Goal: Task Accomplishment & Management: Complete application form

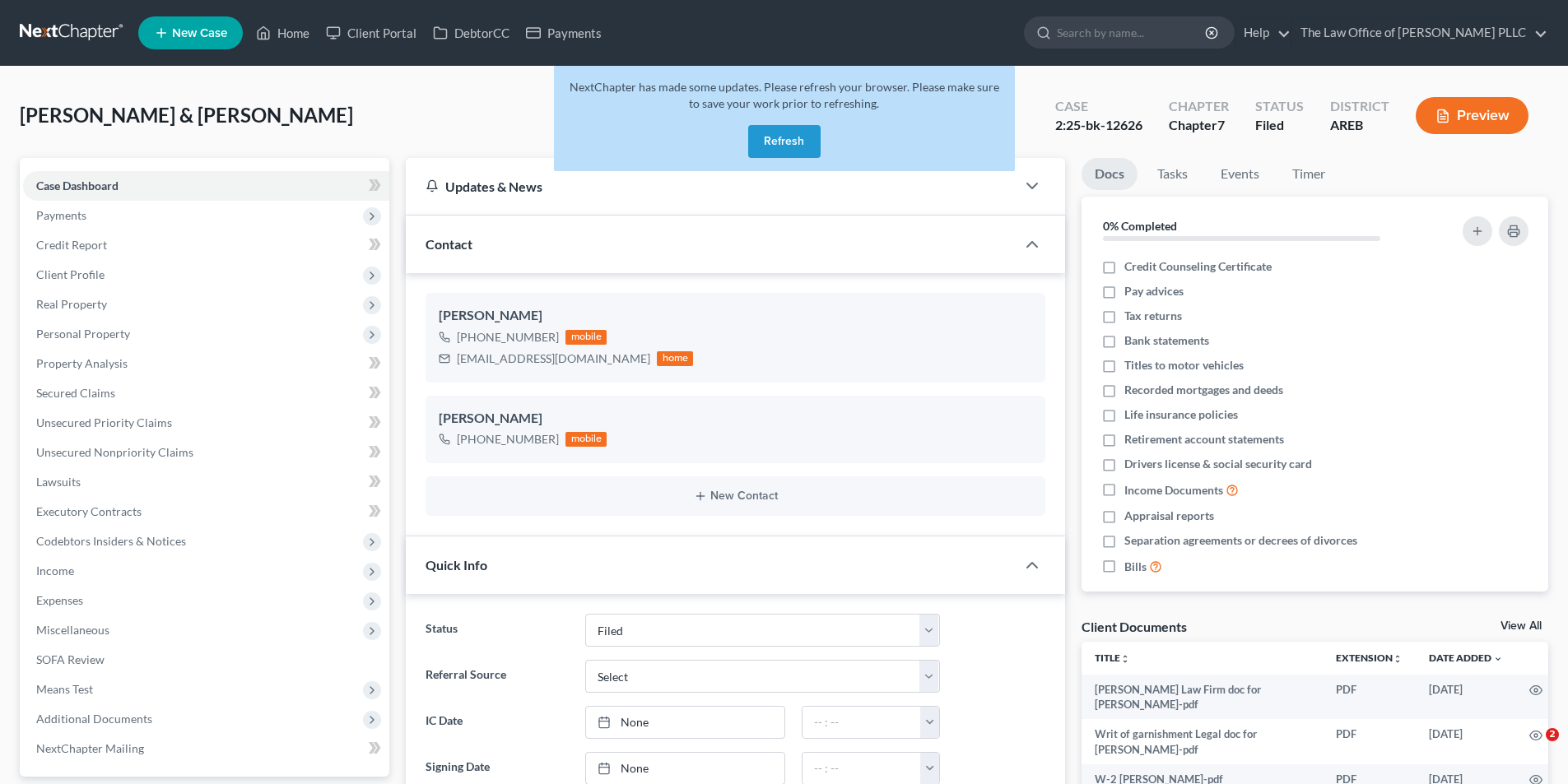
select select "6"
select select "0"
click at [68, 575] on span "Income" at bounding box center [55, 570] width 38 height 14
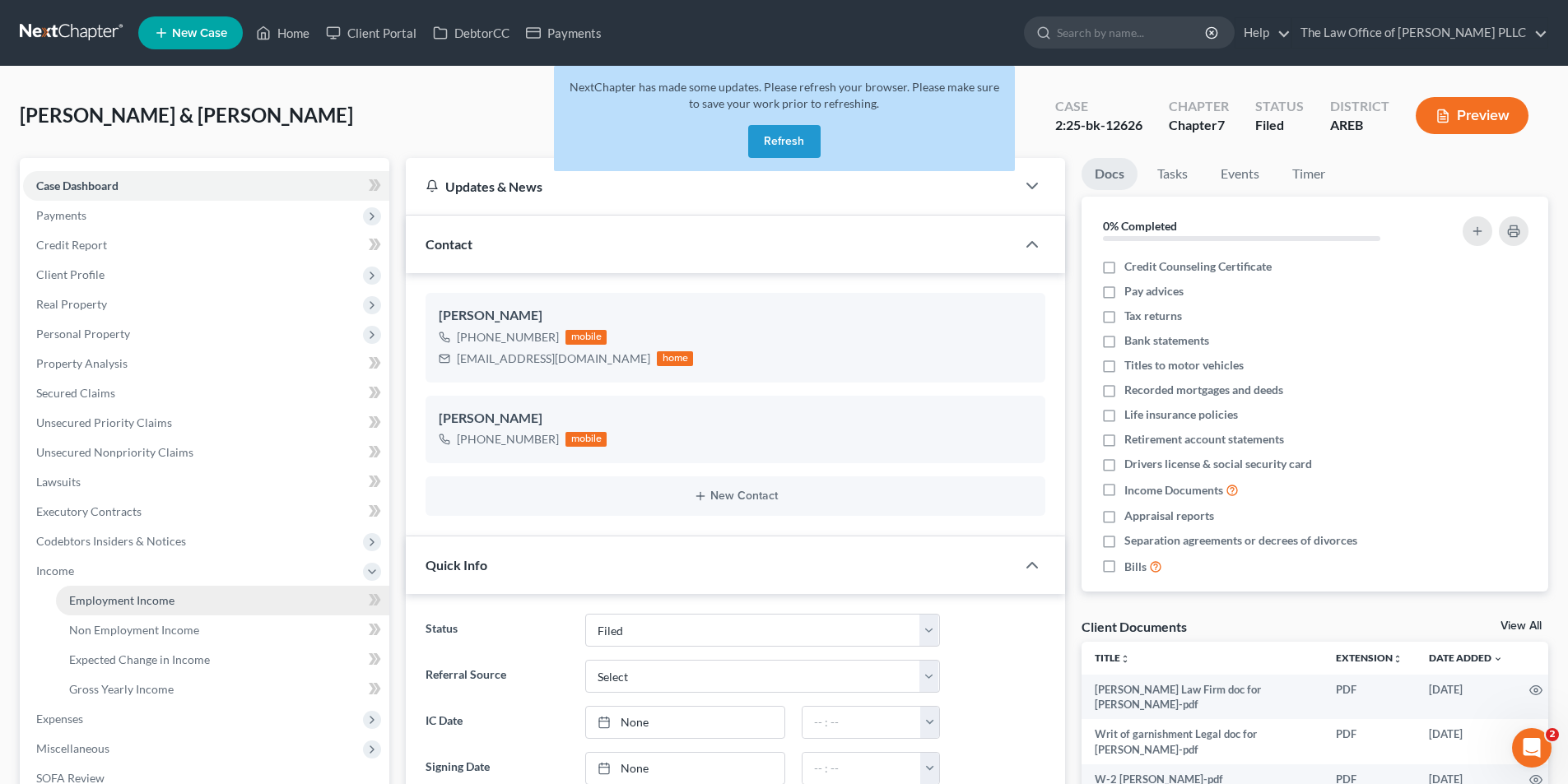
click at [178, 597] on link "Employment Income" at bounding box center [222, 601] width 334 height 29
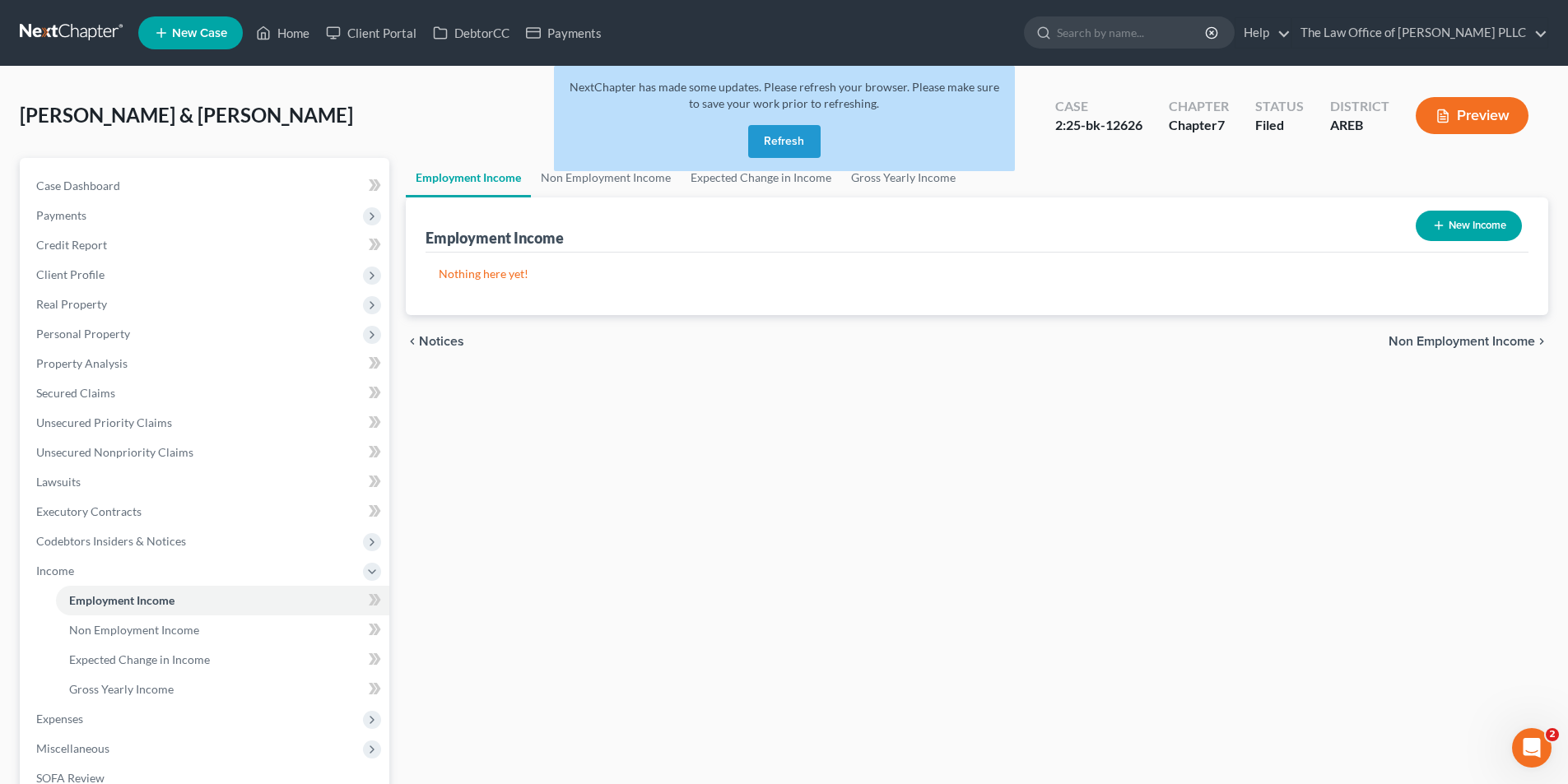
click at [780, 144] on button "Refresh" at bounding box center [784, 142] width 72 height 33
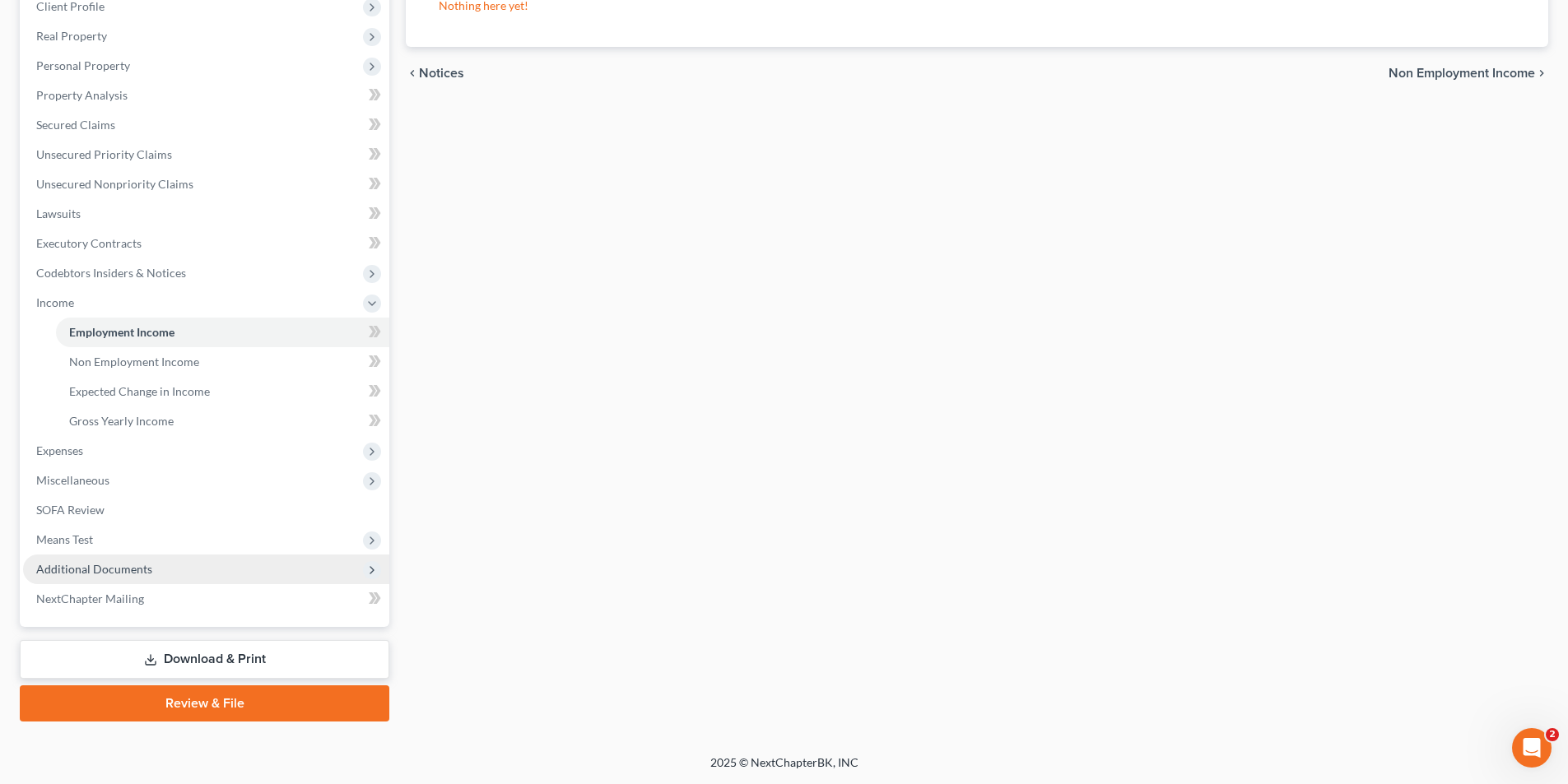
click at [115, 574] on span "Additional Documents" at bounding box center [94, 568] width 116 height 14
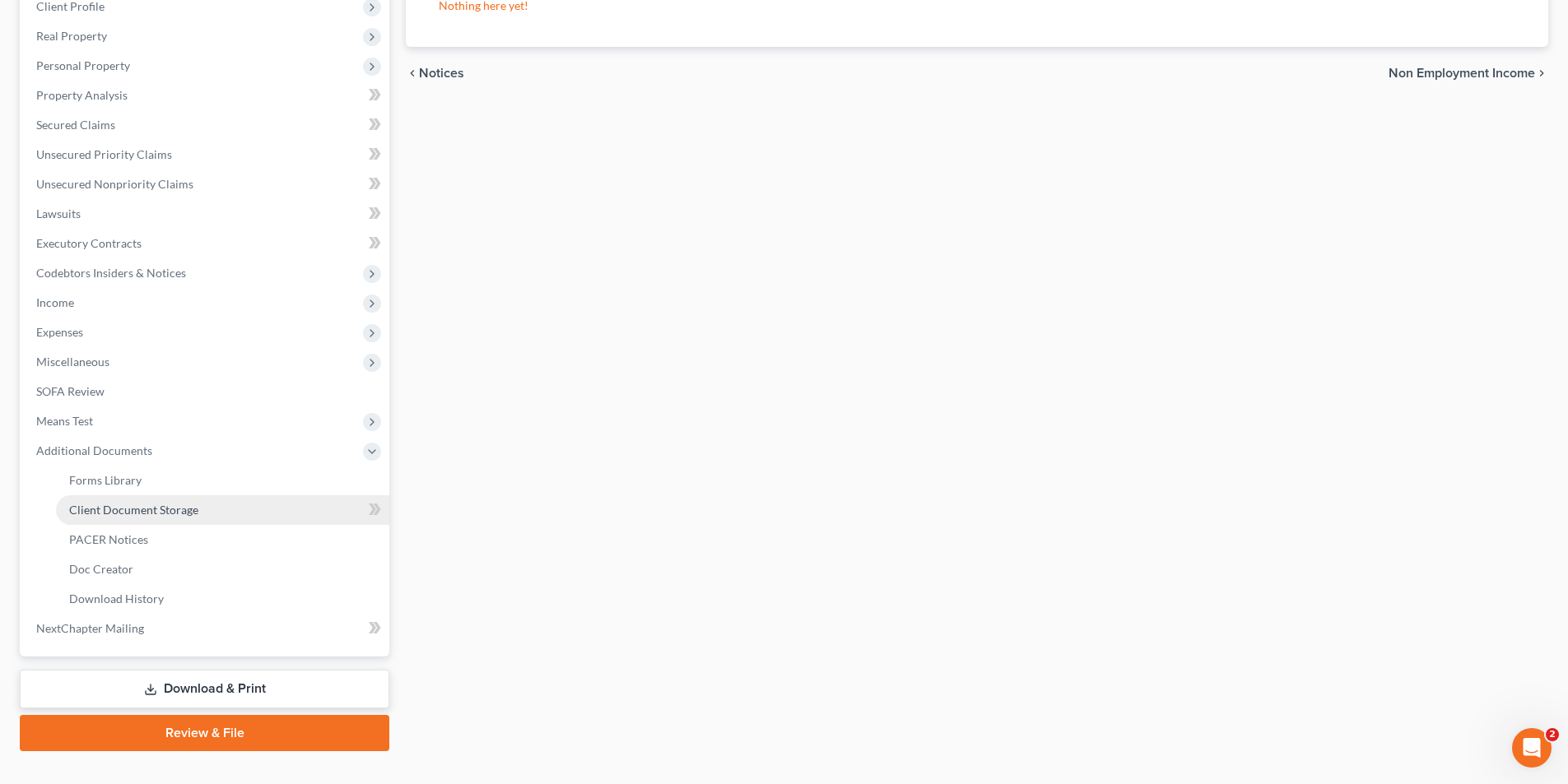
click at [145, 515] on span "Client Document Storage" at bounding box center [134, 509] width 129 height 14
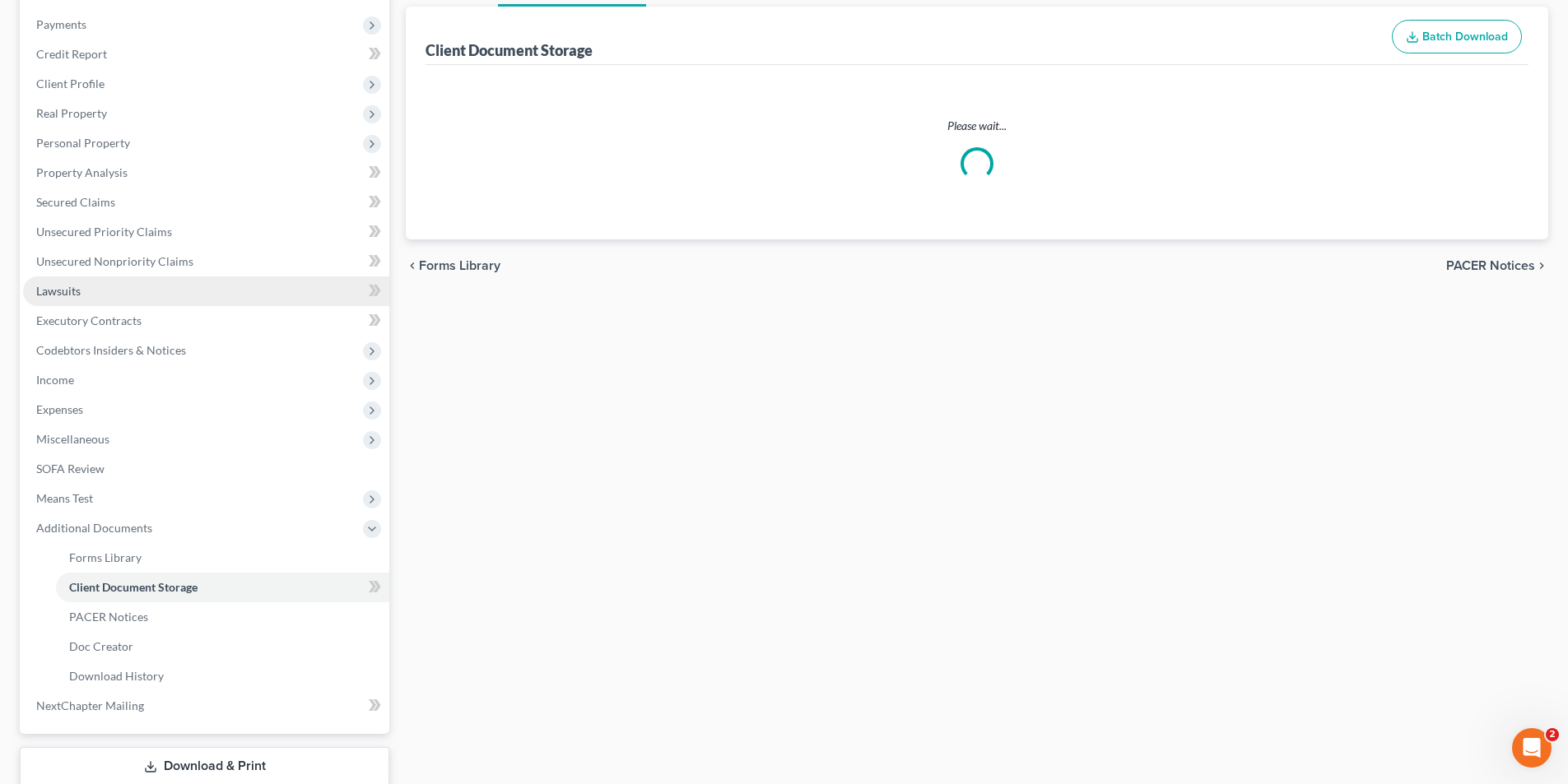
select select "1"
select select "0"
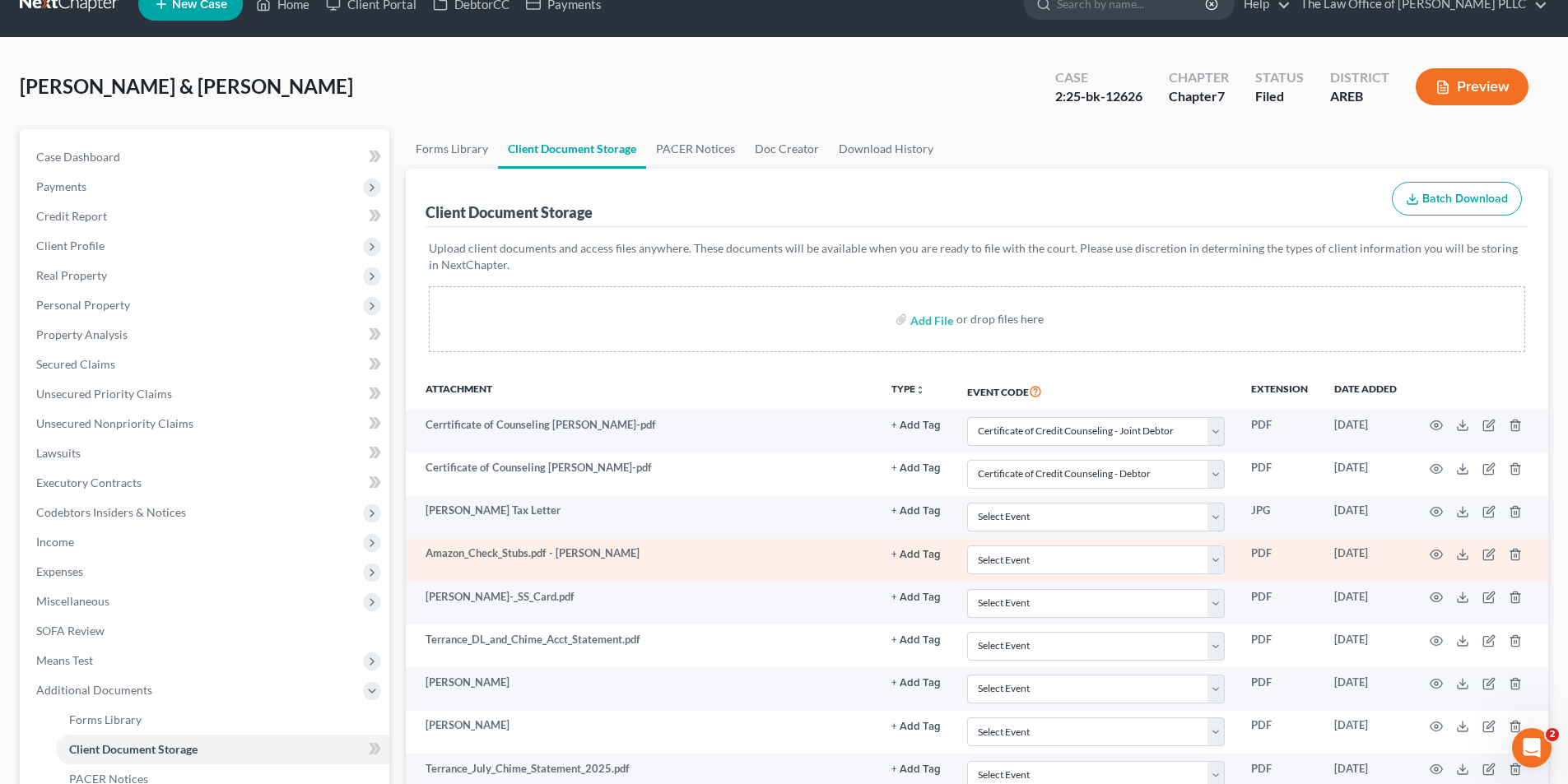
scroll to position [0, 0]
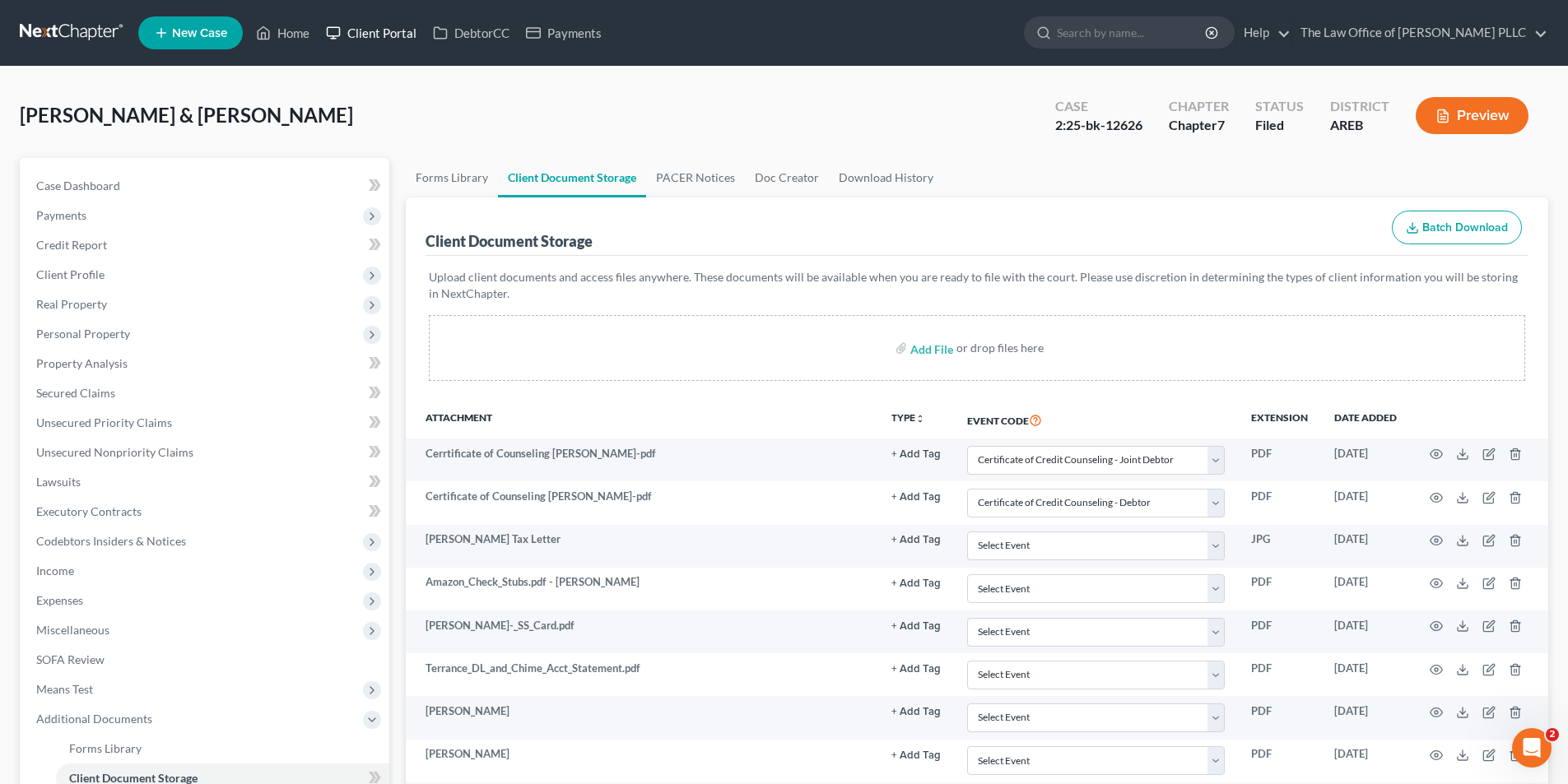
click at [404, 39] on link "Client Portal" at bounding box center [371, 32] width 107 height 29
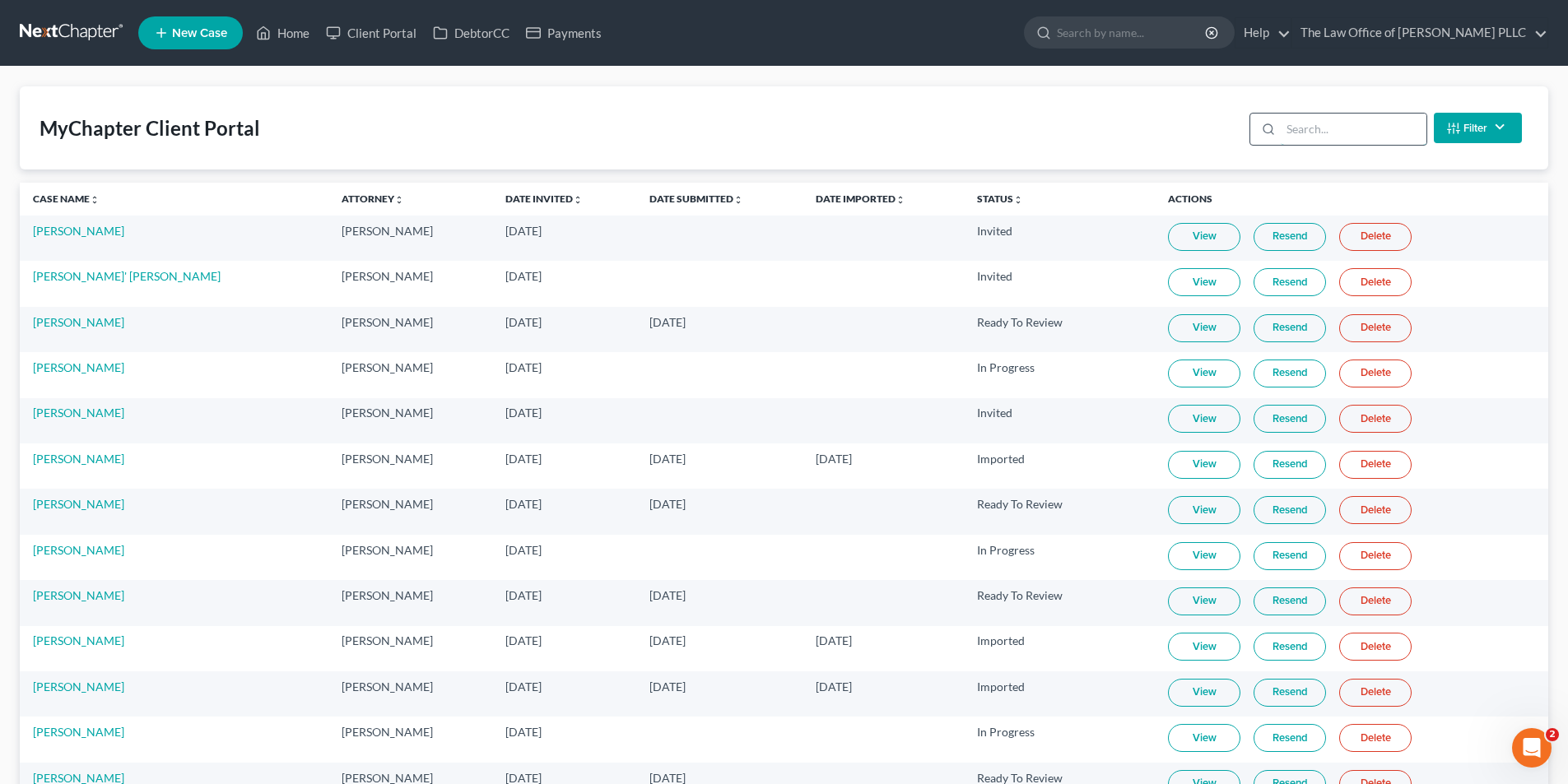
click at [1321, 127] on input "search" at bounding box center [1352, 129] width 145 height 31
click at [411, 27] on link "Client Portal" at bounding box center [371, 32] width 107 height 29
click at [1315, 130] on input "search" at bounding box center [1352, 129] width 145 height 31
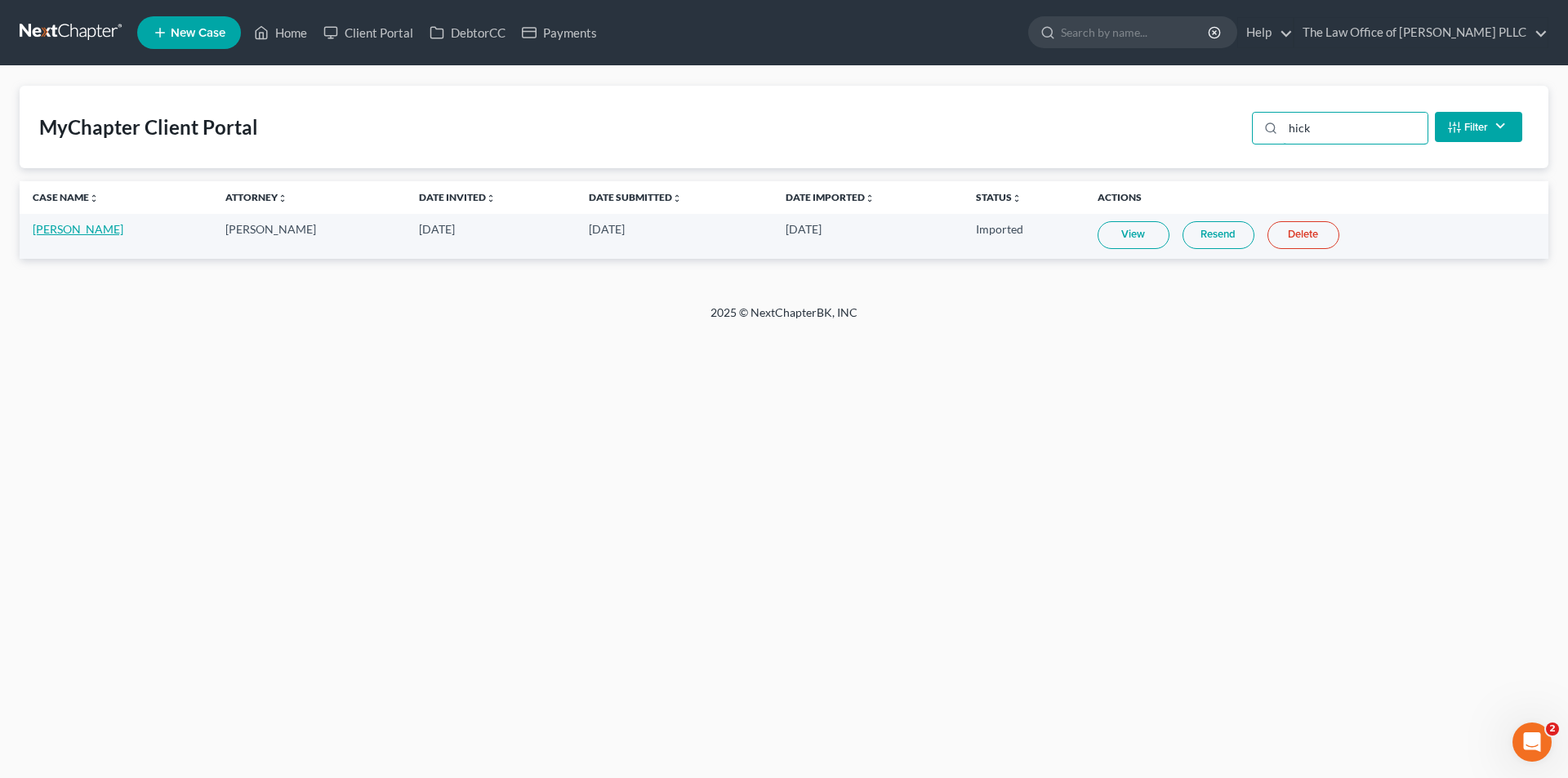
type input "hick"
click at [105, 234] on link "Cynthia Williamson-Hicks" at bounding box center [78, 229] width 91 height 14
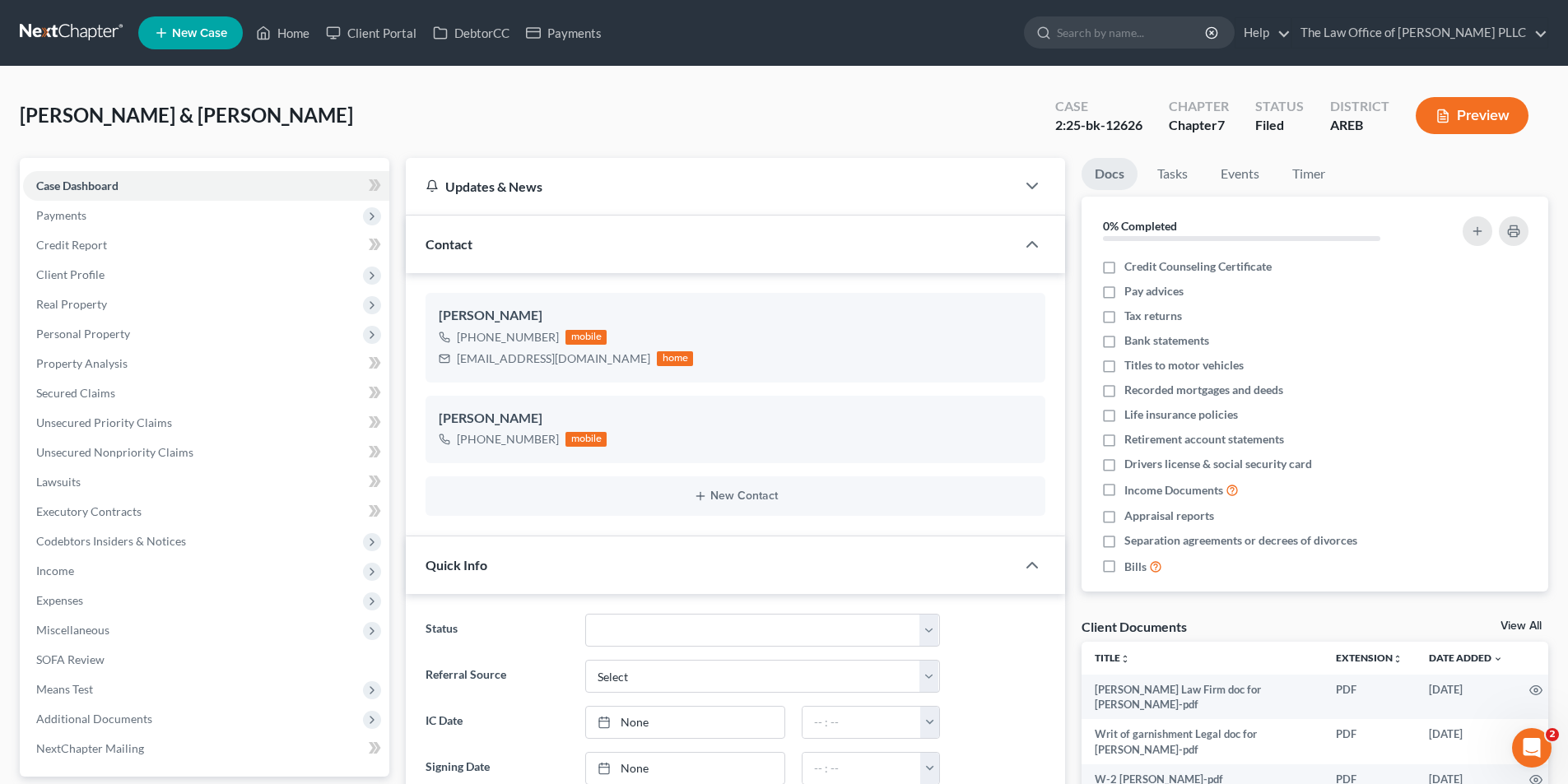
scroll to position [4947, 0]
click at [376, 29] on link "Client Portal" at bounding box center [371, 32] width 107 height 29
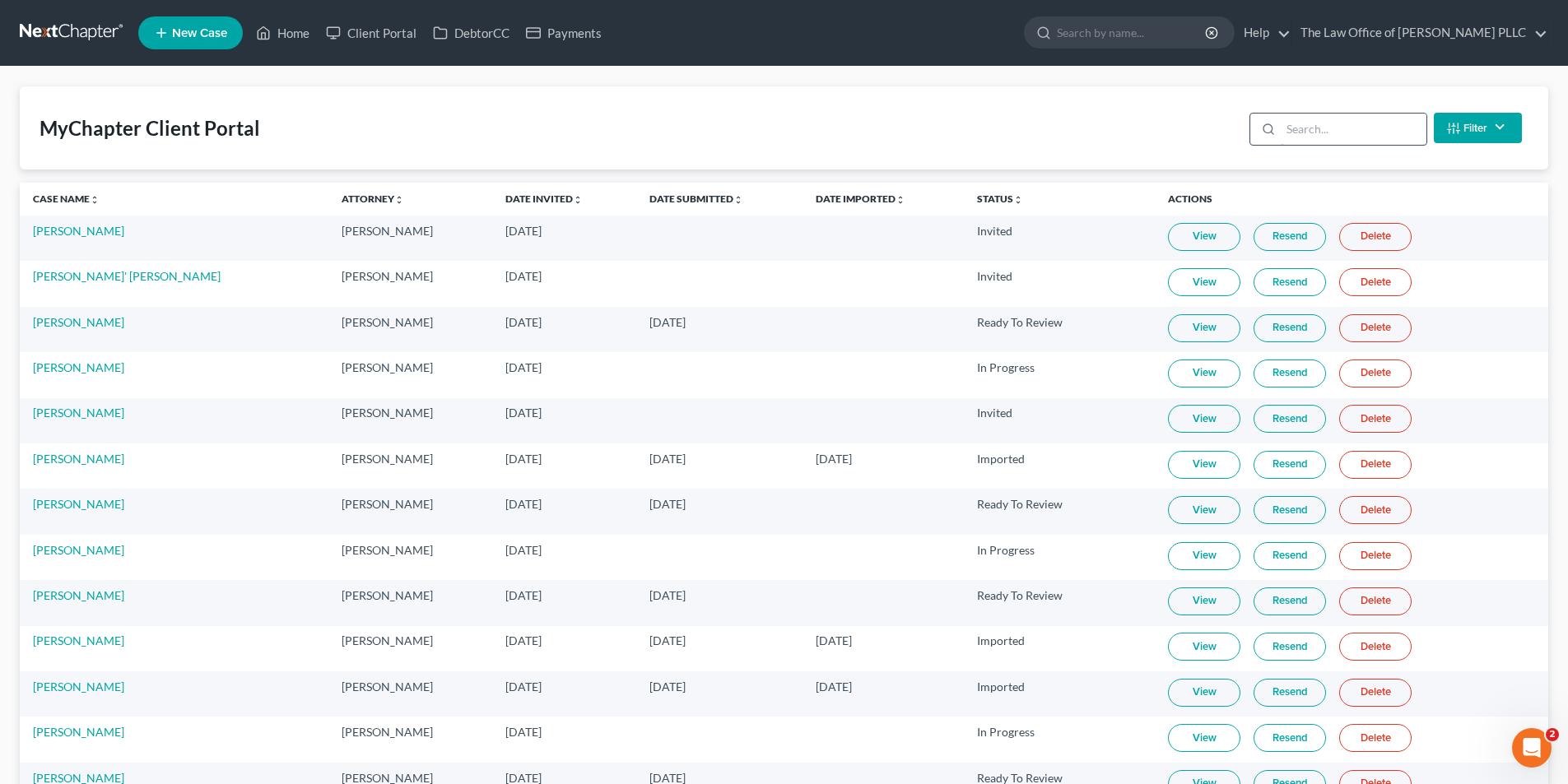
click at [1362, 116] on input "search" at bounding box center [1352, 129] width 145 height 31
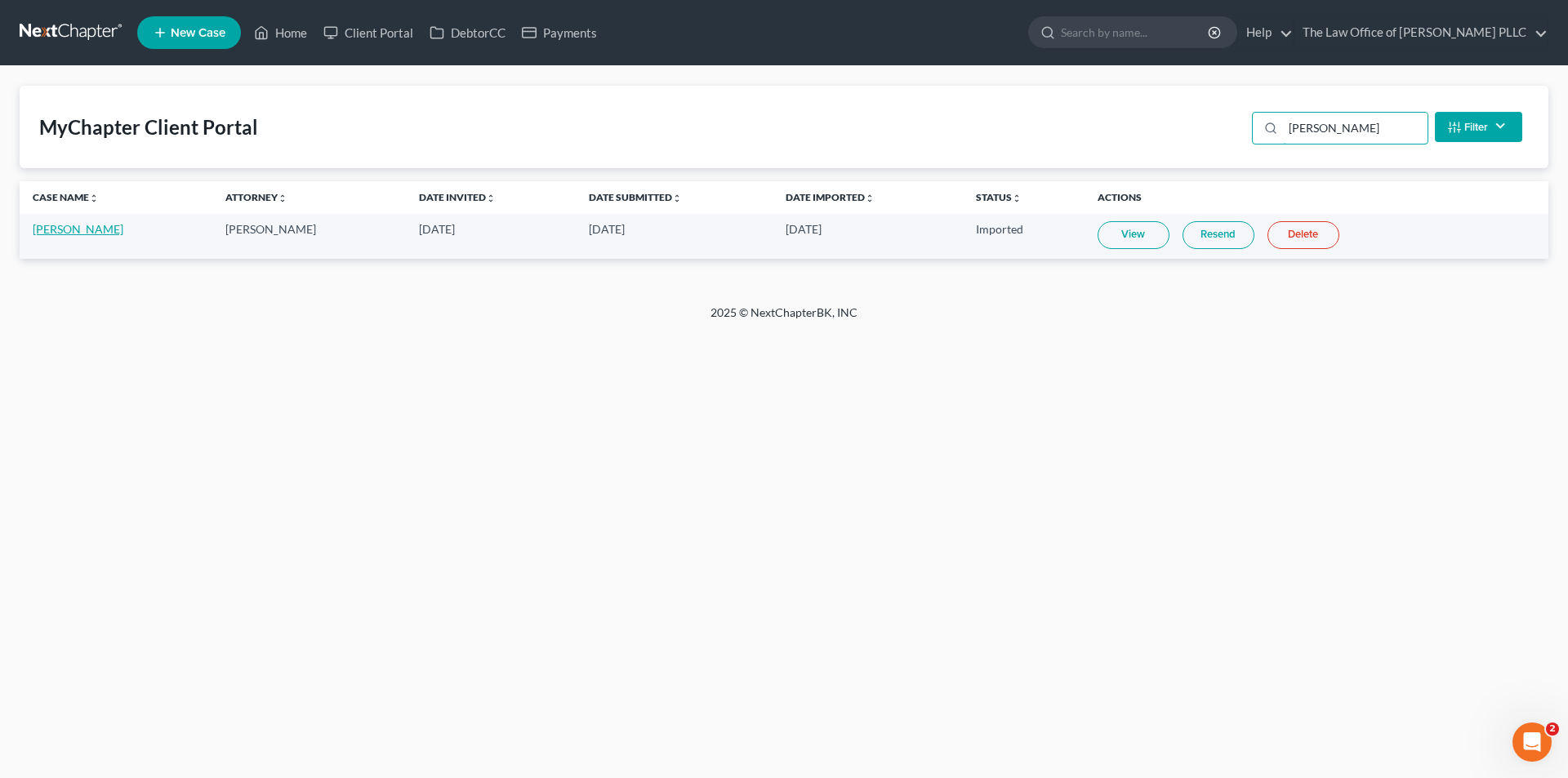
type input "hicks"
click at [124, 223] on link "Cynthia Williamson-Hicks" at bounding box center [78, 229] width 91 height 14
select select "6"
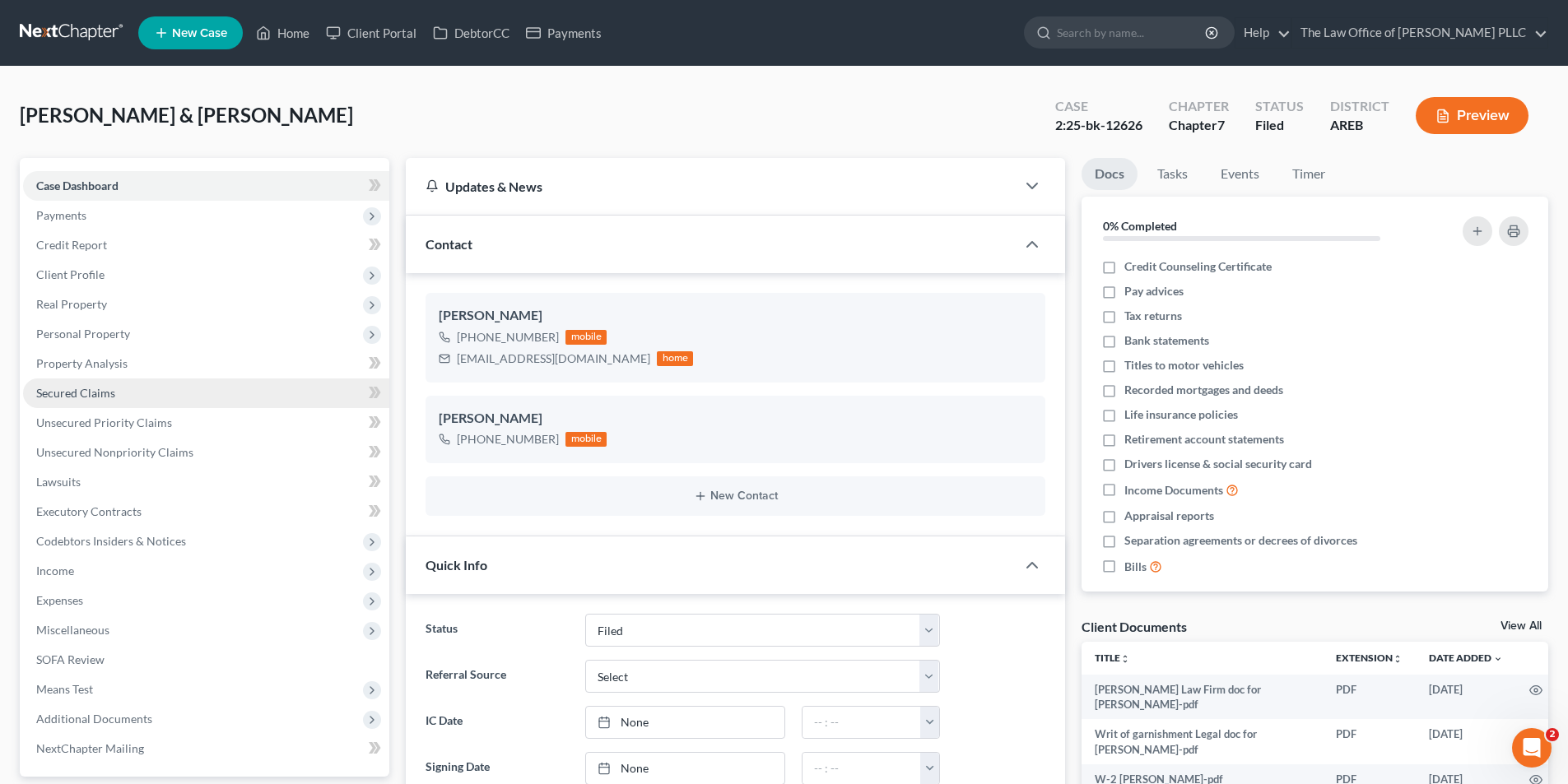
scroll to position [4947, 0]
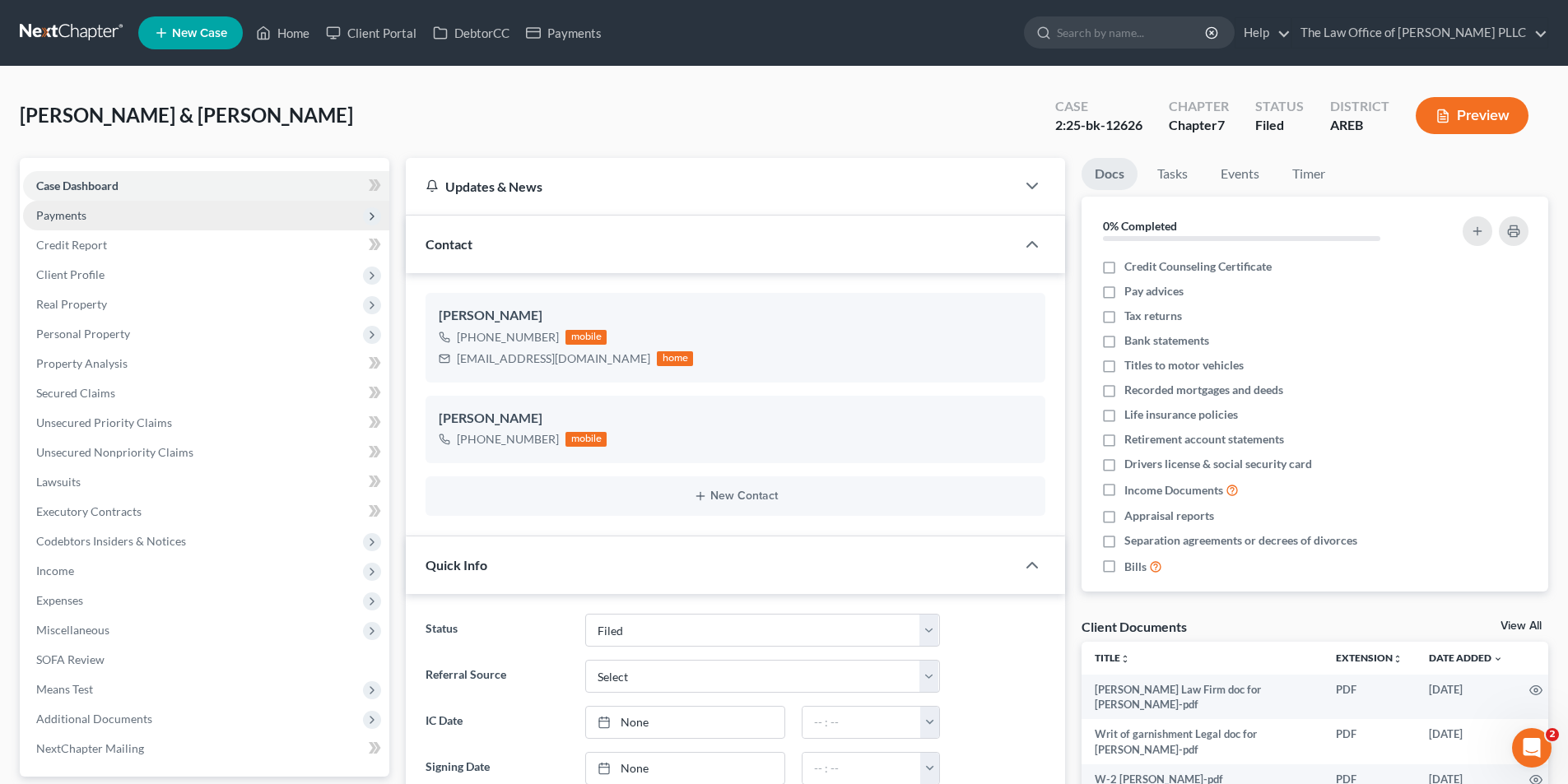
click at [83, 215] on span "Payments" at bounding box center [61, 215] width 50 height 14
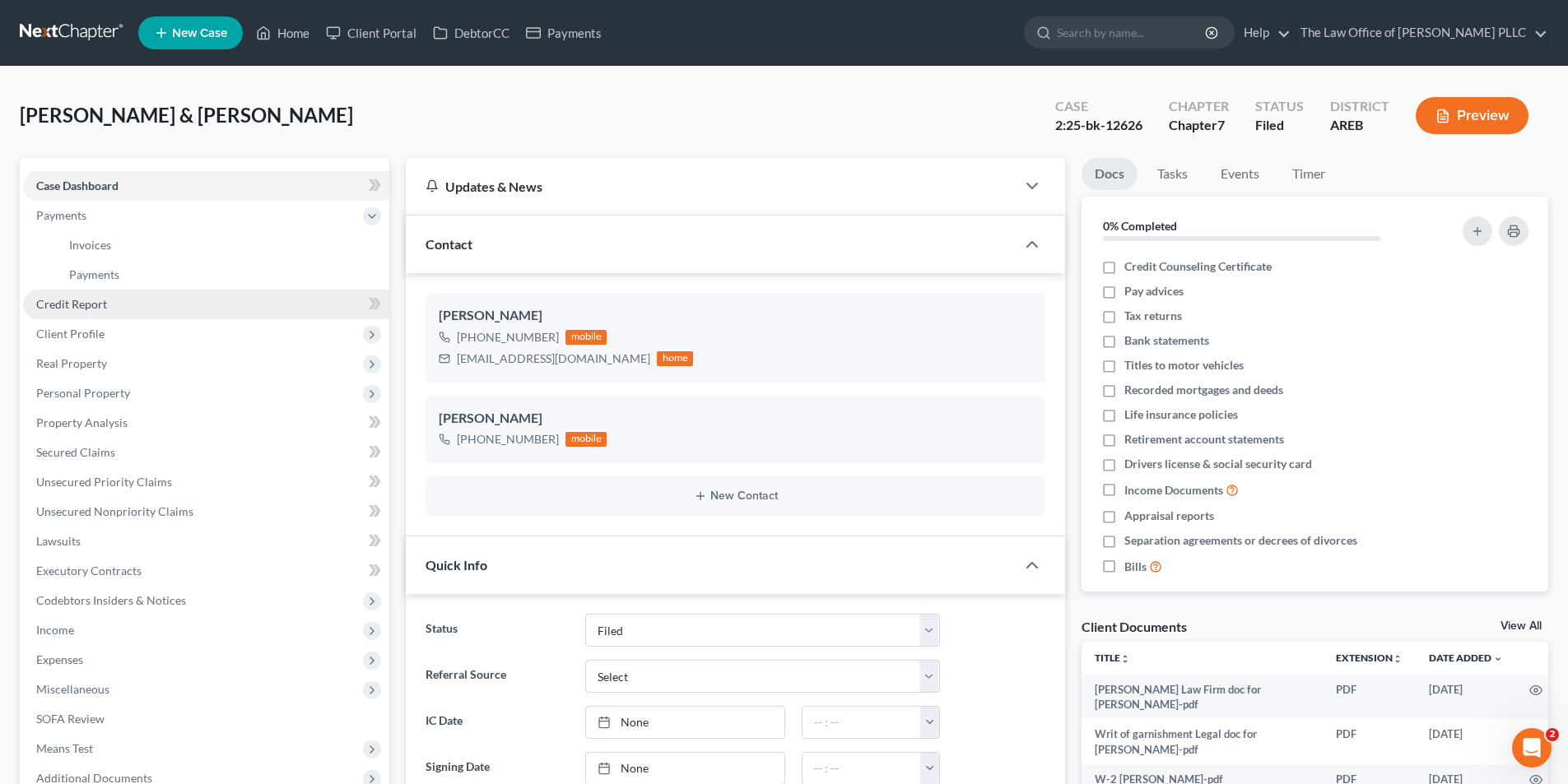
click at [105, 310] on span "Credit Report" at bounding box center [71, 304] width 70 height 14
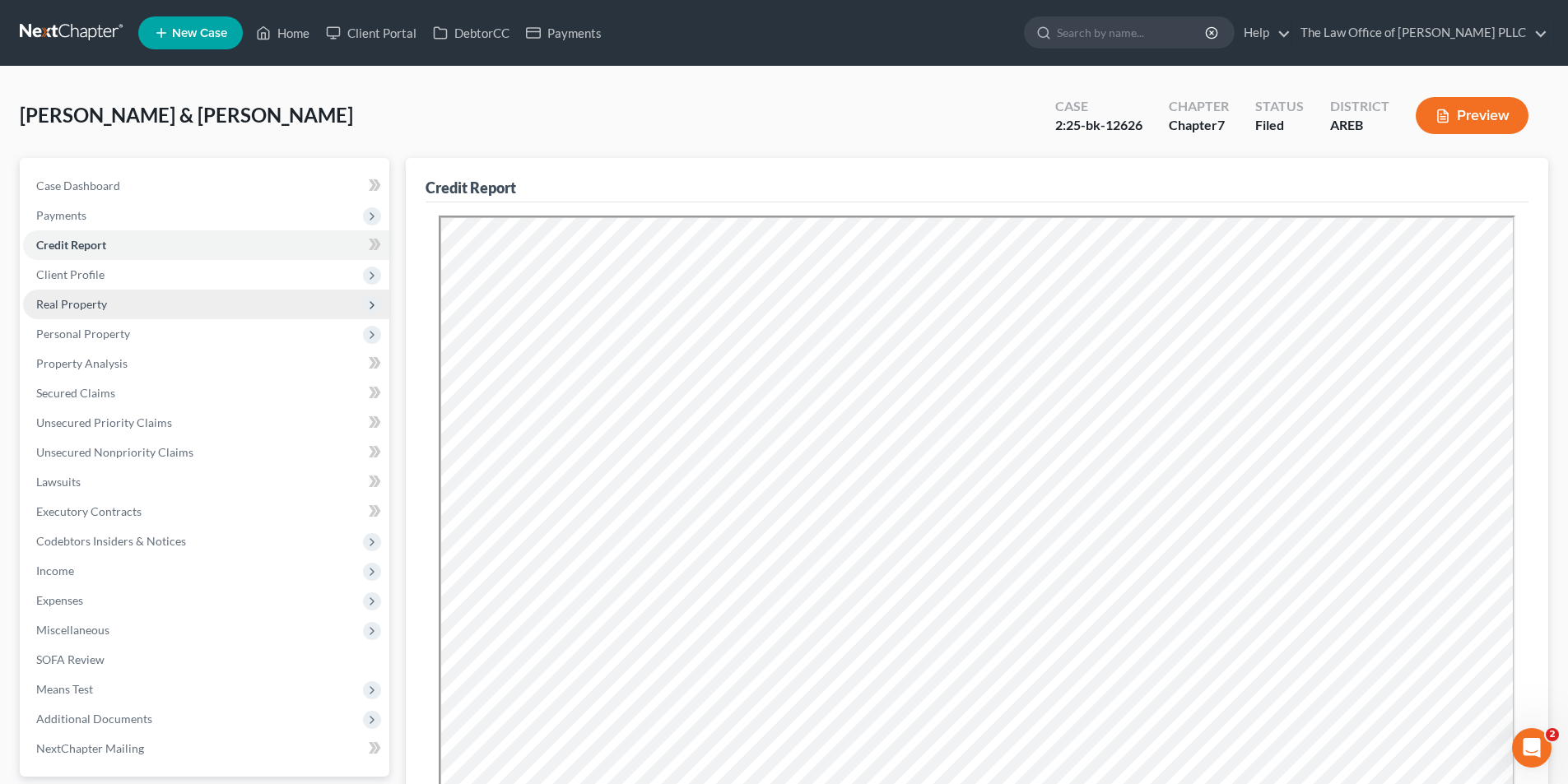
click at [87, 307] on span "Real Property" at bounding box center [71, 304] width 70 height 14
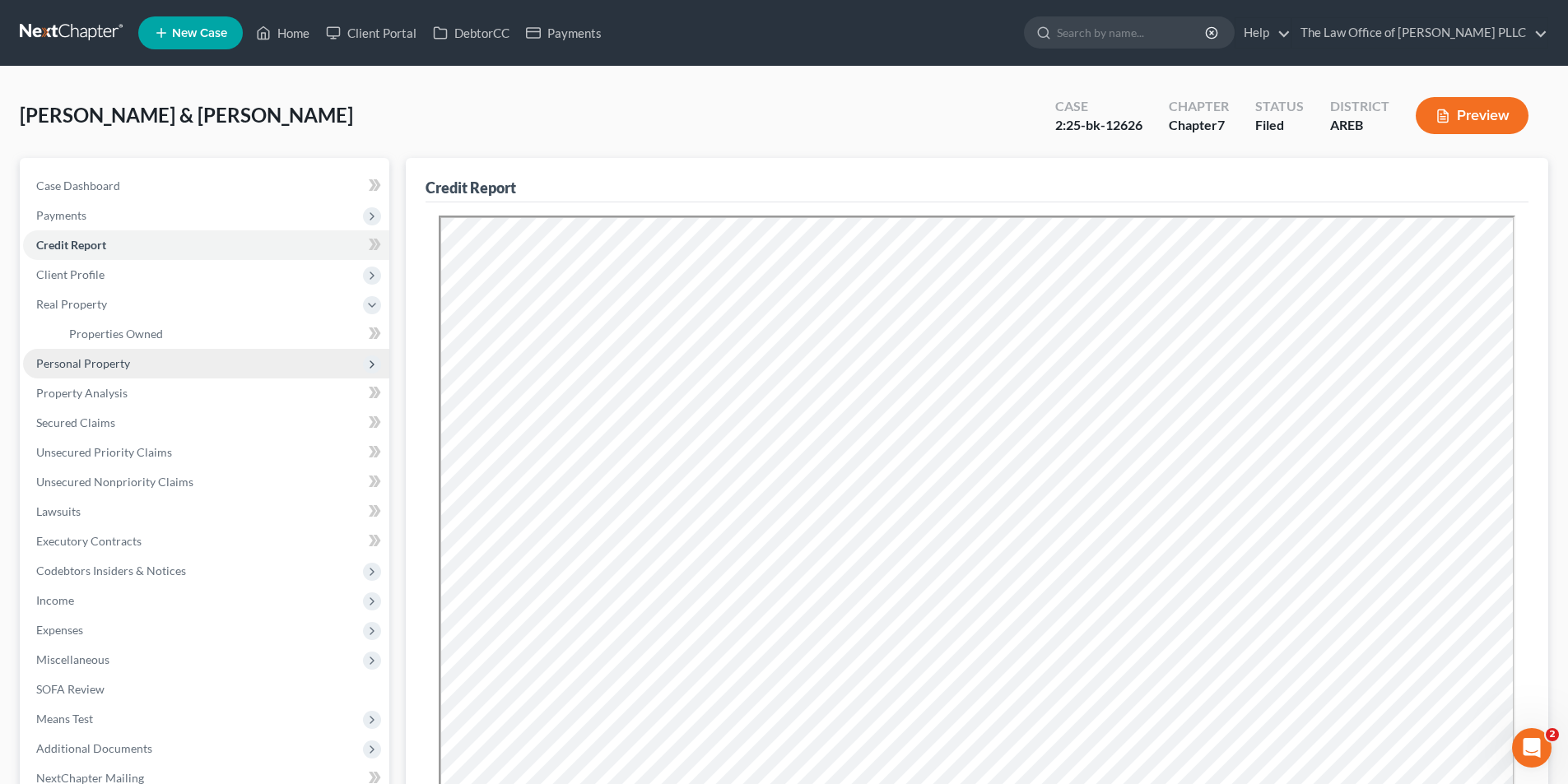
click at [84, 361] on span "Personal Property" at bounding box center [83, 363] width 94 height 14
click at [83, 372] on link "Vehicles Owned" at bounding box center [222, 363] width 334 height 29
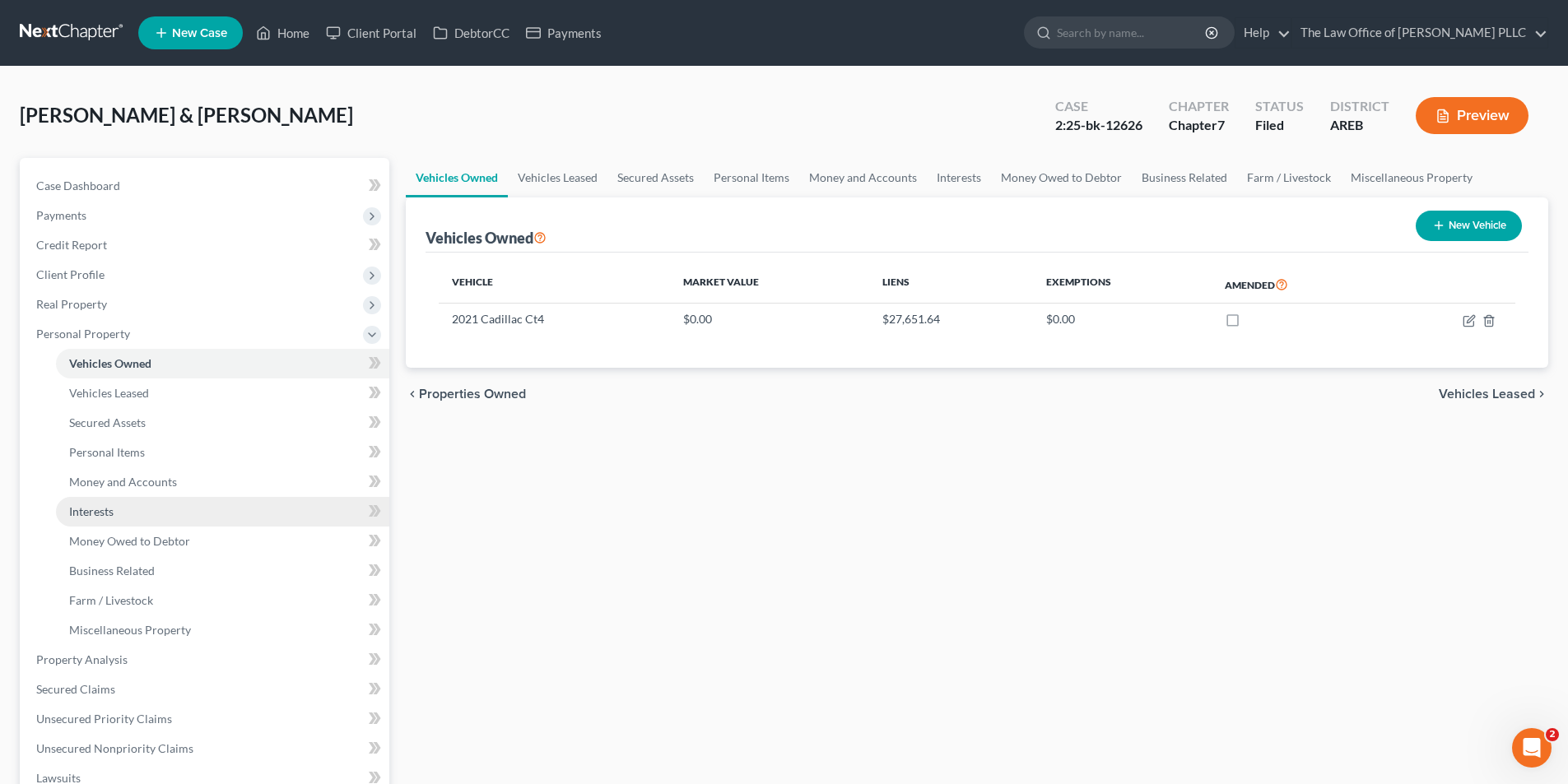
click at [98, 519] on link "Interests" at bounding box center [222, 511] width 334 height 29
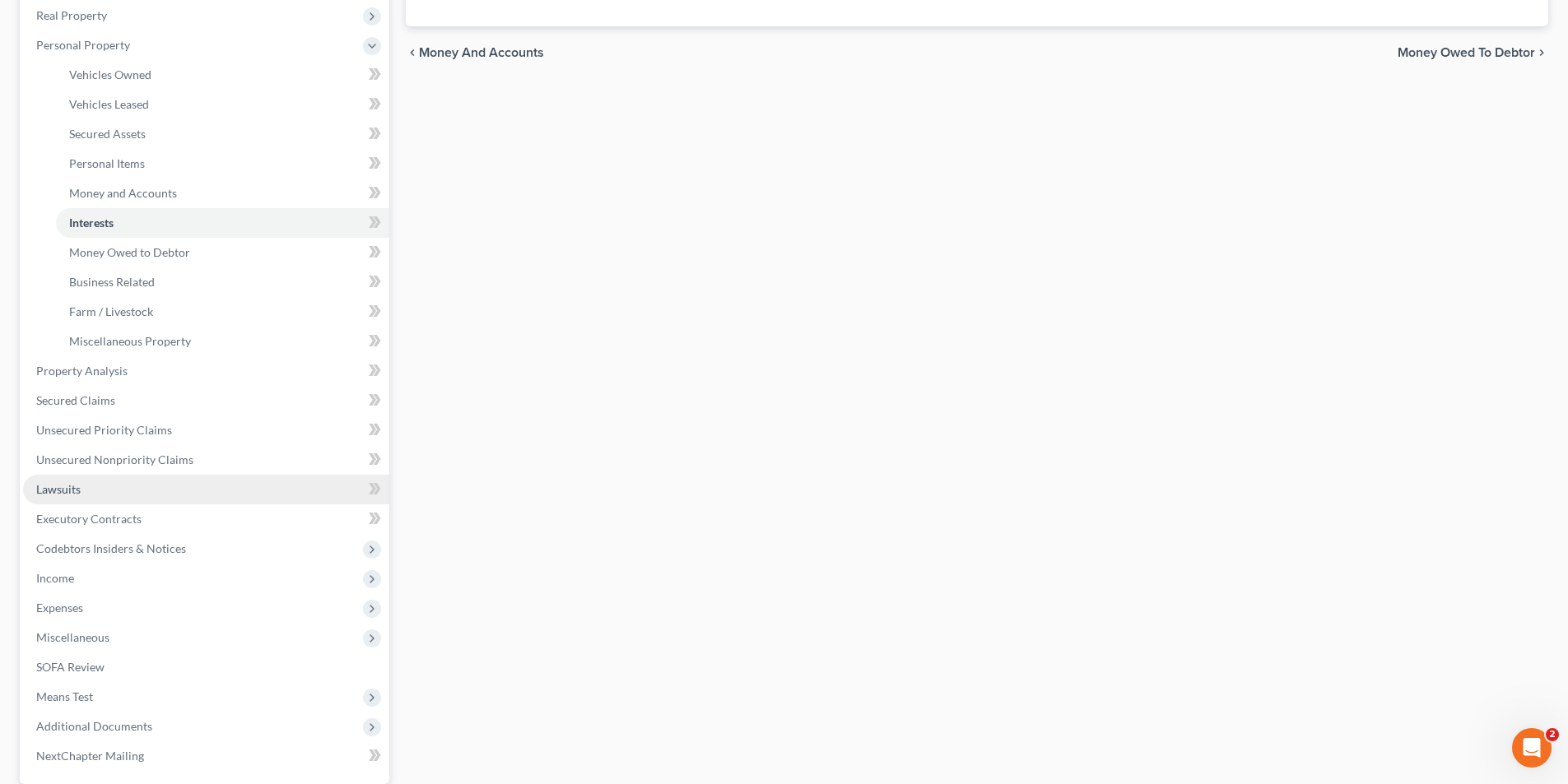
scroll to position [329, 0]
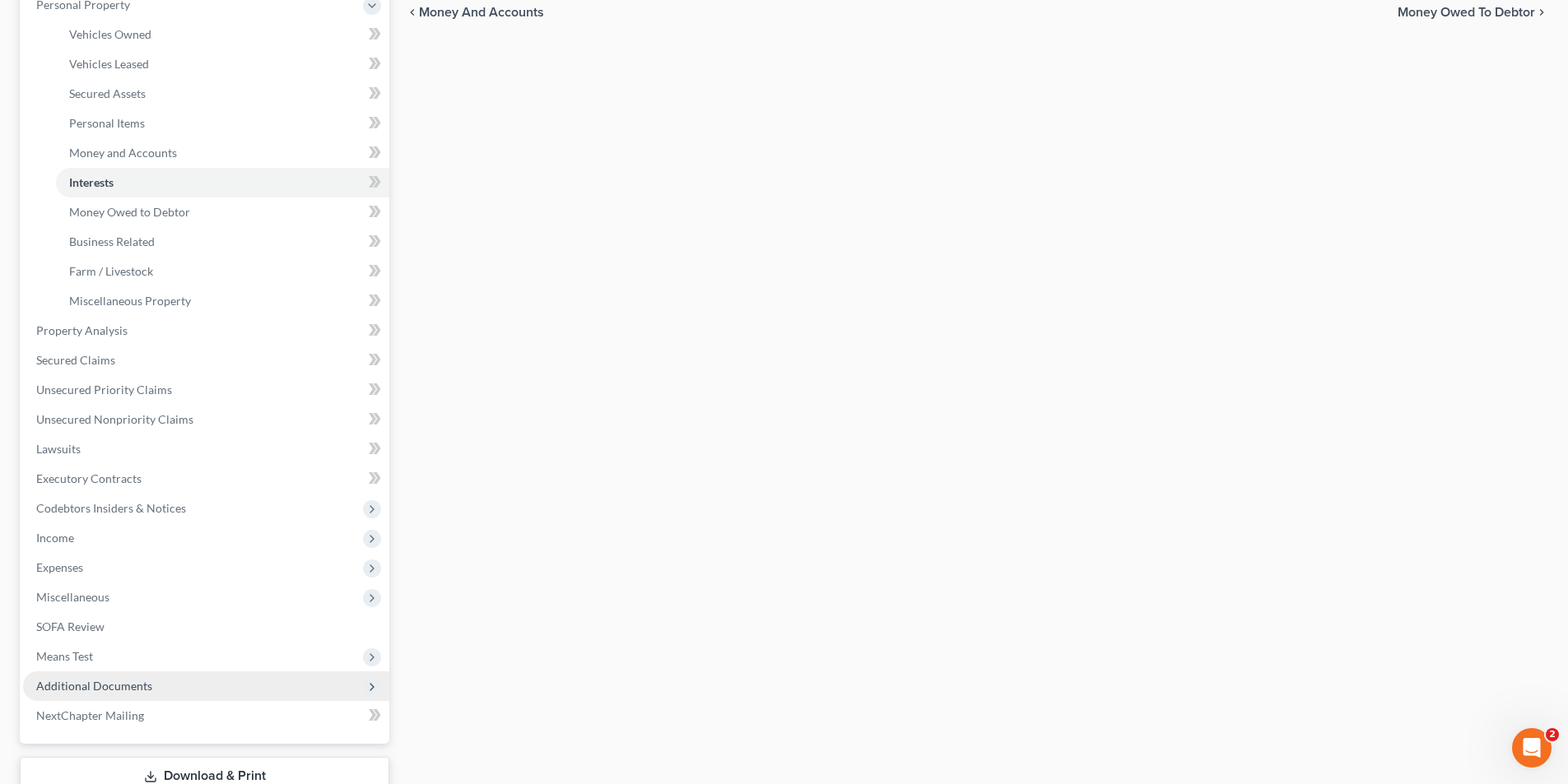
click at [138, 691] on span "Additional Documents" at bounding box center [94, 685] width 116 height 14
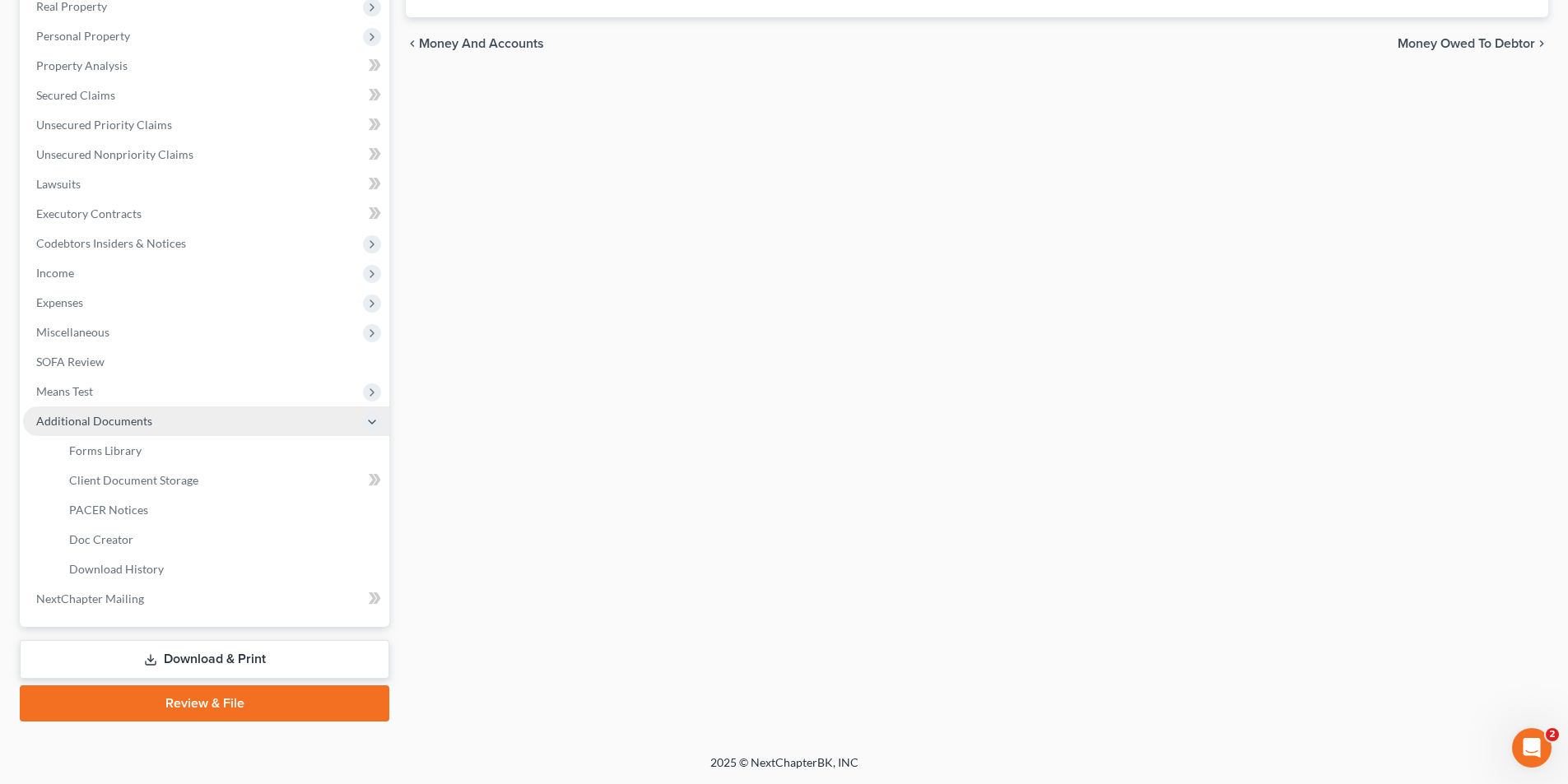
scroll to position [297, 0]
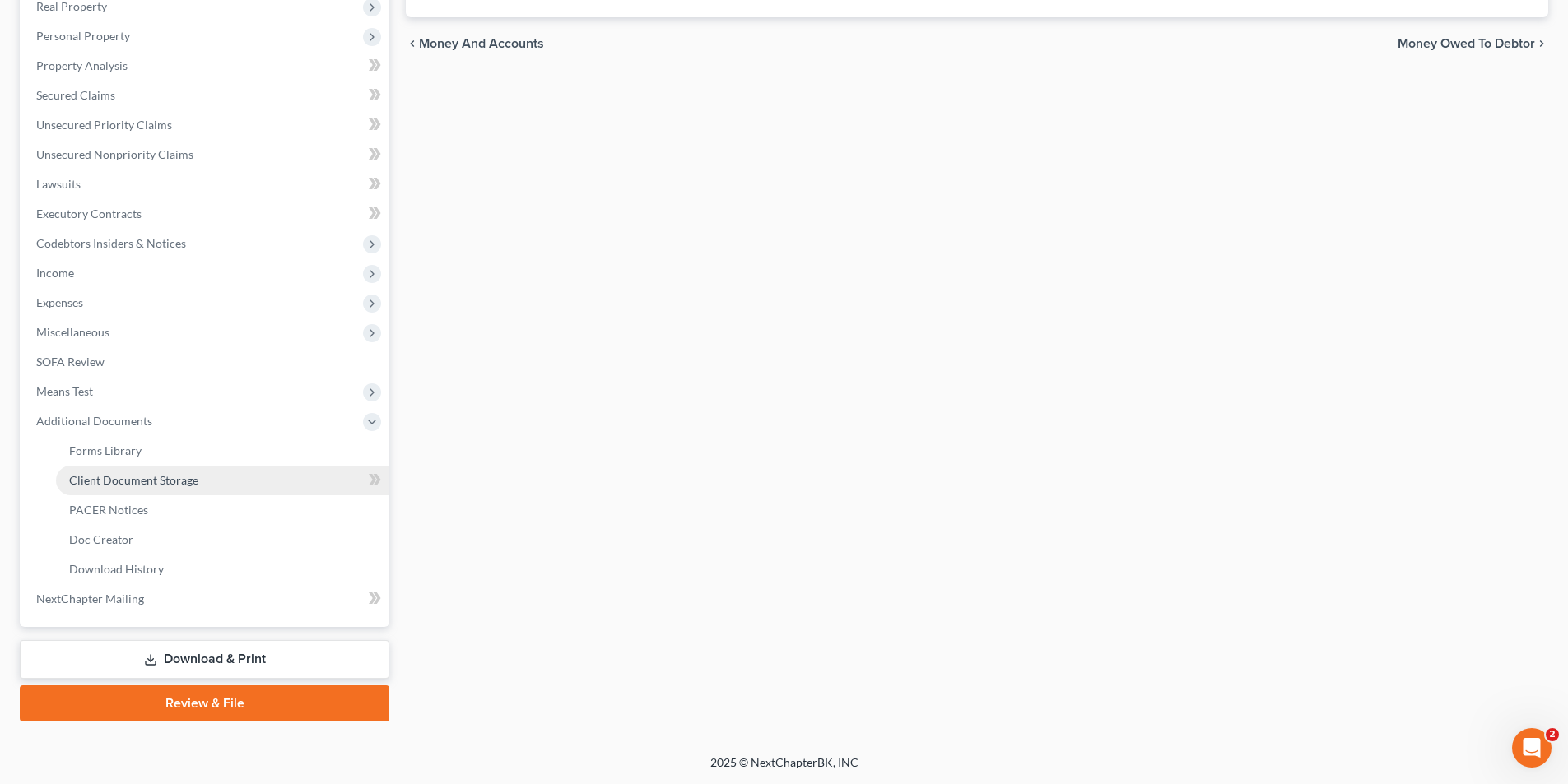
click at [150, 479] on span "Client Document Storage" at bounding box center [134, 480] width 129 height 14
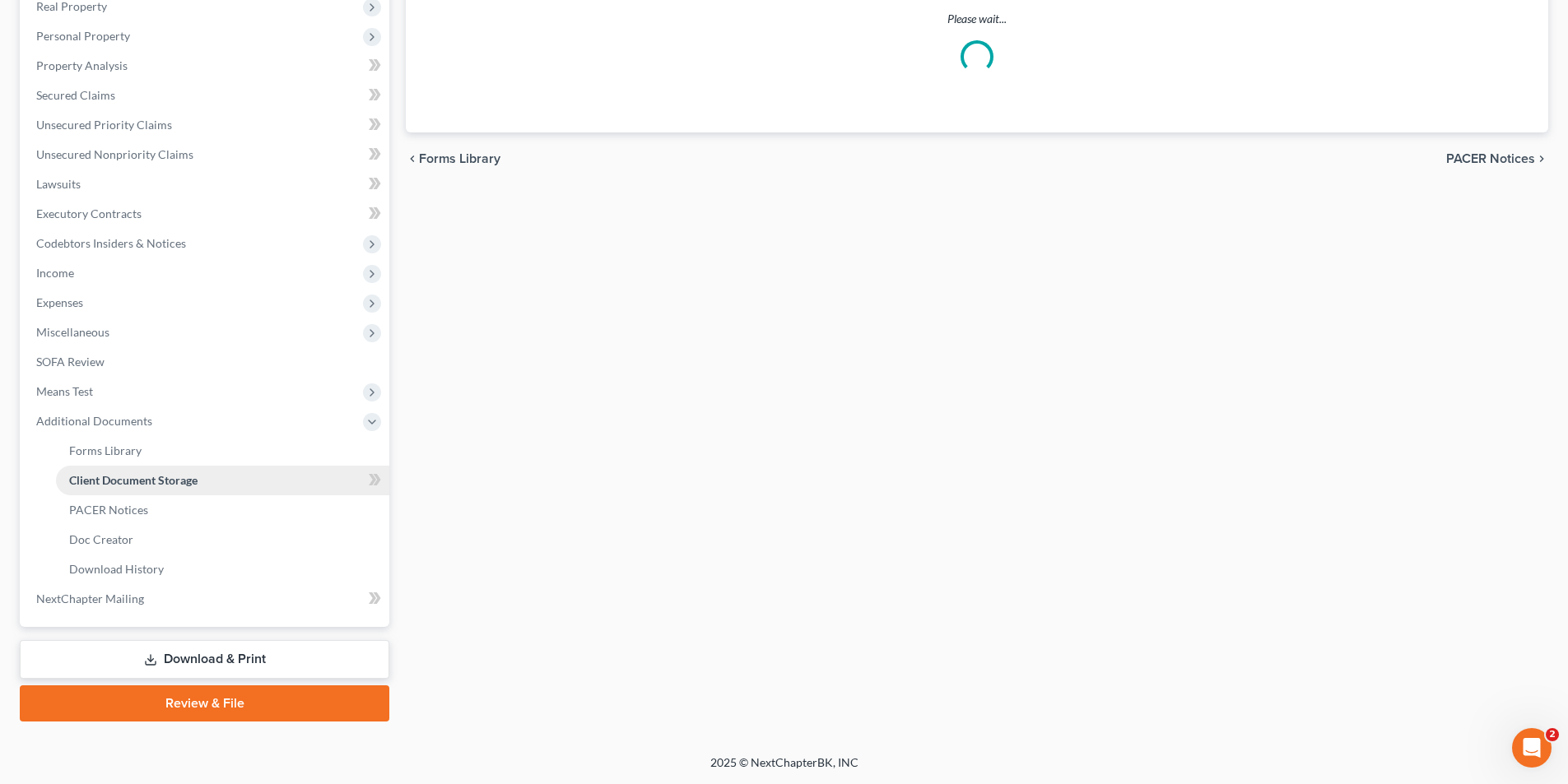
scroll to position [85, 0]
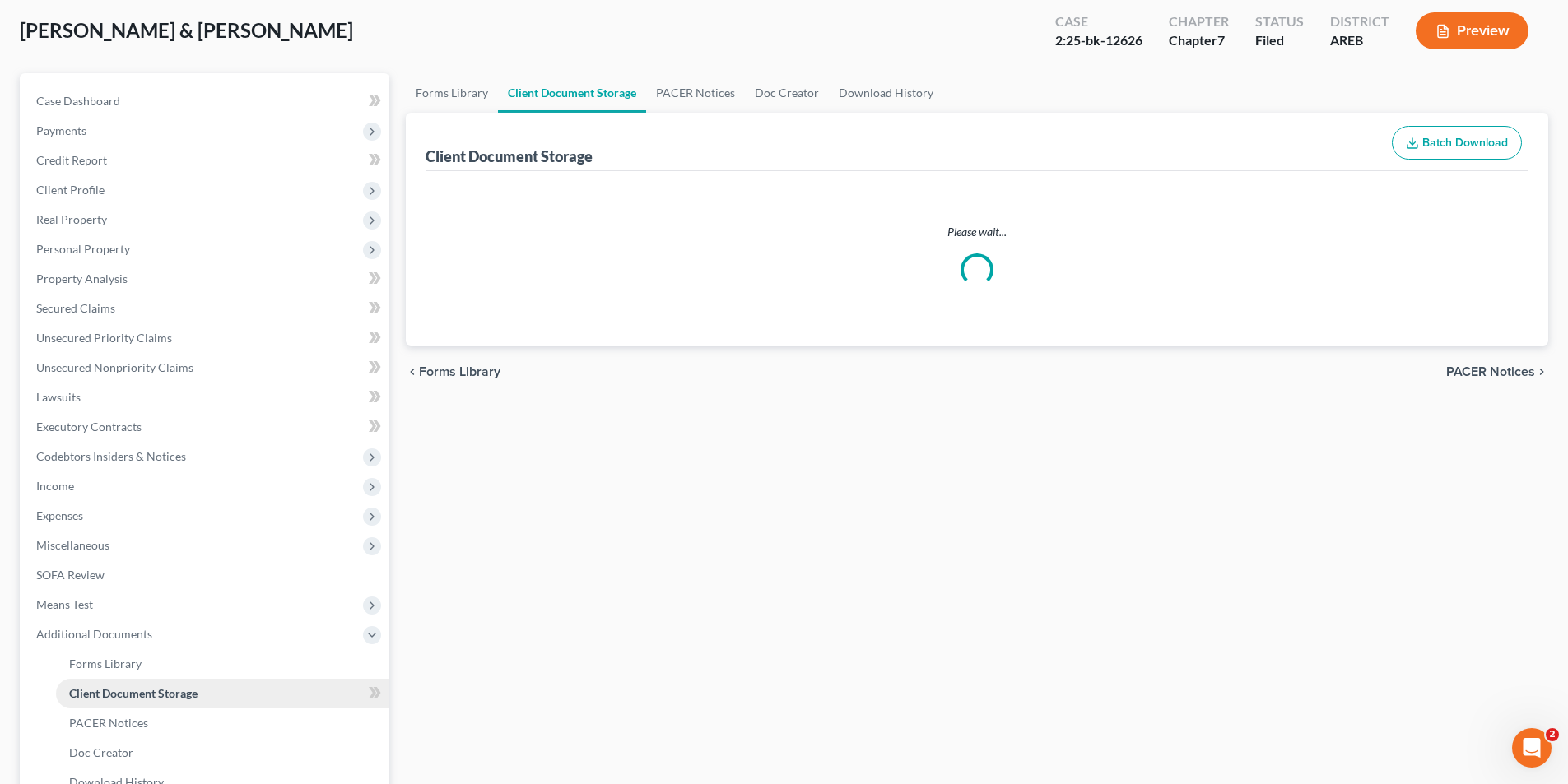
select select "1"
select select "0"
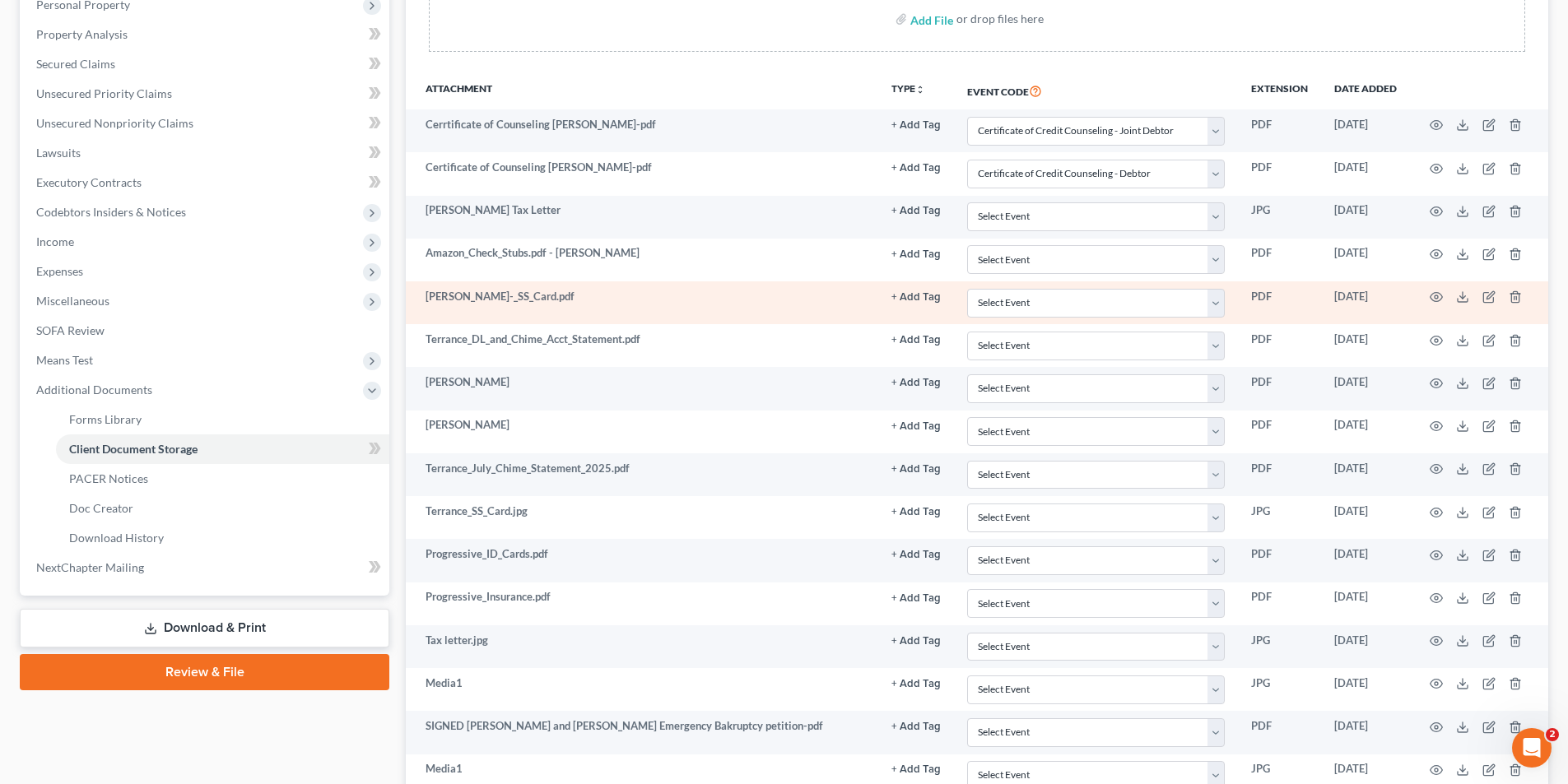
scroll to position [659, 0]
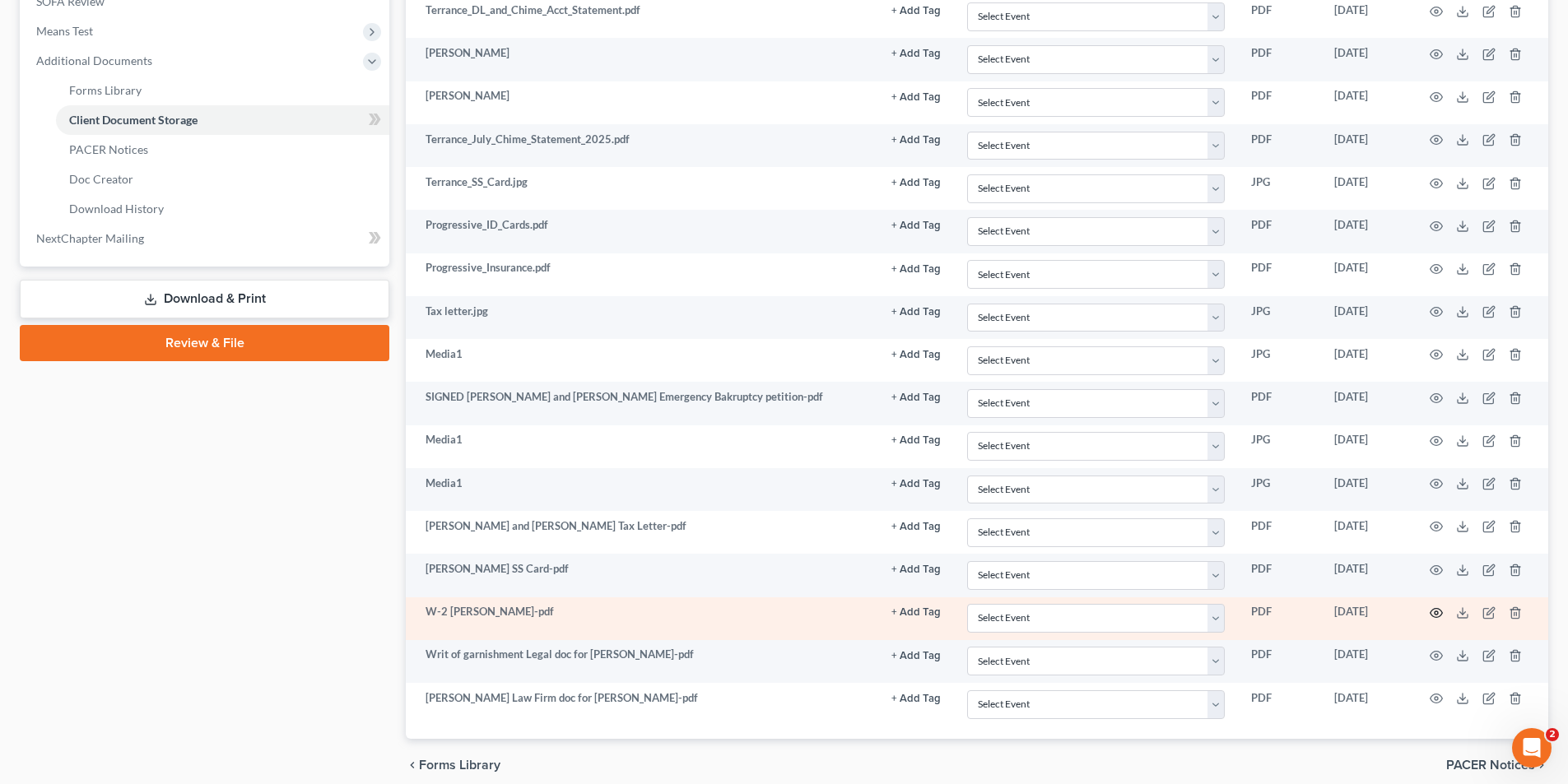
click at [1438, 611] on icon "button" at bounding box center [1436, 613] width 13 height 13
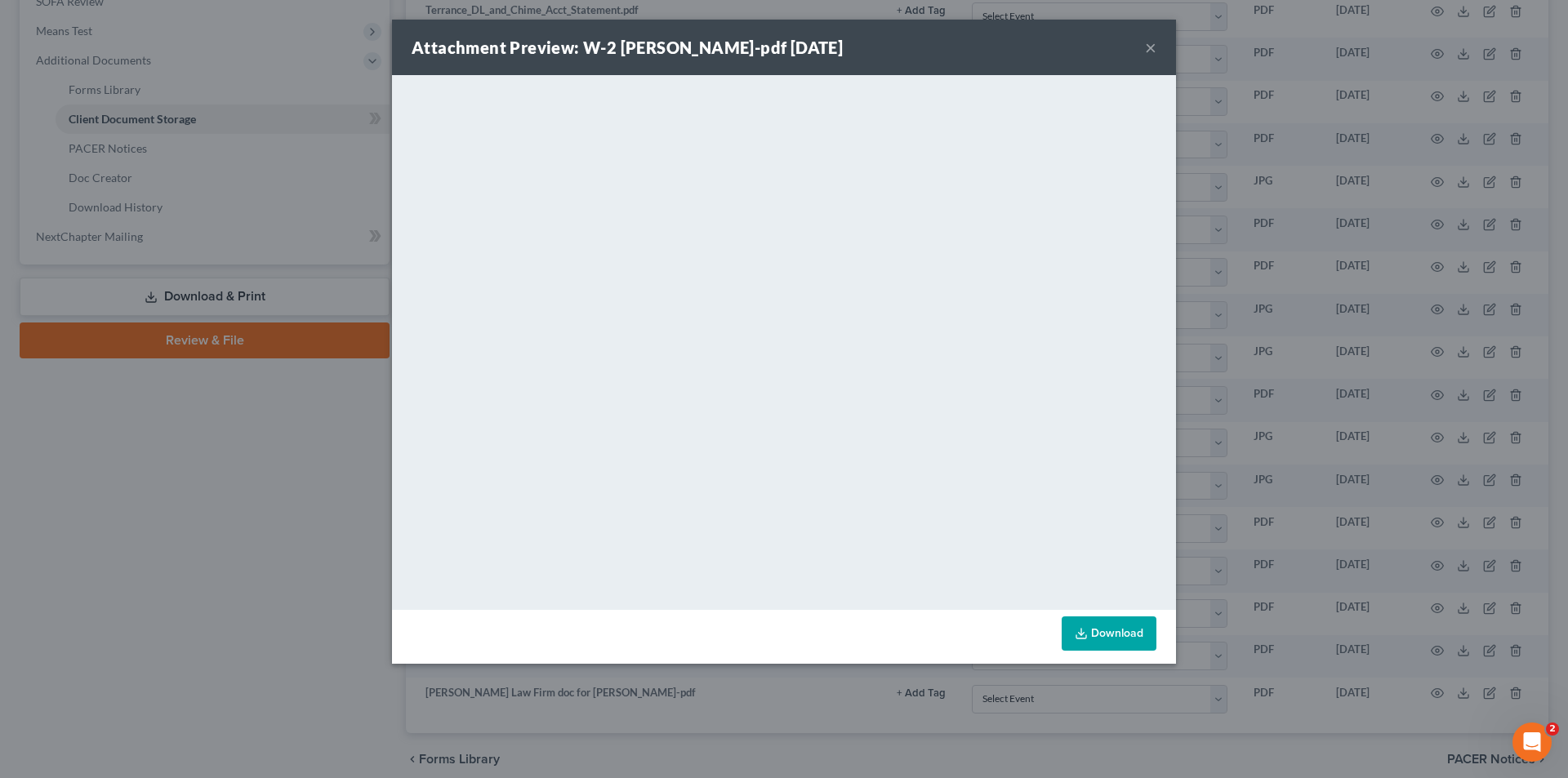
click at [98, 122] on div "Attachment Preview: W-2 Cynthia Hicks-pdf 08/19/2025 × <object ng-attr-data='ht…" at bounding box center [784, 389] width 1568 height 778
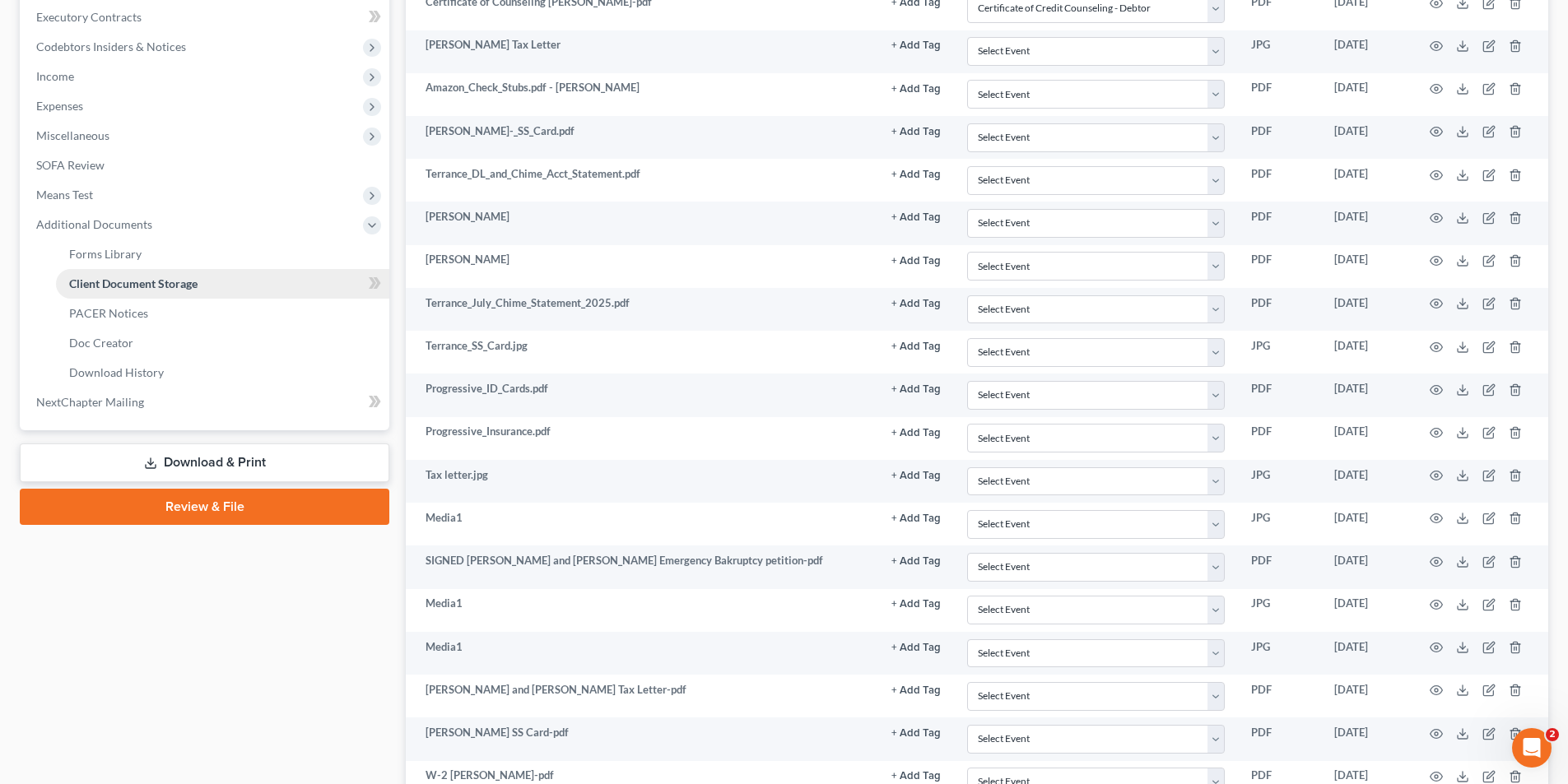
scroll to position [494, 0]
click at [84, 70] on span "Income" at bounding box center [205, 77] width 366 height 29
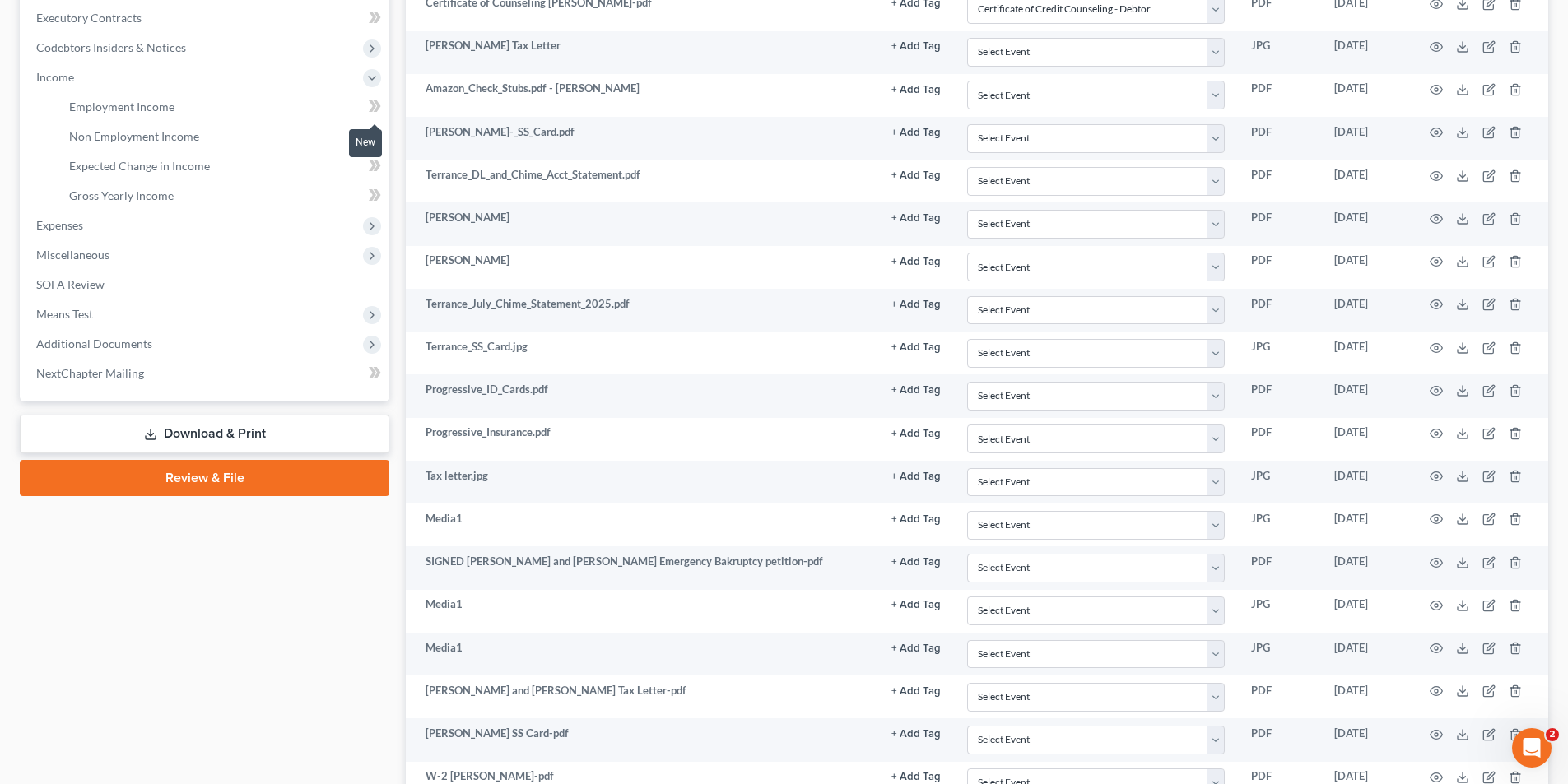
click at [377, 108] on icon at bounding box center [377, 106] width 8 height 11
click at [137, 96] on link "Employment Income" at bounding box center [222, 106] width 334 height 29
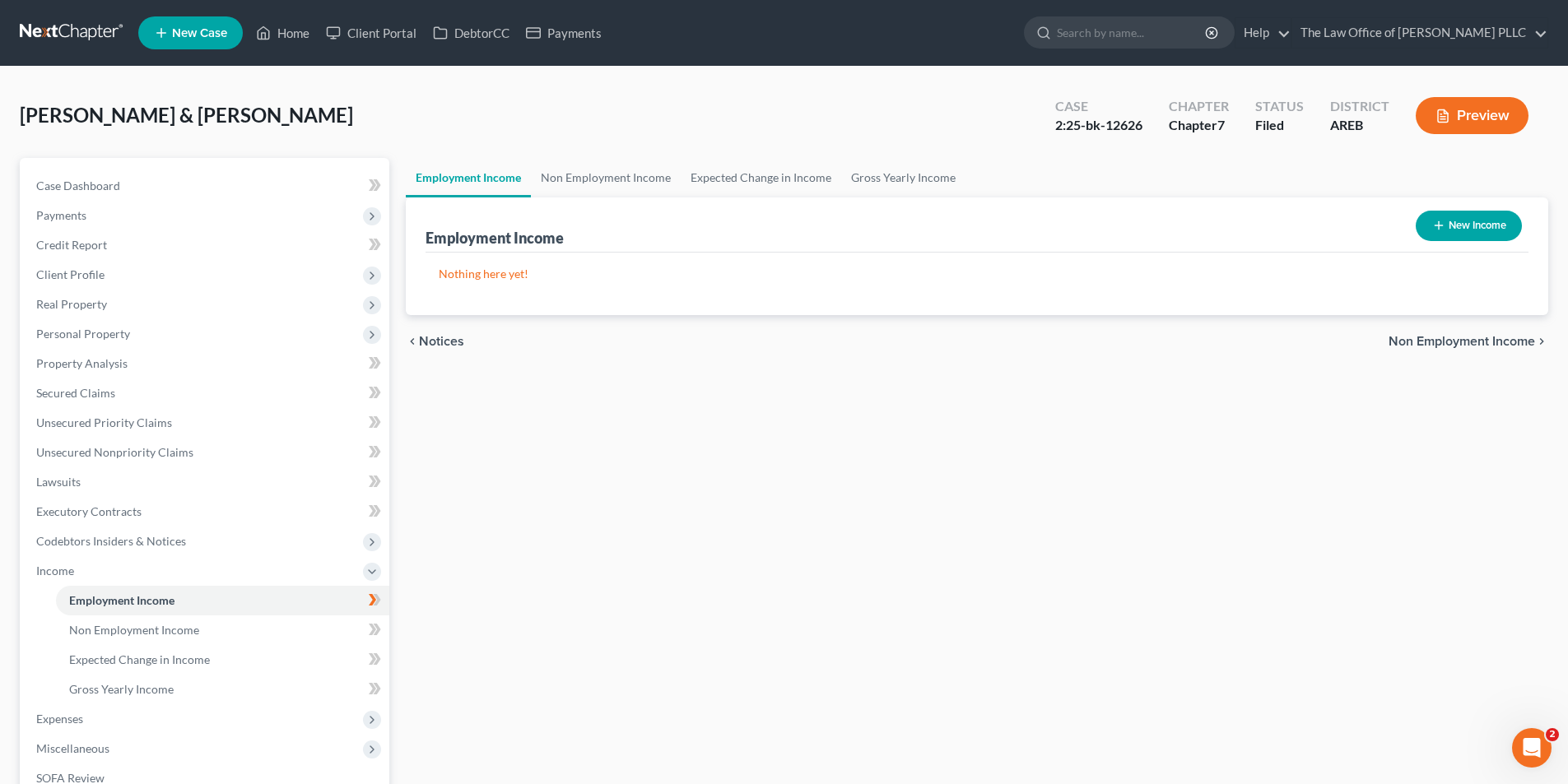
click at [1453, 230] on button "New Income" at bounding box center [1468, 226] width 106 height 30
select select "0"
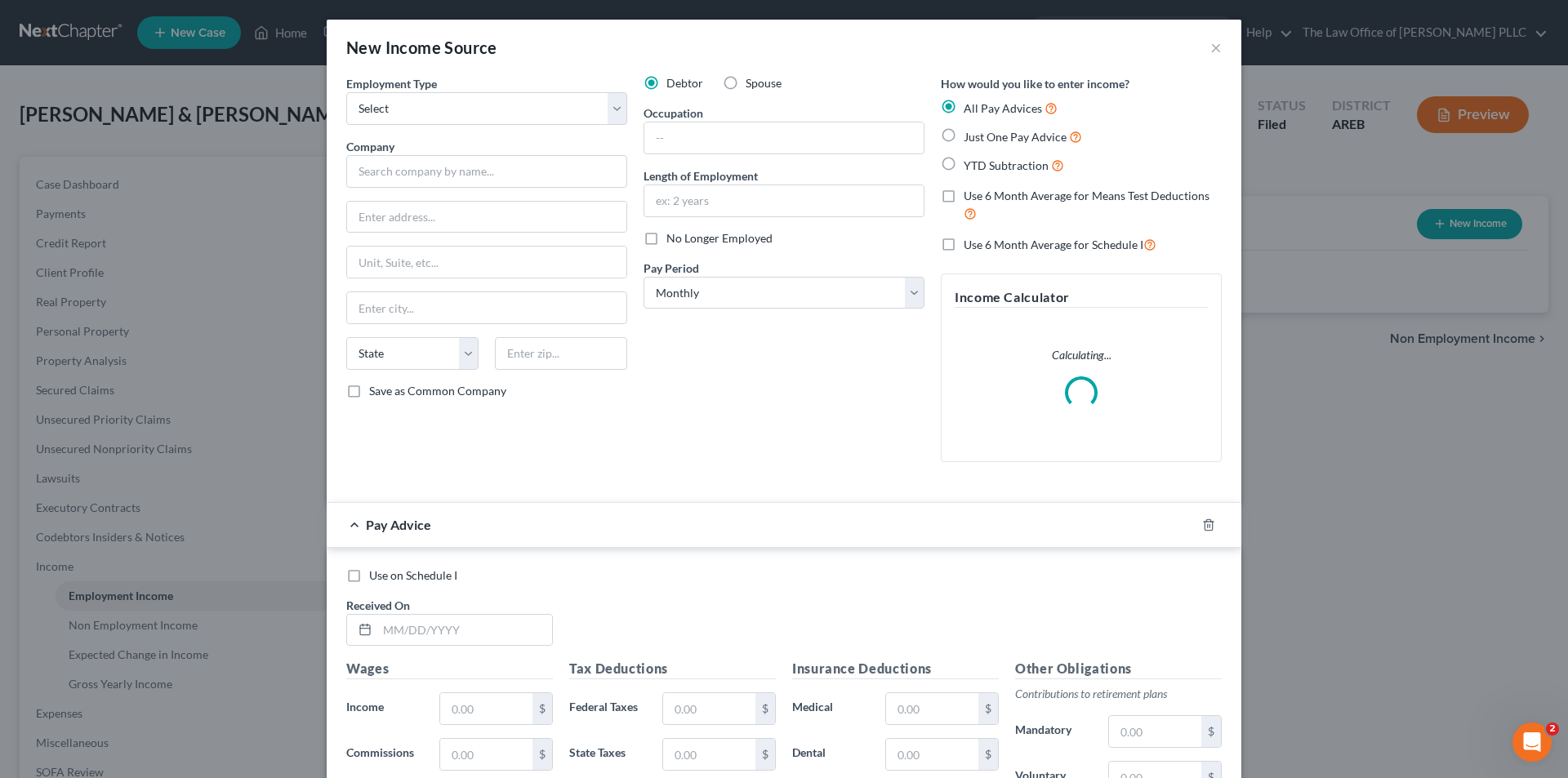
click at [1432, 223] on div "New Income Source × Employment Type * Select Full or Part Time Employment Self …" at bounding box center [784, 389] width 1568 height 778
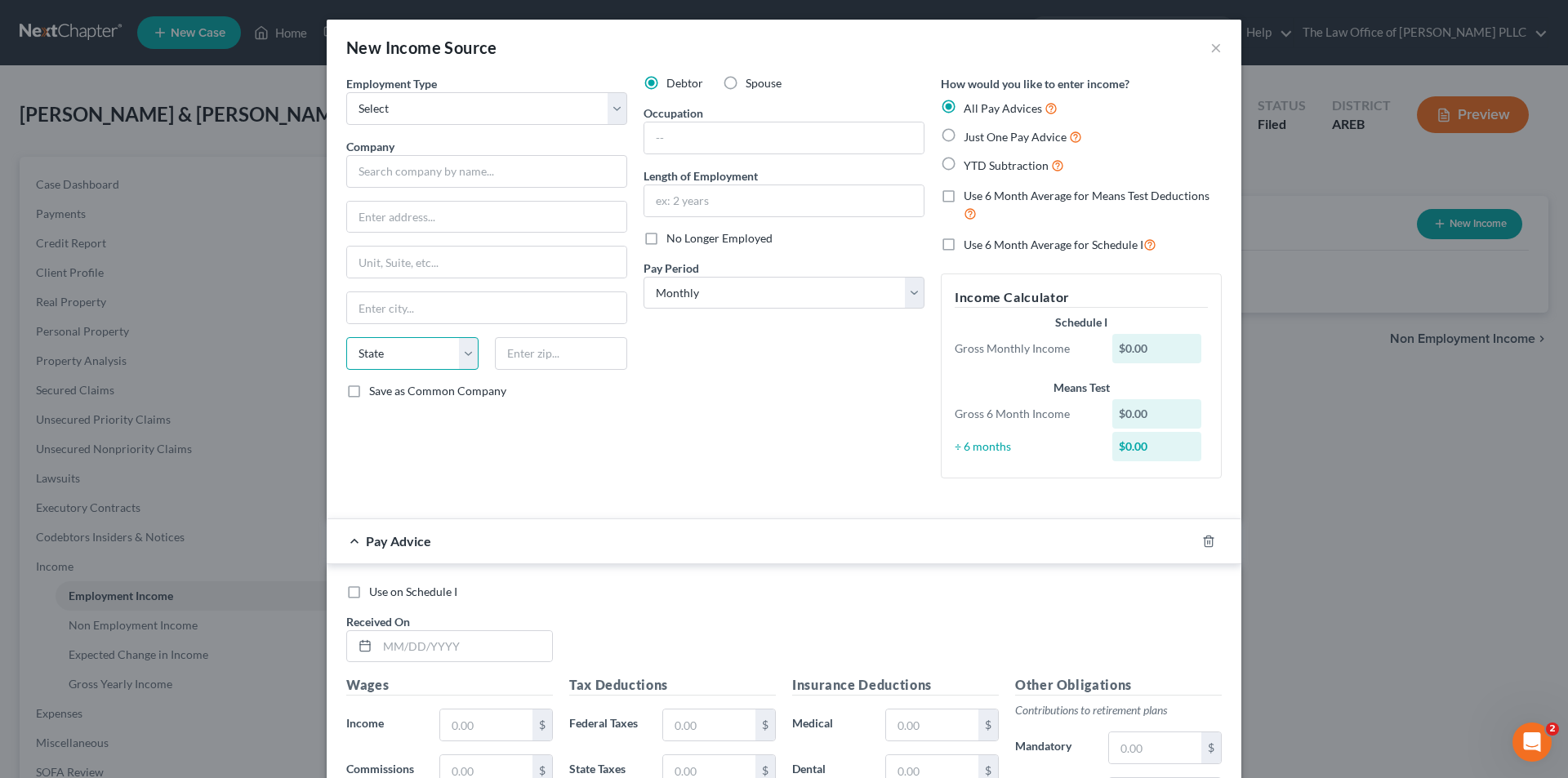
click at [454, 353] on select "State AL AK AR AZ CA CO CT DE DC FL GA GU HI ID IL IN IA KS KY LA ME MD MA MI M…" at bounding box center [412, 354] width 132 height 33
select select "2"
click at [346, 338] on select "State AL AK AR AZ CA CO CT DE DC FL GA GU HI ID IL IN IA KS KY LA ME MD MA MI M…" at bounding box center [412, 354] width 132 height 33
click at [702, 295] on select "Select Monthly Twice Monthly Every Other Week Weekly" at bounding box center [784, 293] width 281 height 33
click at [306, 439] on div "New Income Source × Employment Type * Select Full or Part Time Employment Self …" at bounding box center [784, 389] width 1568 height 778
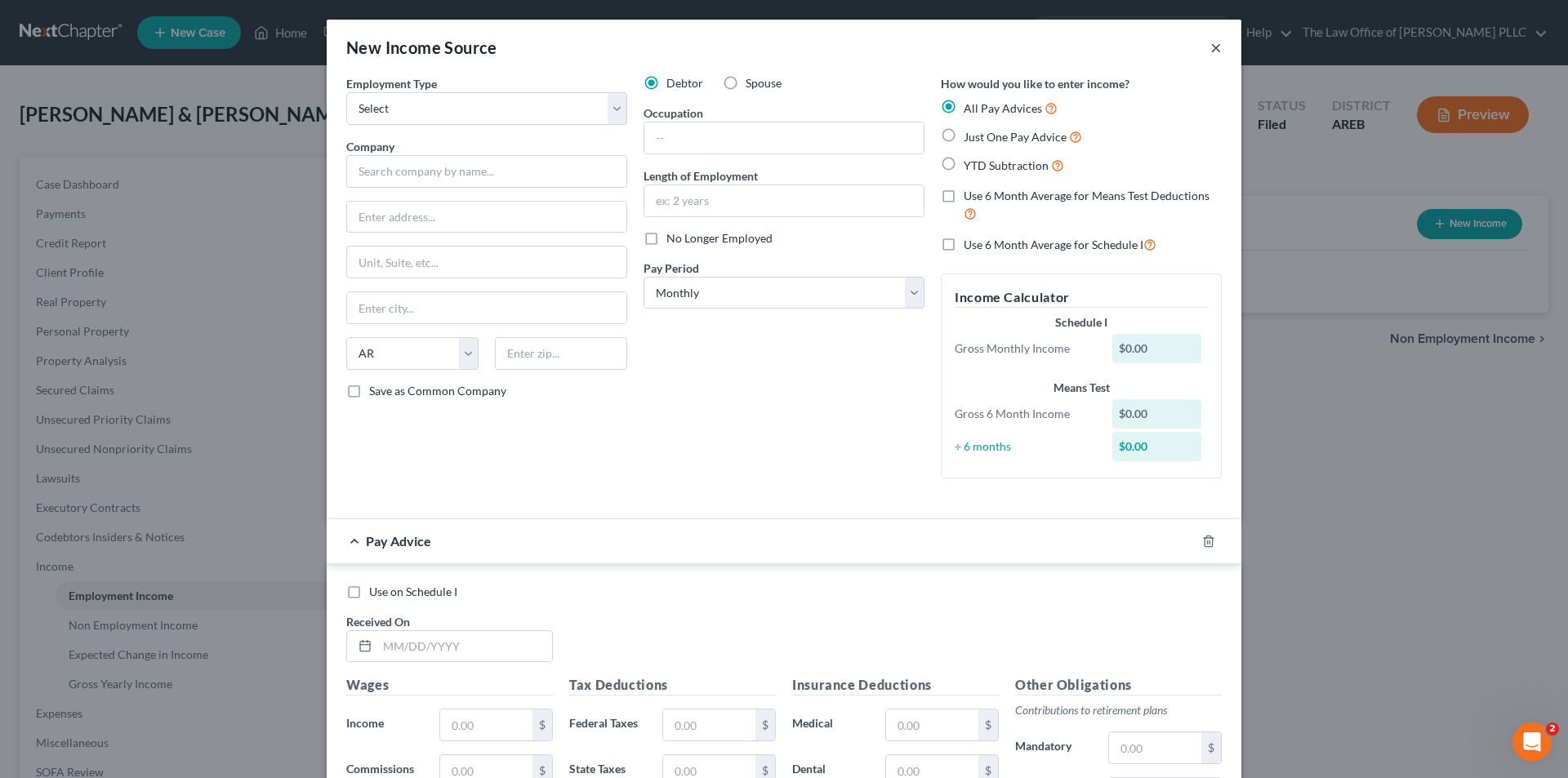
click at [1210, 44] on button "×" at bounding box center [1215, 47] width 11 height 20
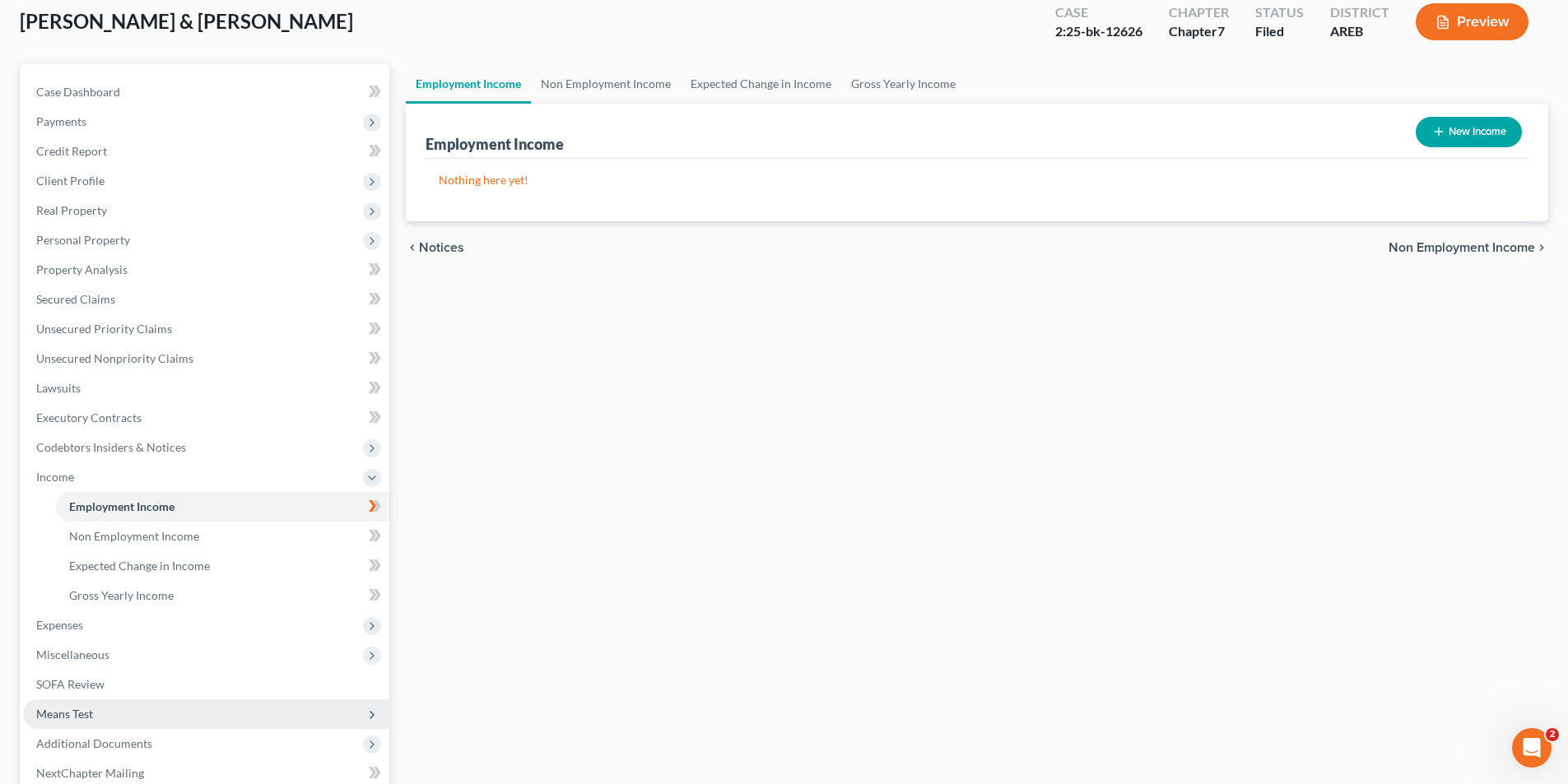
scroll to position [268, 0]
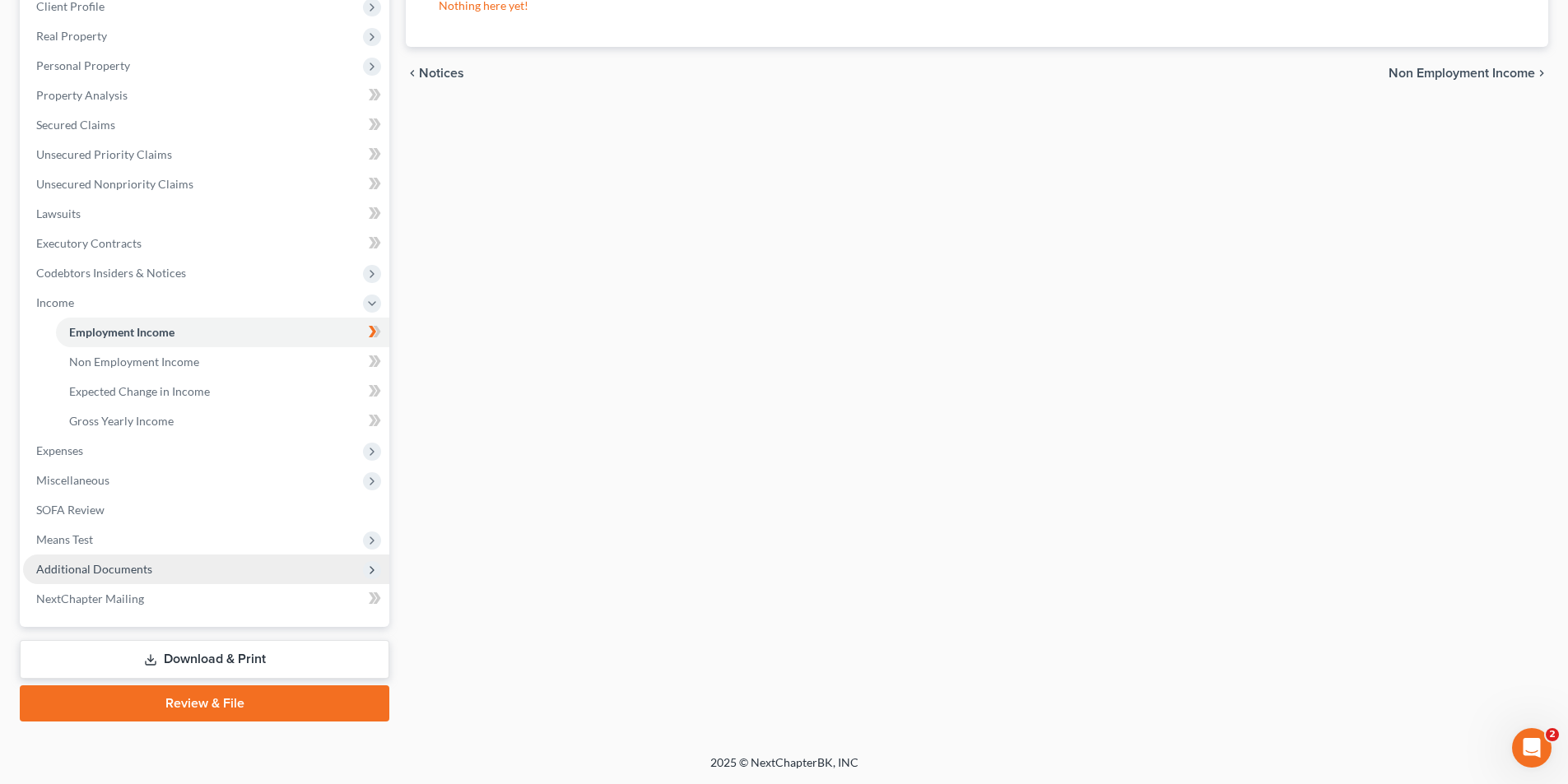
click at [110, 568] on span "Additional Documents" at bounding box center [94, 568] width 116 height 14
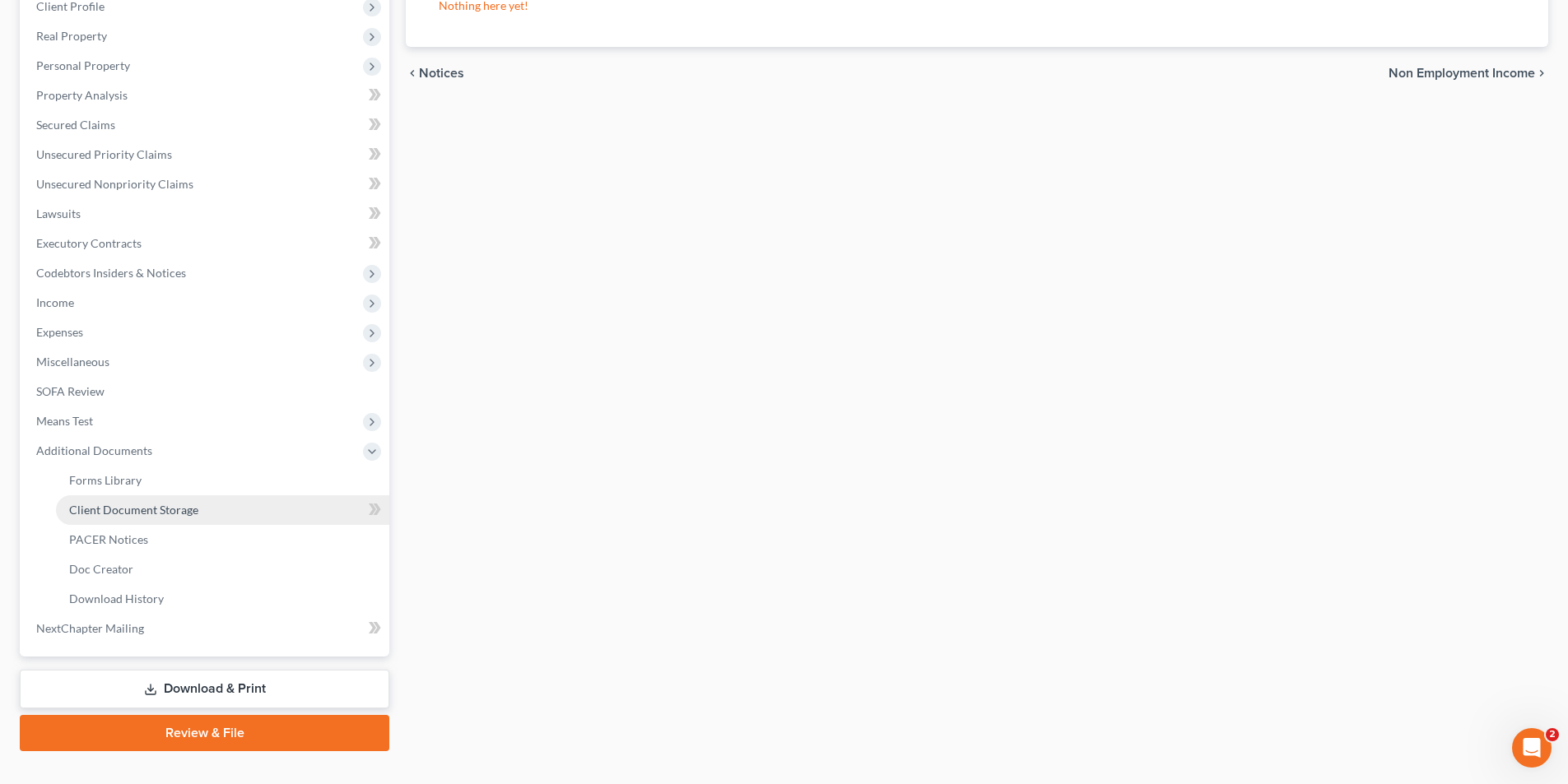
click at [135, 505] on span "Client Document Storage" at bounding box center [134, 509] width 129 height 14
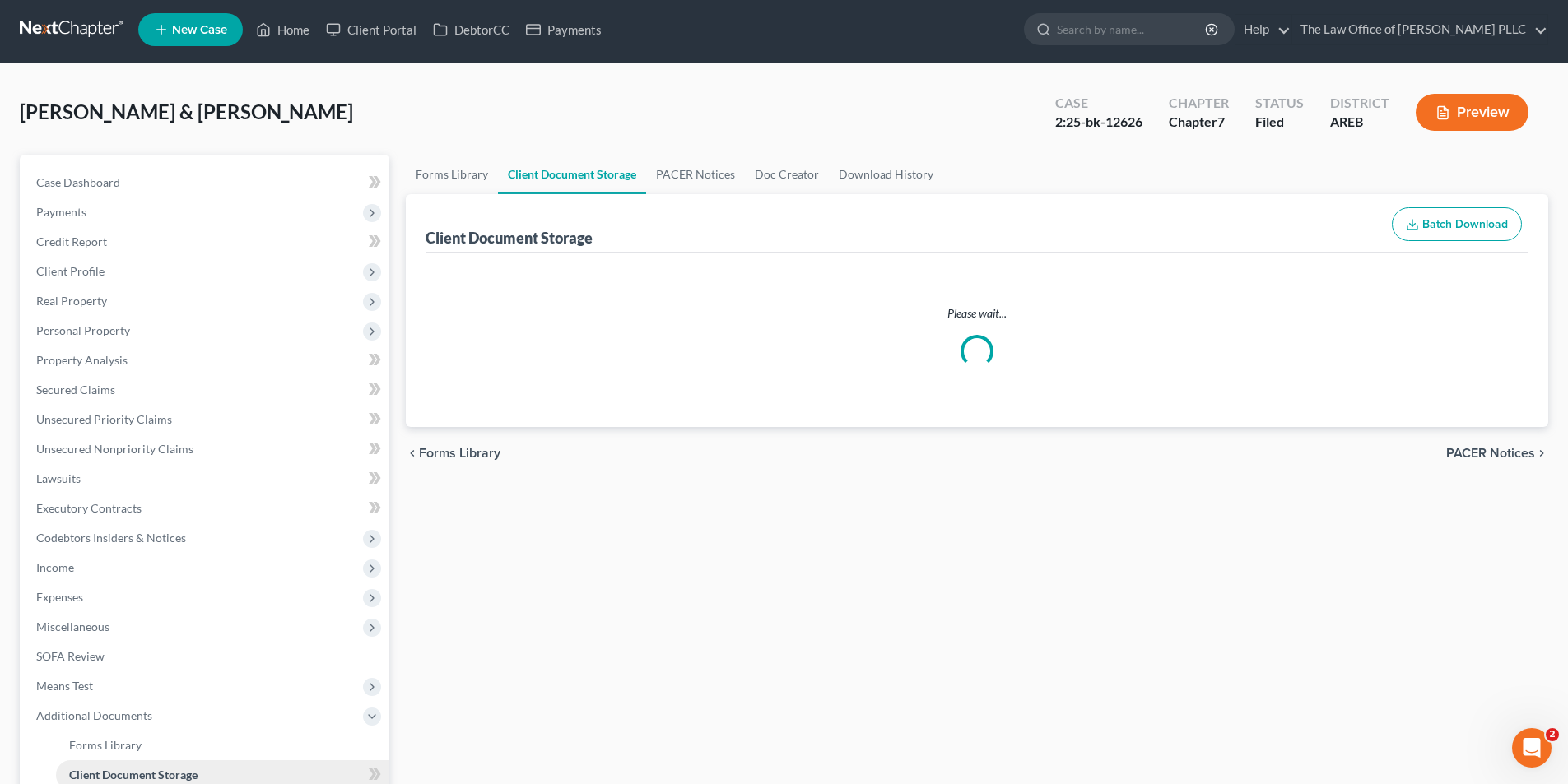
select select "1"
select select "0"
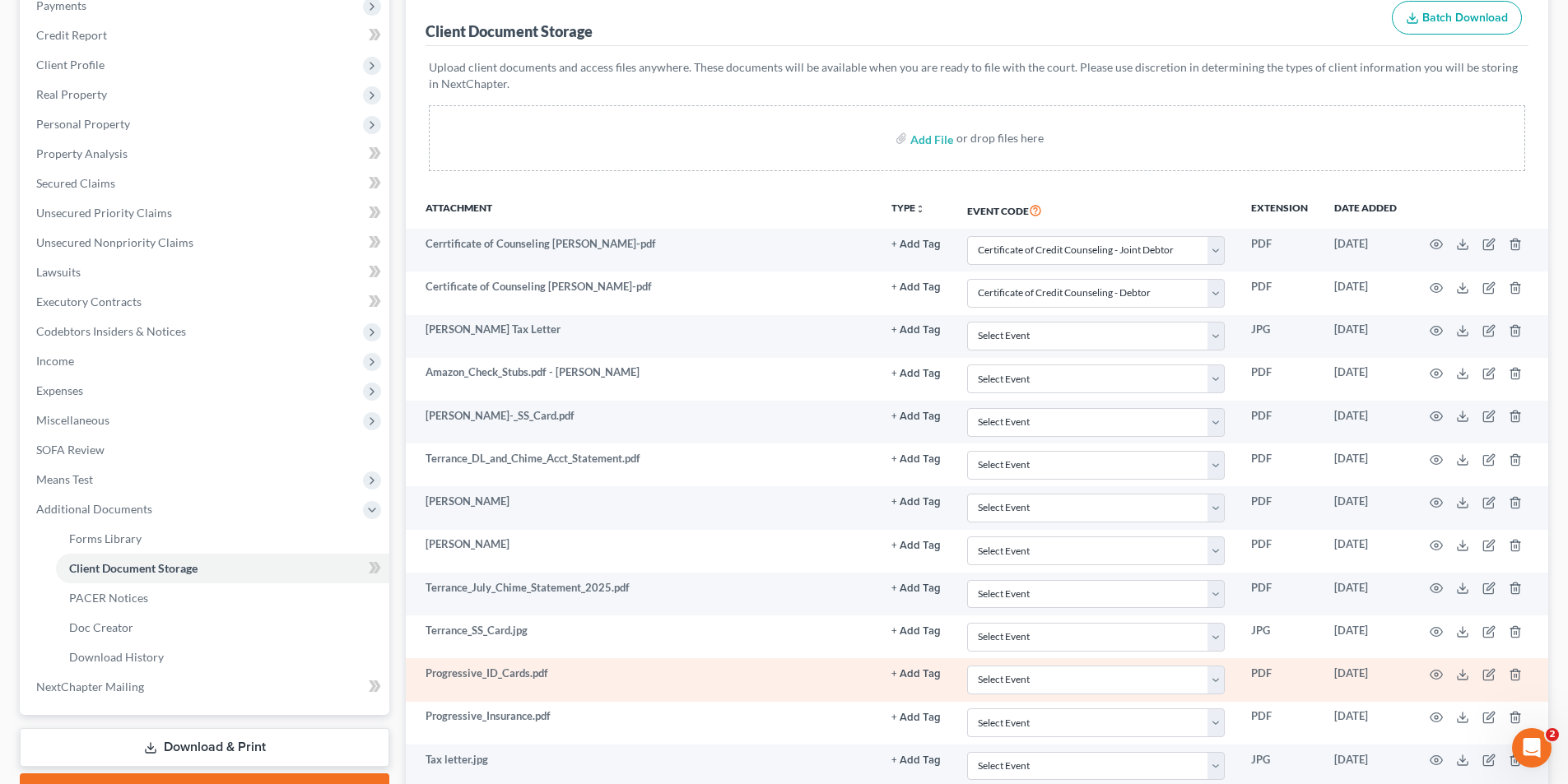
scroll to position [247, 0]
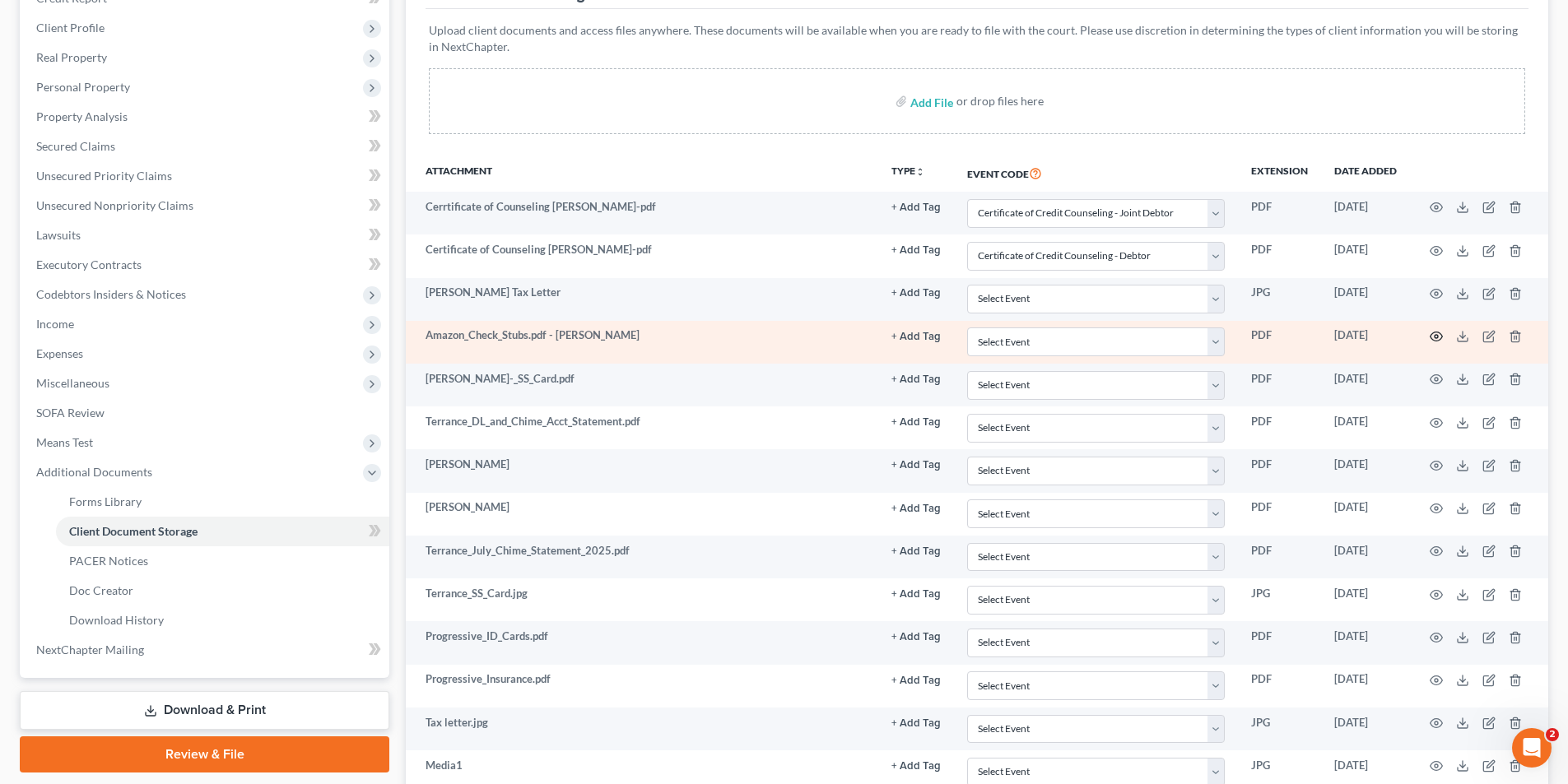
click at [1439, 336] on icon "button" at bounding box center [1436, 336] width 13 height 13
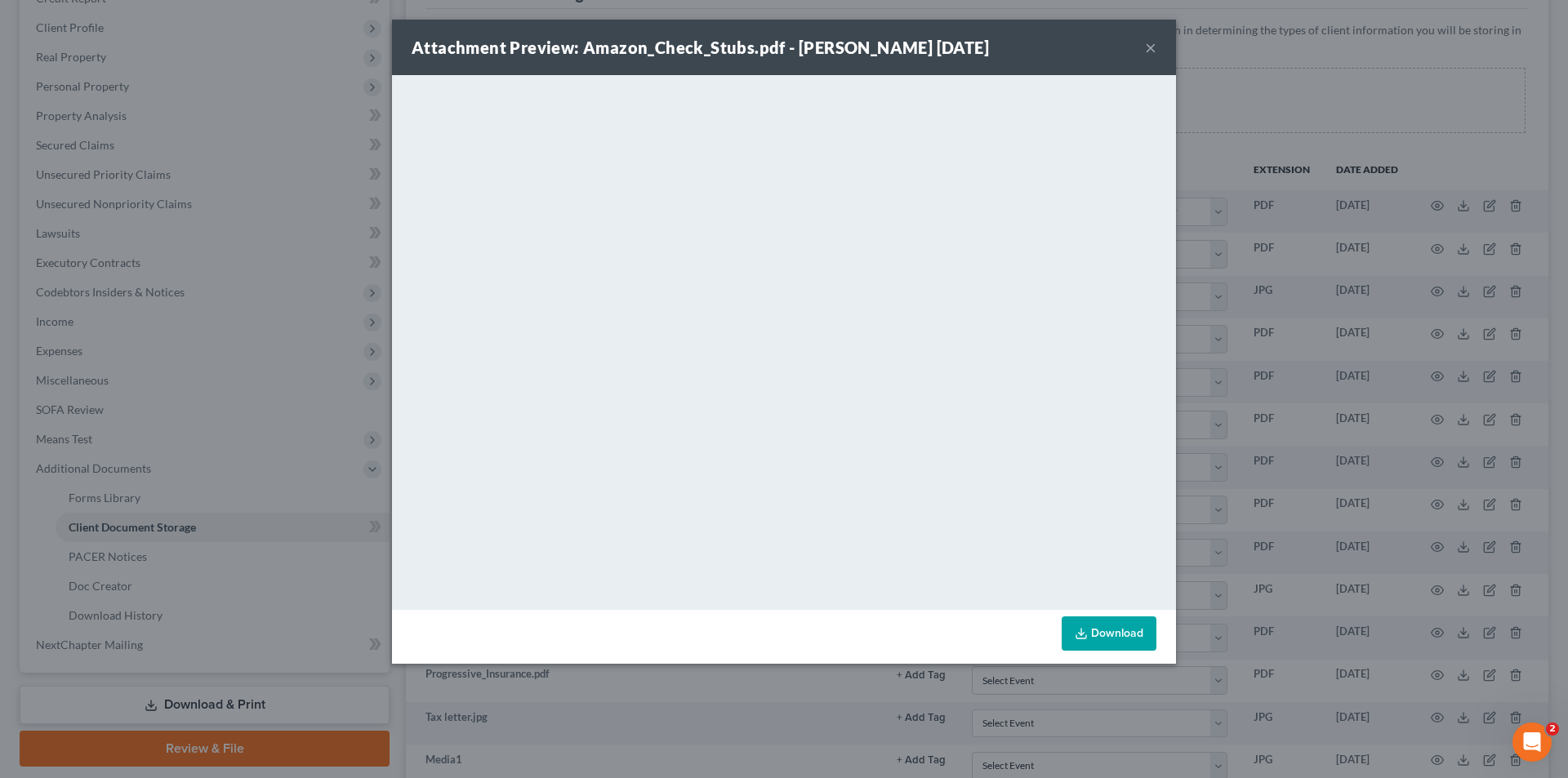
click at [1154, 47] on button "×" at bounding box center [1150, 47] width 11 height 20
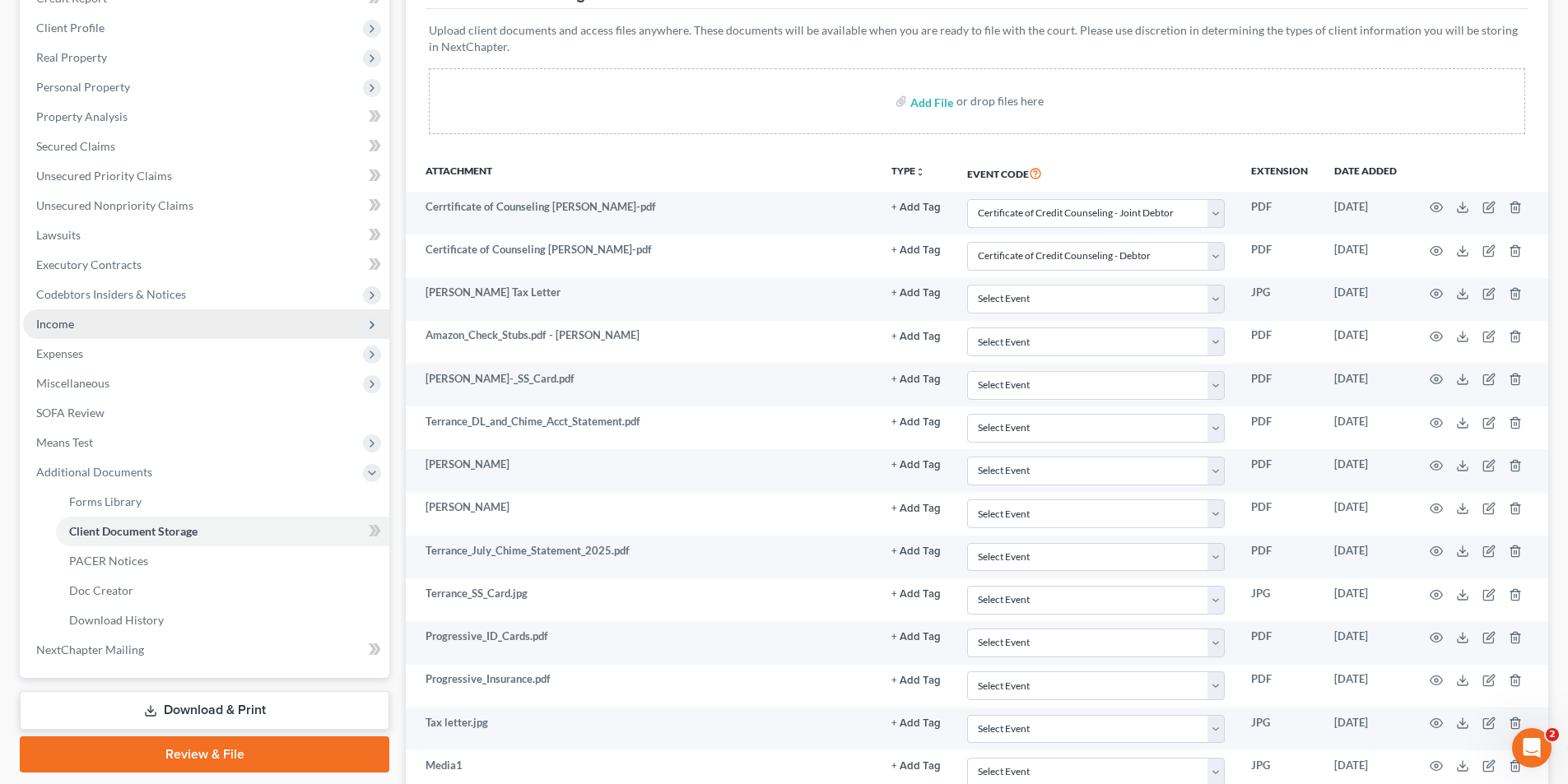
click at [67, 326] on span "Income" at bounding box center [55, 323] width 38 height 14
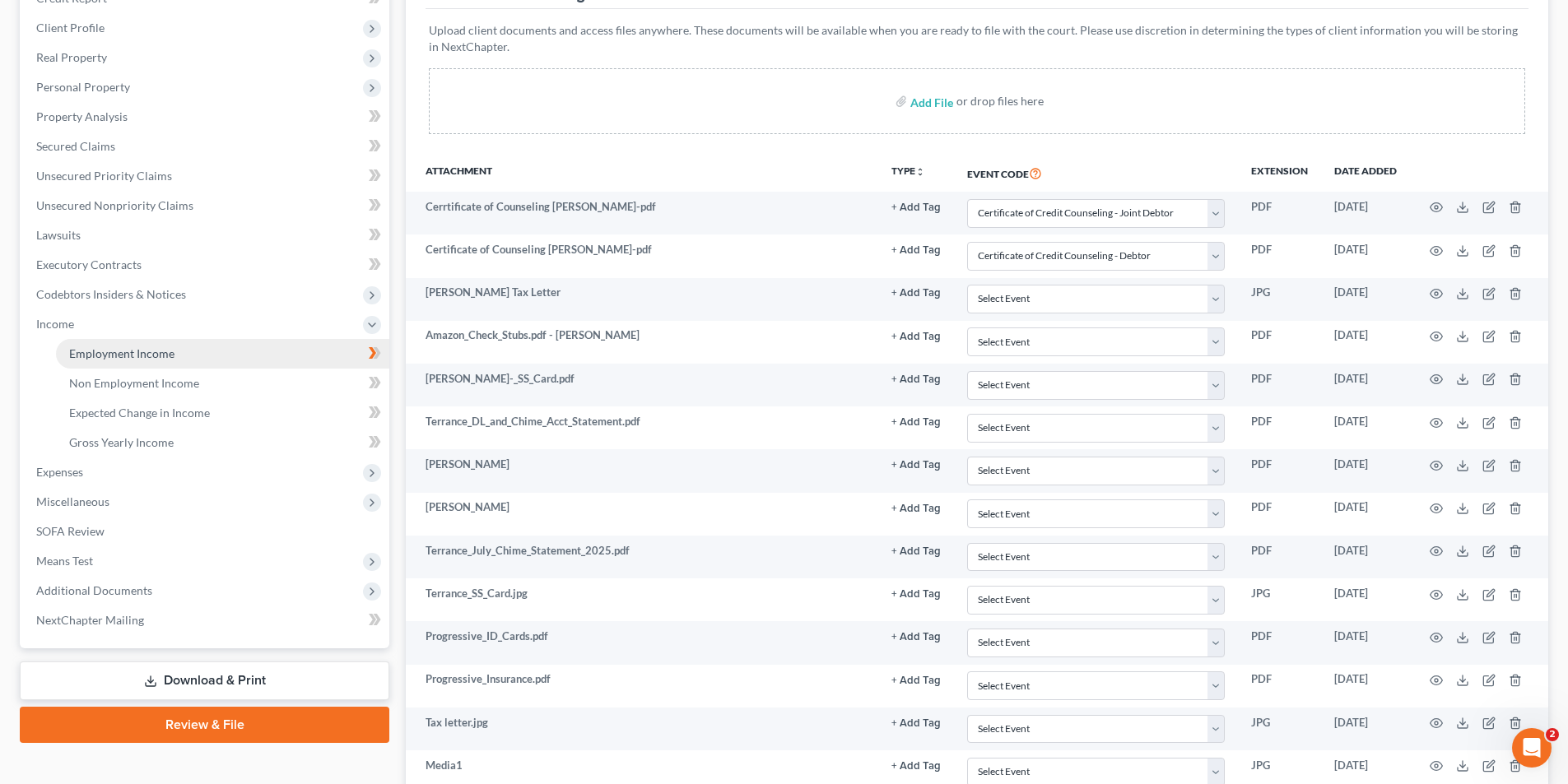
click at [86, 349] on span "Employment Income" at bounding box center [122, 354] width 105 height 14
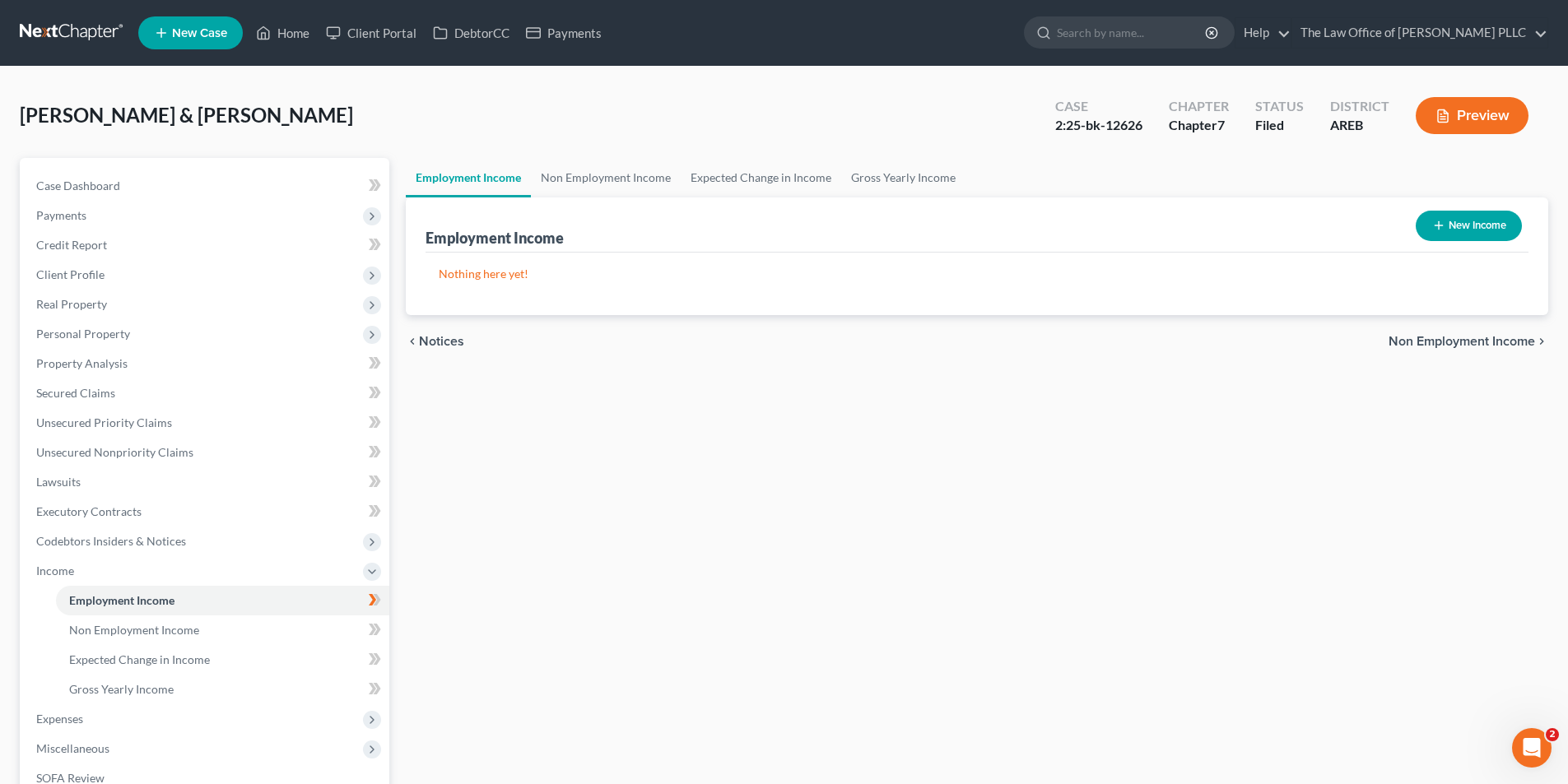
click at [1441, 227] on icon "button" at bounding box center [1439, 225] width 13 height 13
select select "0"
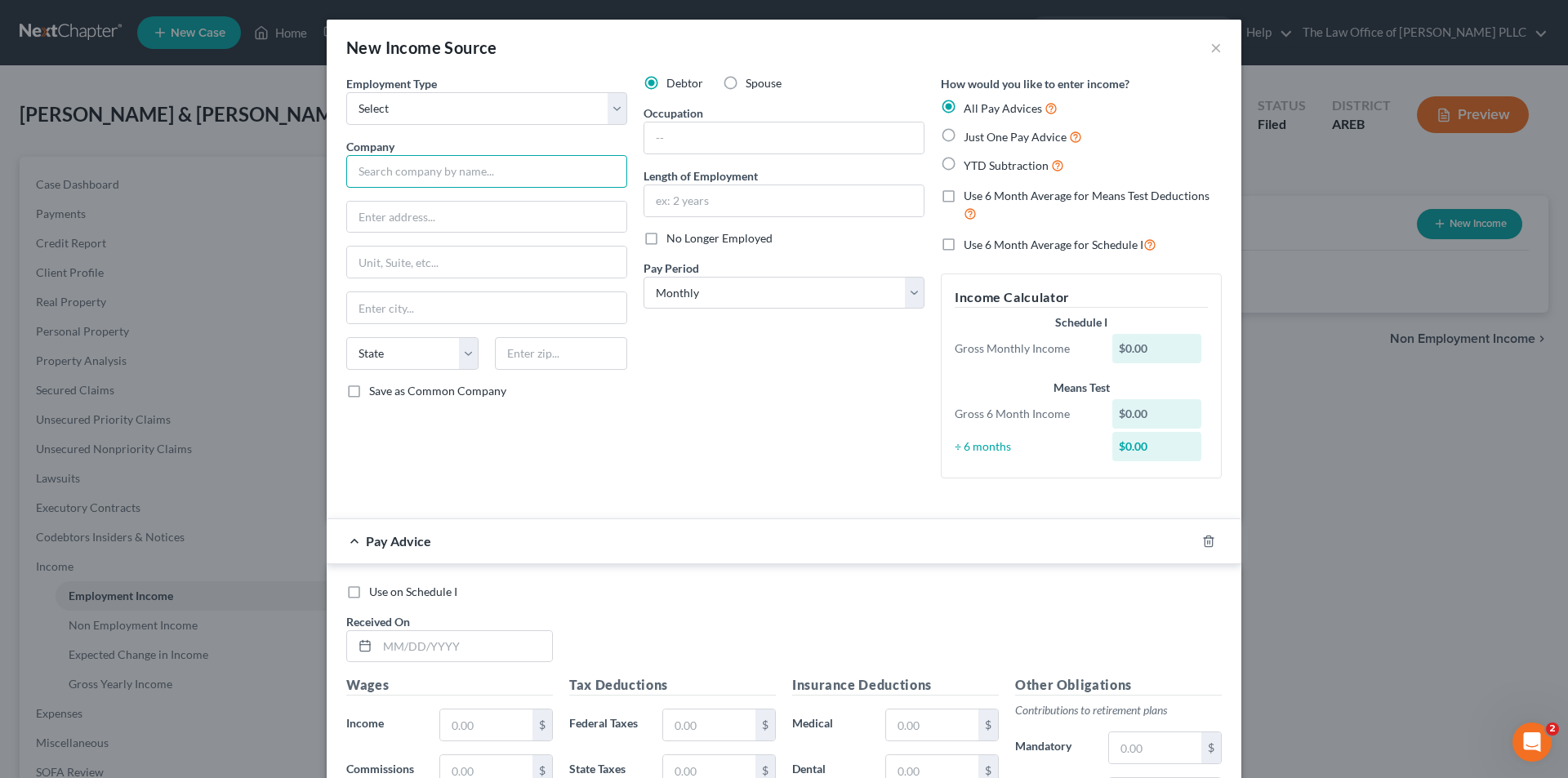
click at [395, 177] on input "text" at bounding box center [487, 172] width 281 height 33
click at [436, 100] on select "Select Full or Part Time Employment Self Employment" at bounding box center [487, 108] width 281 height 33
select select "0"
click at [346, 92] on select "Select Full or Part Time Employment Self Employment" at bounding box center [487, 108] width 281 height 33
click at [395, 174] on input "text" at bounding box center [487, 172] width 281 height 33
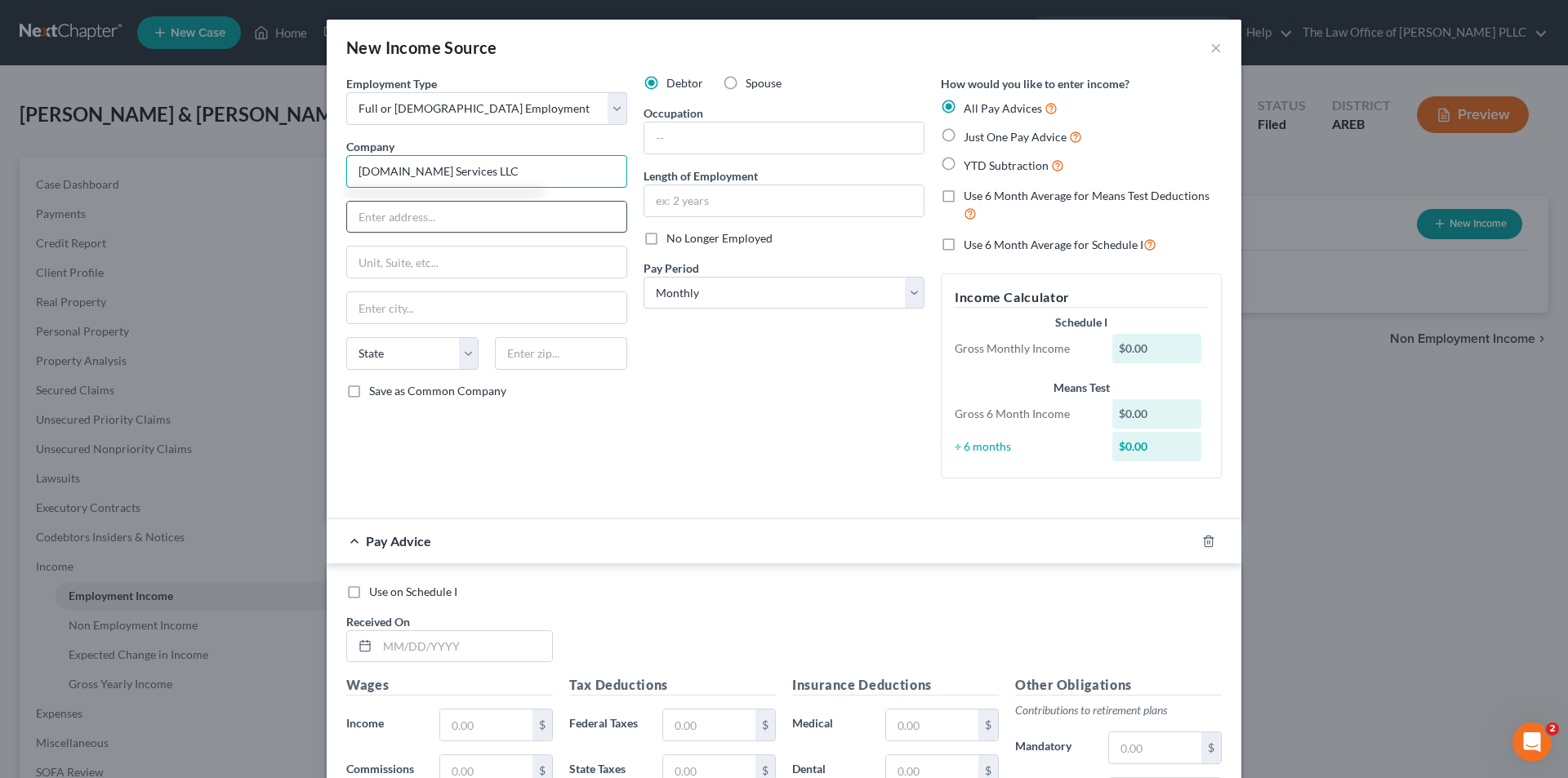
type input "Amazon.com Services LLC"
click at [408, 210] on input "text" at bounding box center [487, 217] width 279 height 31
type input "202 Westlake Ave. N"
type input "Seattle"
type input "WA"
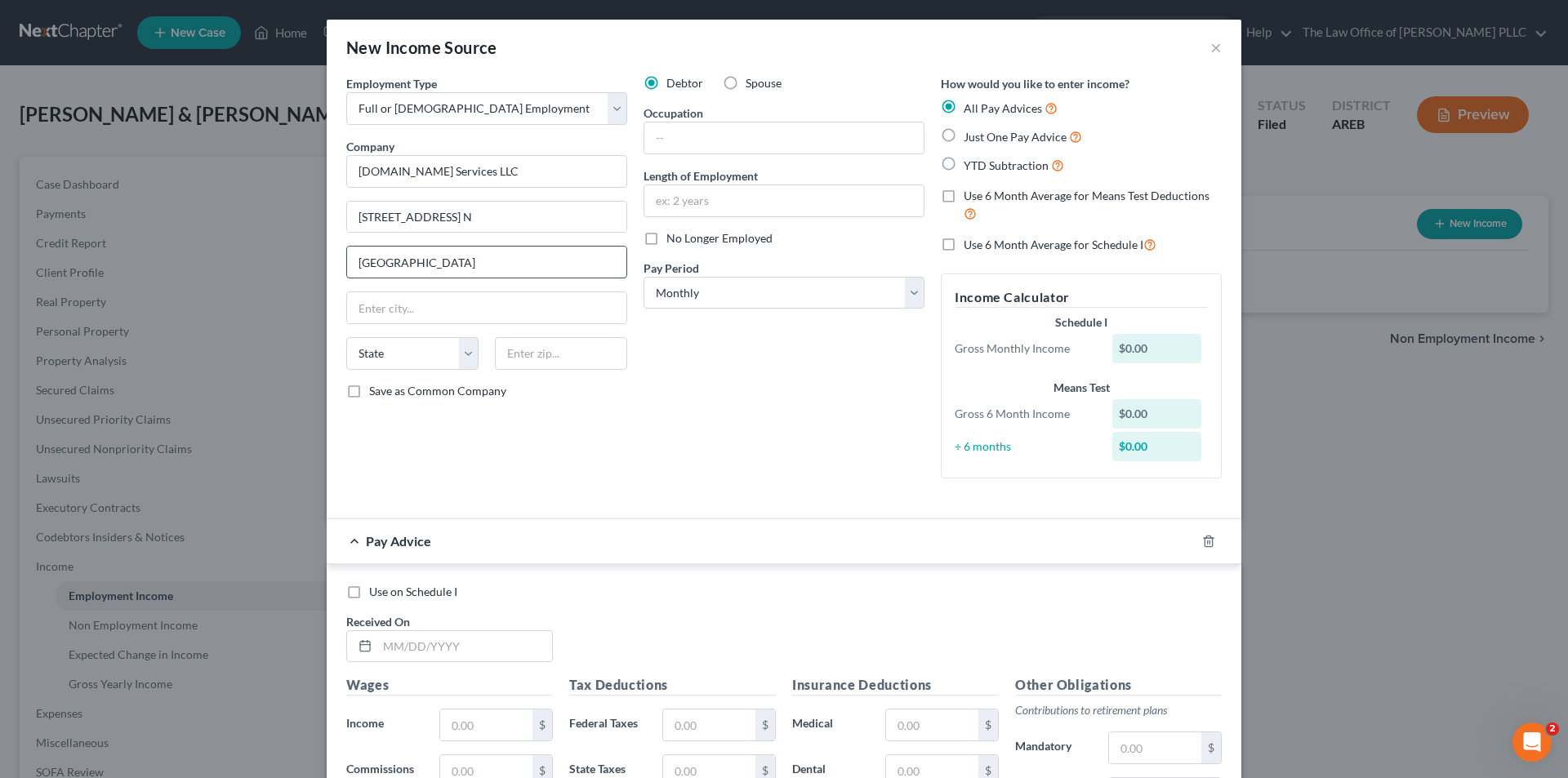
click at [432, 261] on input "Seattle" at bounding box center [487, 262] width 279 height 31
type input "S"
click at [412, 312] on input "text" at bounding box center [487, 307] width 279 height 31
type input "Seattle"
select select "50"
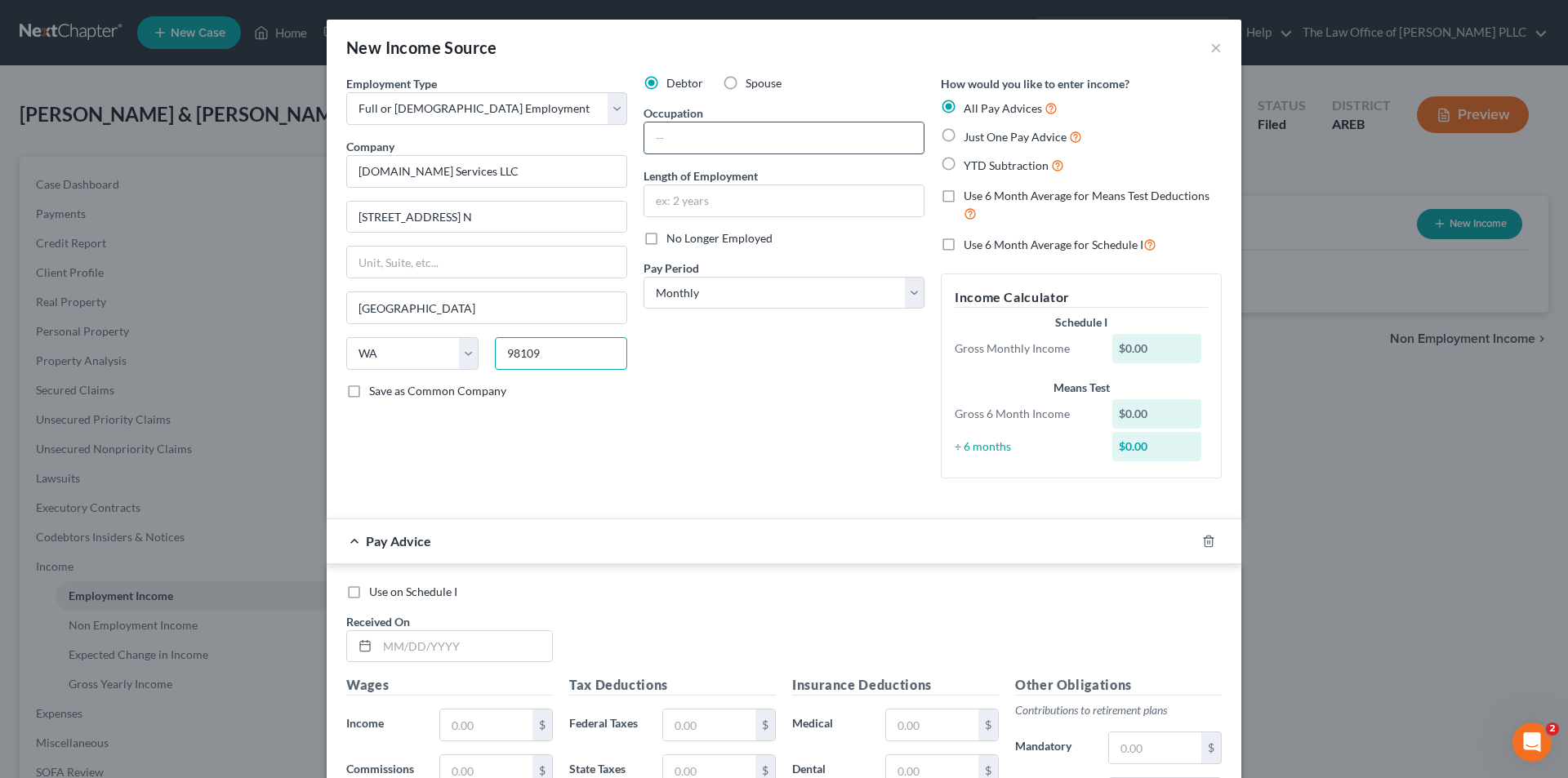
type input "98109"
click at [679, 129] on input "text" at bounding box center [784, 138] width 279 height 31
click at [883, 89] on div "Debtor Spouse" at bounding box center [784, 83] width 281 height 16
click at [664, 295] on select "Select Monthly Twice Monthly Every Other Week Weekly" at bounding box center [784, 293] width 281 height 33
select select "3"
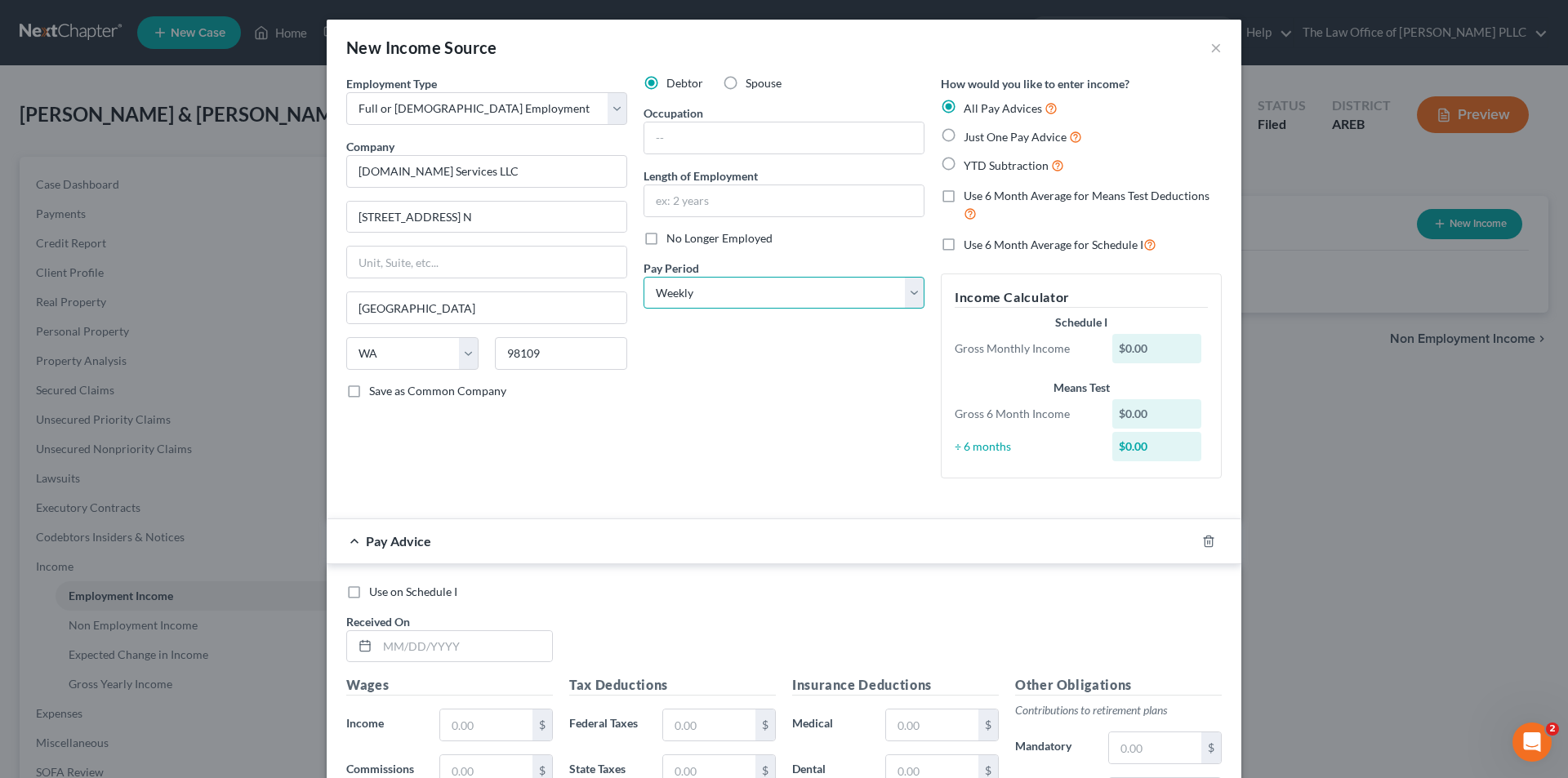
click at [643, 277] on select "Select Monthly Twice Monthly Every Other Week Weekly" at bounding box center [784, 293] width 281 height 33
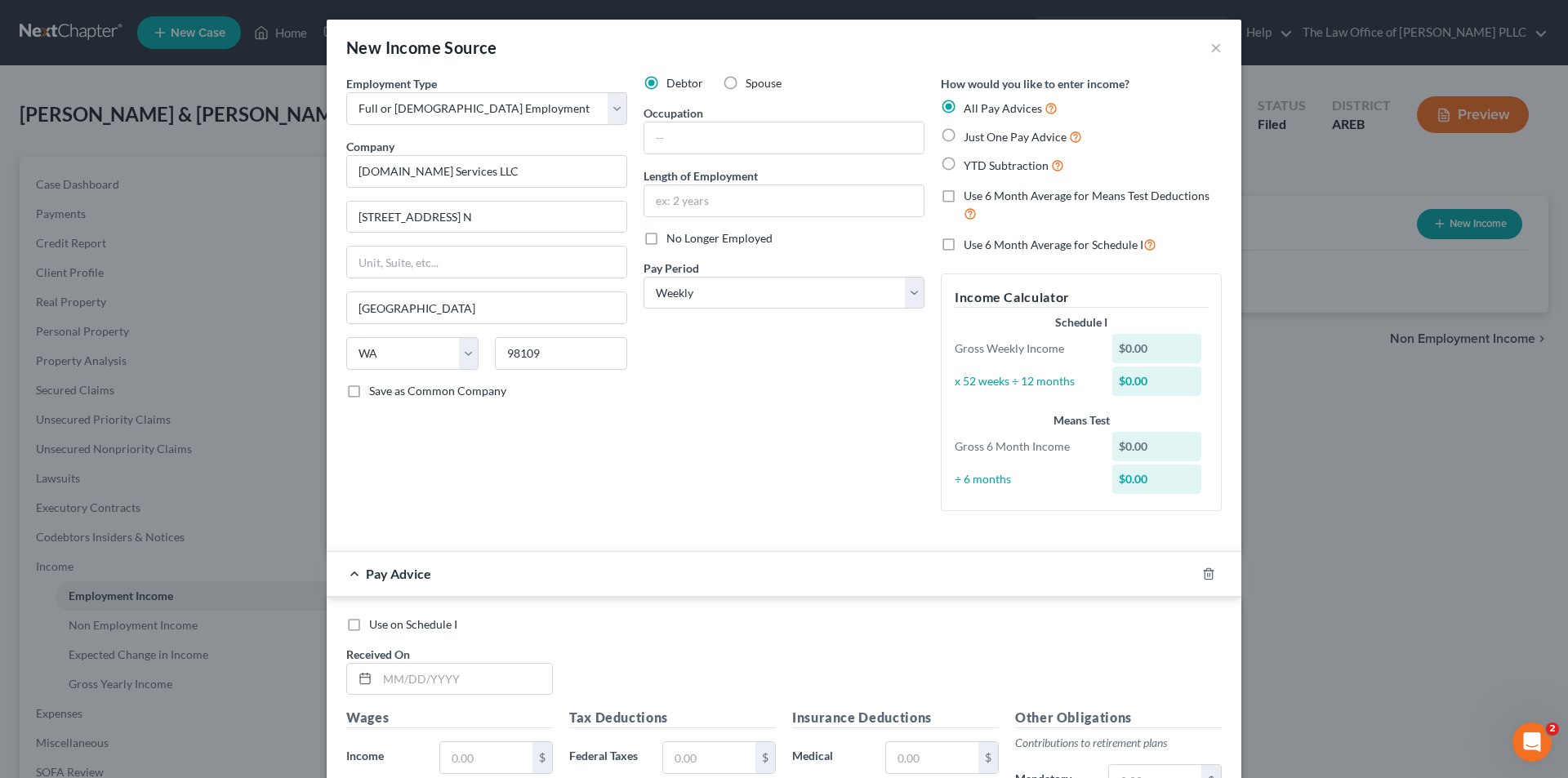
click at [1159, 448] on div "$0.00" at bounding box center [1156, 446] width 90 height 29
drag, startPoint x: 1136, startPoint y: 464, endPoint x: 1136, endPoint y: 450, distance: 14.0
click at [1136, 455] on div "Means Test Gross 6 Month Income $0.00 ÷ 6 months $0.00" at bounding box center [1081, 455] width 270 height 85
click at [1129, 452] on div "$0.00" at bounding box center [1156, 446] width 90 height 29
click at [1131, 452] on div "$0.00" at bounding box center [1156, 446] width 90 height 29
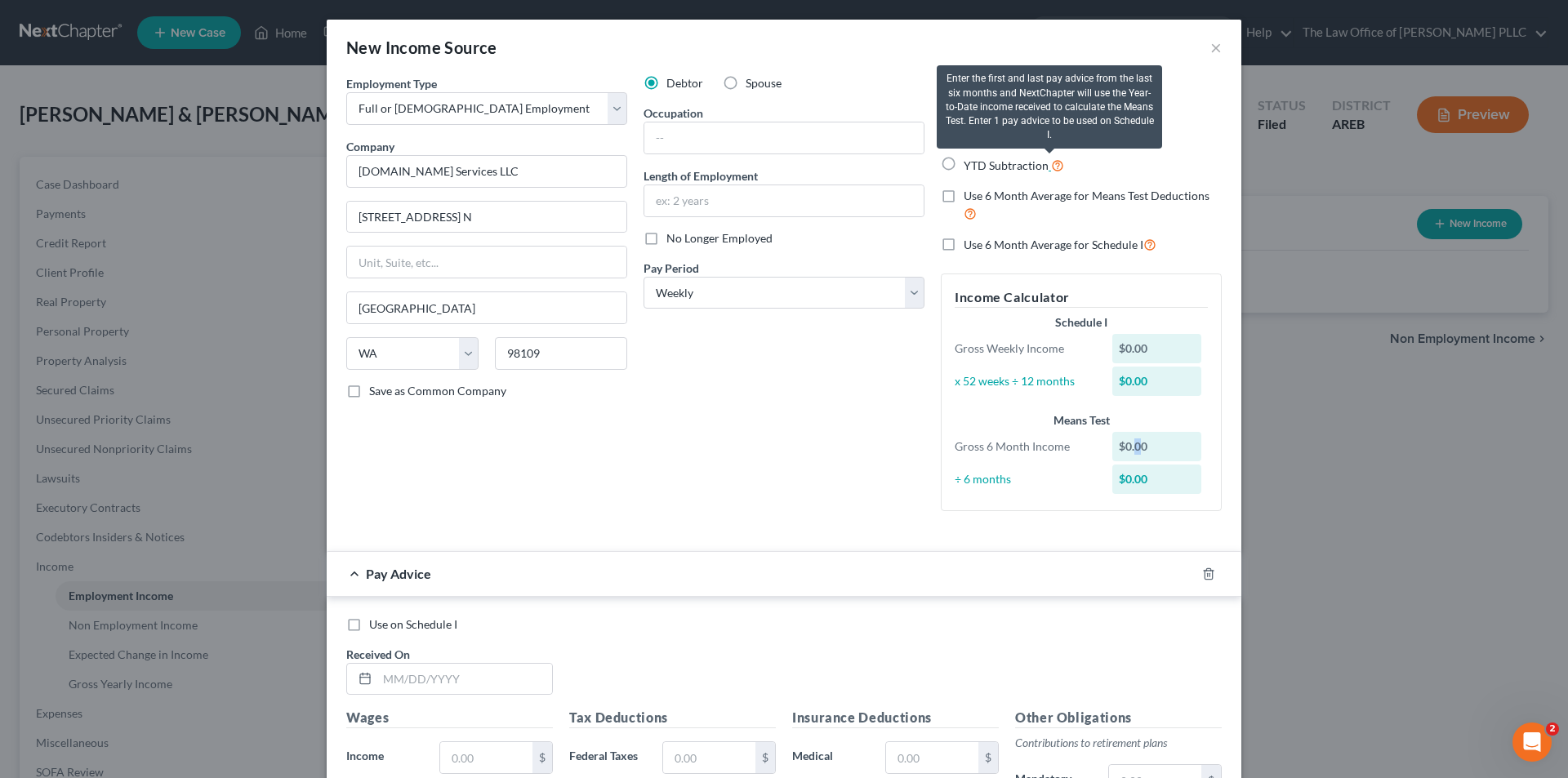
click at [1050, 163] on icon at bounding box center [1057, 164] width 13 height 15
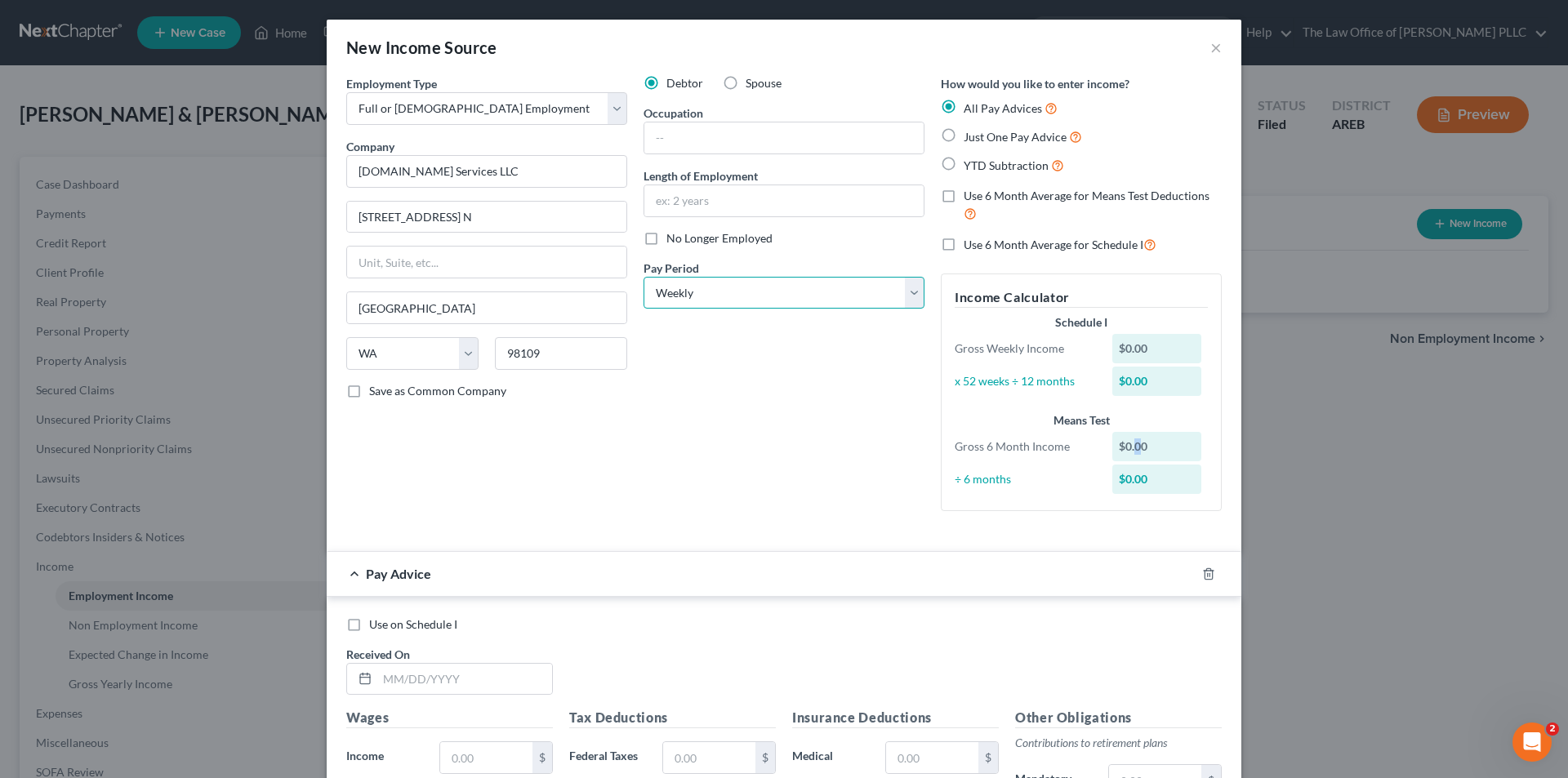
click at [734, 286] on select "Select Monthly Twice Monthly Every Other Week Weekly" at bounding box center [784, 293] width 281 height 33
click at [738, 293] on select "Select Monthly Twice Monthly Every Other Week Weekly" at bounding box center [784, 293] width 281 height 33
click at [964, 247] on label "Use 6 Month Average for Schedule I" at bounding box center [1060, 244] width 192 height 19
click at [970, 246] on input "Use 6 Month Average for Schedule I" at bounding box center [975, 240] width 10 height 10
checkbox input "true"
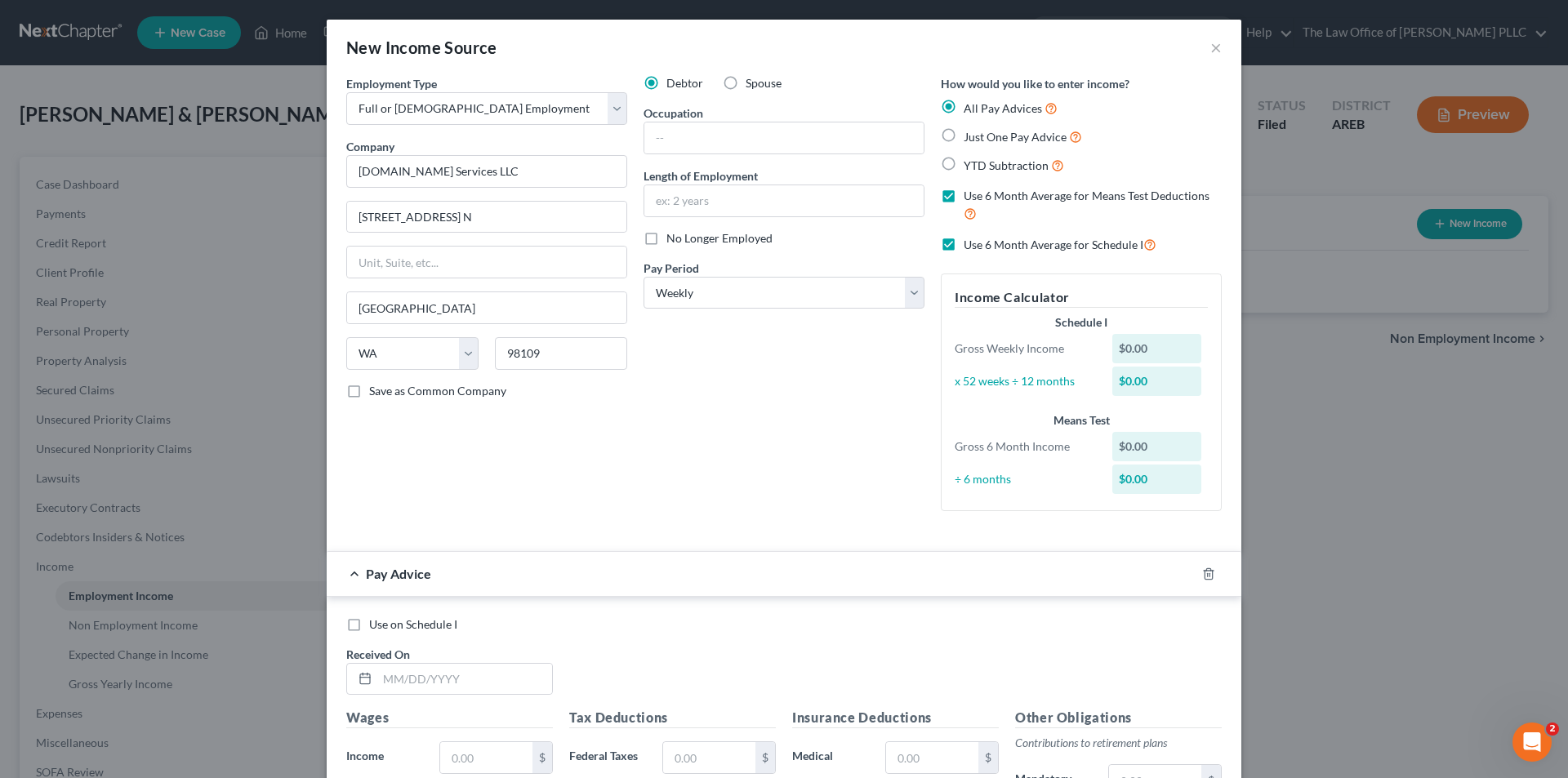
checkbox input "true"
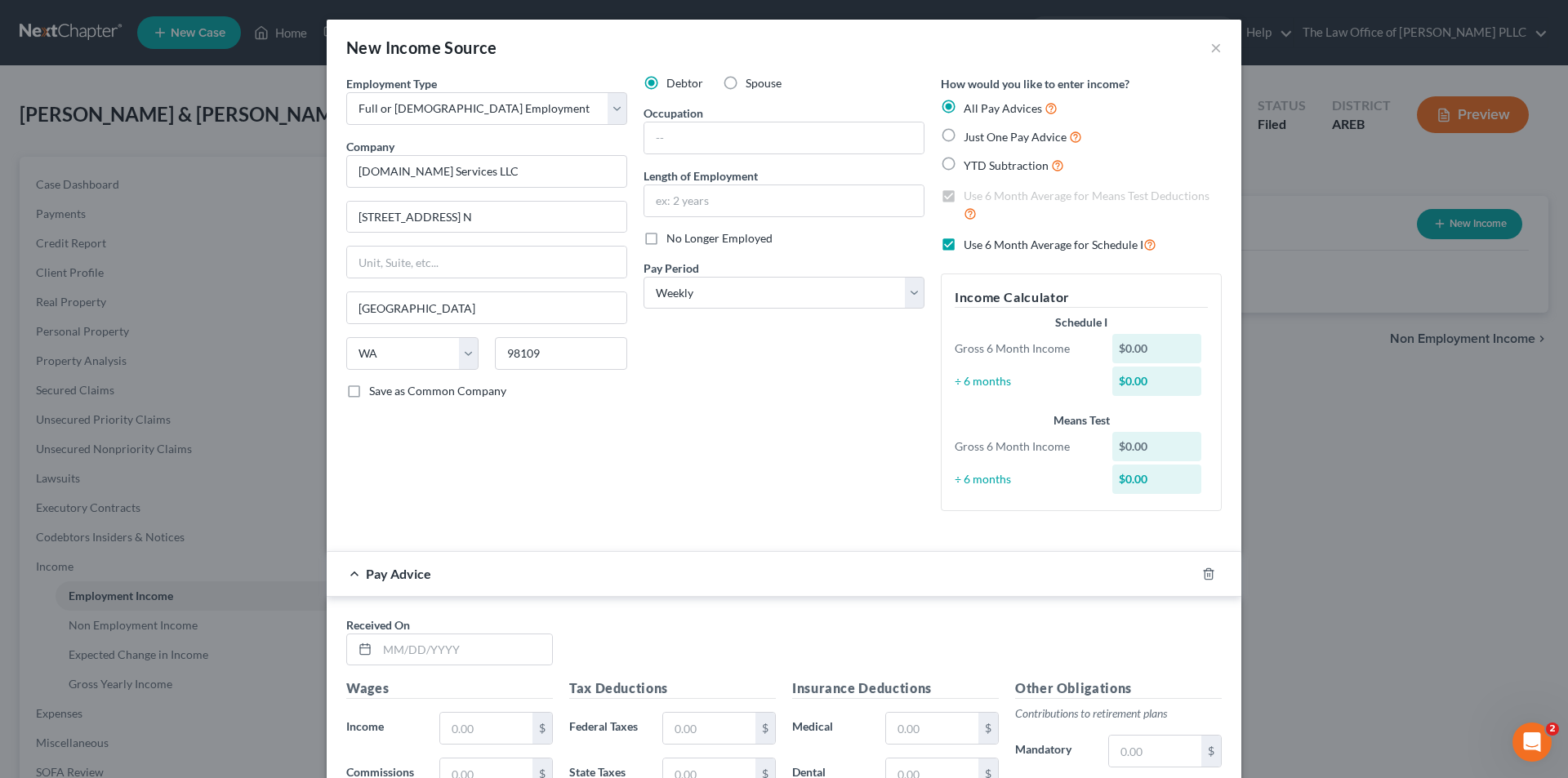
drag, startPoint x: 1147, startPoint y: 336, endPoint x: 1143, endPoint y: 357, distance: 21.4
click at [1152, 339] on div "$0.00" at bounding box center [1156, 348] width 90 height 29
click at [1142, 376] on div "$0.00" at bounding box center [1156, 381] width 90 height 29
click at [1140, 386] on div "$0.00" at bounding box center [1156, 381] width 90 height 29
drag, startPoint x: 1142, startPoint y: 386, endPoint x: 1139, endPoint y: 373, distance: 13.3
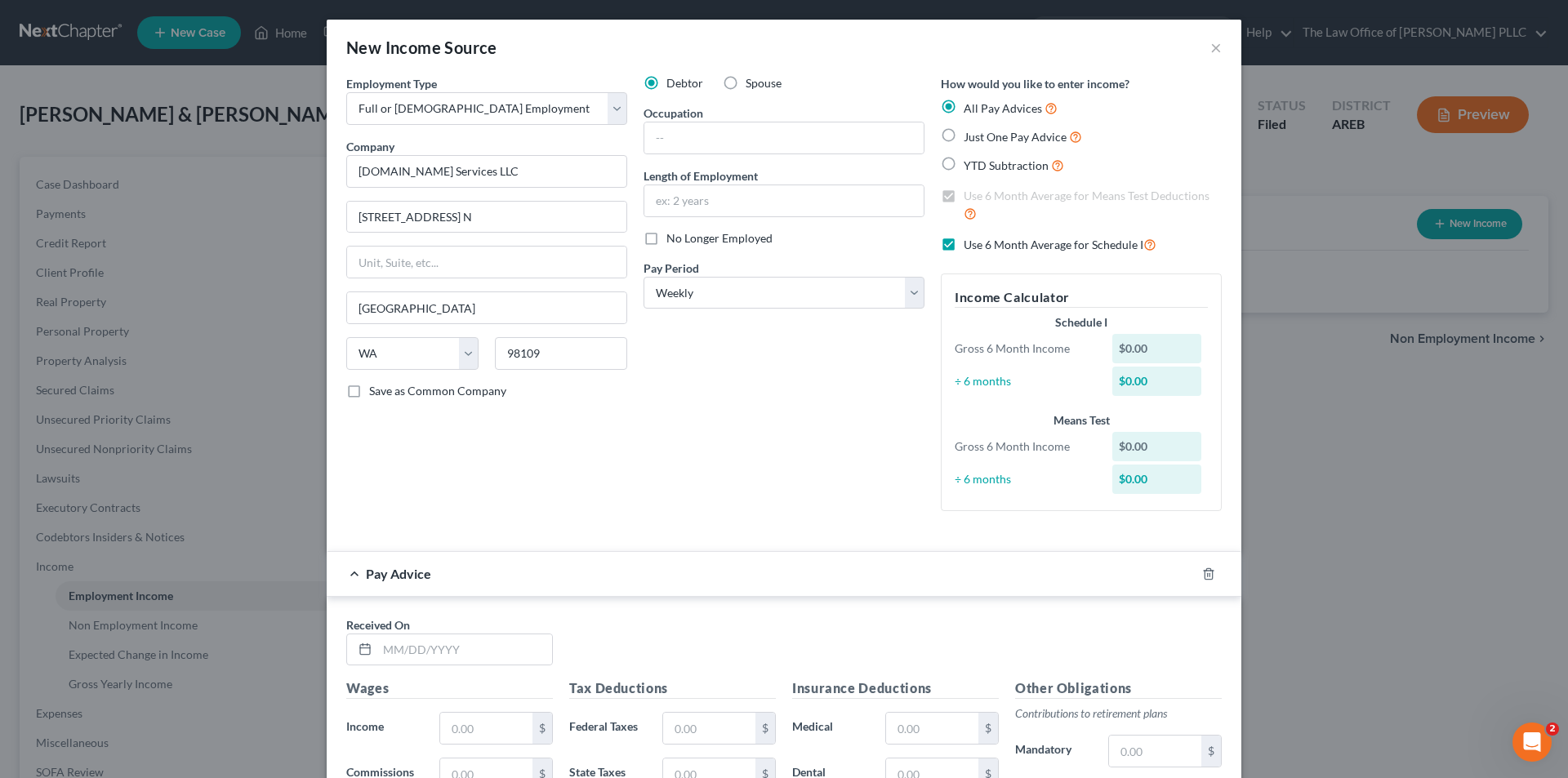
click at [1141, 386] on div "$0.00" at bounding box center [1156, 381] width 90 height 29
click at [1147, 437] on div "$0.00" at bounding box center [1156, 446] width 90 height 29
click at [1148, 437] on div "$0.00" at bounding box center [1156, 446] width 90 height 29
click at [1142, 348] on div "$0.00" at bounding box center [1156, 348] width 90 height 29
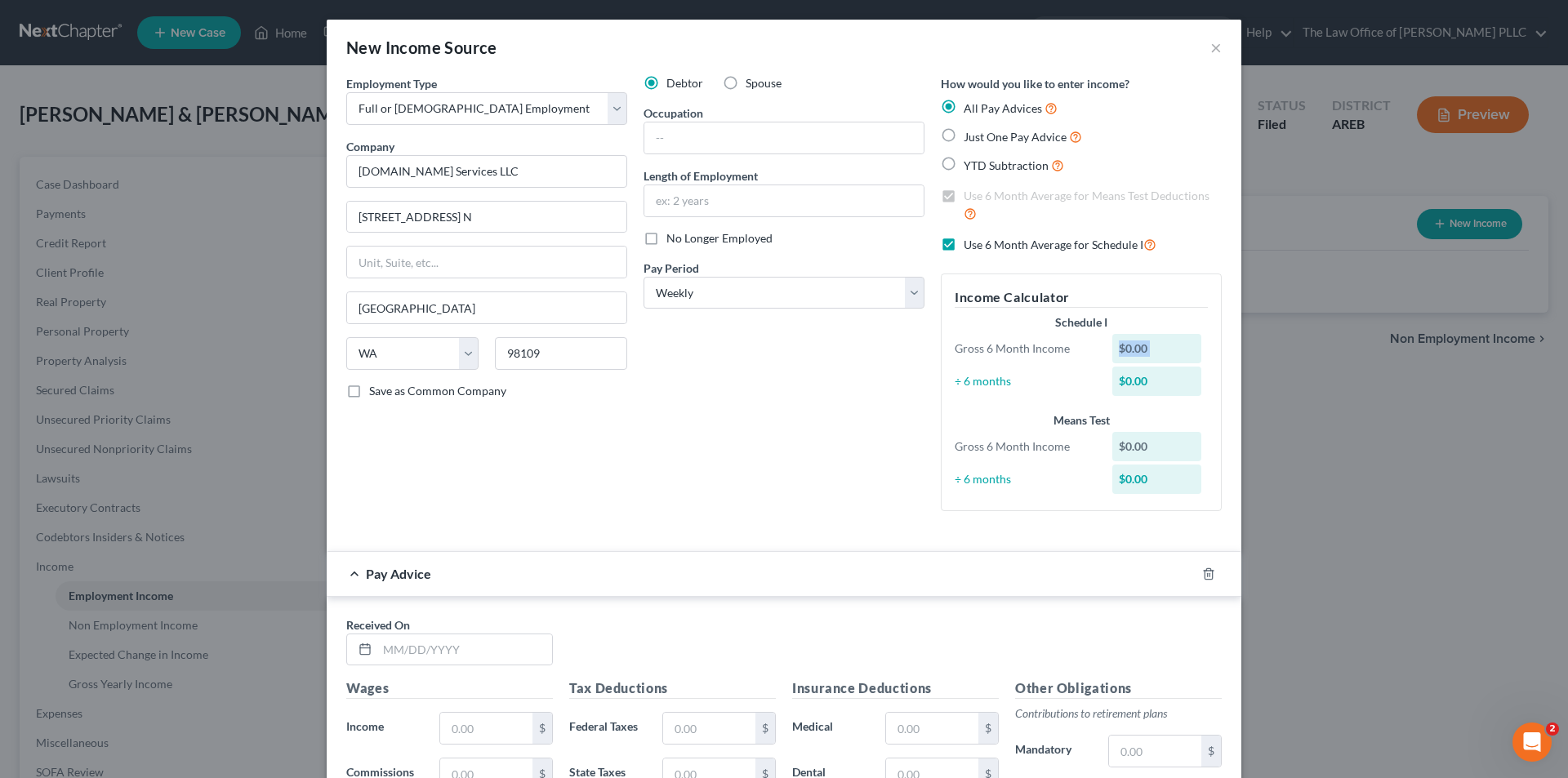
click at [1134, 348] on div "$0.00" at bounding box center [1156, 348] width 90 height 29
click at [1142, 272] on div "How would you like to enter income? All Pay Advices Just One Pay Advice YTD Sub…" at bounding box center [1081, 300] width 297 height 449
click at [964, 104] on label "All Pay Advices" at bounding box center [1011, 108] width 94 height 19
click at [970, 104] on input "All Pay Advices" at bounding box center [975, 104] width 10 height 10
click at [964, 131] on label "Just One Pay Advice" at bounding box center [1023, 137] width 119 height 19
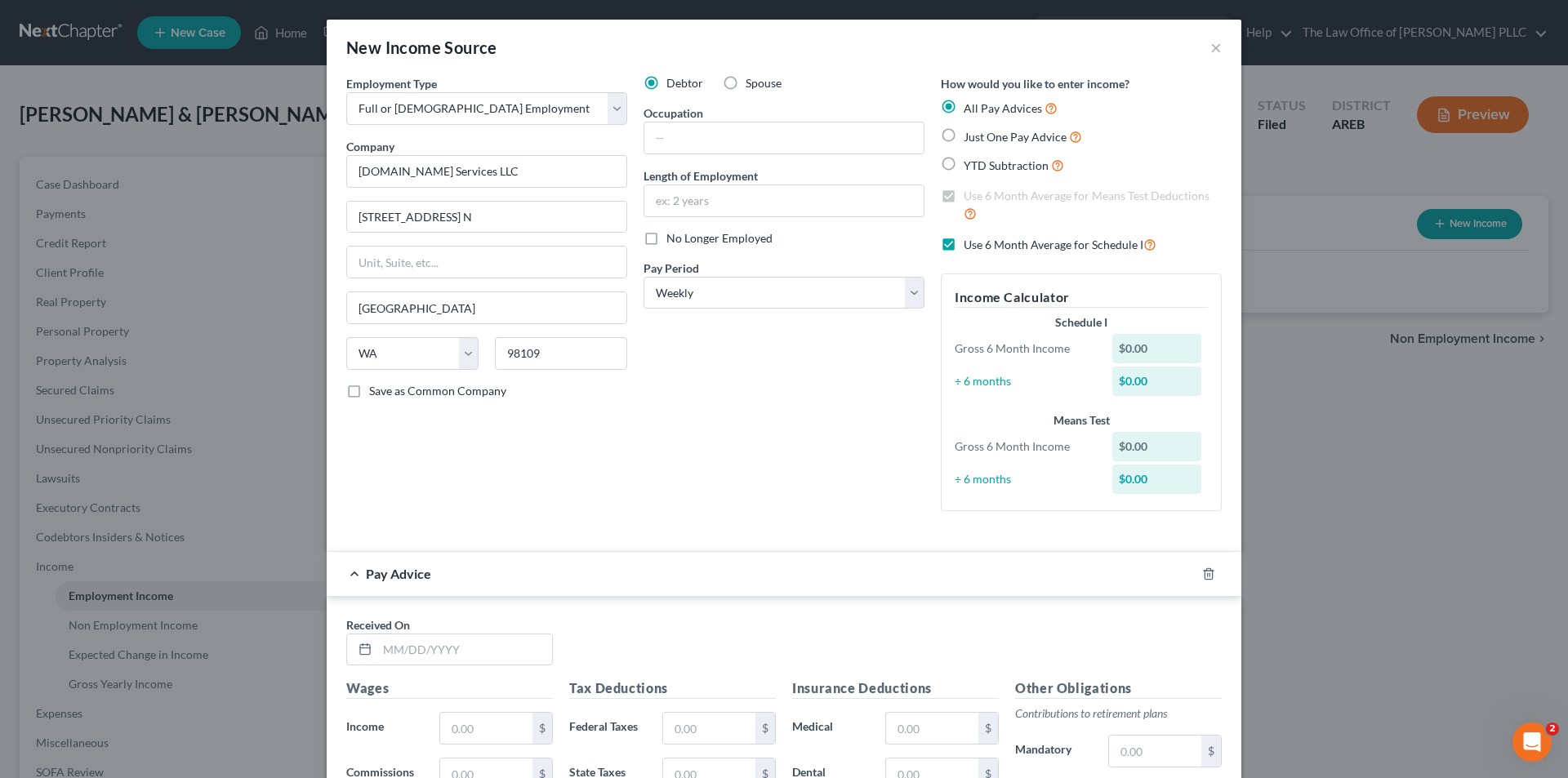
click at [970, 131] on input "Just One Pay Advice" at bounding box center [975, 132] width 10 height 10
radio input "true"
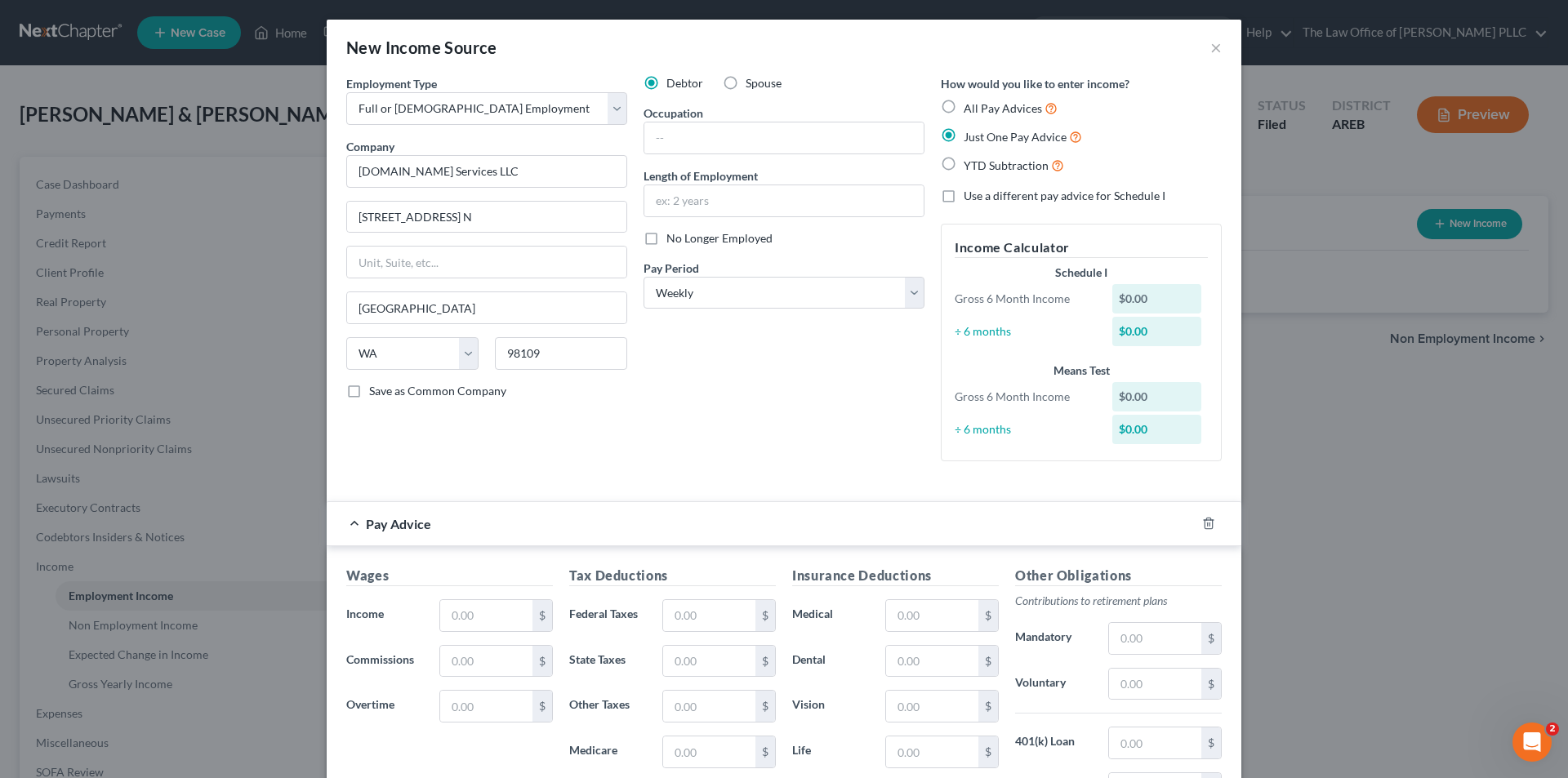
click at [1151, 290] on div "$0.00" at bounding box center [1156, 298] width 90 height 29
click at [1152, 290] on div "$0.00" at bounding box center [1156, 298] width 90 height 29
click at [964, 162] on label "YTD Subtraction" at bounding box center [1014, 165] width 101 height 19
click at [970, 162] on input "YTD Subtraction" at bounding box center [975, 160] width 10 height 10
radio input "true"
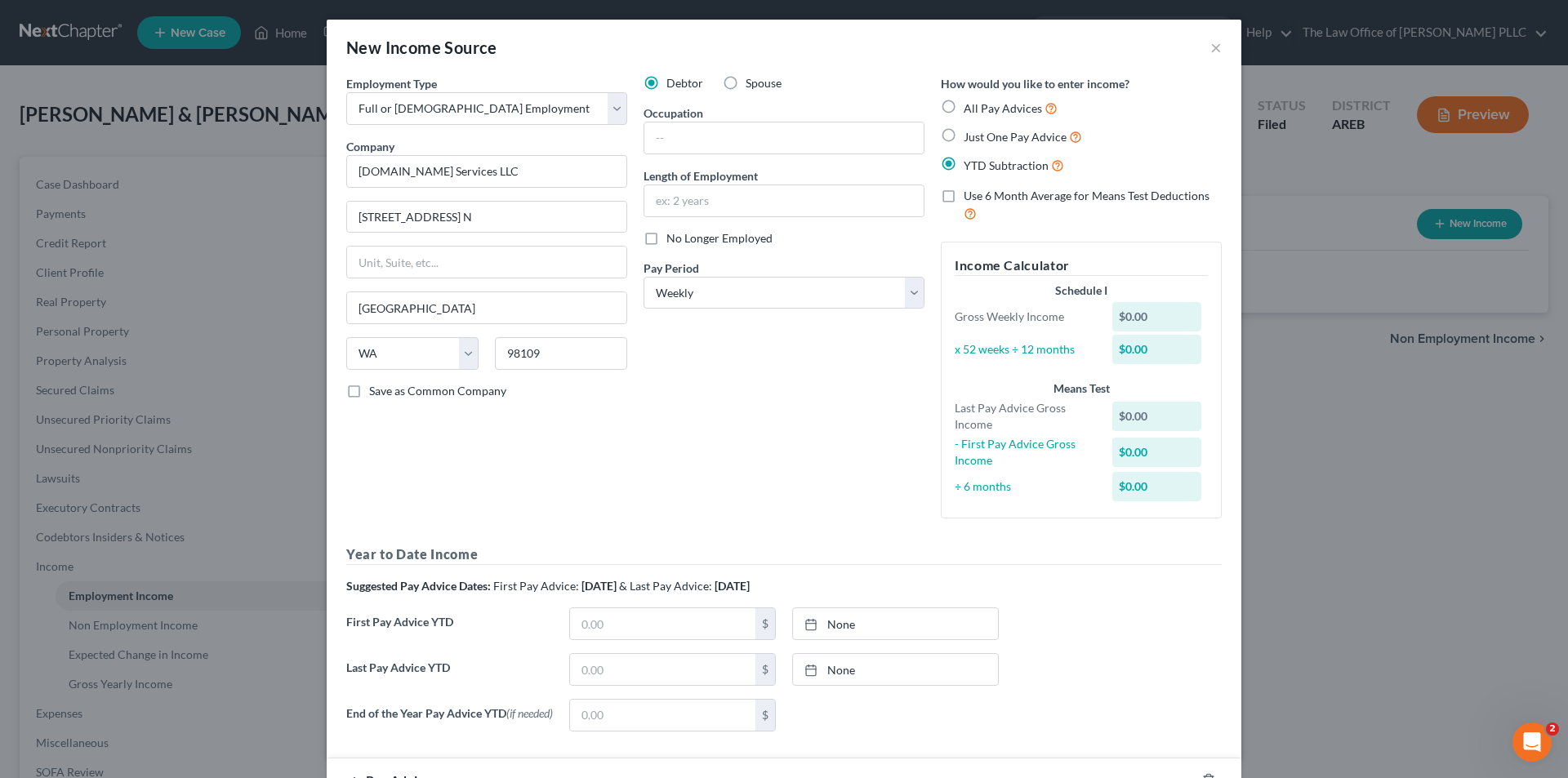
click at [964, 102] on label "All Pay Advices" at bounding box center [1011, 108] width 94 height 19
click at [970, 102] on input "All Pay Advices" at bounding box center [975, 104] width 10 height 10
radio input "true"
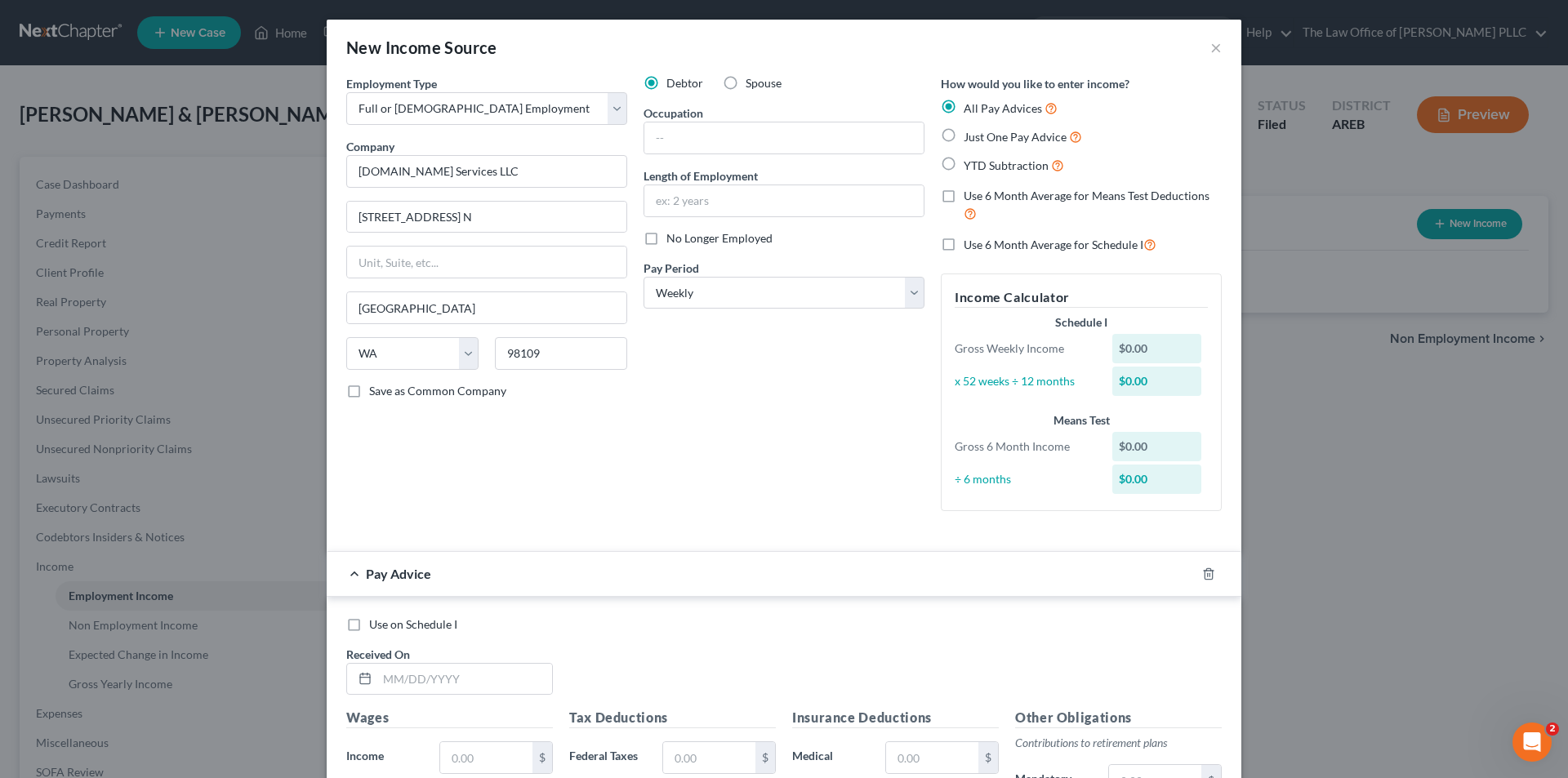
click at [964, 136] on label "Just One Pay Advice" at bounding box center [1023, 137] width 119 height 19
click at [970, 136] on input "Just One Pay Advice" at bounding box center [975, 132] width 10 height 10
radio input "true"
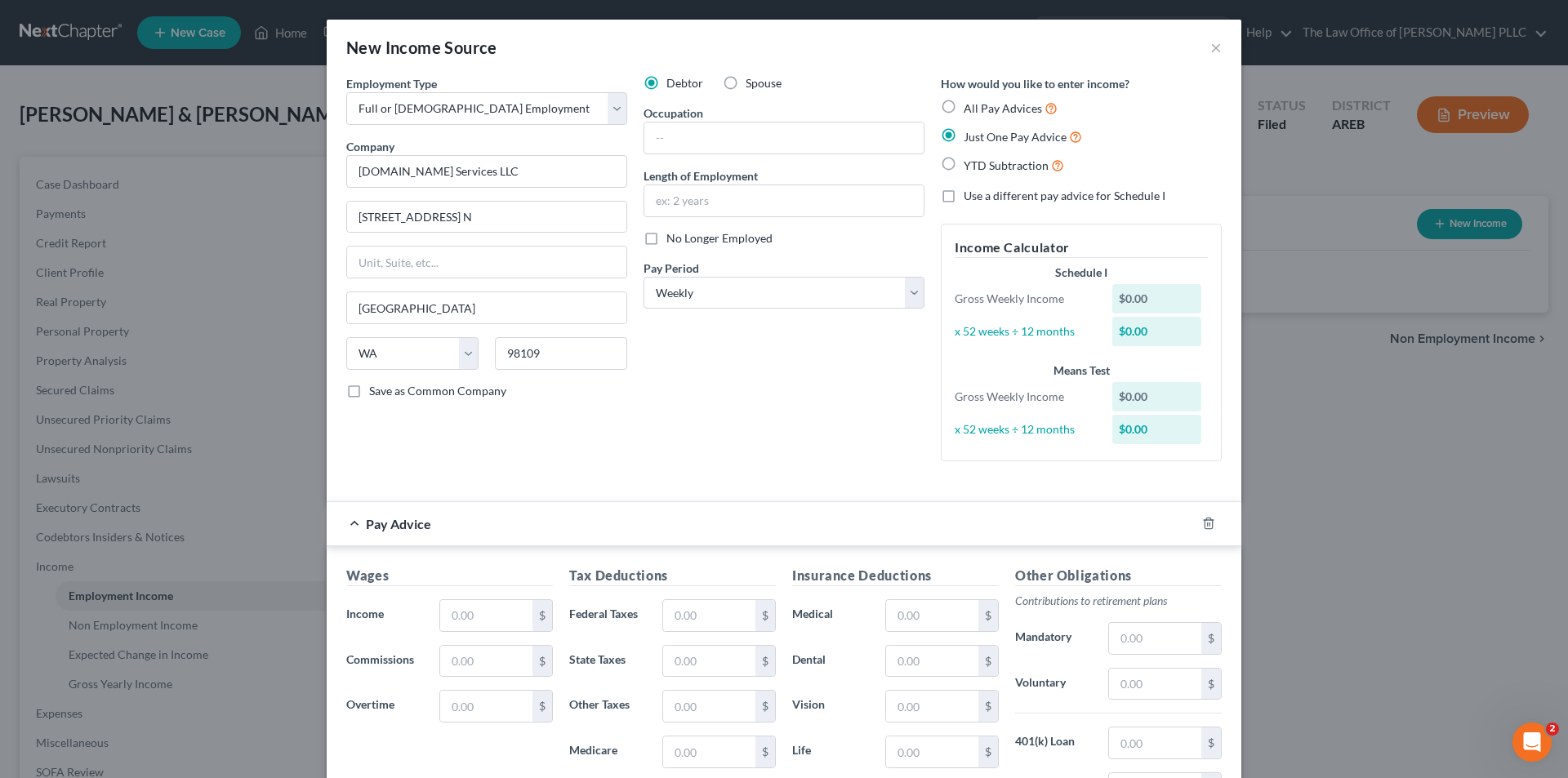
click at [964, 163] on label "YTD Subtraction" at bounding box center [1014, 165] width 101 height 19
click at [970, 163] on input "YTD Subtraction" at bounding box center [975, 160] width 10 height 10
radio input "true"
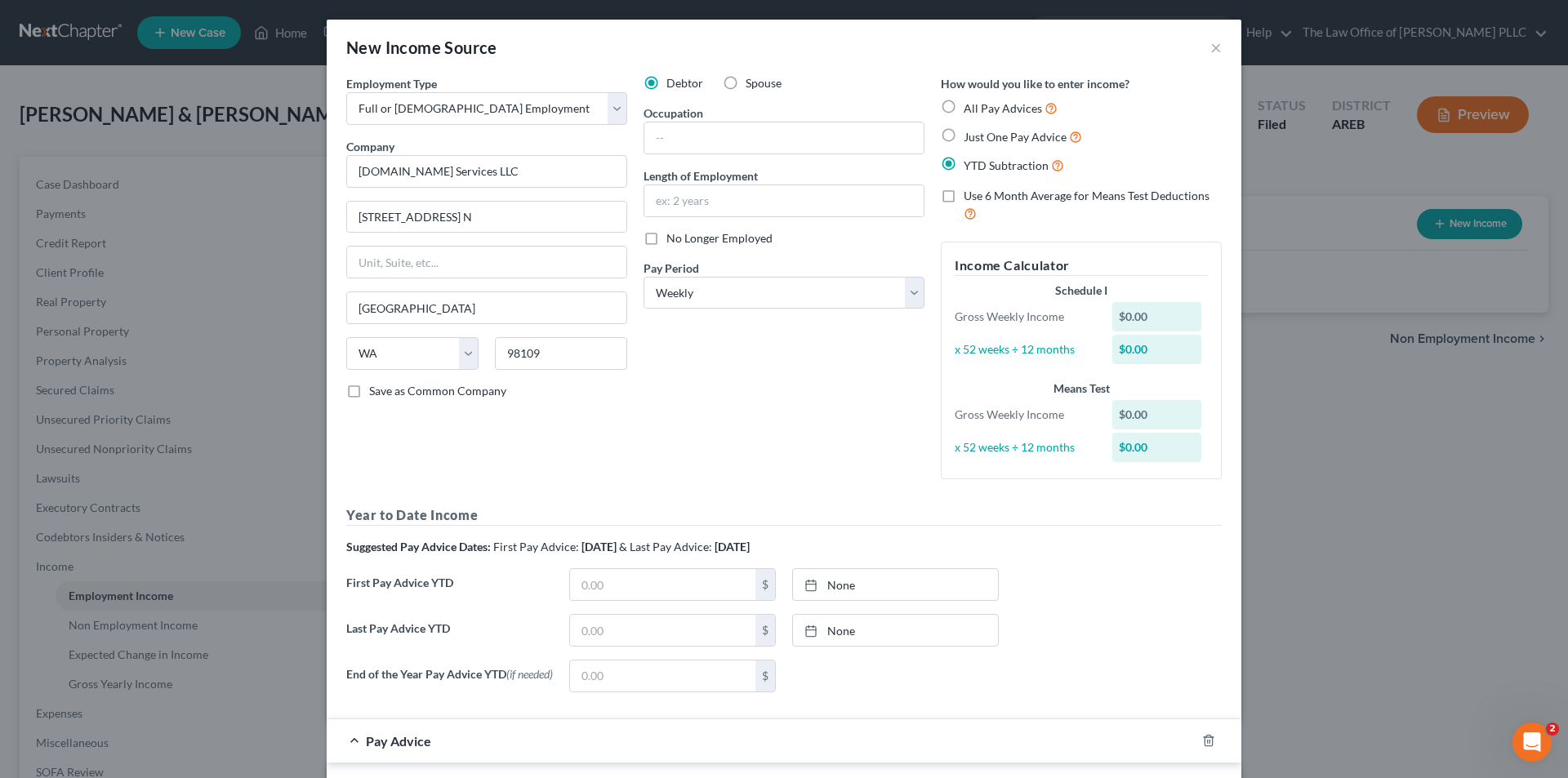
click at [964, 196] on label "Use 6 Month Average for Means Test Deductions" at bounding box center [1093, 205] width 258 height 35
click at [970, 196] on input "Use 6 Month Average for Means Test Deductions" at bounding box center [975, 192] width 10 height 10
checkbox input "true"
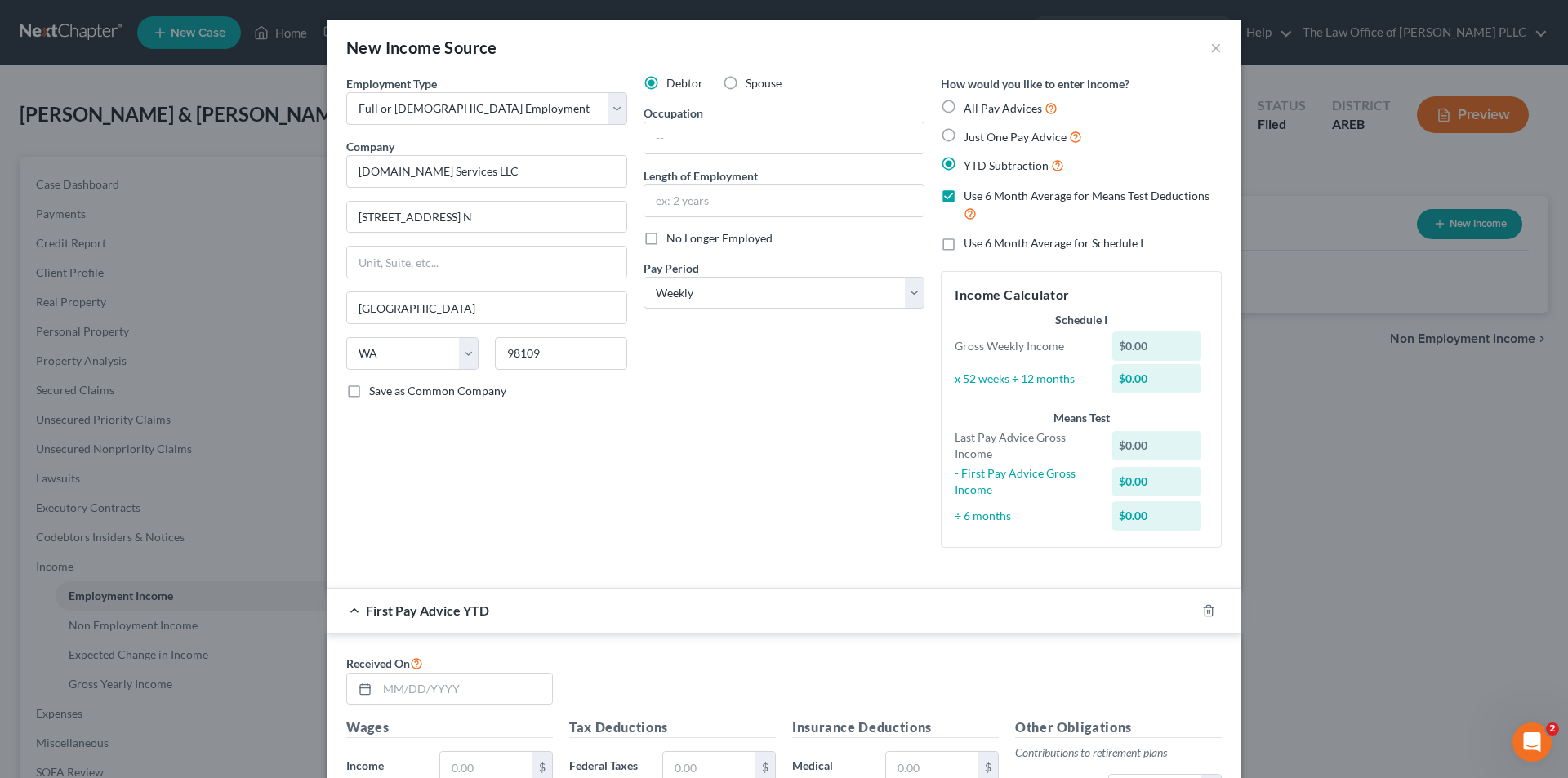
click at [964, 237] on label "Use 6 Month Average for Schedule I" at bounding box center [1053, 242] width 180 height 16
click at [970, 237] on input "Use 6 Month Average for Schedule I" at bounding box center [975, 240] width 10 height 10
click at [964, 240] on label "Use 6 Month Average for Schedule I" at bounding box center [1053, 242] width 180 height 16
click at [970, 240] on input "Use 6 Month Average for Schedule I" at bounding box center [975, 240] width 10 height 10
click at [964, 240] on label "Use 6 Month Average for Schedule I" at bounding box center [1053, 242] width 180 height 16
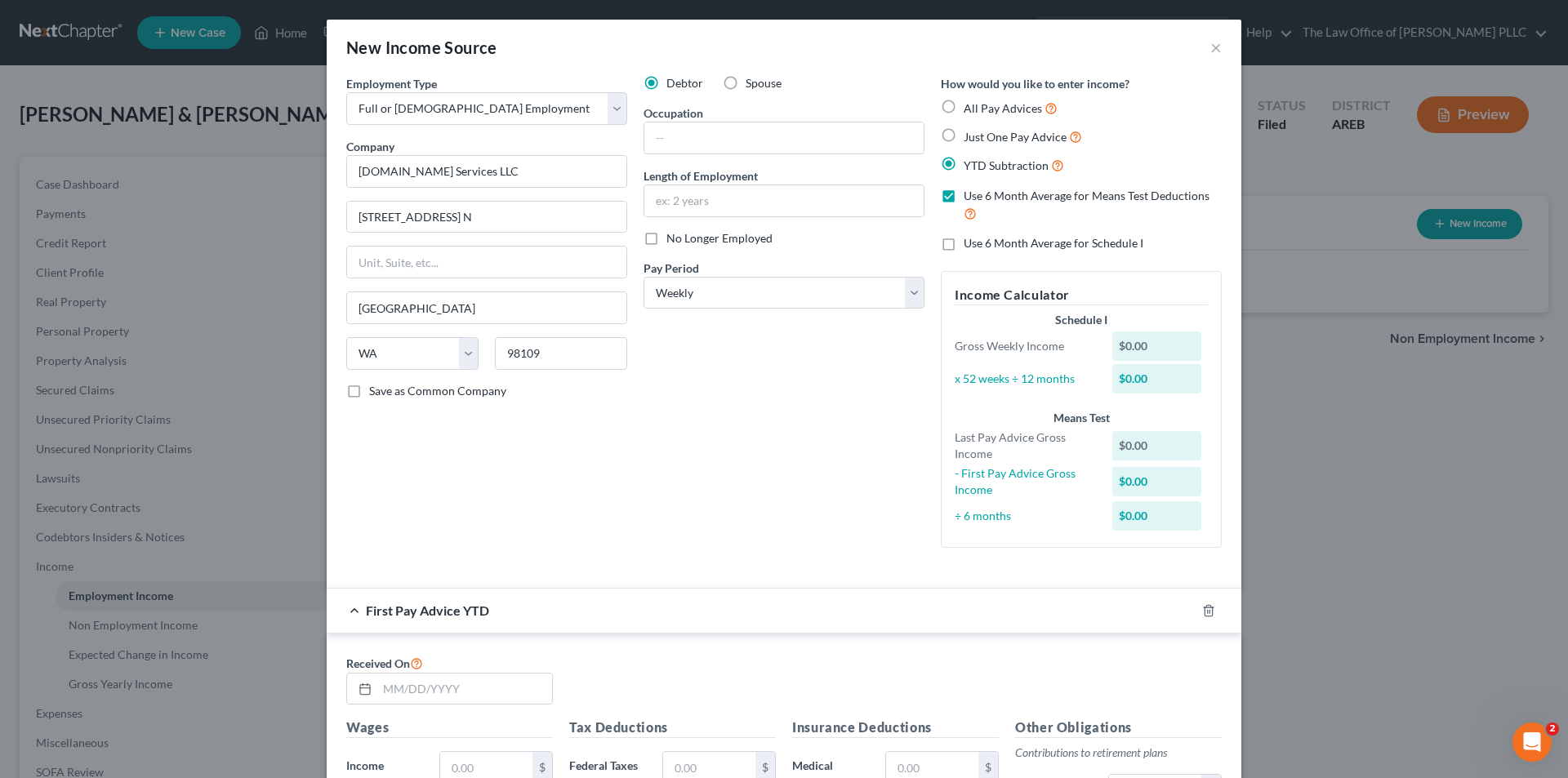
click at [970, 240] on input "Use 6 Month Average for Schedule I" at bounding box center [975, 240] width 10 height 10
checkbox input "true"
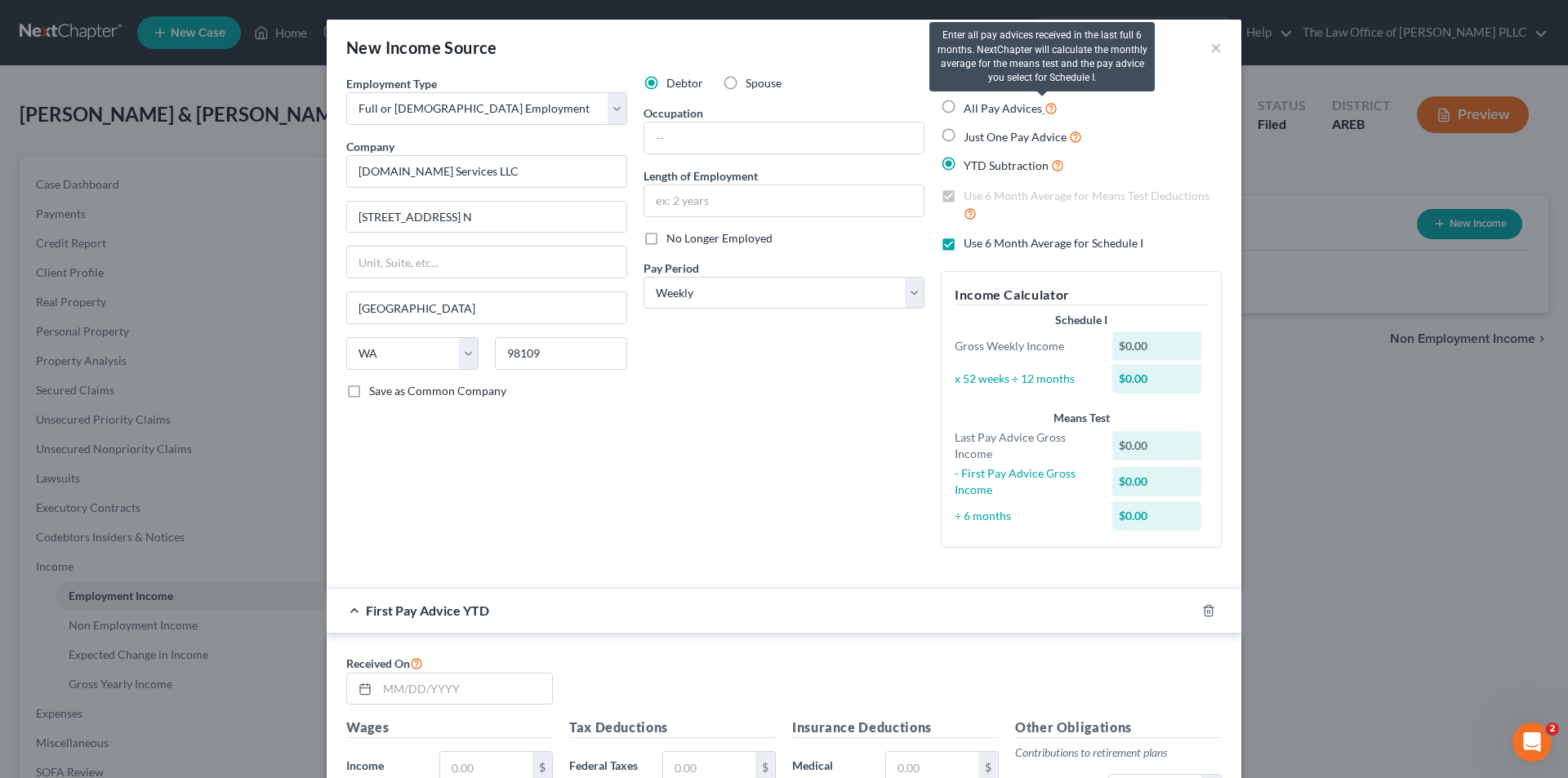
click at [1047, 112] on icon at bounding box center [1051, 108] width 13 height 15
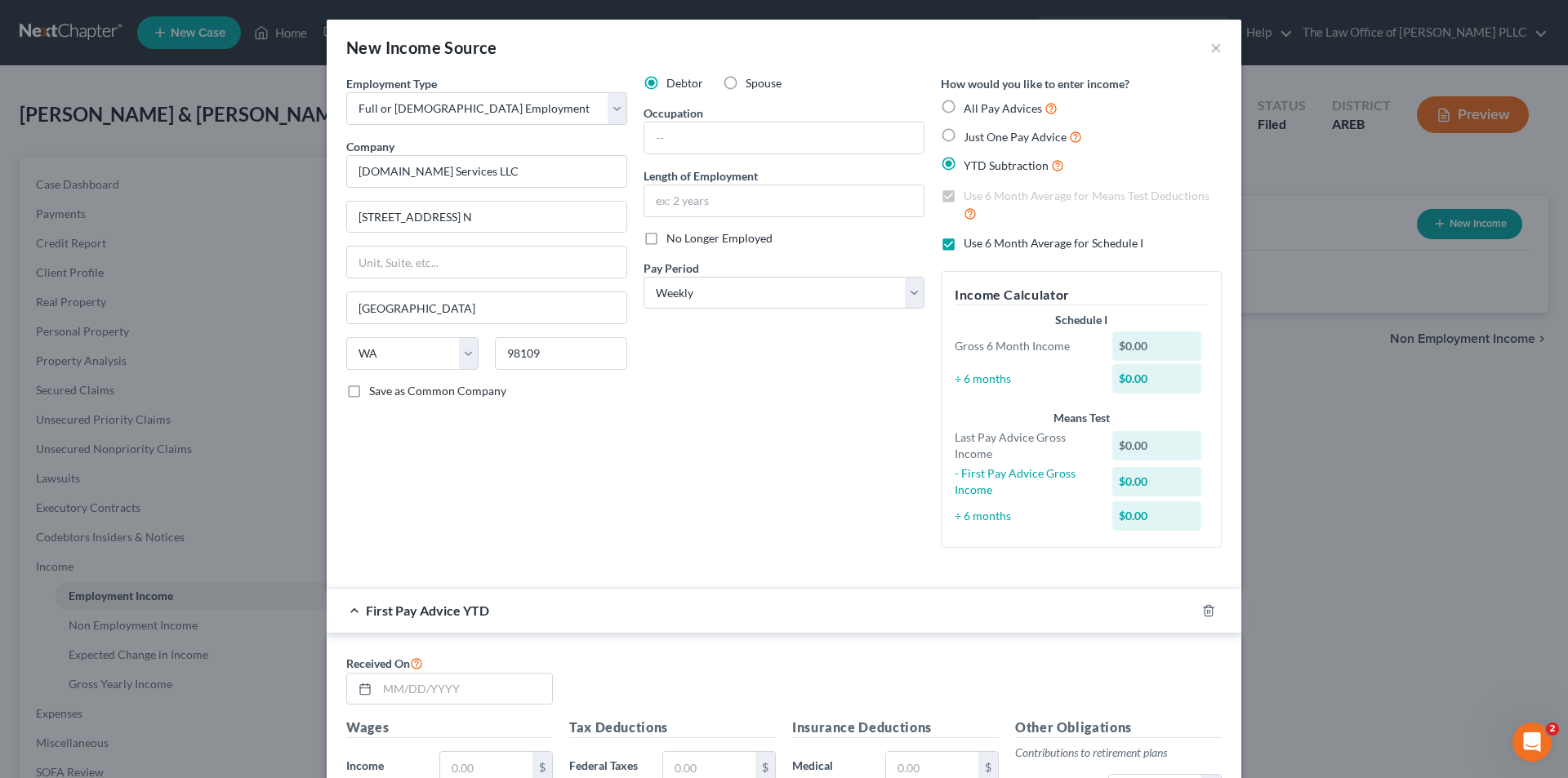
click at [964, 135] on label "Just One Pay Advice" at bounding box center [1023, 137] width 119 height 19
click at [970, 135] on input "Just One Pay Advice" at bounding box center [975, 132] width 10 height 10
radio input "true"
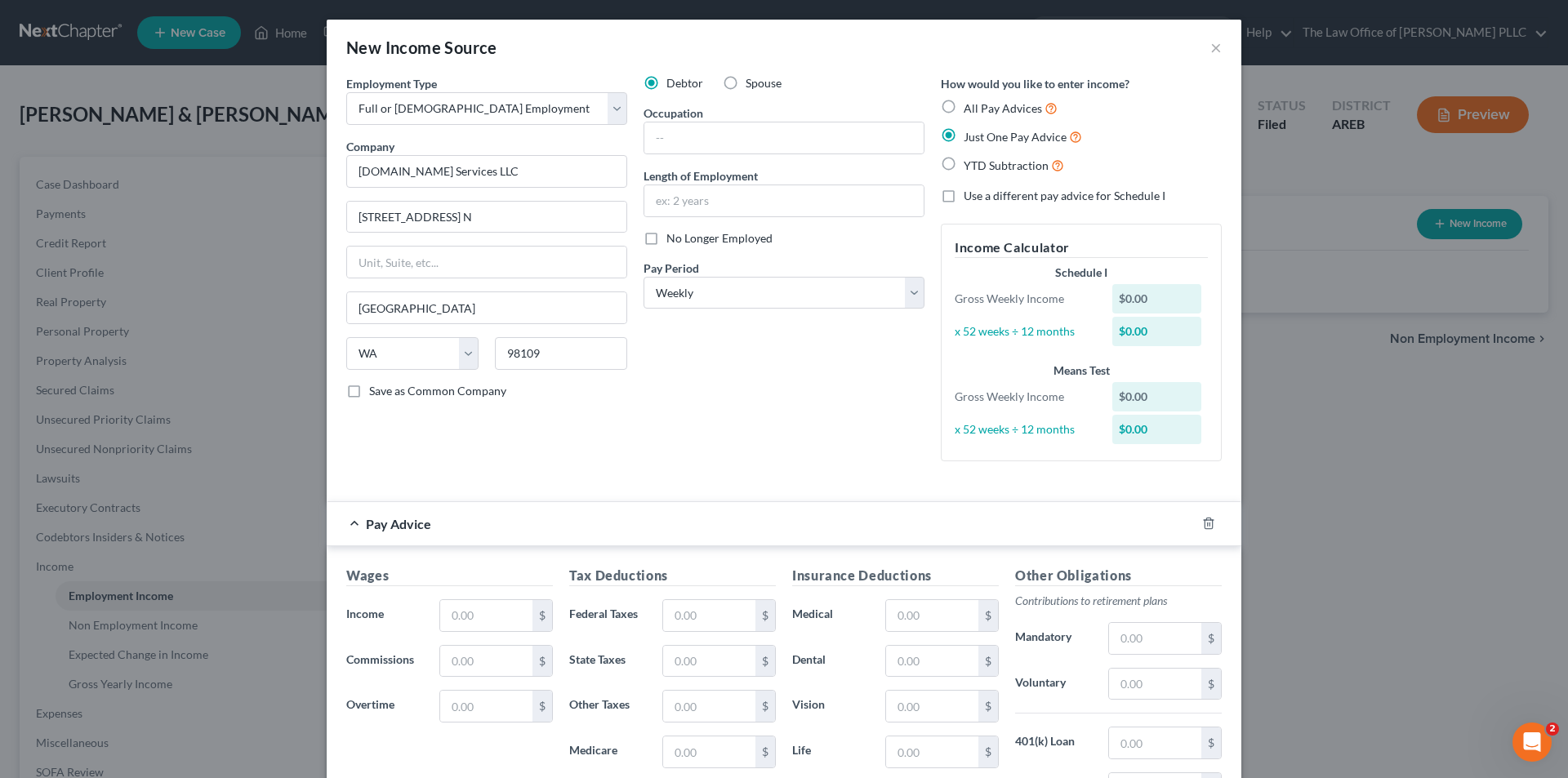
click at [964, 110] on label "All Pay Advices" at bounding box center [1011, 108] width 94 height 19
click at [970, 109] on input "All Pay Advices" at bounding box center [975, 104] width 10 height 10
radio input "true"
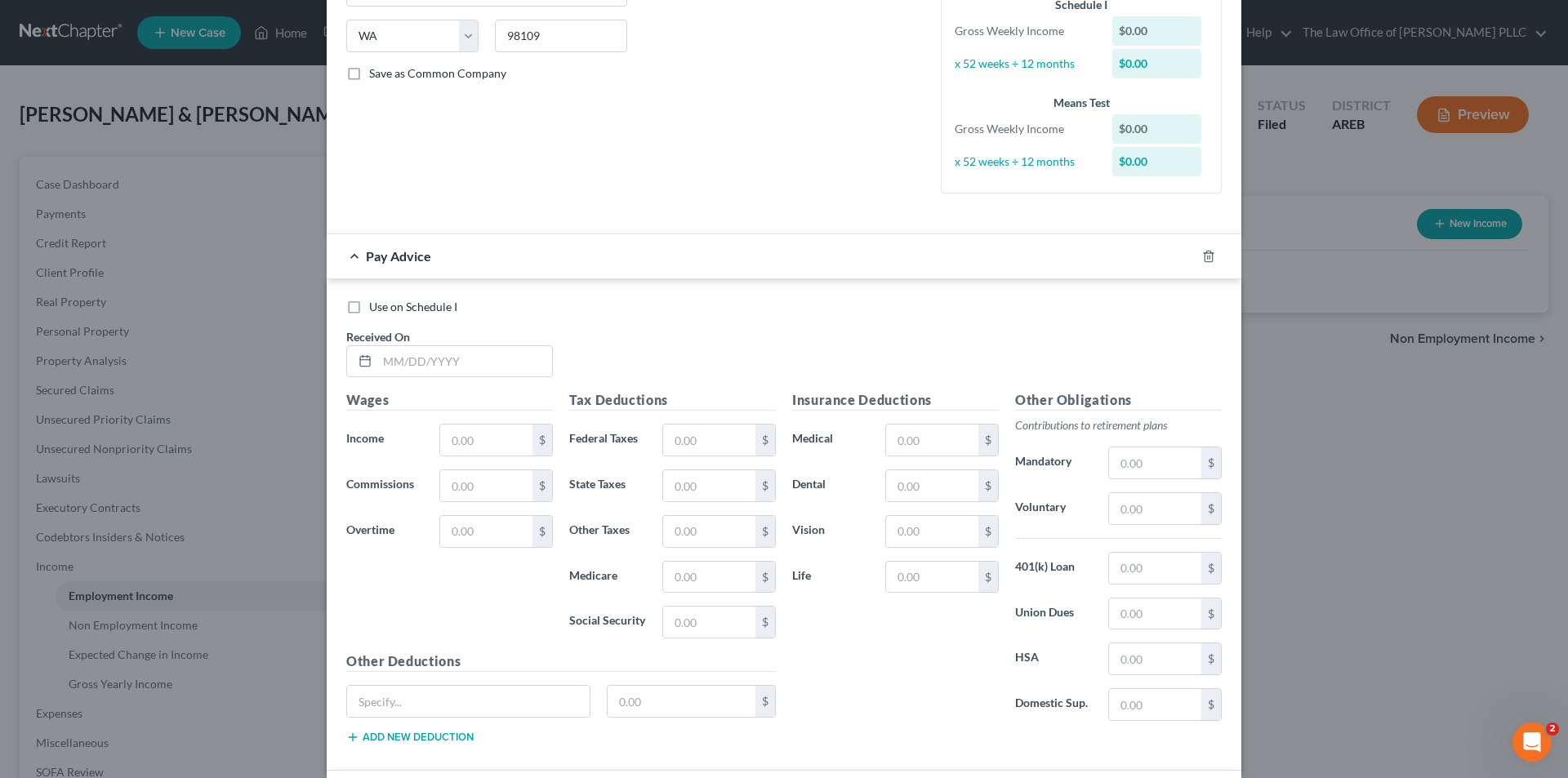
scroll to position [326, 0]
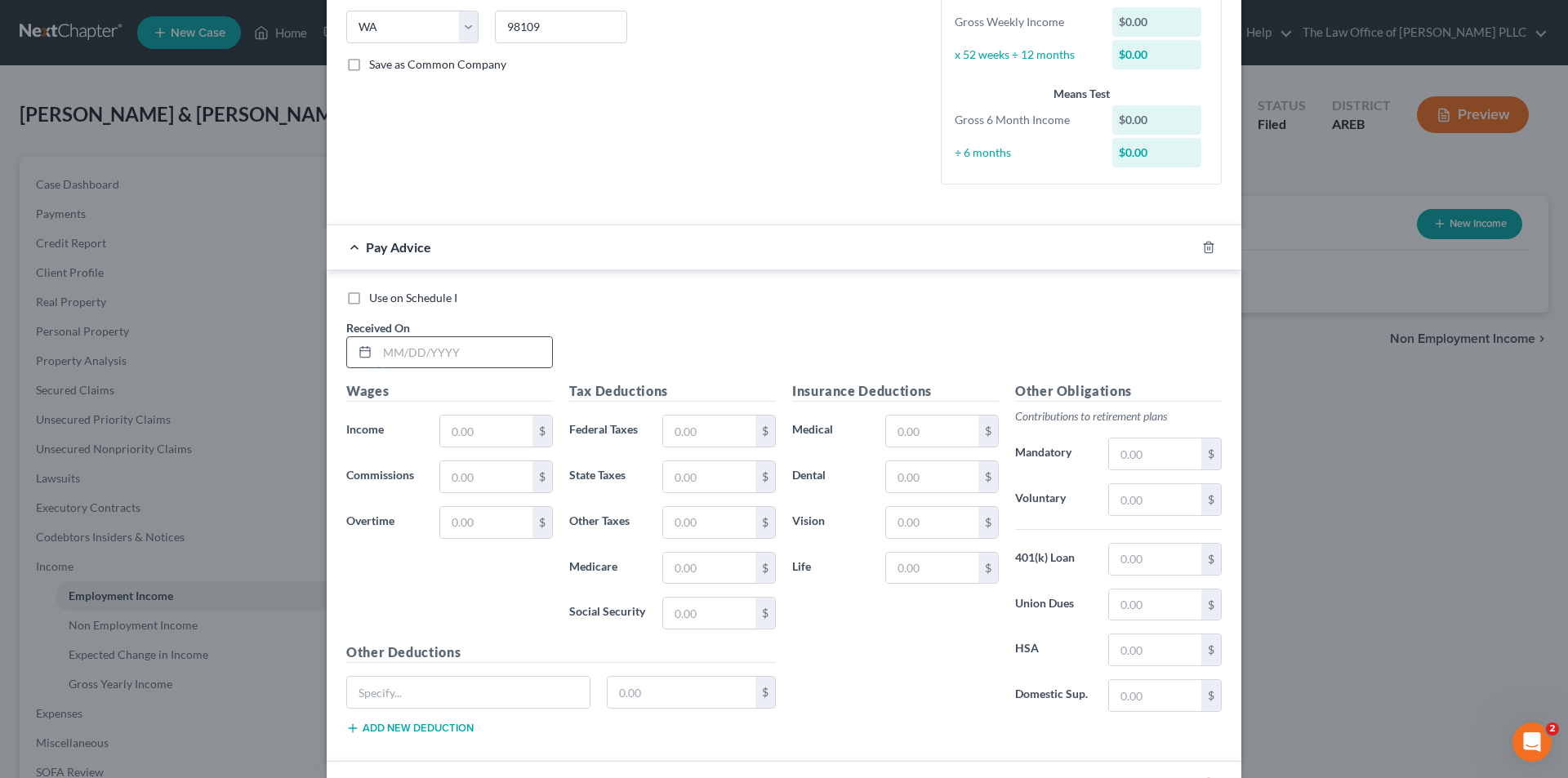
click at [410, 358] on input "text" at bounding box center [464, 353] width 174 height 31
type input "07/03/2025"
click at [478, 433] on input "text" at bounding box center [487, 431] width 92 height 31
type input "131.47"
click at [685, 429] on input "text" at bounding box center [709, 431] width 92 height 31
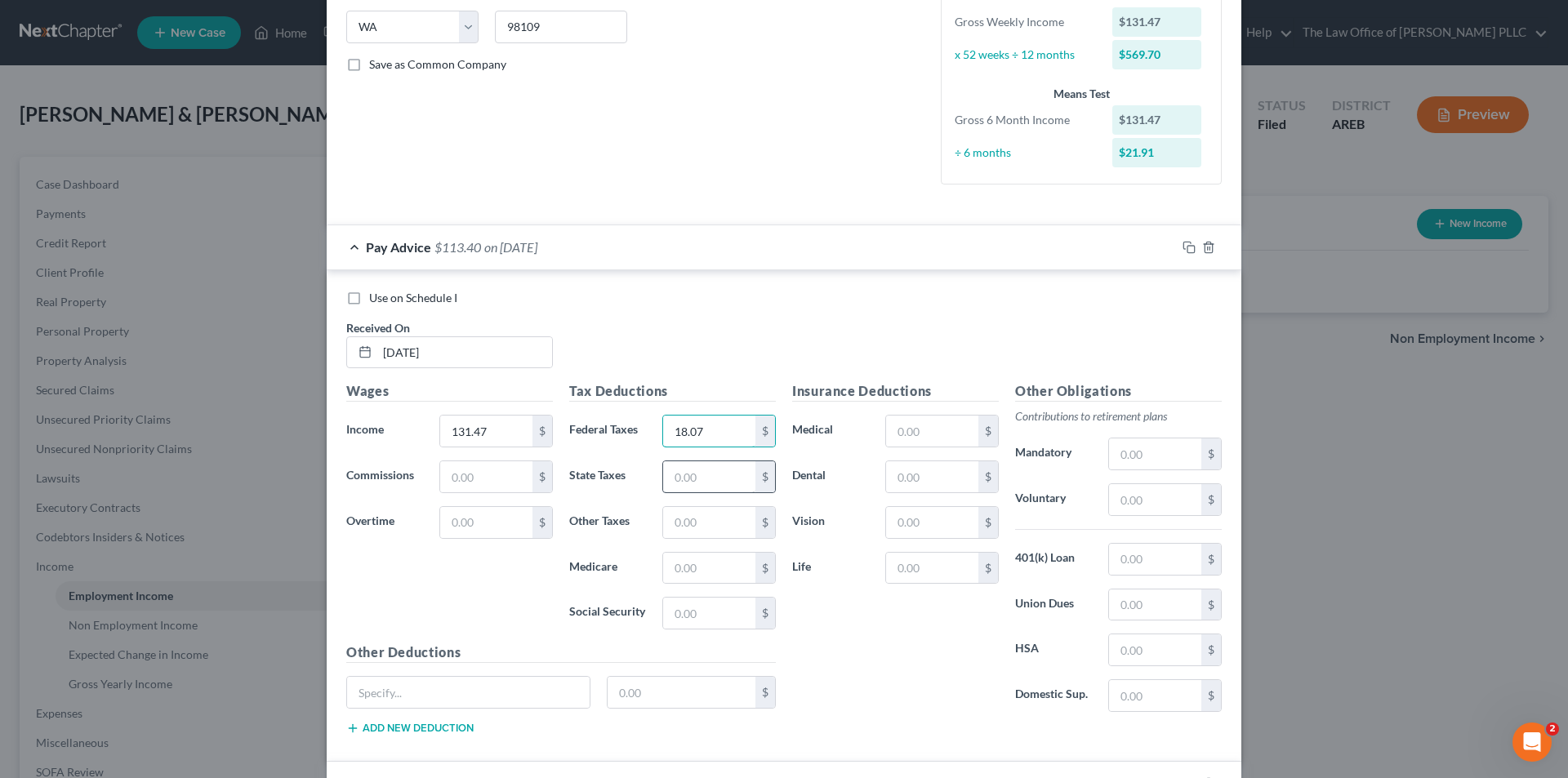
type input "18.07"
click at [685, 488] on input "text" at bounding box center [709, 476] width 92 height 31
type input "14.10"
click at [668, 524] on input "text" at bounding box center [709, 522] width 92 height 31
click at [672, 570] on input "text" at bounding box center [709, 568] width 92 height 31
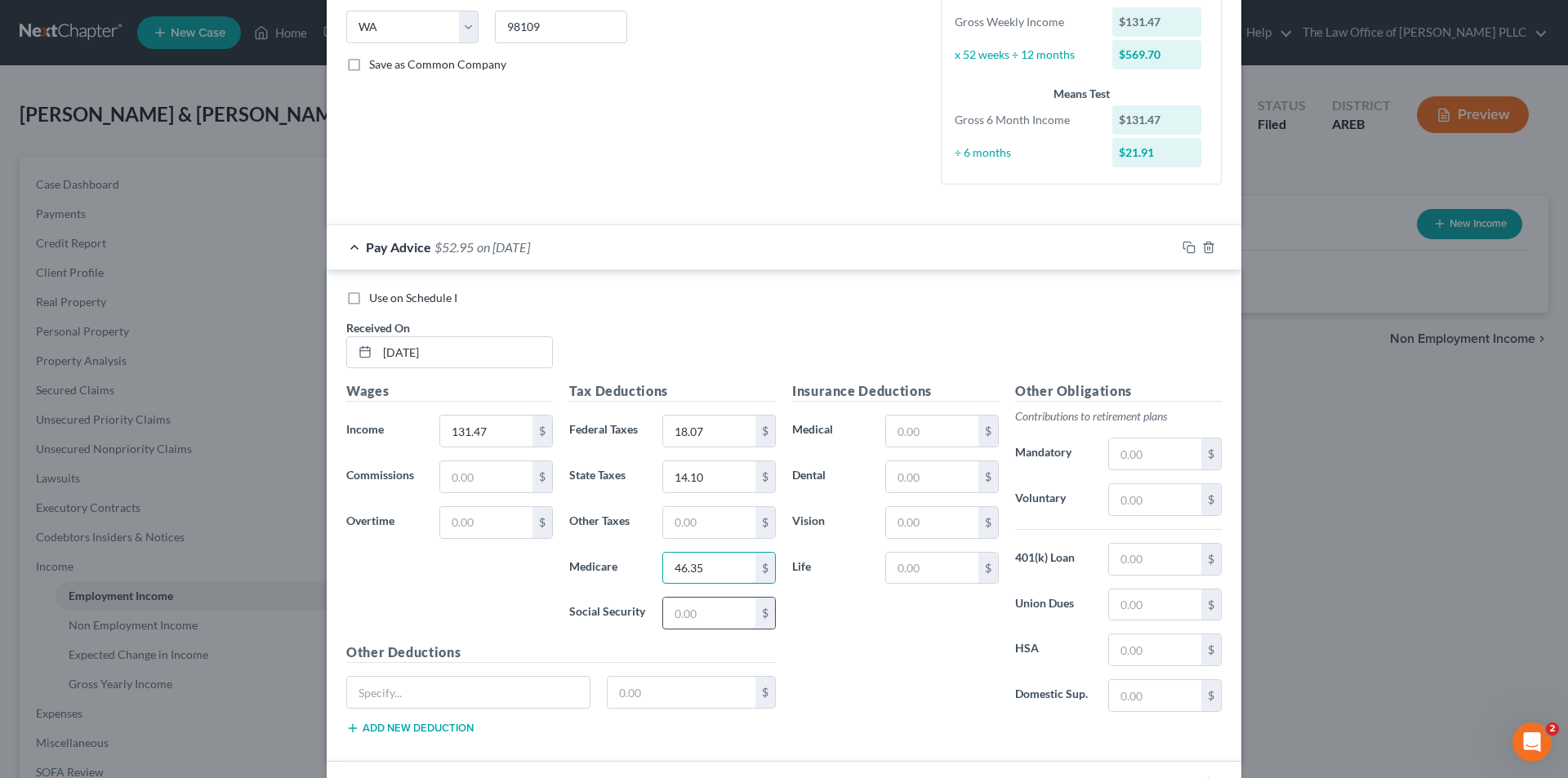
type input "46.35"
click at [671, 618] on input "text" at bounding box center [709, 613] width 92 height 31
drag, startPoint x: 847, startPoint y: 608, endPoint x: 836, endPoint y: 591, distance: 20.2
click at [848, 608] on div "Insurance Deductions Medical $ Dental $ Vision $ Life $" at bounding box center [895, 553] width 223 height 344
click at [716, 431] on input "18.07" at bounding box center [709, 431] width 92 height 31
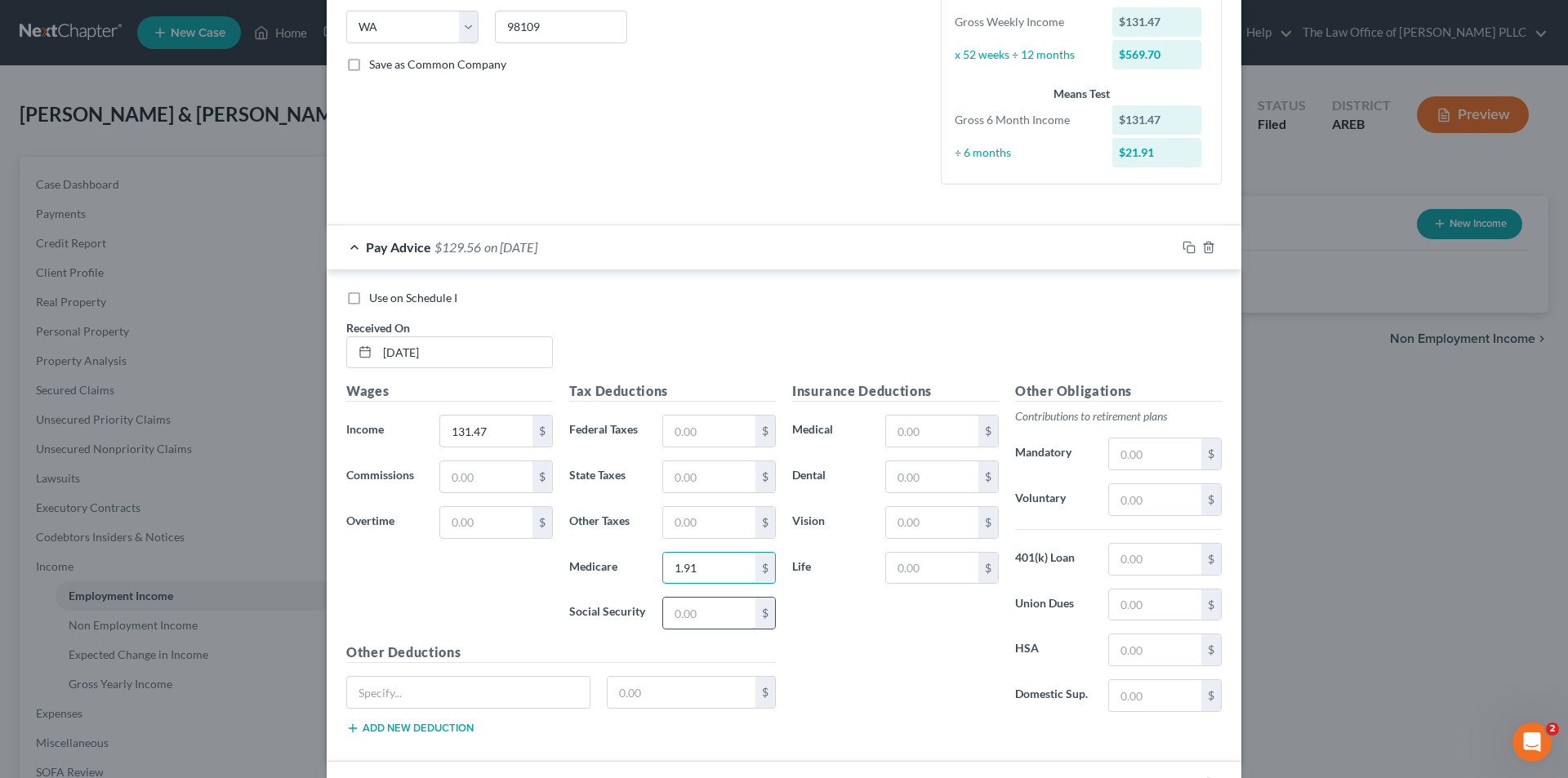
type input "1.91"
click at [700, 612] on input "text" at bounding box center [709, 613] width 92 height 31
type input "8.15"
click at [842, 618] on div "Insurance Deductions Medical $ Dental $ Vision $ Life $" at bounding box center [895, 553] width 223 height 344
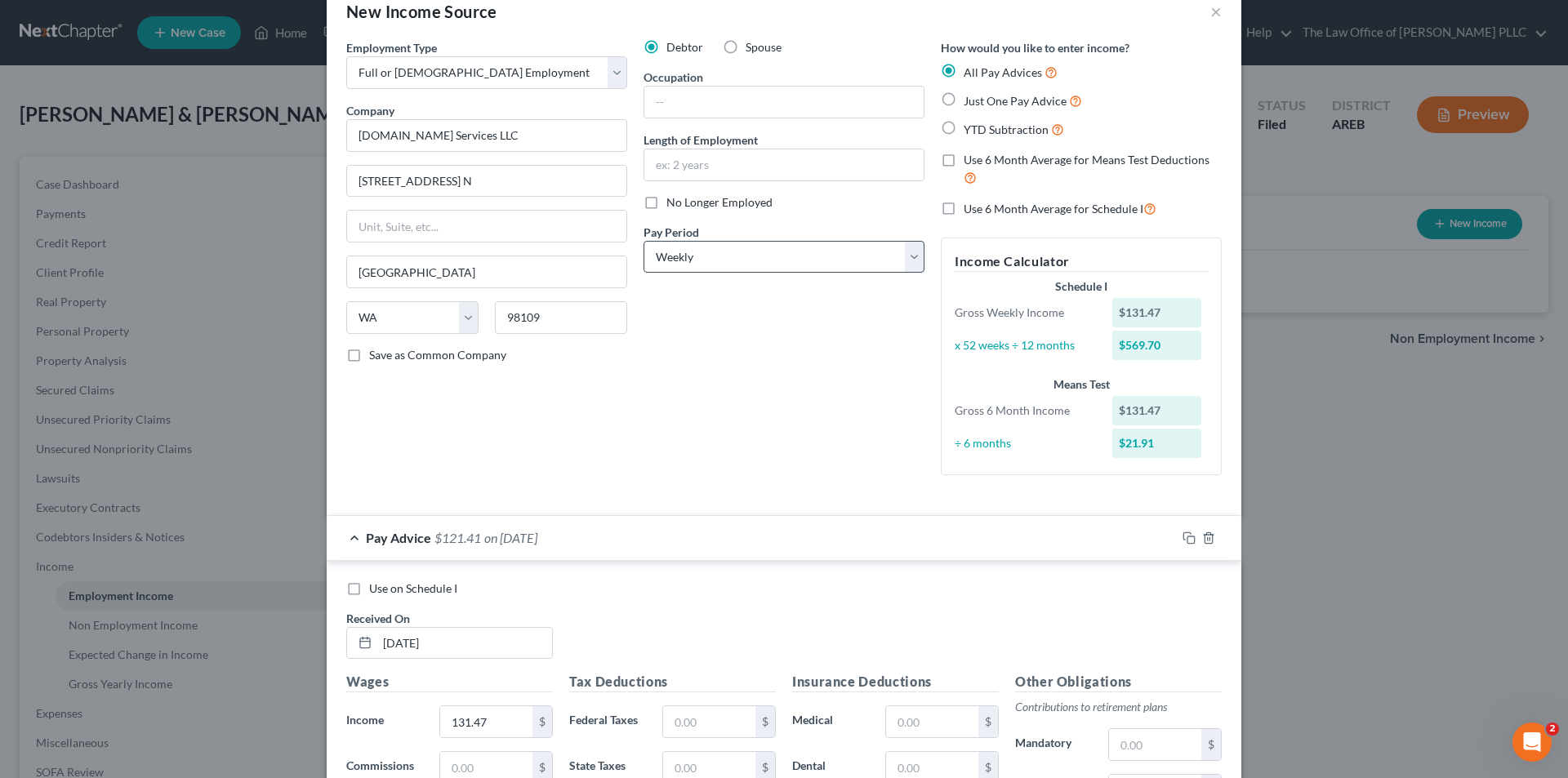
scroll to position [0, 0]
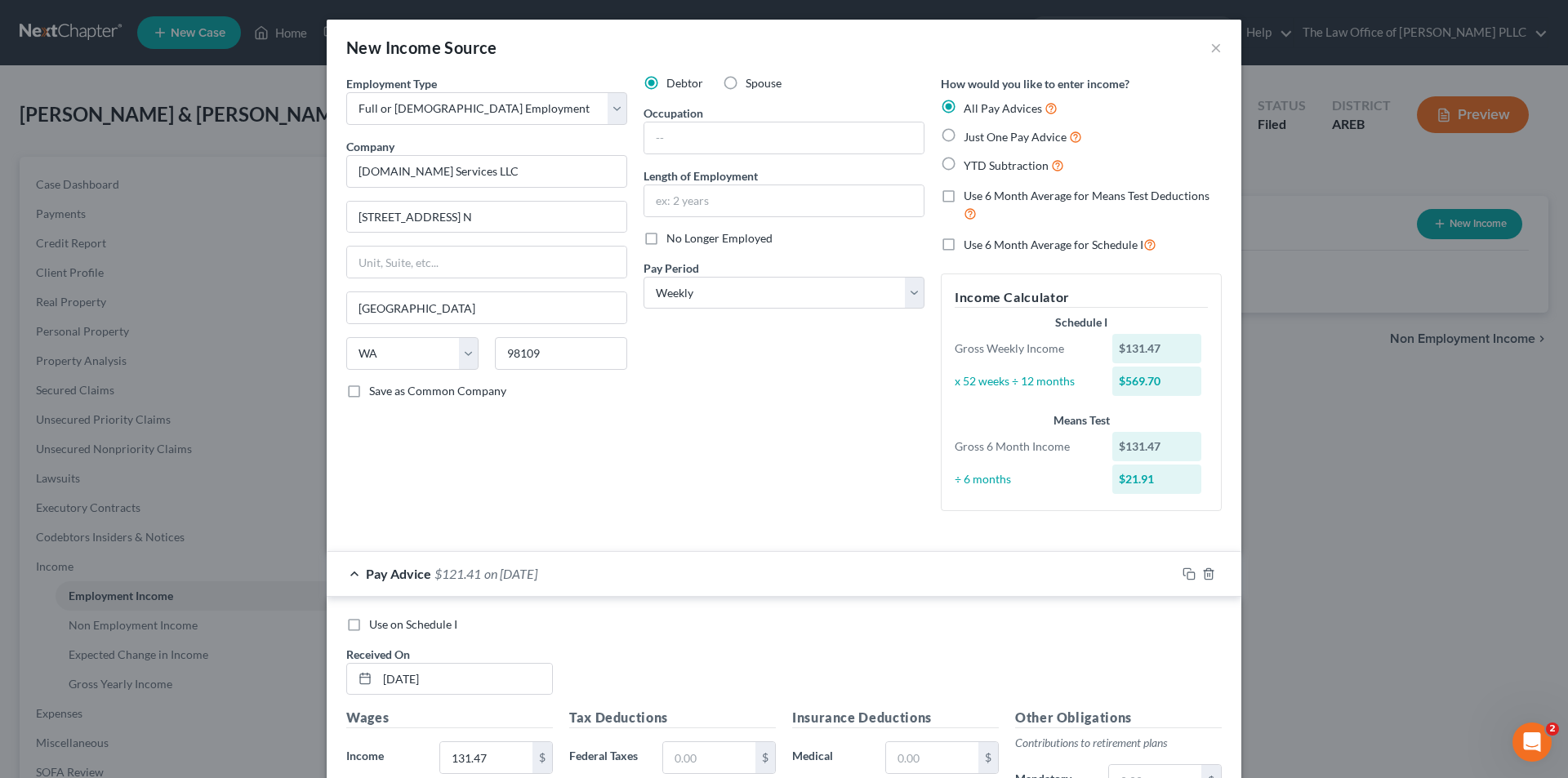
click at [964, 192] on label "Use 6 Month Average for Means Test Deductions" at bounding box center [1093, 205] width 258 height 35
click at [970, 192] on input "Use 6 Month Average for Means Test Deductions" at bounding box center [975, 192] width 10 height 10
checkbox input "true"
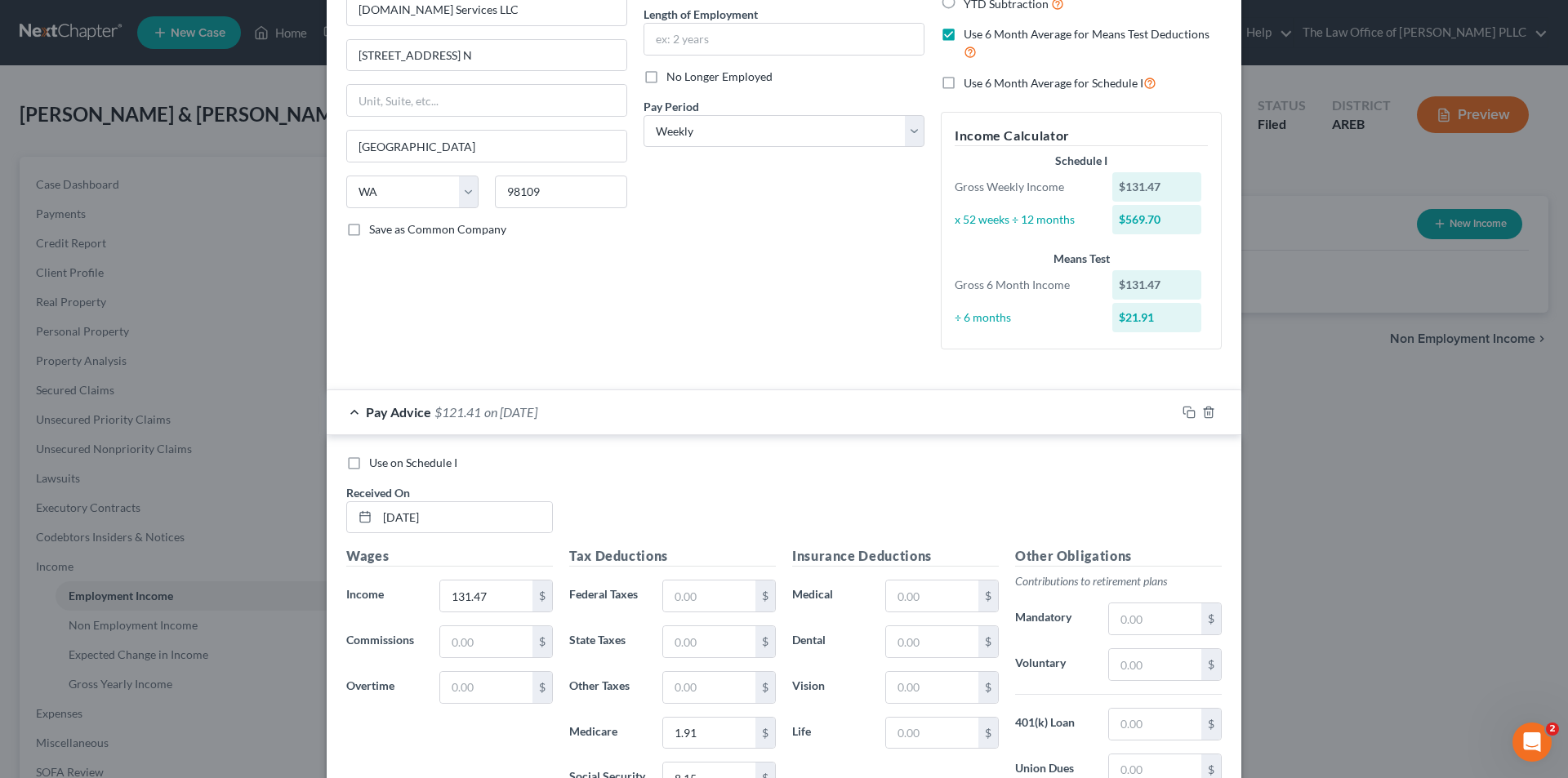
scroll to position [163, 0]
click at [369, 460] on label "Use on Schedule I" at bounding box center [413, 461] width 89 height 16
click at [375, 460] on input "Use on Schedule I" at bounding box center [380, 458] width 10 height 10
checkbox input "true"
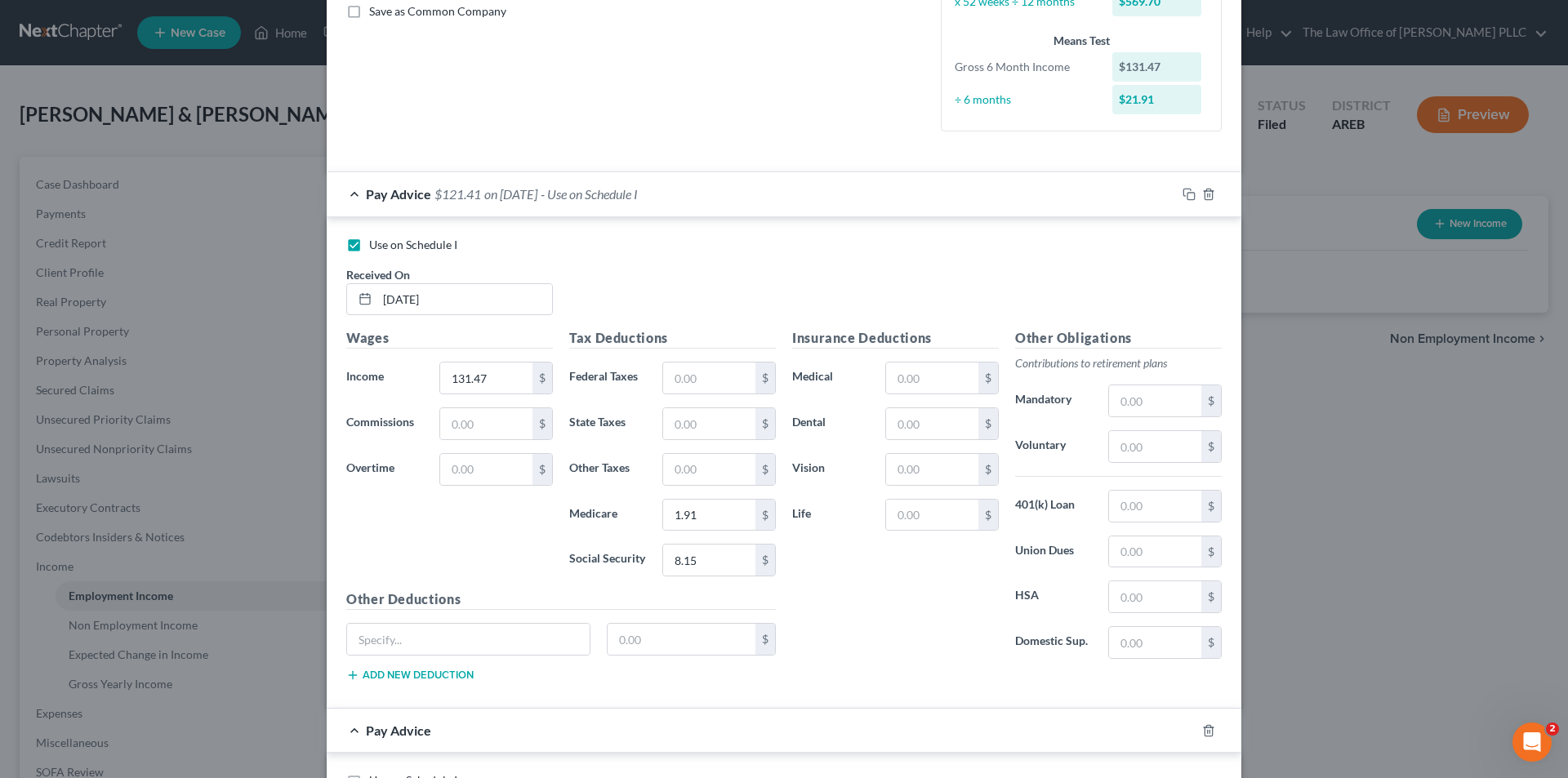
scroll to position [408, 0]
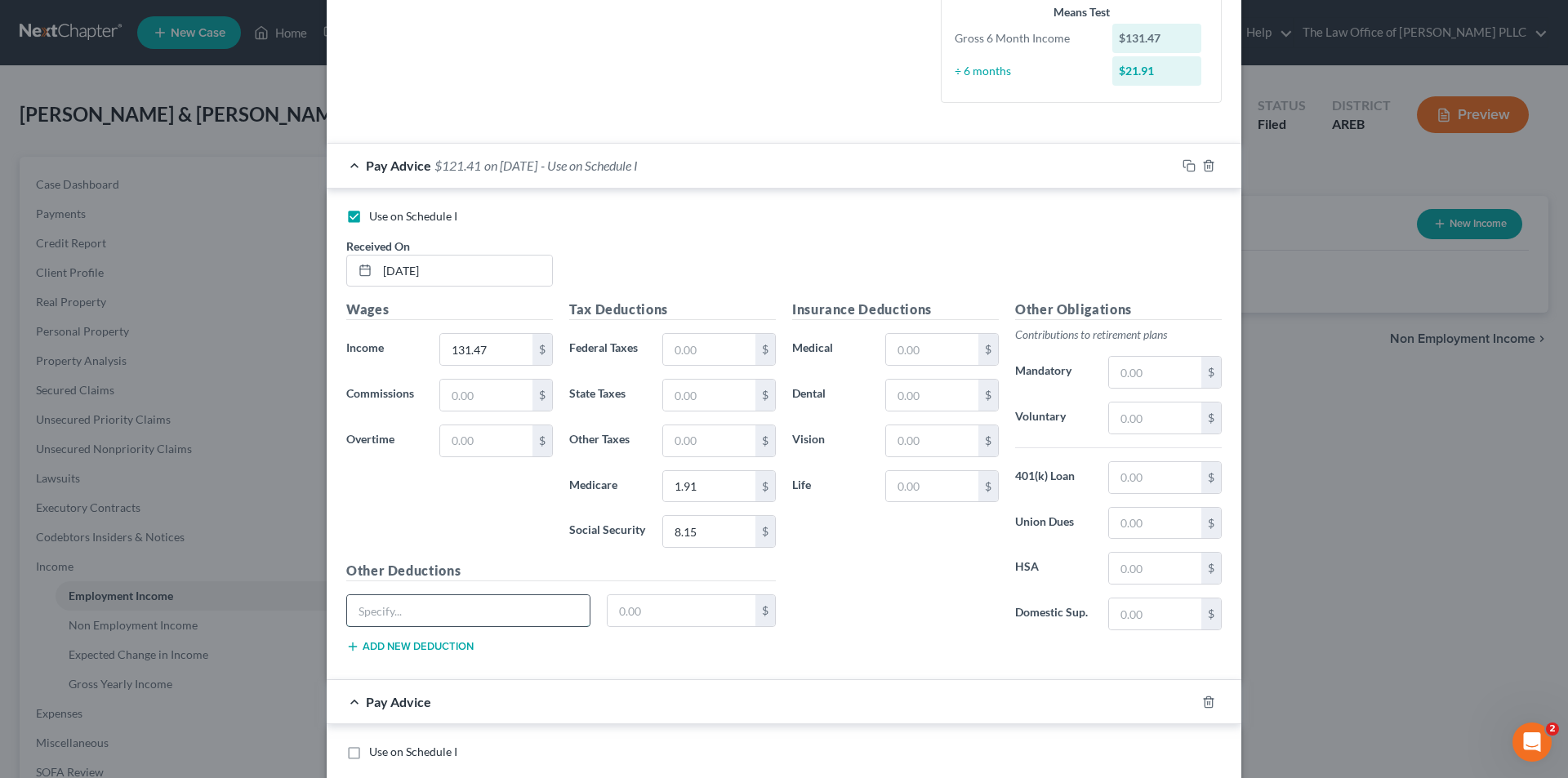
click at [421, 604] on input "text" at bounding box center [468, 610] width 242 height 31
type input "Amsndspp"
type input "10.00"
click at [412, 642] on button "Add new deduction" at bounding box center [409, 647] width 127 height 13
click at [399, 655] on input "text" at bounding box center [468, 656] width 242 height 31
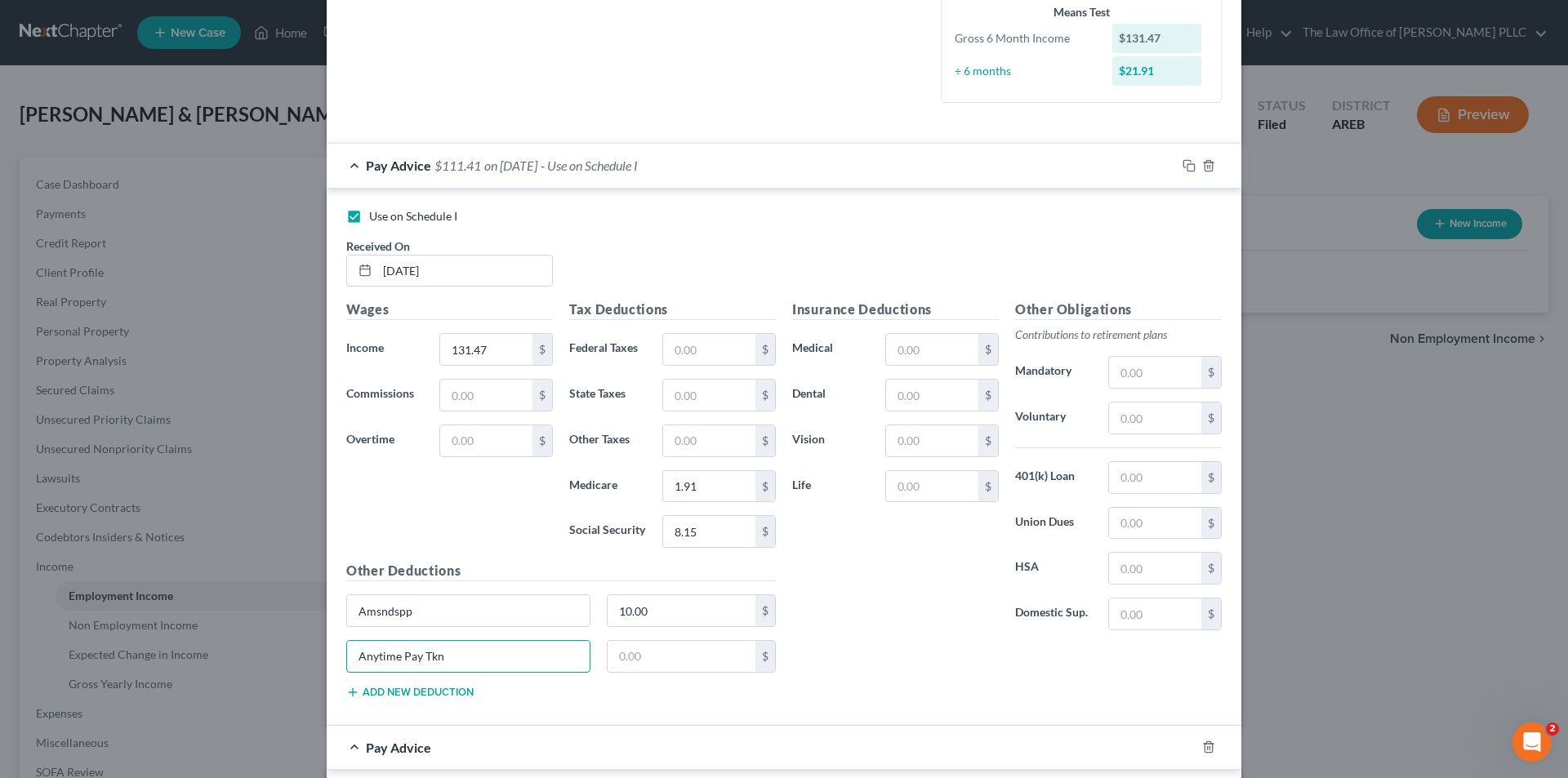
type input "Anytime Pay Tkn"
type input "85.46"
click at [862, 615] on div "Insurance Deductions Medical $ Dental $ Vision $ Life $" at bounding box center [895, 472] width 223 height 344
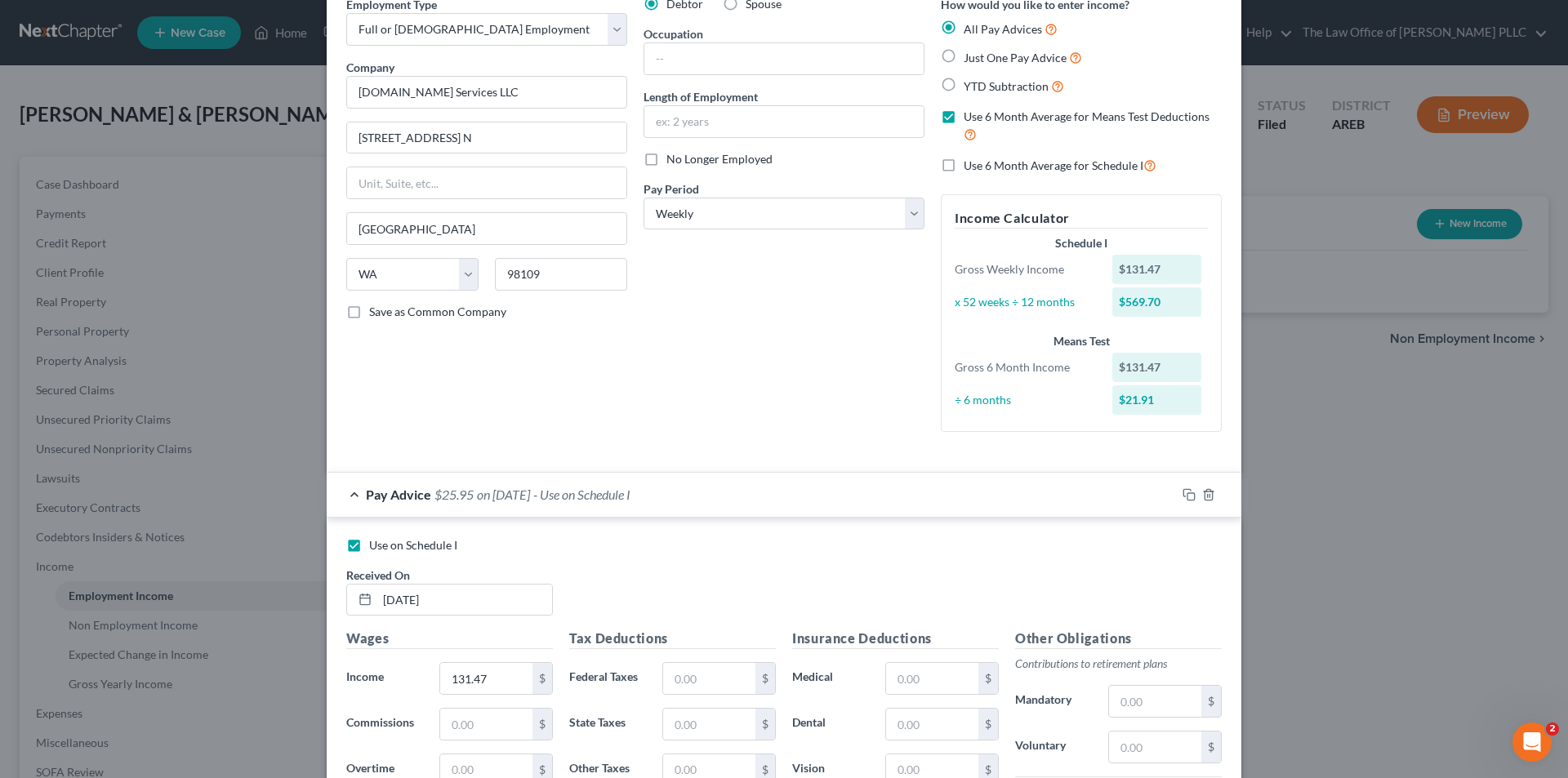
scroll to position [0, 0]
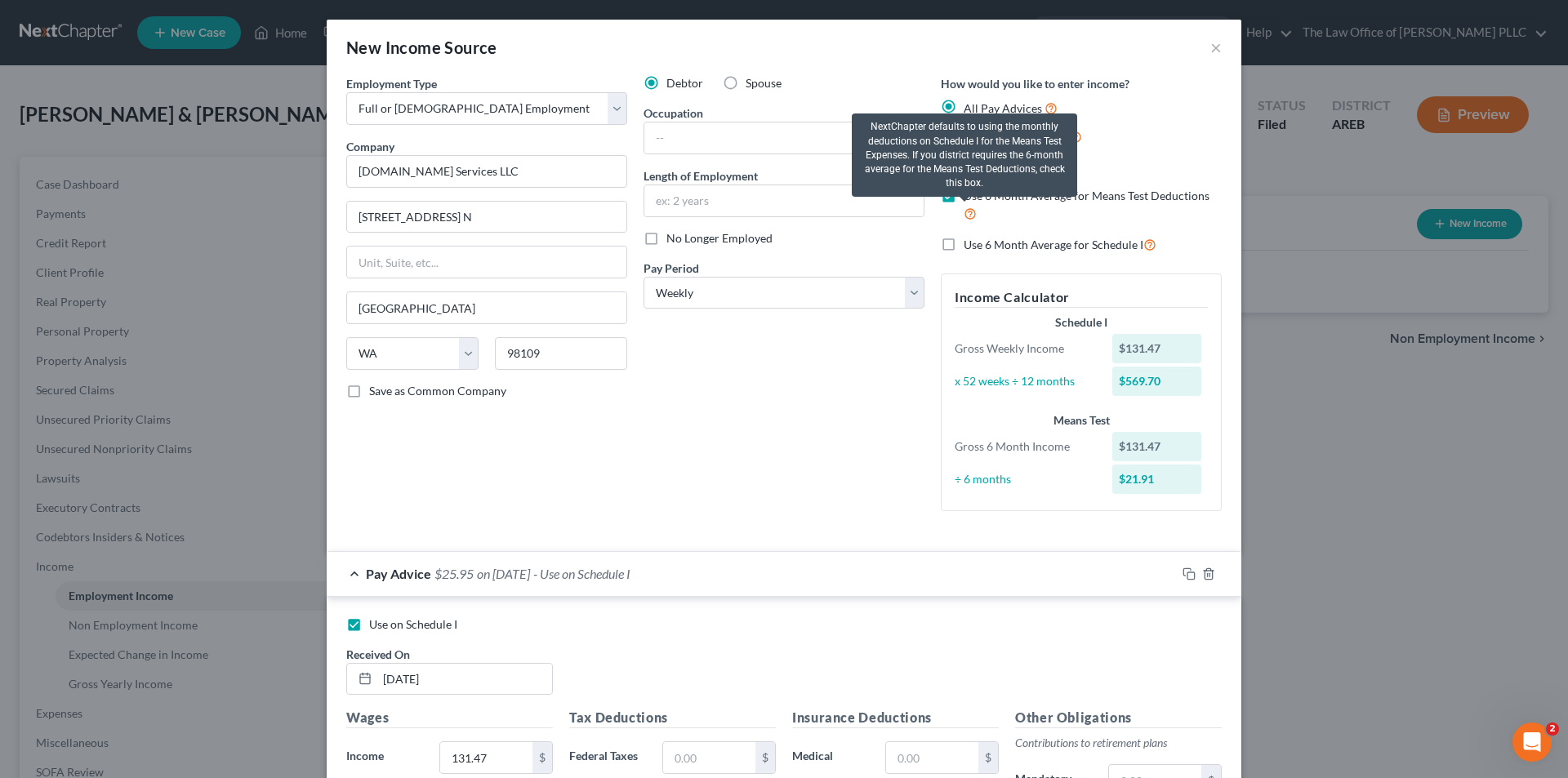
click at [968, 215] on icon at bounding box center [970, 212] width 13 height 15
click at [970, 198] on input "Use 6 Month Average for Means Test Deductions" at bounding box center [975, 192] width 10 height 10
click at [965, 215] on icon at bounding box center [970, 212] width 13 height 15
click at [970, 198] on input "Use 6 Month Average for Means Test Deductions" at bounding box center [975, 192] width 10 height 10
click at [964, 211] on icon at bounding box center [970, 212] width 13 height 15
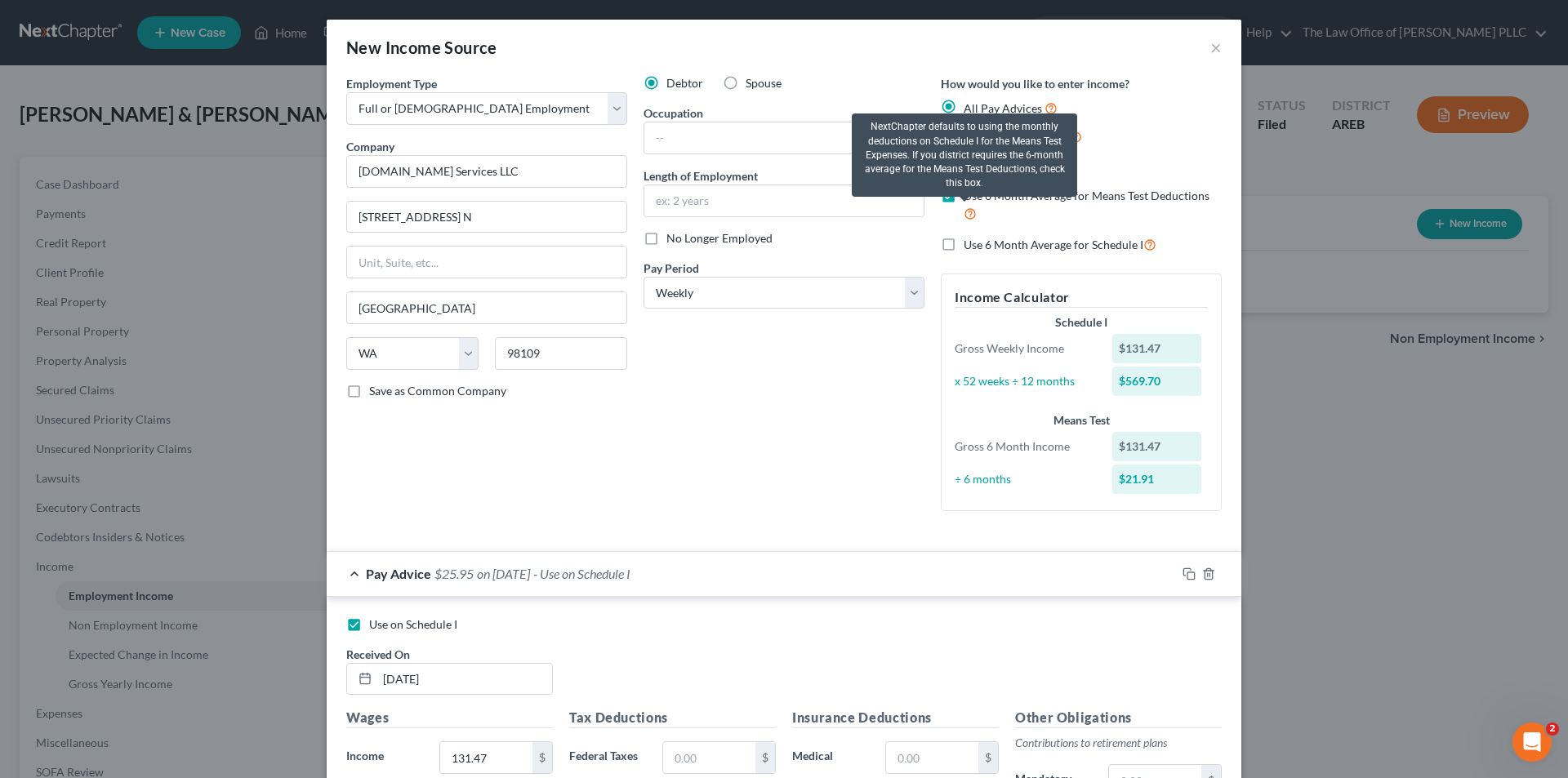
click at [970, 198] on input "Use 6 Month Average for Means Test Deductions" at bounding box center [975, 192] width 10 height 10
click at [966, 214] on icon at bounding box center [970, 212] width 13 height 15
click at [970, 198] on input "Use 6 Month Average for Means Test Deductions" at bounding box center [975, 192] width 10 height 10
click at [966, 214] on icon at bounding box center [970, 212] width 13 height 15
click at [970, 198] on input "Use 6 Month Average for Means Test Deductions" at bounding box center [975, 192] width 10 height 10
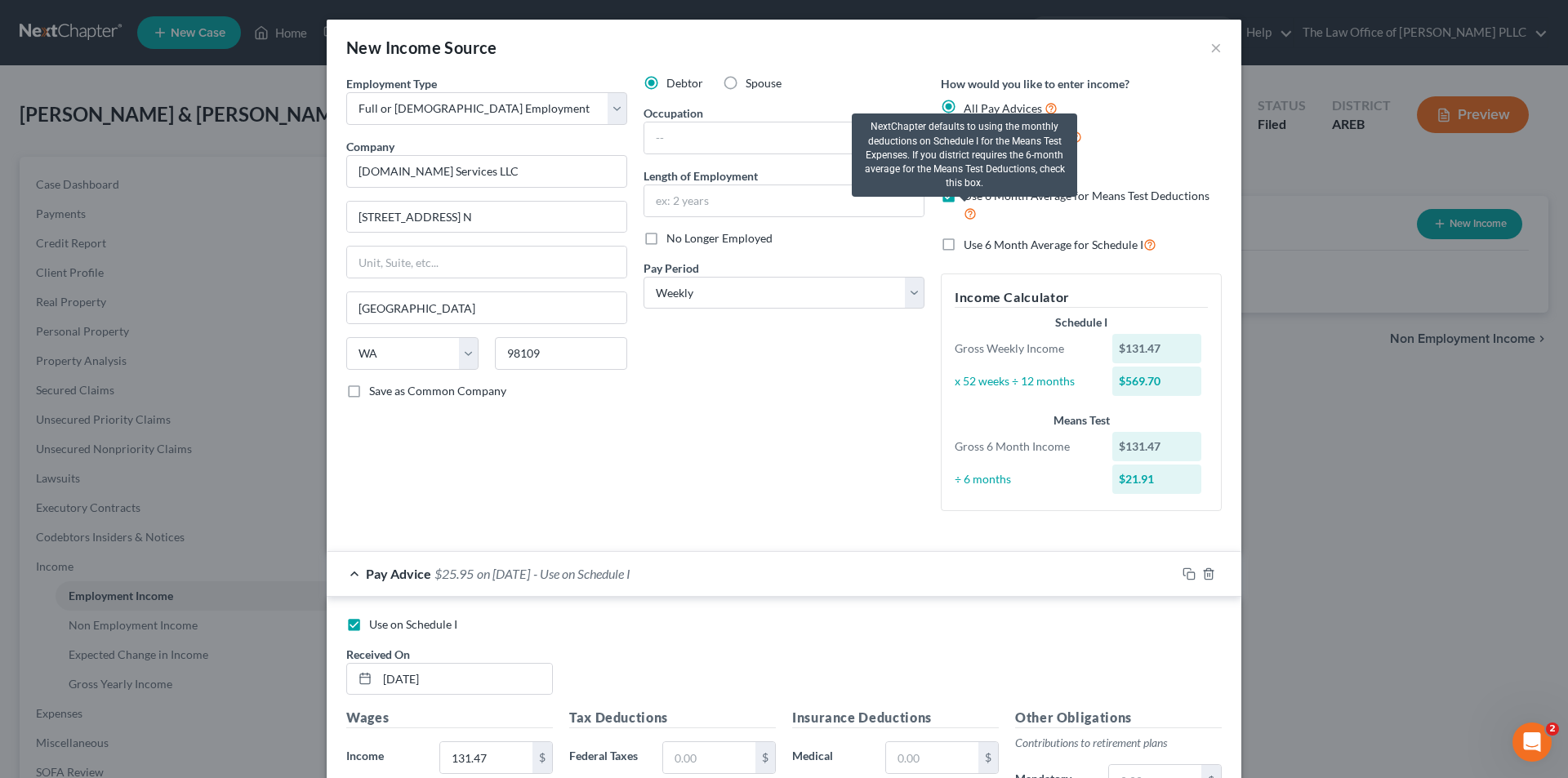
checkbox input "false"
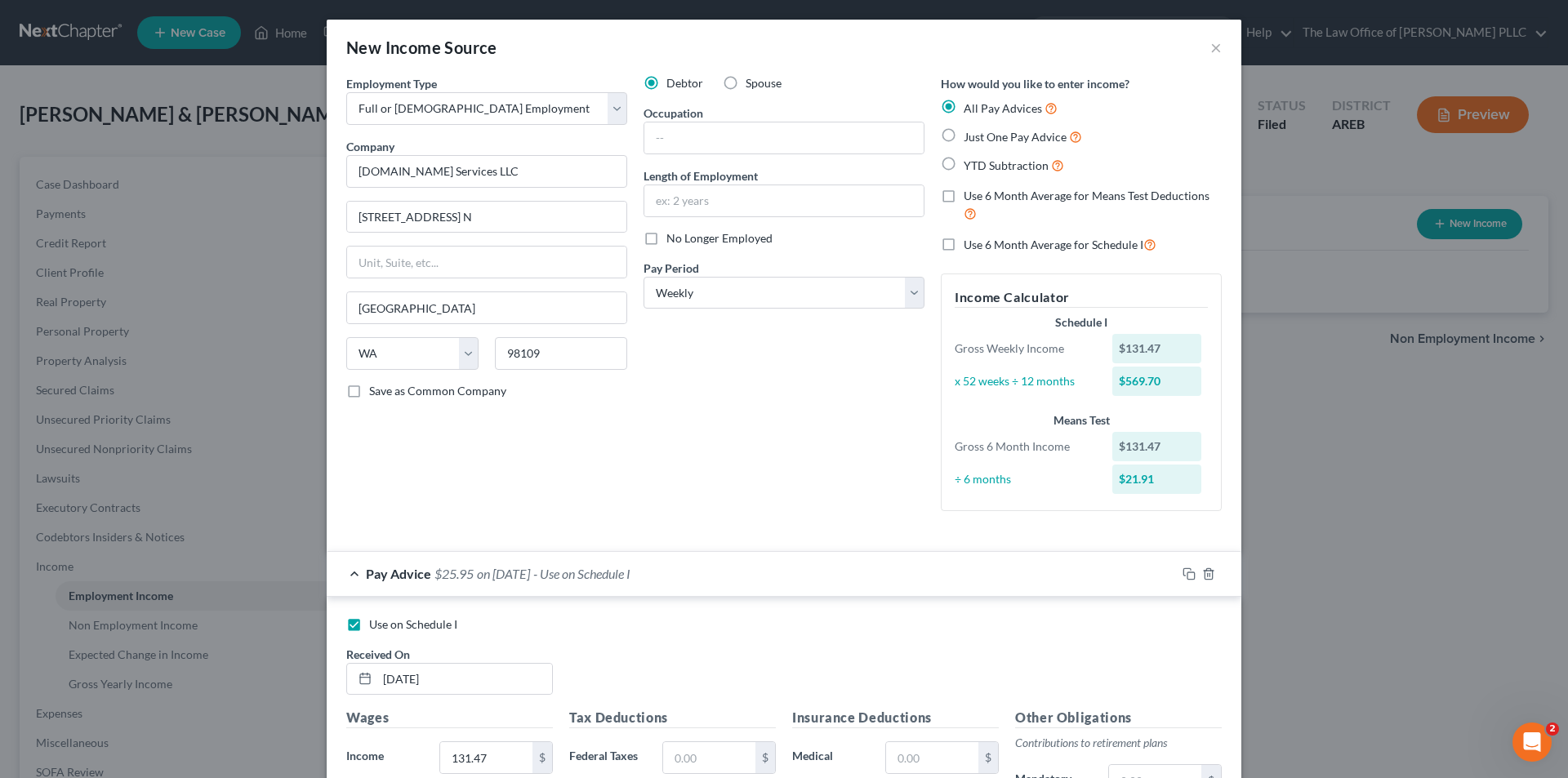
click at [964, 164] on label "YTD Subtraction" at bounding box center [1014, 165] width 101 height 19
click at [970, 164] on input "YTD Subtraction" at bounding box center [975, 160] width 10 height 10
radio input "true"
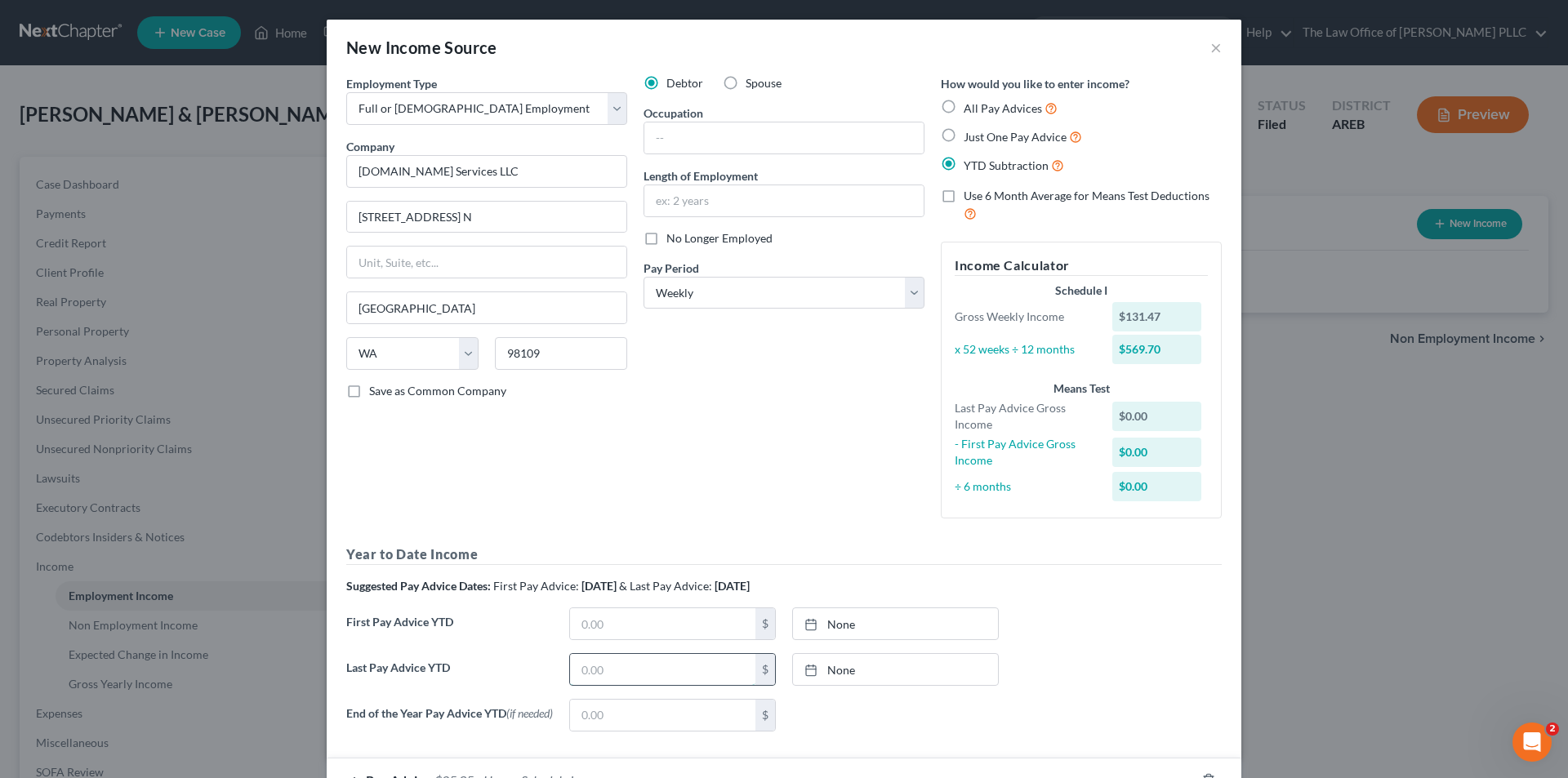
click at [608, 675] on input "text" at bounding box center [662, 670] width 186 height 31
click at [964, 106] on label "All Pay Advices" at bounding box center [1011, 108] width 94 height 19
click at [970, 106] on input "All Pay Advices" at bounding box center [975, 104] width 10 height 10
radio input "true"
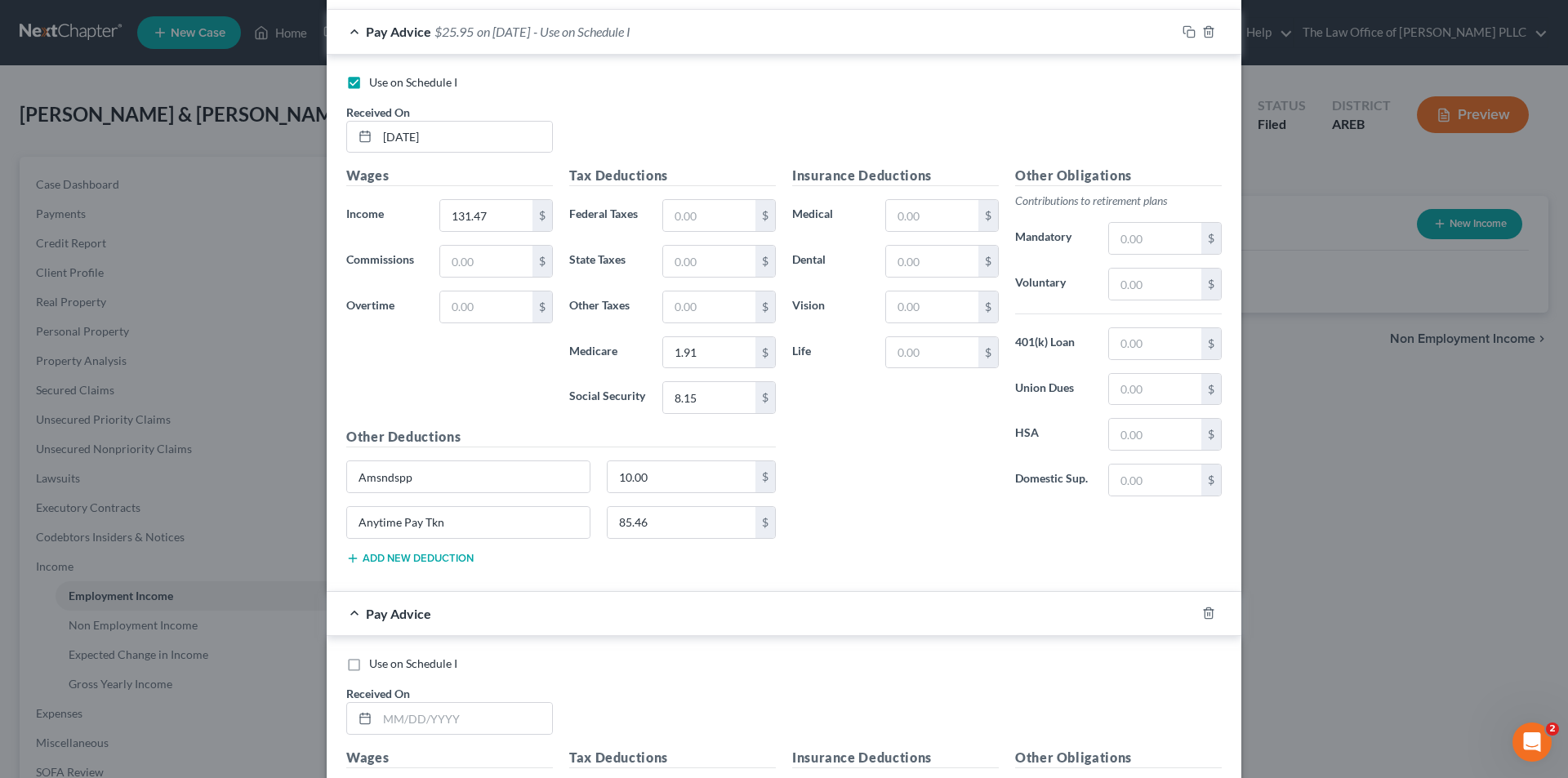
scroll to position [571, 0]
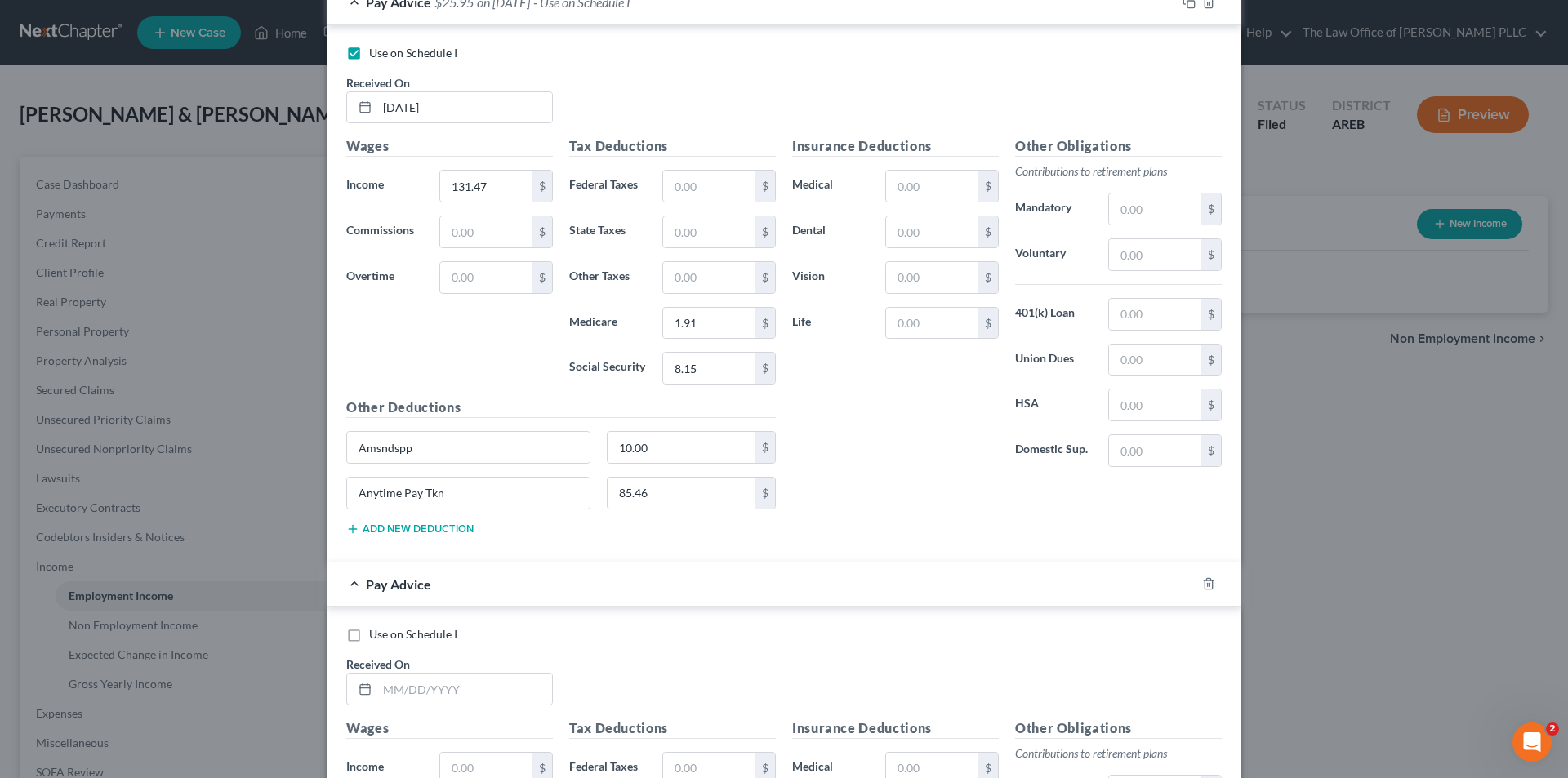
click at [369, 58] on label "Use on Schedule I" at bounding box center [413, 53] width 89 height 16
click at [375, 56] on input "Use on Schedule I" at bounding box center [380, 50] width 10 height 10
checkbox input "false"
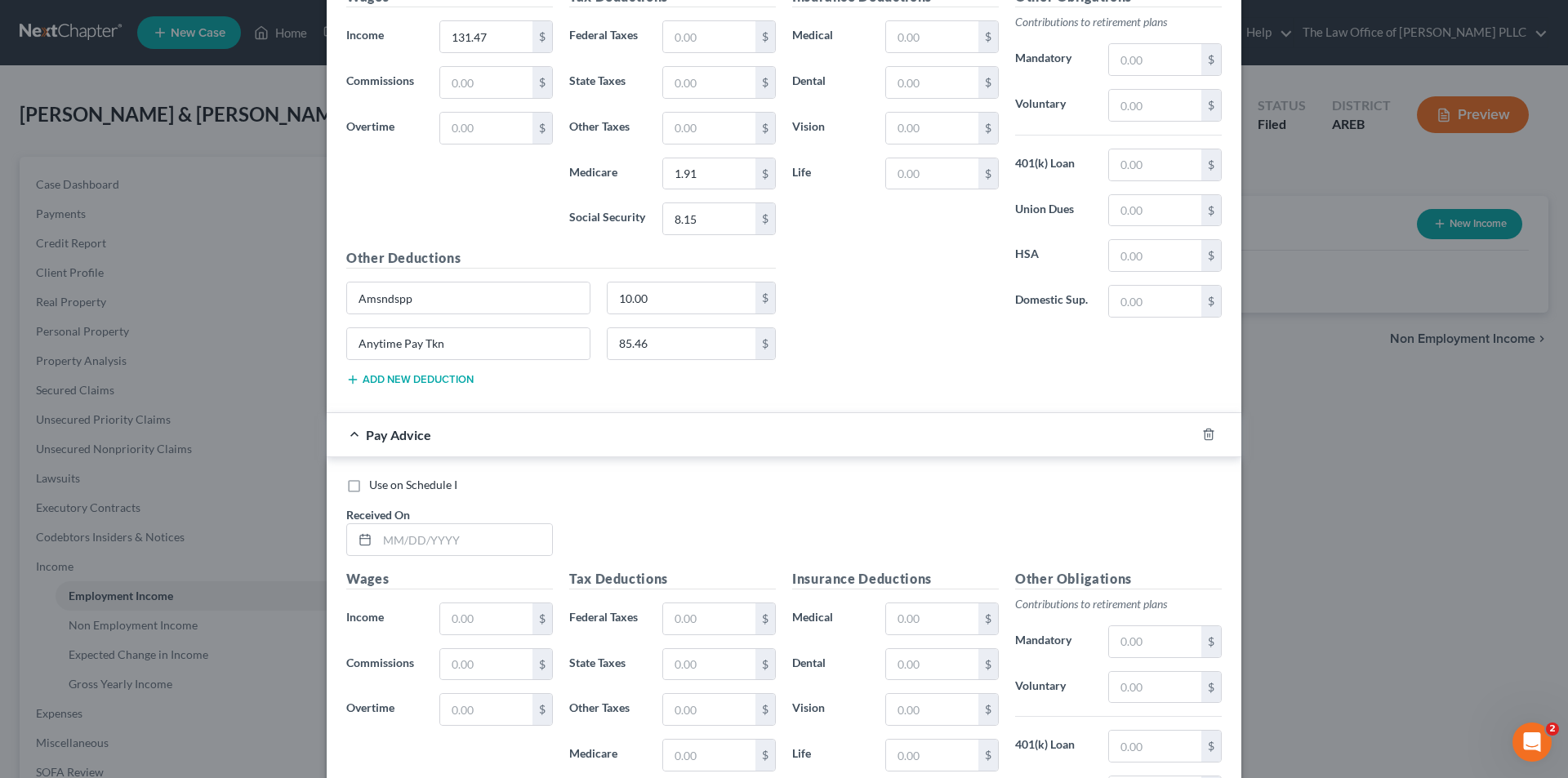
scroll to position [735, 0]
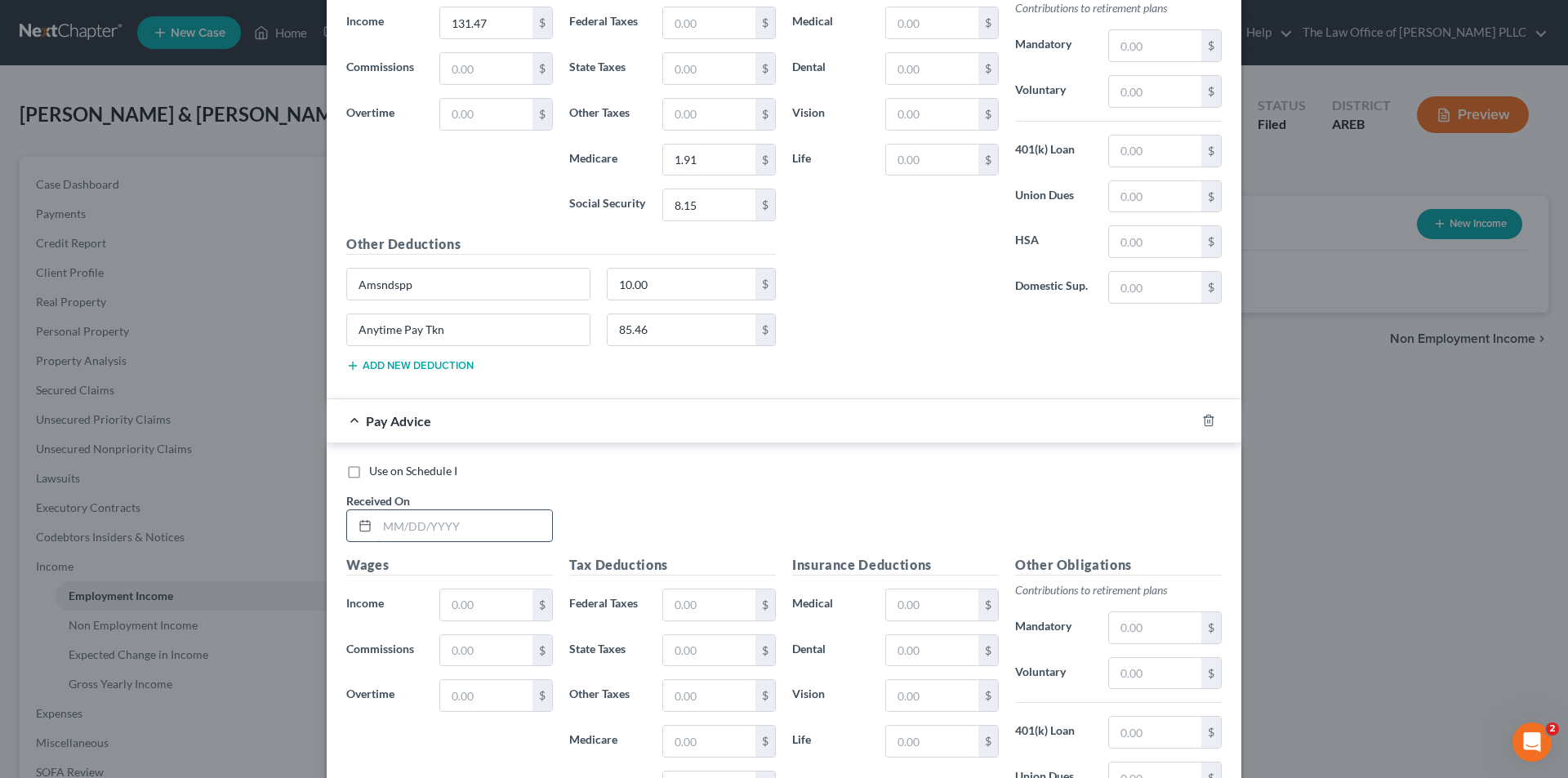
click at [393, 527] on input "text" at bounding box center [464, 525] width 174 height 31
type input "[DATE]"
click at [477, 613] on input "text" at bounding box center [487, 604] width 92 height 31
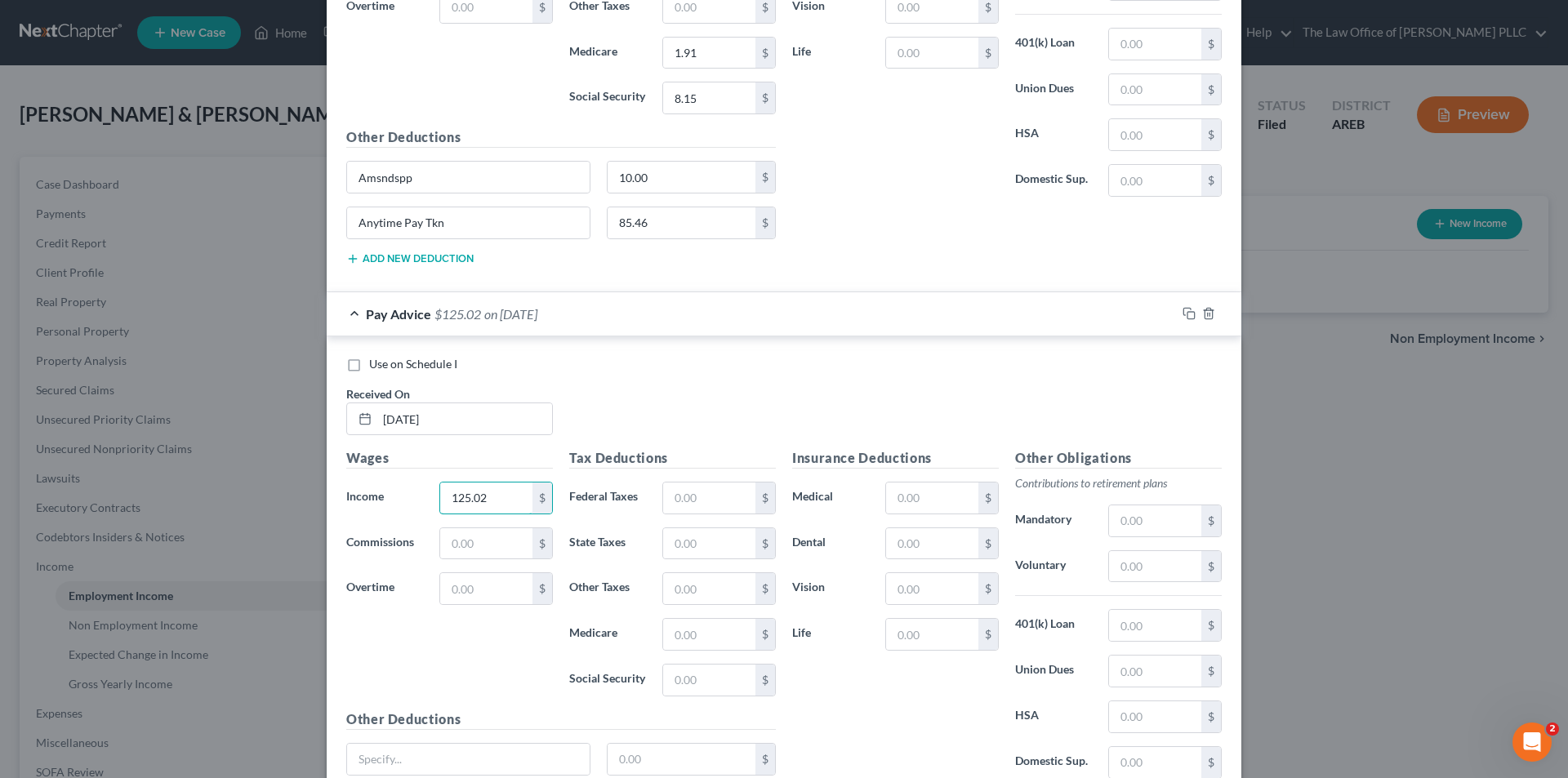
scroll to position [899, 0]
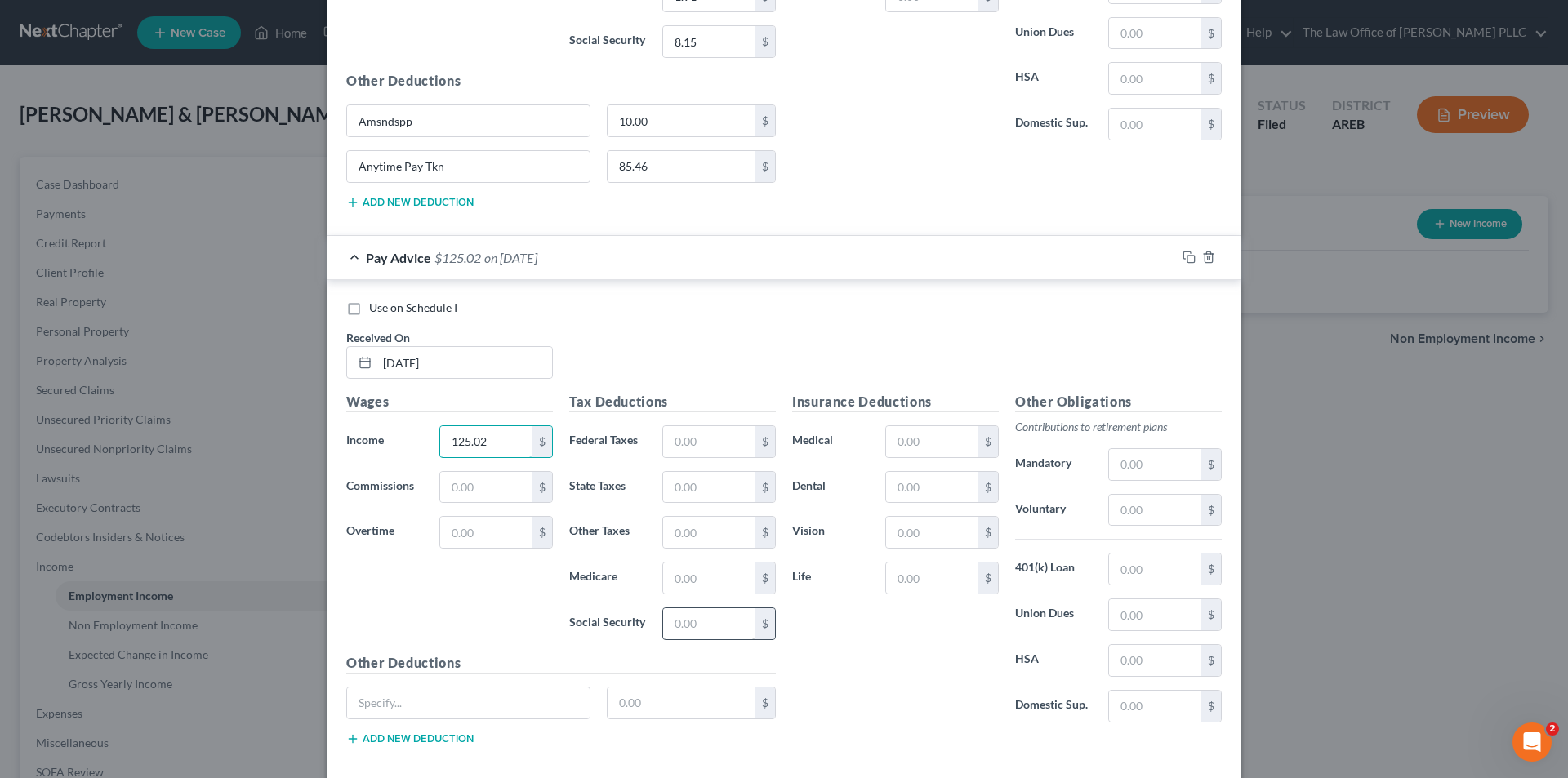
type input "125.02"
click at [685, 623] on input "text" at bounding box center [709, 623] width 92 height 31
type input "7.75"
click at [708, 577] on input "text" at bounding box center [709, 578] width 92 height 31
type input "1.81"
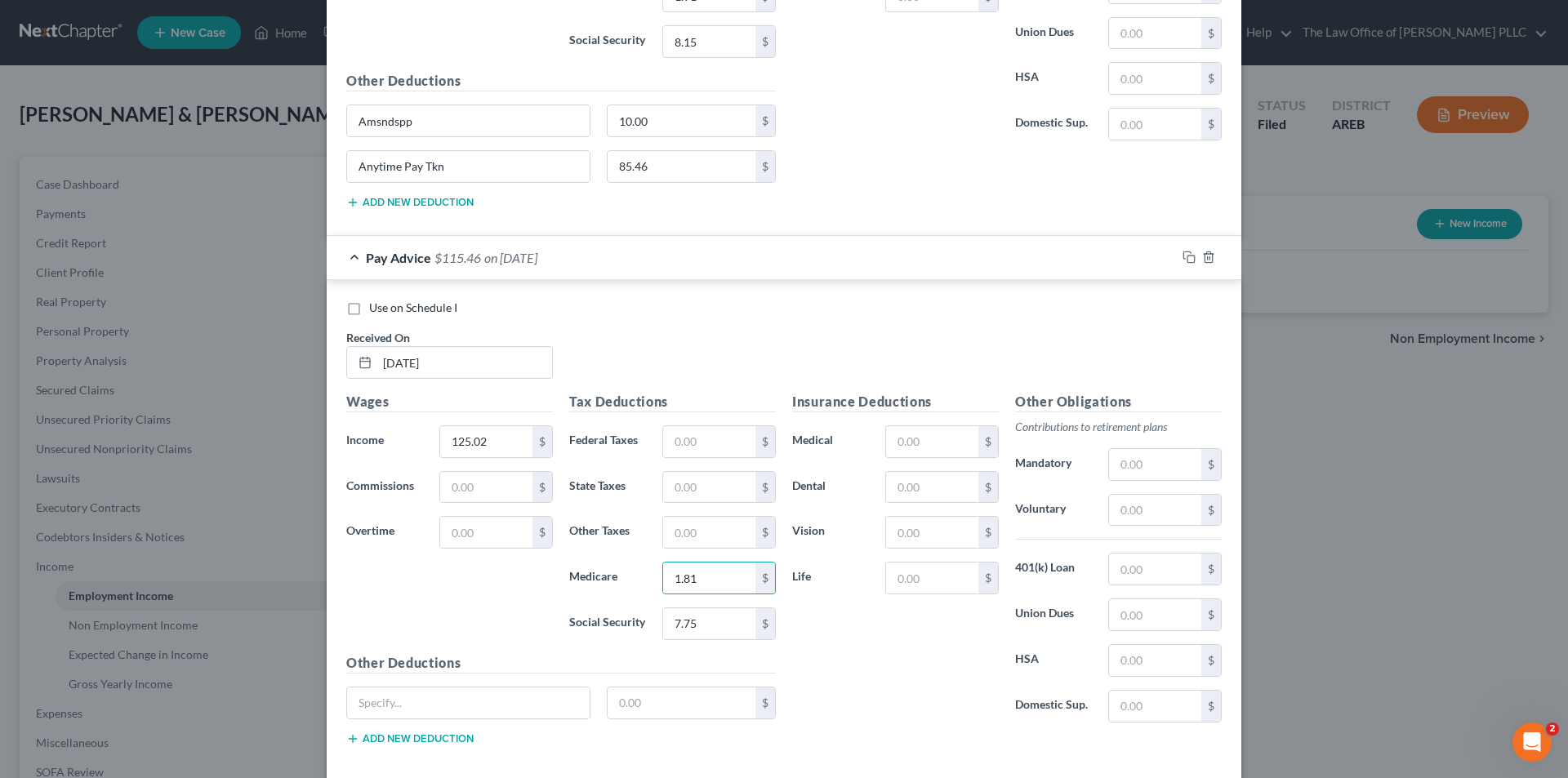
click at [867, 657] on div "Insurance Deductions Medical $ Dental $ Vision $ Life $" at bounding box center [895, 564] width 223 height 344
click at [382, 701] on input "text" at bounding box center [468, 703] width 242 height 31
type input "Amzndspp"
type input "10.00"
click at [401, 733] on button "Add new deduction" at bounding box center [409, 739] width 127 height 13
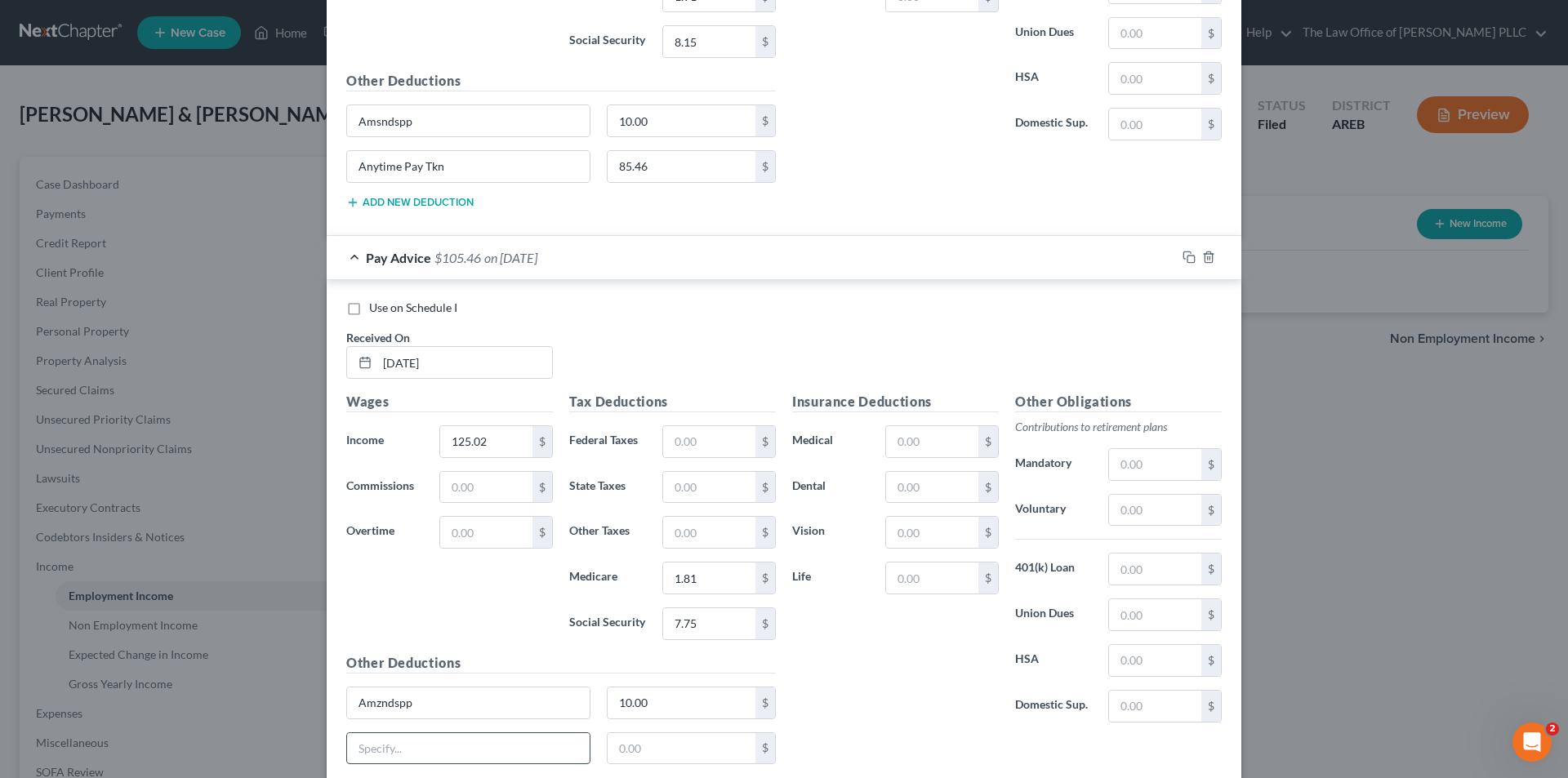
click at [398, 748] on input "text" at bounding box center [468, 749] width 242 height 31
type input "Anytime Pay Tkn"
type input "81.26"
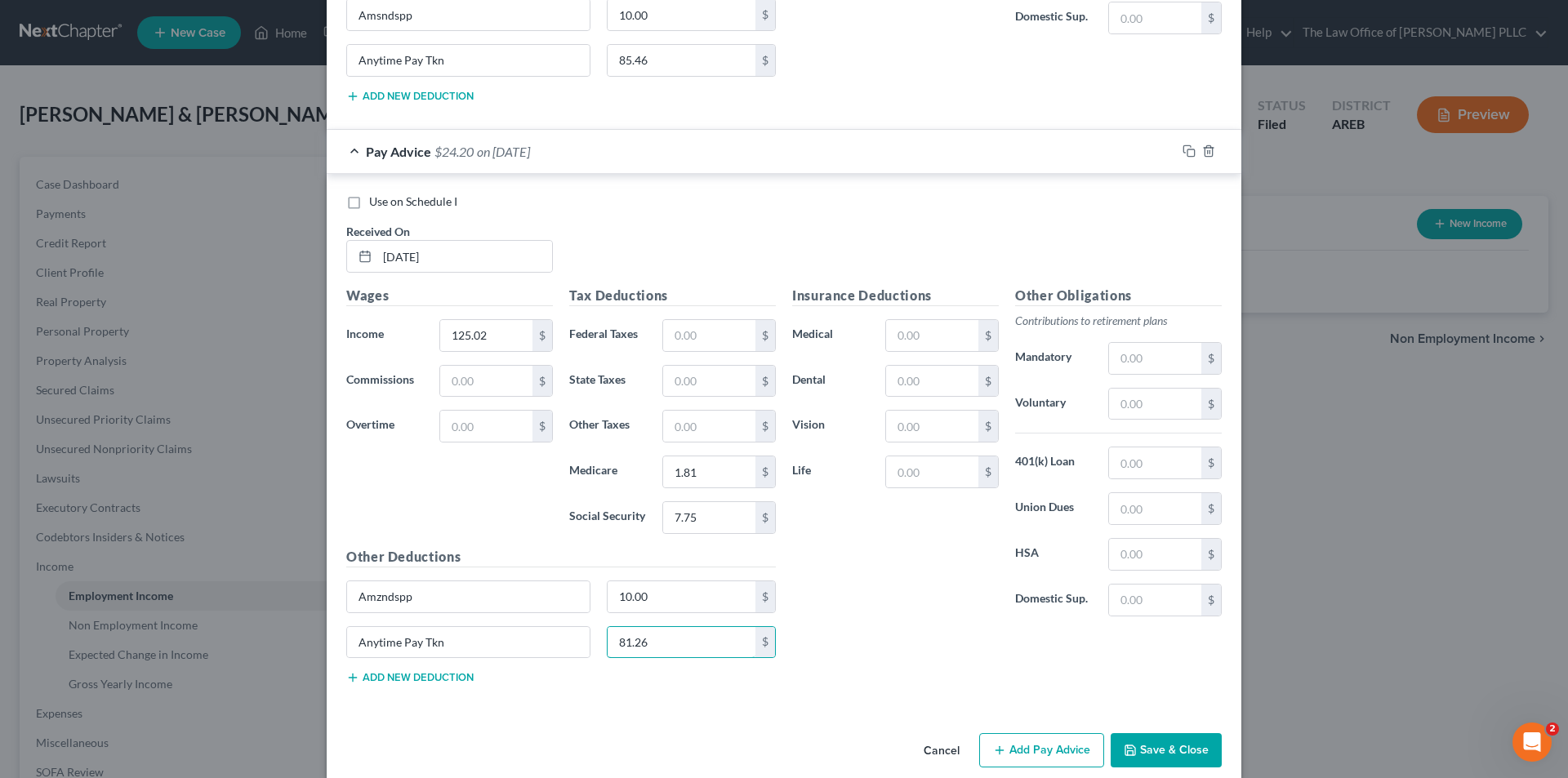
scroll to position [1026, 0]
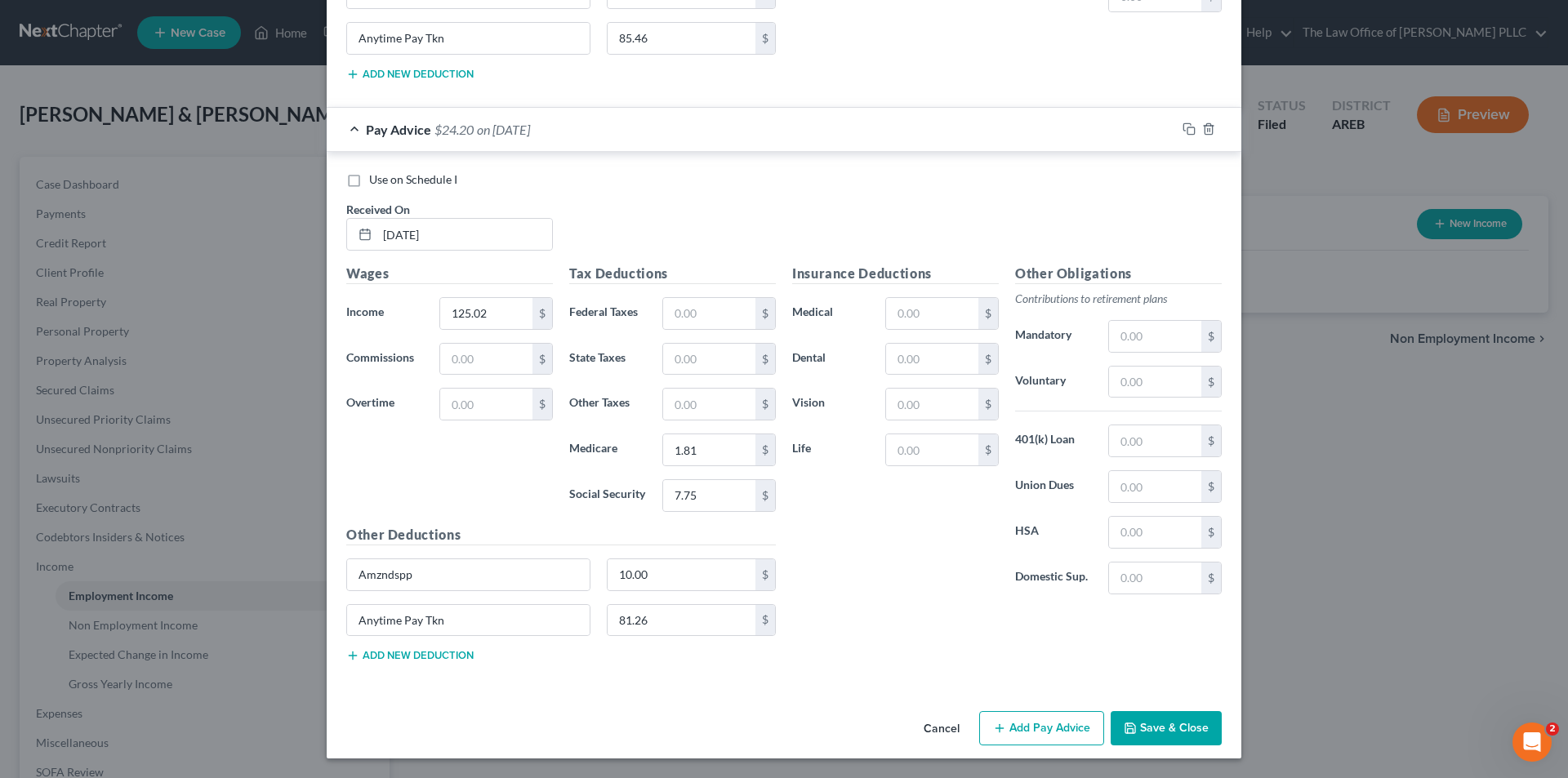
click at [1045, 733] on button "Add Pay Advice" at bounding box center [1041, 728] width 124 height 34
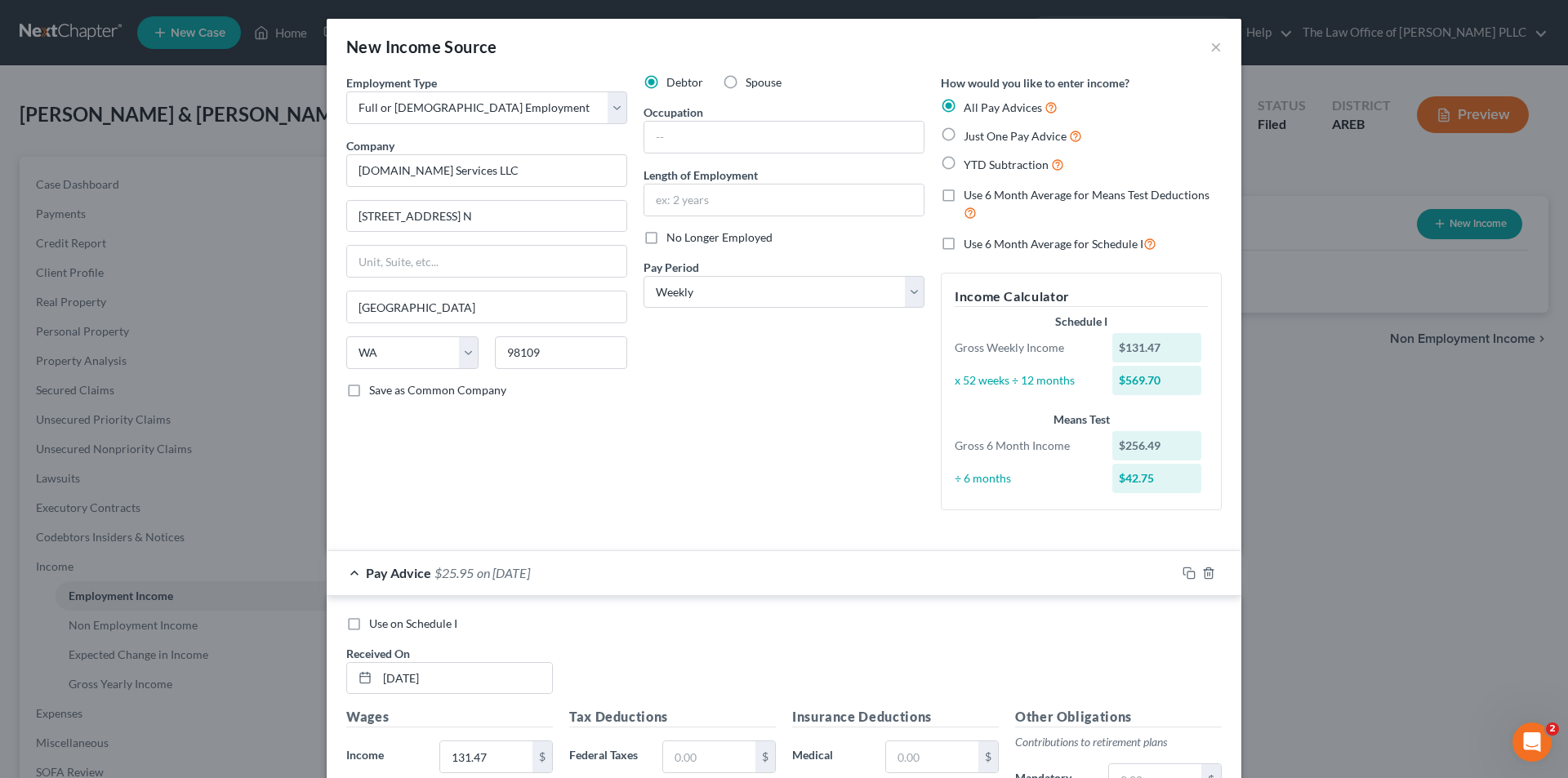
scroll to position [0, 0]
click at [964, 194] on label "Use 6 Month Average for Means Test Deductions" at bounding box center [1093, 205] width 258 height 35
click at [970, 194] on input "Use 6 Month Average for Means Test Deductions" at bounding box center [975, 192] width 10 height 10
checkbox input "true"
click at [964, 111] on label "All Pay Advices" at bounding box center [1011, 108] width 94 height 19
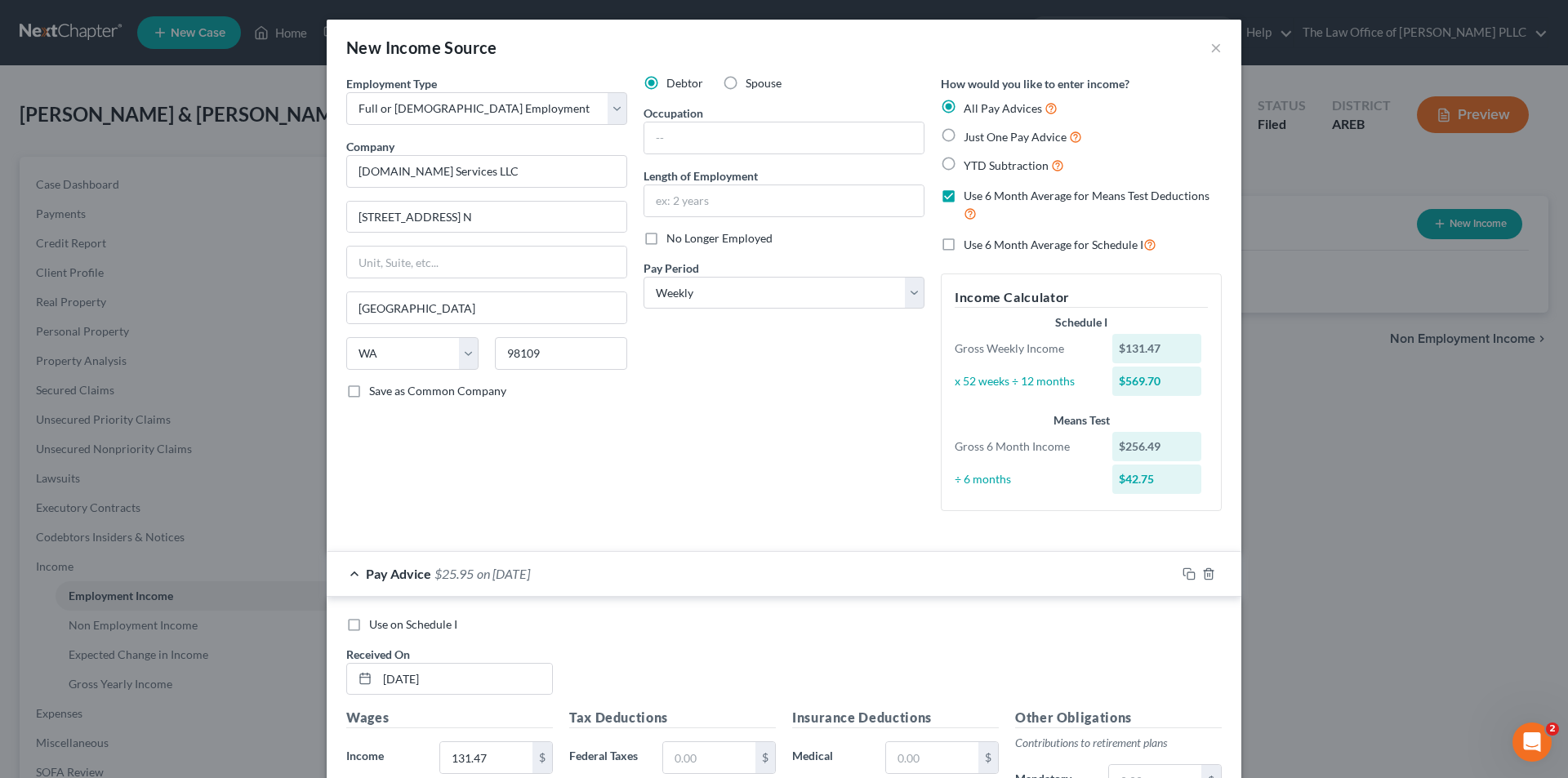
click at [970, 109] on input "All Pay Advices" at bounding box center [975, 104] width 10 height 10
click at [964, 110] on label "All Pay Advices" at bounding box center [1011, 108] width 94 height 19
click at [970, 109] on input "All Pay Advices" at bounding box center [975, 104] width 10 height 10
click at [964, 246] on label "Use 6 Month Average for Schedule I" at bounding box center [1060, 244] width 192 height 19
click at [970, 246] on input "Use 6 Month Average for Schedule I" at bounding box center [975, 240] width 10 height 10
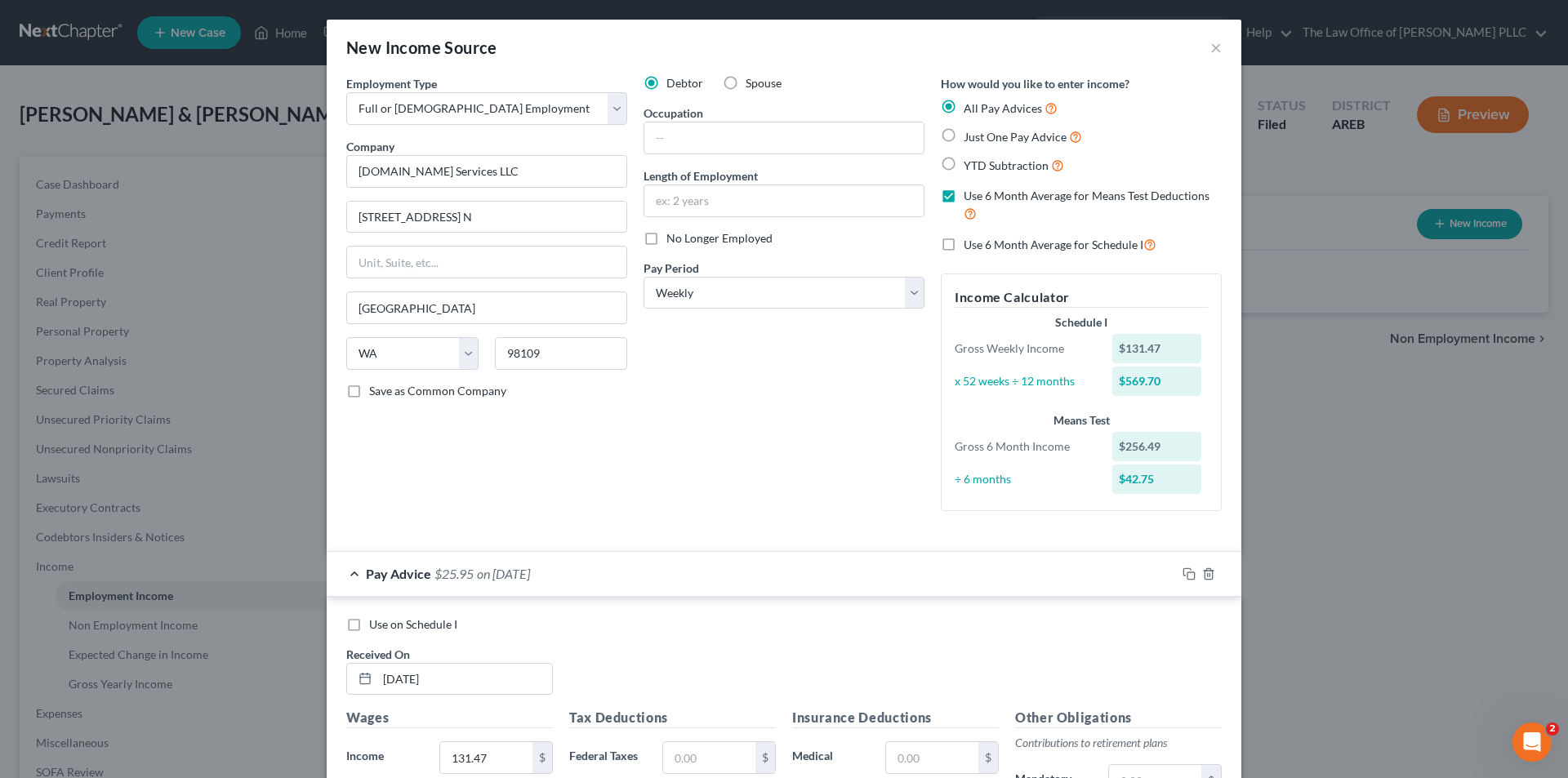
checkbox input "true"
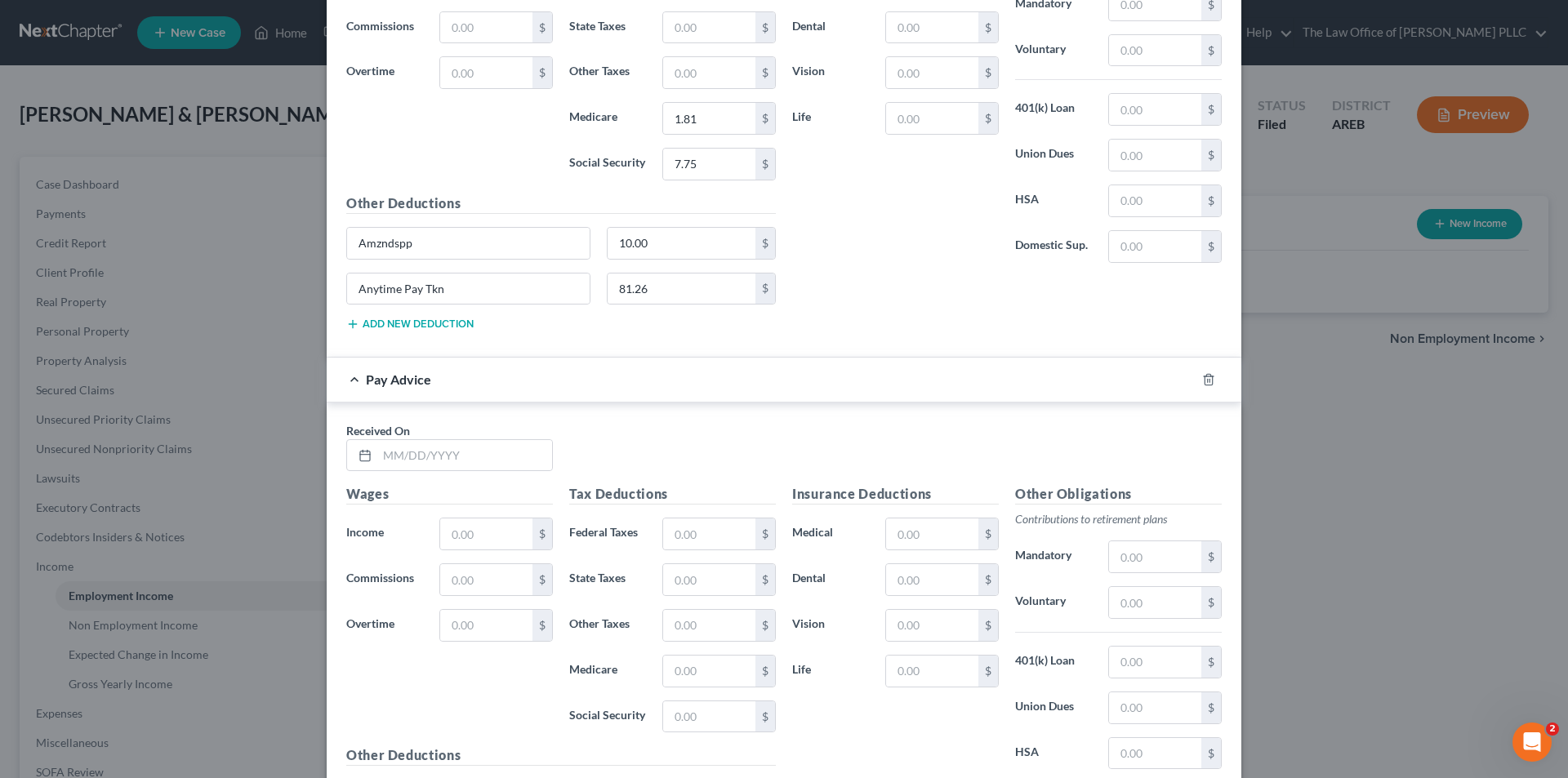
scroll to position [1307, 0]
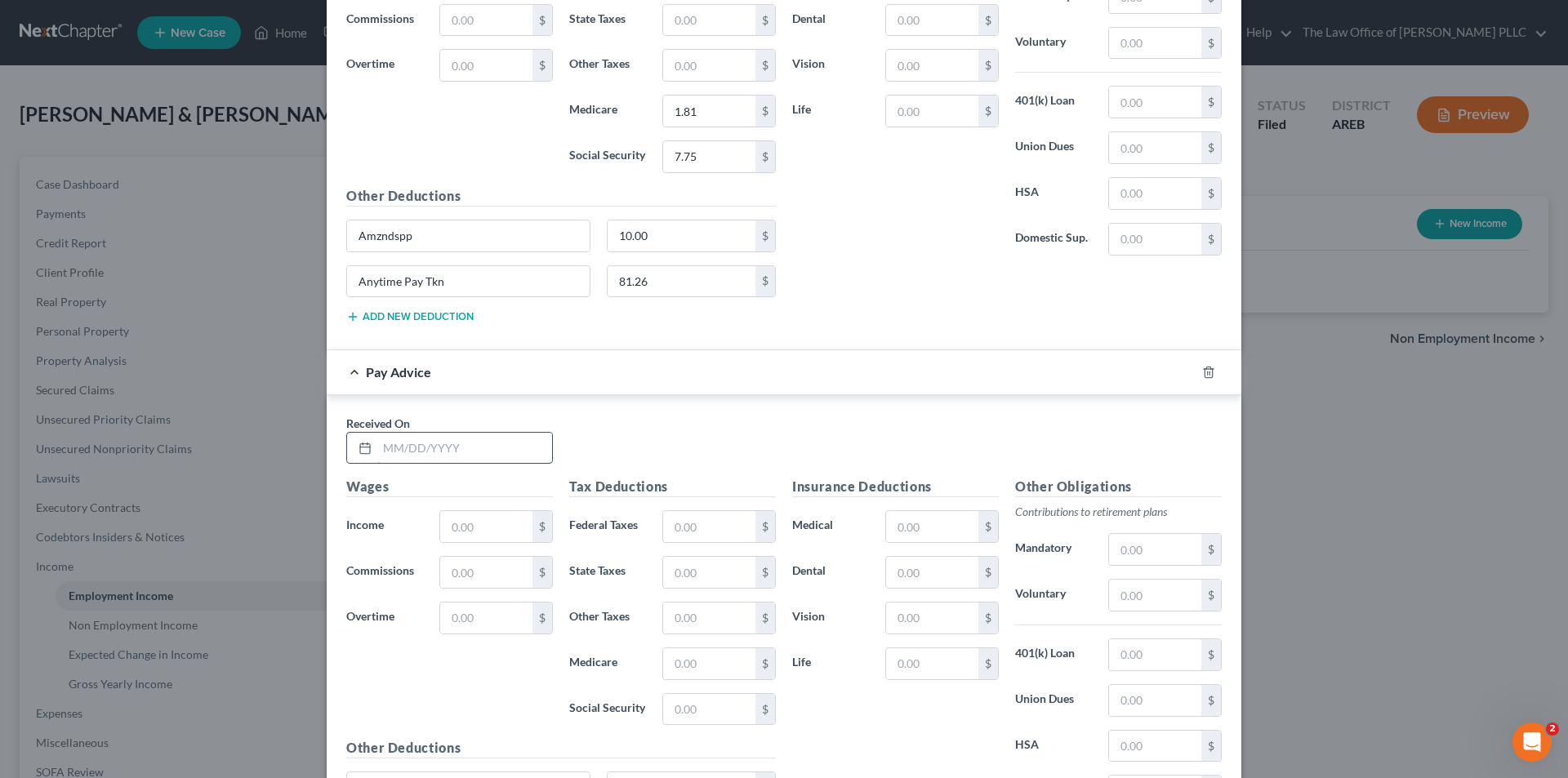
click at [429, 454] on input "text" at bounding box center [464, 448] width 174 height 31
type input "06/20/2025"
click at [478, 521] on input "text" at bounding box center [487, 526] width 92 height 31
type input "249.85"
drag, startPoint x: 691, startPoint y: 566, endPoint x: 711, endPoint y: 566, distance: 20.0
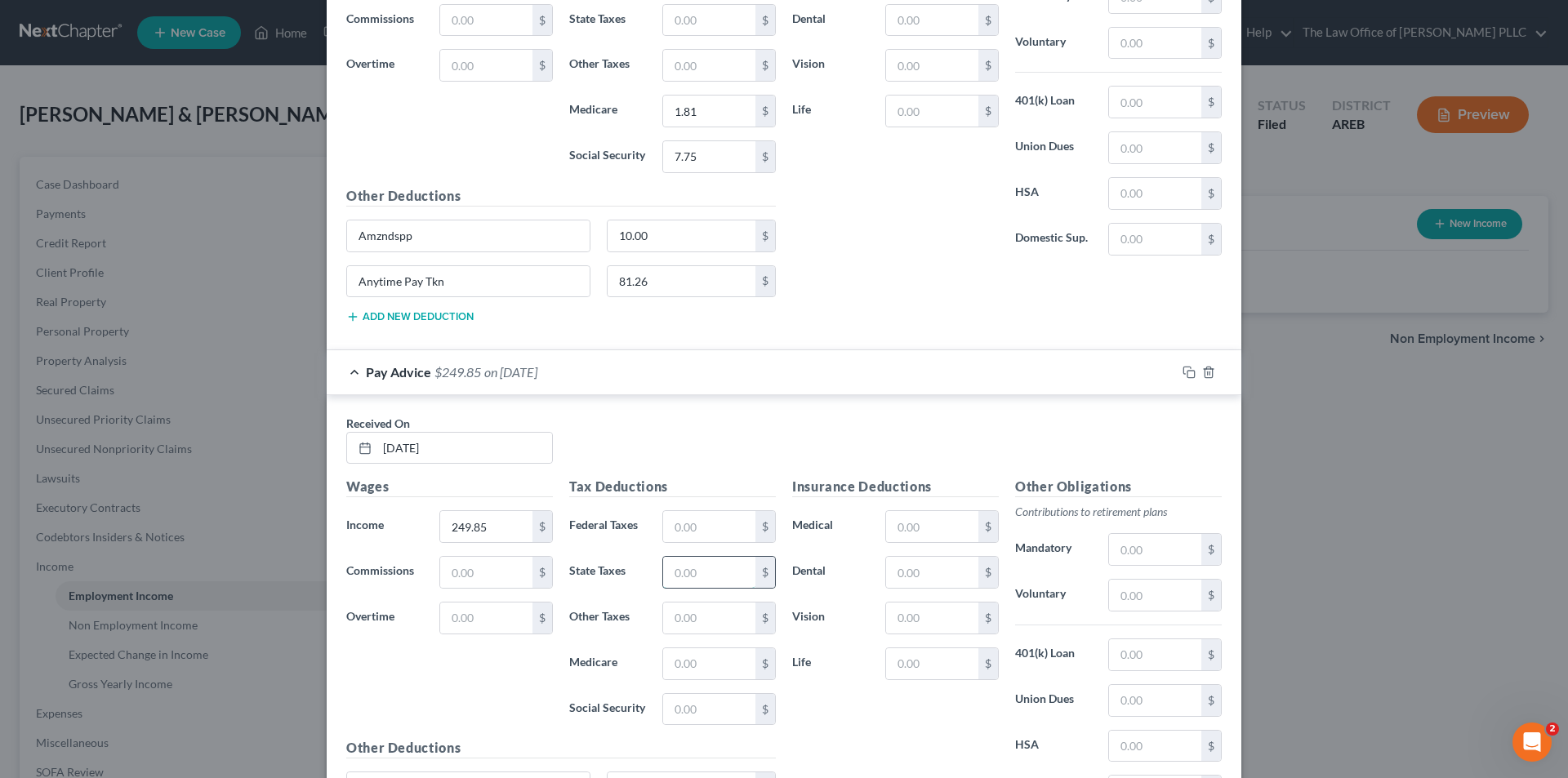
click at [691, 566] on input "text" at bounding box center [709, 572] width 92 height 31
type input "1.94"
click at [685, 663] on input "text" at bounding box center [709, 664] width 92 height 31
type input "3.63"
click at [667, 706] on input "text" at bounding box center [709, 709] width 92 height 31
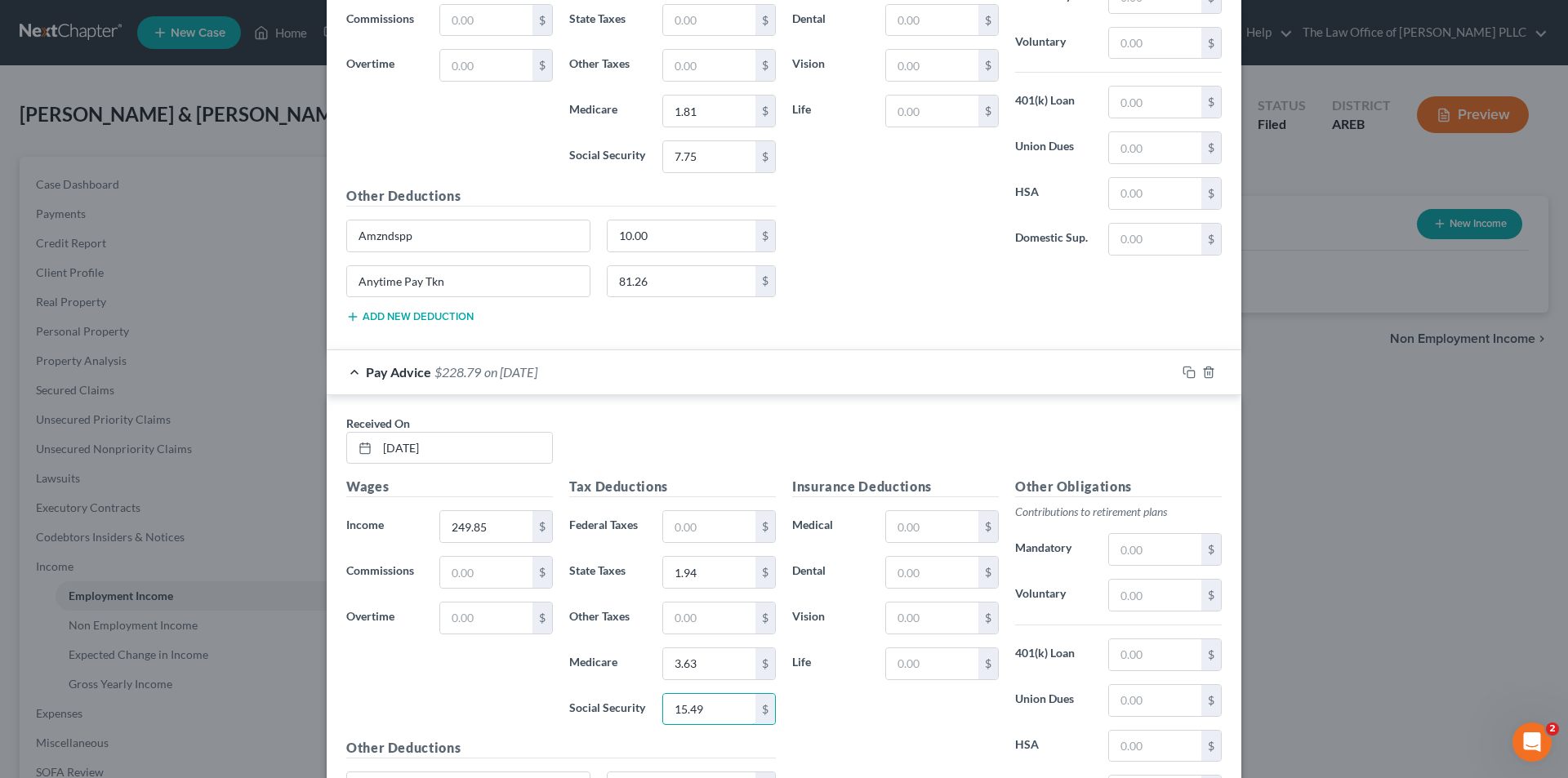
type input "15.49"
click at [842, 734] on div "Insurance Deductions Medical $ Dental $ Vision $ Life $" at bounding box center [895, 649] width 223 height 344
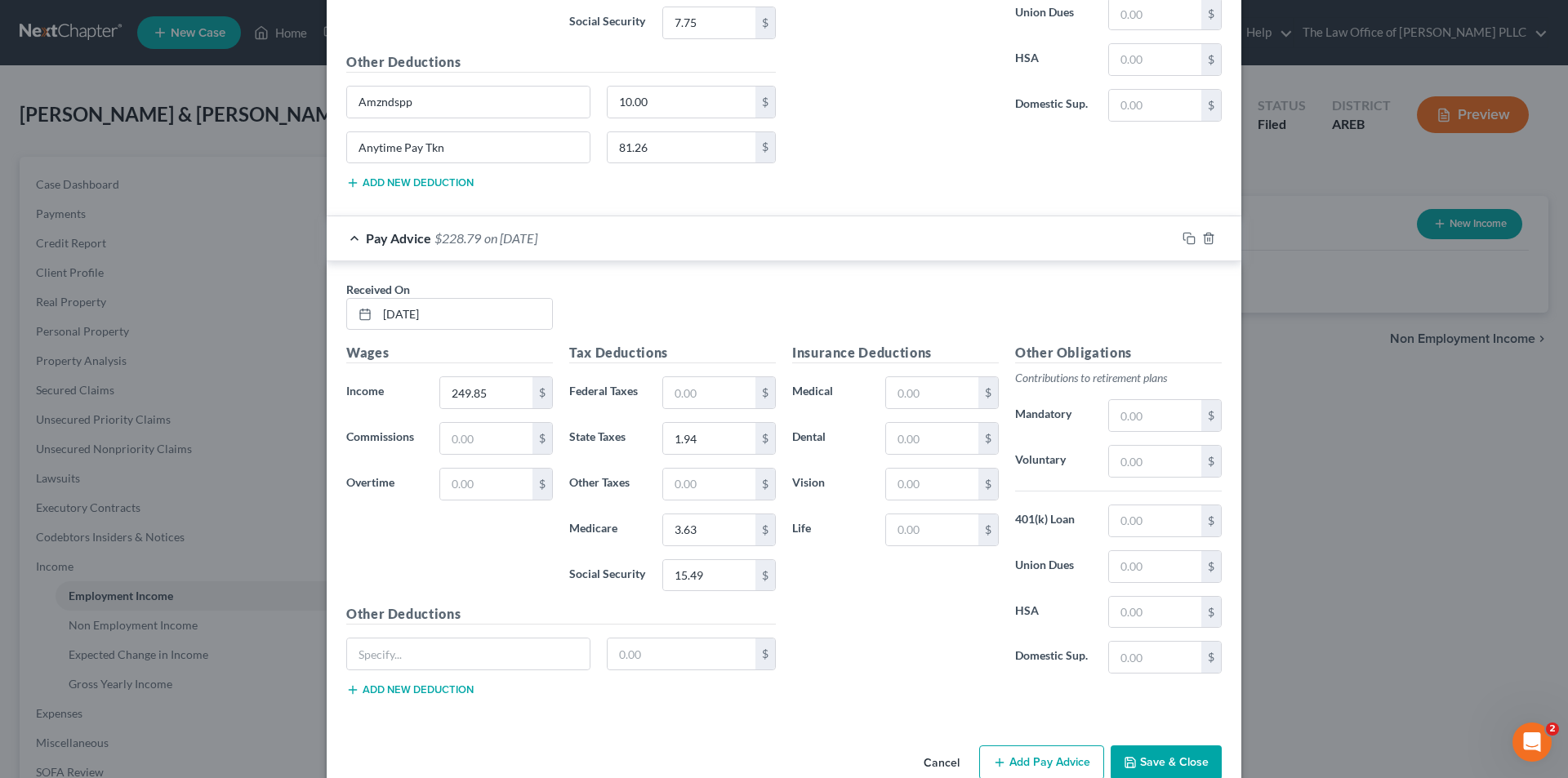
scroll to position [1475, 0]
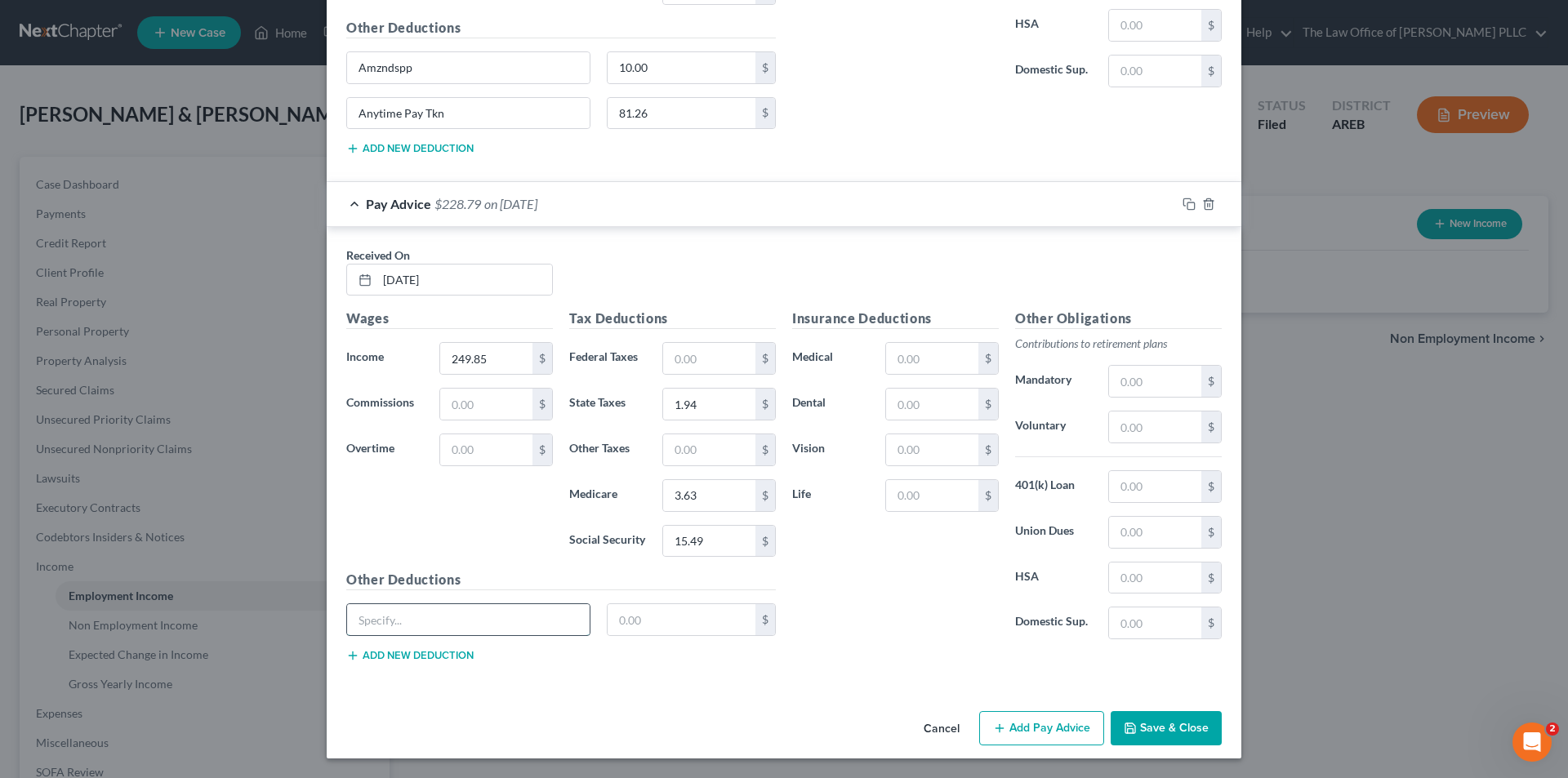
click at [466, 624] on input "text" at bounding box center [468, 620] width 242 height 31
type input "Amzndspp"
type input "10.00"
click at [408, 650] on button "Add new deduction" at bounding box center [409, 655] width 127 height 13
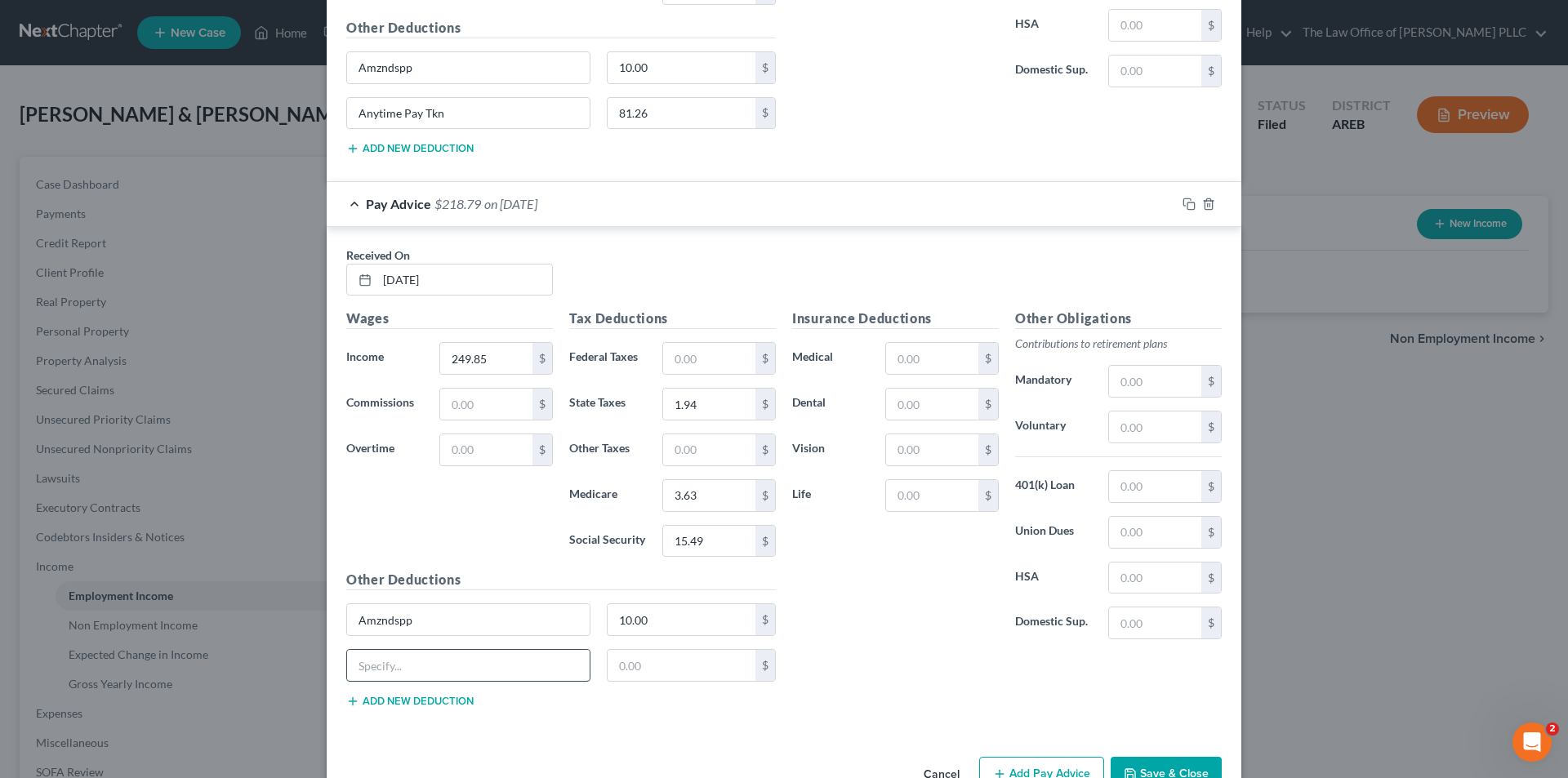
click at [392, 662] on input "text" at bounding box center [468, 665] width 242 height 31
type input "Anytime Pay Tkn"
type input "8"
type input "162.40"
click at [373, 706] on button "Add new deduction" at bounding box center [409, 702] width 127 height 13
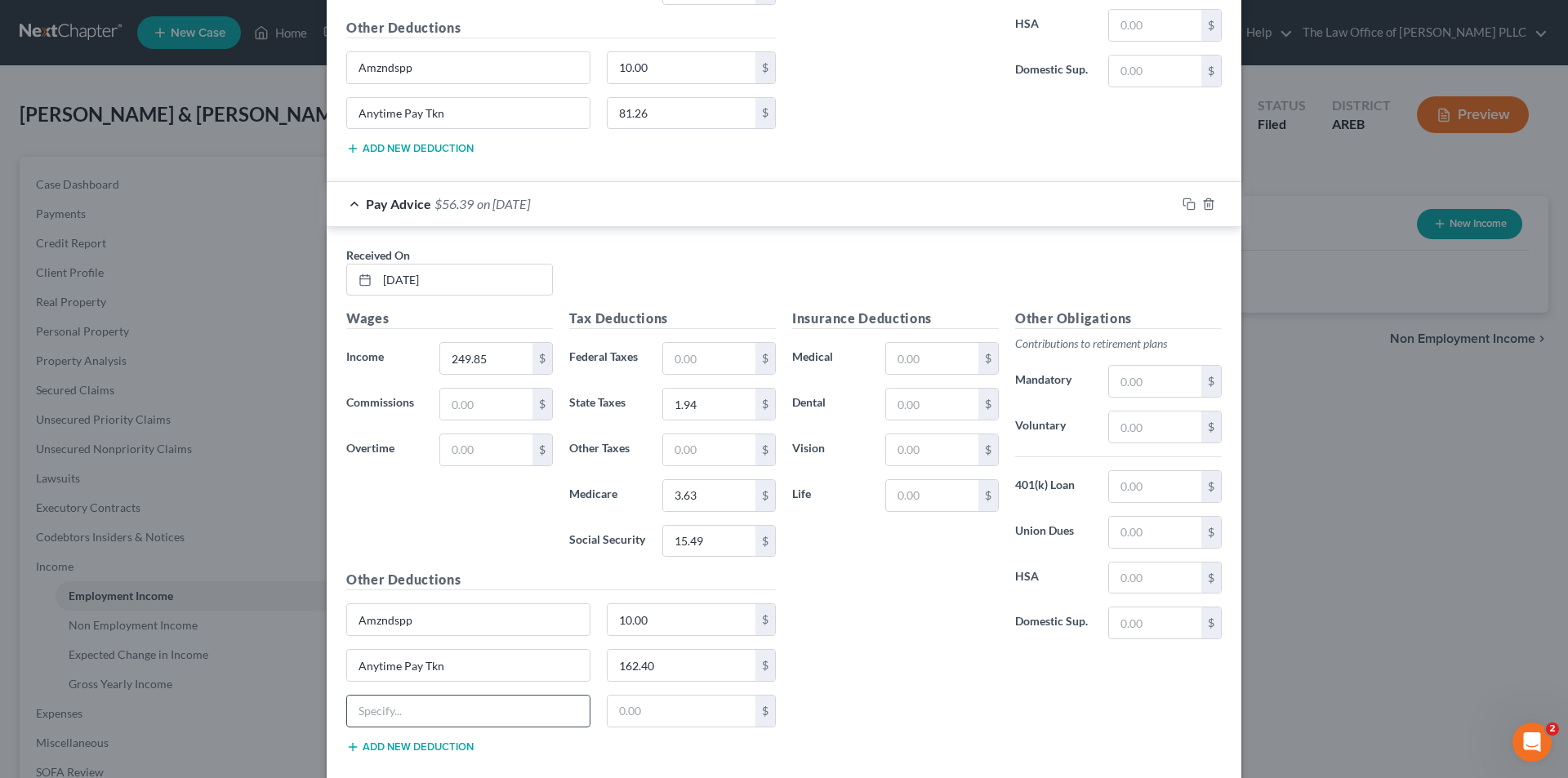
click at [378, 716] on input "text" at bounding box center [468, 711] width 242 height 31
type input "Garnishment"
type input "11.29"
drag, startPoint x: 914, startPoint y: 644, endPoint x: 928, endPoint y: 622, distance: 26.1
click at [914, 643] on div "Insurance Deductions Medical $ Dental $ Vision $ Life $" at bounding box center [895, 480] width 223 height 344
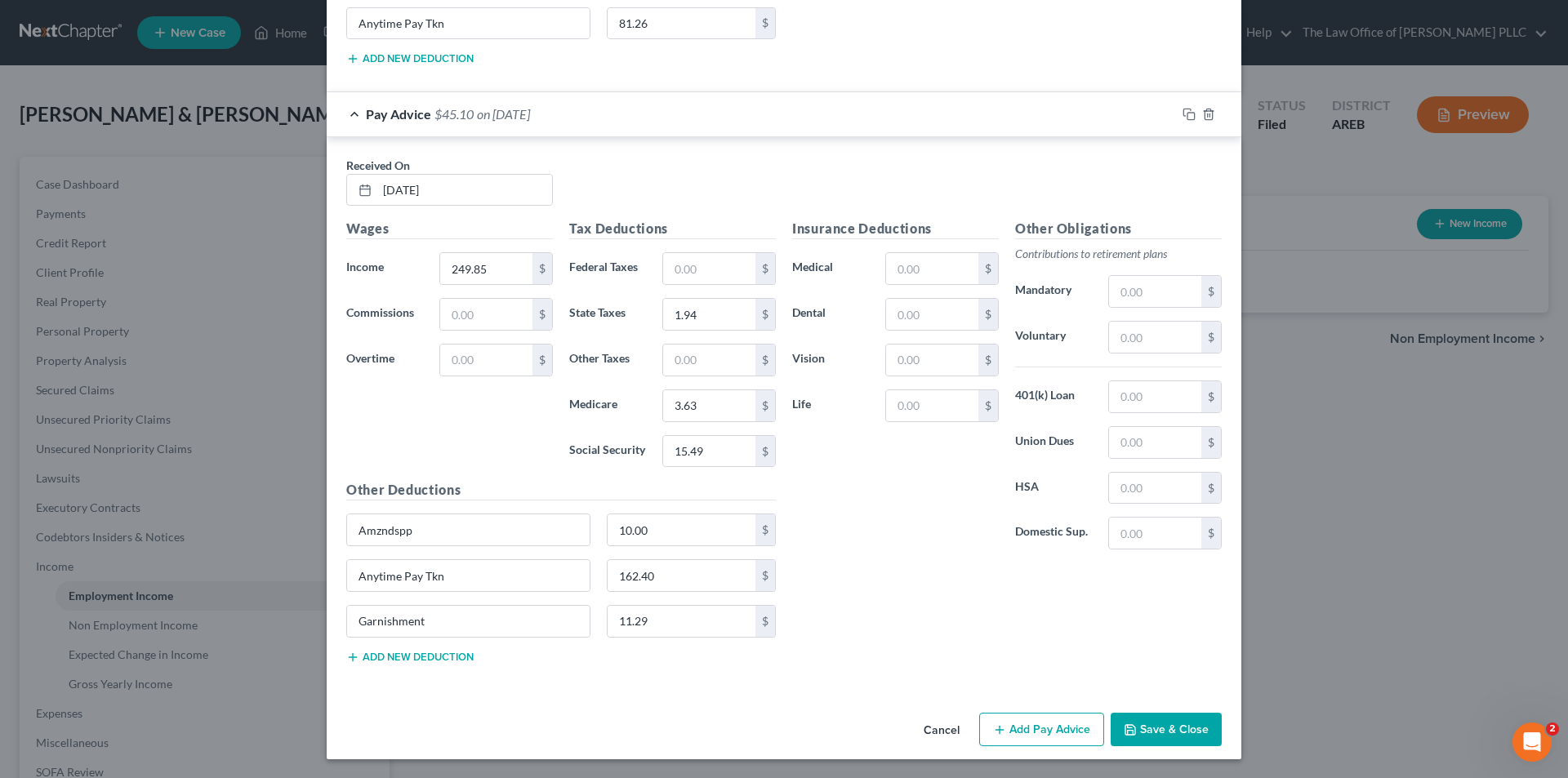
scroll to position [1565, 0]
click at [1067, 732] on button "Add Pay Advice" at bounding box center [1041, 729] width 124 height 34
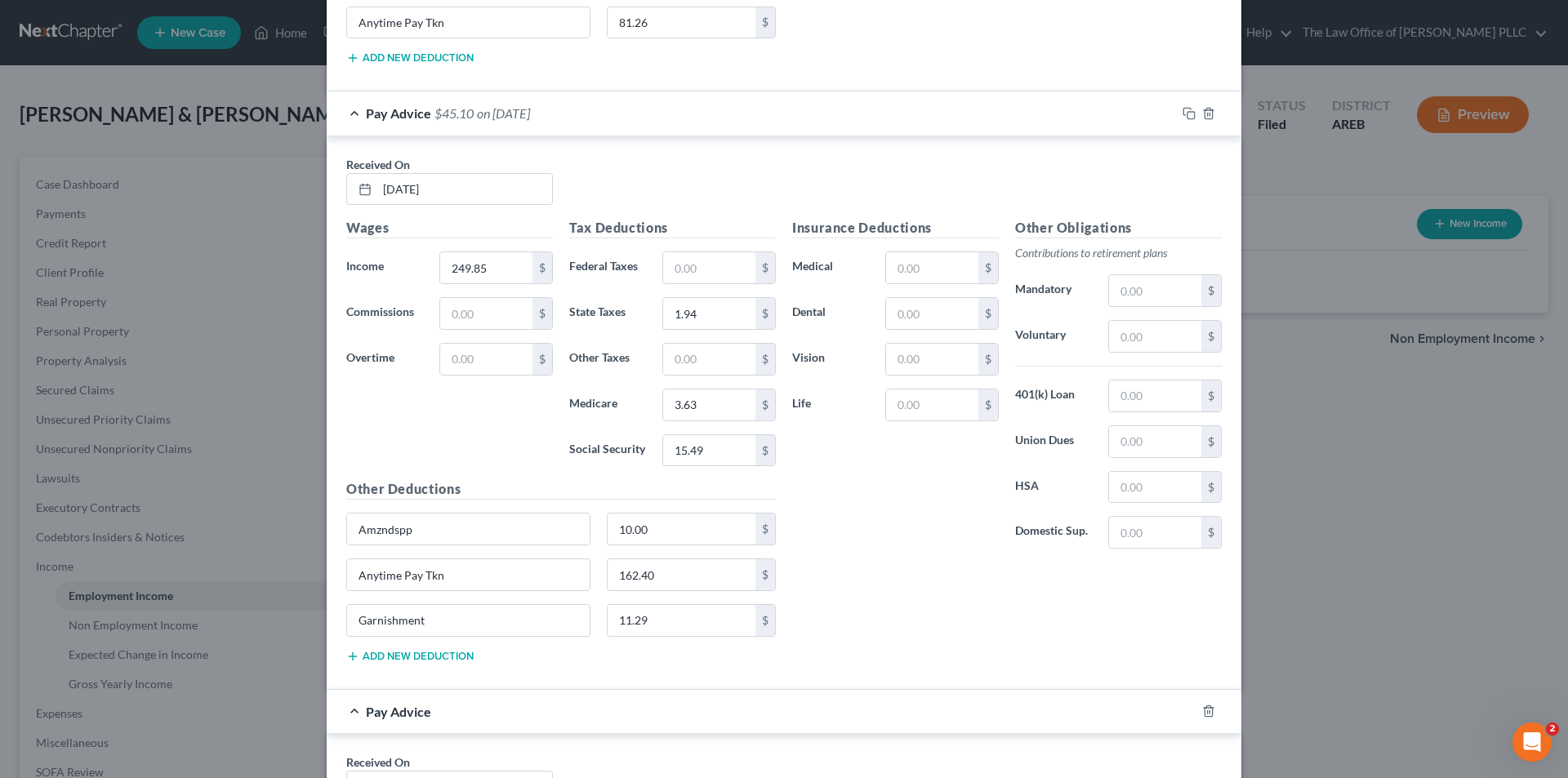
scroll to position [1729, 0]
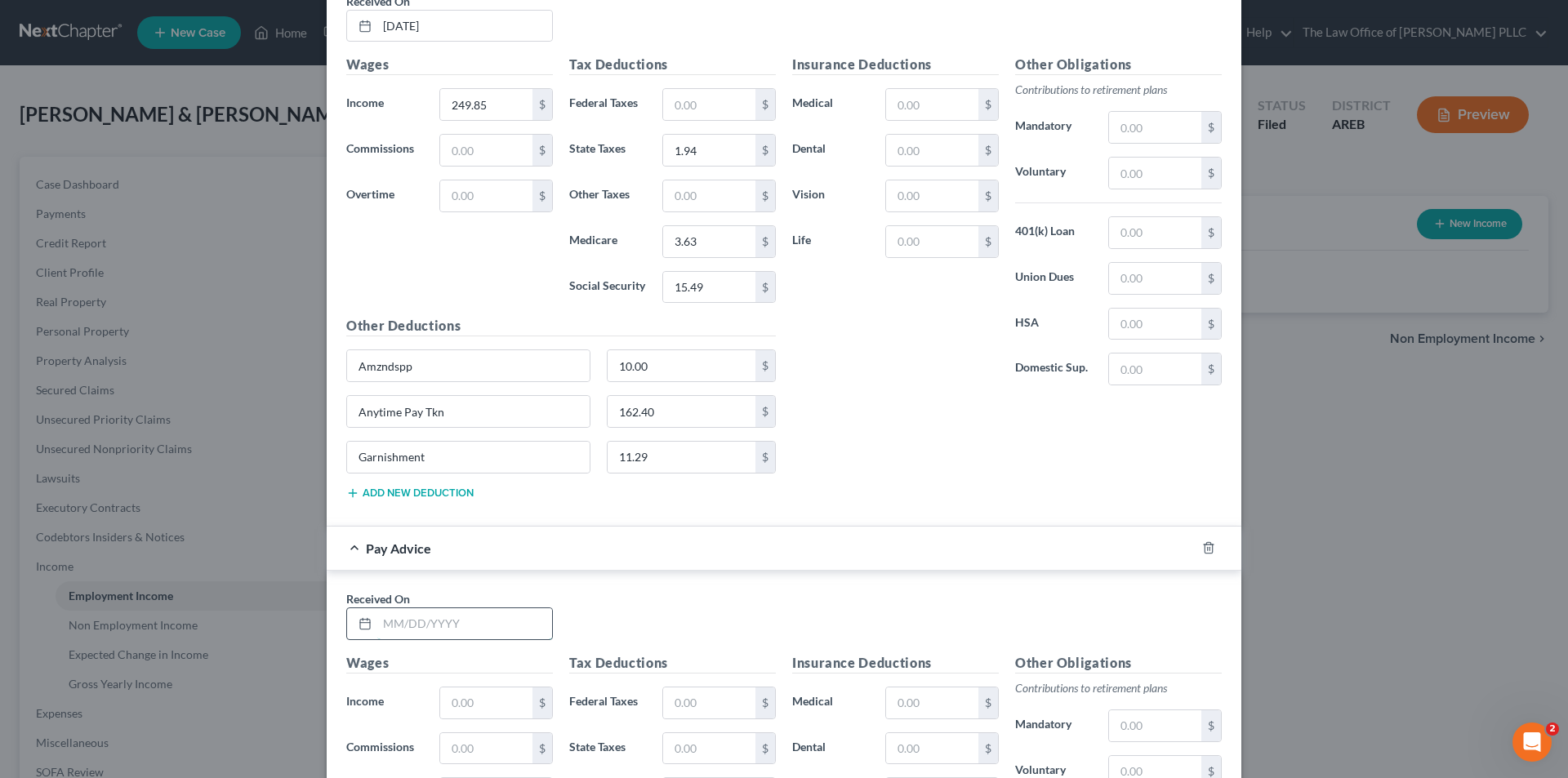
click at [410, 621] on input "text" at bounding box center [464, 623] width 174 height 31
type input "06/13/2025"
click at [474, 717] on input "text" at bounding box center [487, 703] width 92 height 31
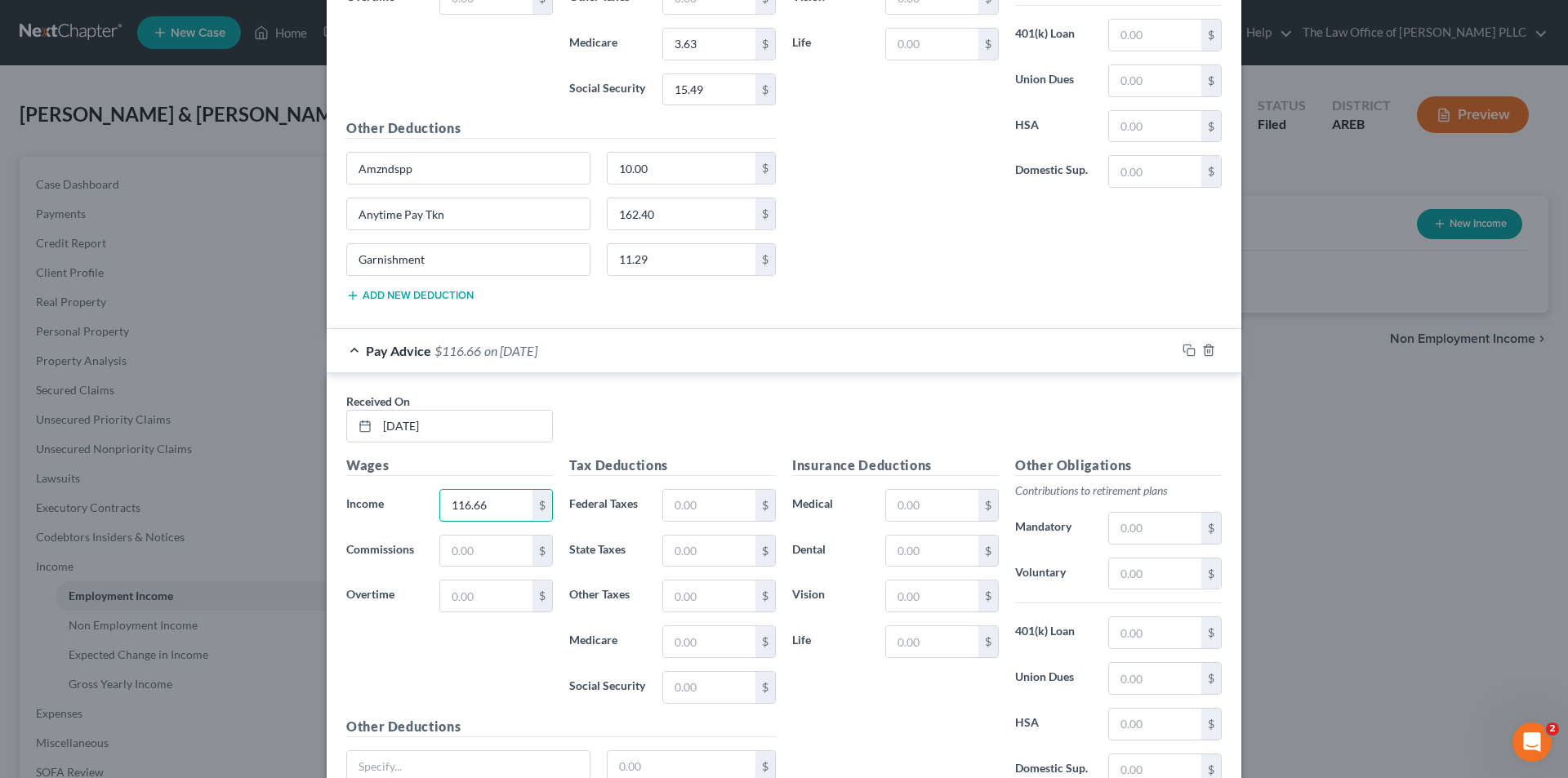
scroll to position [1974, 0]
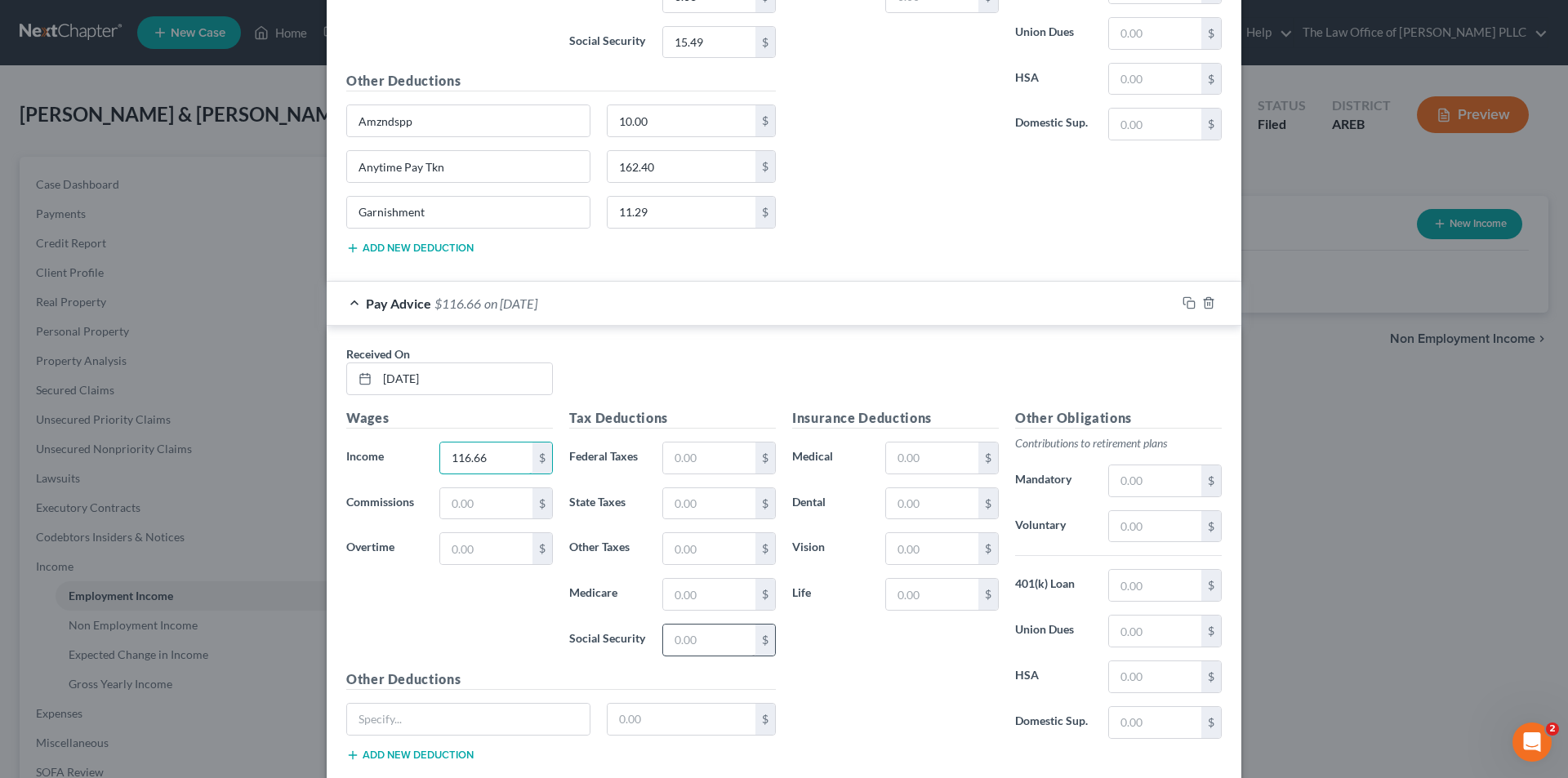
type input "116.66"
drag, startPoint x: 685, startPoint y: 644, endPoint x: 711, endPoint y: 646, distance: 26.1
click at [685, 644] on input "text" at bounding box center [709, 639] width 92 height 31
type input "7.23"
drag, startPoint x: 677, startPoint y: 600, endPoint x: 688, endPoint y: 599, distance: 11.0
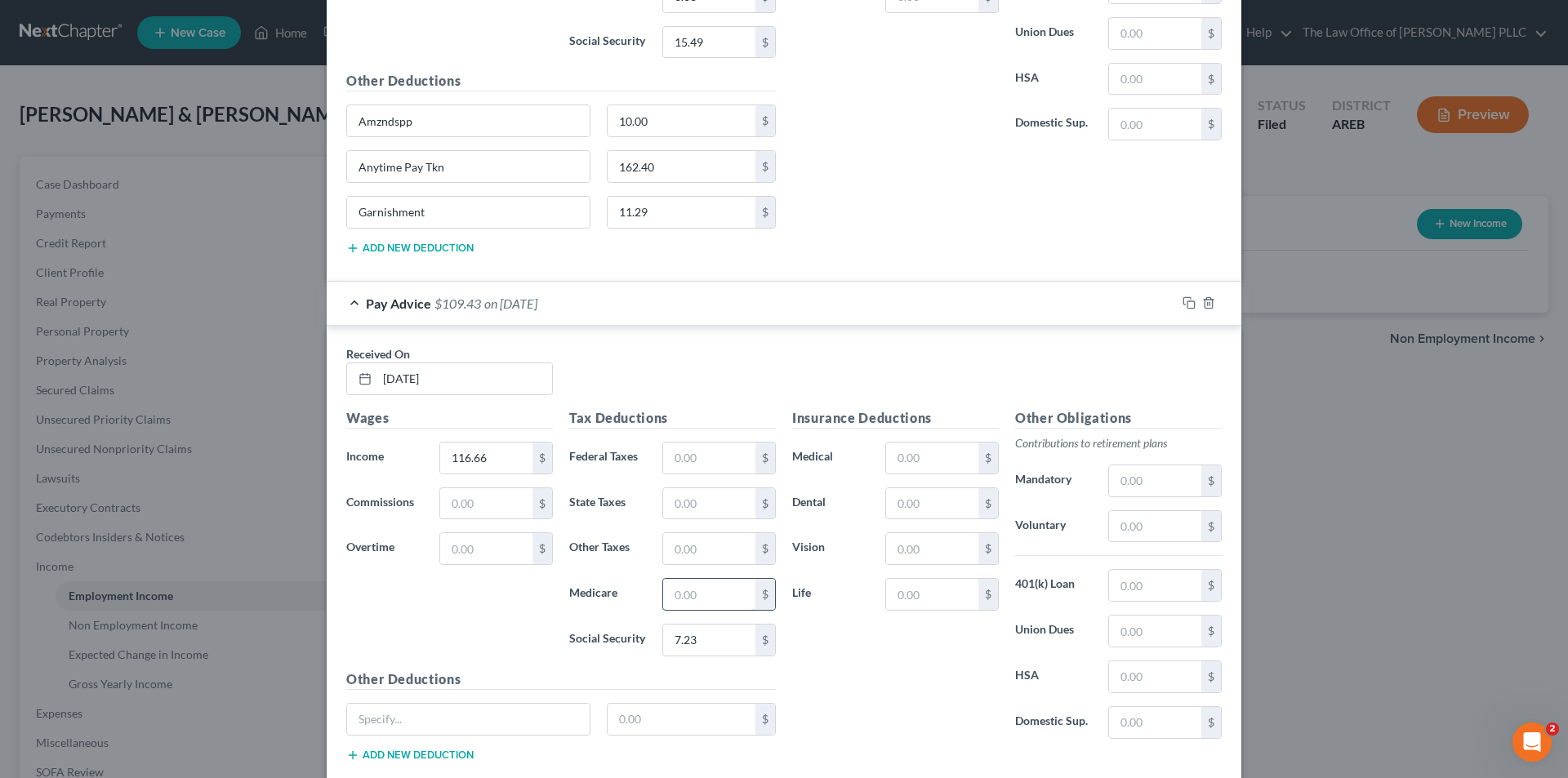
click at [679, 600] on input "text" at bounding box center [709, 594] width 92 height 31
type input "1.69"
click at [570, 634] on label "Social Security" at bounding box center [607, 640] width 93 height 33
click at [451, 731] on input "text" at bounding box center [468, 719] width 242 height 31
type input "Amzndspp"
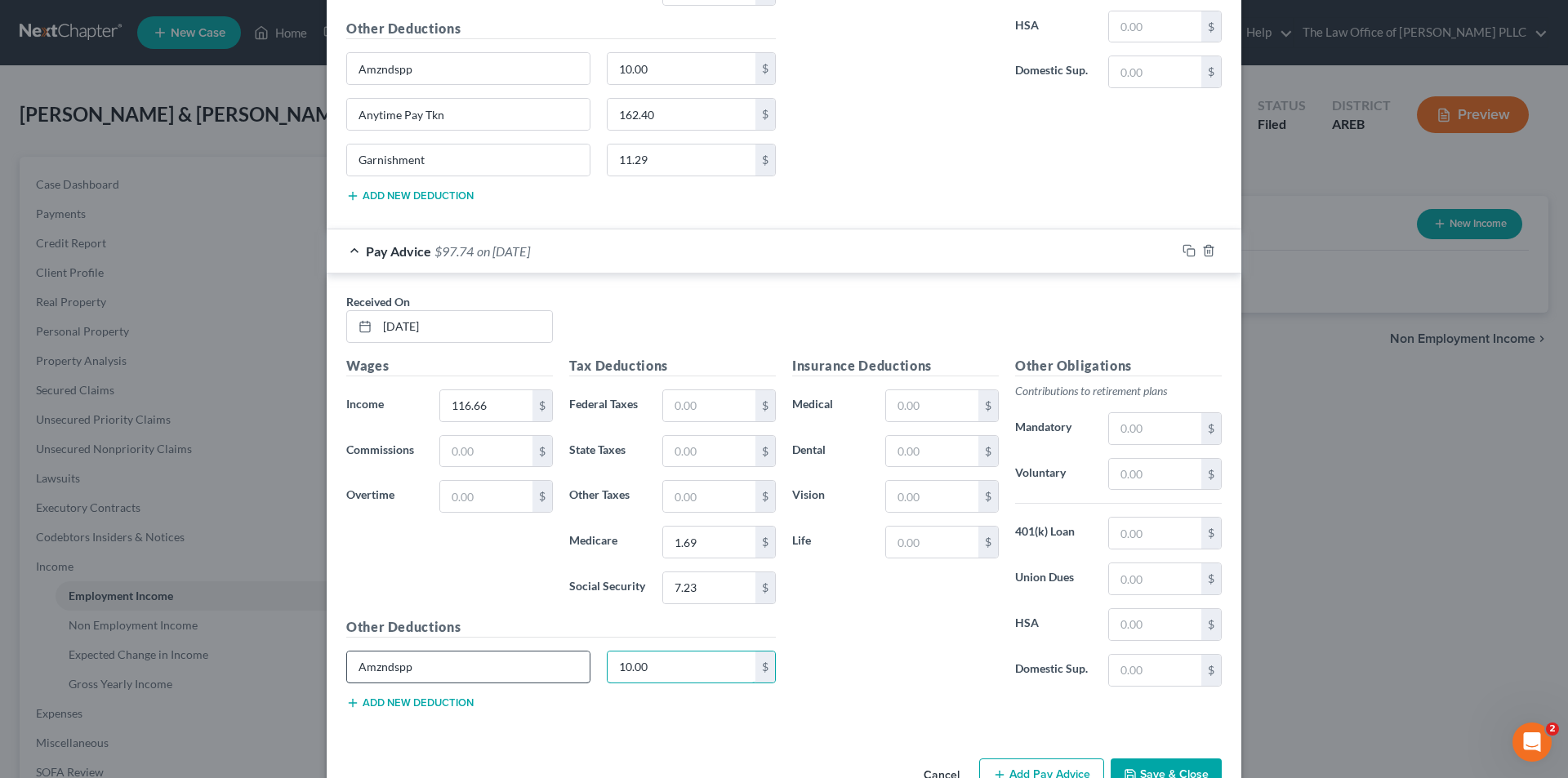
scroll to position [2056, 0]
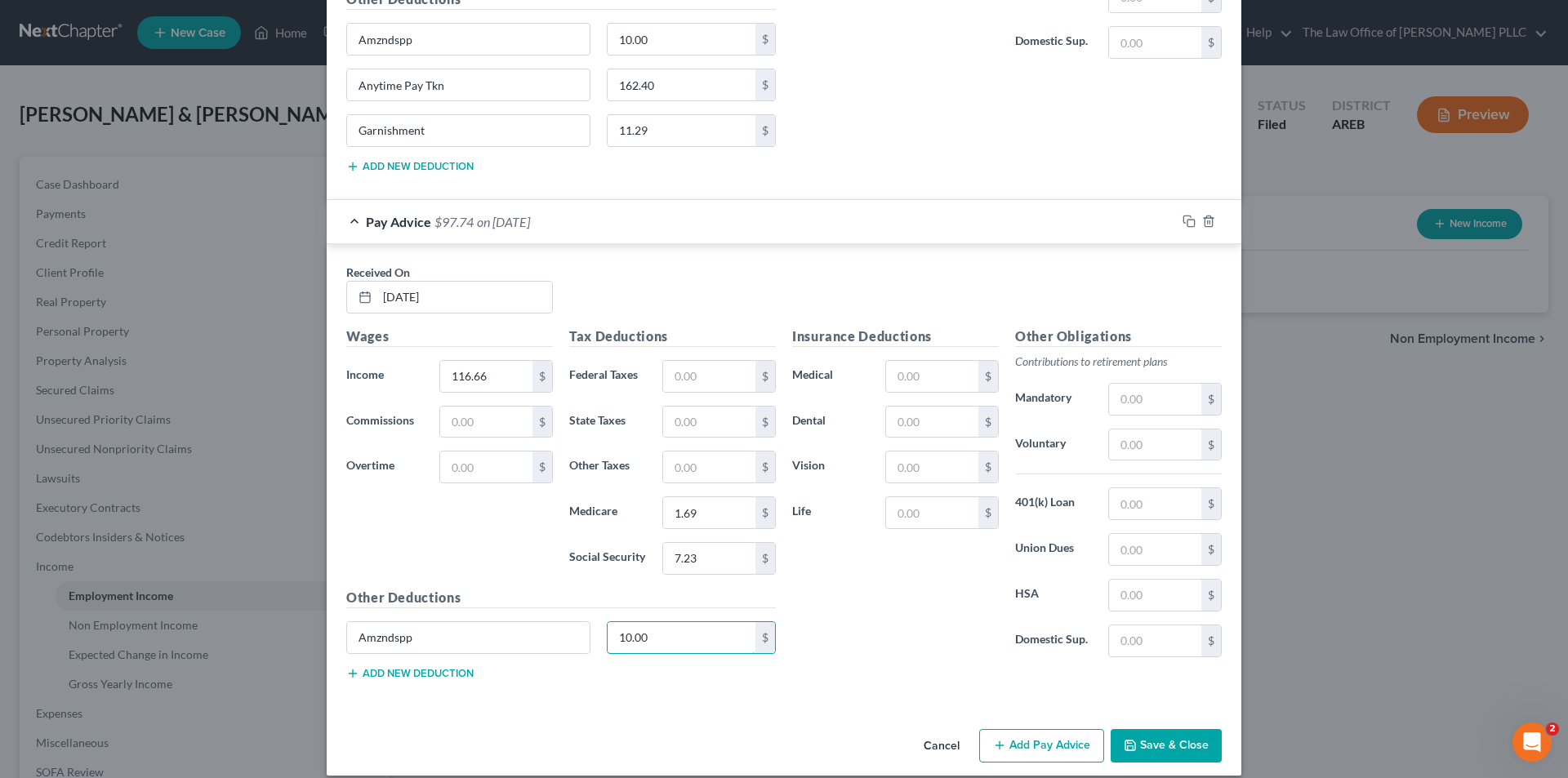
type input "10.00"
click at [424, 667] on button "Add new deduction" at bounding box center [409, 673] width 127 height 13
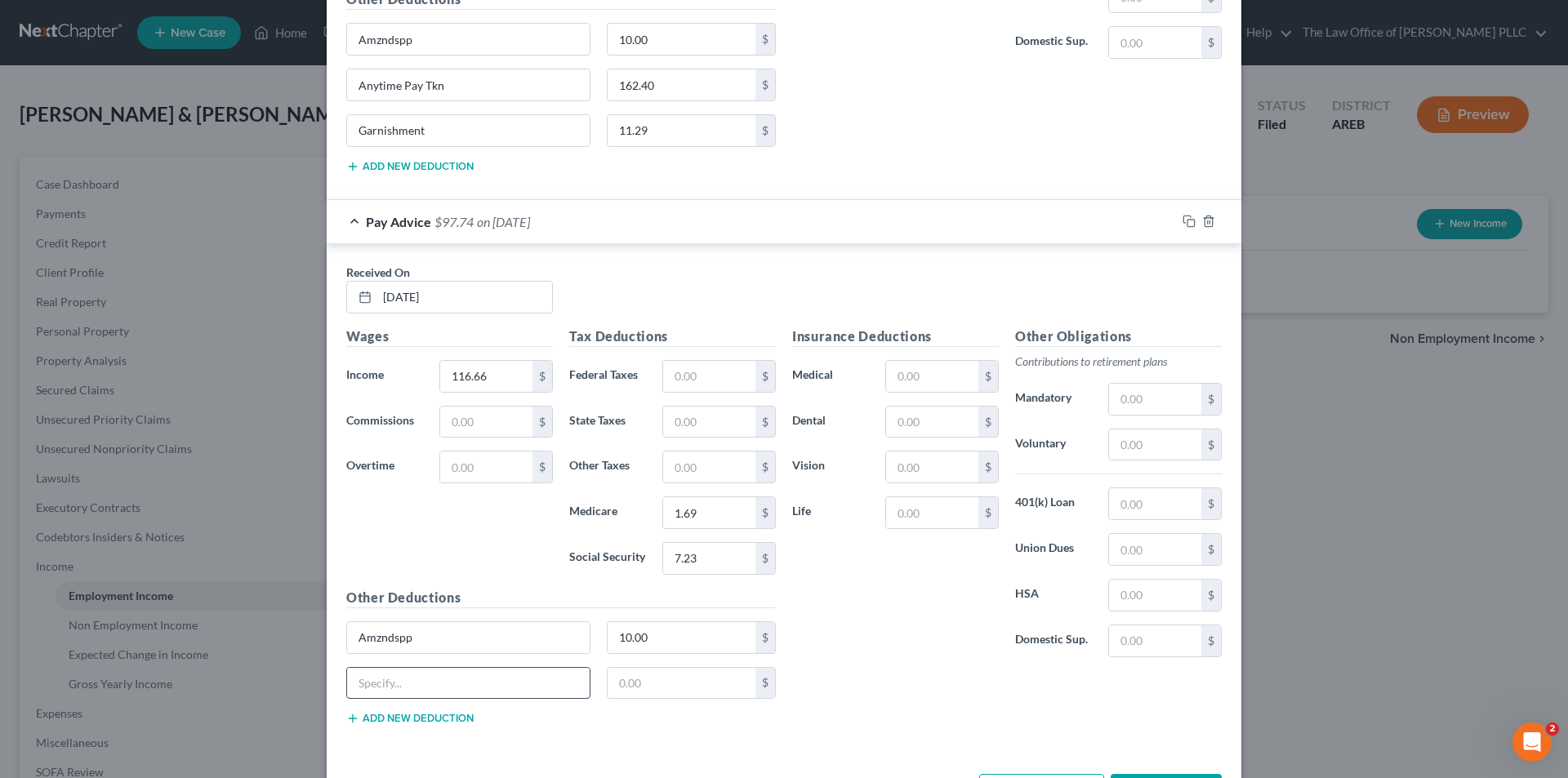
click at [346, 712] on button "Add new deduction" at bounding box center [409, 719] width 127 height 13
click at [412, 677] on input "text" at bounding box center [468, 683] width 242 height 31
type input "Anytime Pay Tkn"
type input "75.83"
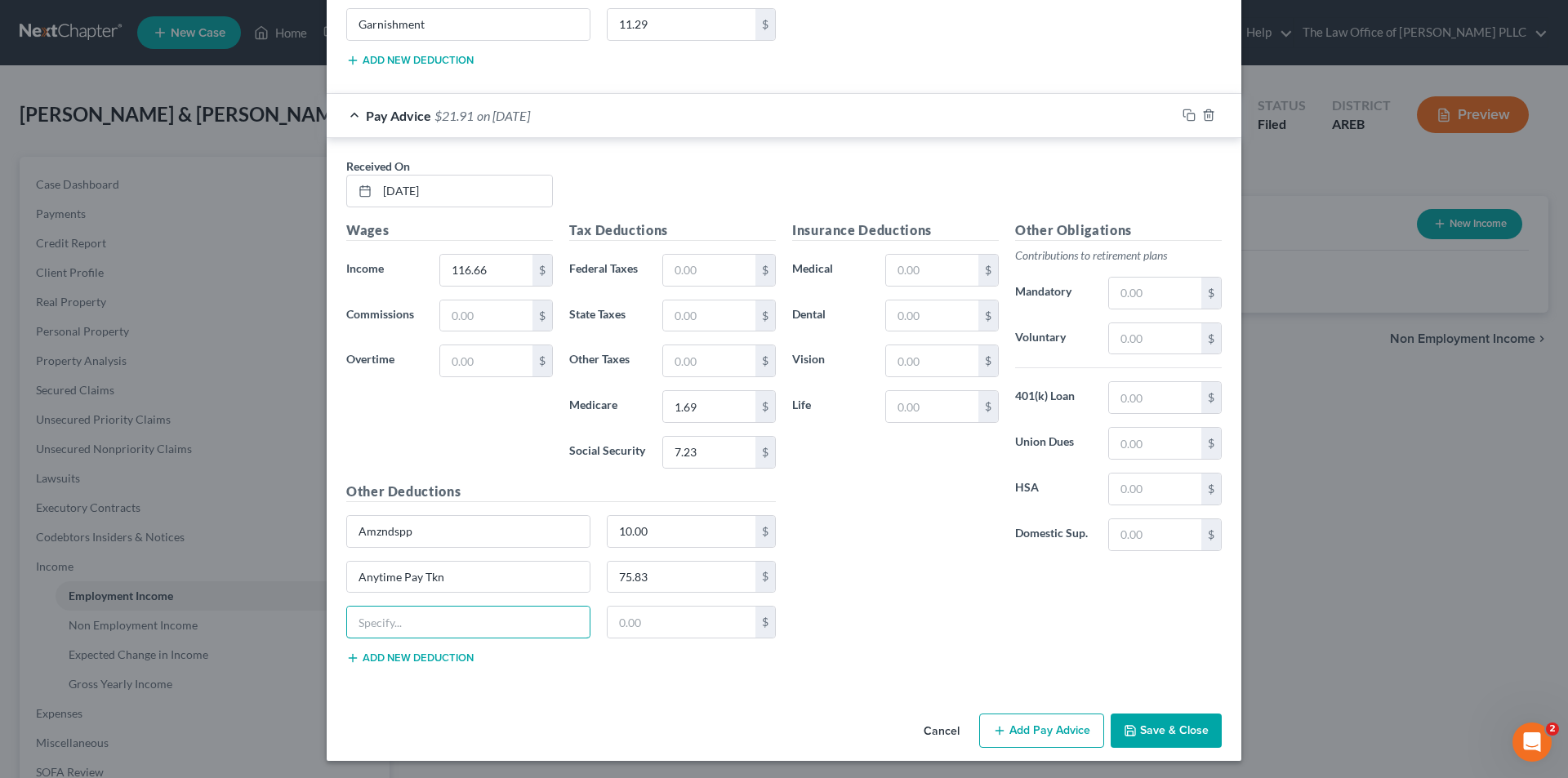
scroll to position [2164, 0]
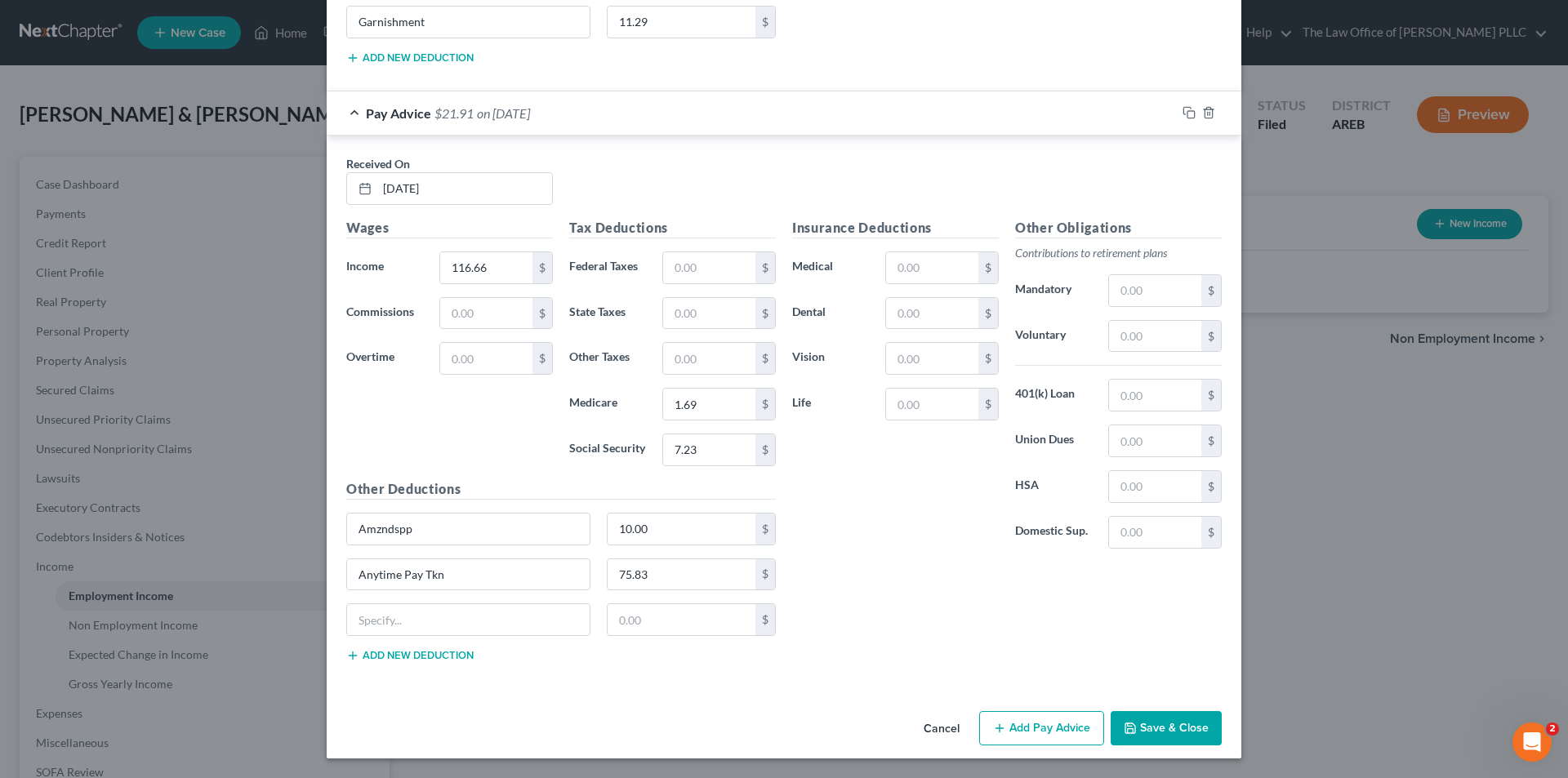
click at [1011, 735] on button "Add Pay Advice" at bounding box center [1041, 728] width 124 height 34
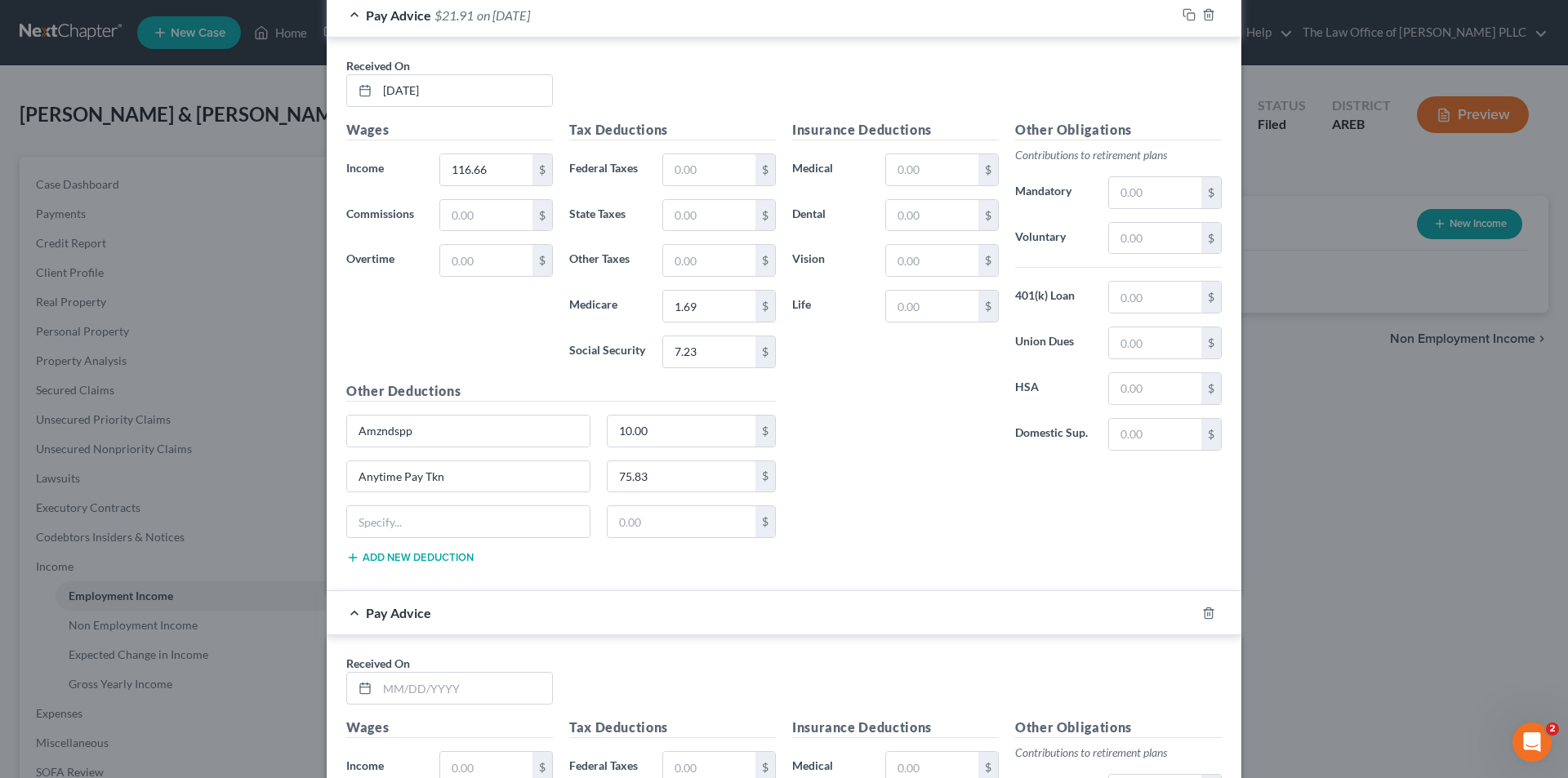
scroll to position [2409, 0]
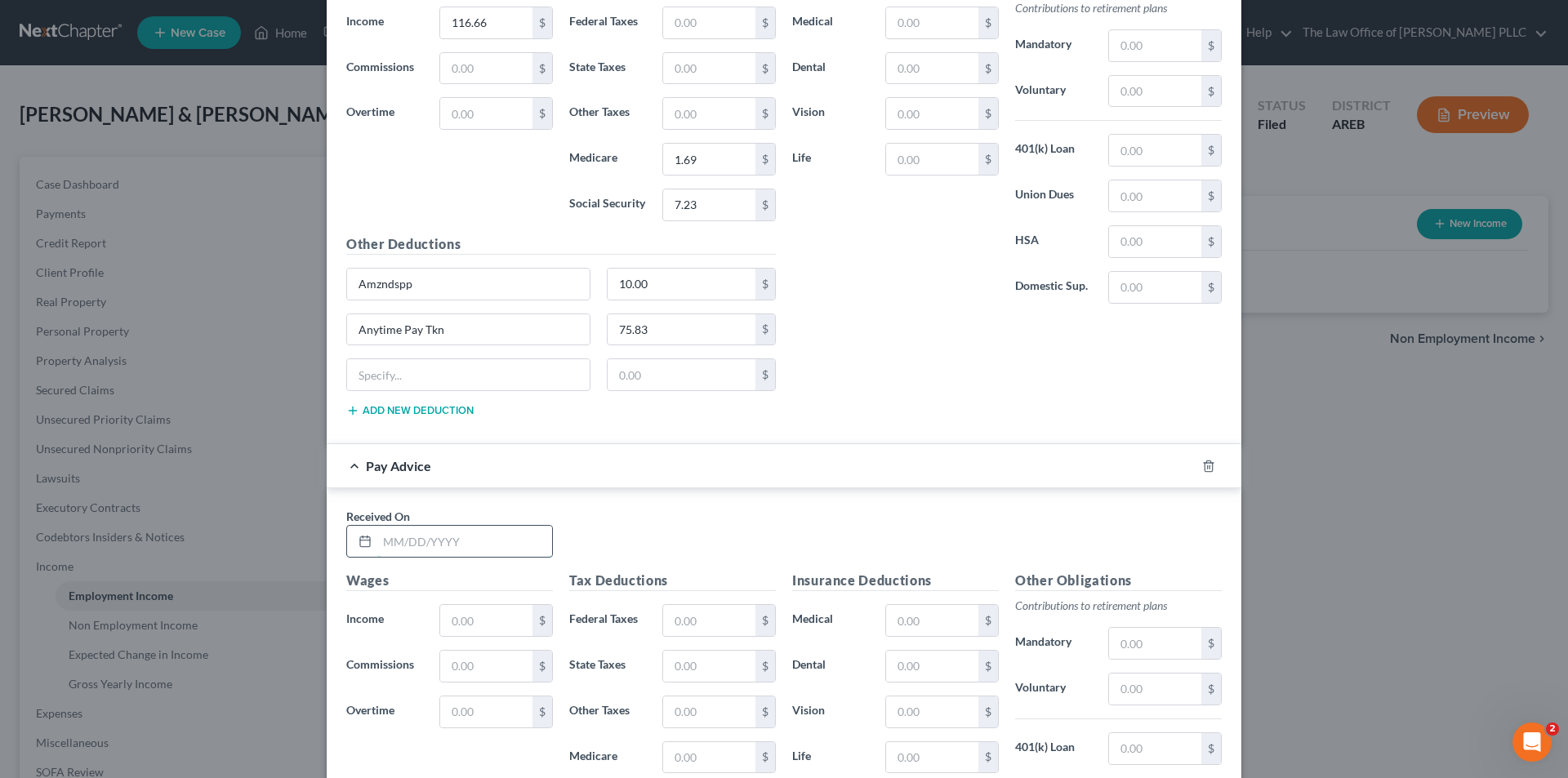
click at [429, 543] on input "text" at bounding box center [464, 541] width 174 height 31
type input "06/06/2025"
click at [496, 624] on input "text" at bounding box center [487, 621] width 92 height 31
type input "134.90"
click at [692, 667] on input "text" at bounding box center [709, 666] width 92 height 31
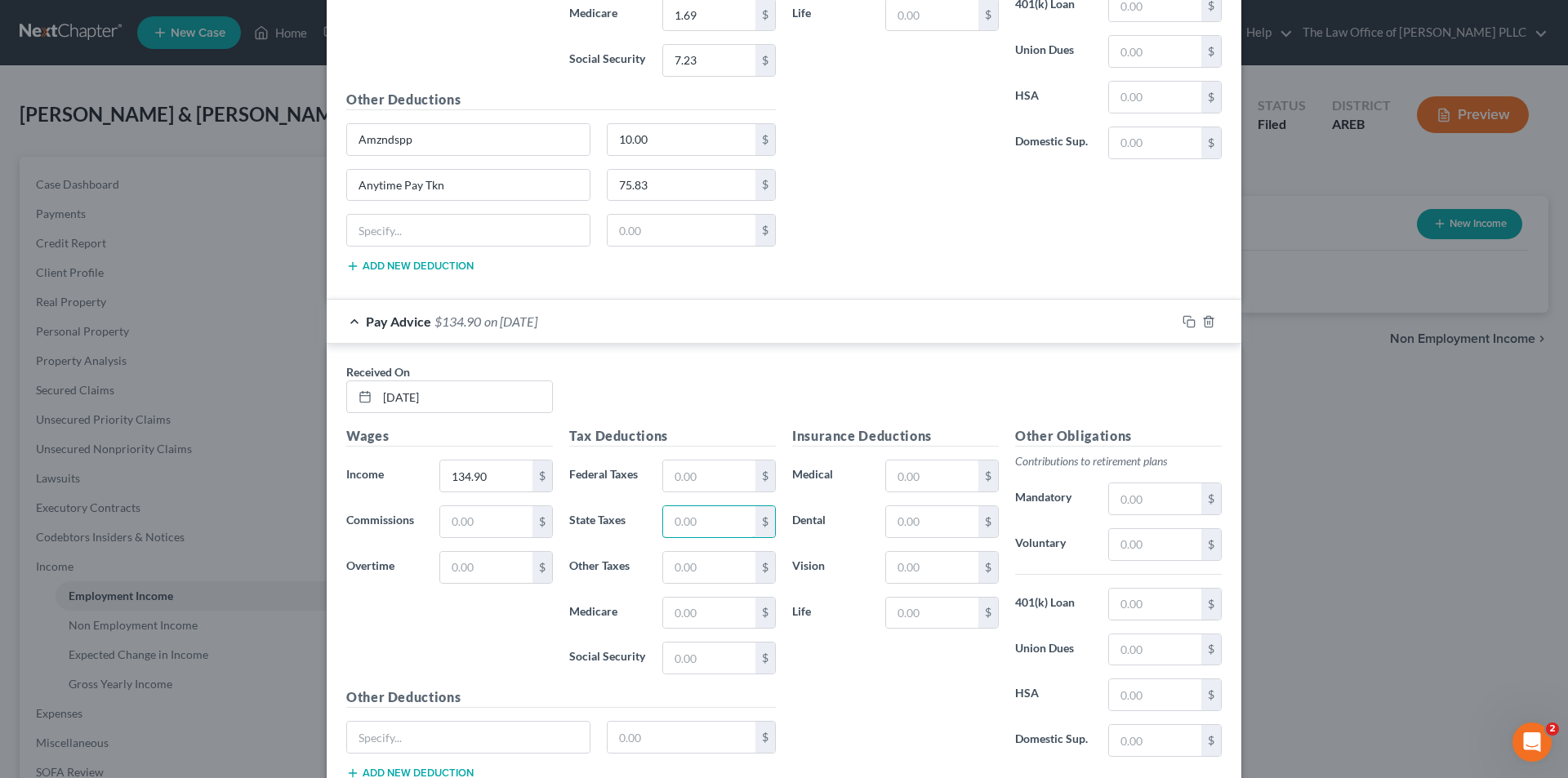
scroll to position [2573, 0]
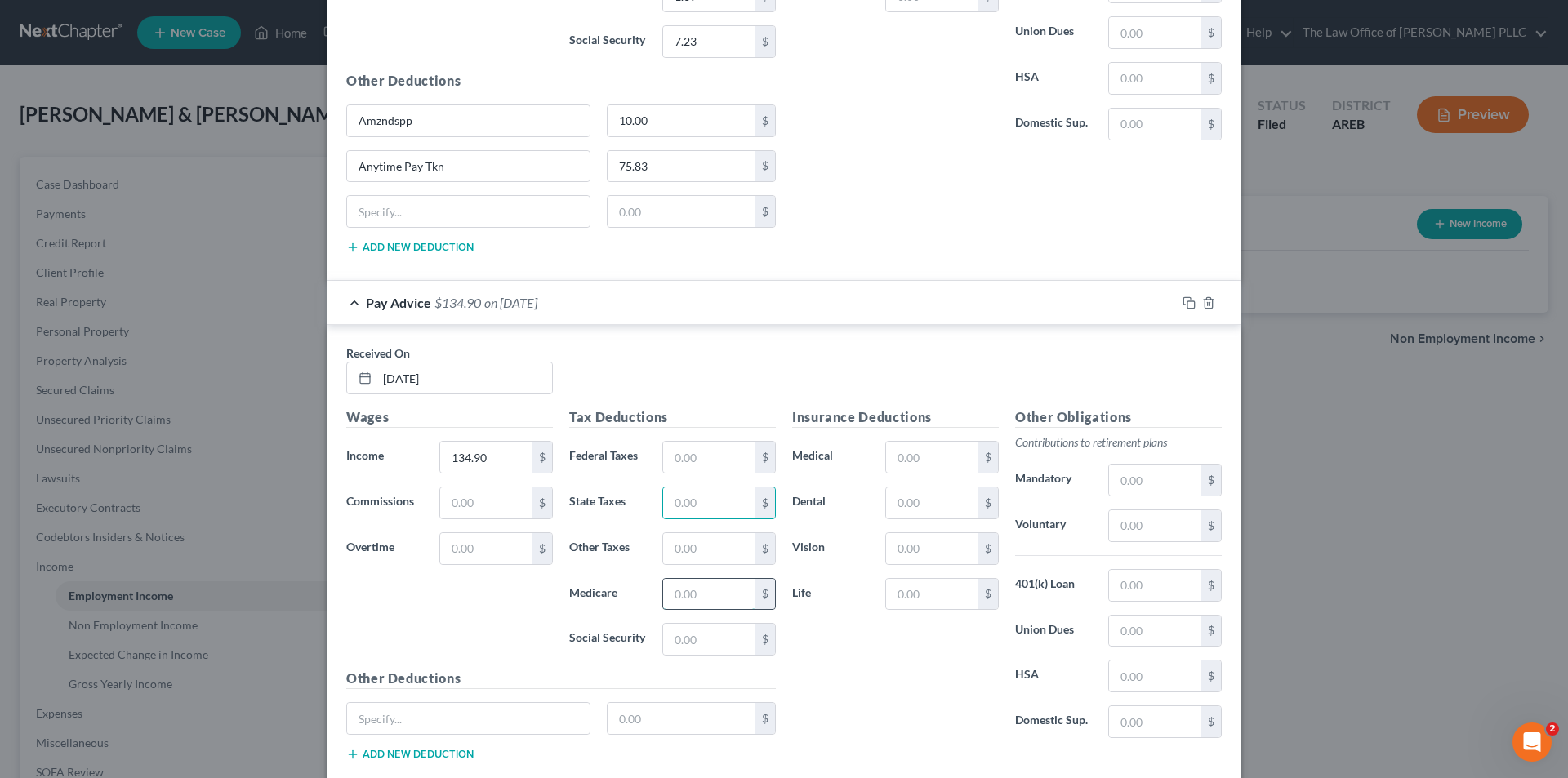
click at [677, 598] on input "text" at bounding box center [709, 594] width 92 height 31
type input "1.95"
click at [691, 650] on input "text" at bounding box center [709, 639] width 92 height 31
type input "8.36"
click at [471, 720] on input "text" at bounding box center [468, 719] width 242 height 31
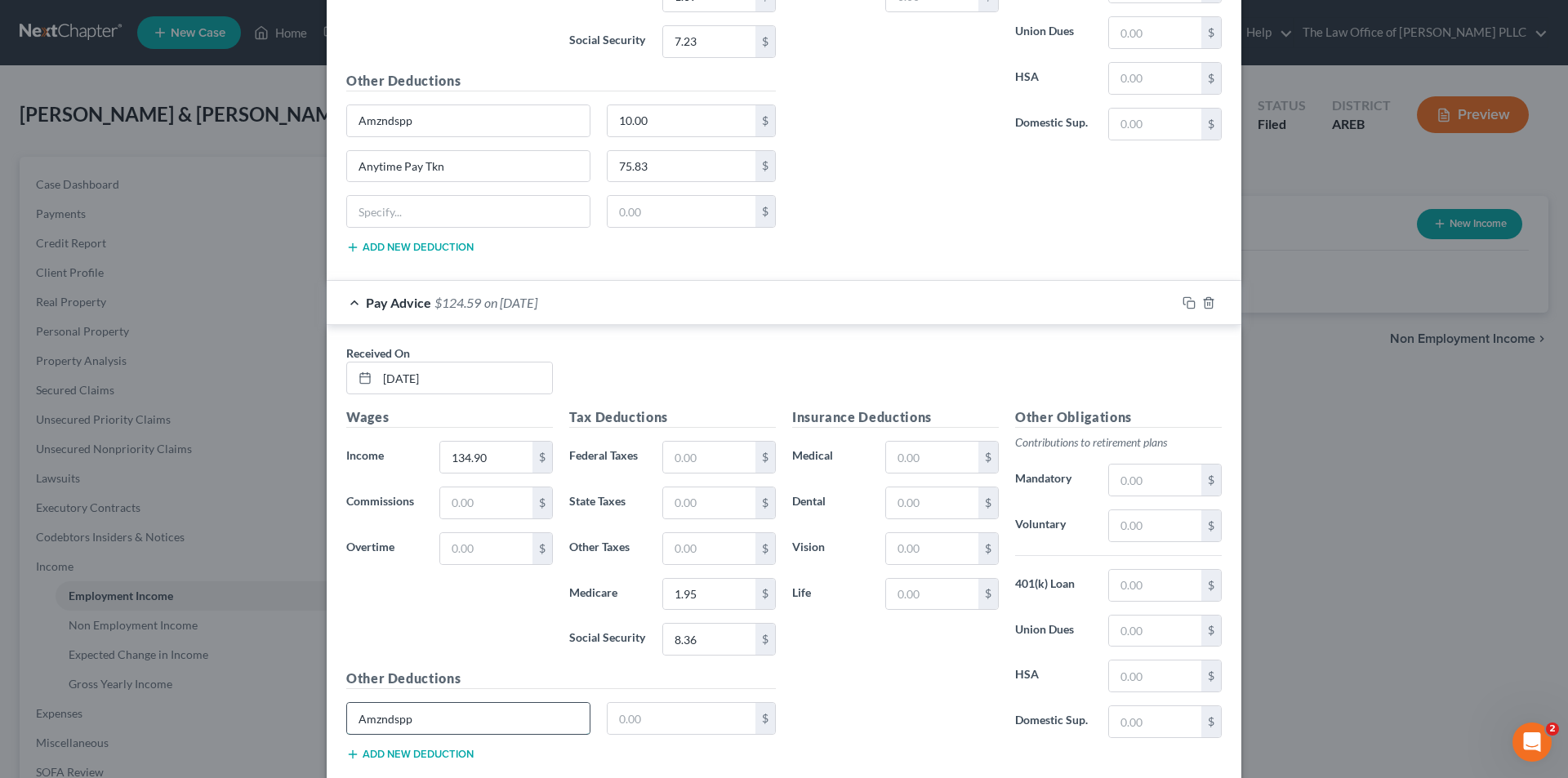
type input "Amzndspp"
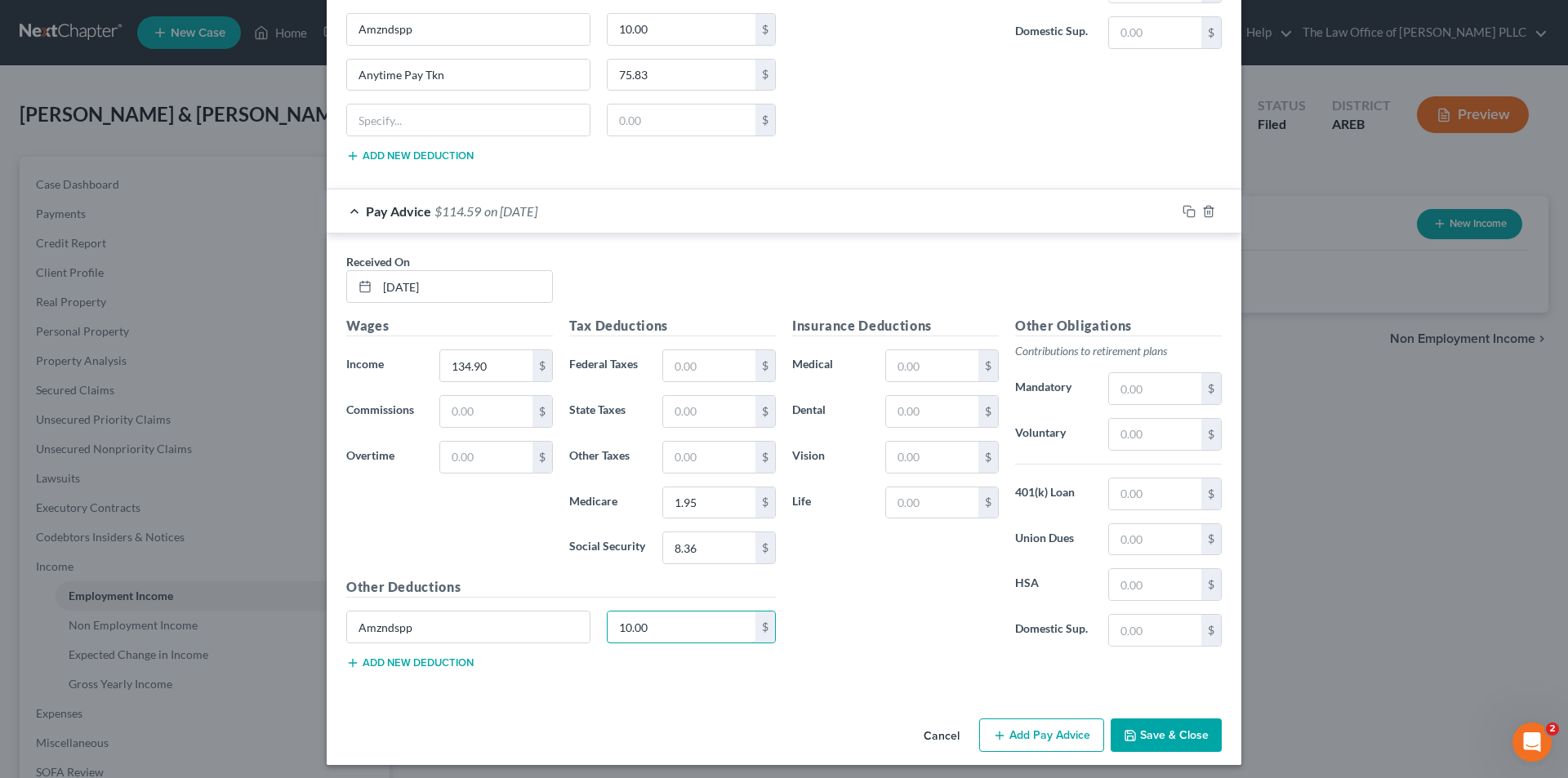
scroll to position [2671, 0]
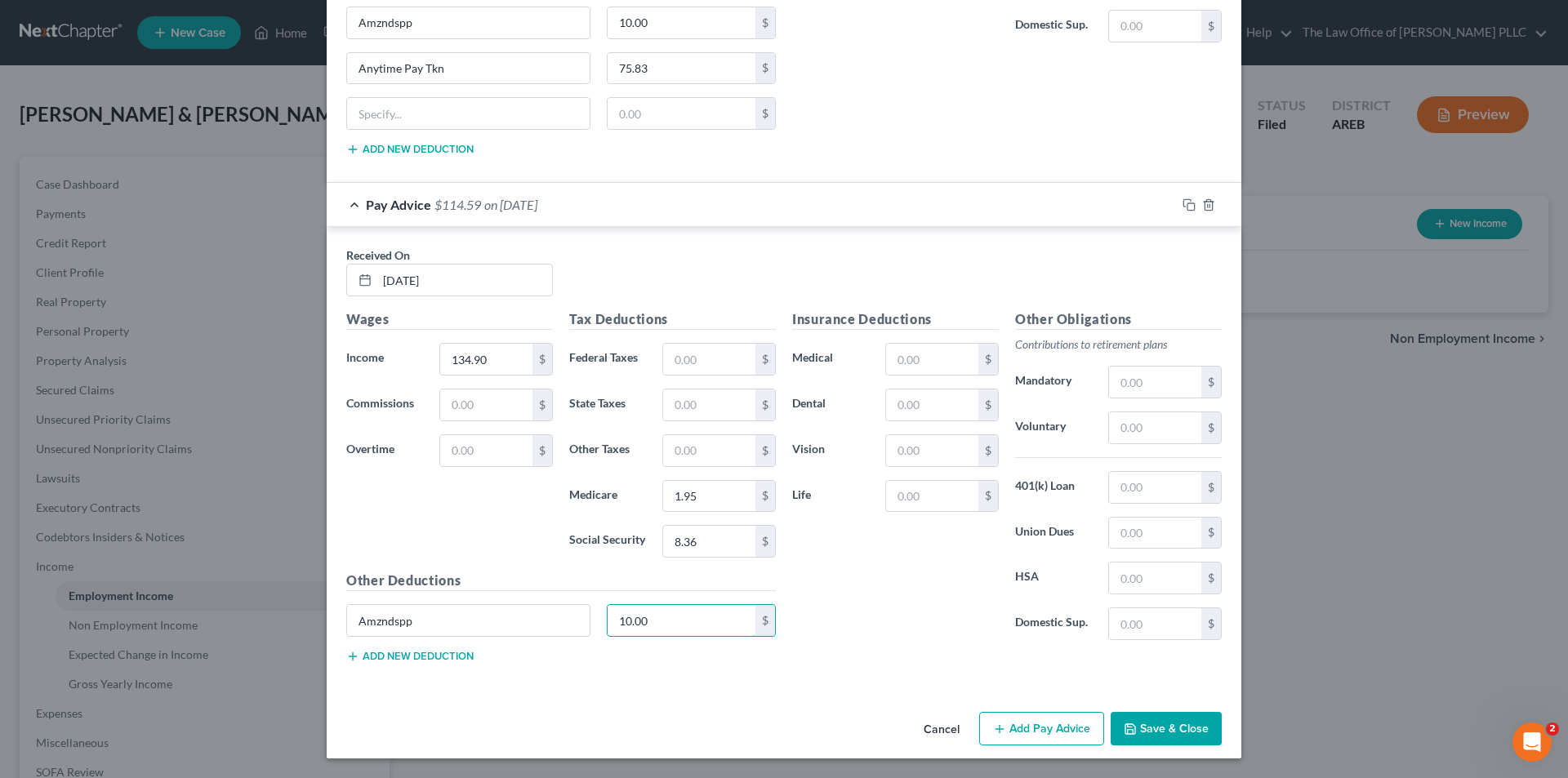
type input "10.00"
click at [883, 623] on div "Insurance Deductions Medical $ Dental $ Vision $ Life $" at bounding box center [895, 481] width 223 height 344
click at [1040, 734] on button "Add Pay Advice" at bounding box center [1041, 729] width 124 height 34
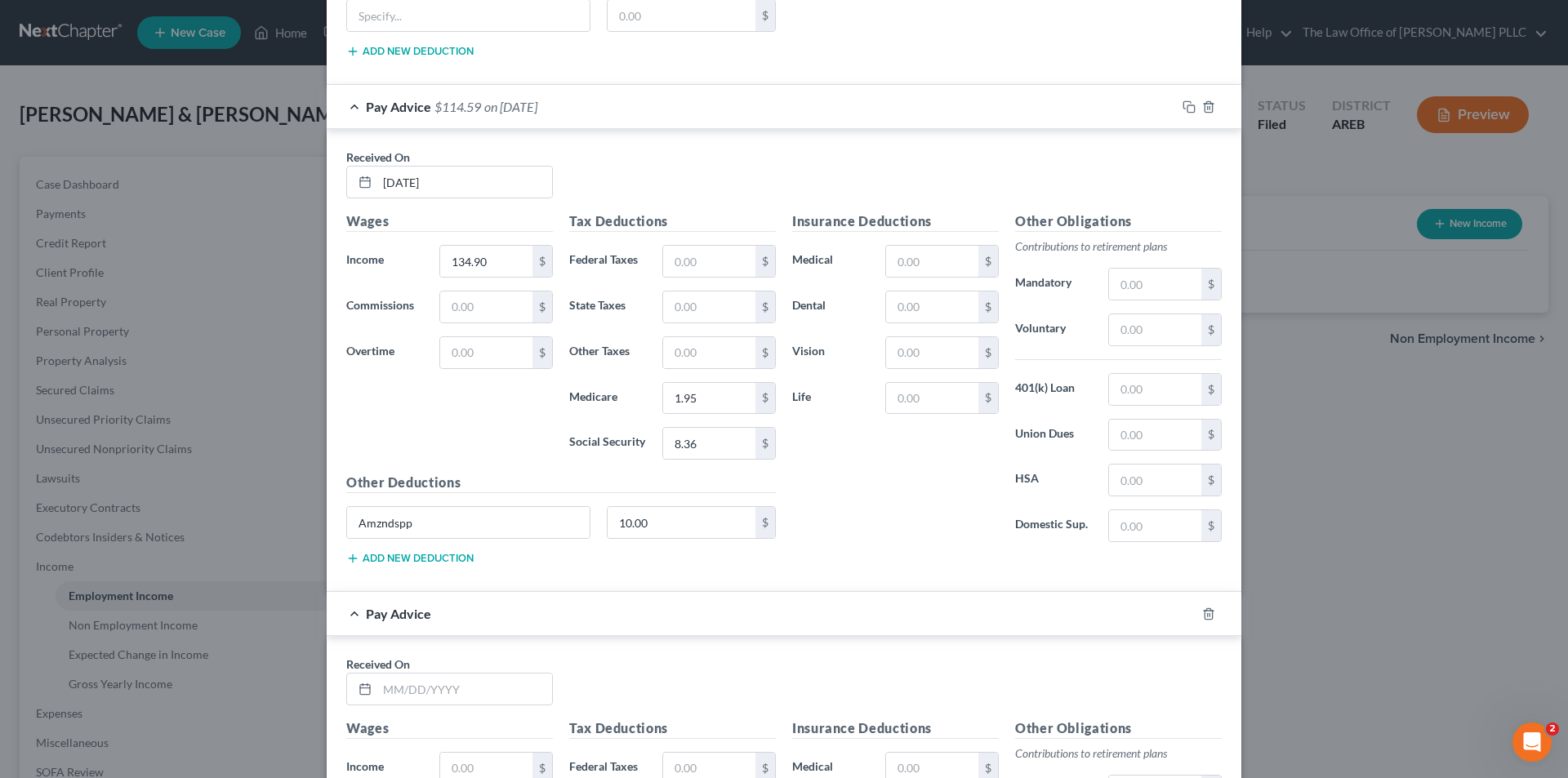
scroll to position [2915, 0]
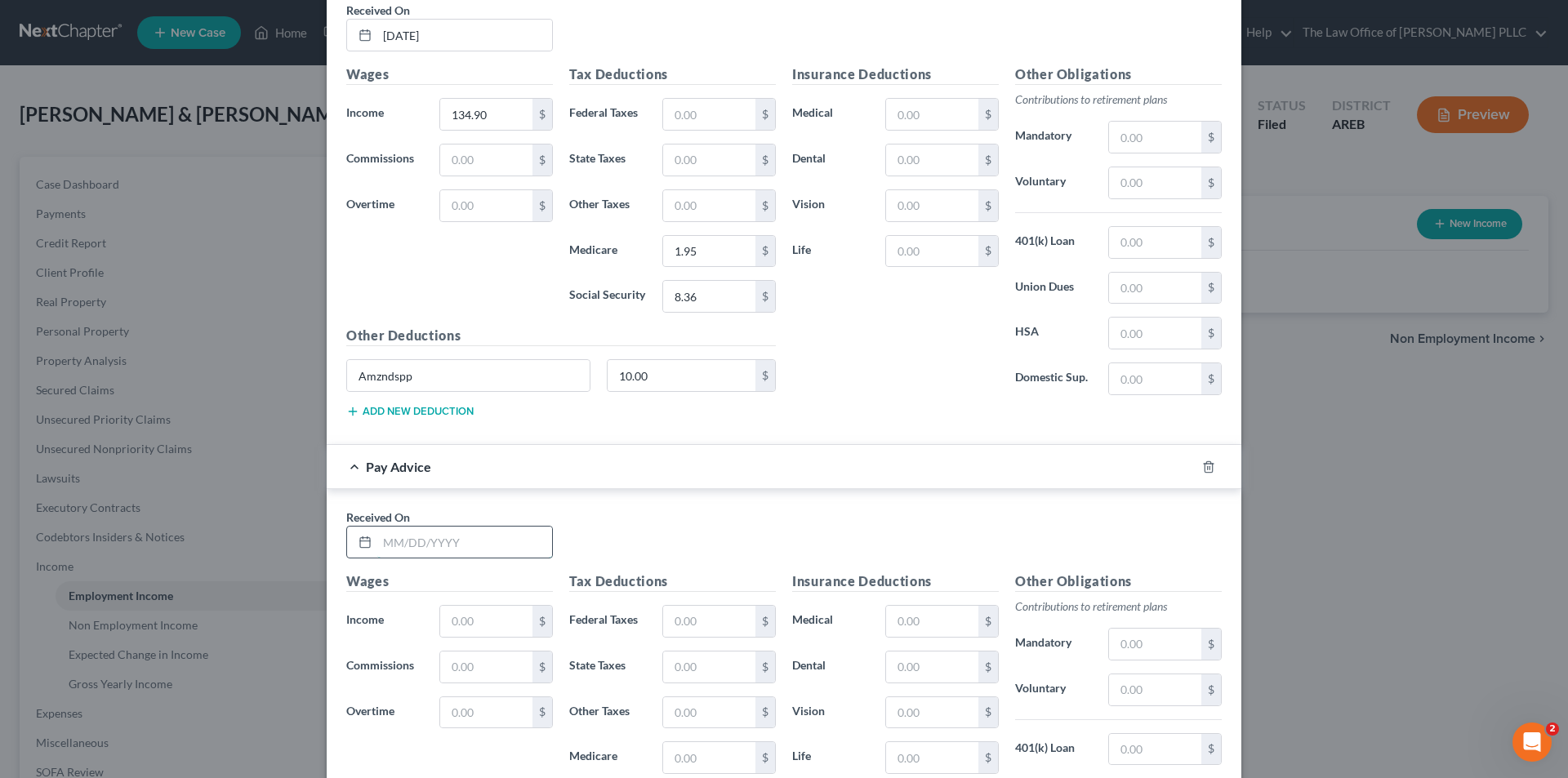
drag, startPoint x: 401, startPoint y: 540, endPoint x: 425, endPoint y: 539, distance: 24.0
click at [401, 540] on input "text" at bounding box center [464, 542] width 174 height 31
type input "05/30/2025"
click at [458, 606] on input "text" at bounding box center [487, 621] width 92 height 31
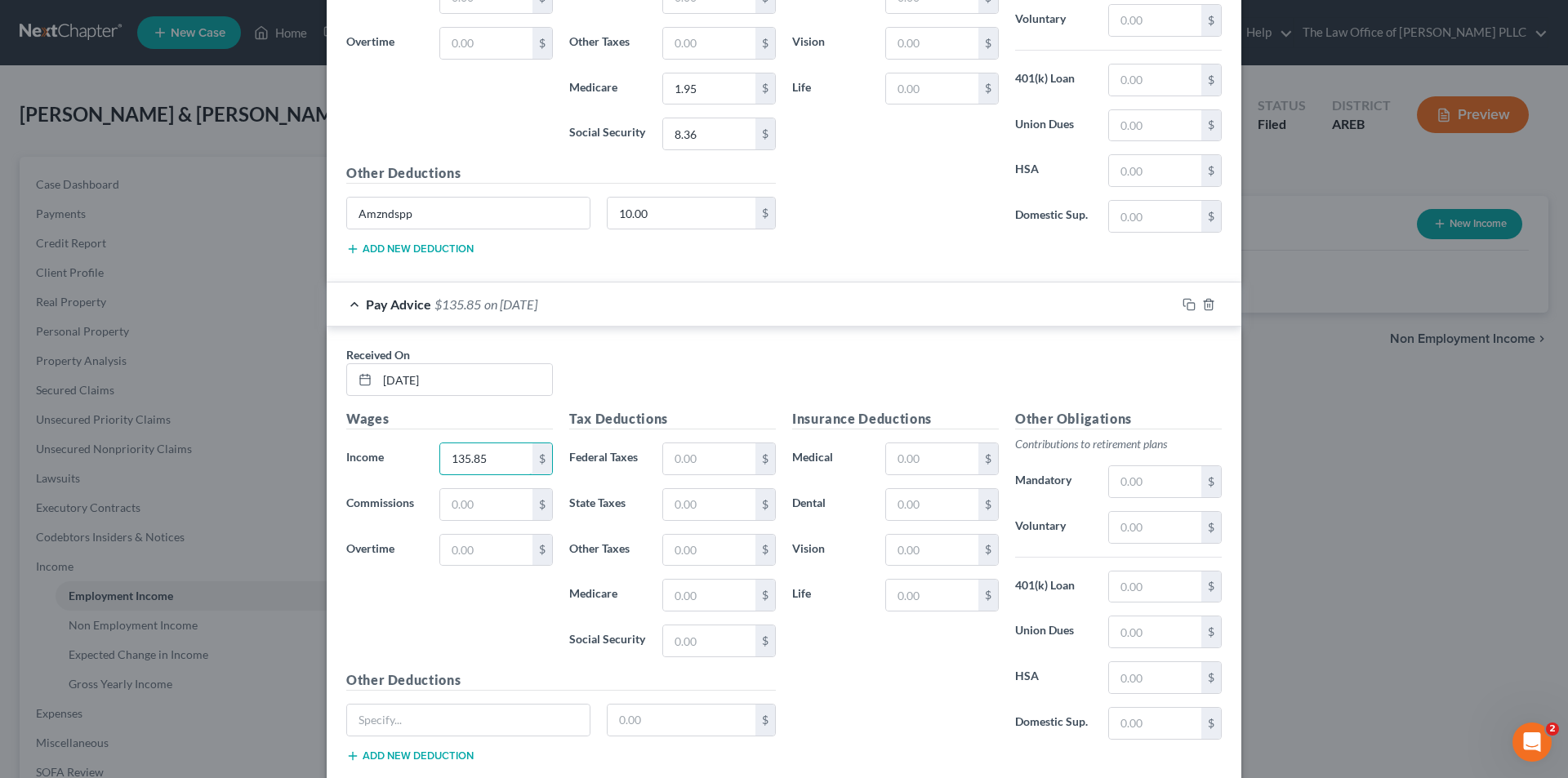
scroll to position [3079, 0]
type input "135.85"
click at [679, 630] on input "text" at bounding box center [709, 639] width 92 height 31
type input "8.43"
click at [688, 600] on input "text" at bounding box center [709, 594] width 92 height 31
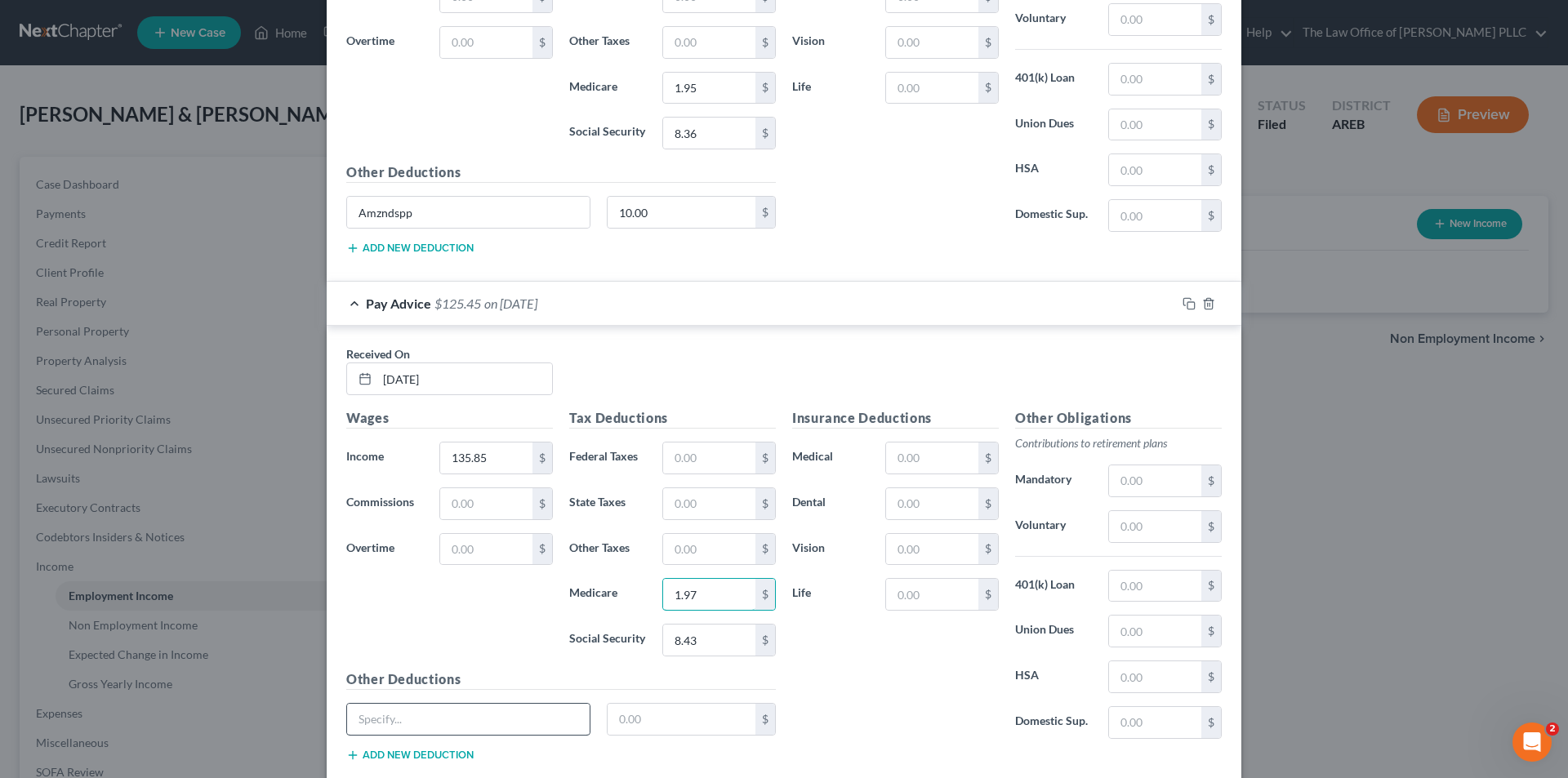
type input "1.97"
click at [388, 716] on input "text" at bounding box center [468, 719] width 242 height 31
type input "Amzndspp"
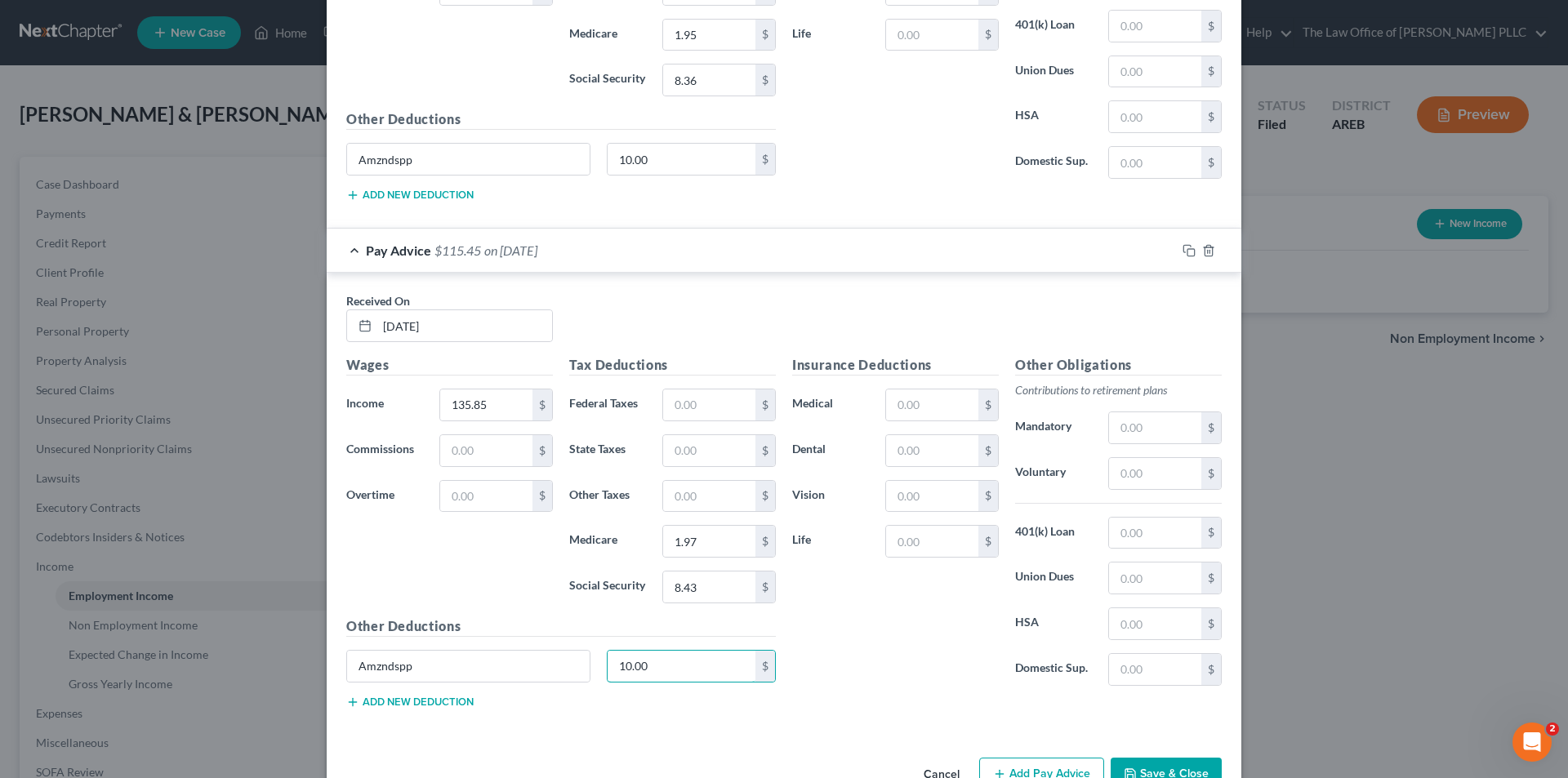
scroll to position [3160, 0]
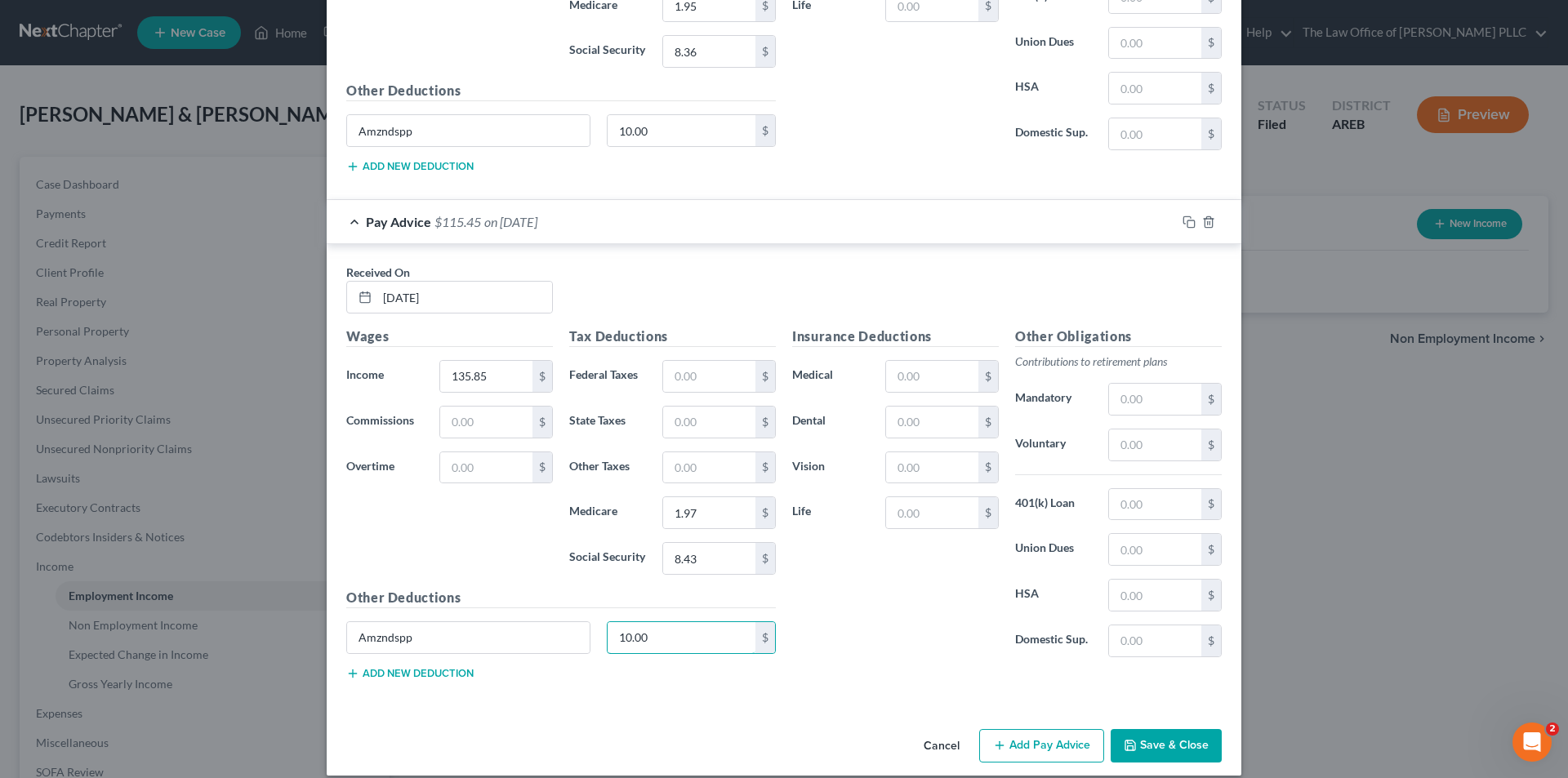
type input "10.00"
click at [372, 679] on button "Add new deduction" at bounding box center [409, 673] width 127 height 13
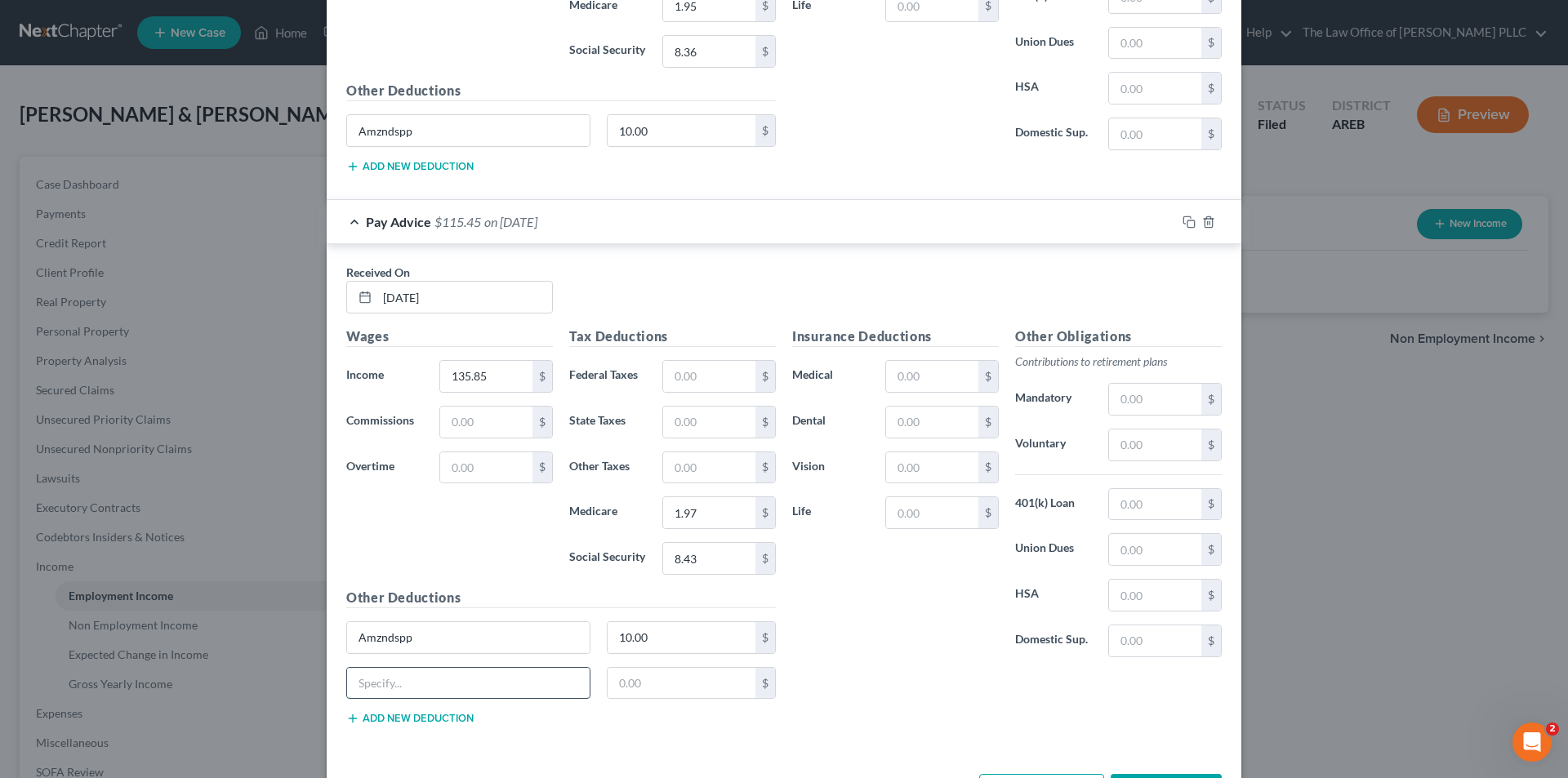
click at [369, 690] on input "text" at bounding box center [468, 683] width 242 height 31
type input "Anytime Pay Tkn"
type input "88.30"
click at [893, 631] on div "Insurance Deductions Medical $ Dental $ Vision $ Life $" at bounding box center [895, 498] width 223 height 344
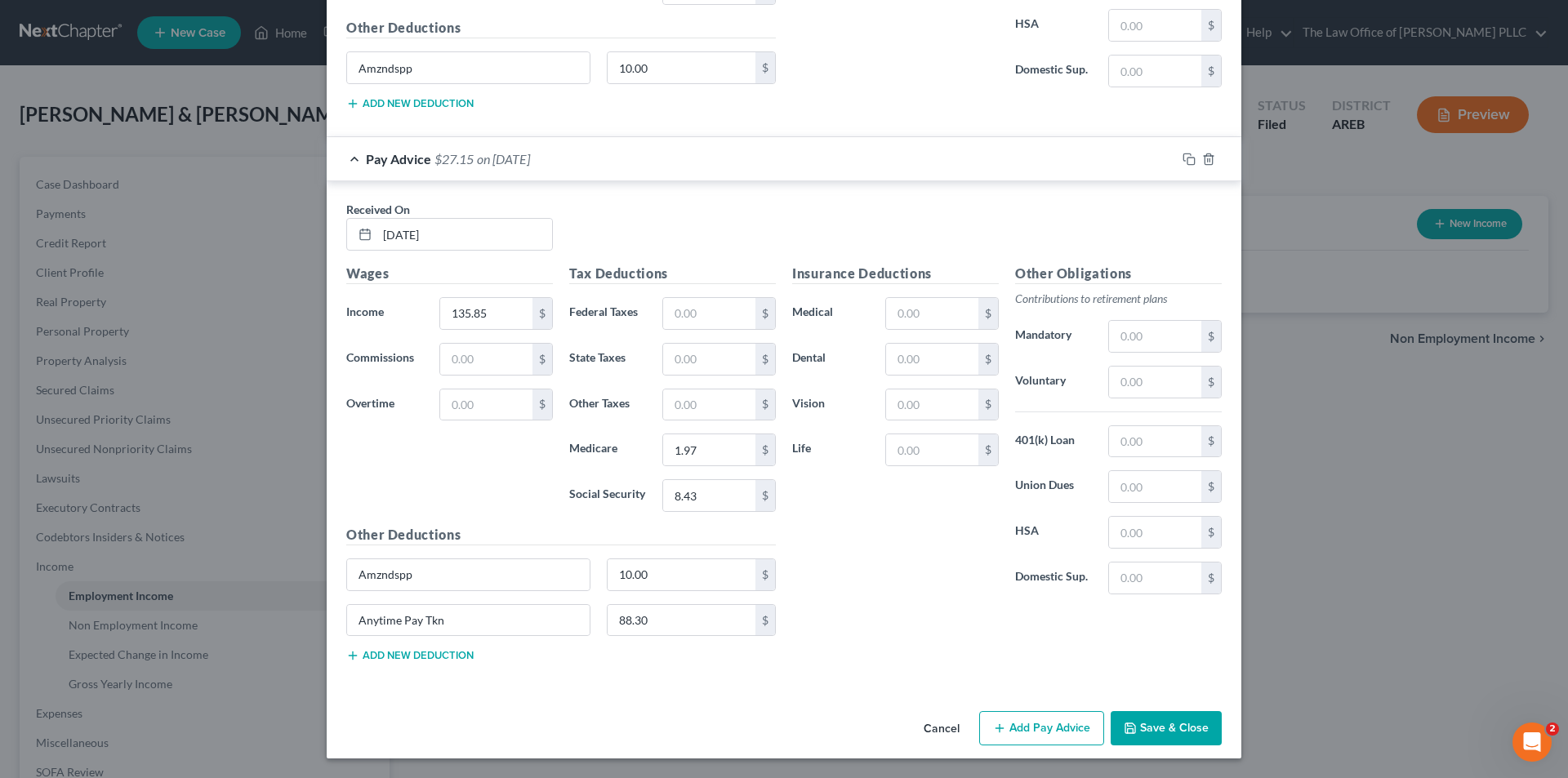
click at [1064, 731] on button "Add Pay Advice" at bounding box center [1041, 728] width 124 height 34
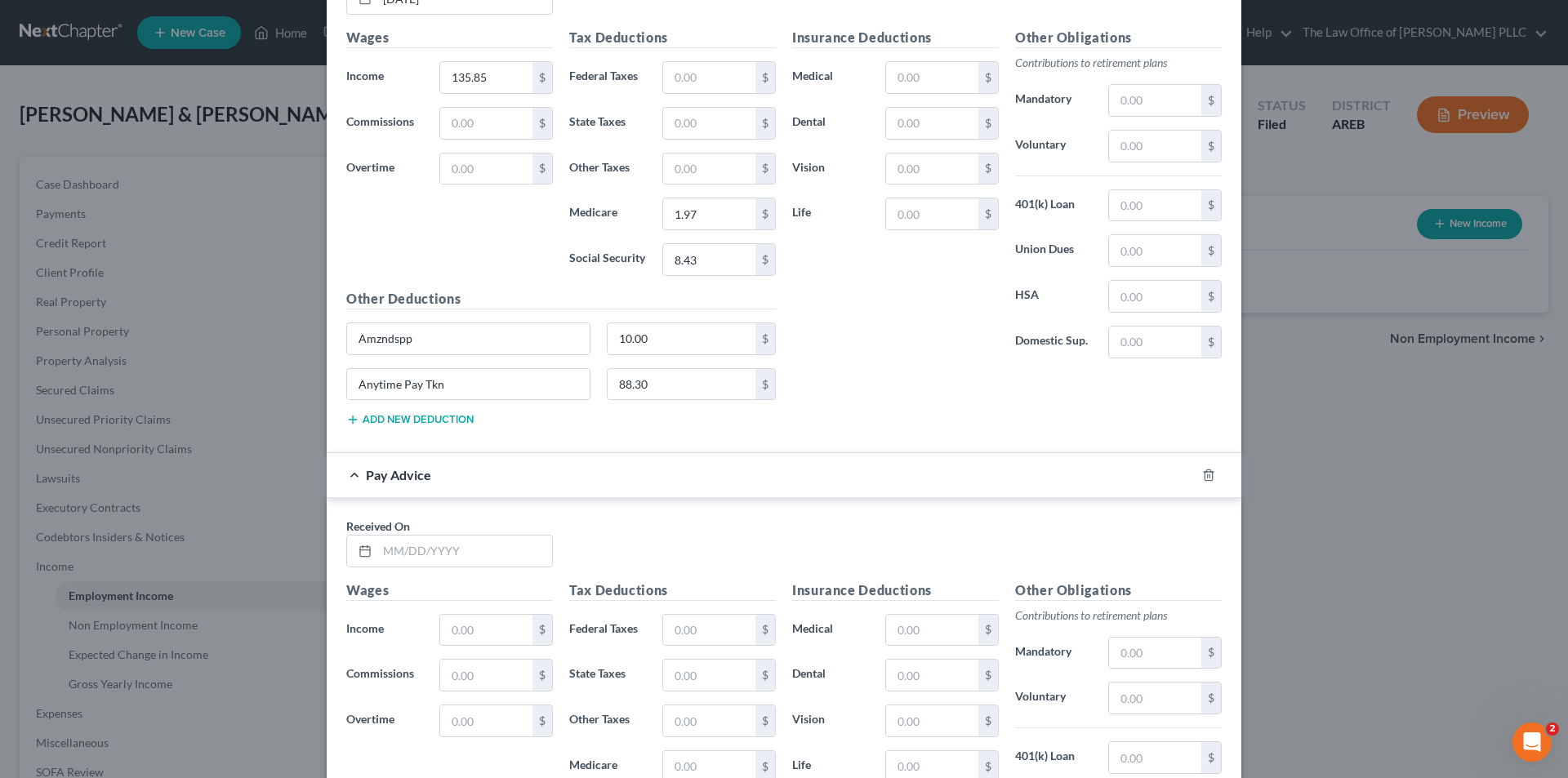
scroll to position [3468, 0]
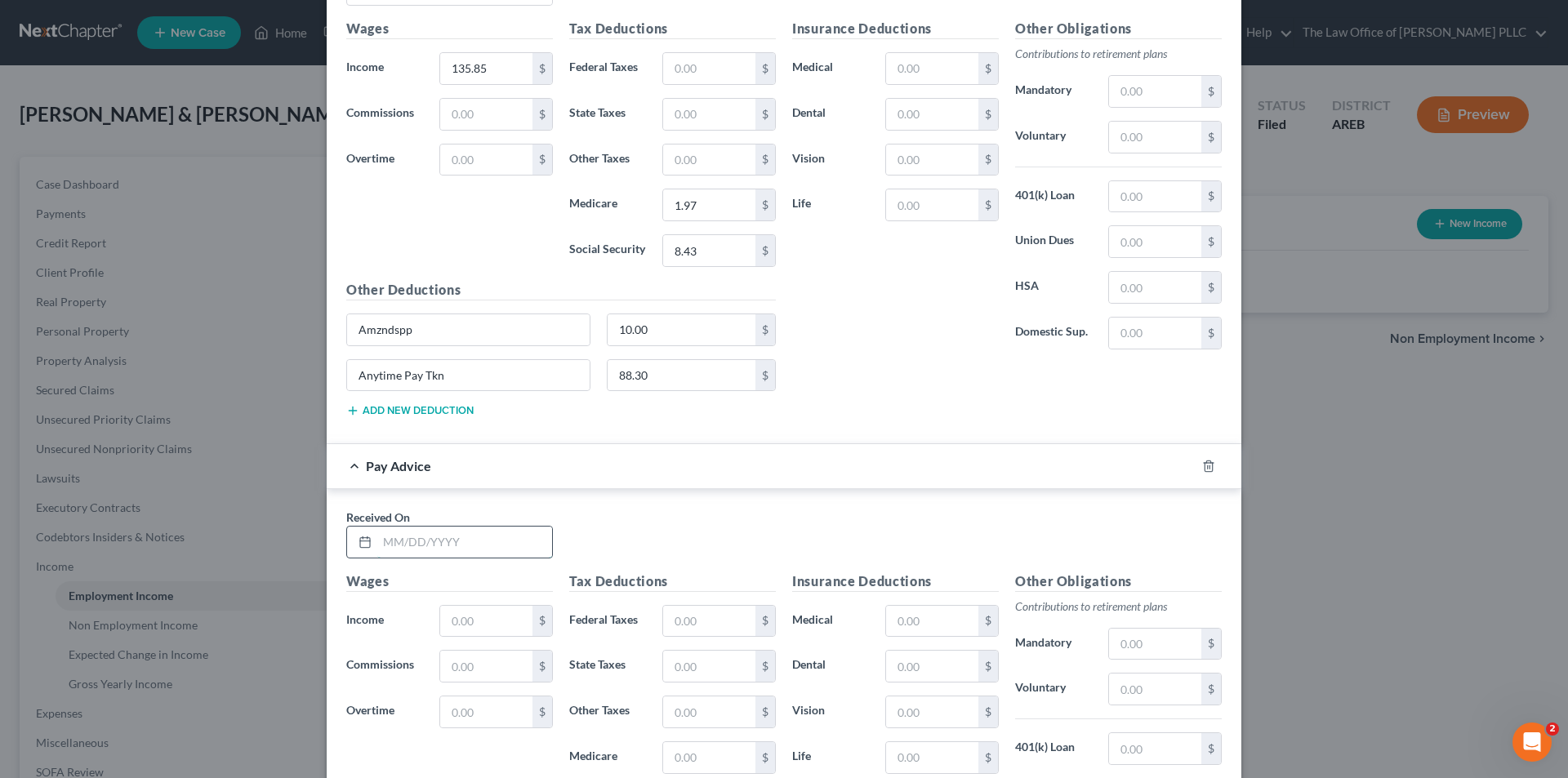
click at [469, 539] on input "text" at bounding box center [464, 542] width 174 height 31
type input "05/23/2025"
click at [472, 625] on input "text" at bounding box center [487, 621] width 92 height 31
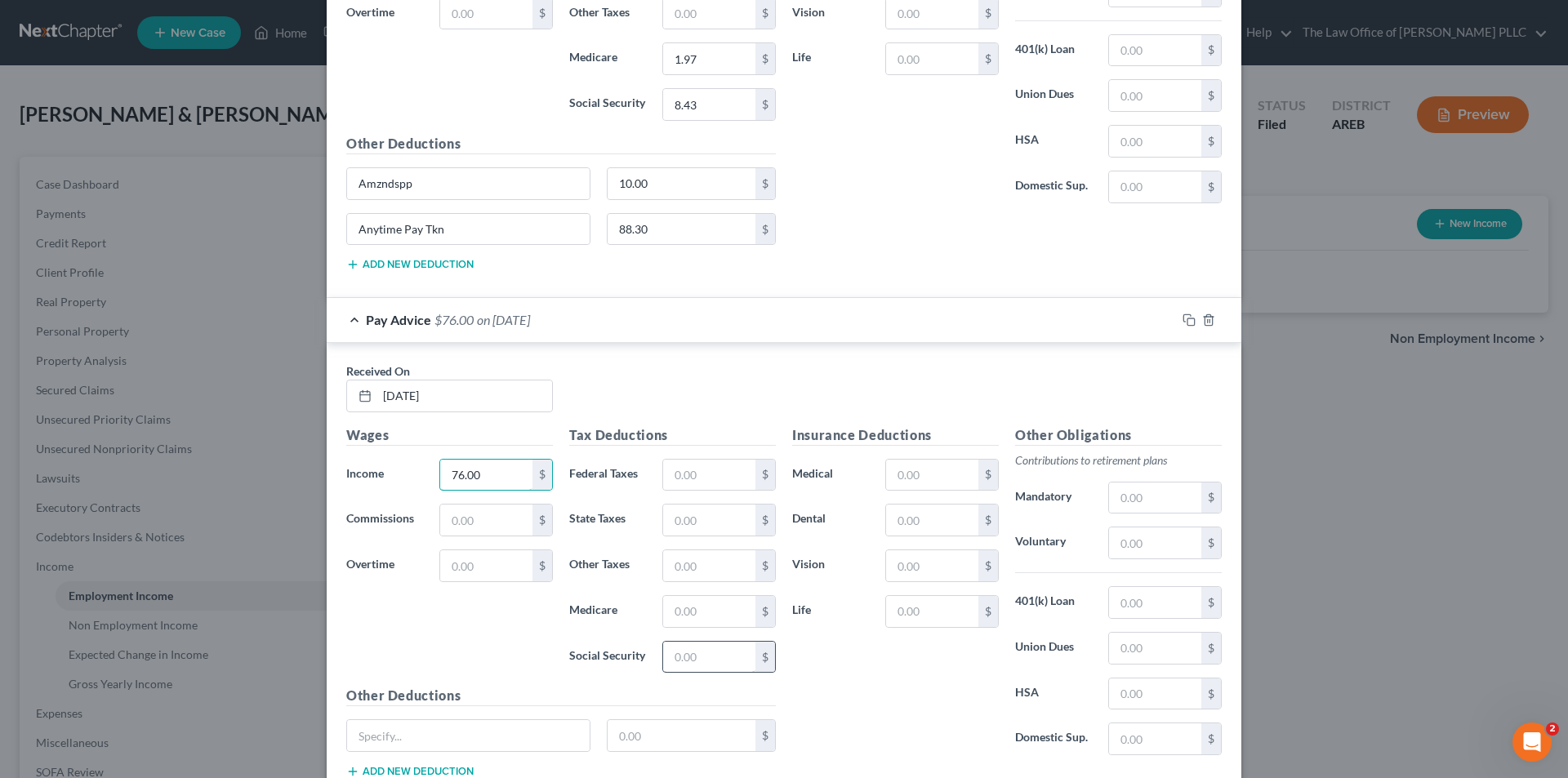
scroll to position [3632, 0]
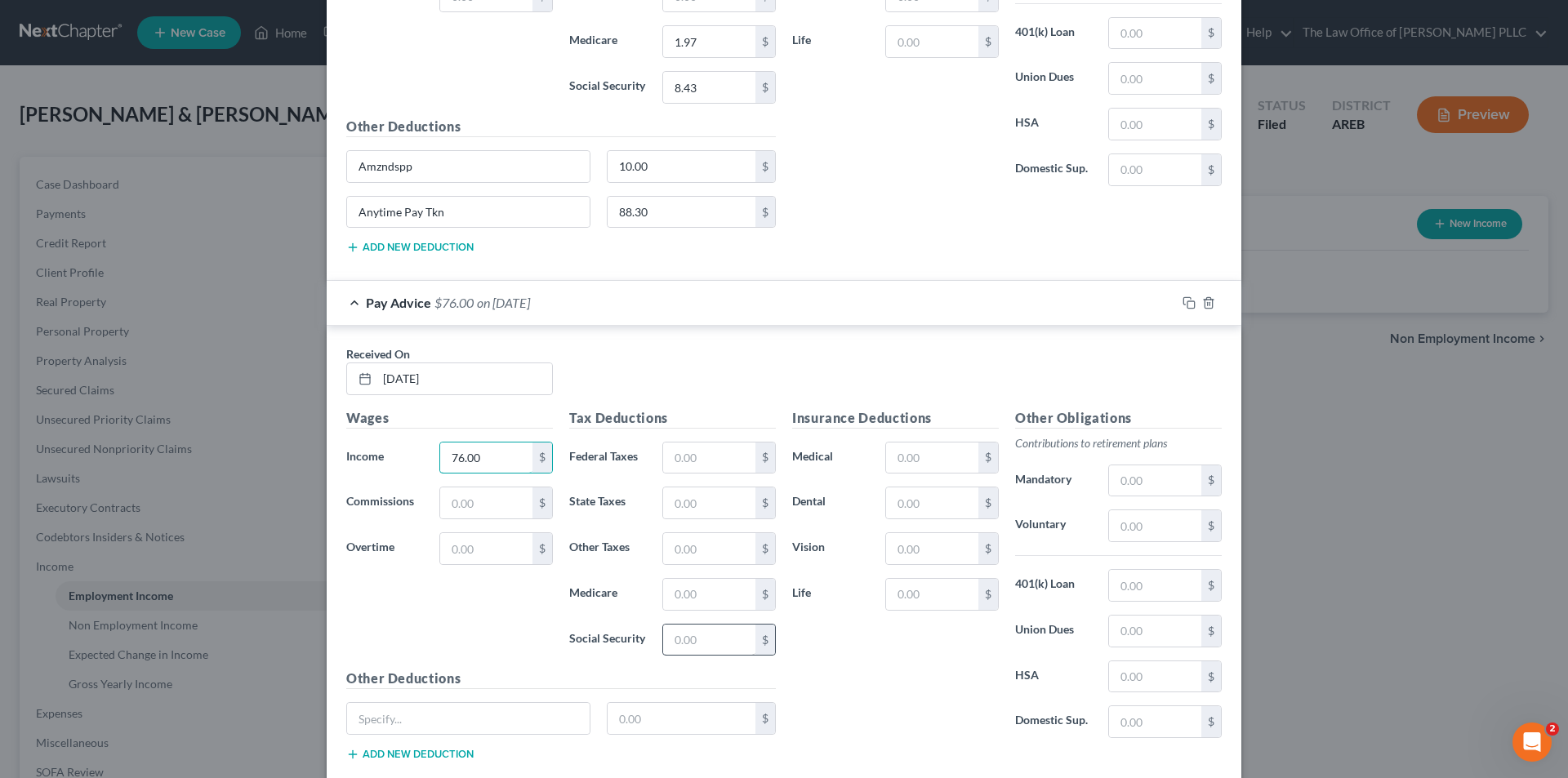
type input "76.00"
click at [677, 640] on input "text" at bounding box center [709, 639] width 92 height 31
type input "4.71"
click at [683, 596] on input "text" at bounding box center [709, 594] width 92 height 31
type input "1.11"
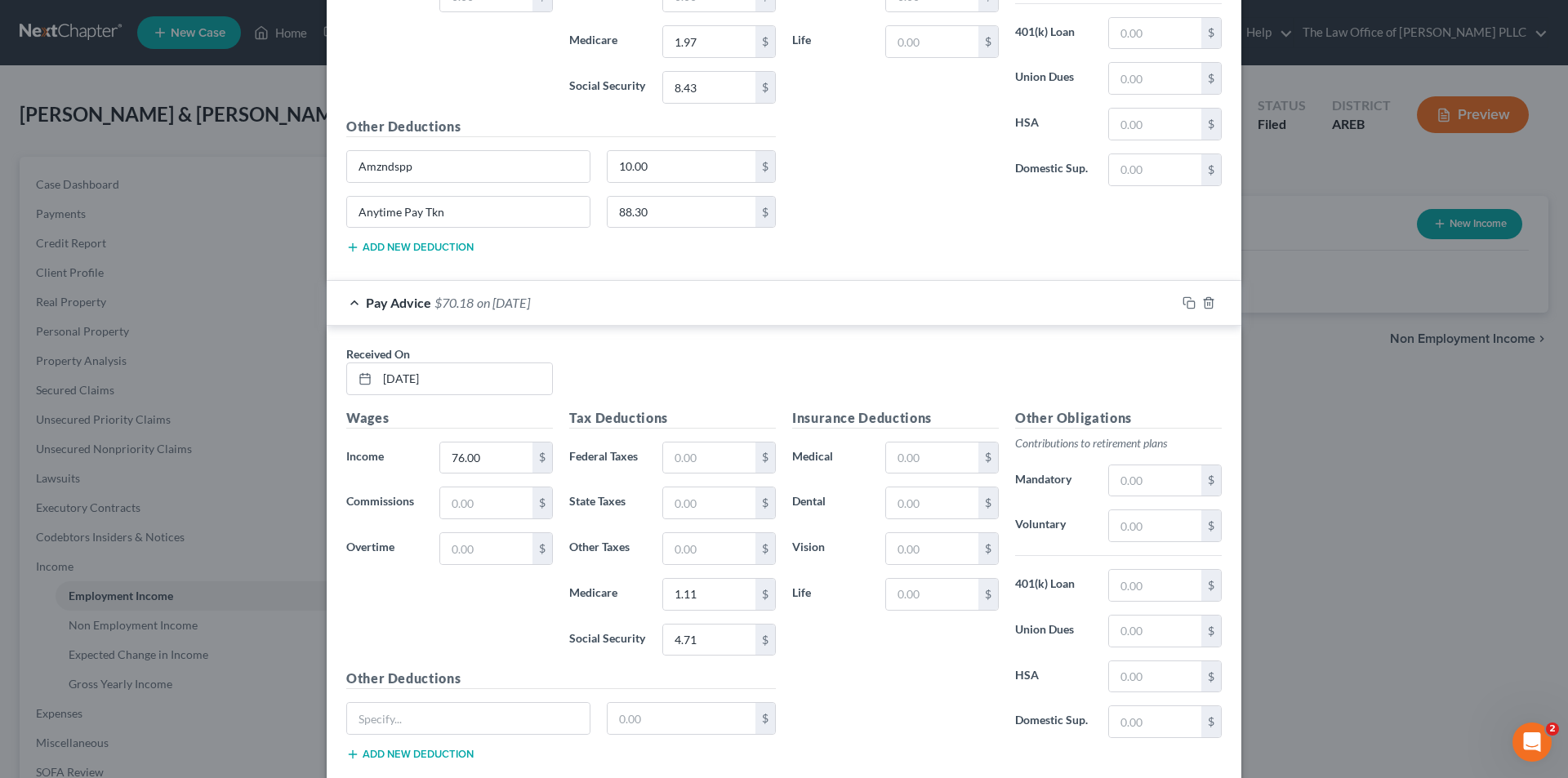
click at [553, 644] on div "Wages Income * 76.00 $ Commissions $ Overtime $" at bounding box center [450, 538] width 223 height 261
click at [487, 707] on input "text" at bounding box center [468, 719] width 242 height 31
type input "Amzndspp"
type input "10.00"
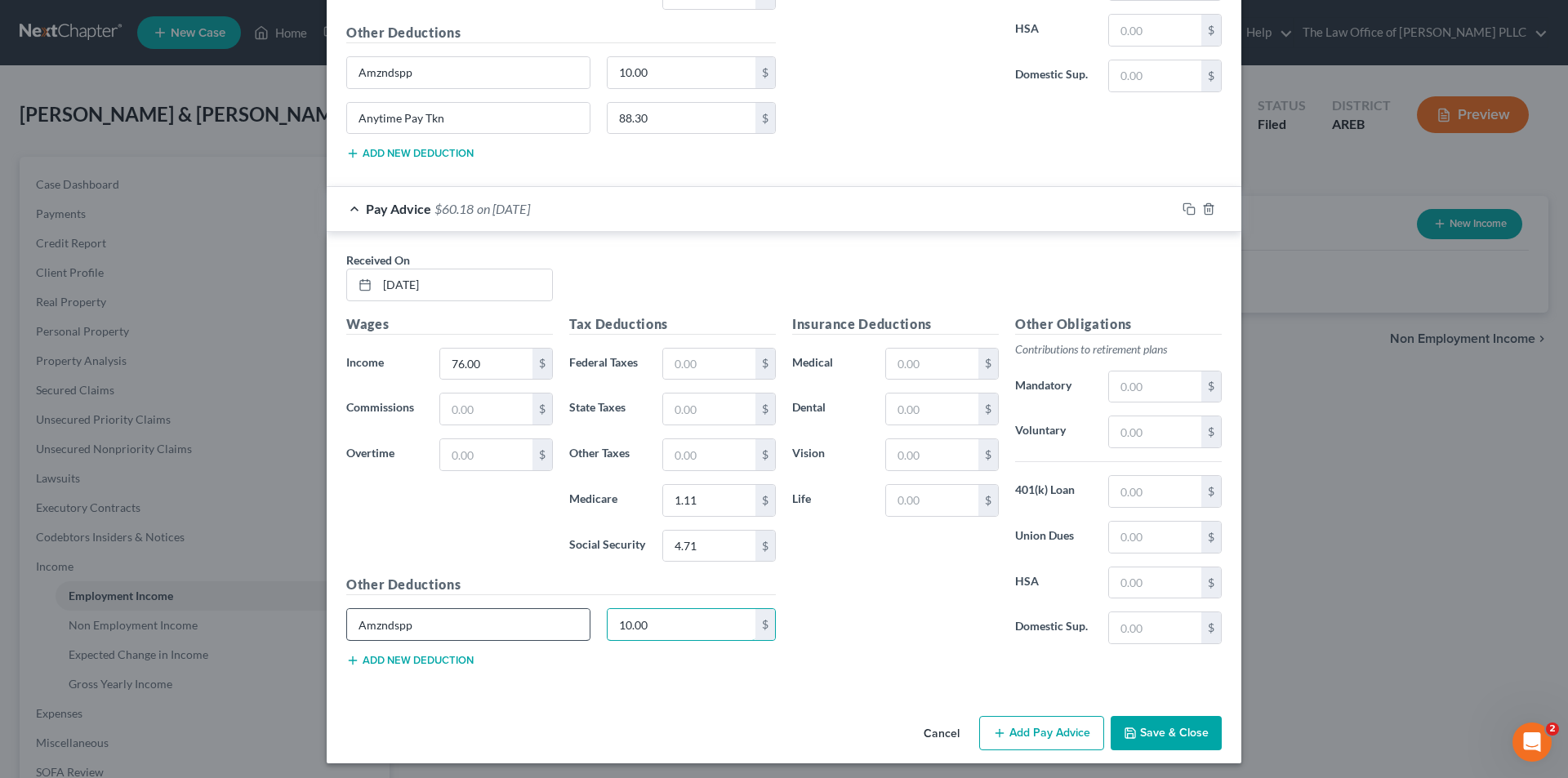
scroll to position [3731, 0]
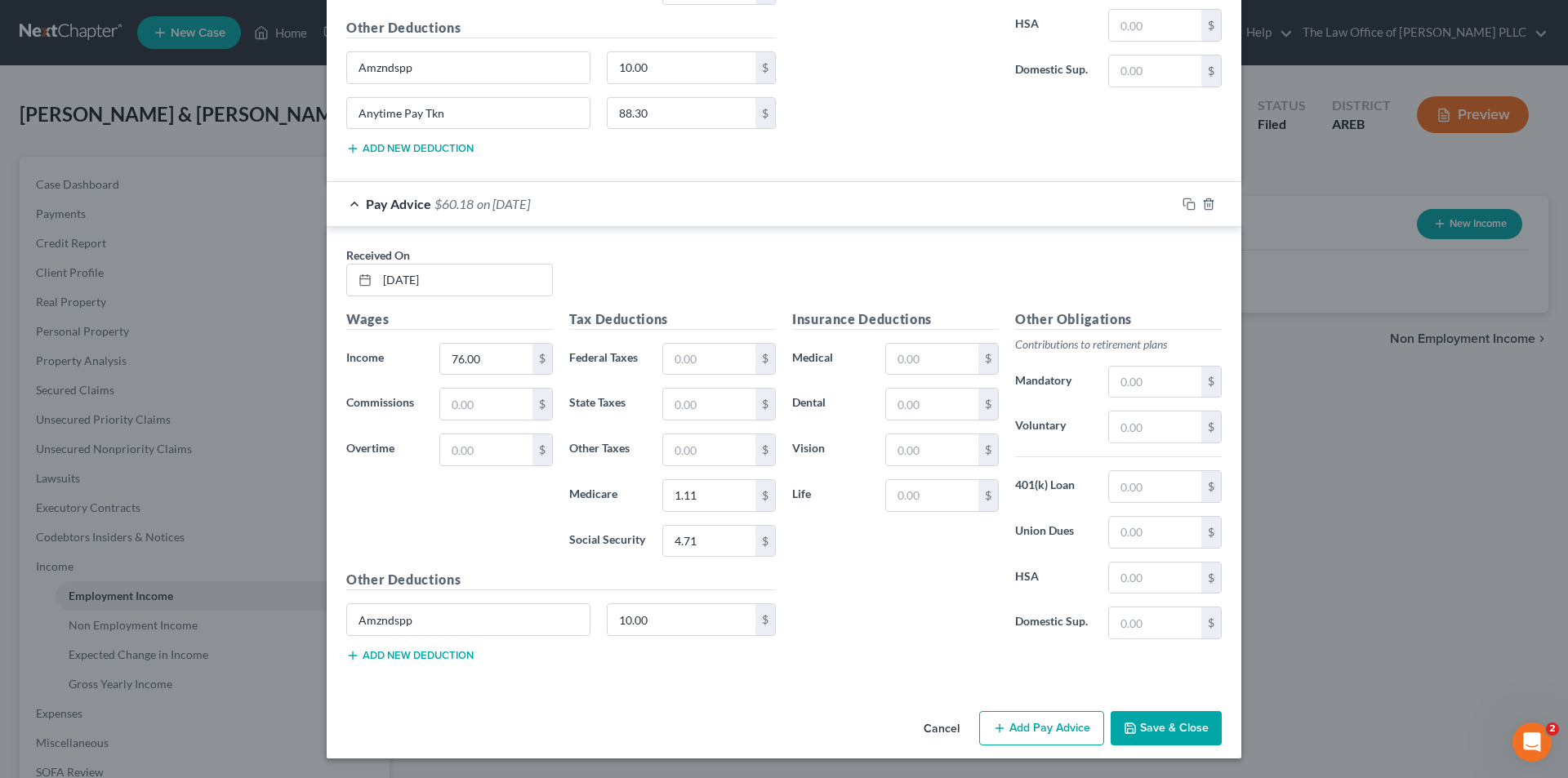
click at [1028, 722] on button "Add Pay Advice" at bounding box center [1041, 728] width 124 height 34
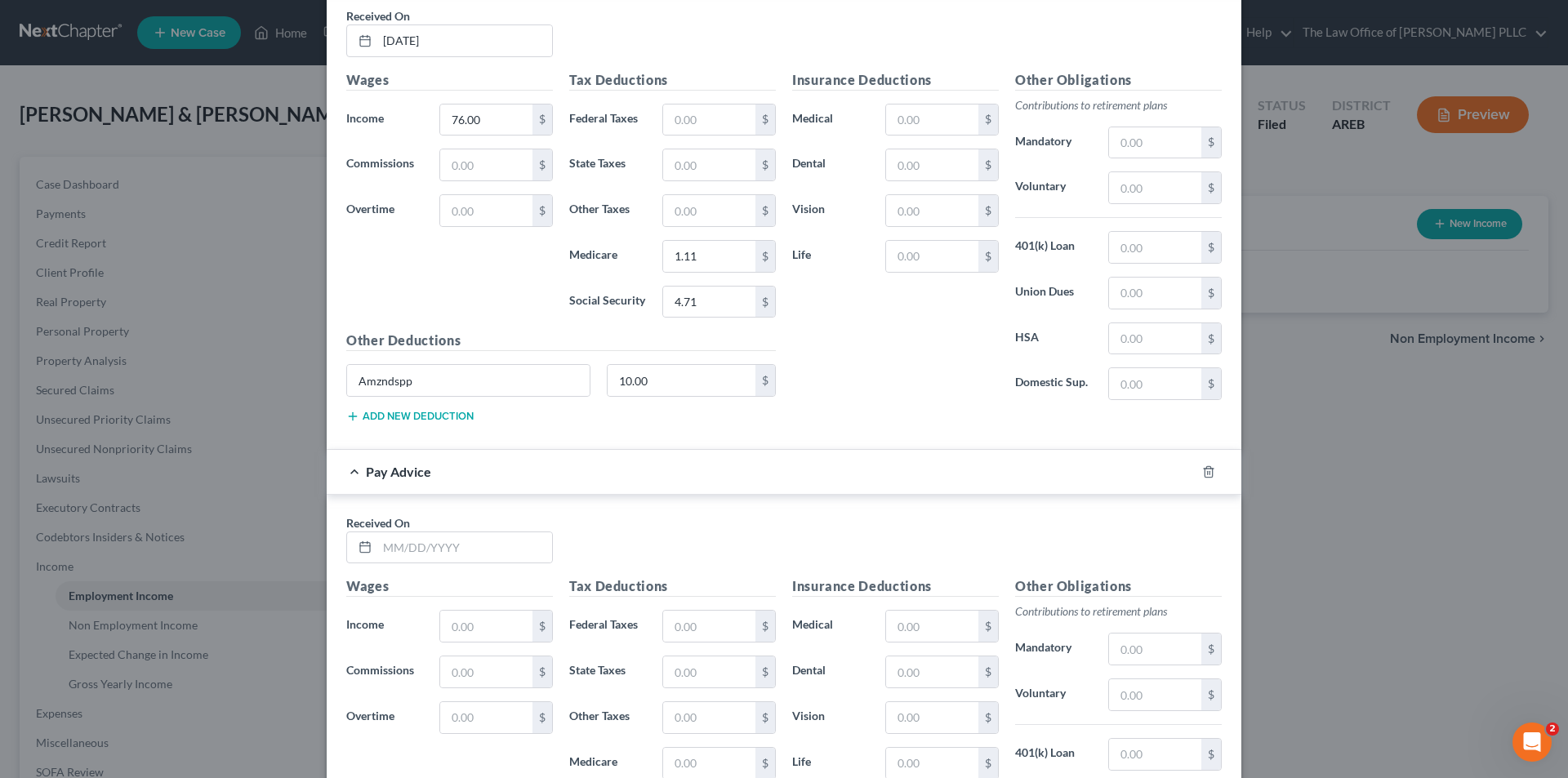
scroll to position [3975, 0]
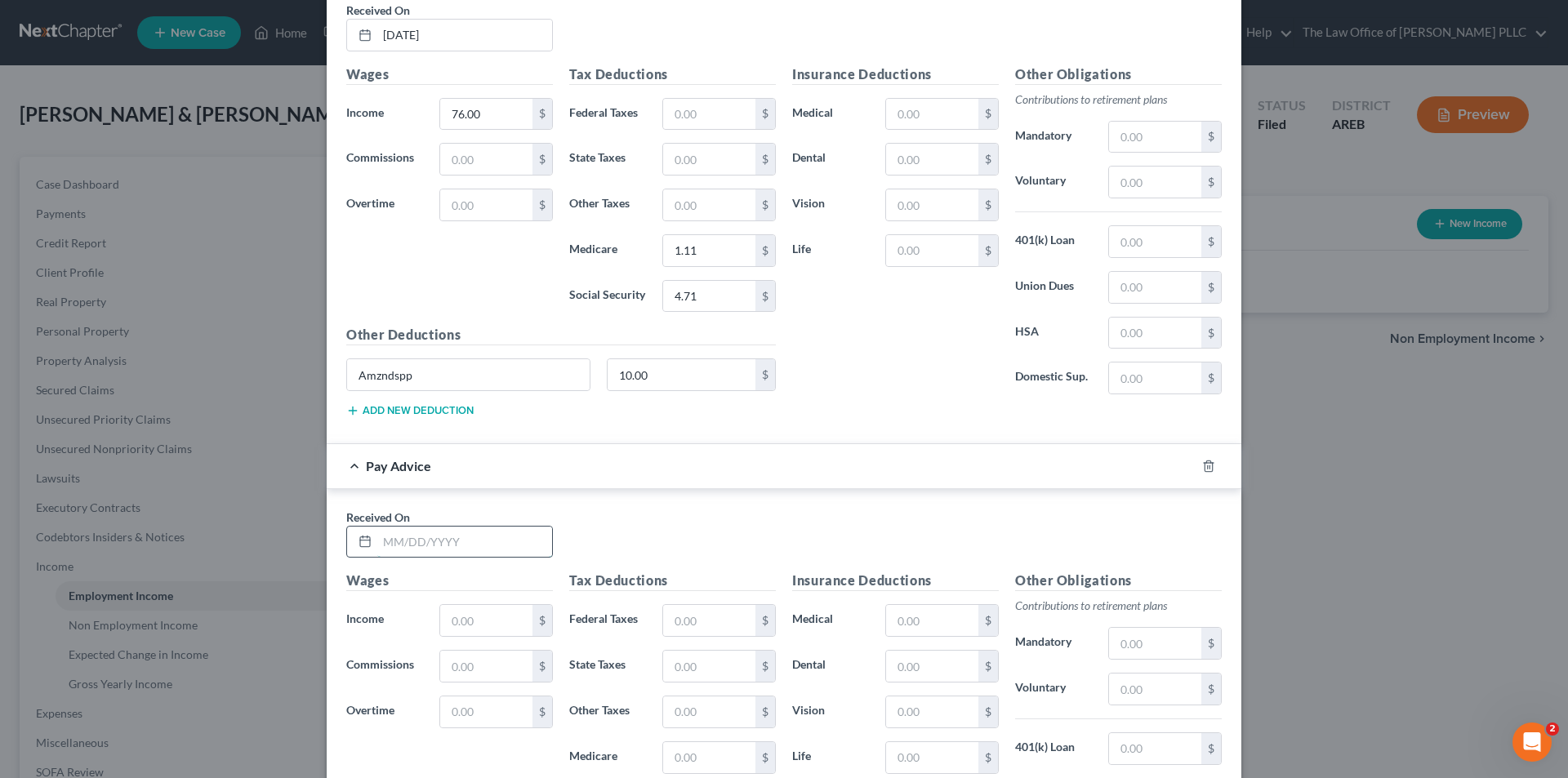
click at [424, 537] on input "text" at bounding box center [464, 542] width 174 height 31
type input "05/16/2025"
drag, startPoint x: 479, startPoint y: 612, endPoint x: 484, endPoint y: 605, distance: 8.6
click at [479, 612] on input "text" at bounding box center [487, 621] width 92 height 31
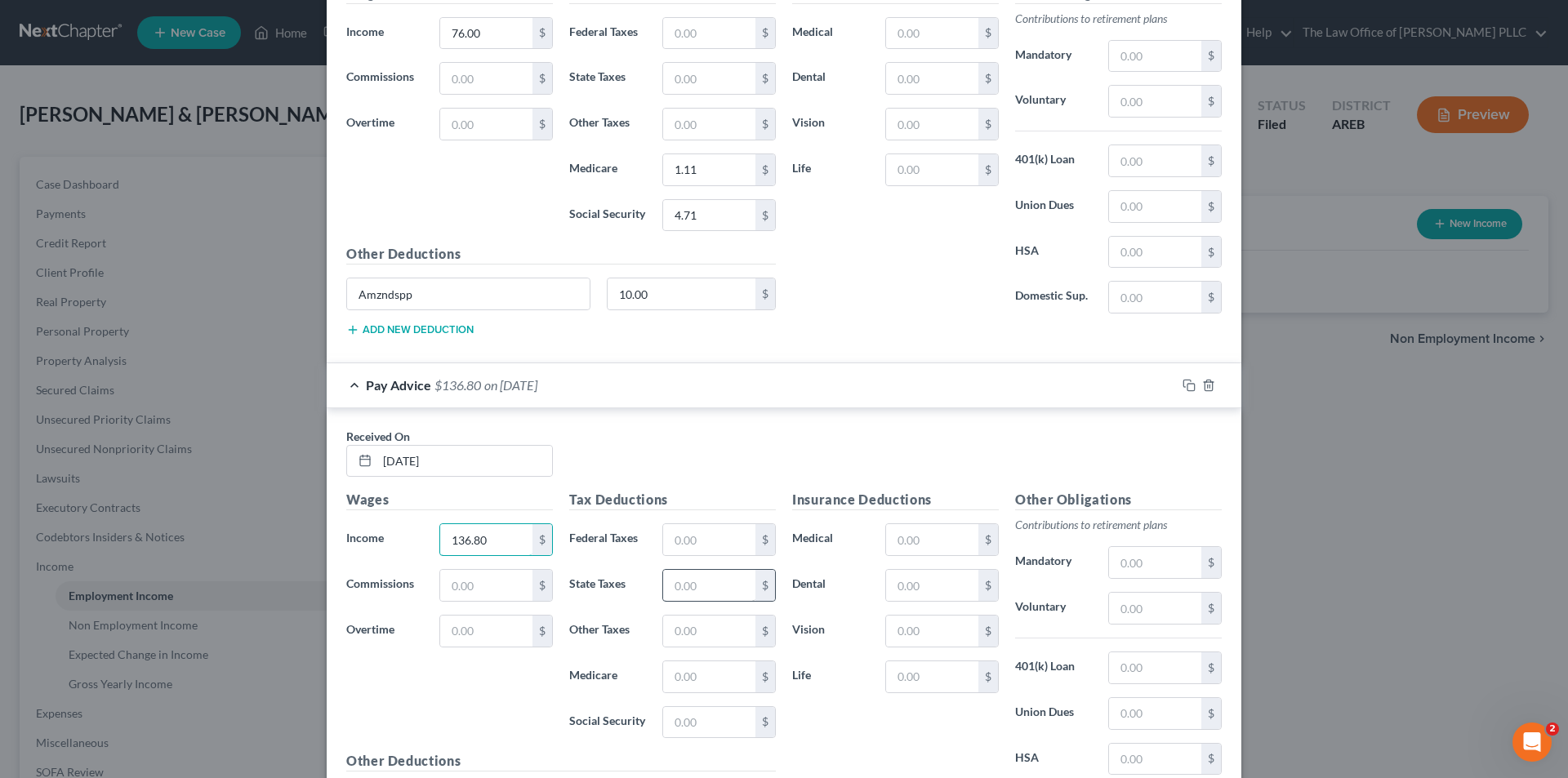
scroll to position [4057, 0]
type input "136.80"
click at [683, 712] on input "text" at bounding box center [709, 721] width 92 height 31
type input "8.48"
click at [716, 670] on input "text" at bounding box center [709, 676] width 92 height 31
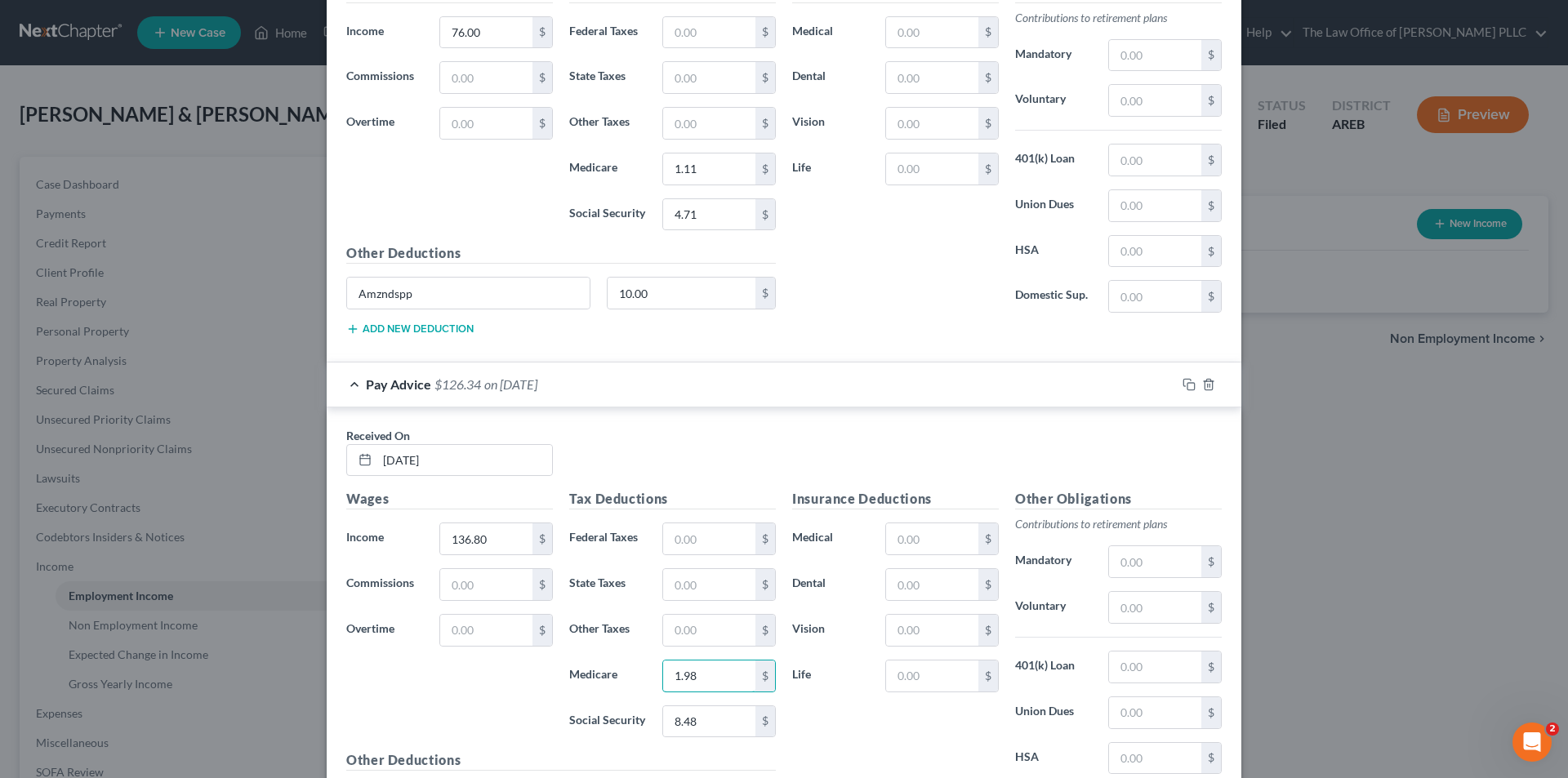
type input "1.98"
click at [516, 683] on div "Wages Income * 136.80 $ Commissions $ Overtime $" at bounding box center [450, 620] width 223 height 261
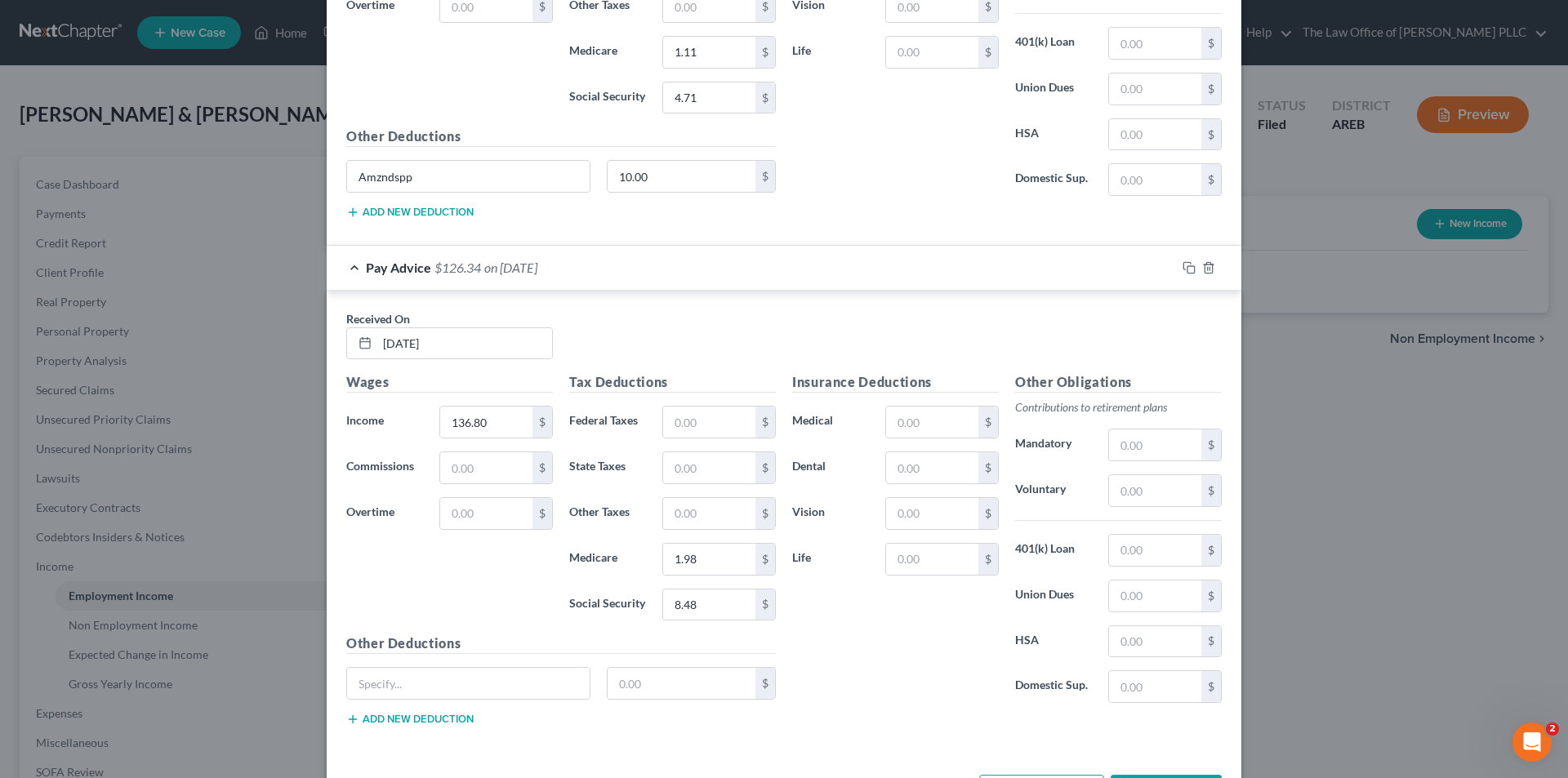
scroll to position [4220, 0]
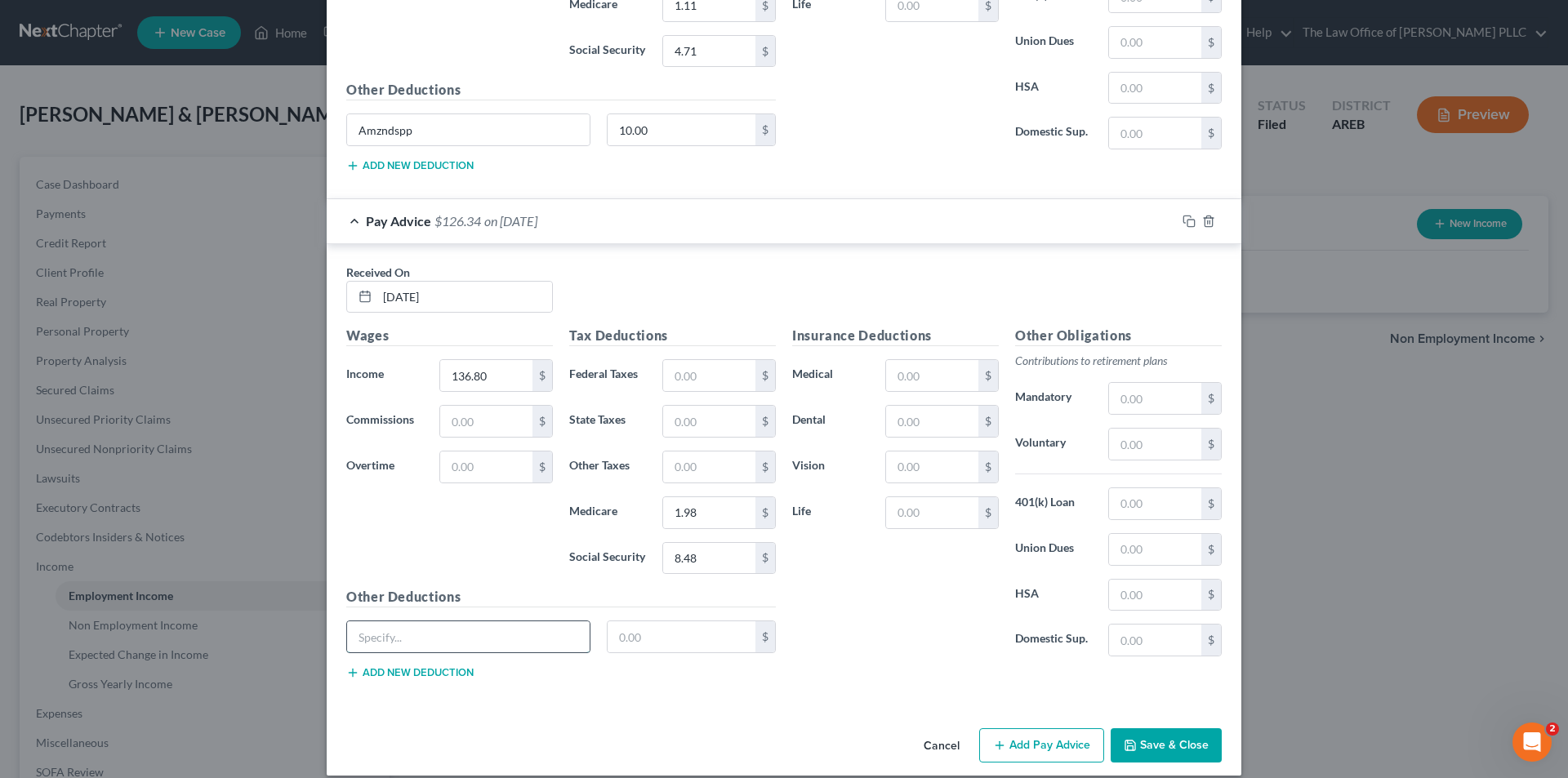
click at [410, 637] on input "text" at bounding box center [468, 637] width 242 height 31
type input "Amzndspp"
type input "10.00"
click at [1024, 739] on button "Add Pay Advice" at bounding box center [1041, 745] width 124 height 34
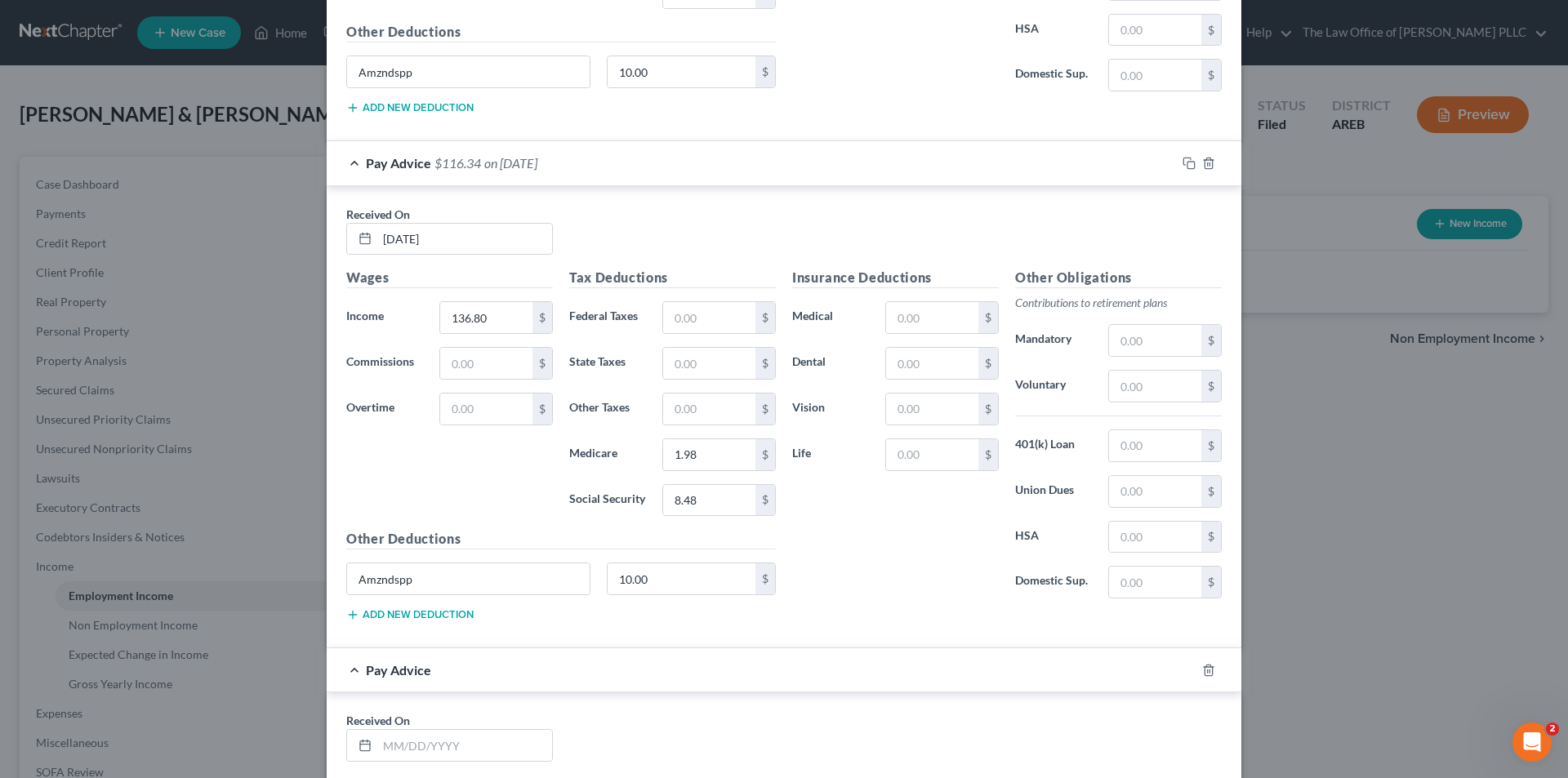
scroll to position [4383, 0]
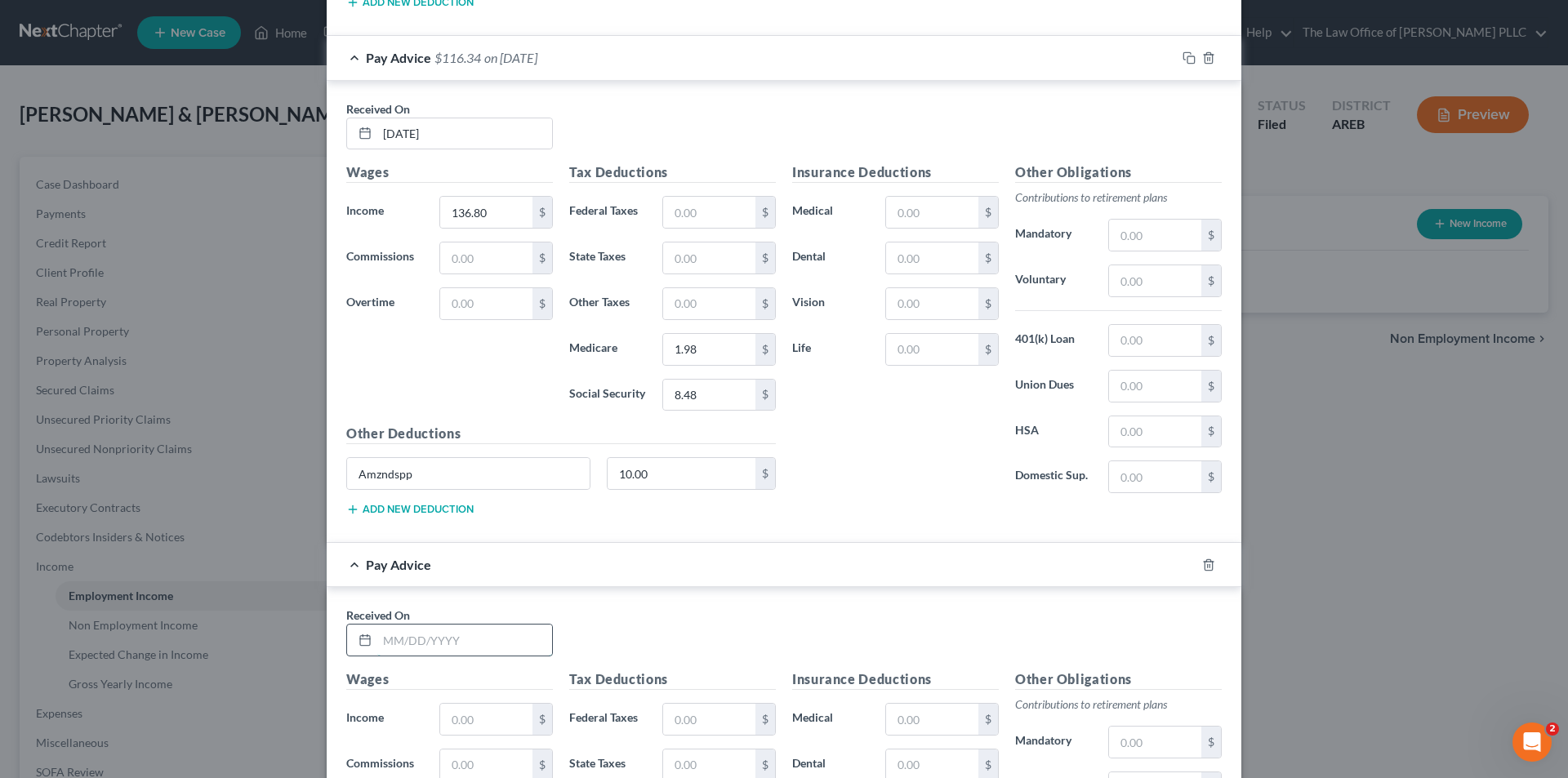
click at [426, 637] on input "text" at bounding box center [464, 639] width 174 height 31
type input "05/09/2025"
drag, startPoint x: 487, startPoint y: 723, endPoint x: 502, endPoint y: 704, distance: 24.2
click at [487, 723] on input "text" at bounding box center [487, 719] width 92 height 31
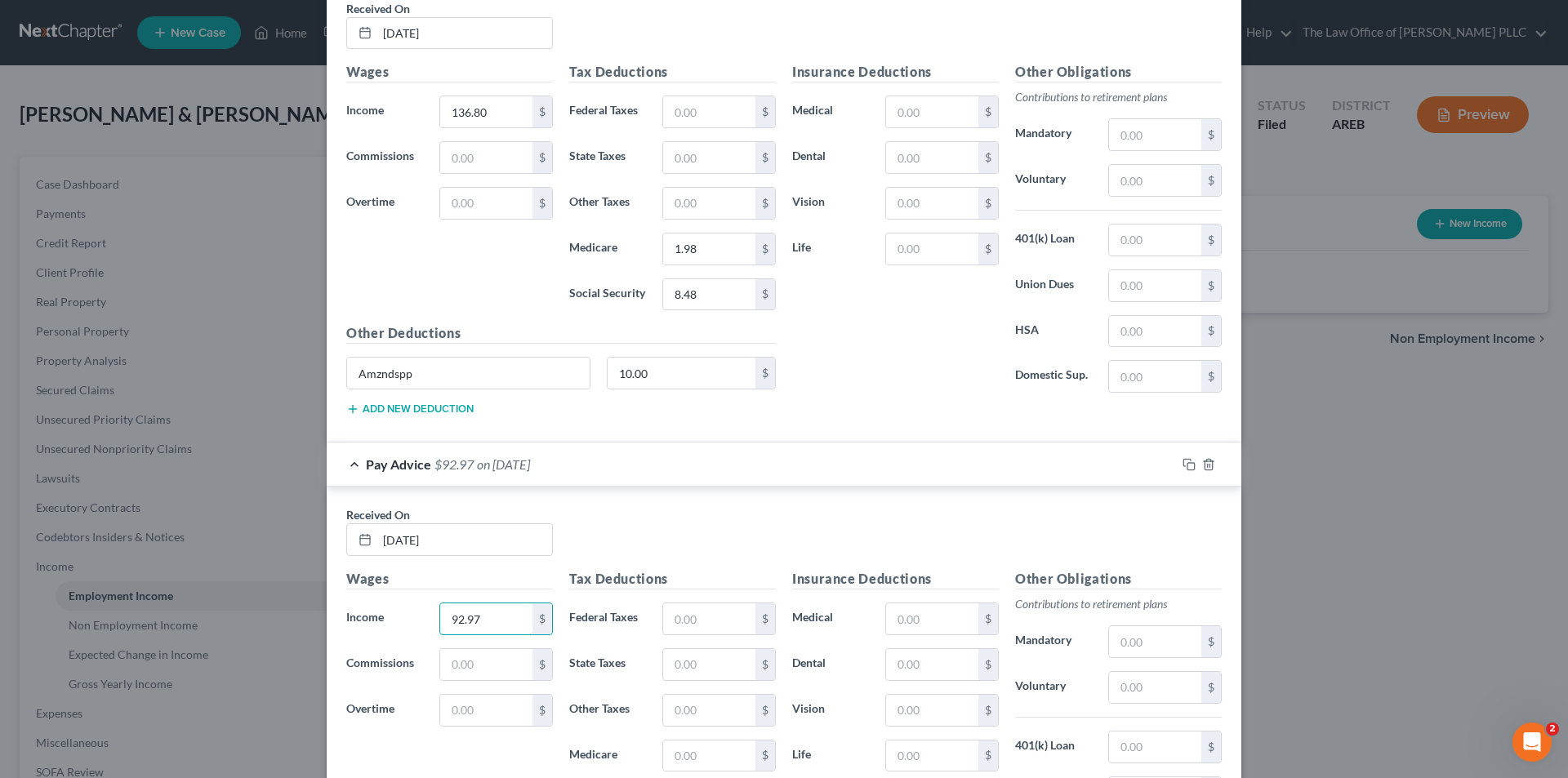
scroll to position [4628, 0]
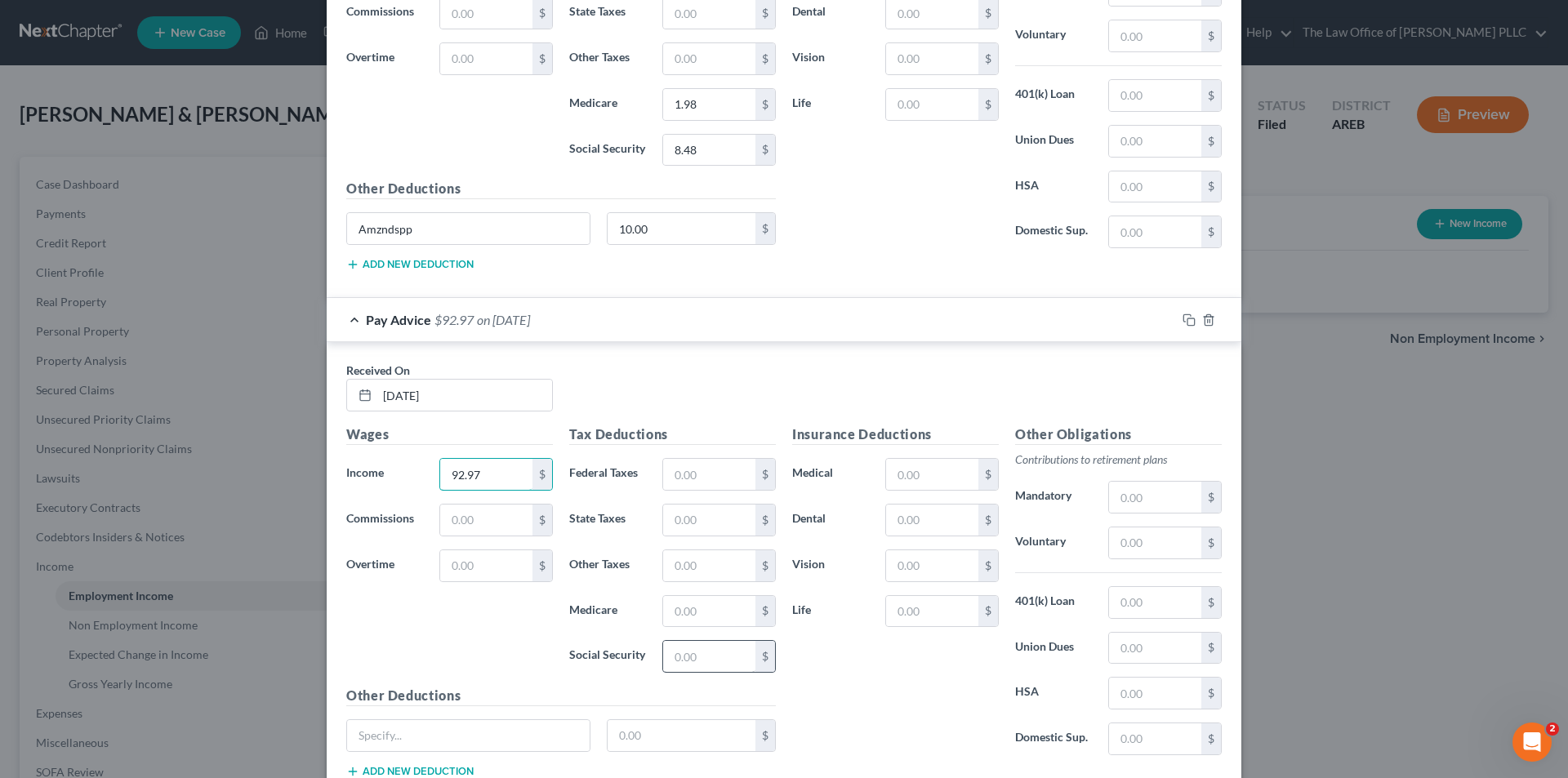
type input "92.97"
click at [691, 662] on input "text" at bounding box center [709, 656] width 92 height 31
type input "5.76"
click at [681, 613] on input "text" at bounding box center [709, 611] width 92 height 31
type input "1.35"
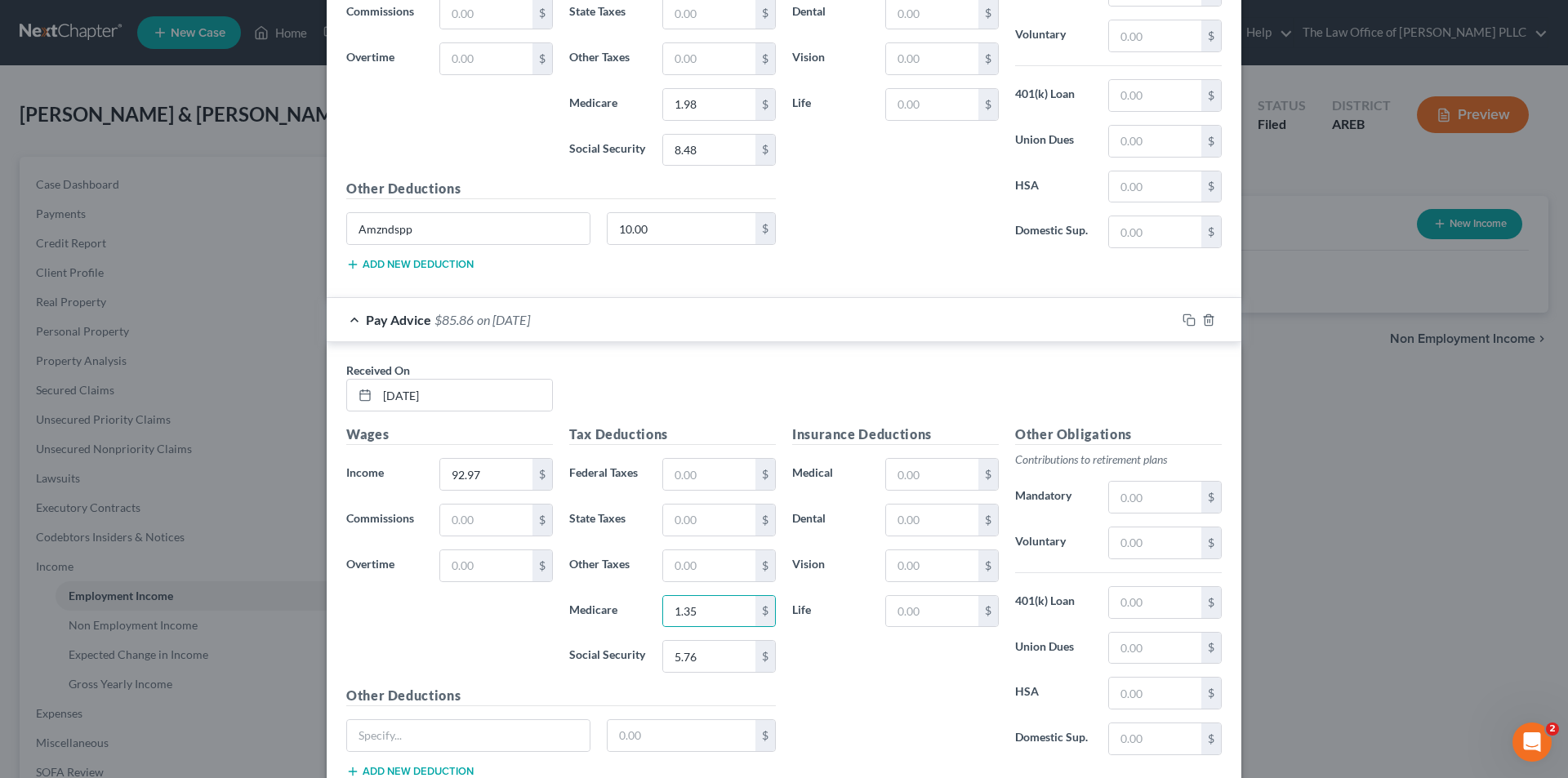
click at [514, 646] on div "Wages Income * 92.97 $ Commissions $ Overtime $" at bounding box center [450, 555] width 223 height 261
click at [432, 746] on input "text" at bounding box center [468, 736] width 242 height 31
type input "Amzndspp"
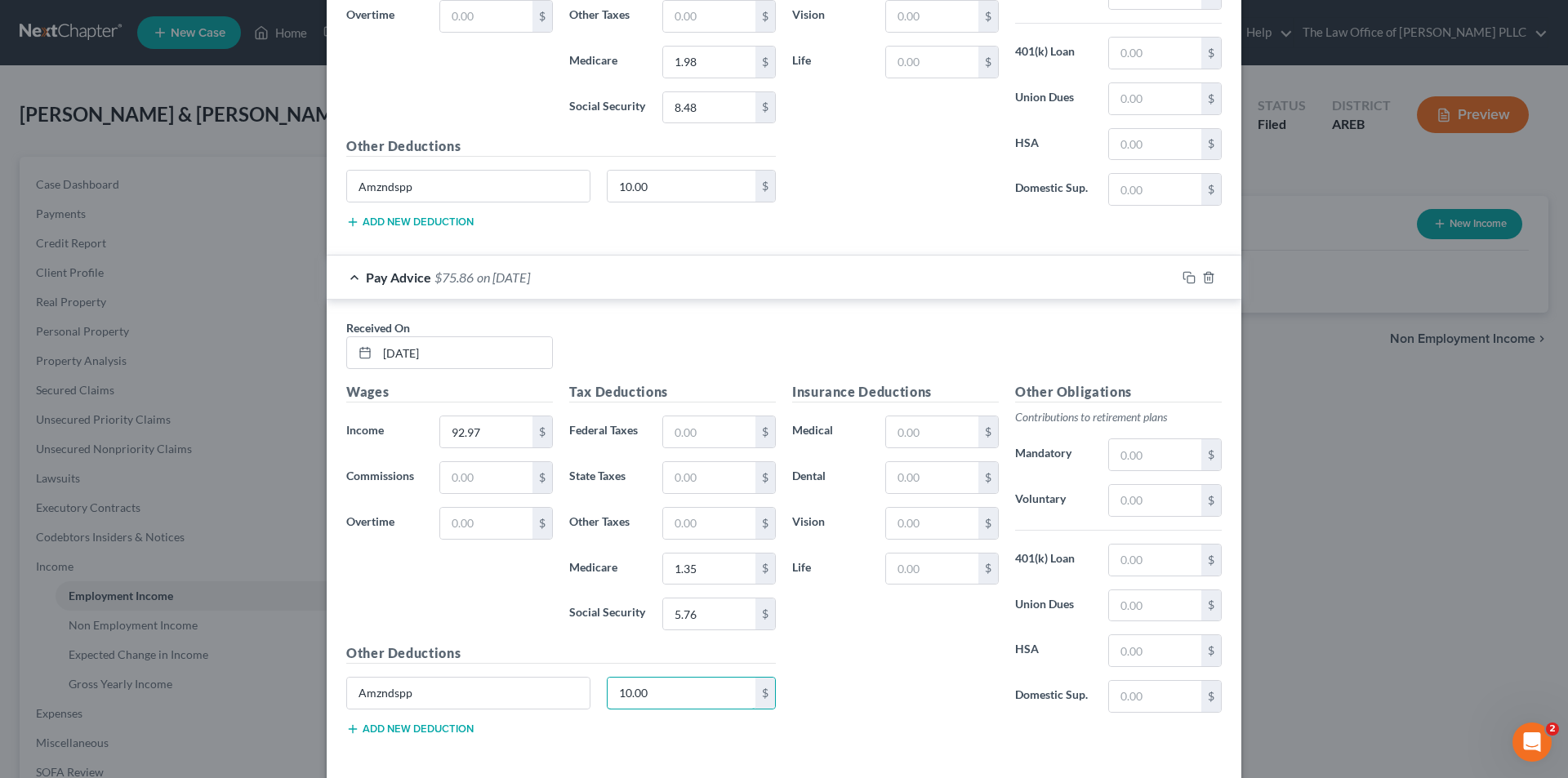
scroll to position [4710, 0]
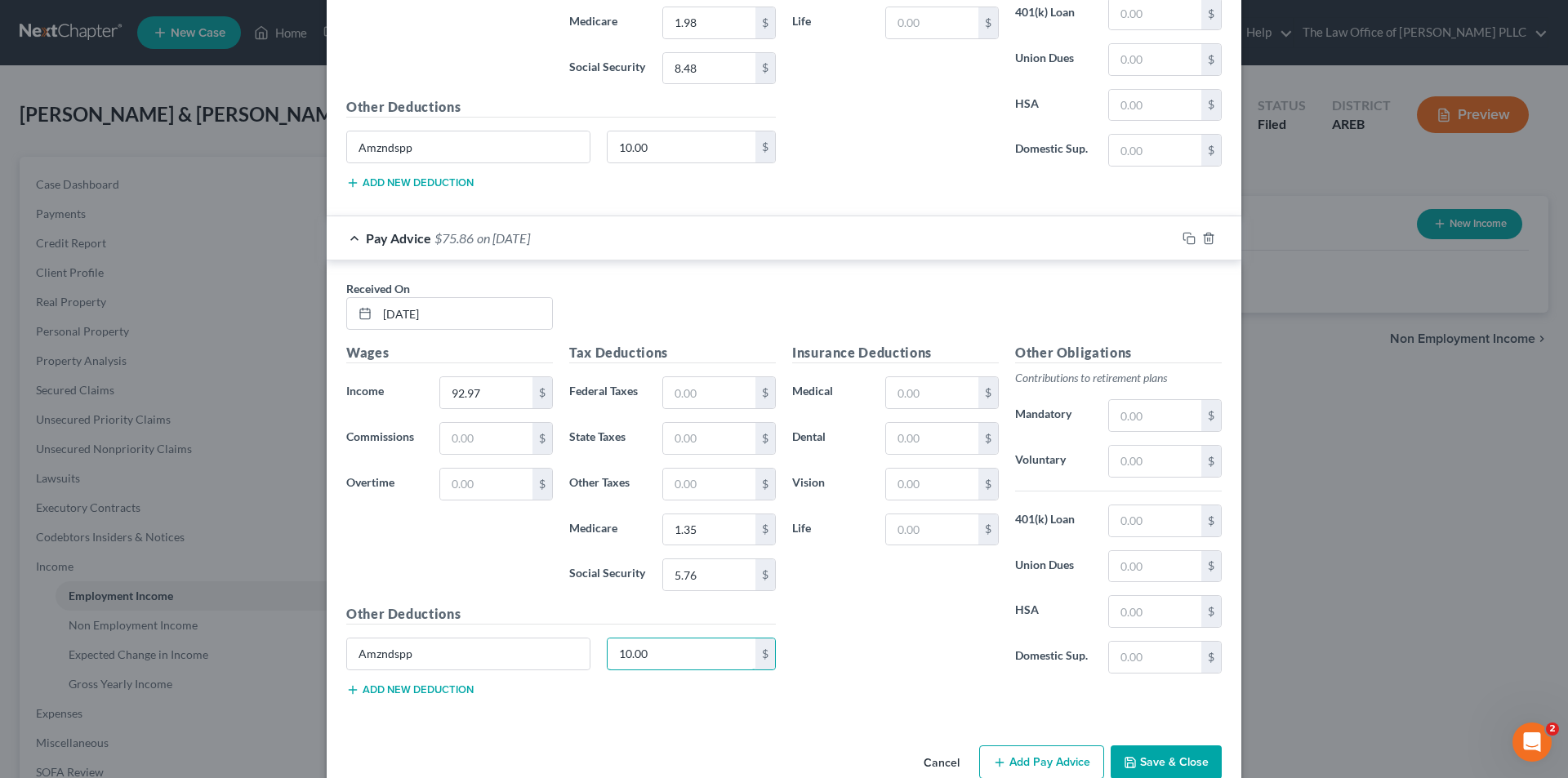
type input "10.00"
click at [443, 686] on button "Add new deduction" at bounding box center [409, 690] width 127 height 13
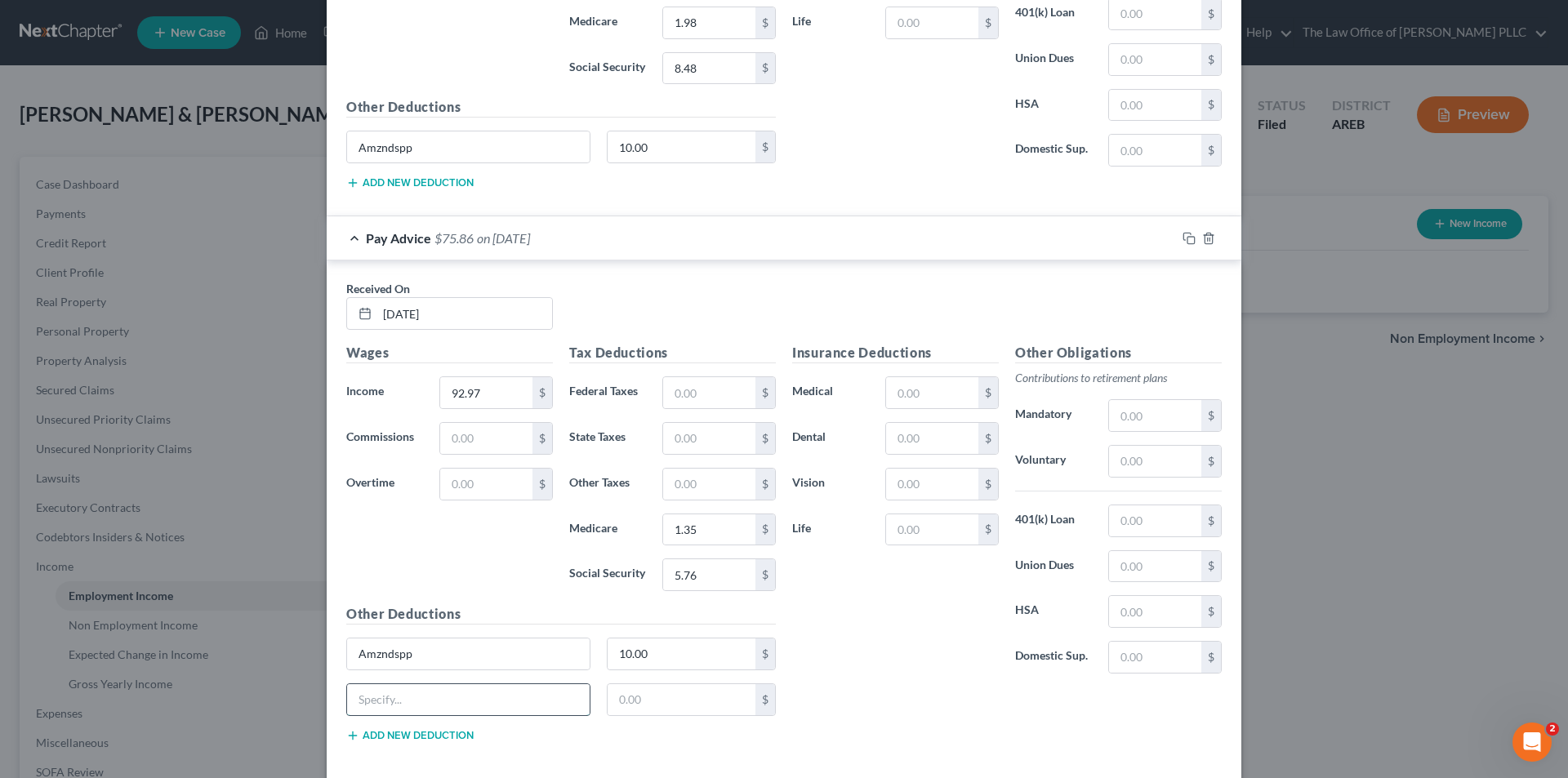
drag, startPoint x: 429, startPoint y: 692, endPoint x: 442, endPoint y: 693, distance: 13.0
click at [434, 691] on input "text" at bounding box center [468, 700] width 242 height 31
type input "Anytime Pay Tkn"
type input "49.15"
click at [889, 647] on div "Insurance Deductions Medical $ Dental $ Vision $ Life $" at bounding box center [895, 515] width 223 height 344
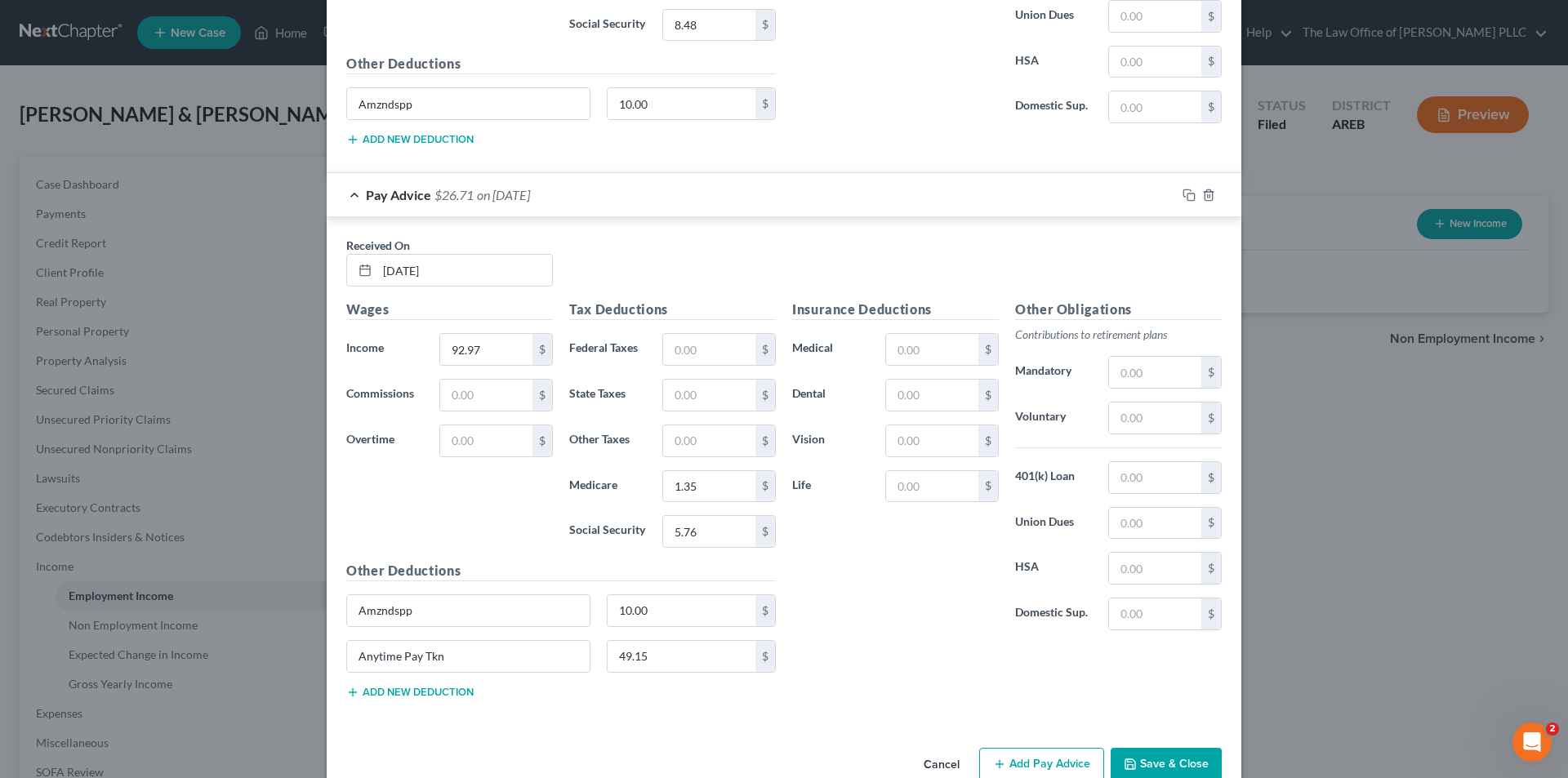
scroll to position [4790, 0]
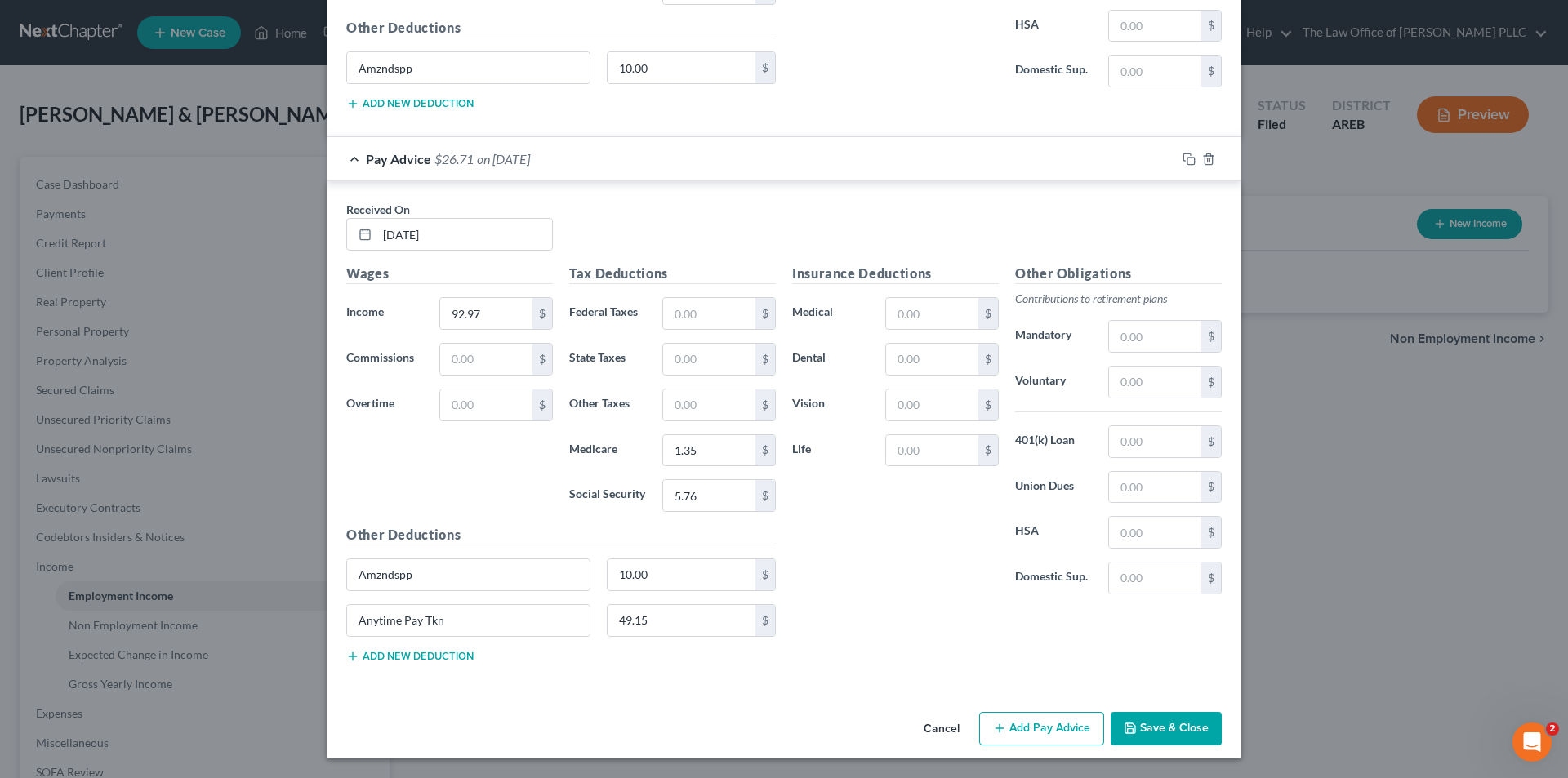
click at [1020, 734] on button "Add Pay Advice" at bounding box center [1041, 729] width 124 height 34
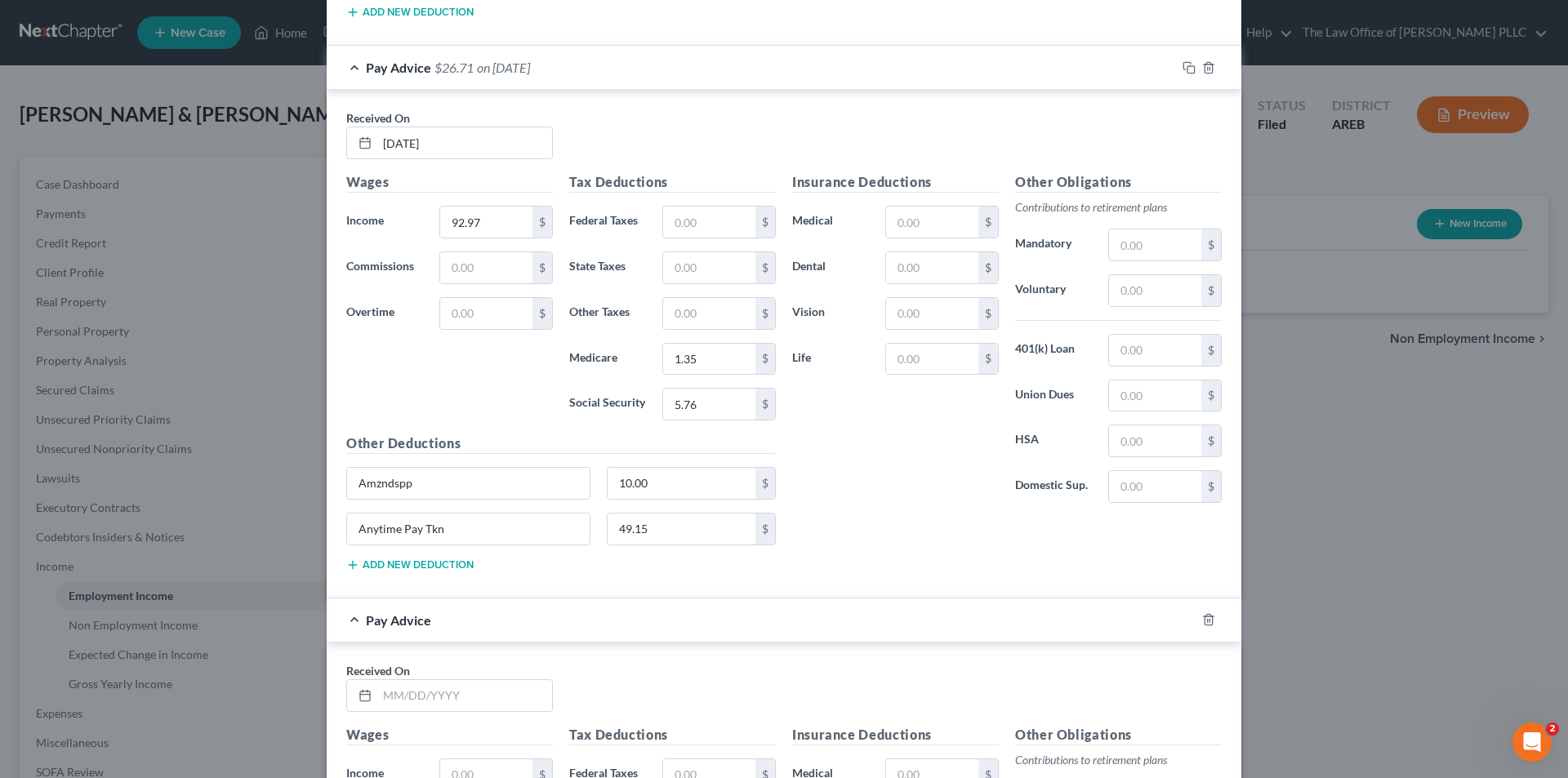
scroll to position [5035, 0]
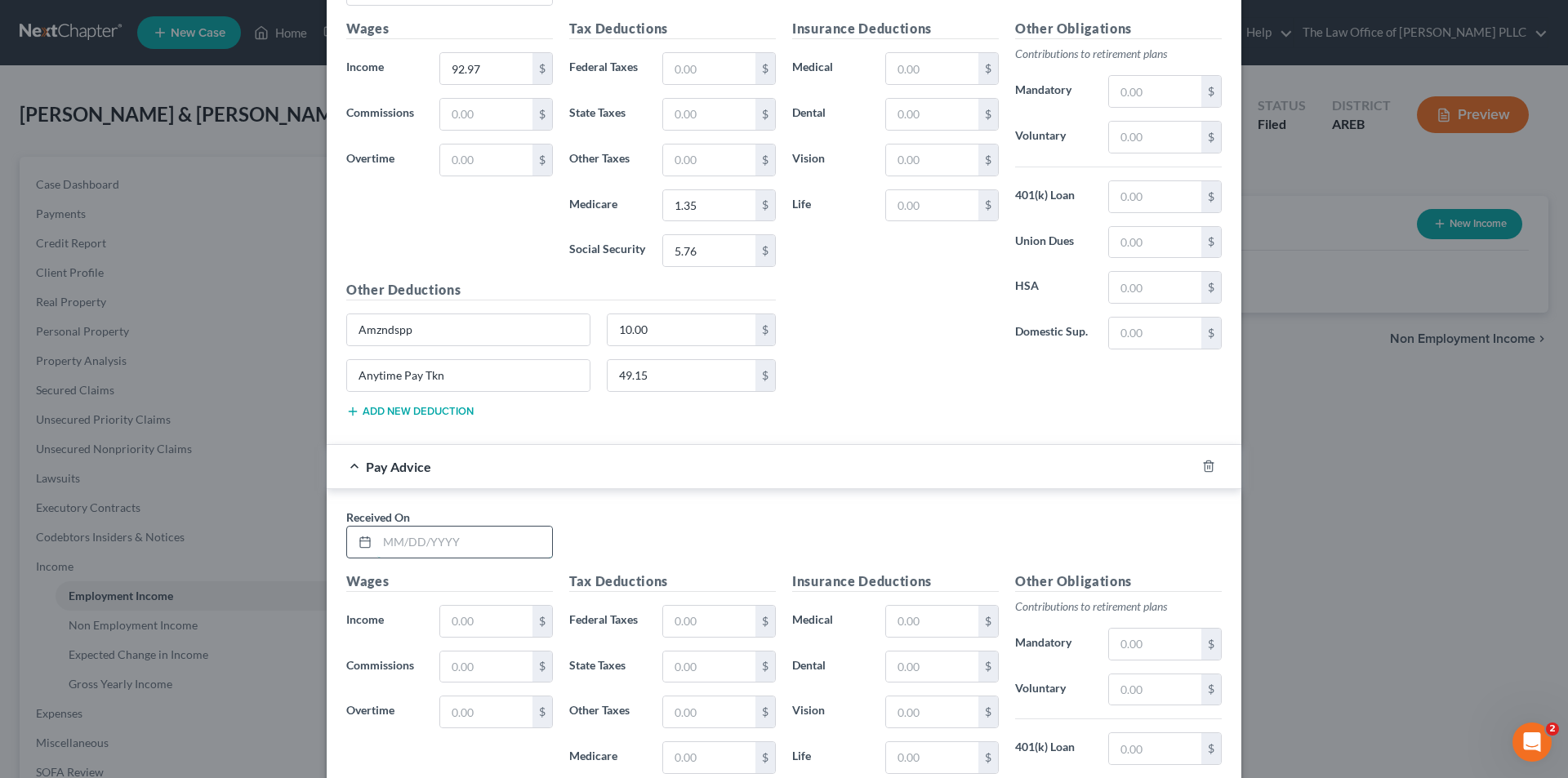
click at [417, 539] on input "text" at bounding box center [464, 542] width 174 height 31
type input "05/02/2025"
click at [456, 615] on input "text" at bounding box center [487, 621] width 92 height 31
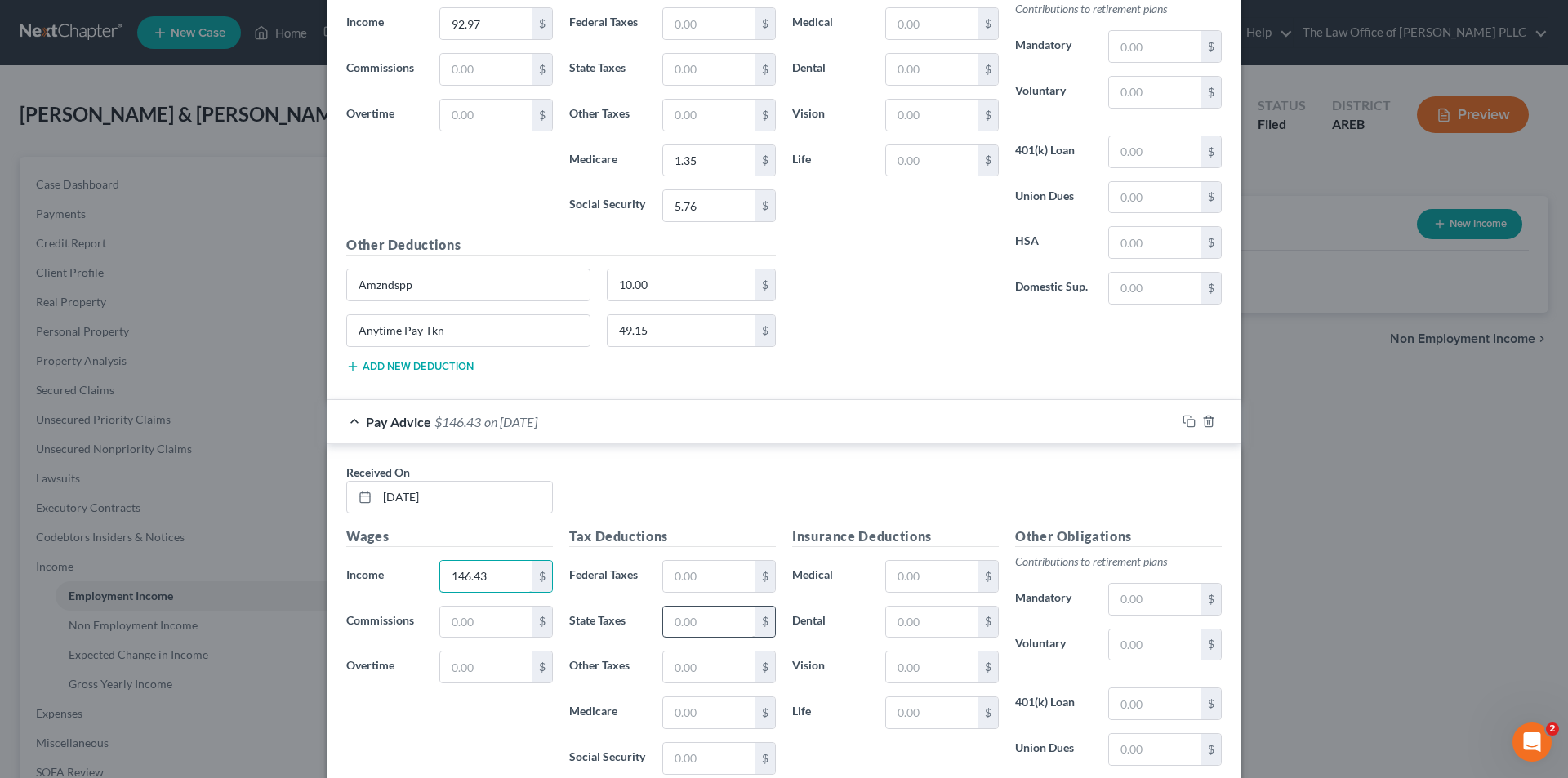
scroll to position [5116, 0]
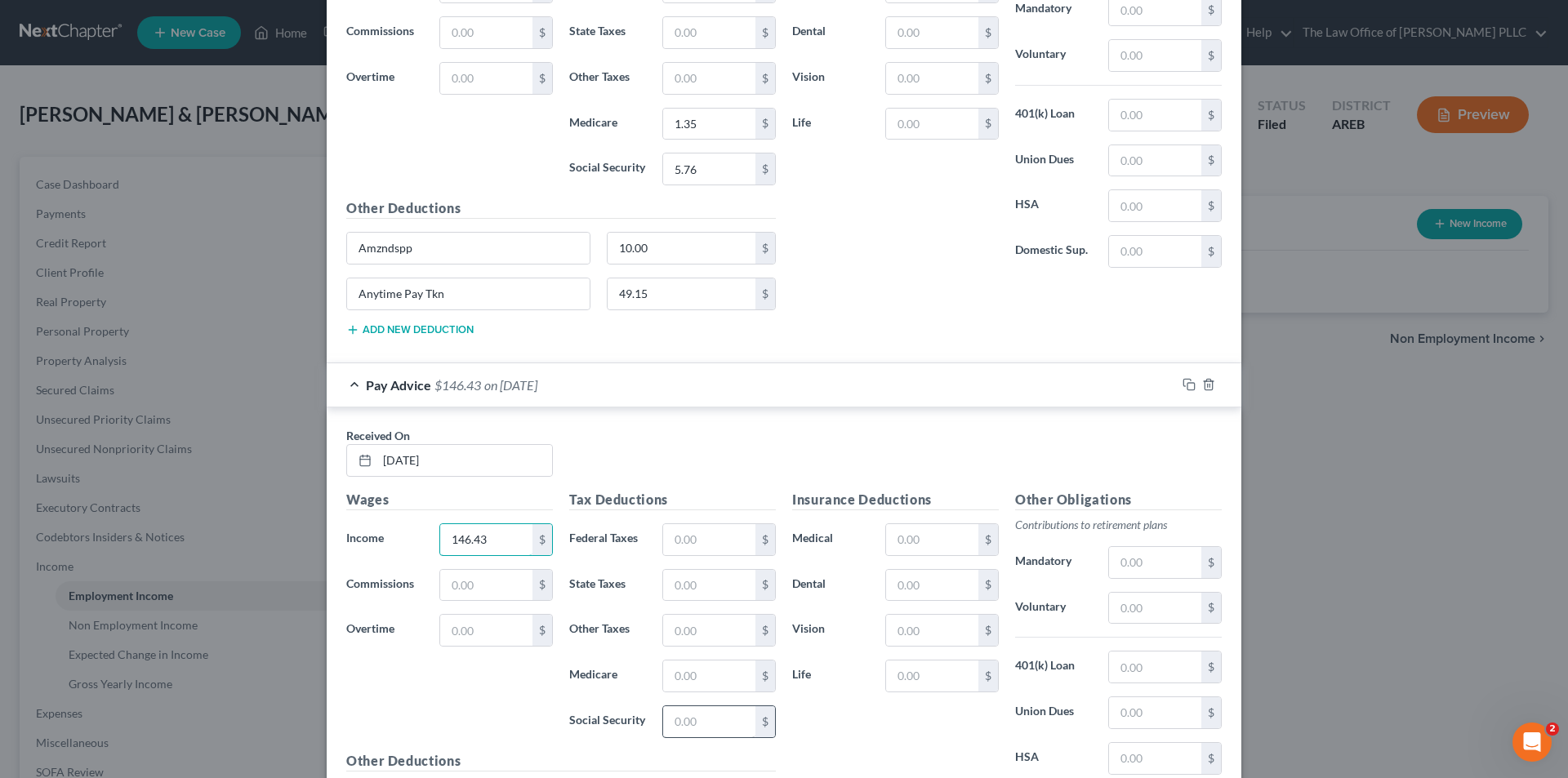
type input "146.43"
drag, startPoint x: 677, startPoint y: 728, endPoint x: 638, endPoint y: 728, distance: 39.0
click at [677, 728] on input "text" at bounding box center [709, 721] width 92 height 31
type input "9.02"
drag, startPoint x: 681, startPoint y: 680, endPoint x: 671, endPoint y: 680, distance: 10.0
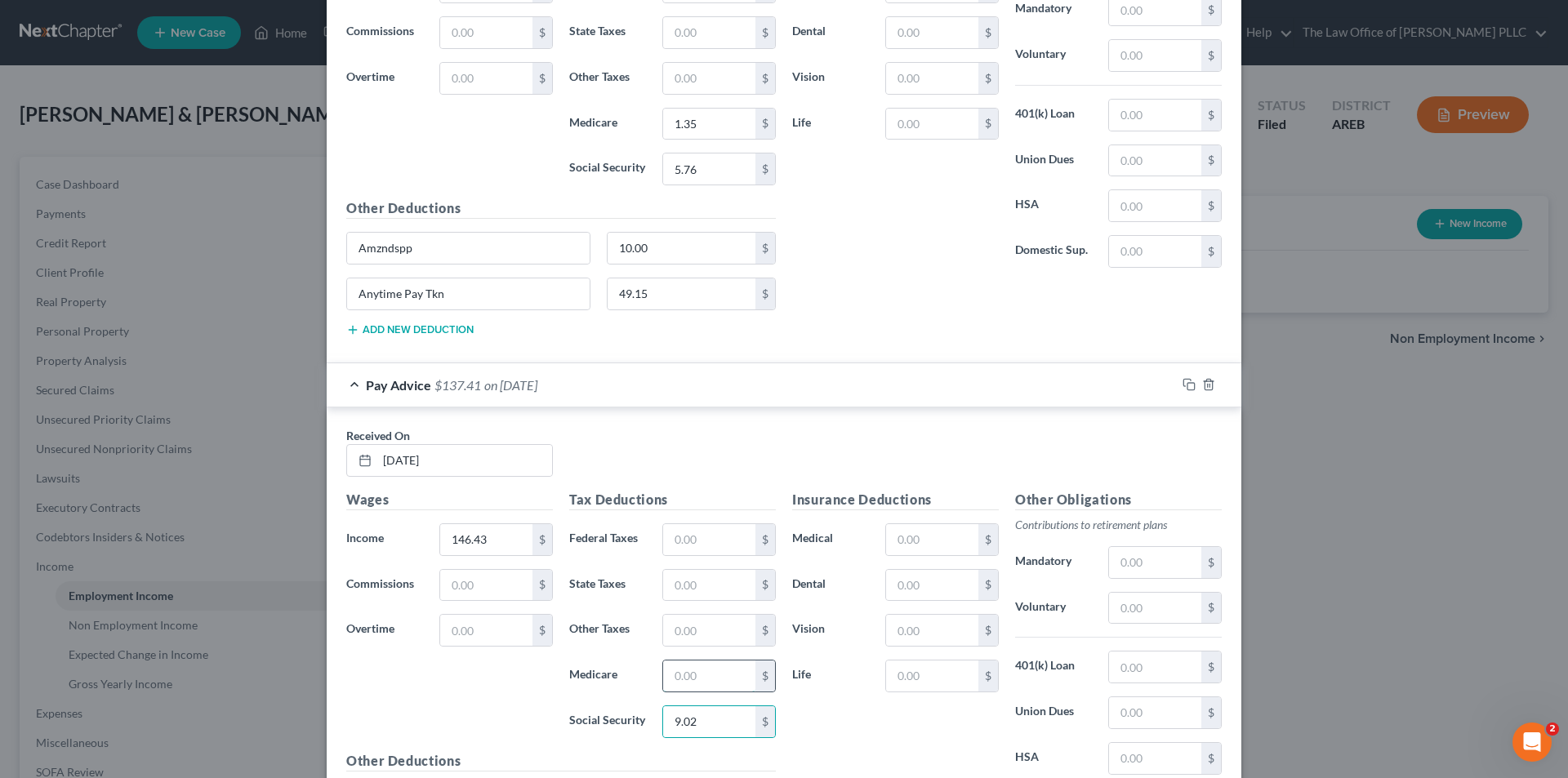
click at [681, 680] on input "text" at bounding box center [709, 676] width 92 height 31
type input "2.11"
click at [520, 682] on div "Wages Income * 146.43 $ Commissions $ Overtime $" at bounding box center [450, 621] width 223 height 261
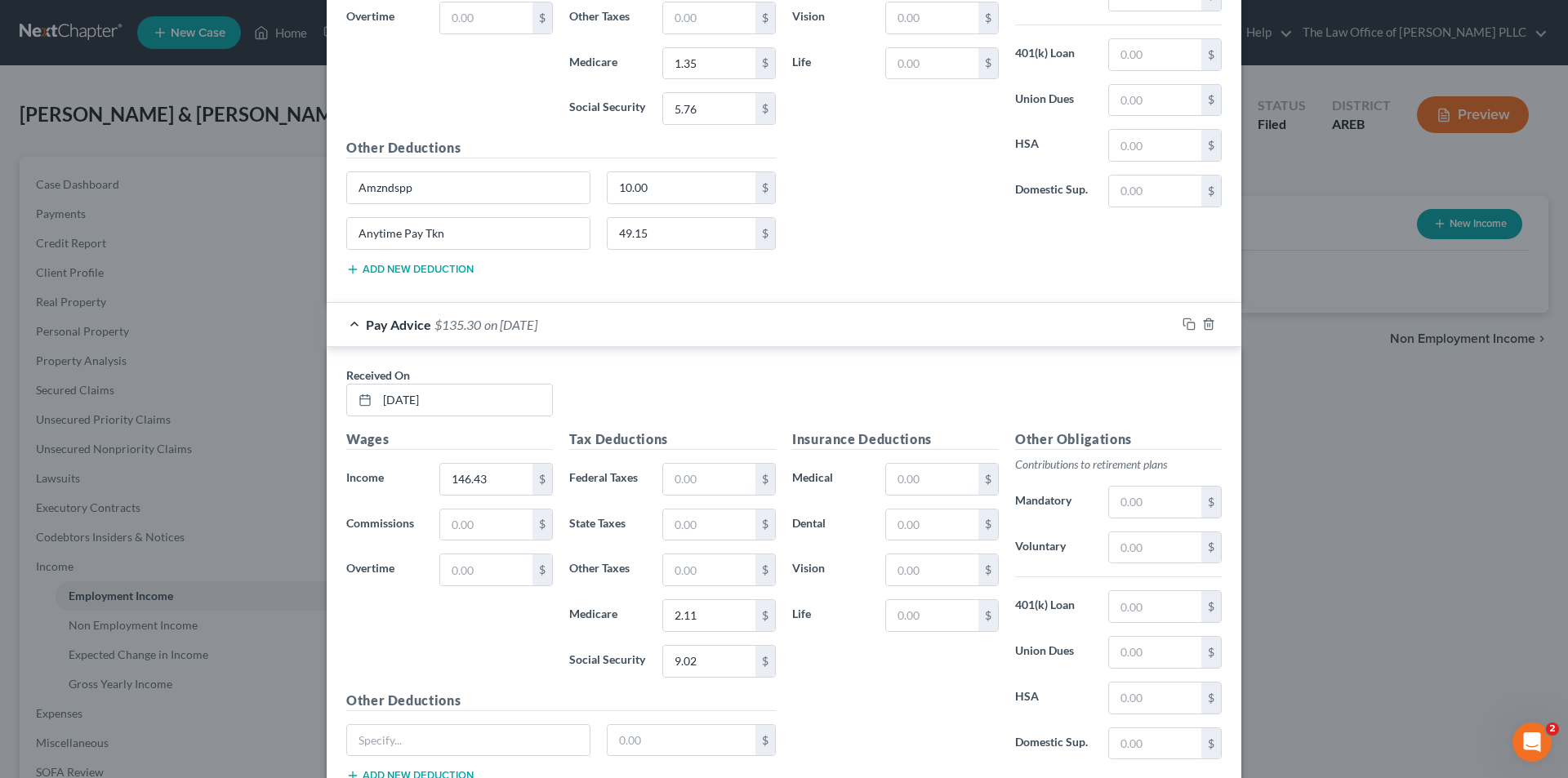
scroll to position [5279, 0]
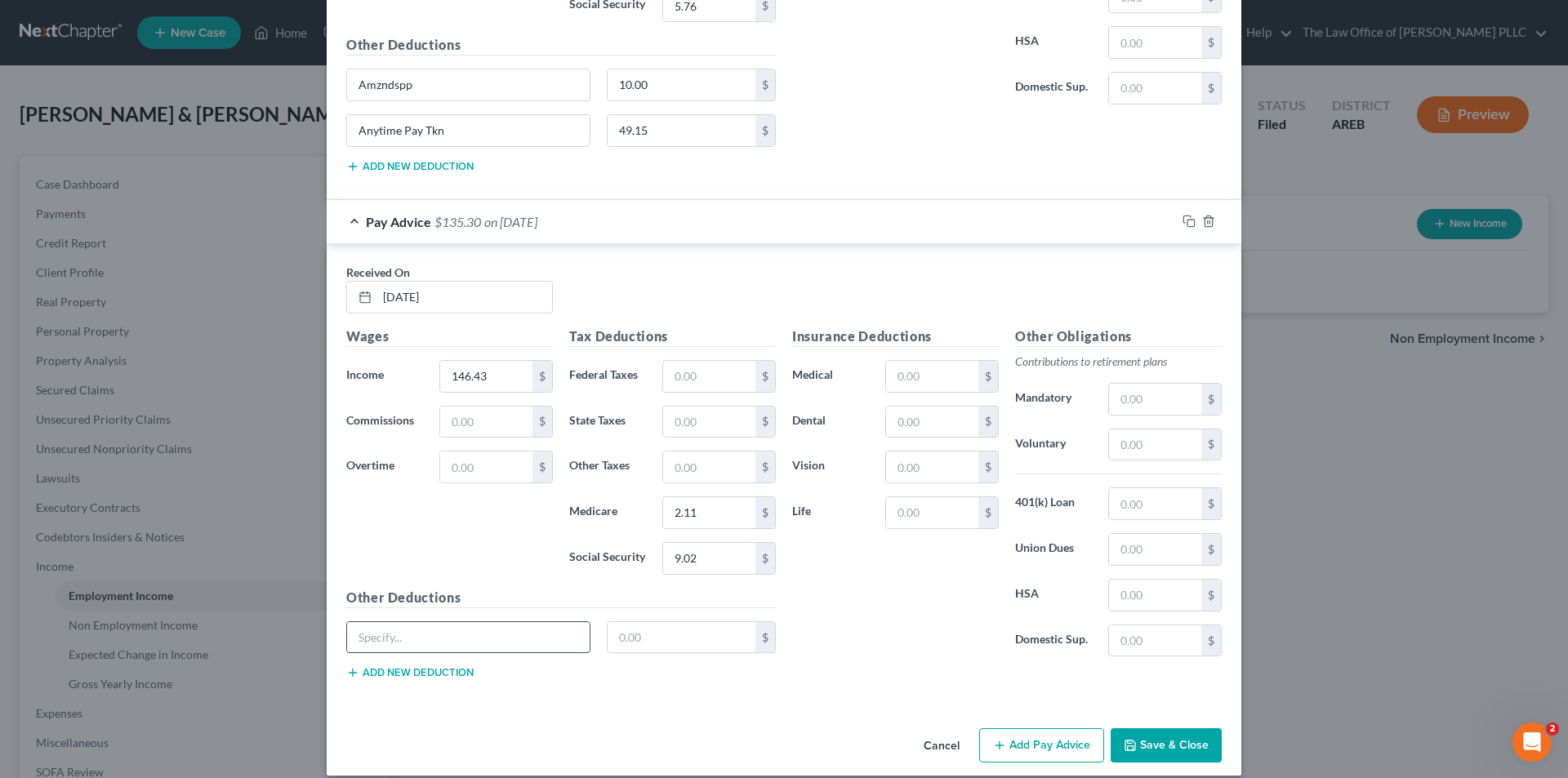
click at [460, 633] on input "text" at bounding box center [468, 637] width 242 height 31
type input "Amzndspp"
type input "10.00"
click at [387, 676] on button "Add new deduction" at bounding box center [409, 673] width 127 height 13
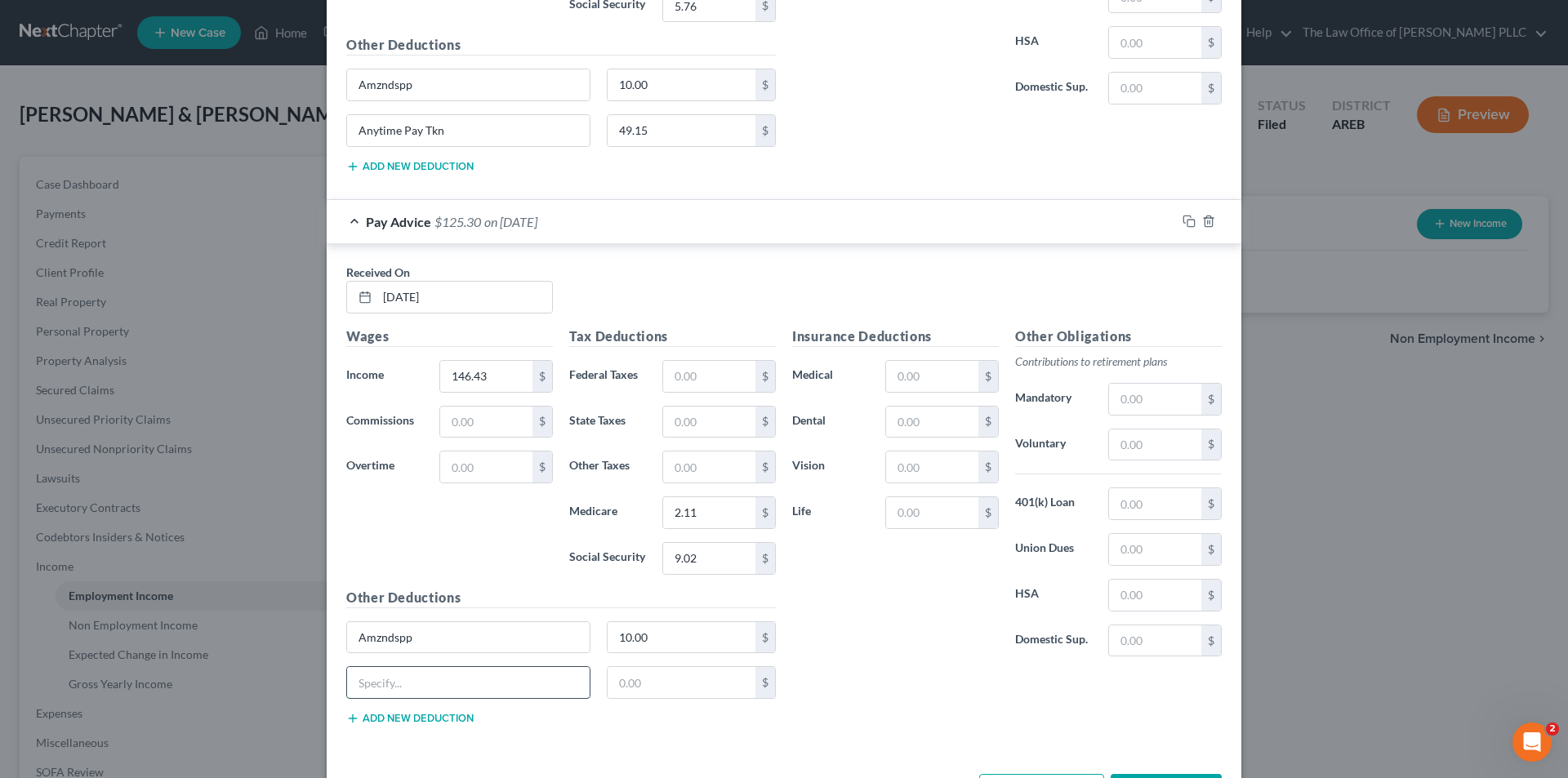
click at [387, 676] on input "text" at bounding box center [468, 682] width 242 height 31
type input "Anytime Pay Tkn"
type input "94.53"
click at [892, 661] on div "Insurance Deductions Medical $ Dental $ Vision $ Life $" at bounding box center [895, 498] width 223 height 344
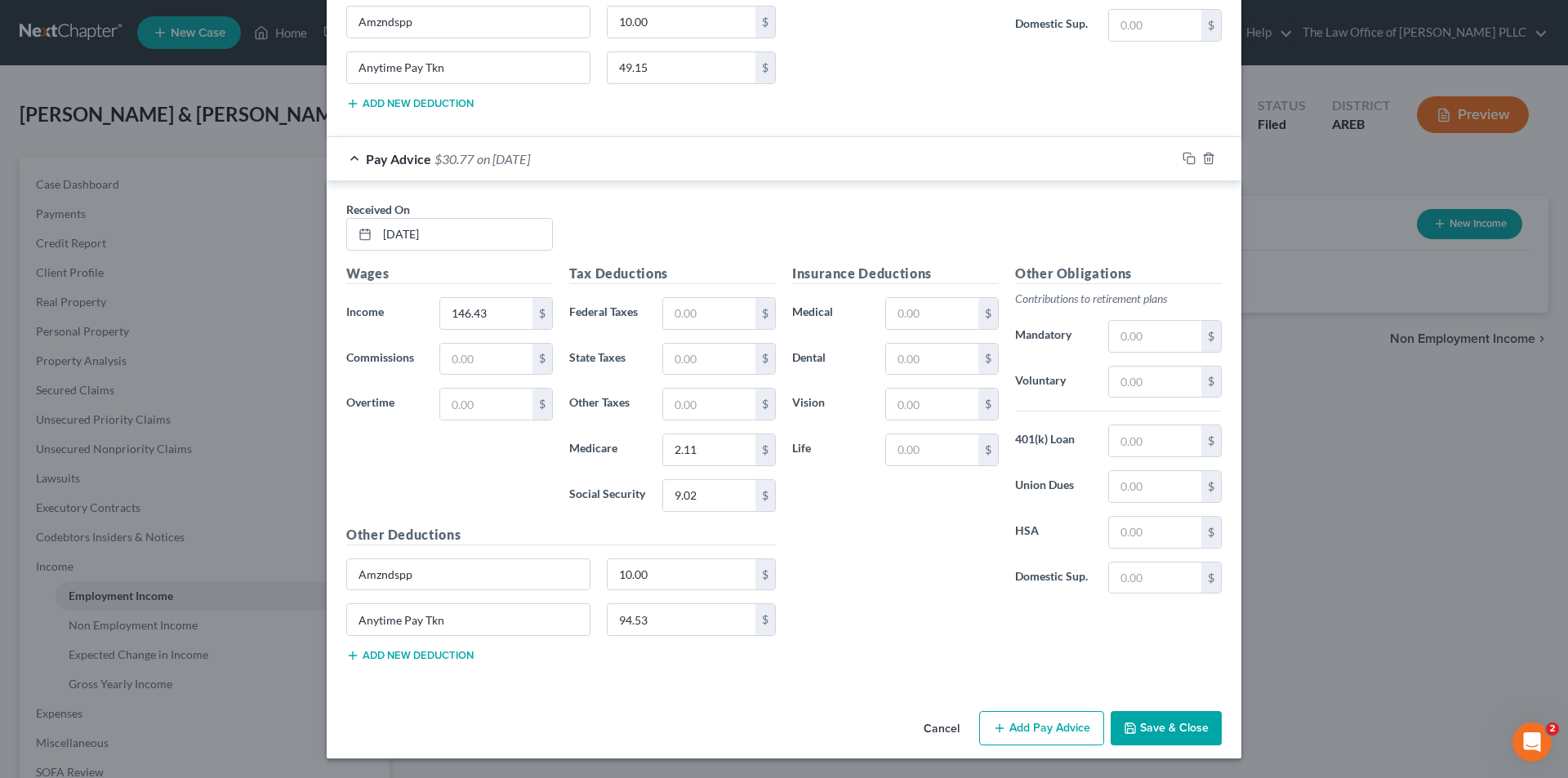
click at [1046, 733] on button "Add Pay Advice" at bounding box center [1041, 728] width 124 height 34
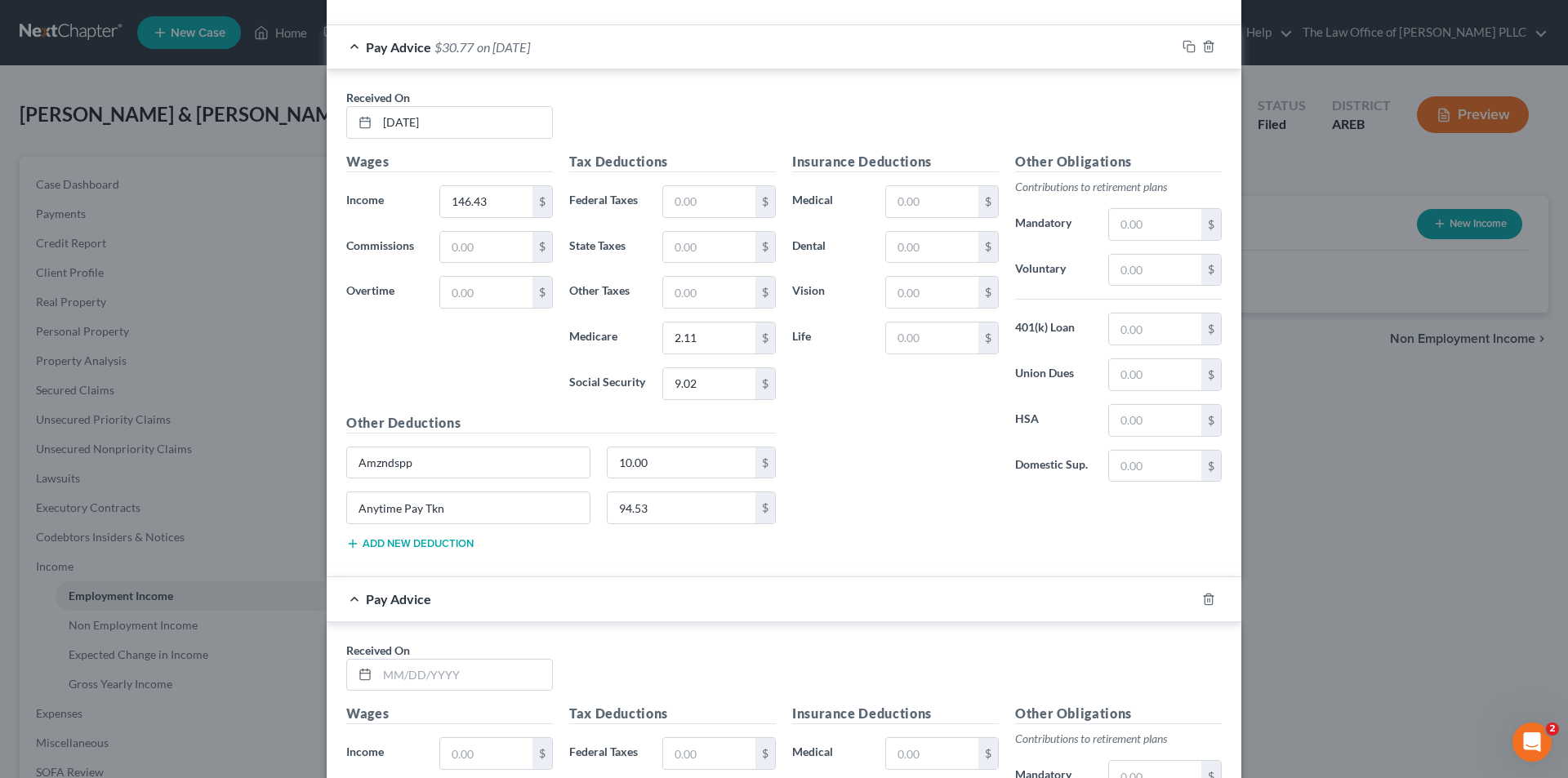
scroll to position [5587, 0]
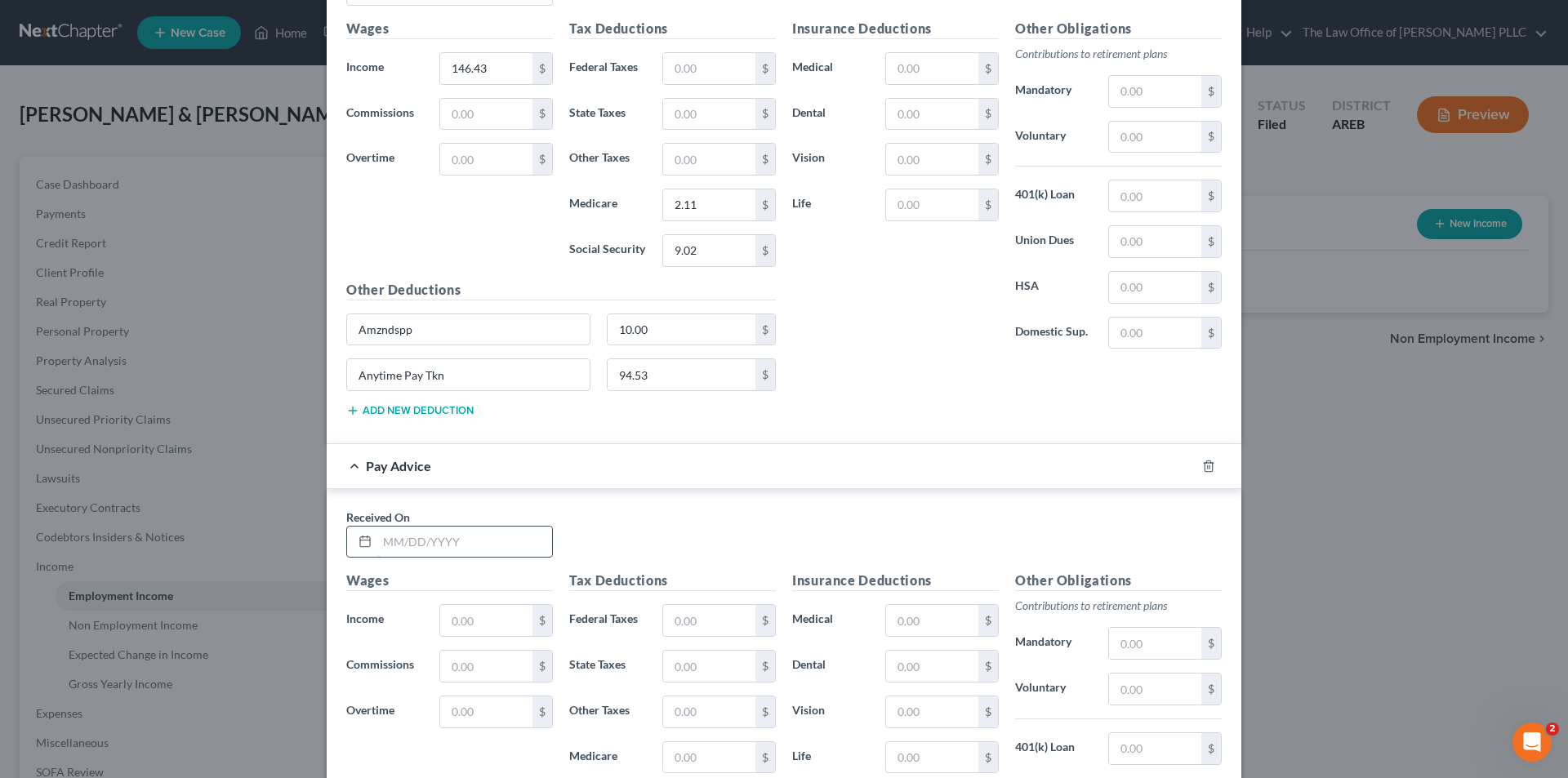
click at [443, 534] on input "text" at bounding box center [464, 542] width 174 height 31
type input "03/21/2025"
click at [477, 619] on input "text" at bounding box center [487, 621] width 92 height 31
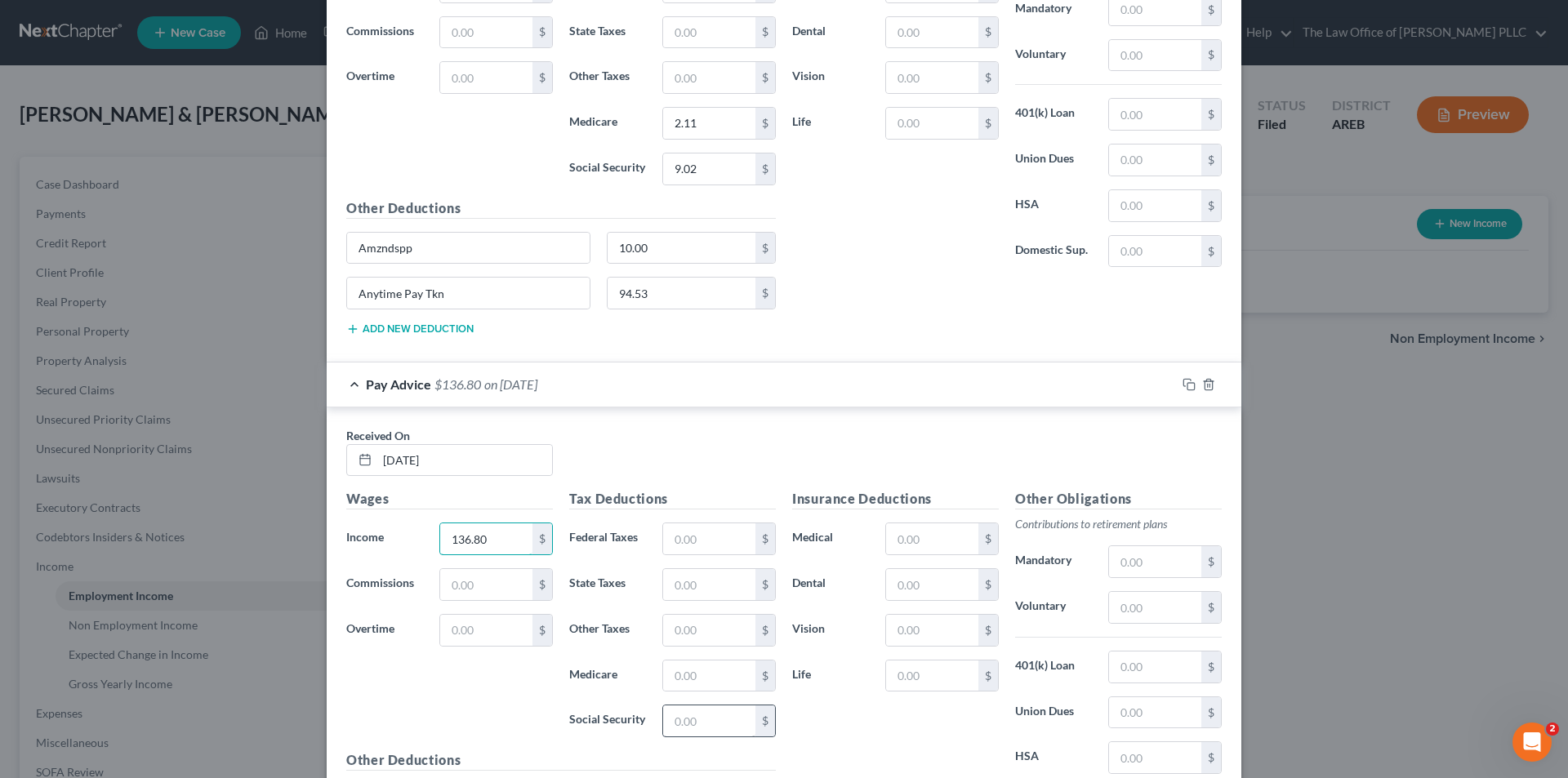
type input "136.80"
click at [703, 732] on input "text" at bounding box center [709, 720] width 92 height 31
type input "8.48"
click at [711, 682] on input "text" at bounding box center [709, 676] width 92 height 31
type input "1.98"
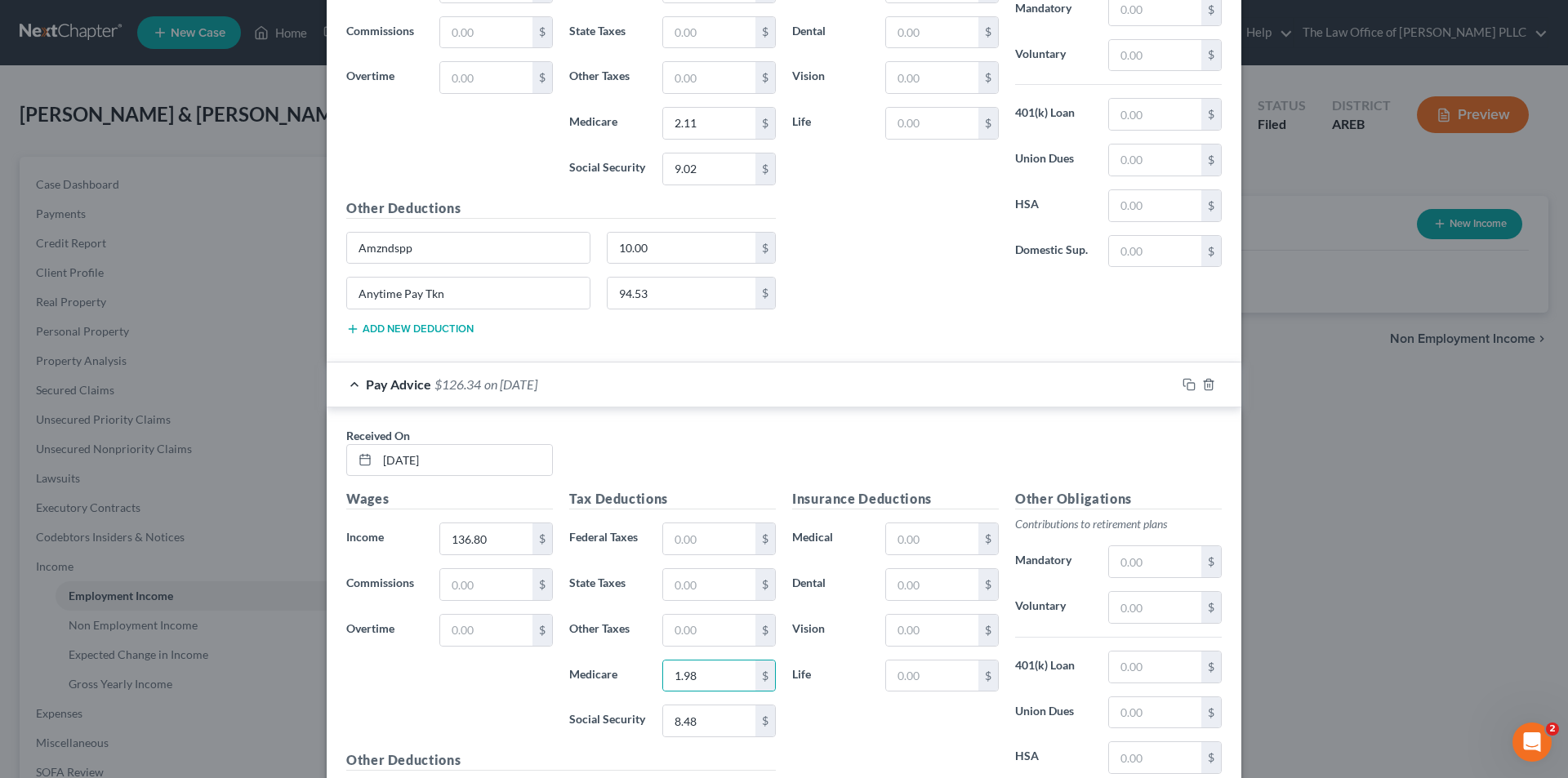
click at [550, 706] on div "Wages Income * 136.80 $ Commissions $ Overtime $" at bounding box center [450, 620] width 223 height 261
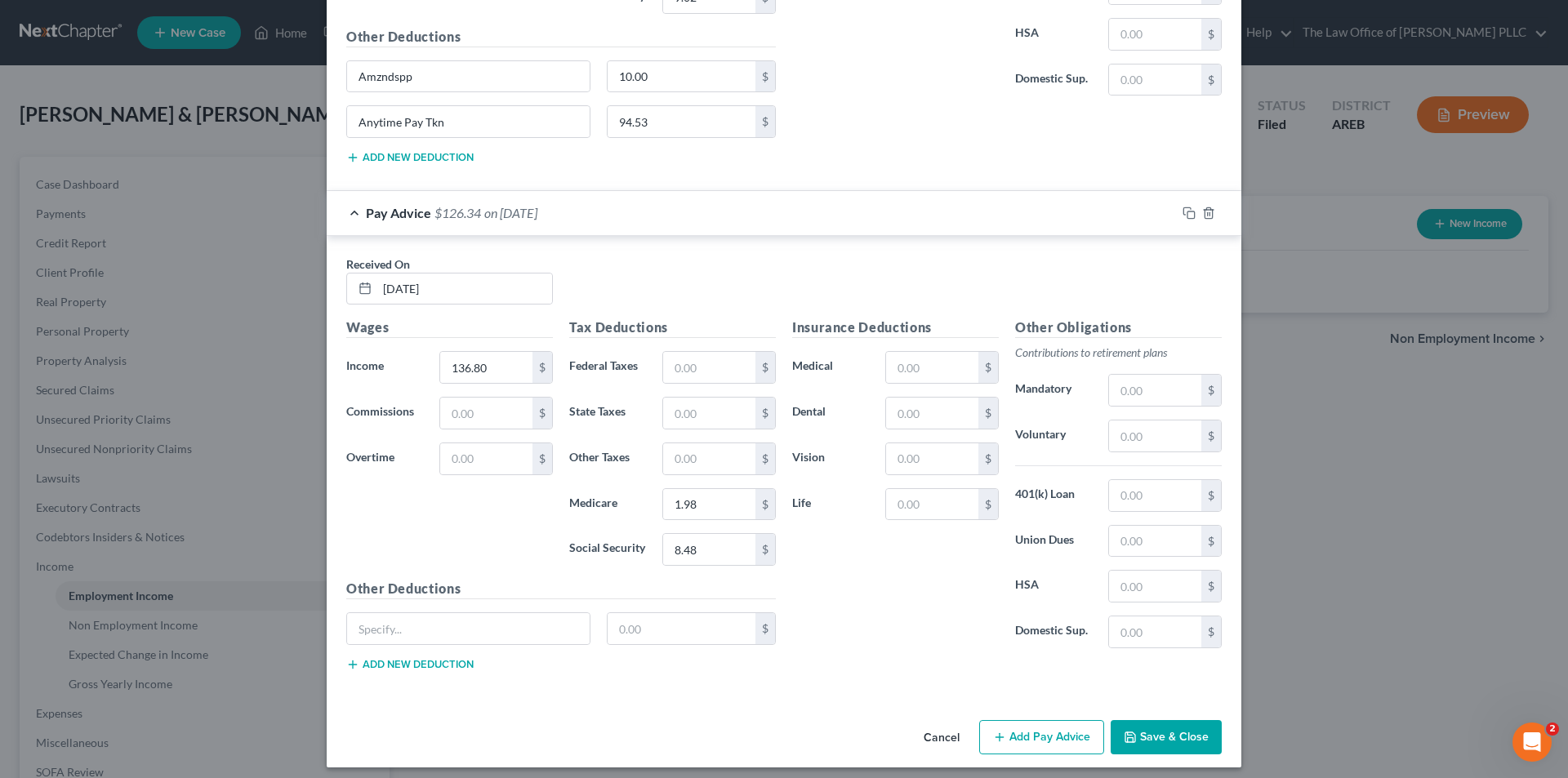
scroll to position [5850, 0]
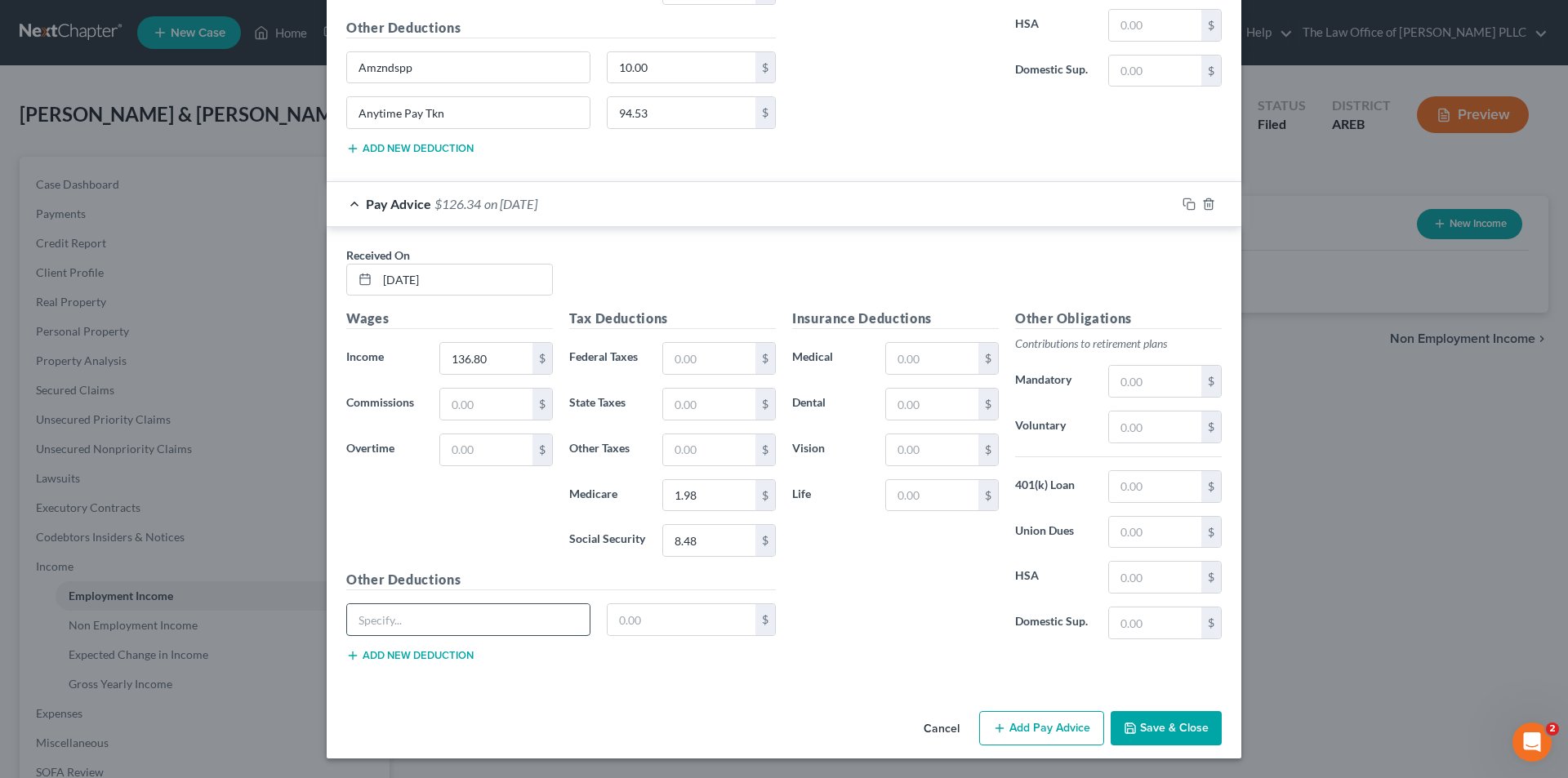
click at [501, 621] on input "text" at bounding box center [468, 620] width 242 height 31
type input "Amzndspp"
click at [671, 619] on input "text" at bounding box center [682, 620] width 149 height 31
type input "10.00"
click at [1038, 729] on button "Add Pay Advice" at bounding box center [1041, 728] width 124 height 34
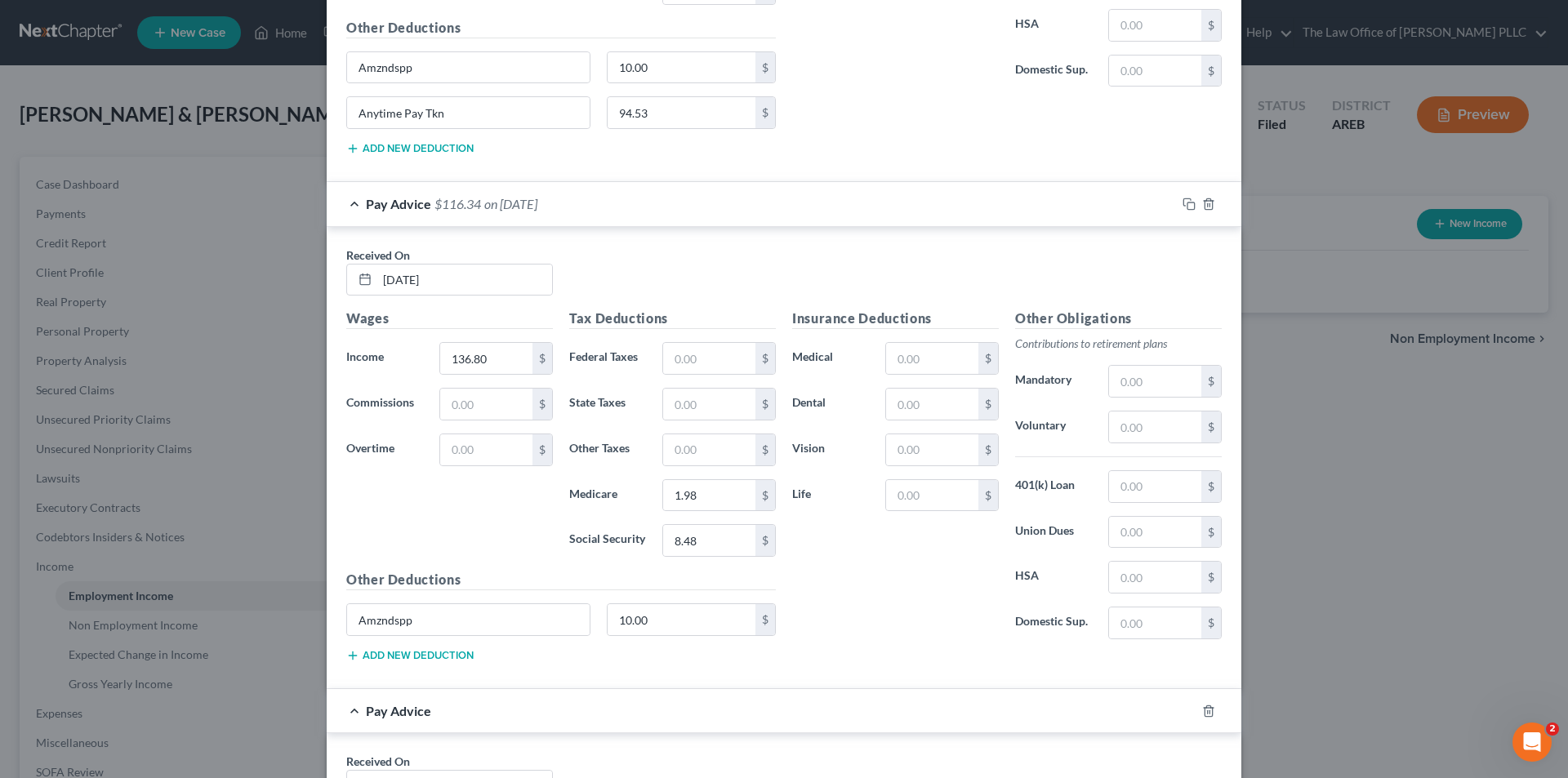
scroll to position [6095, 0]
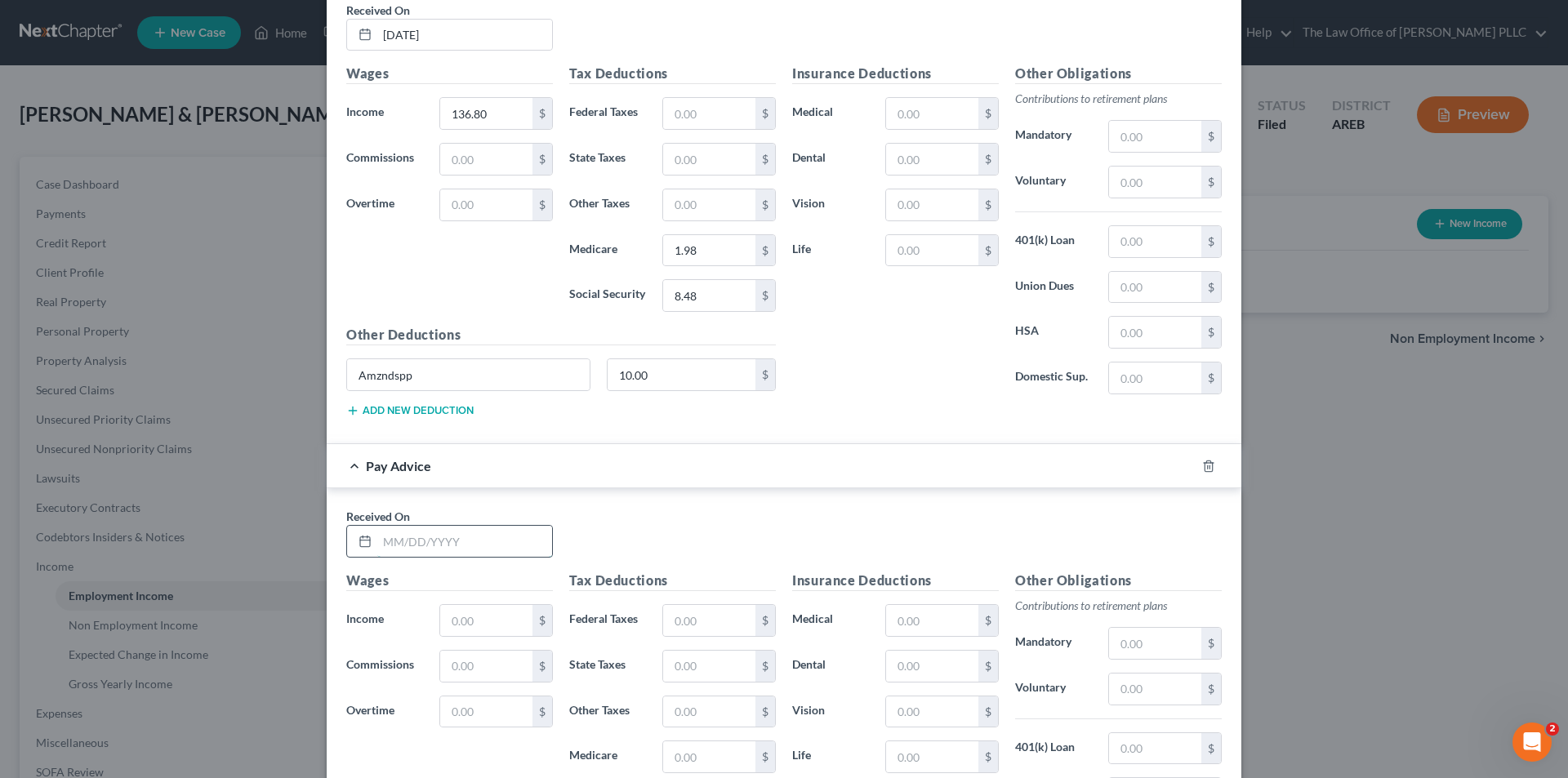
click at [426, 538] on input "text" at bounding box center [464, 541] width 174 height 31
type input "04/25/2025"
click at [454, 616] on input "text" at bounding box center [487, 621] width 92 height 31
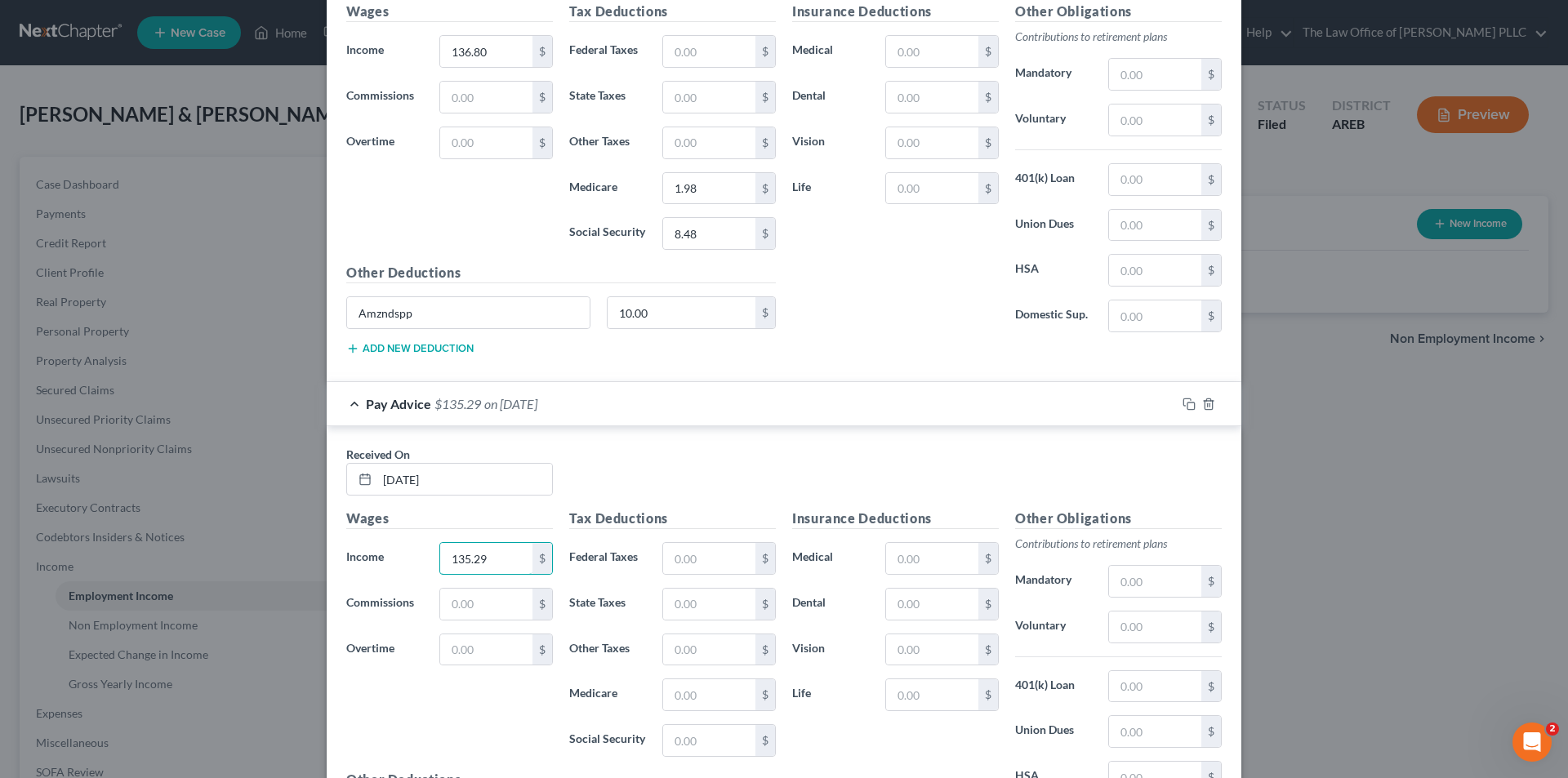
scroll to position [6258, 0]
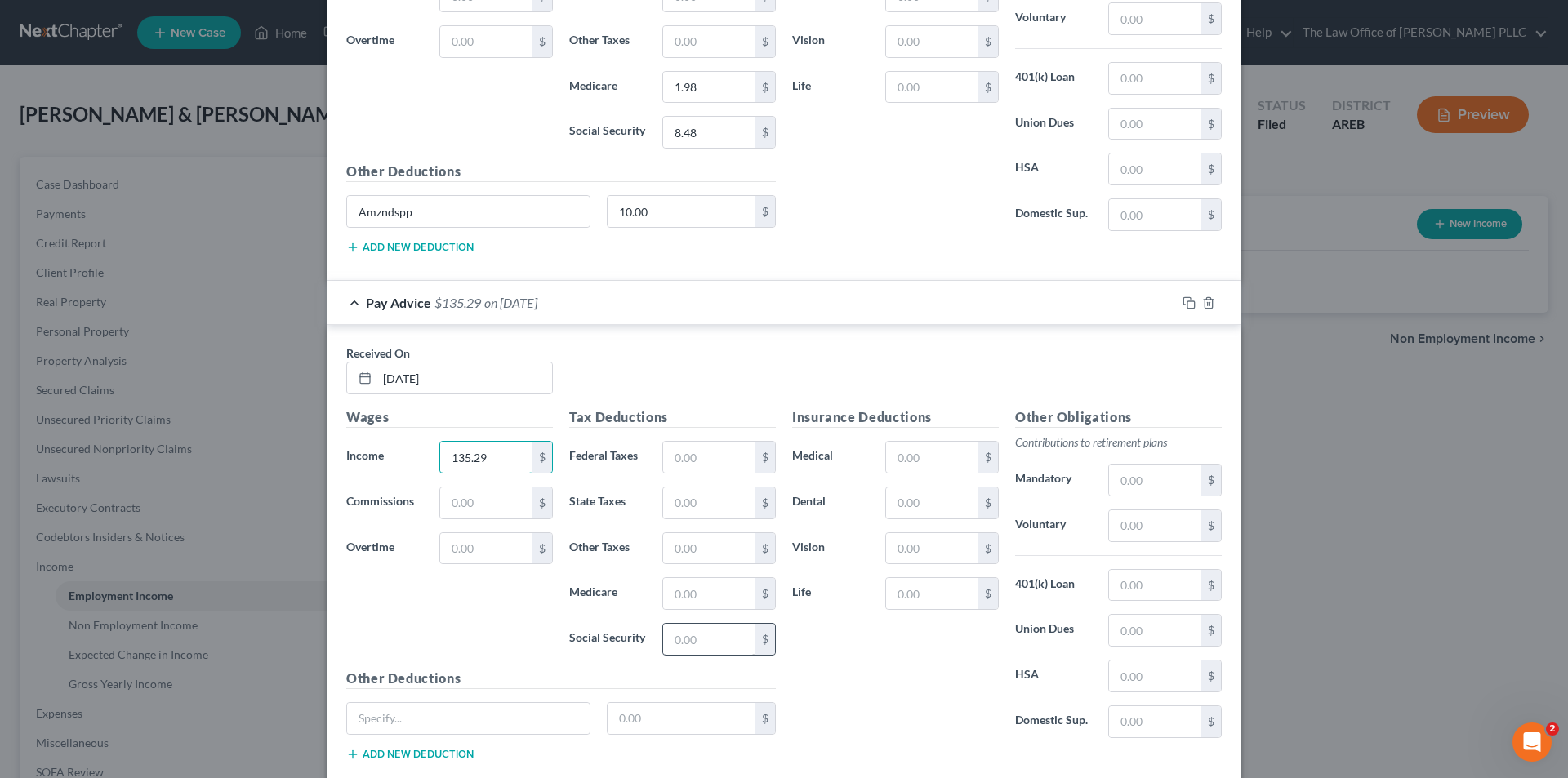
type input "135.29"
click at [673, 640] on input "text" at bounding box center [709, 639] width 92 height 31
type input "8.39"
click at [699, 588] on input "text" at bounding box center [709, 593] width 92 height 31
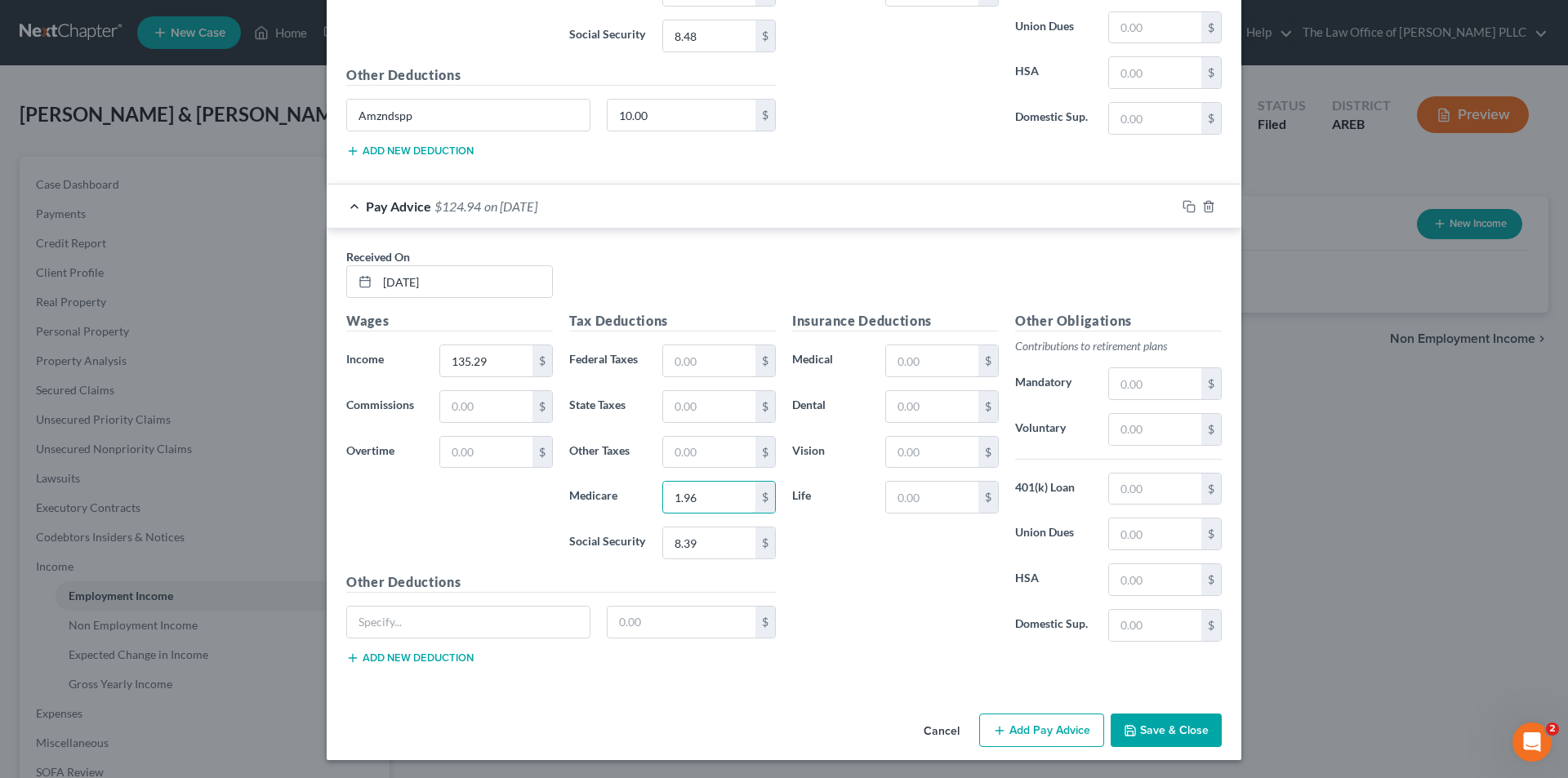
scroll to position [6356, 0]
type input "1.96"
click at [455, 631] on input "text" at bounding box center [468, 621] width 242 height 31
click at [449, 622] on input "text" at bounding box center [468, 621] width 242 height 31
click at [385, 620] on input "Amznsdpp" at bounding box center [468, 621] width 242 height 31
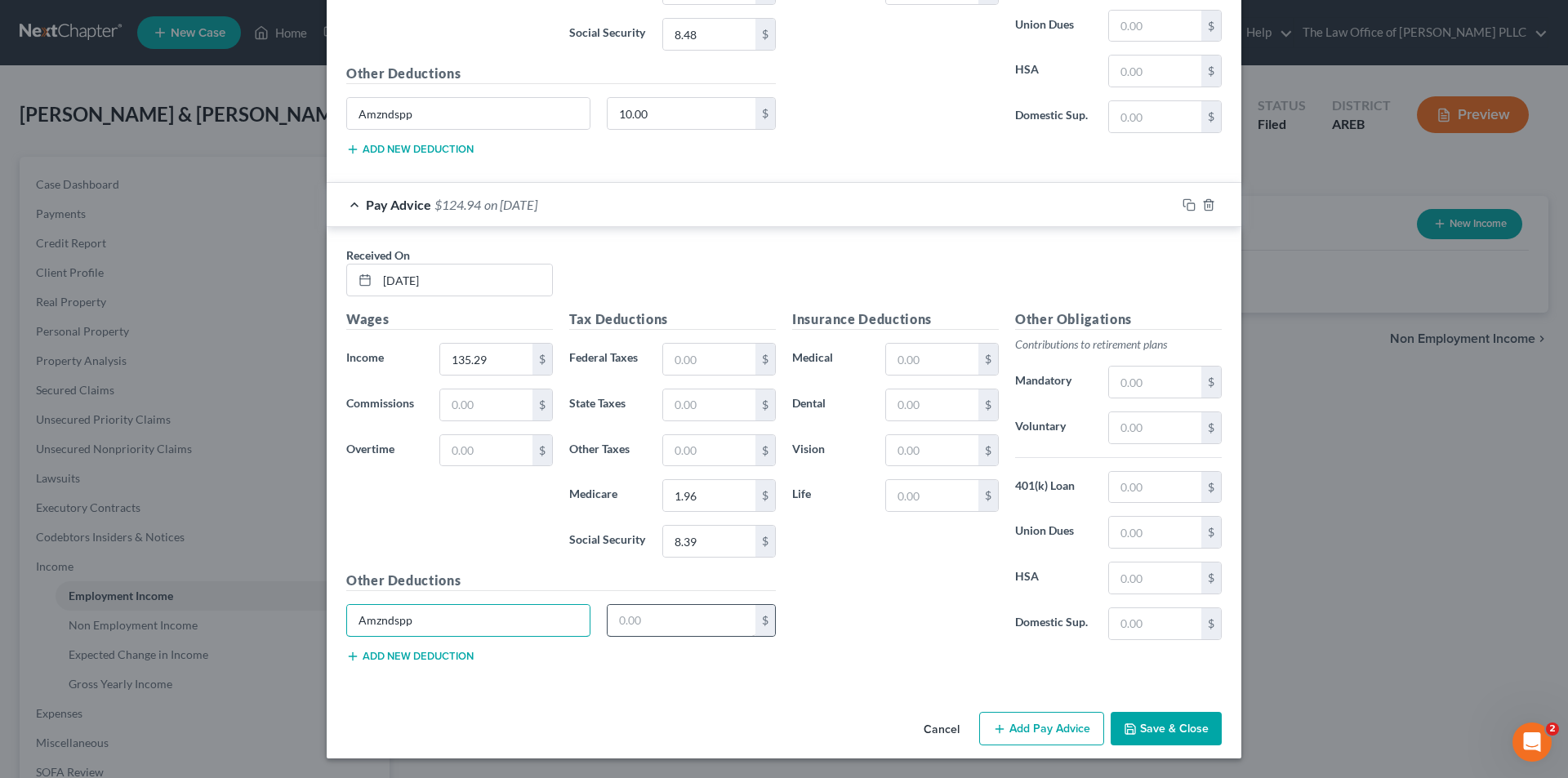
type input "Amzndspp"
click at [640, 623] on input "text" at bounding box center [682, 621] width 149 height 31
type input "10.00"
click at [850, 637] on div "Insurance Deductions Medical $ Dental $ Vision $ Life $" at bounding box center [895, 481] width 223 height 344
click at [1016, 729] on button "Add Pay Advice" at bounding box center [1041, 729] width 124 height 34
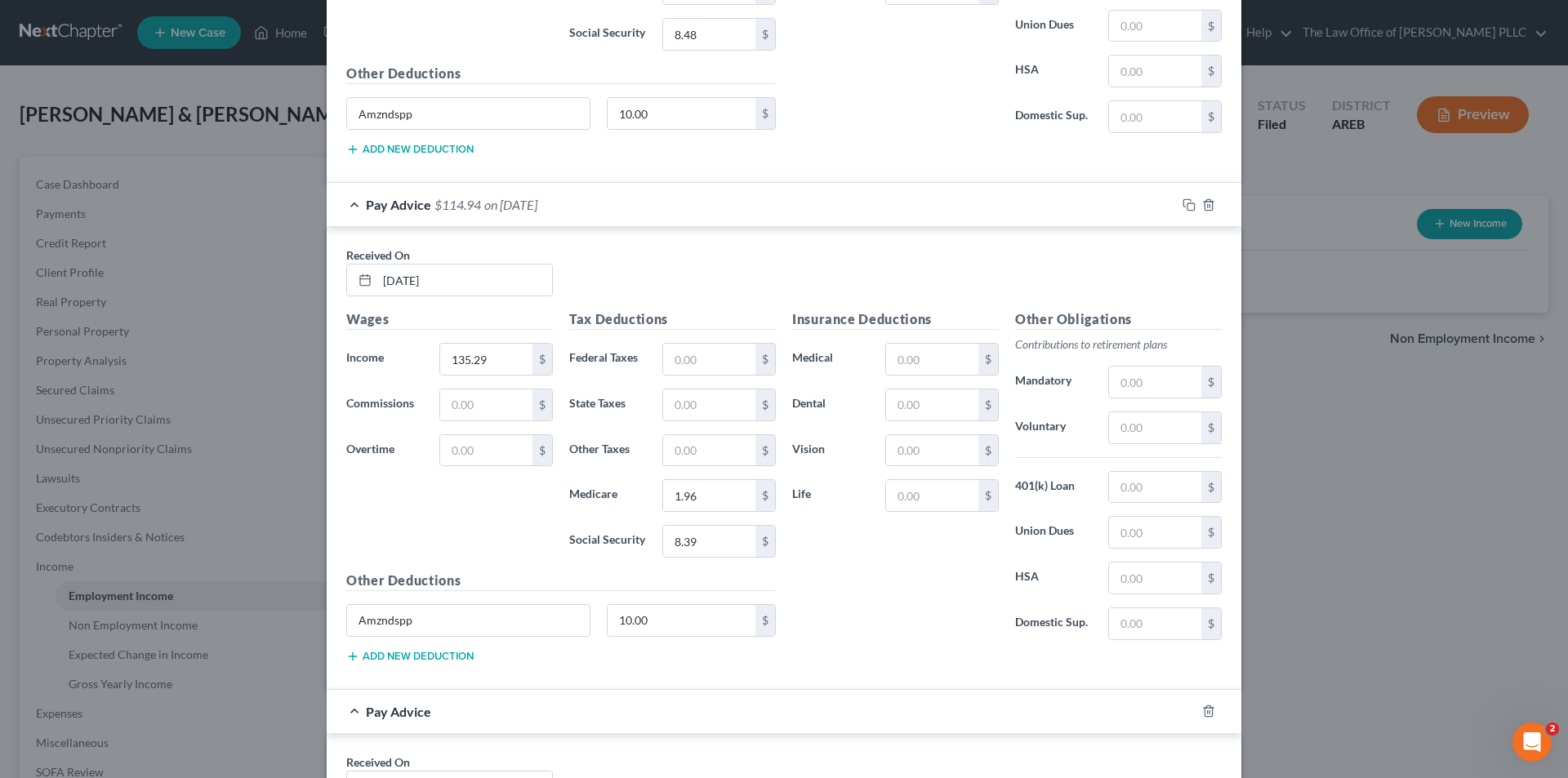
scroll to position [6600, 0]
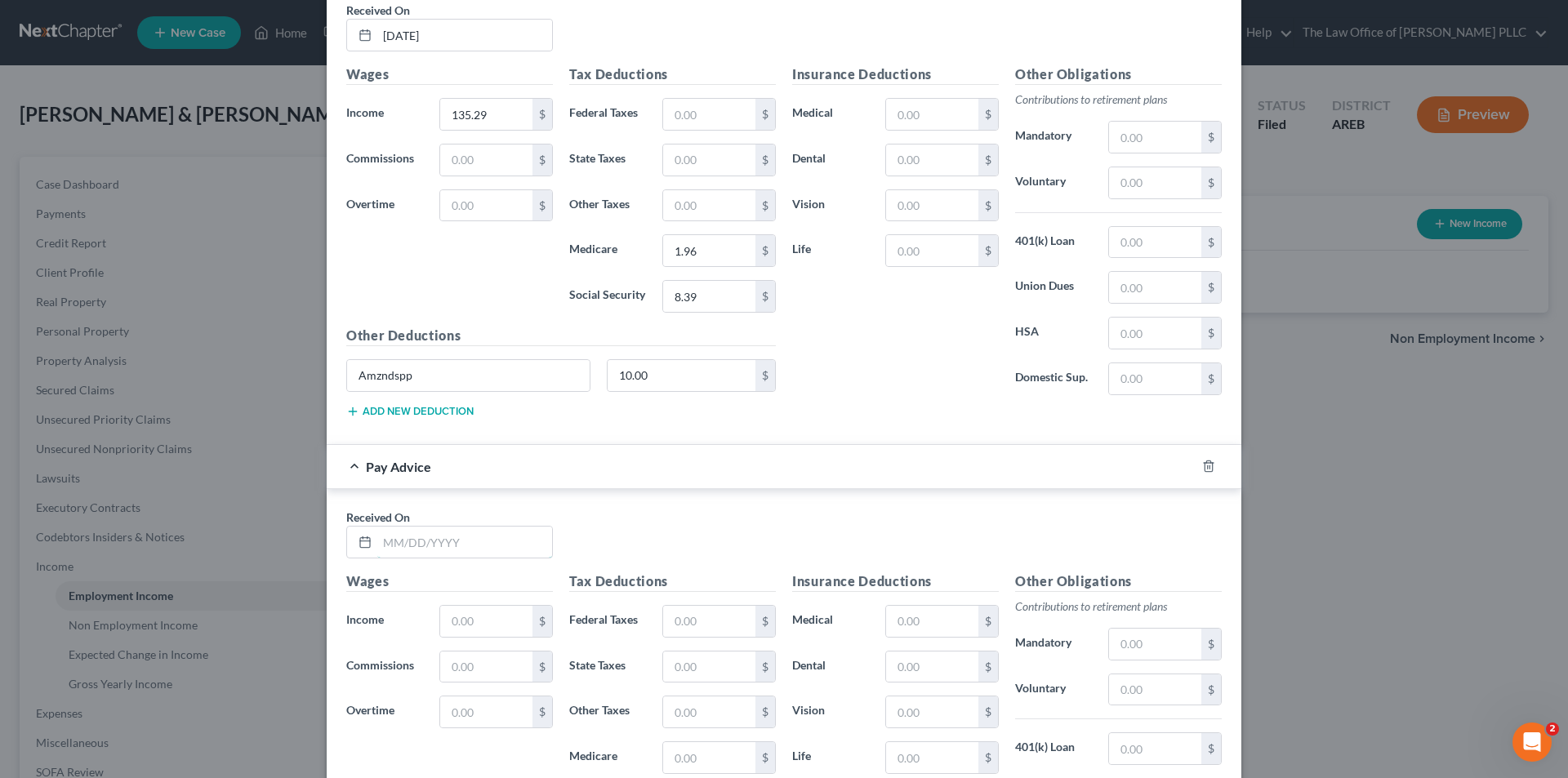
drag, startPoint x: 453, startPoint y: 542, endPoint x: 515, endPoint y: 525, distance: 64.3
click at [460, 540] on input "text" at bounding box center [464, 542] width 174 height 31
type input "04/04/2025"
click at [469, 615] on input "text" at bounding box center [487, 621] width 92 height 31
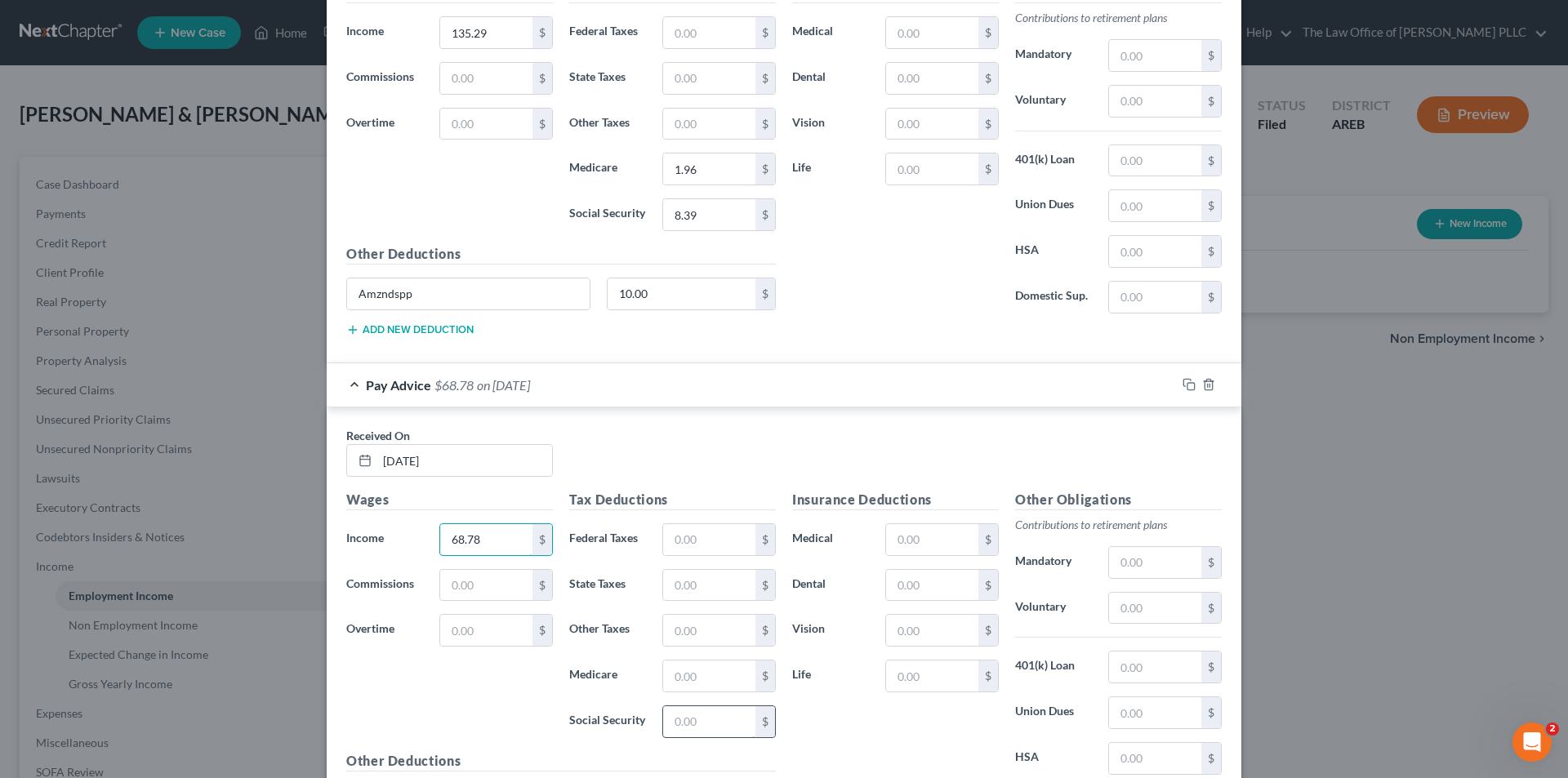
type input "68.78"
click at [690, 725] on input "text" at bounding box center [709, 721] width 92 height 31
type input "4.26"
click at [699, 683] on input "text" at bounding box center [709, 676] width 92 height 31
type input "1.00"
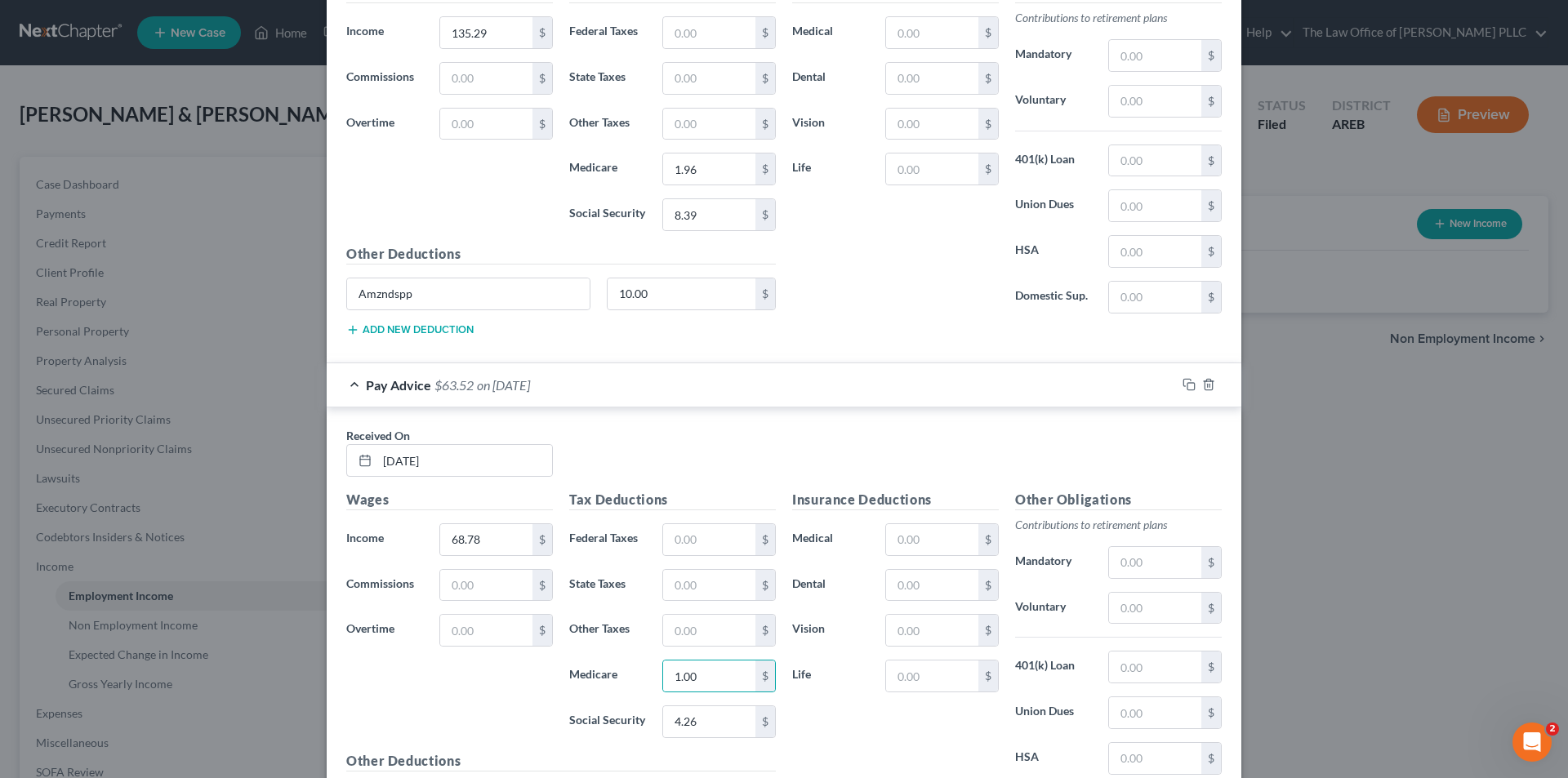
click at [500, 706] on div "Wages Income * 68.78 $ Commissions $ Overtime $" at bounding box center [450, 621] width 223 height 261
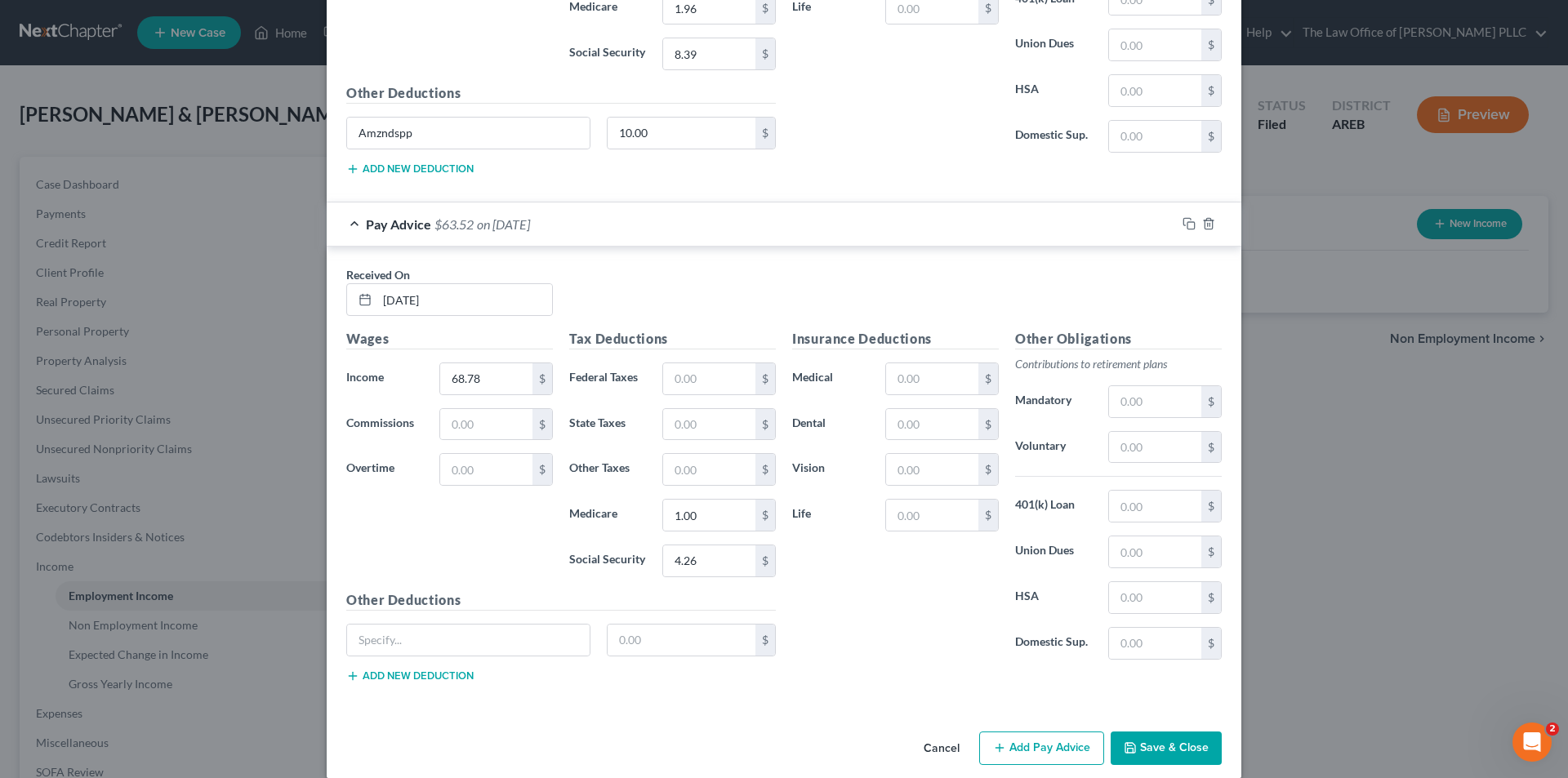
scroll to position [6845, 0]
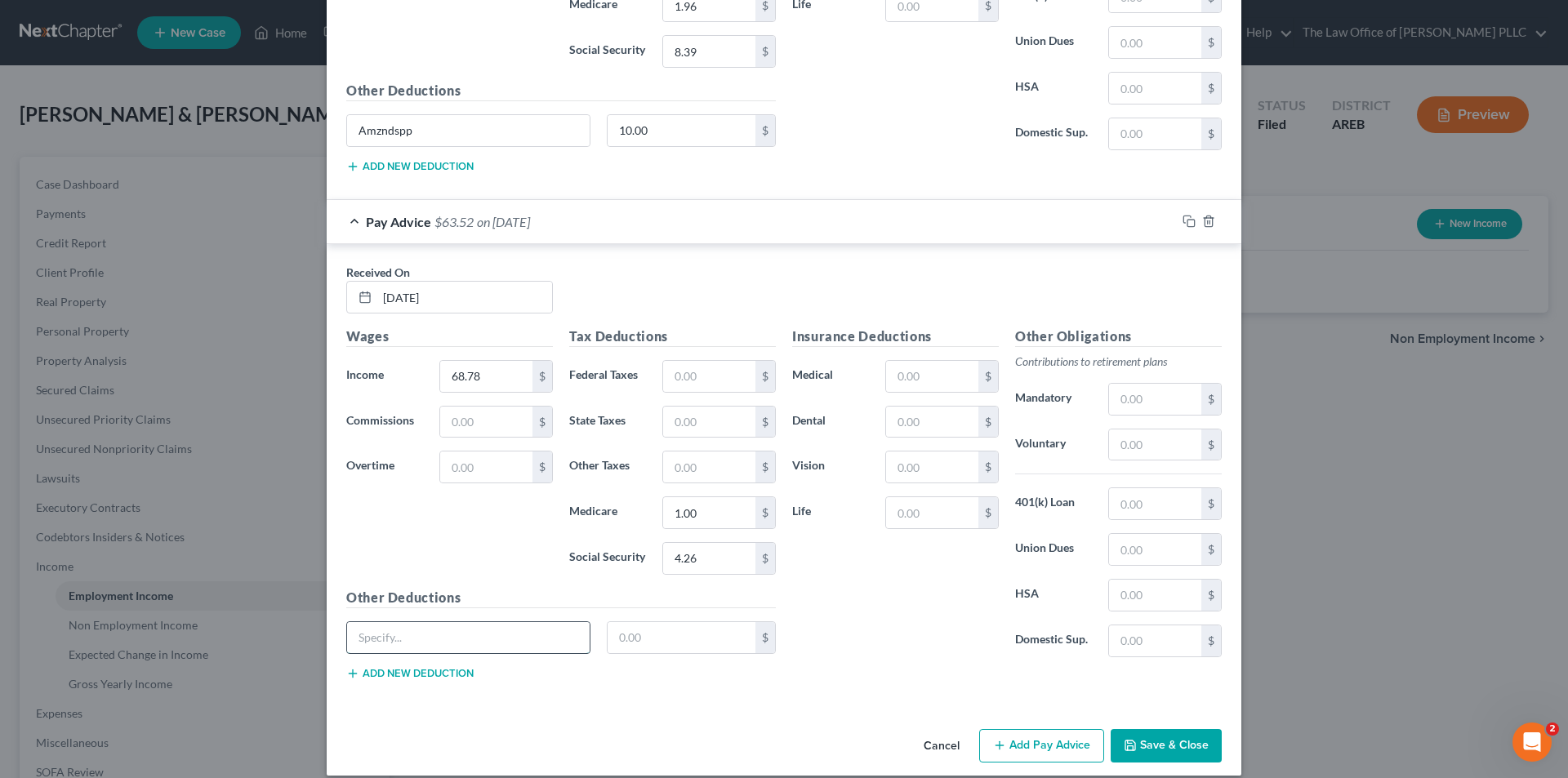
click at [481, 648] on input "text" at bounding box center [468, 637] width 242 height 31
type input "Amzndspp"
type input "10.00"
click at [426, 676] on button "Add new deduction" at bounding box center [409, 673] width 127 height 13
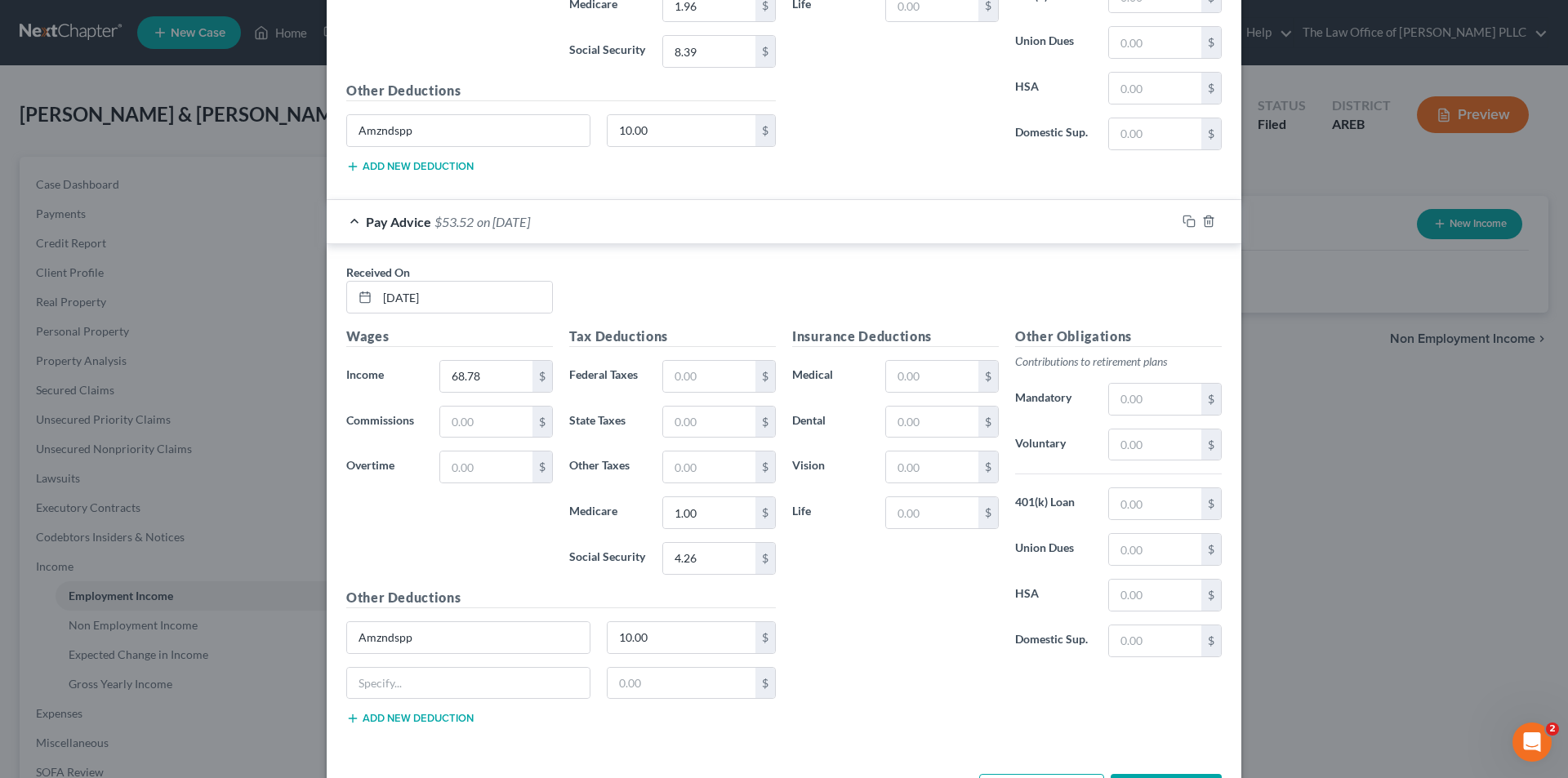
click at [346, 712] on button "Add new deduction" at bounding box center [409, 719] width 127 height 13
click at [429, 673] on input "text" at bounding box center [468, 683] width 242 height 31
drag, startPoint x: 448, startPoint y: 681, endPoint x: 471, endPoint y: 677, distance: 23.3
click at [454, 681] on input "Anytime Pay Taken" at bounding box center [468, 683] width 242 height 31
type input "Anytime Pay Tkn"
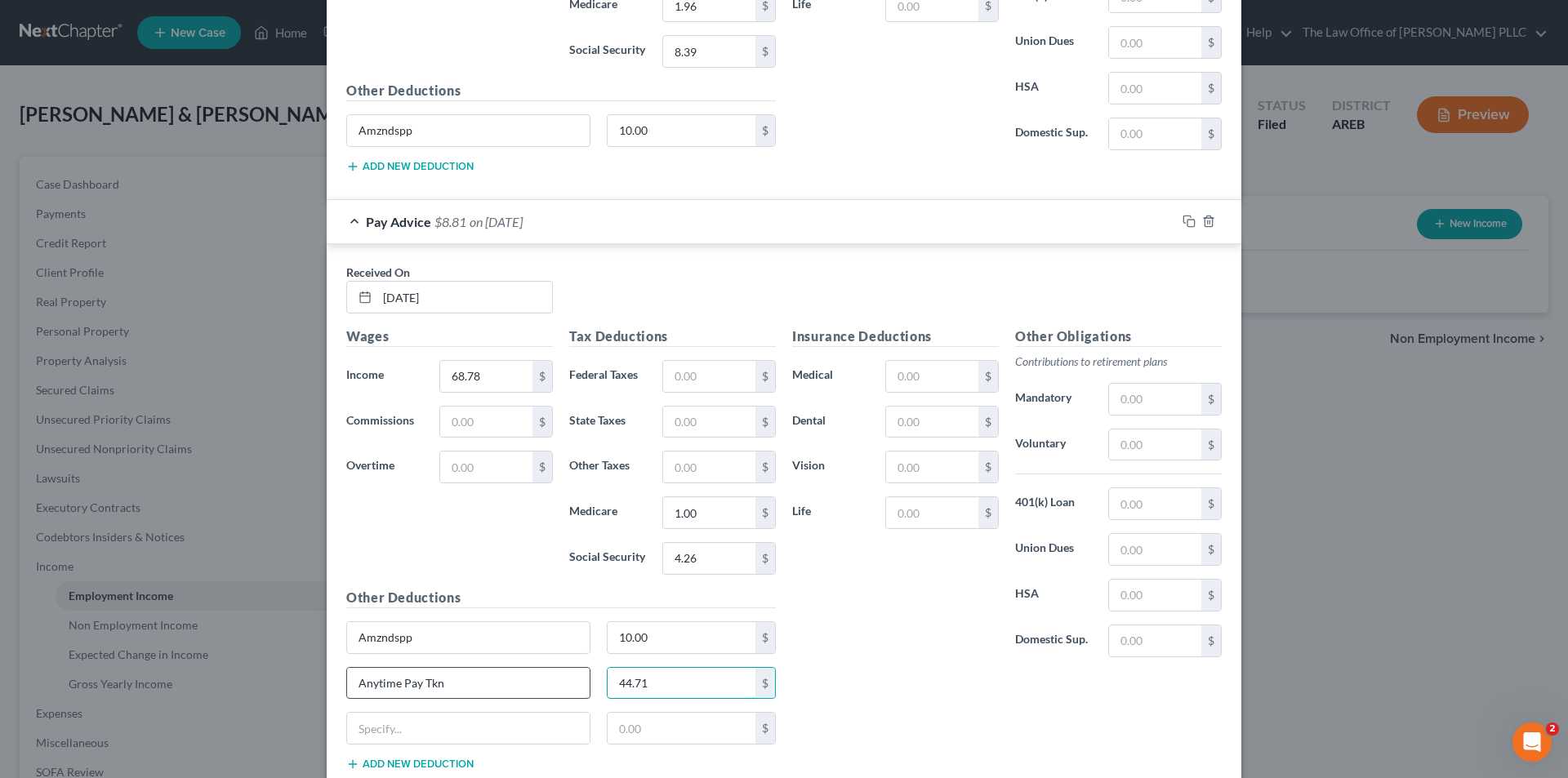
type input "44.71"
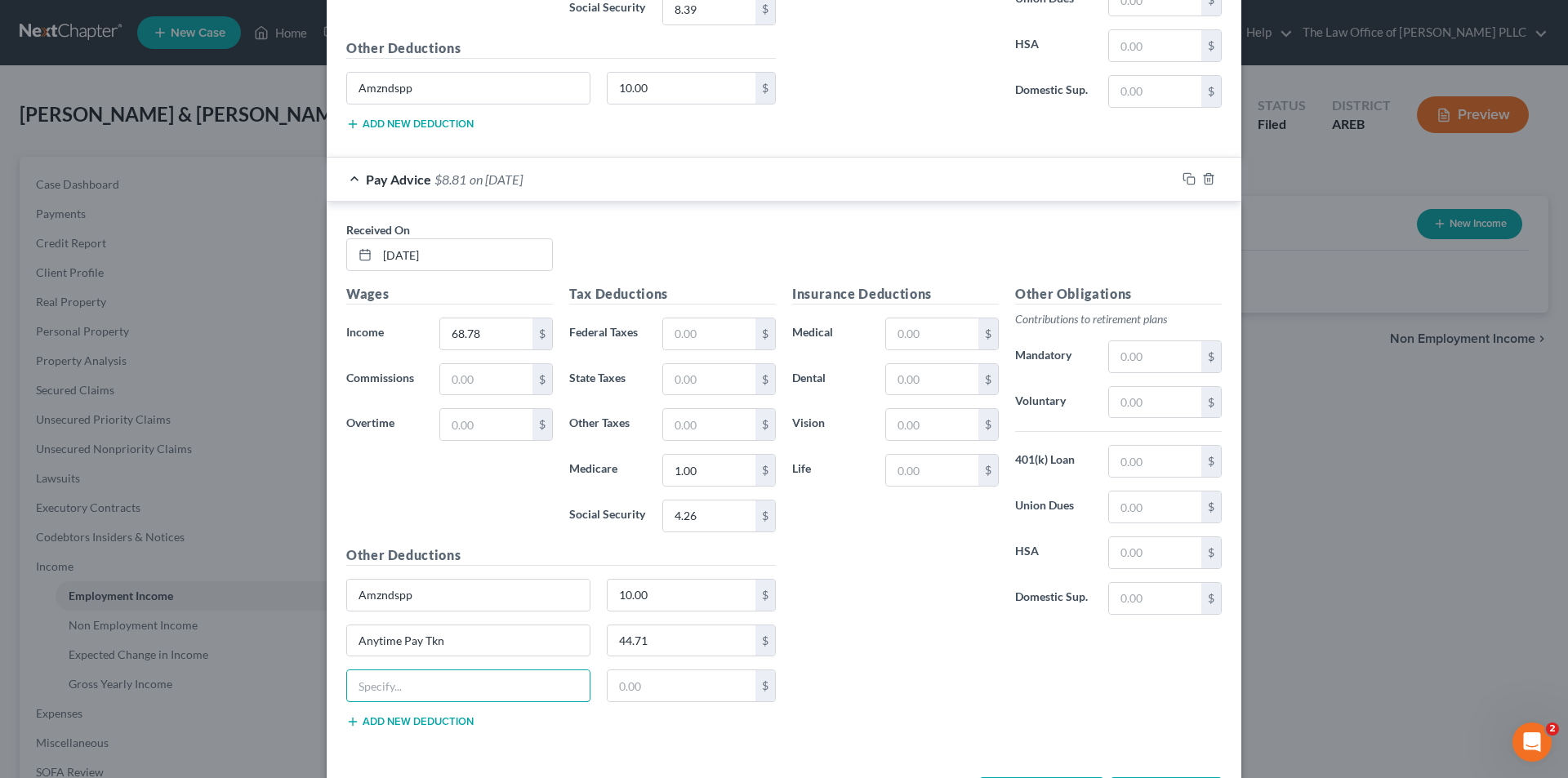
scroll to position [6954, 0]
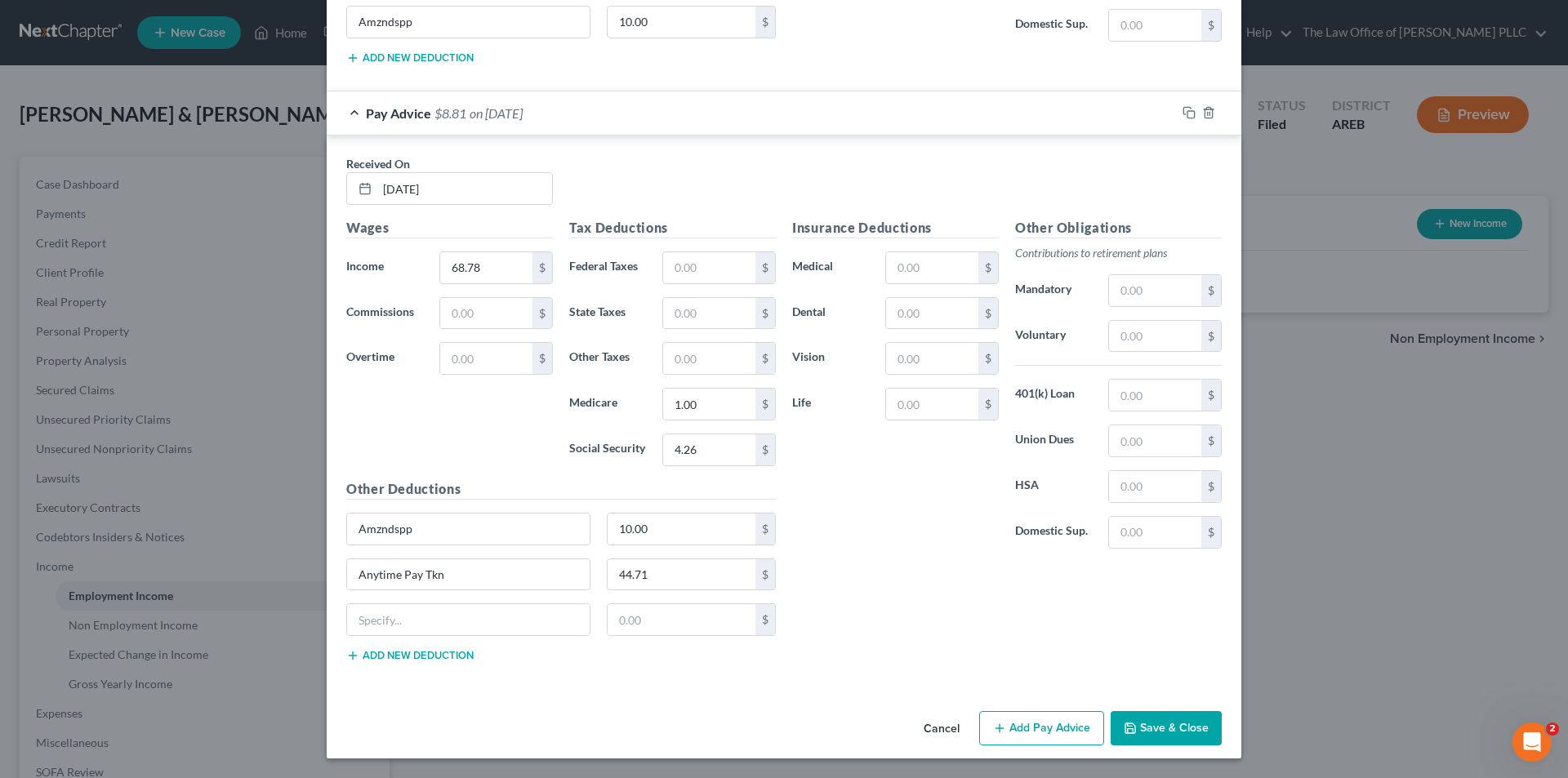
click at [1034, 722] on button "Add Pay Advice" at bounding box center [1041, 728] width 124 height 34
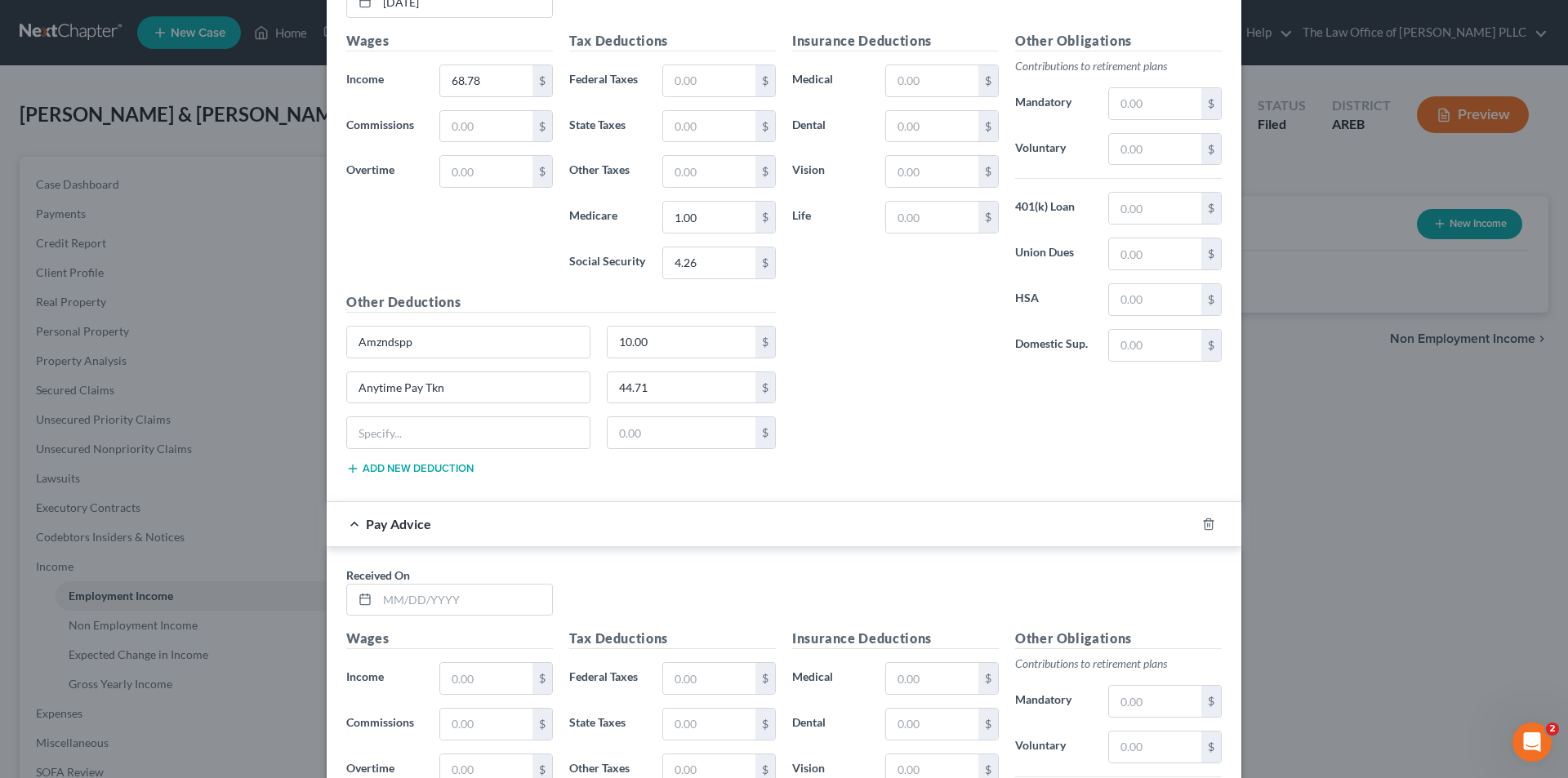
scroll to position [7199, 0]
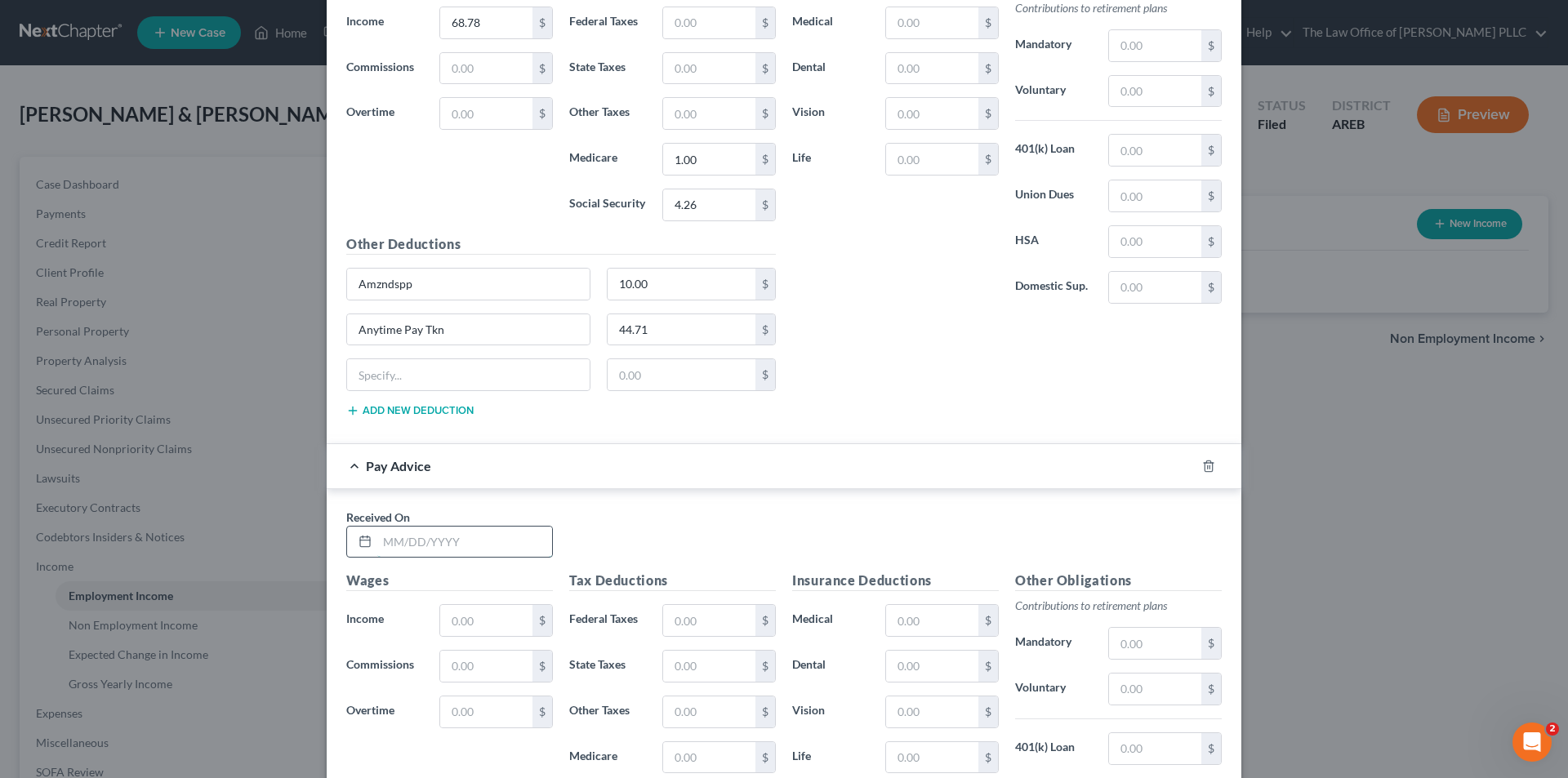
drag, startPoint x: 448, startPoint y: 545, endPoint x: 462, endPoint y: 529, distance: 21.3
click at [448, 545] on input "text" at bounding box center [464, 542] width 174 height 31
type input "03/28/2025"
click at [470, 621] on input "text" at bounding box center [487, 621] width 92 height 31
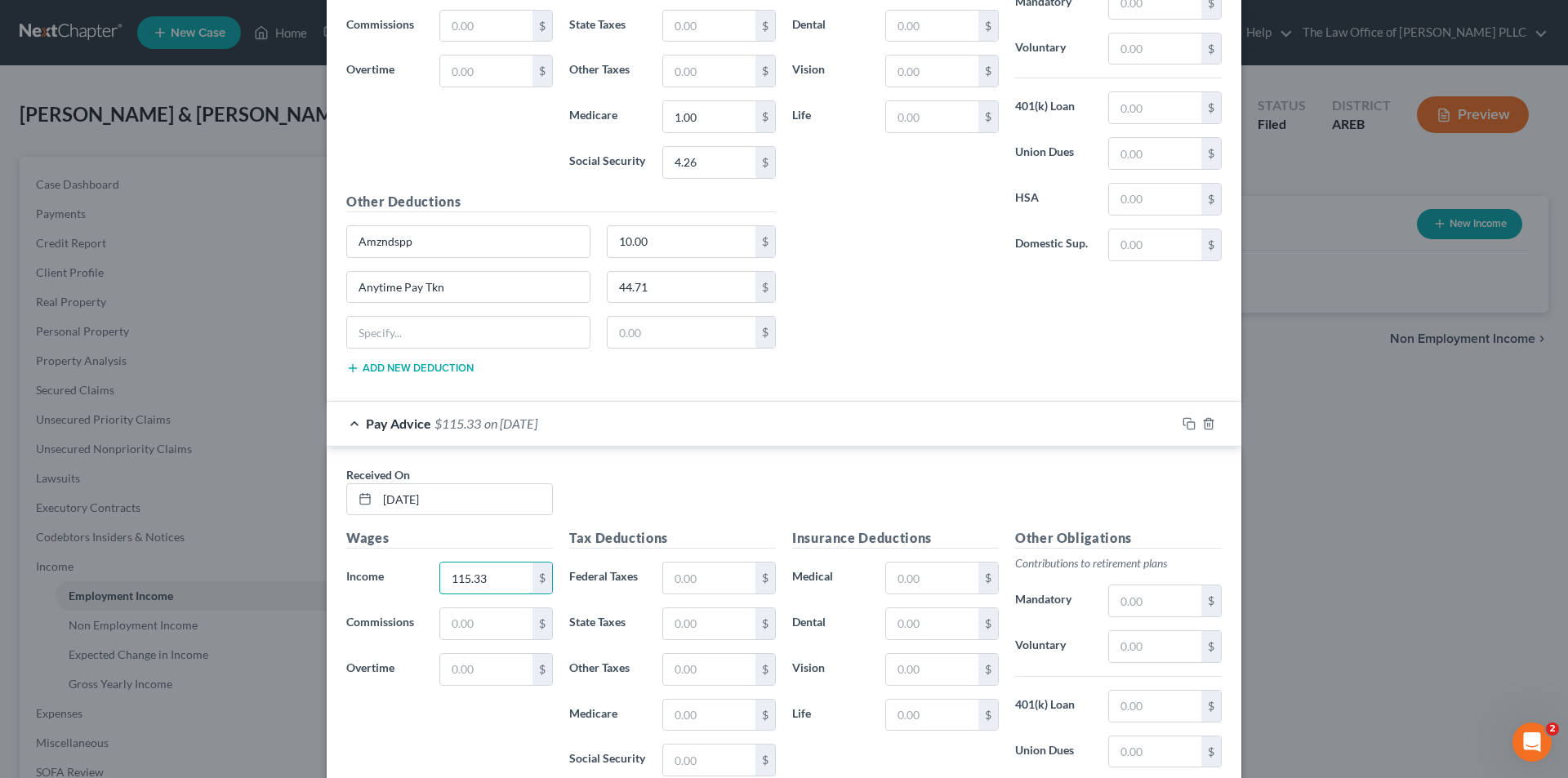
scroll to position [7281, 0]
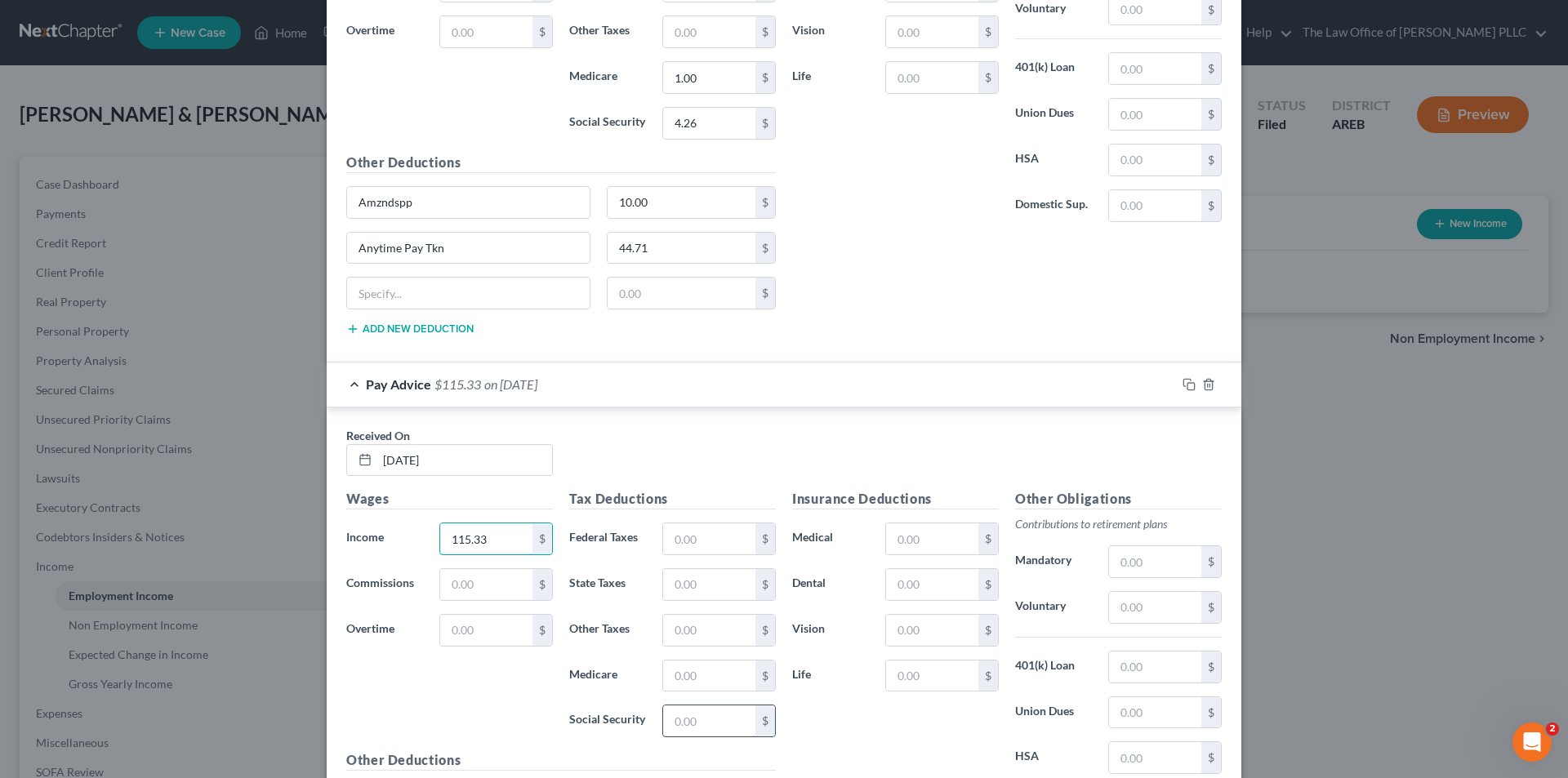
type input "115.33"
click at [684, 720] on input "text" at bounding box center [709, 720] width 92 height 31
type input "7.15"
click at [700, 676] on input "text" at bounding box center [709, 676] width 92 height 31
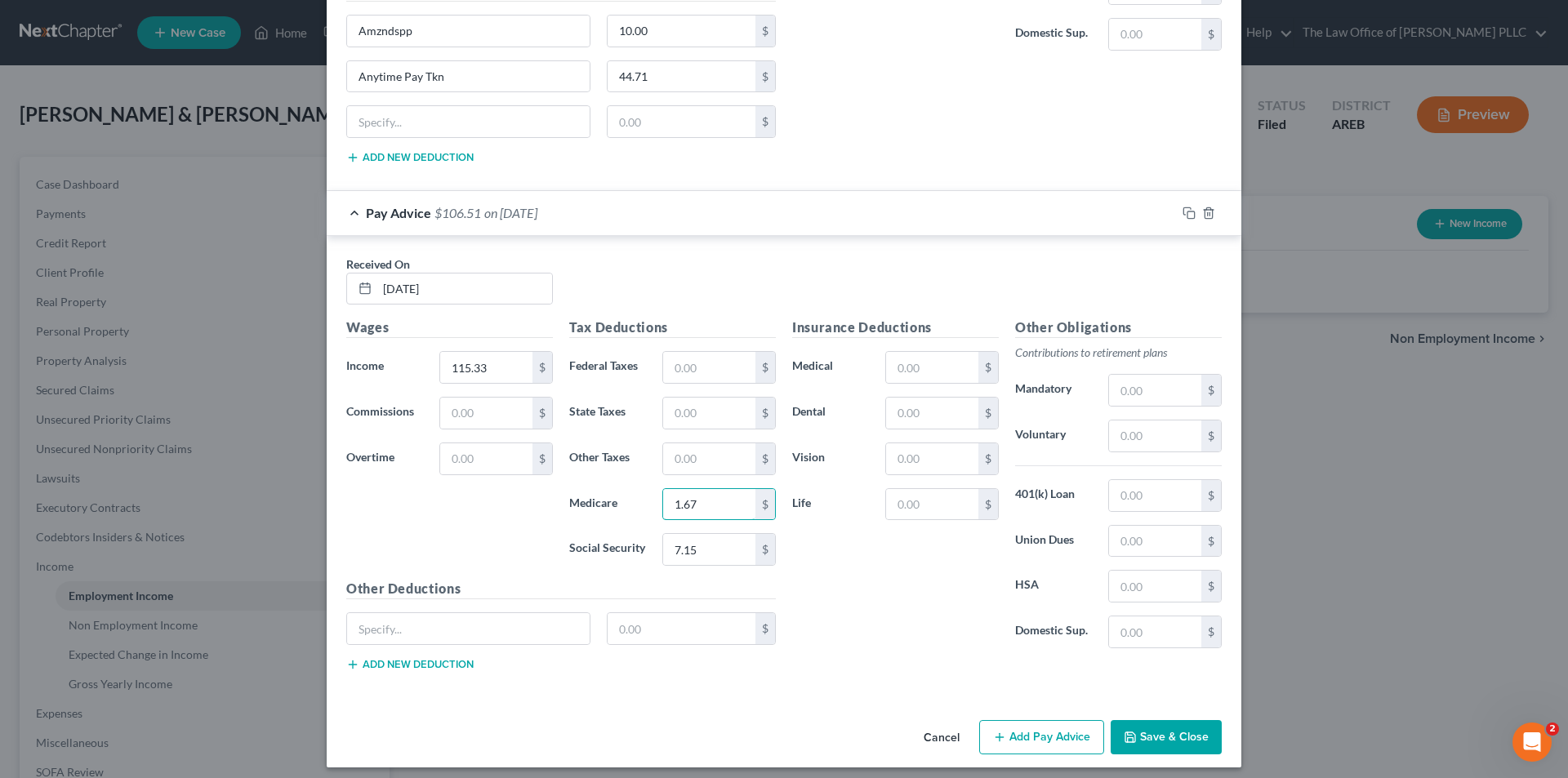
scroll to position [7461, 0]
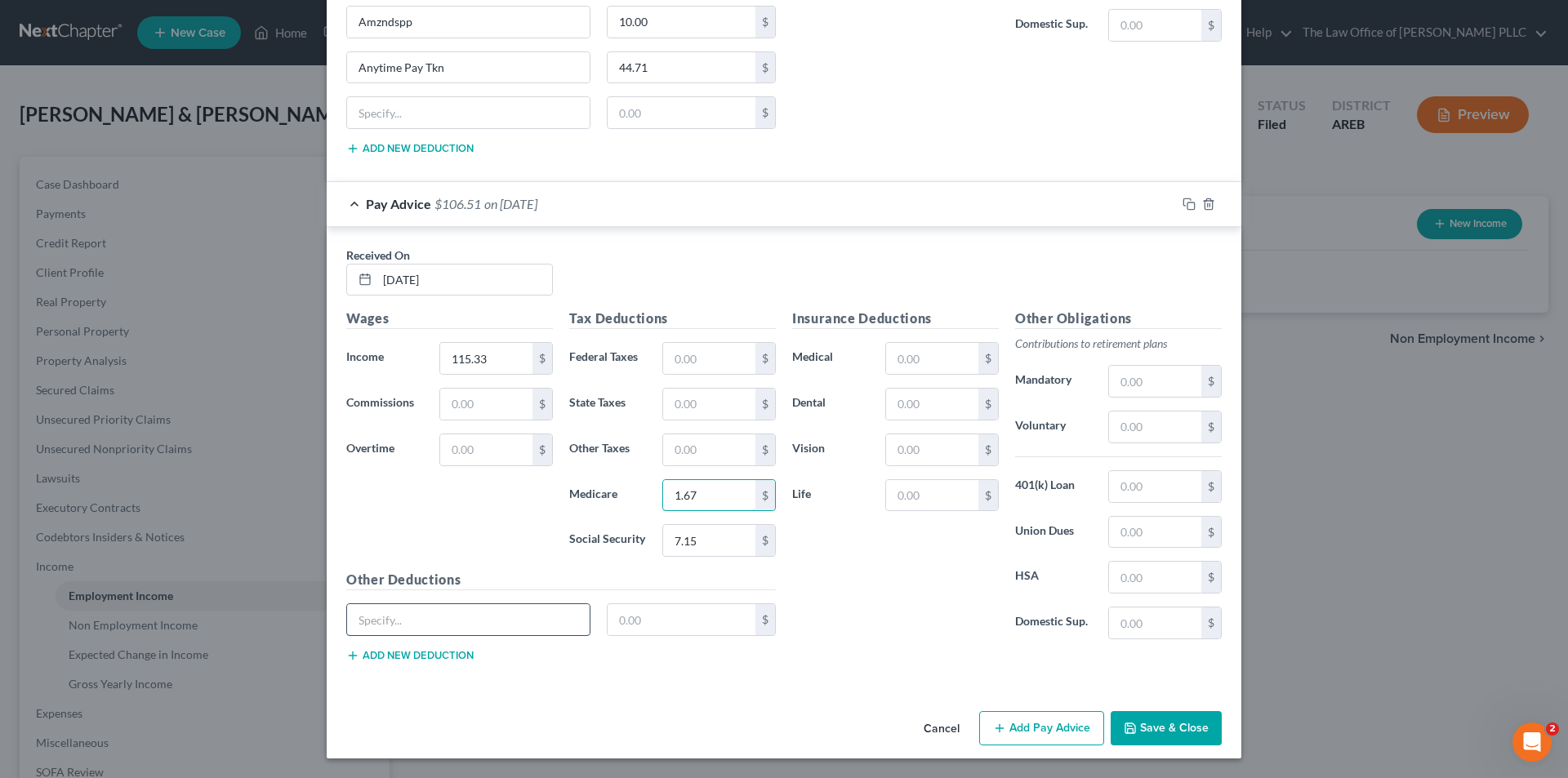
type input "1.67"
click at [449, 630] on input "text" at bounding box center [468, 620] width 242 height 31
type input "Amzndspp"
type input "10.00"
click at [401, 642] on div "Amzndspp 10.00 $" at bounding box center [561, 626] width 446 height 45
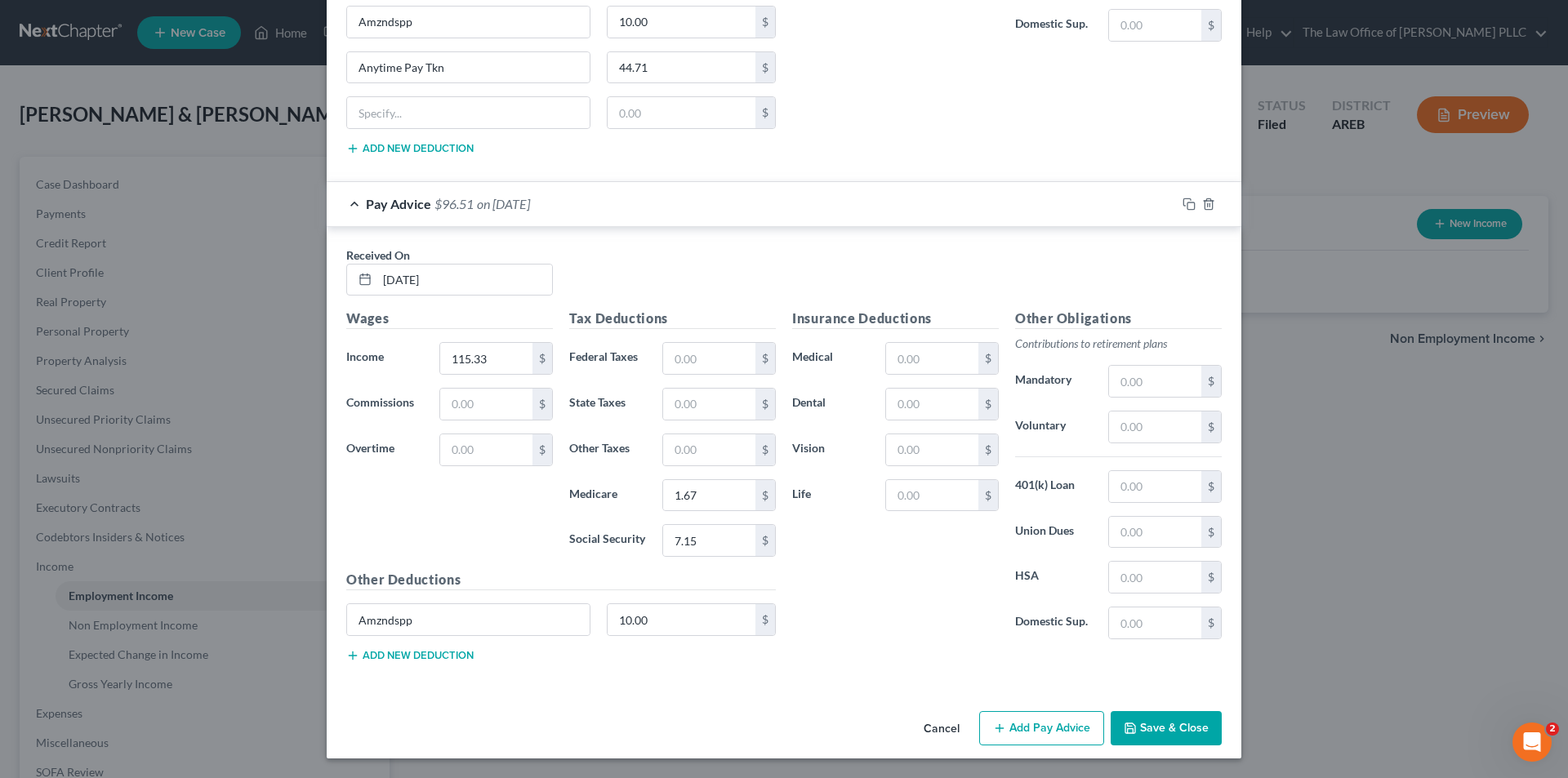
click at [398, 656] on button "Add new deduction" at bounding box center [409, 655] width 127 height 13
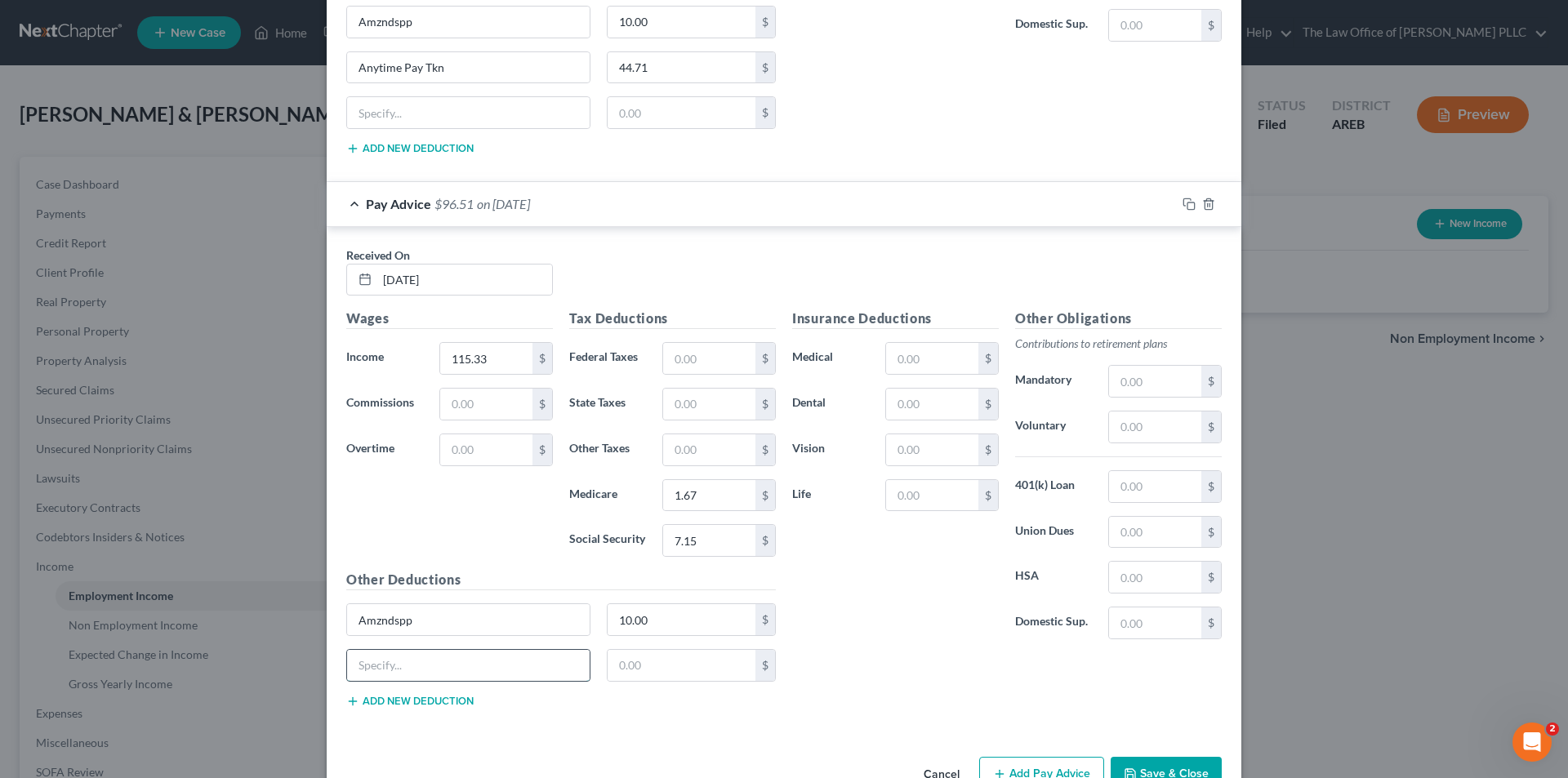
drag, startPoint x: 394, startPoint y: 661, endPoint x: 399, endPoint y: 651, distance: 11.2
click at [394, 661] on input "text" at bounding box center [468, 665] width 242 height 31
type input "Anytime Pay Tkn"
type input "74.96"
click at [913, 658] on div "Insurance Deductions Medical $ Dental $ Vision $ Life $ Other Obligations Contr…" at bounding box center [1006, 514] width 446 height 411
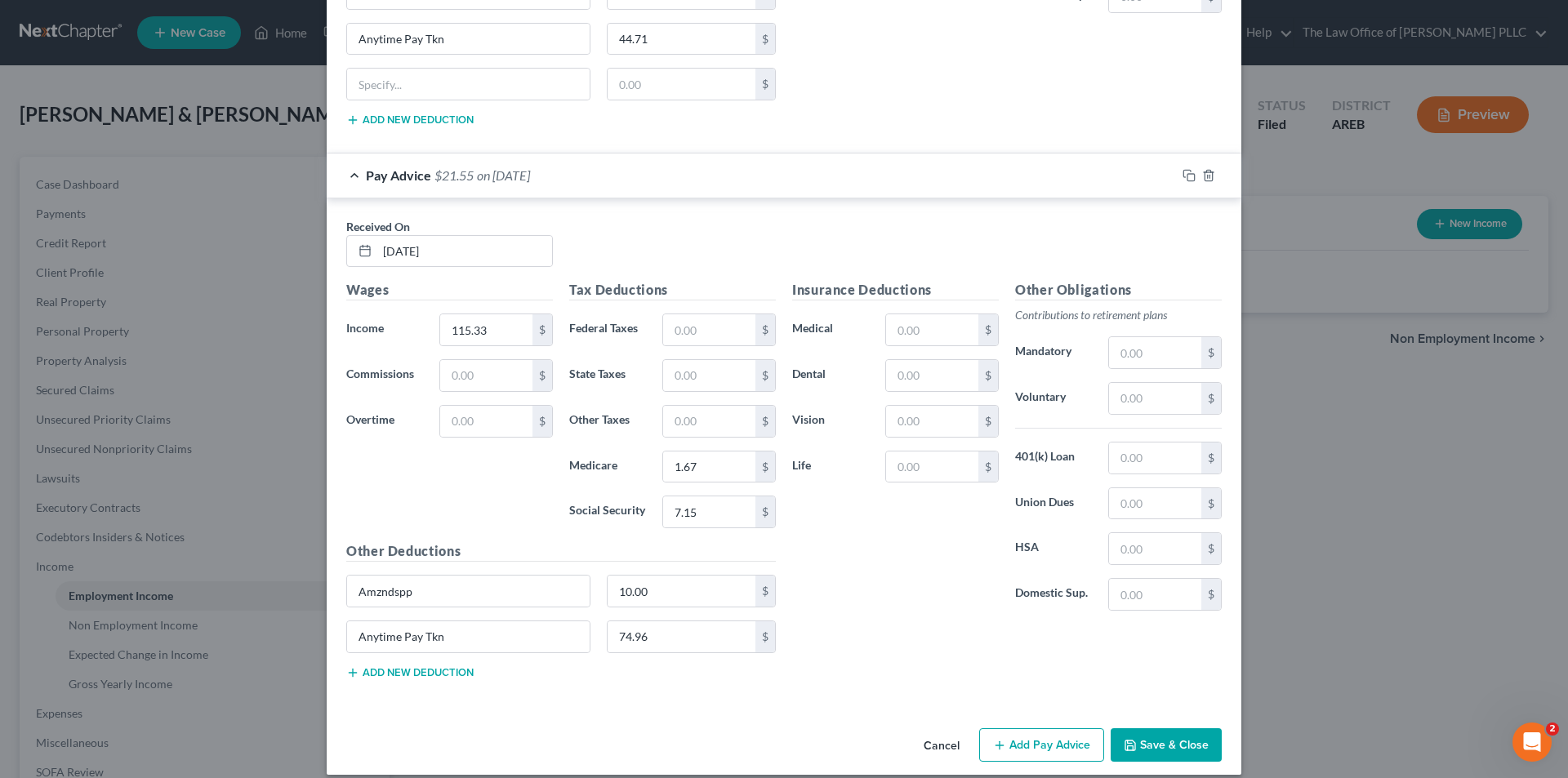
scroll to position [7507, 0]
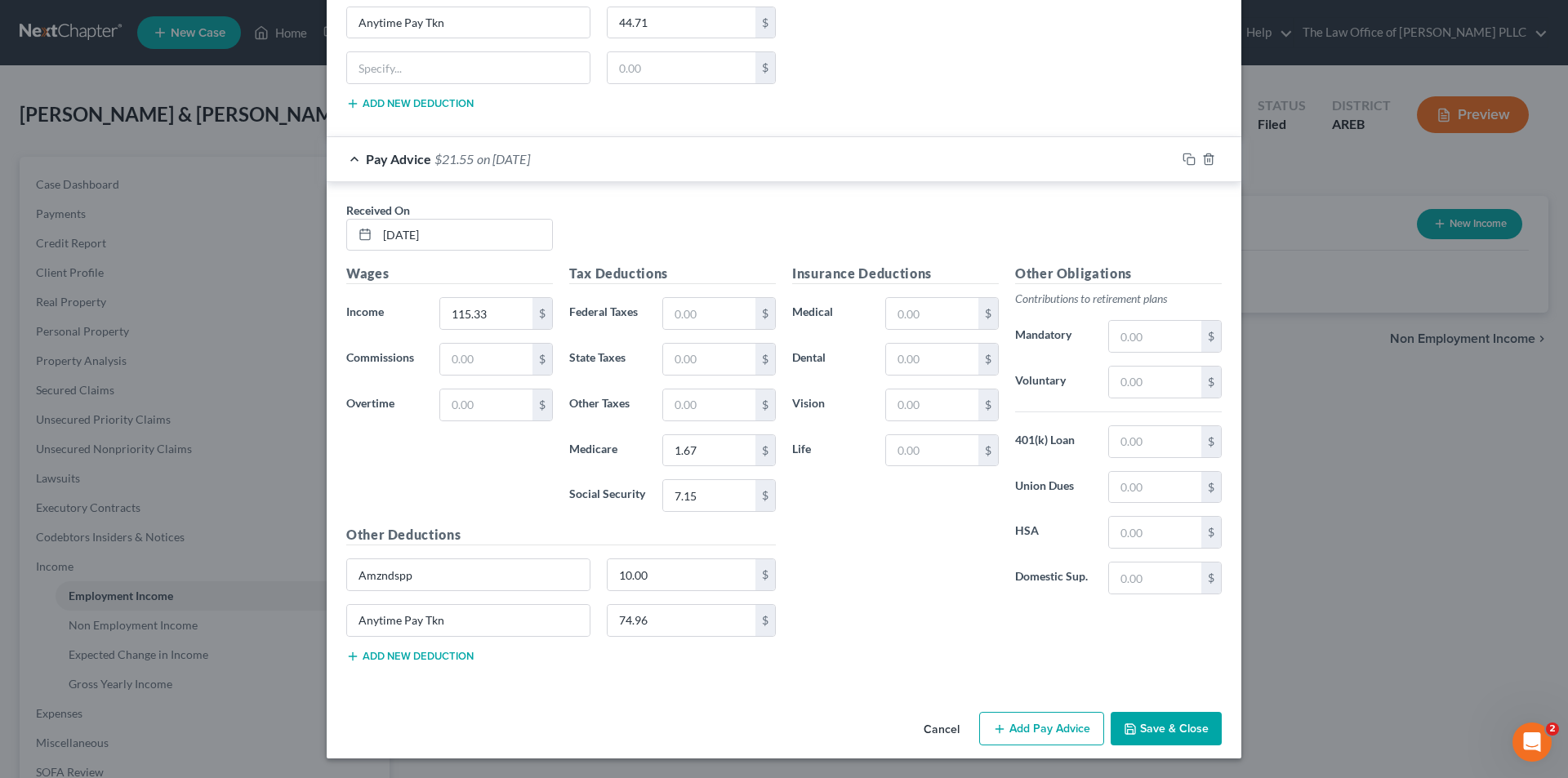
click at [1031, 726] on button "Add Pay Advice" at bounding box center [1041, 729] width 124 height 34
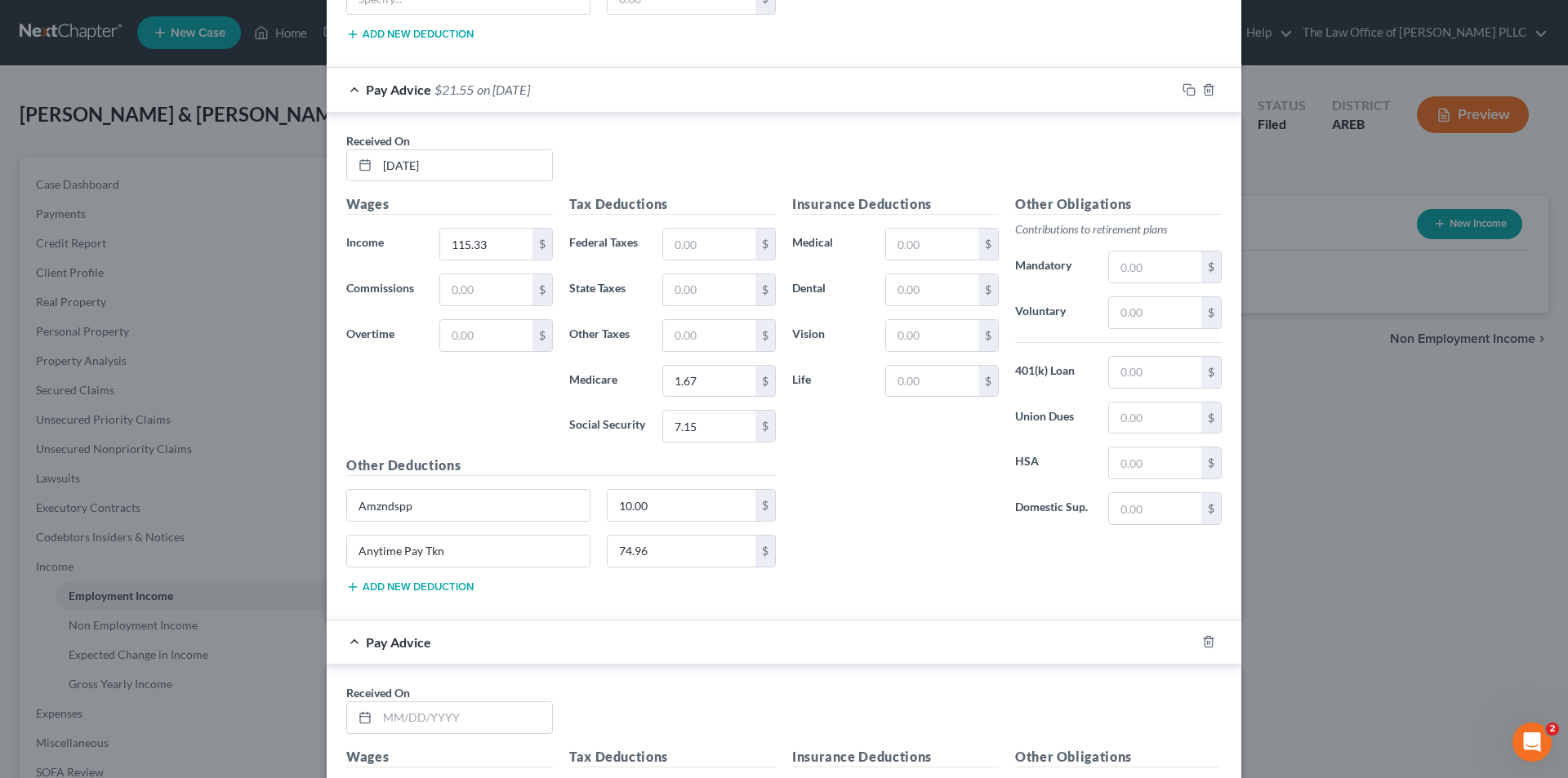
scroll to position [7752, 0]
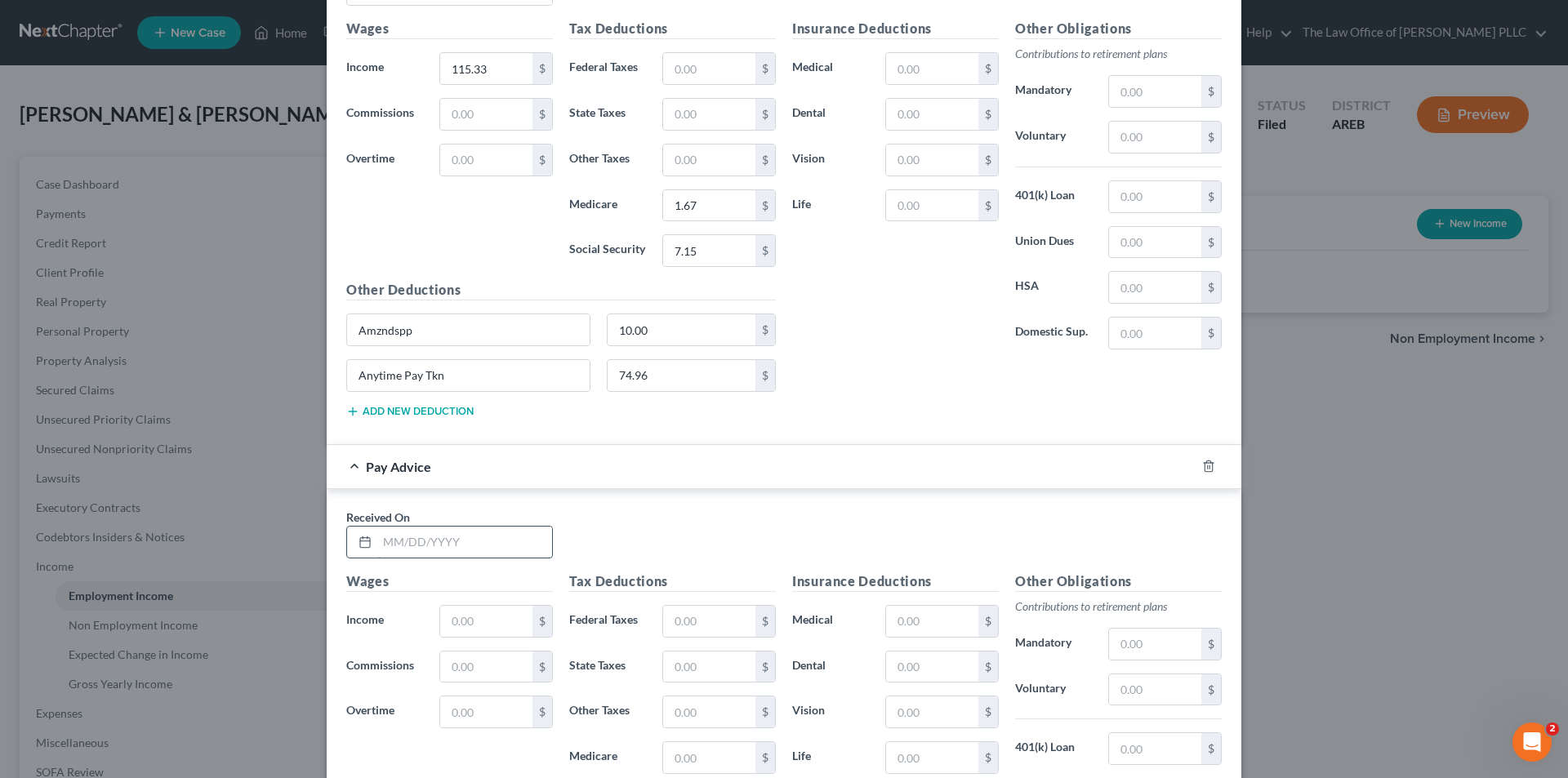
click at [419, 538] on input "text" at bounding box center [464, 542] width 174 height 31
type input "03/07/2025"
click at [457, 632] on input "text" at bounding box center [487, 621] width 92 height 31
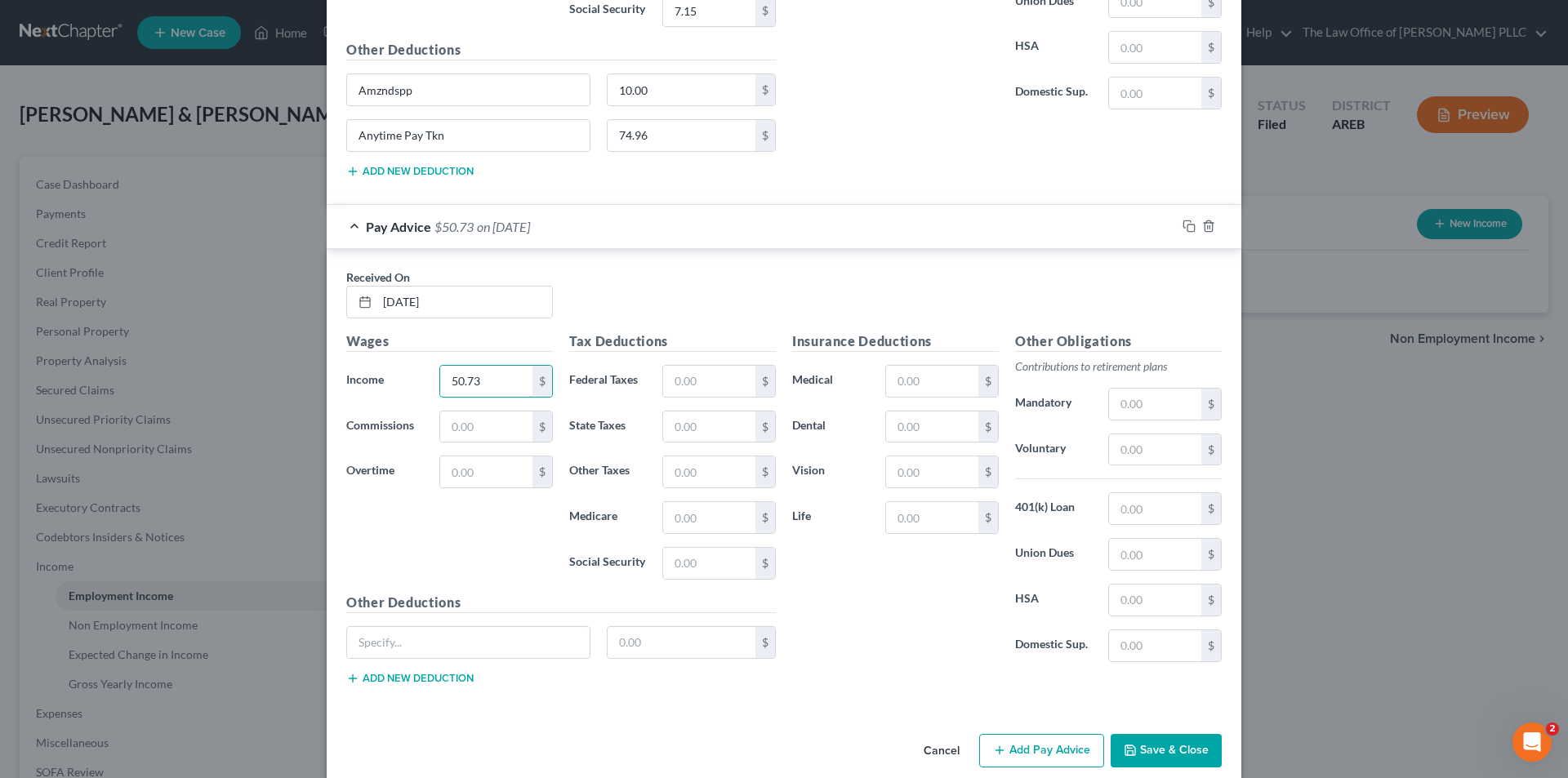
scroll to position [7996, 0]
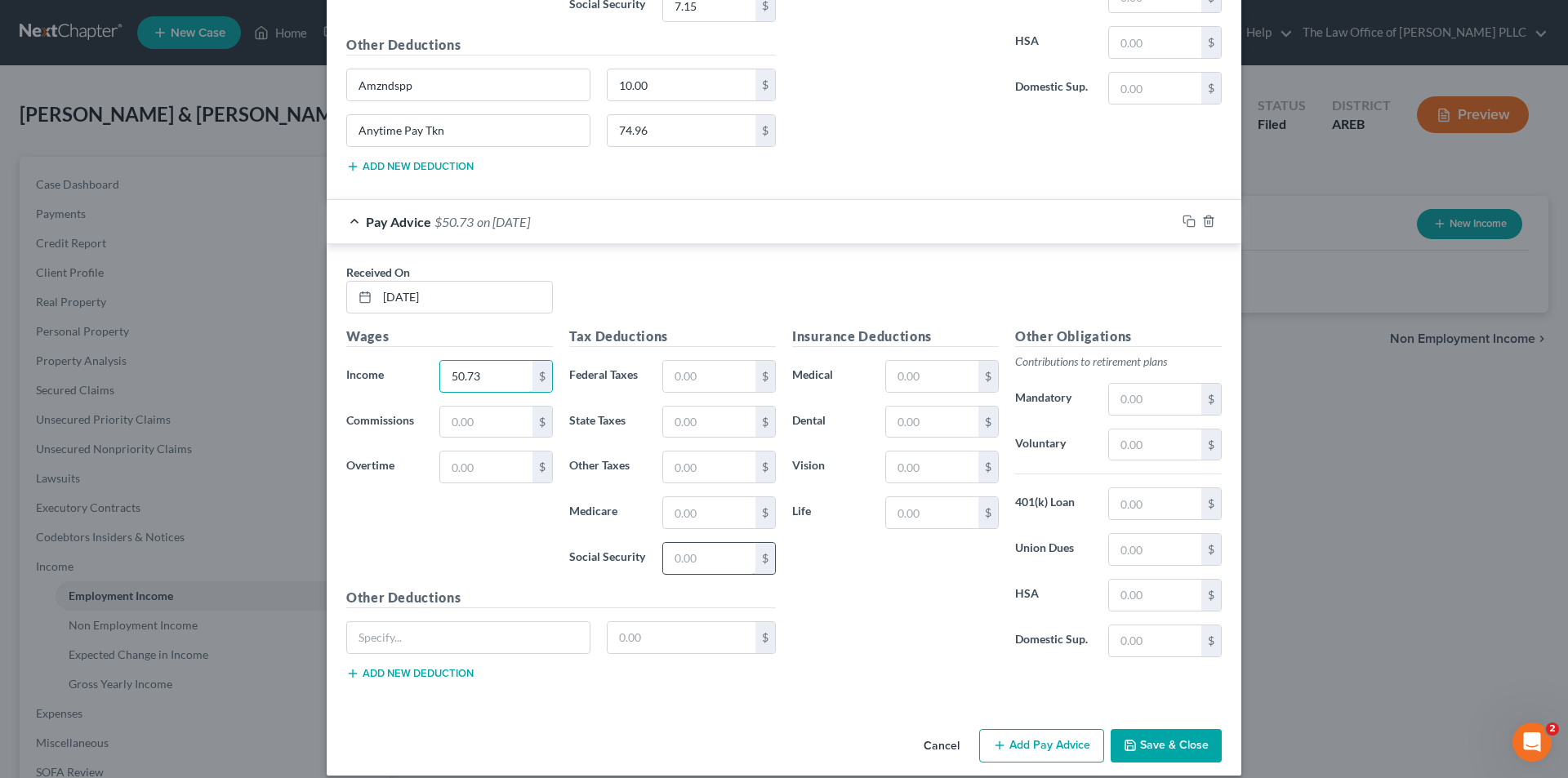
type input "50.73"
click at [691, 552] on input "text" at bounding box center [709, 558] width 92 height 31
type input "3.15"
drag, startPoint x: 703, startPoint y: 506, endPoint x: 690, endPoint y: 492, distance: 19.1
click at [703, 506] on input "text" at bounding box center [709, 512] width 92 height 31
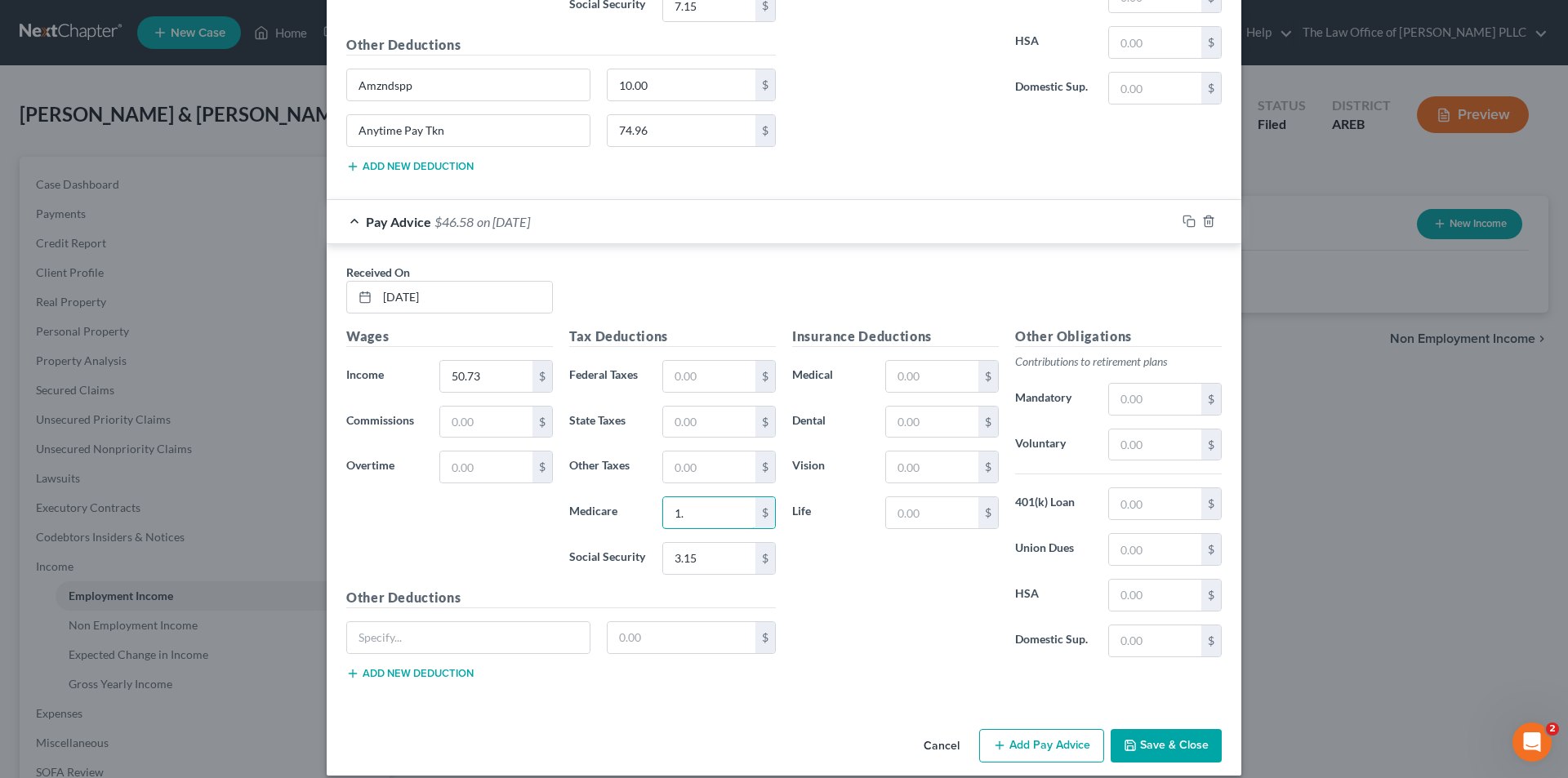
type input "1"
type input "0.74"
click at [545, 519] on div "Wages Income * 50.73 $ Commissions $ Overtime $" at bounding box center [450, 456] width 223 height 261
click at [425, 641] on input "text" at bounding box center [468, 637] width 242 height 31
type input "Amzndspp"
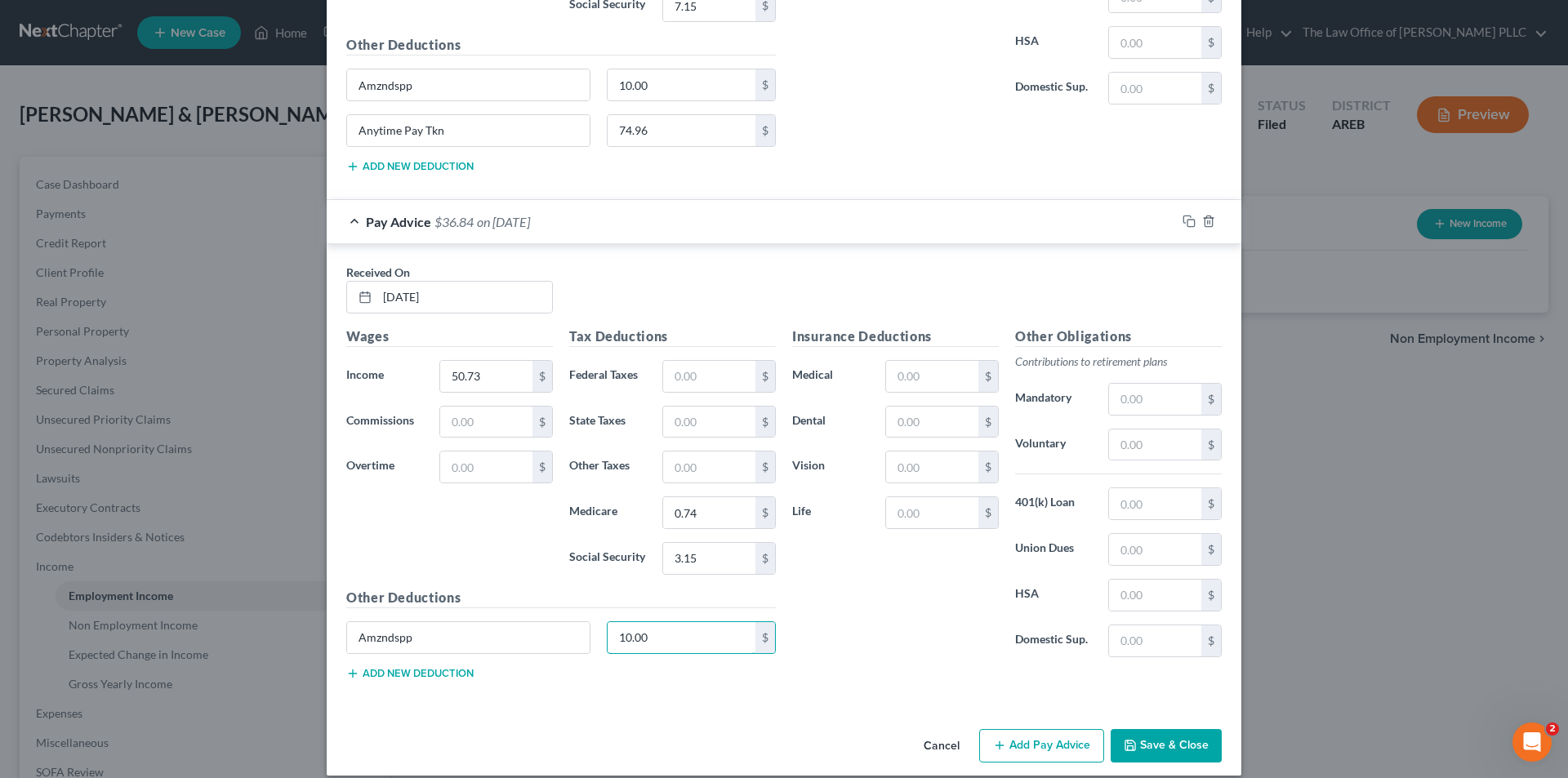
type input "10.00"
click at [899, 630] on div "Insurance Deductions Medical $ Dental $ Vision $ Life $" at bounding box center [895, 498] width 223 height 344
click at [1022, 747] on button "Add Pay Advice" at bounding box center [1041, 746] width 124 height 34
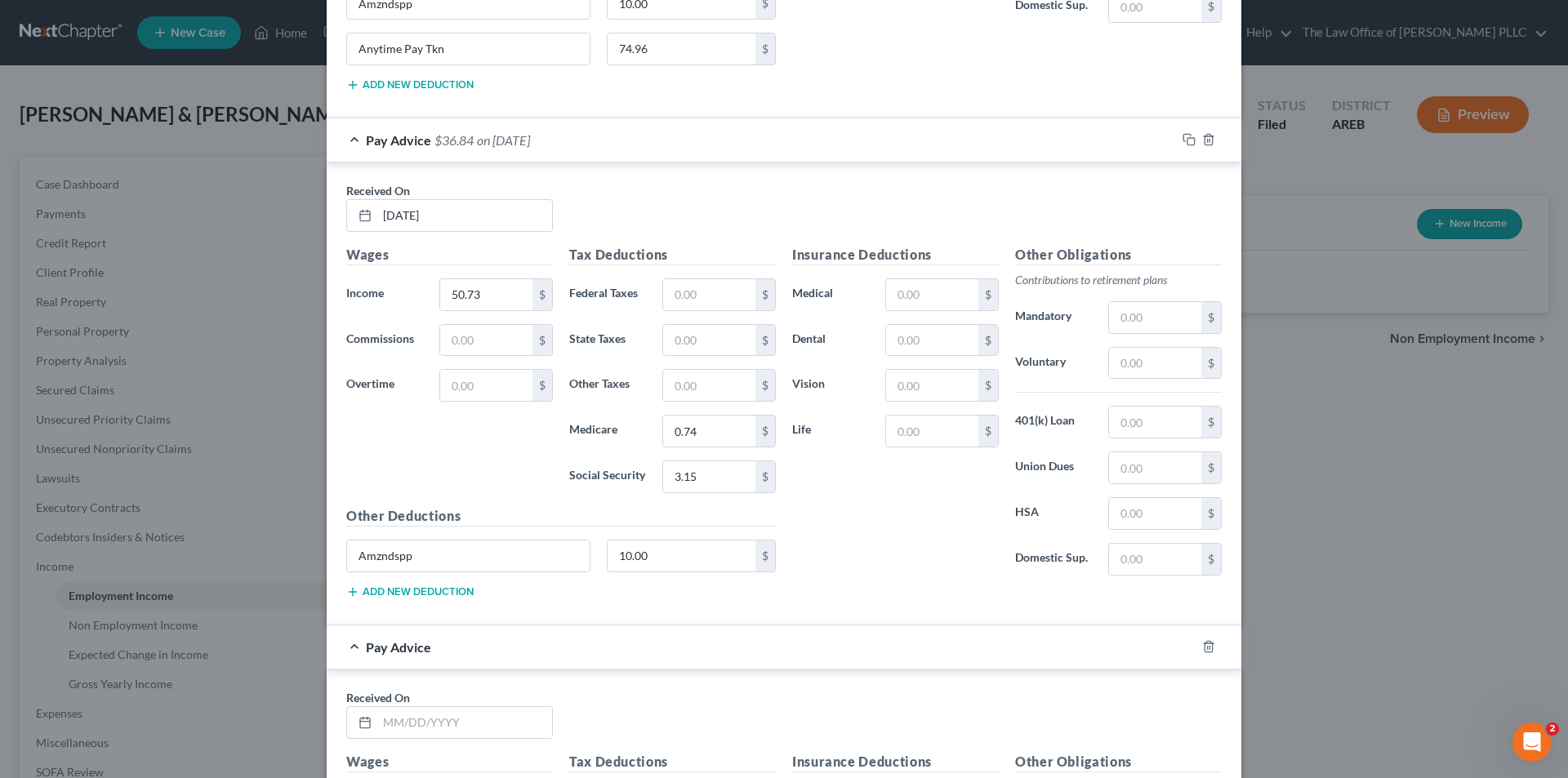
scroll to position [8323, 0]
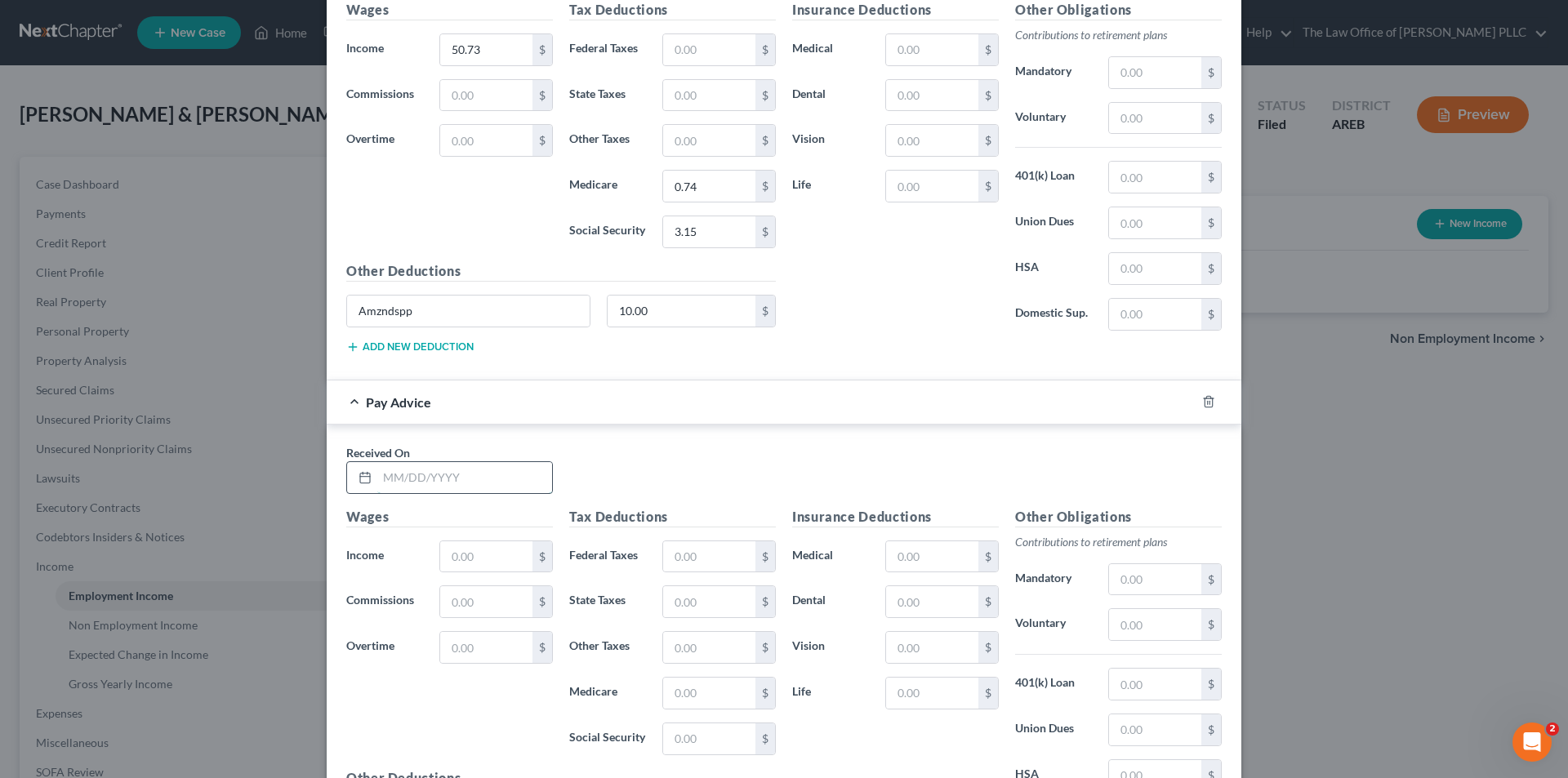
click at [462, 480] on input "text" at bounding box center [464, 477] width 174 height 31
type input "02/14/2025"
drag, startPoint x: 469, startPoint y: 555, endPoint x: 499, endPoint y: 552, distance: 30.1
click at [470, 555] on input "text" at bounding box center [487, 556] width 92 height 31
type input "55.72"
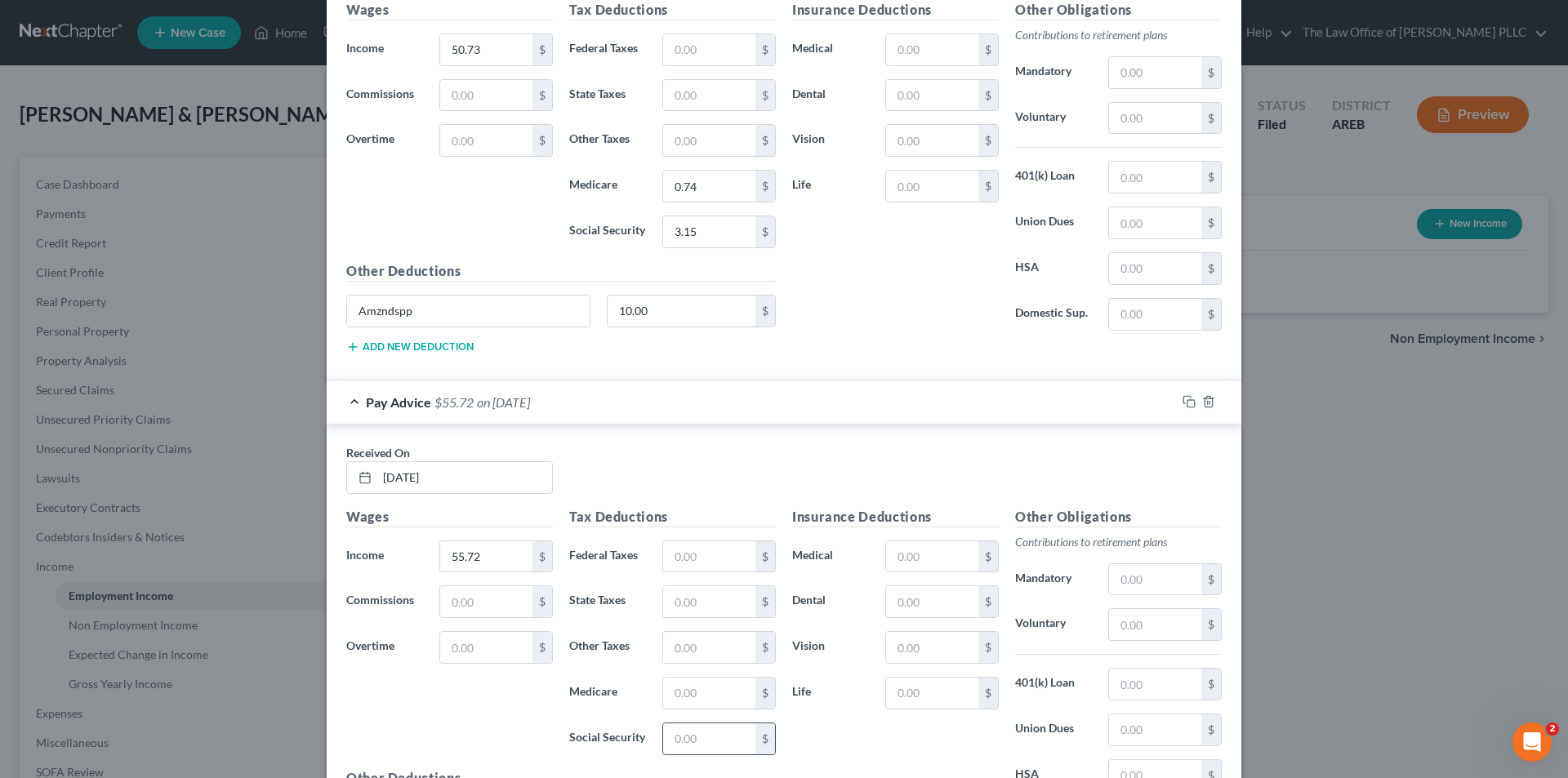
click at [693, 740] on input "text" at bounding box center [709, 738] width 92 height 31
type input "3.45"
click at [703, 695] on input "text" at bounding box center [709, 693] width 92 height 31
type input "0.80"
click at [370, 716] on div "Wages Income * 55.72 $ Commissions $ Overtime $" at bounding box center [450, 637] width 223 height 261
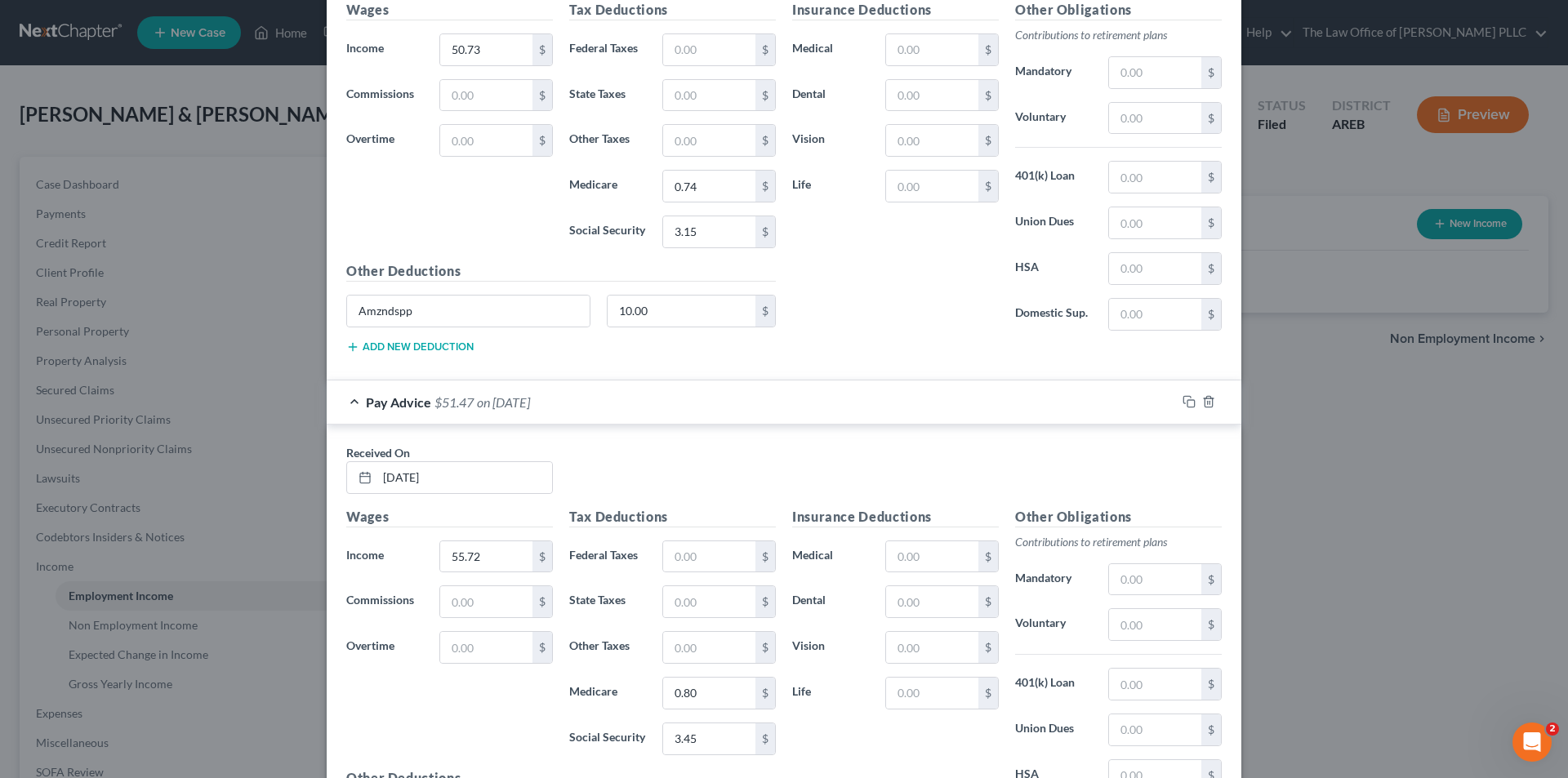
scroll to position [8486, 0]
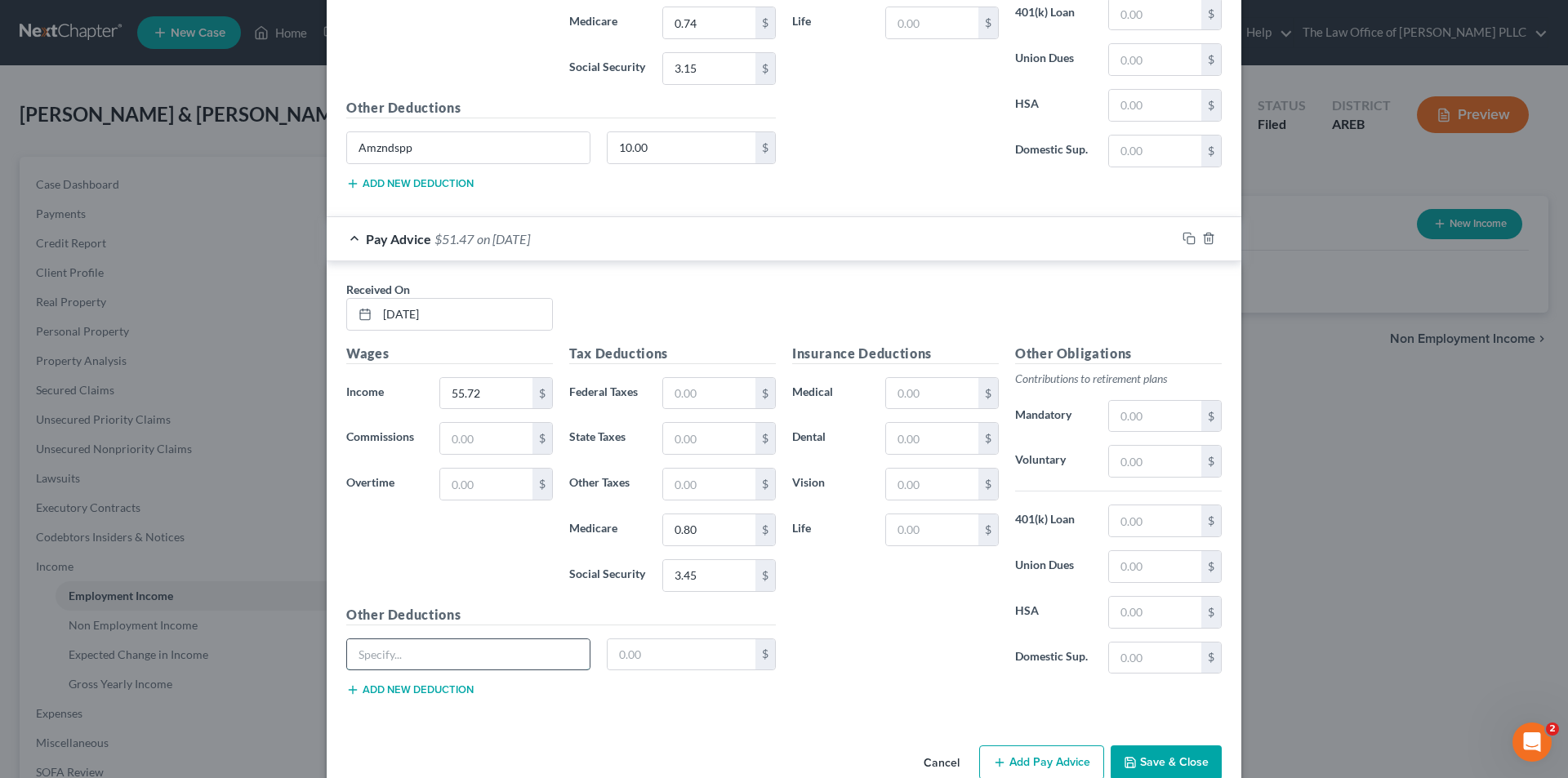
click at [480, 657] on input "text" at bounding box center [468, 654] width 242 height 31
type input "Anytime Pay Tkn"
type input "27.76"
click at [635, 654] on input "27.76" at bounding box center [682, 654] width 149 height 31
click at [899, 662] on div "Insurance Deductions Medical $ Dental $ Vision $ Life $" at bounding box center [895, 516] width 223 height 344
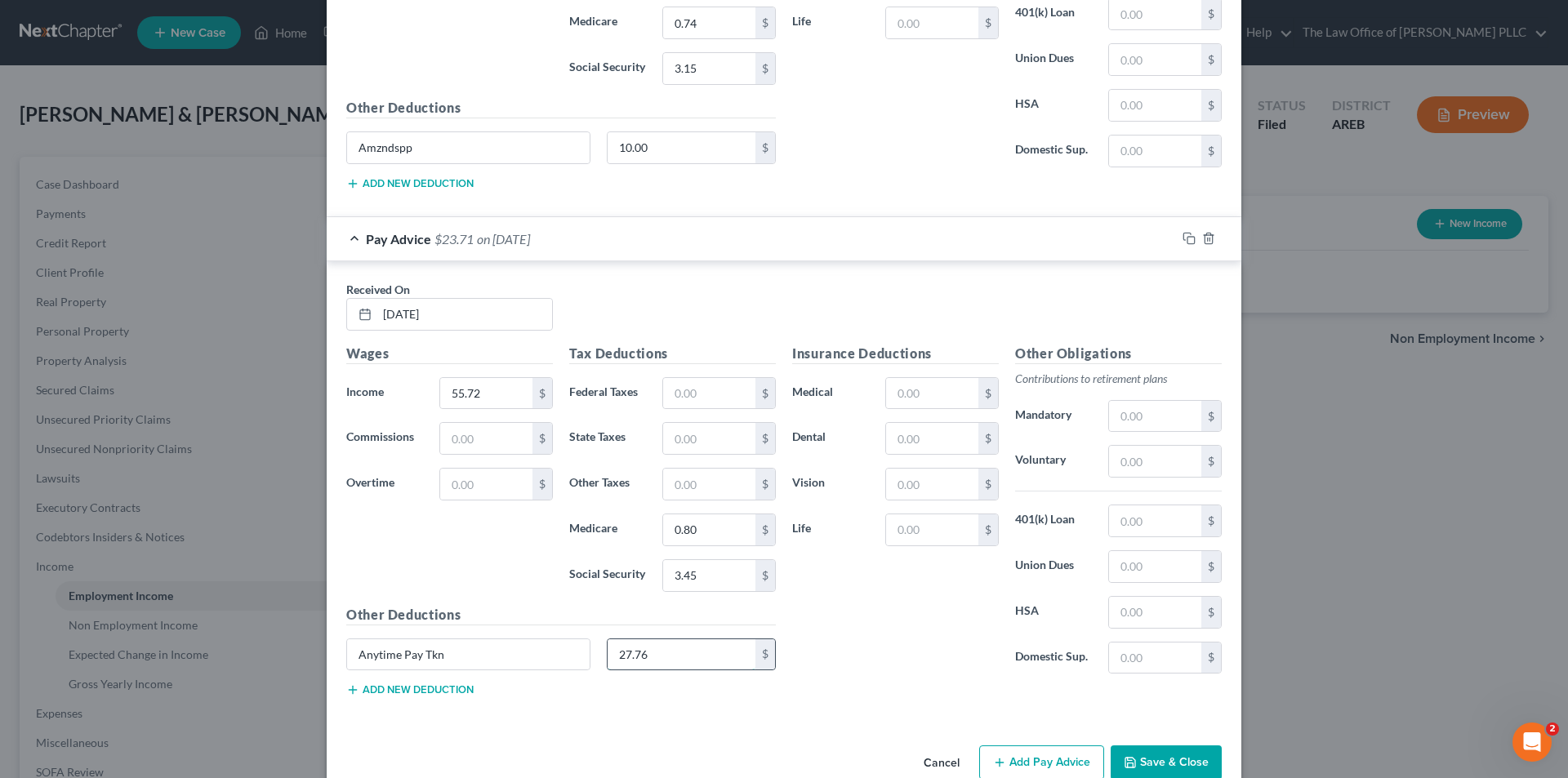
click at [635, 653] on input "27.76" at bounding box center [682, 654] width 149 height 31
click at [647, 650] on input "27.76" at bounding box center [682, 654] width 149 height 31
drag, startPoint x: 647, startPoint y: 650, endPoint x: 584, endPoint y: 651, distance: 63.0
click at [584, 651] on div "Anytime Pay Tkn 27.76 $" at bounding box center [561, 661] width 446 height 45
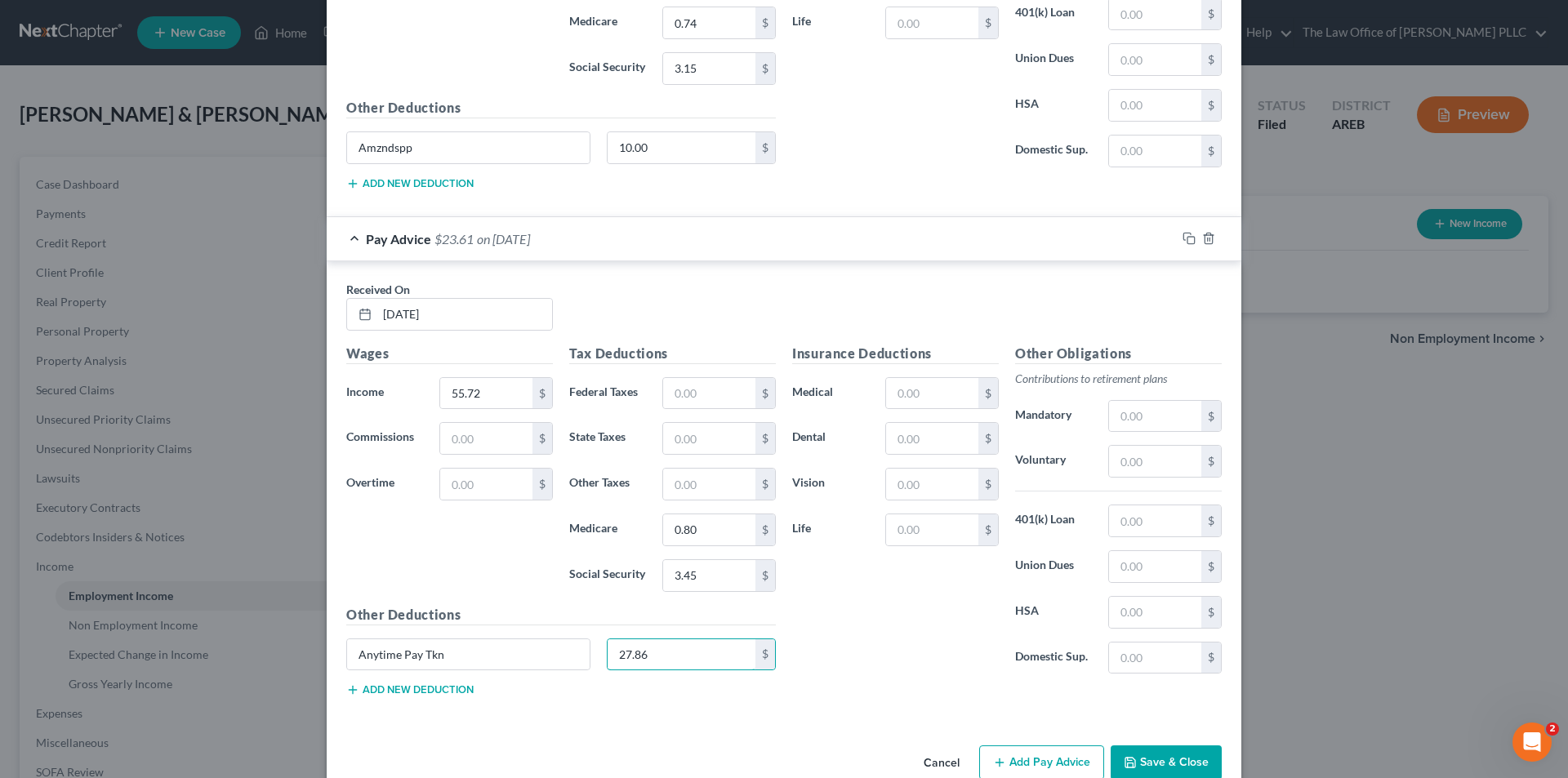
type input "27.86"
click at [913, 677] on div "Insurance Deductions Medical $ Dental $ Vision $ Life $" at bounding box center [895, 516] width 223 height 344
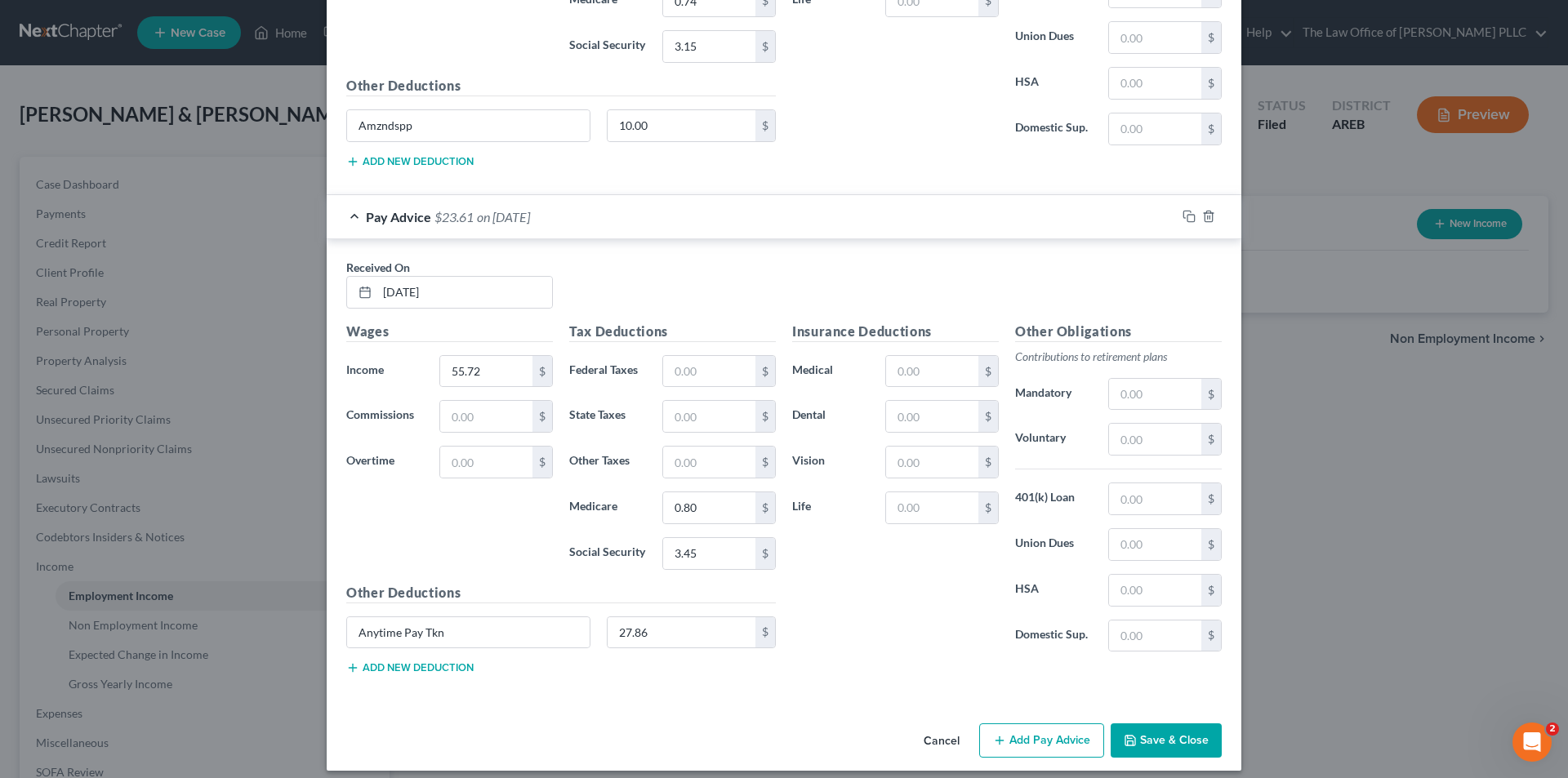
scroll to position [8520, 0]
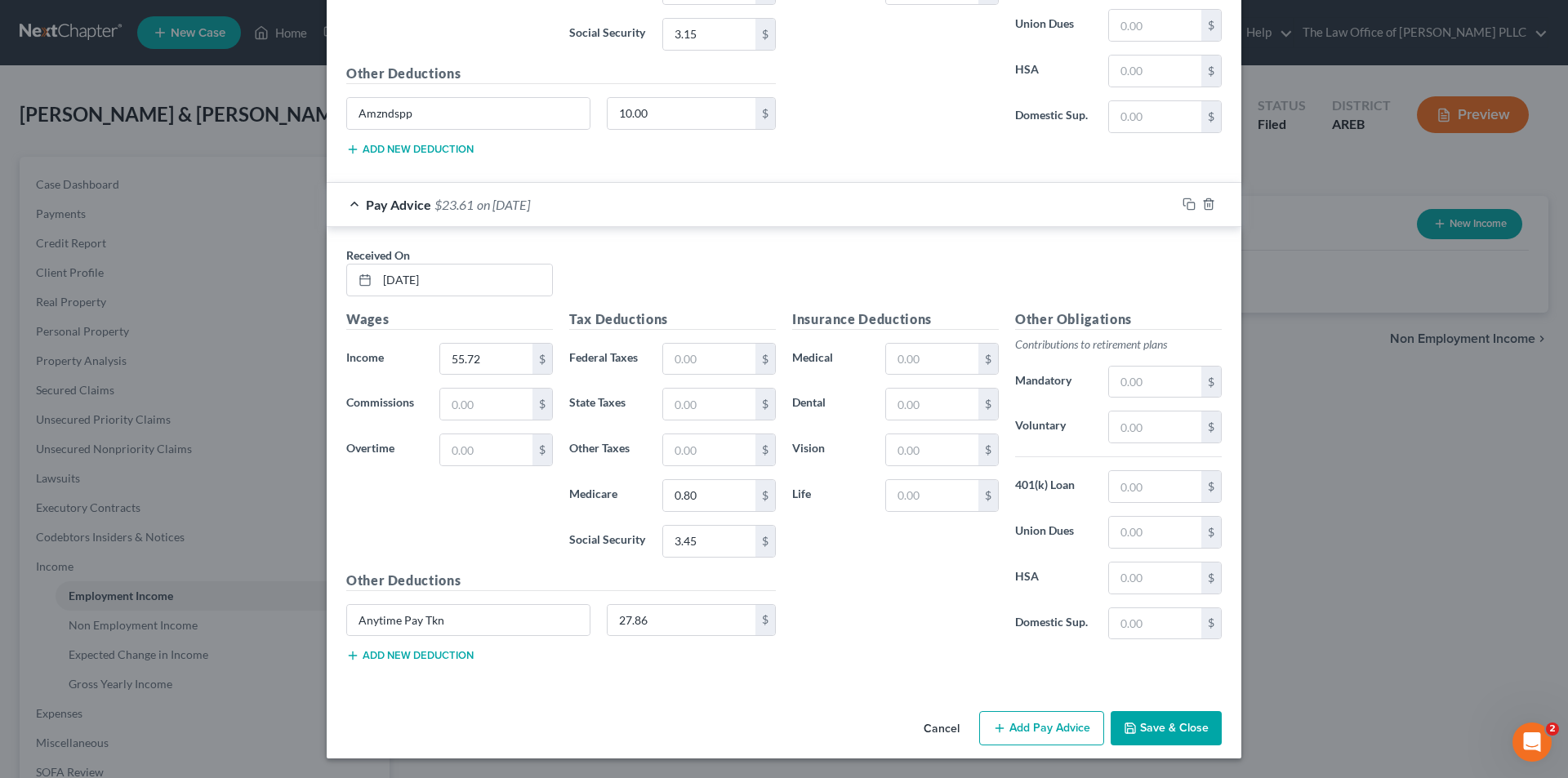
click at [1039, 722] on button "Add Pay Advice" at bounding box center [1041, 728] width 124 height 34
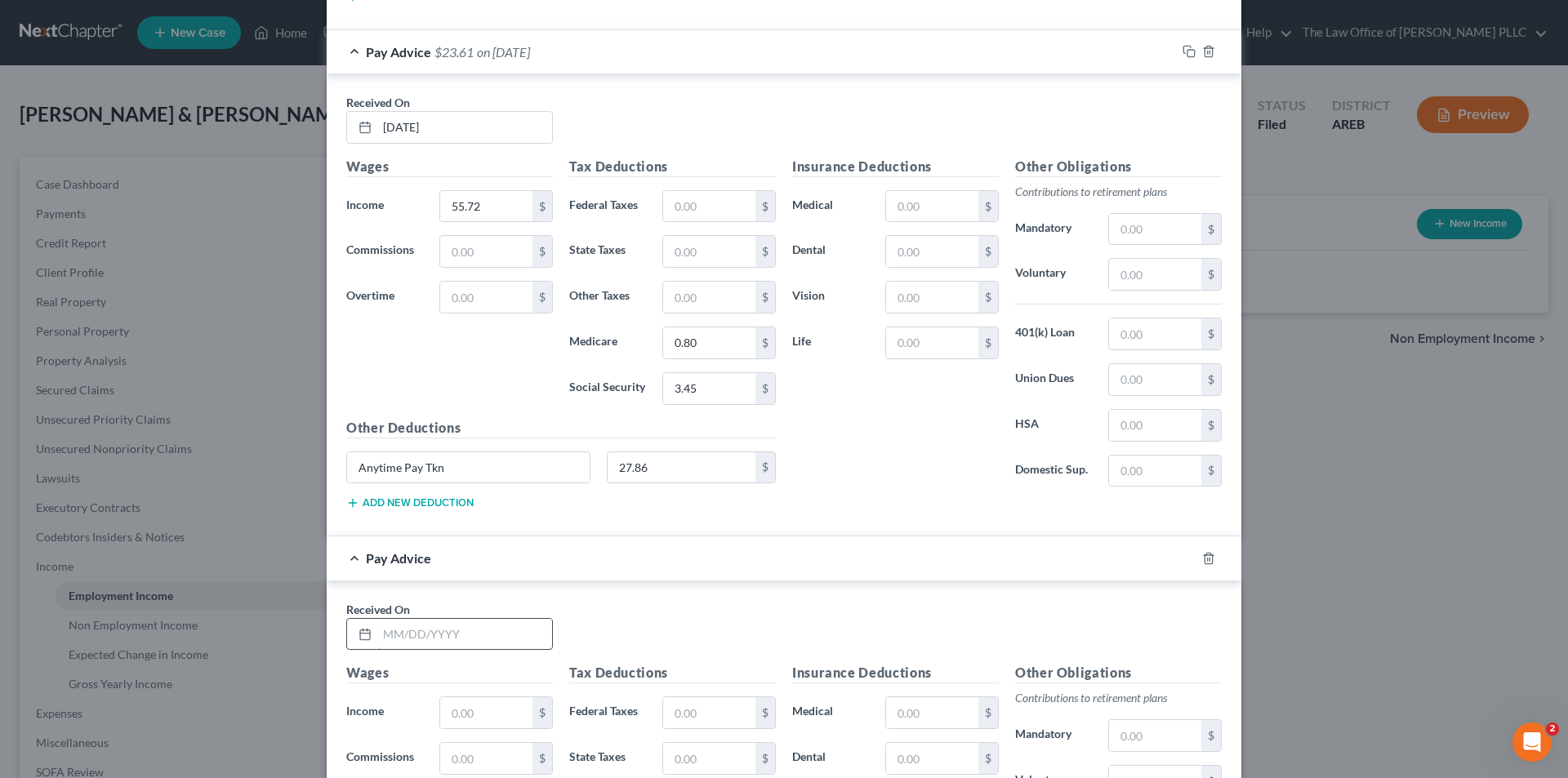
scroll to position [8683, 0]
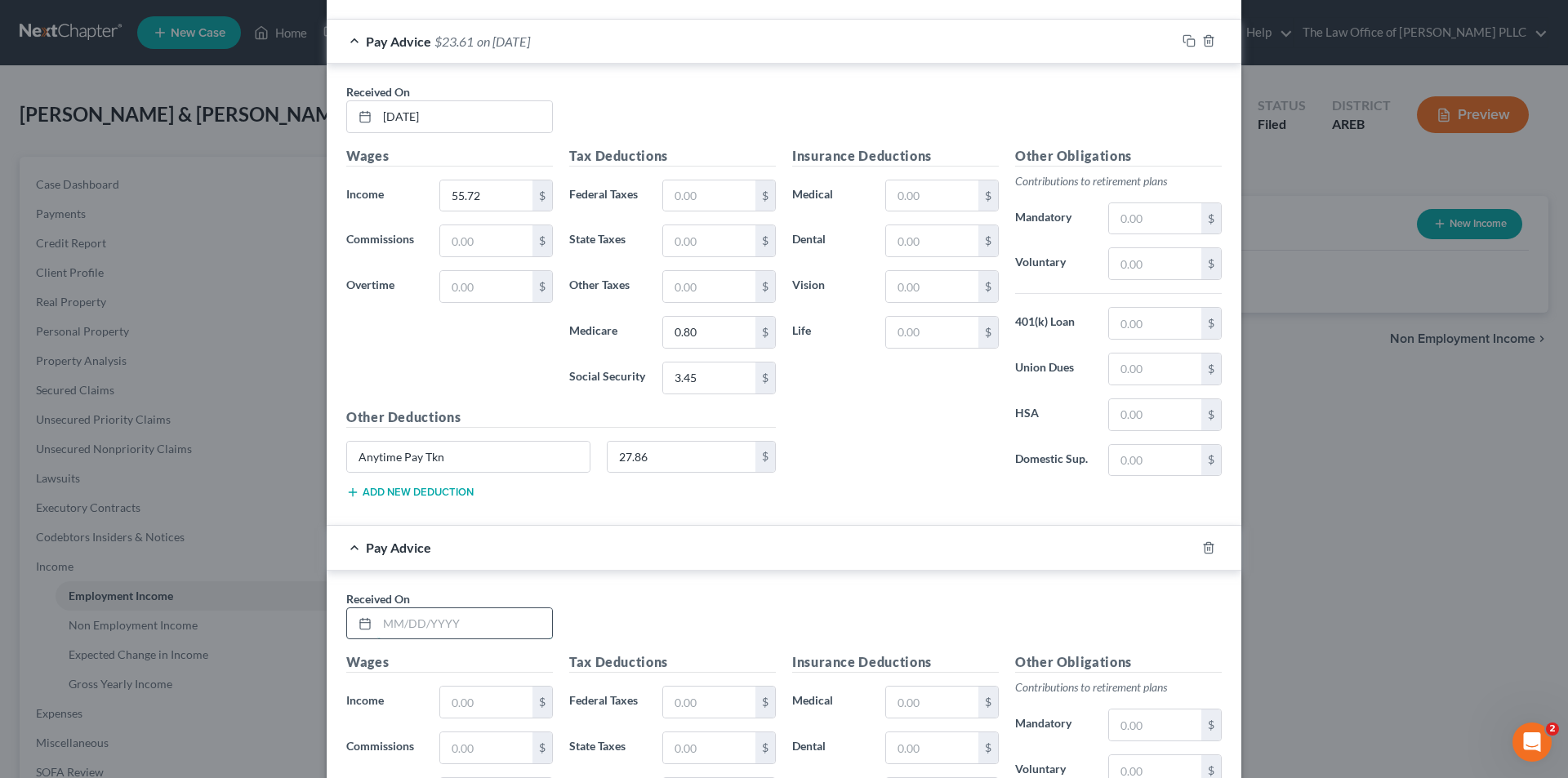
click at [429, 625] on input "text" at bounding box center [464, 623] width 174 height 31
type input "02/07/2025"
click at [475, 704] on input "text" at bounding box center [487, 702] width 92 height 31
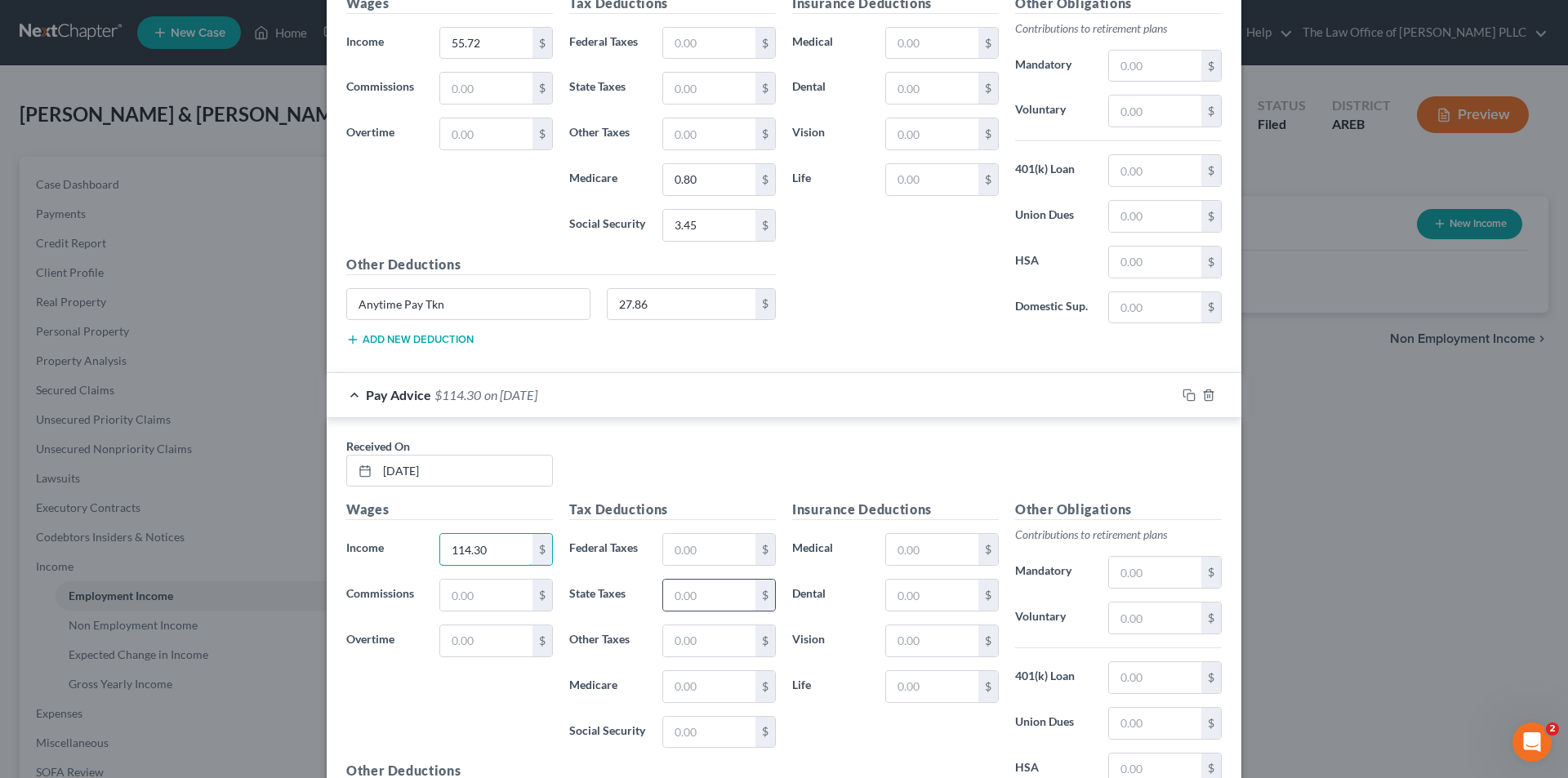
scroll to position [8848, 0]
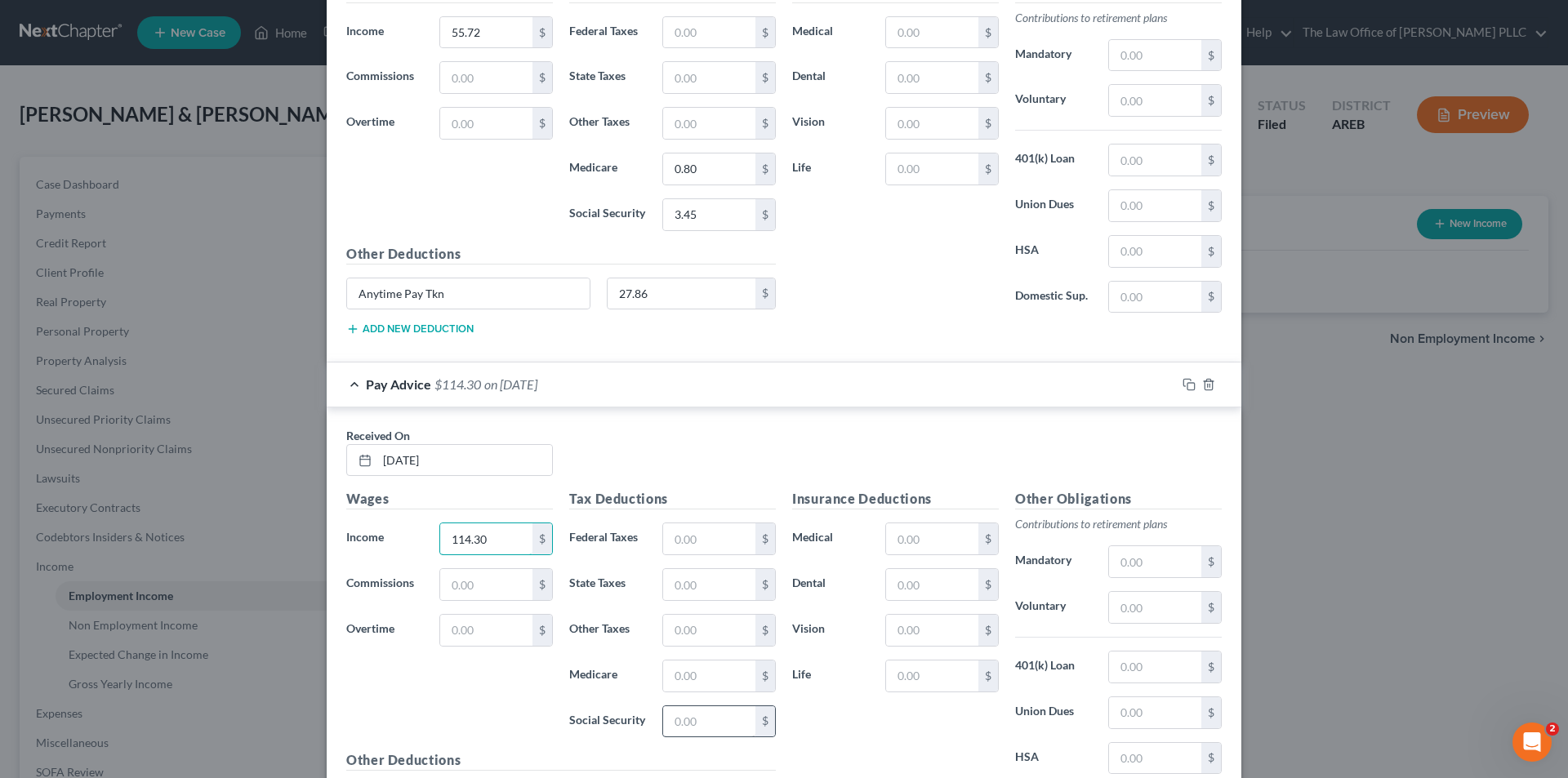
type input "114.30"
drag, startPoint x: 701, startPoint y: 723, endPoint x: 691, endPoint y: 725, distance: 10.2
click at [701, 723] on input "text" at bounding box center [709, 721] width 92 height 31
type input "7.09"
click at [701, 684] on input "text" at bounding box center [709, 676] width 92 height 31
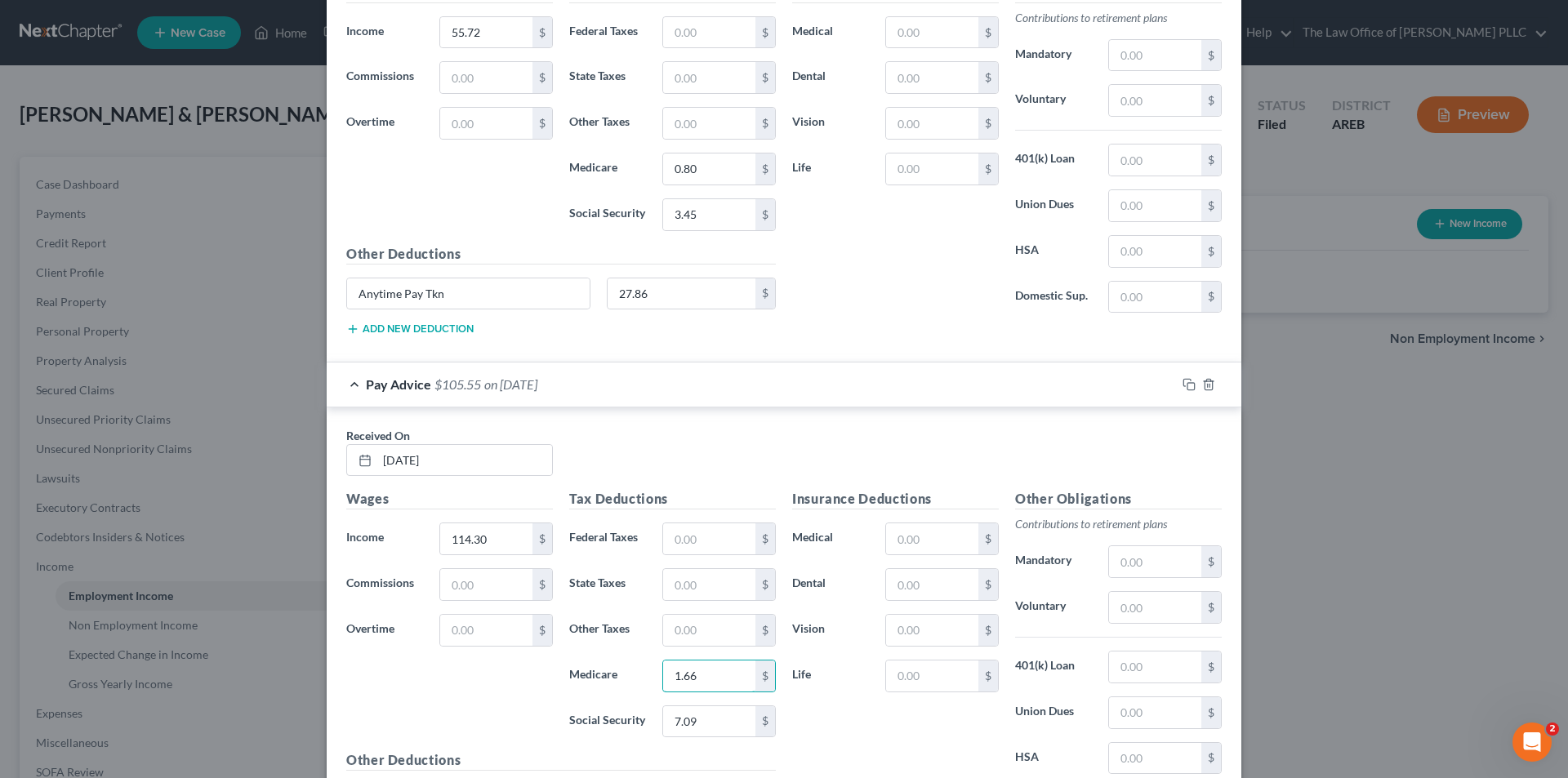
type input "1.66"
click at [899, 751] on div "Insurance Deductions Medical $ Dental $ Vision $ Life $" at bounding box center [895, 661] width 223 height 344
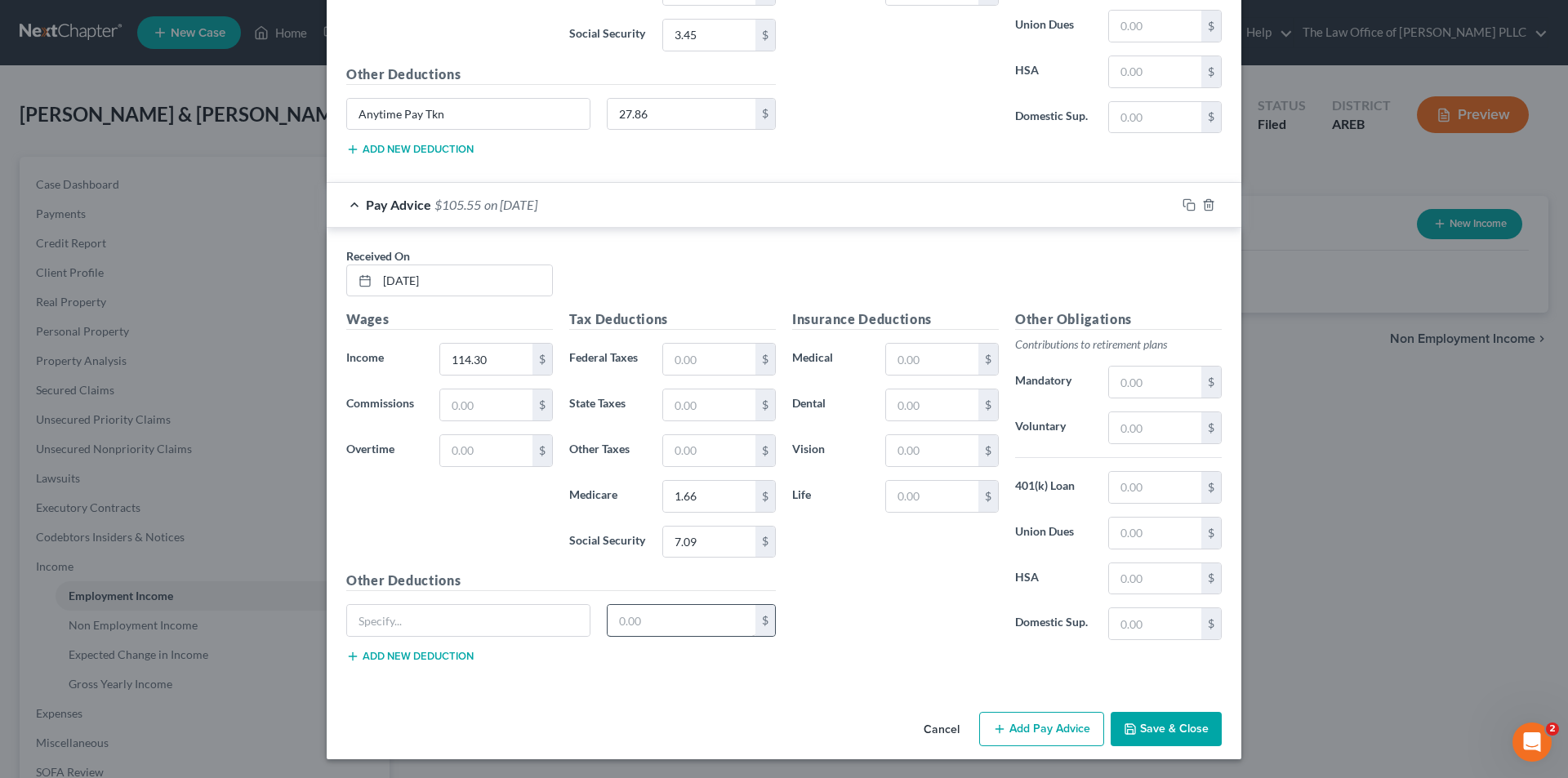
scroll to position [9028, 0]
click at [1065, 734] on button "Add Pay Advice" at bounding box center [1041, 728] width 124 height 34
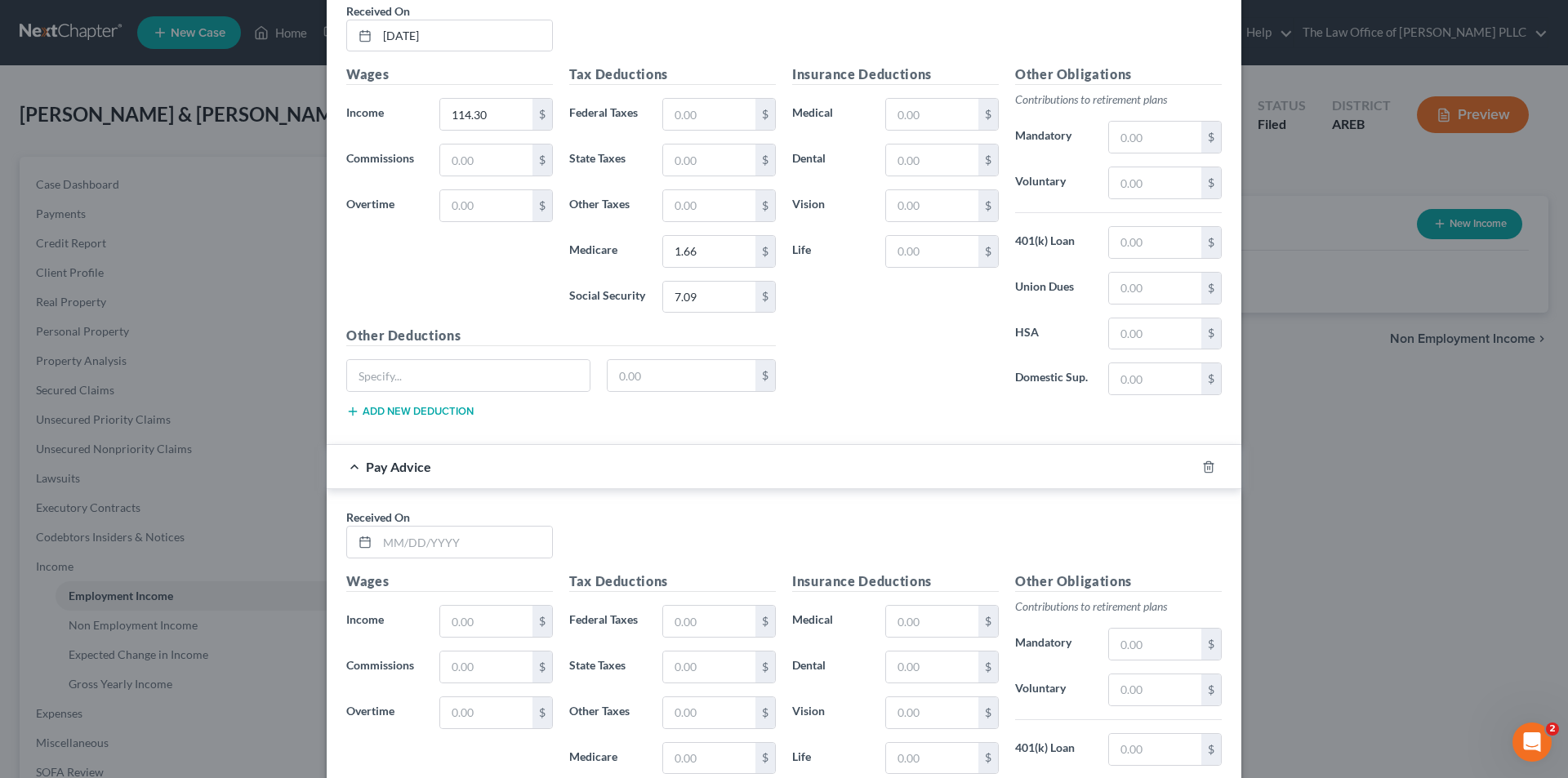
scroll to position [9273, 0]
click at [453, 538] on input "text" at bounding box center [464, 541] width 174 height 31
type input "01/31/2025"
click at [478, 623] on input "text" at bounding box center [487, 621] width 92 height 31
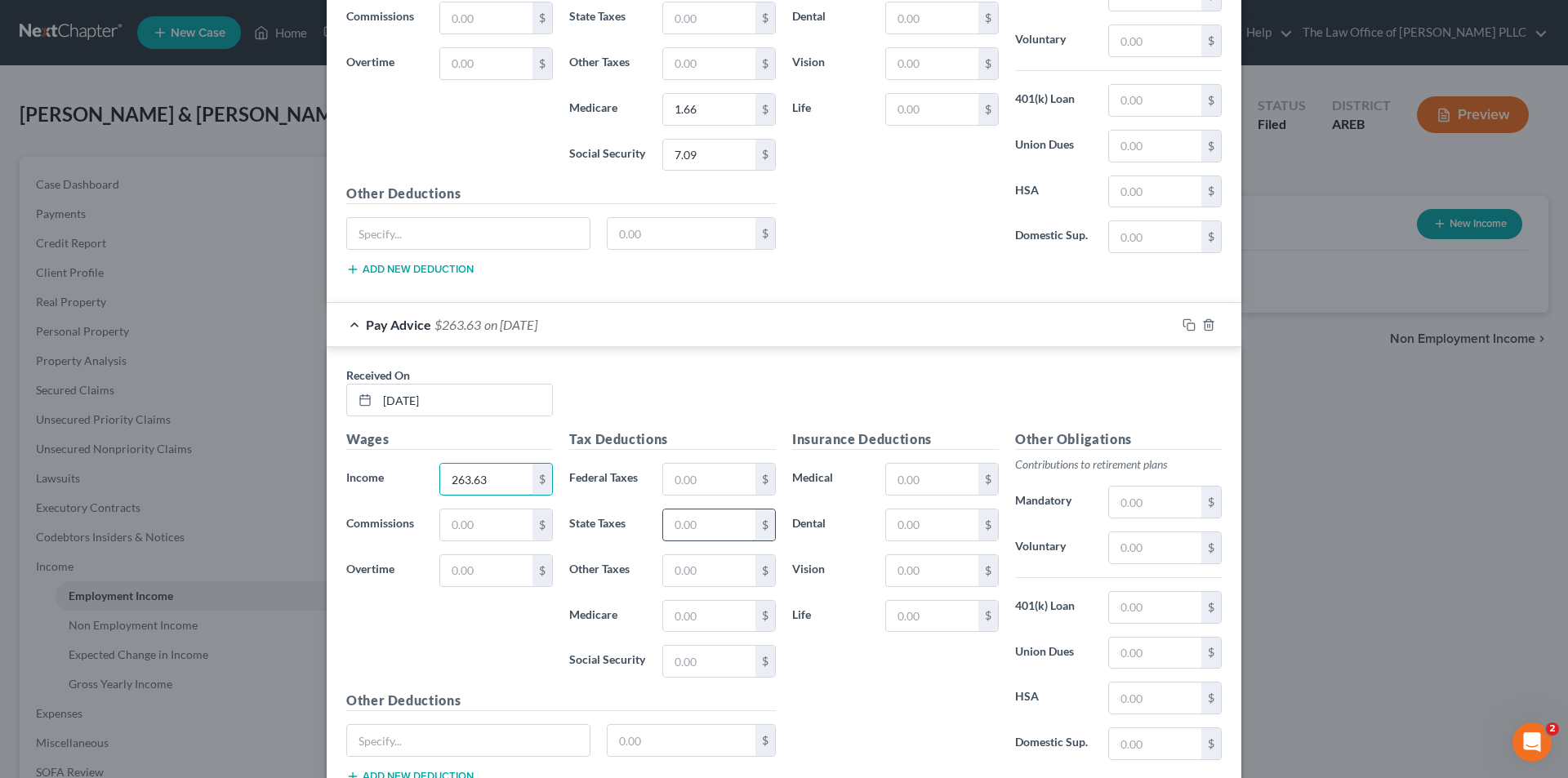
scroll to position [9436, 0]
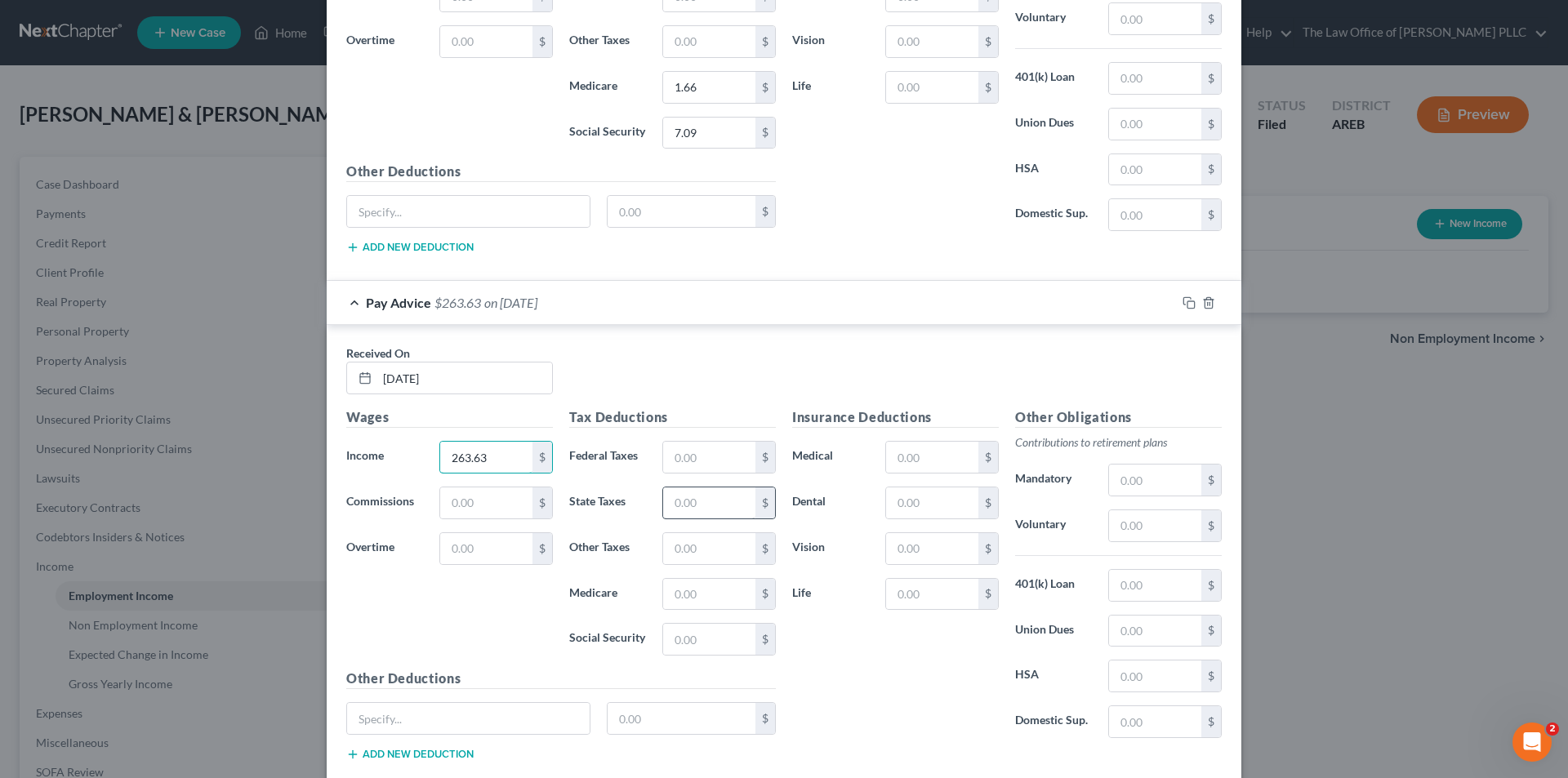
type input "263.63"
click at [698, 502] on input "text" at bounding box center [709, 503] width 92 height 31
type input "2.28"
click at [707, 589] on input "text" at bounding box center [709, 594] width 92 height 31
type input "3.82"
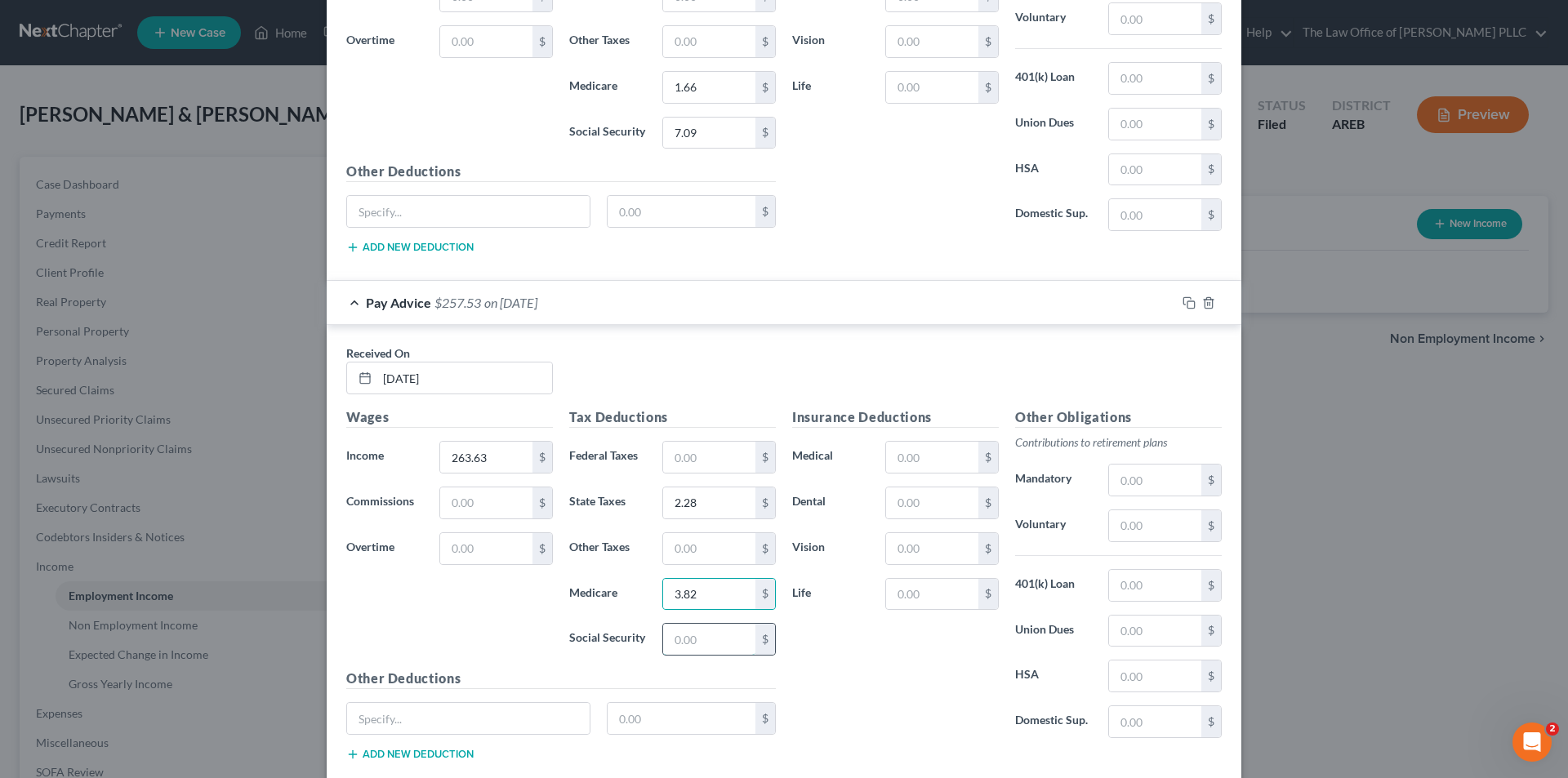
click at [697, 642] on input "text" at bounding box center [709, 639] width 92 height 31
type input "16.35"
click at [464, 644] on div "Wages Income * 263.63 $ Commissions $ Overtime $" at bounding box center [450, 538] width 223 height 261
click at [373, 720] on input "text" at bounding box center [468, 719] width 242 height 31
type input "Anytime Pay Tkn"
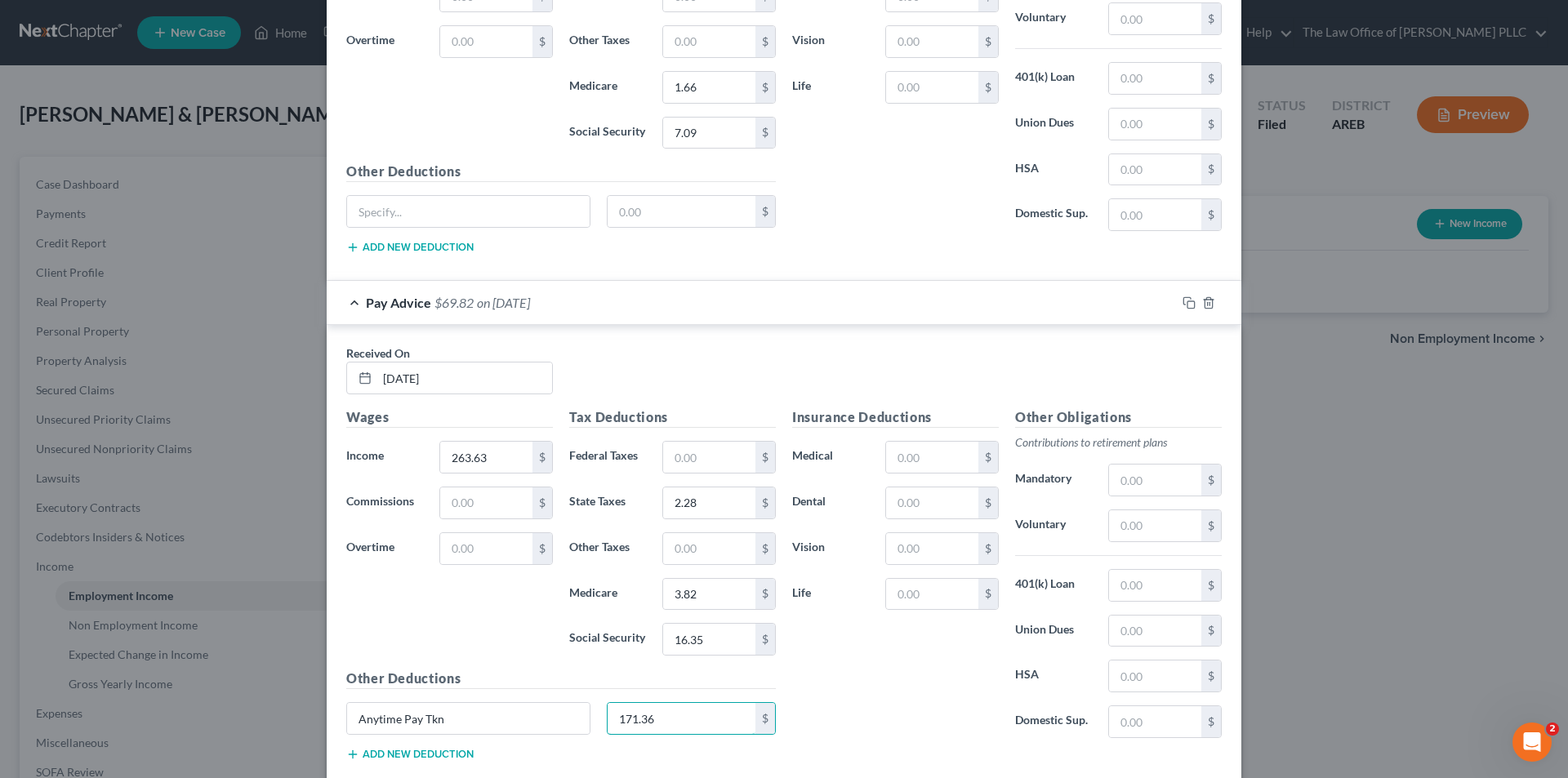
type input "171.36"
click at [424, 751] on button "Add new deduction" at bounding box center [409, 754] width 127 height 13
click at [391, 758] on input "text" at bounding box center [468, 764] width 242 height 31
type input "Garnishment"
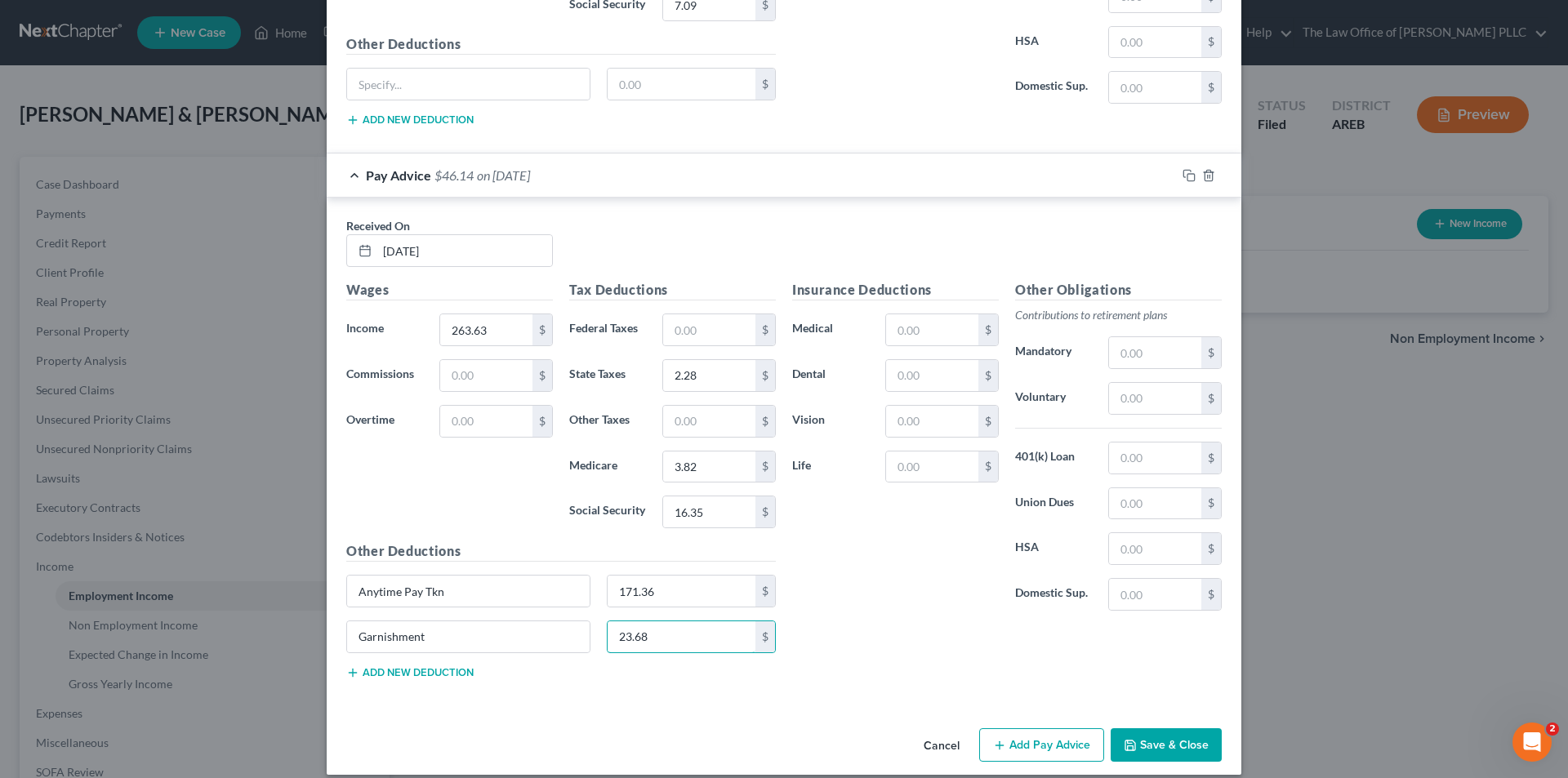
scroll to position [9579, 0]
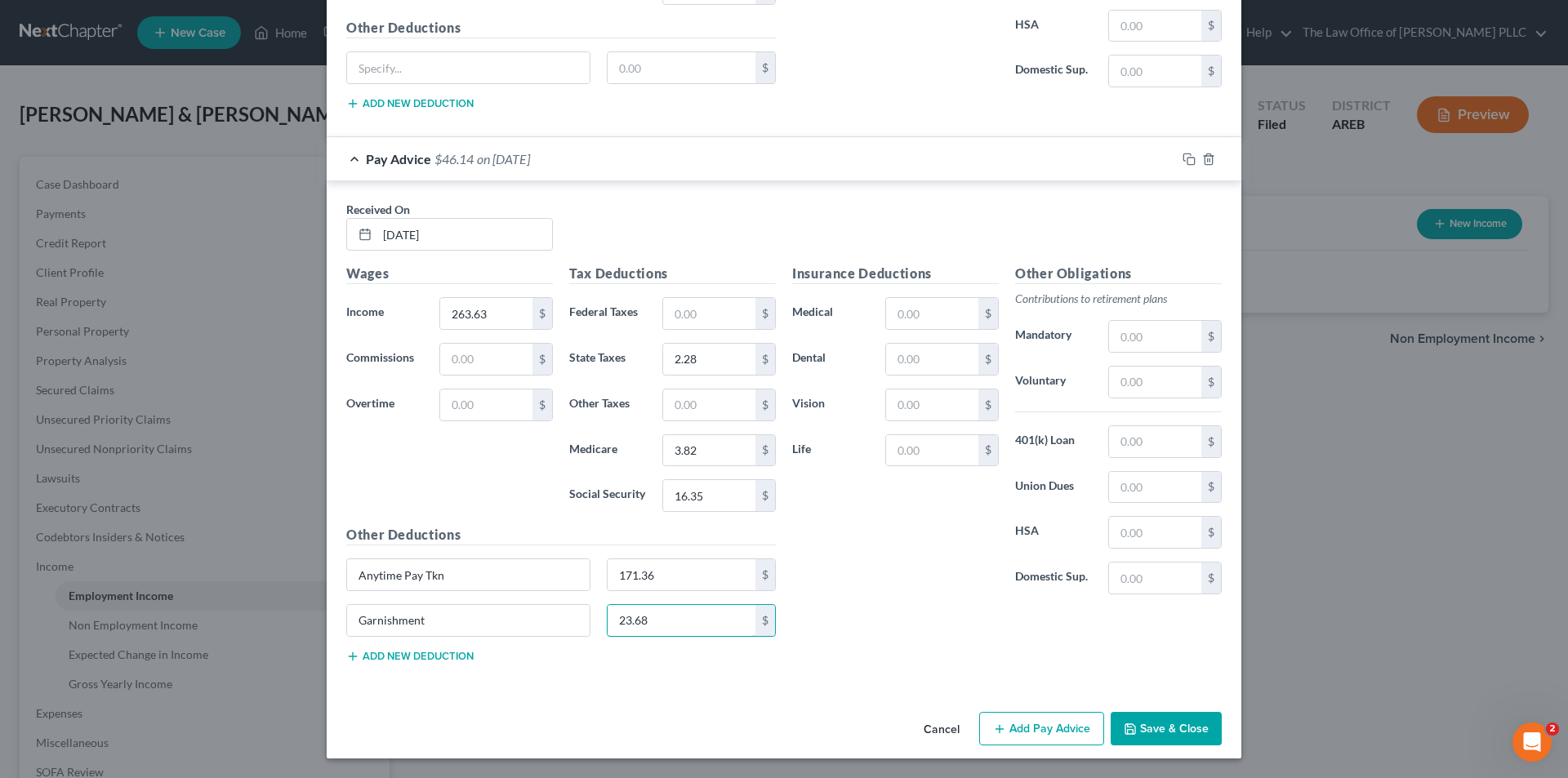
type input "23.68"
click at [876, 642] on div "Insurance Deductions Medical $ Dental $ Vision $ Life $ Other Obligations Contr…" at bounding box center [1006, 470] width 446 height 411
click at [1006, 731] on button "Add Pay Advice" at bounding box center [1041, 729] width 124 height 34
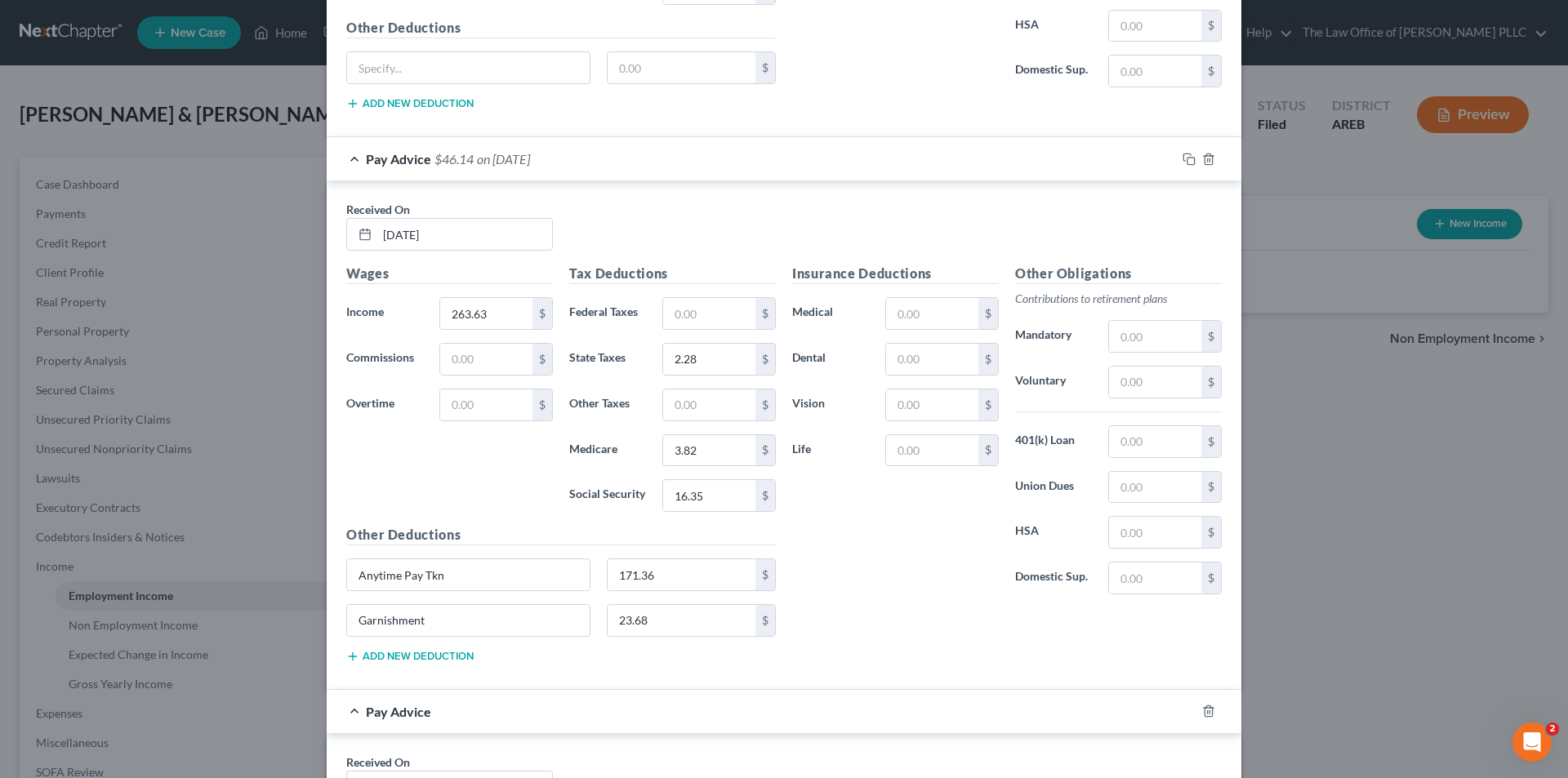
scroll to position [9824, 0]
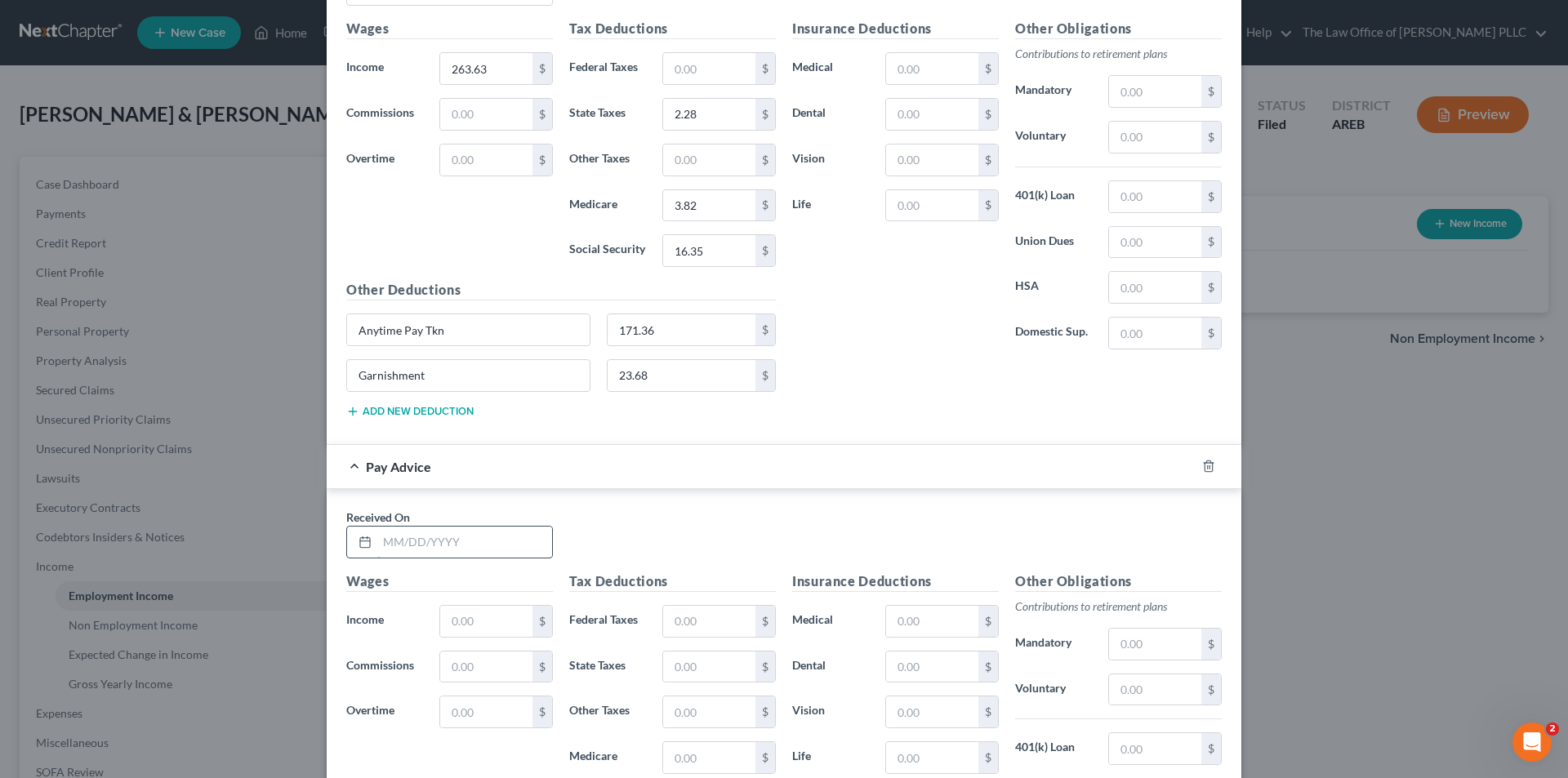
click at [469, 532] on input "text" at bounding box center [464, 542] width 174 height 31
type input "01/24/2025"
click at [494, 623] on input "text" at bounding box center [487, 621] width 92 height 31
type input "489.15"
drag, startPoint x: 702, startPoint y: 624, endPoint x: 679, endPoint y: 623, distance: 23.0
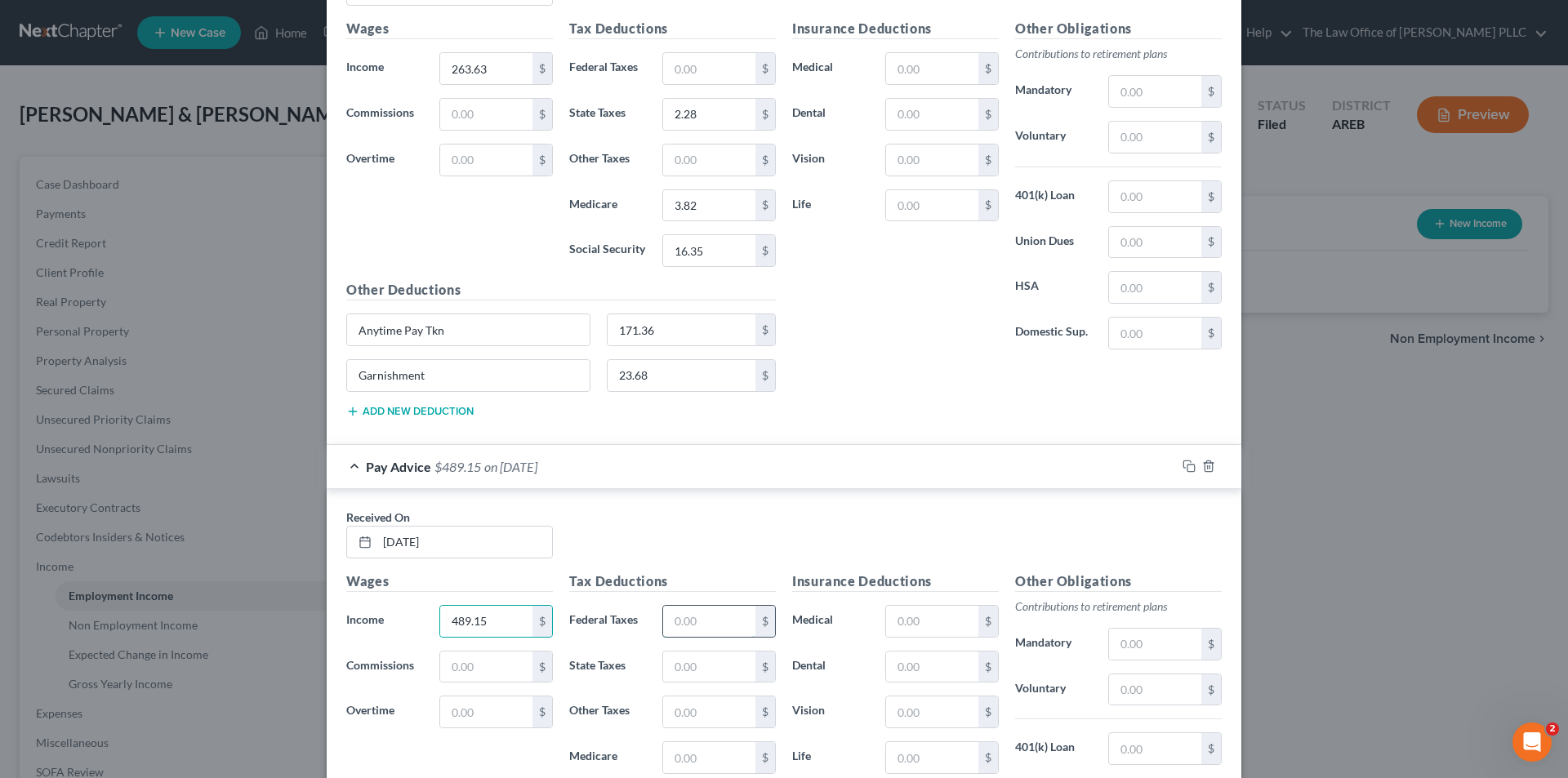
click at [702, 624] on input "text" at bounding box center [709, 621] width 92 height 31
type input "18.07"
drag, startPoint x: 687, startPoint y: 670, endPoint x: 705, endPoint y: 650, distance: 26.9
click at [688, 669] on input "text" at bounding box center [709, 667] width 92 height 31
type input "29.08"
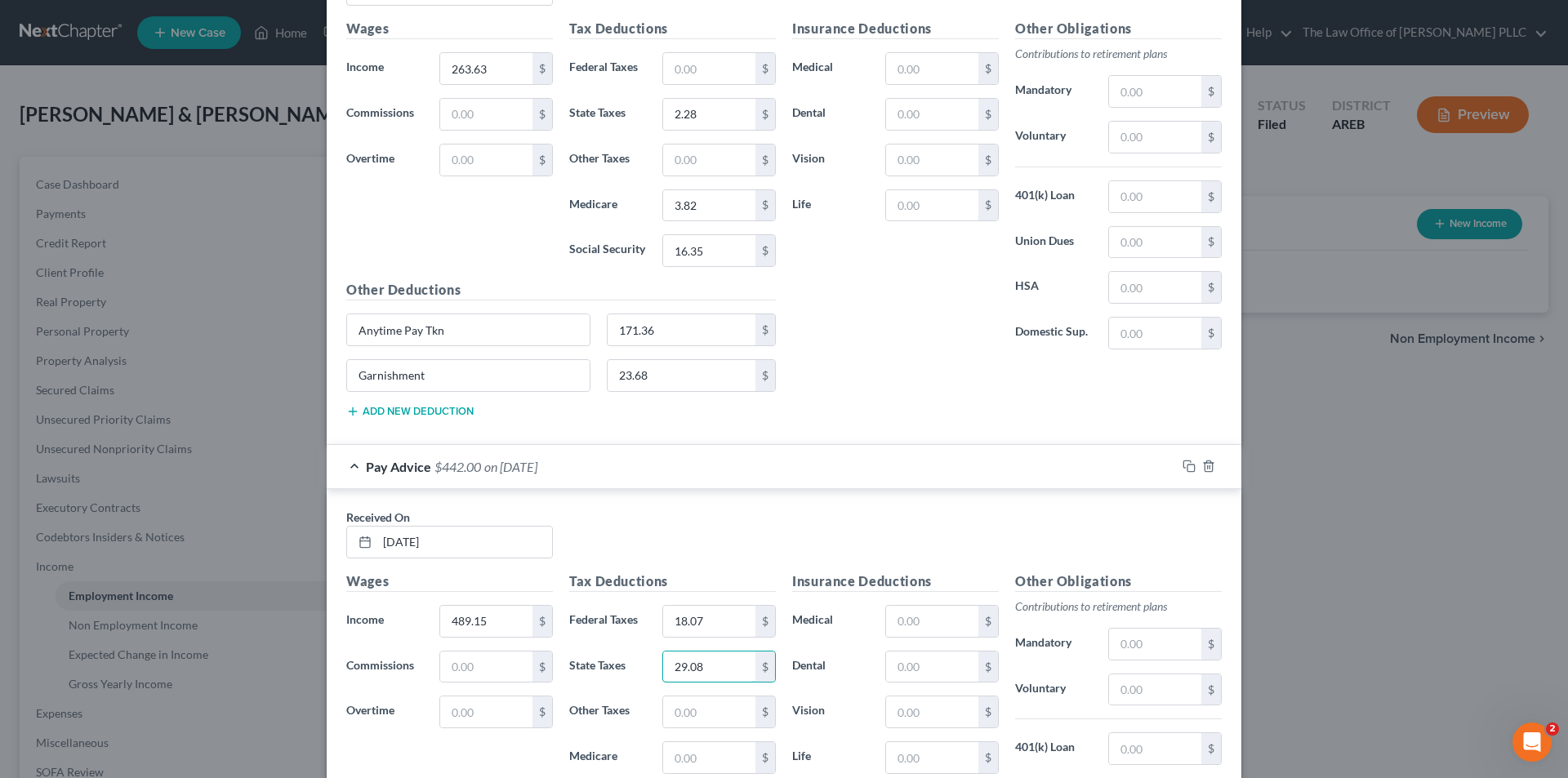
drag, startPoint x: 718, startPoint y: 667, endPoint x: 637, endPoint y: 664, distance: 81.1
click at [637, 664] on div "State Taxes 29.08 $" at bounding box center [672, 667] width 223 height 33
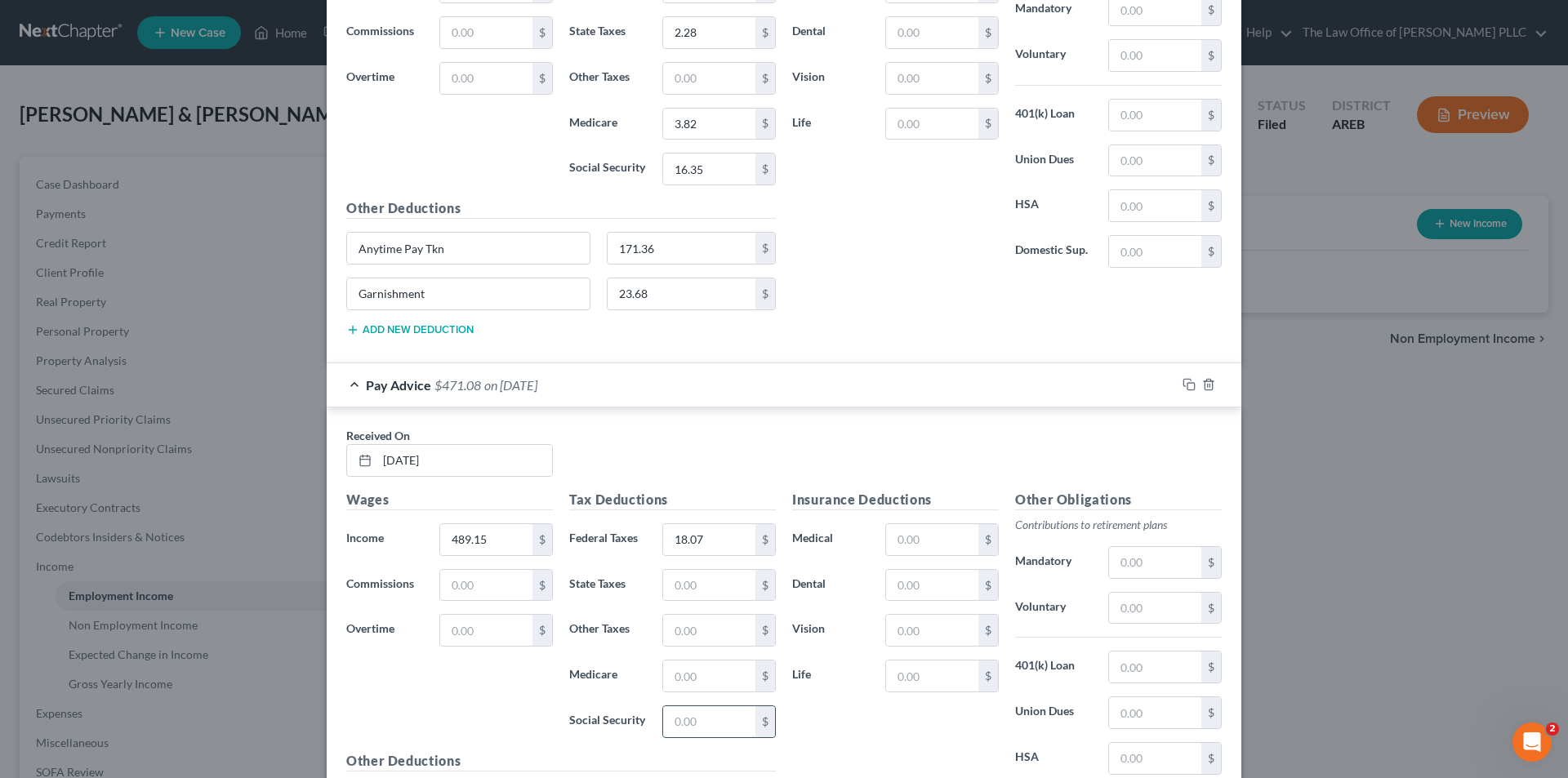
click at [698, 725] on input "text" at bounding box center [709, 721] width 92 height 31
type input "29.08"
click at [703, 666] on input "text" at bounding box center [709, 676] width 92 height 31
type input "6.81"
click at [693, 593] on input "text" at bounding box center [709, 585] width 92 height 31
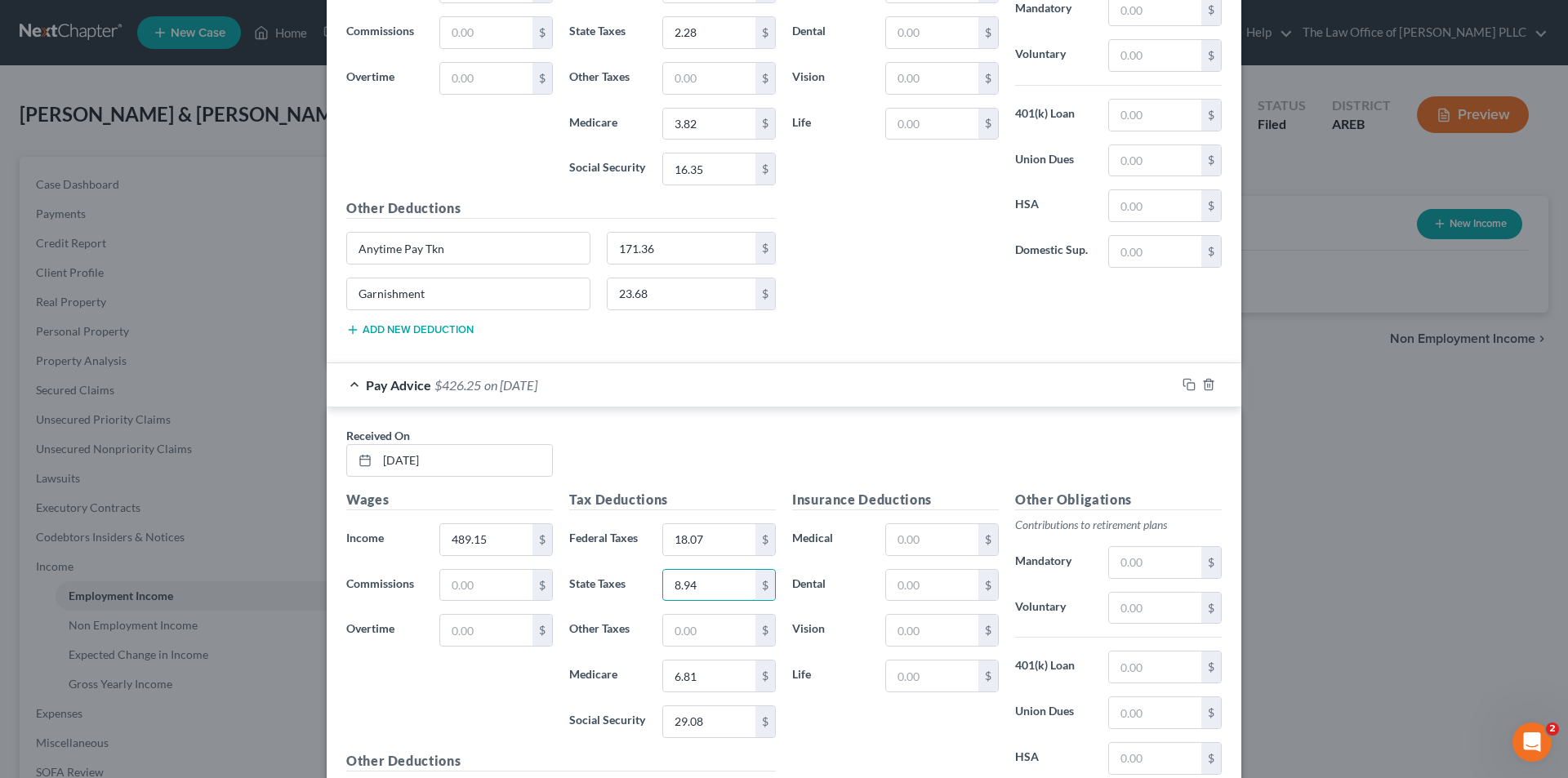
type input "8.94"
click at [817, 737] on div "Insurance Deductions Medical $ Dental $ Vision $ Life $" at bounding box center [895, 662] width 223 height 344
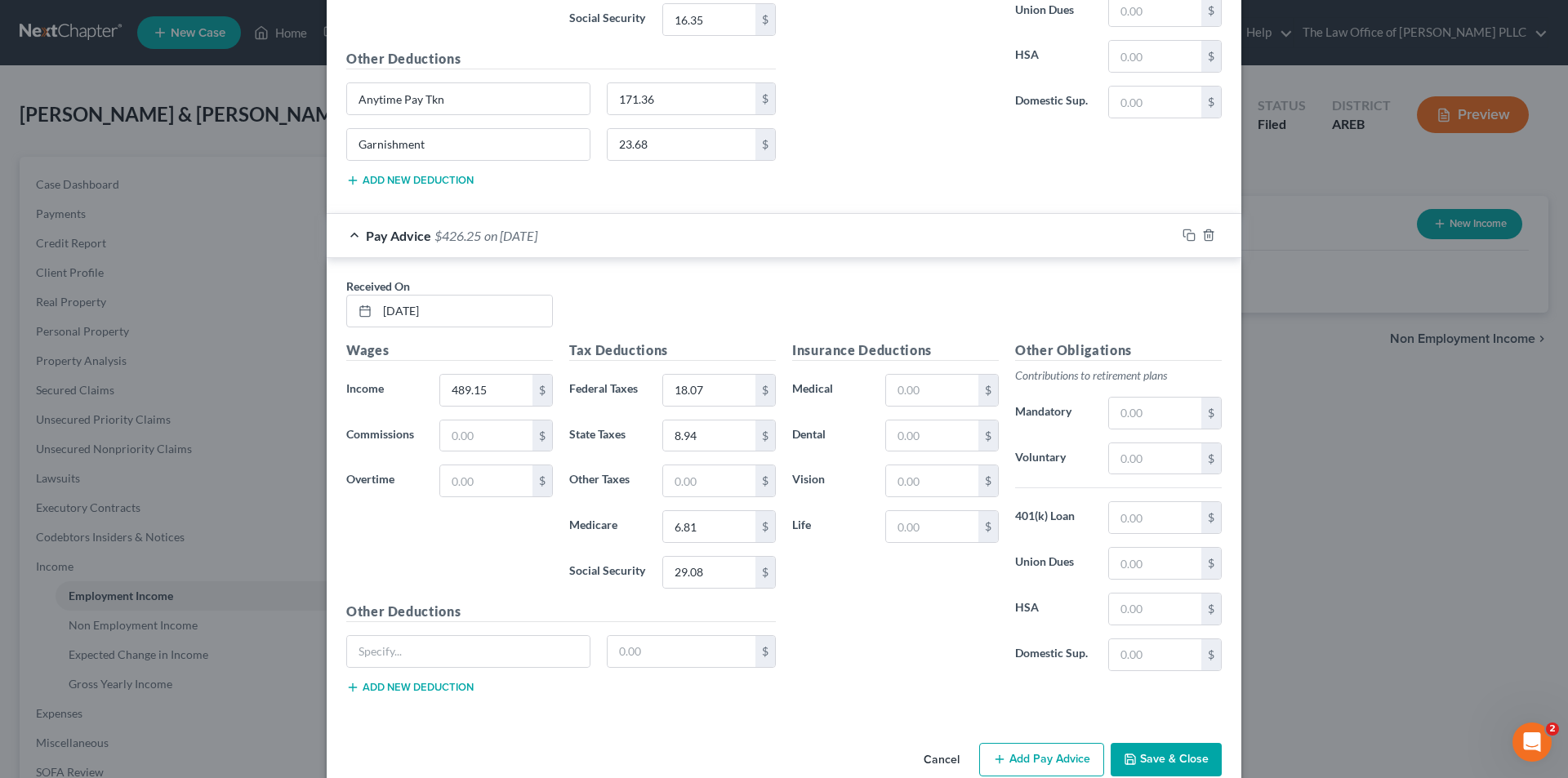
scroll to position [10087, 0]
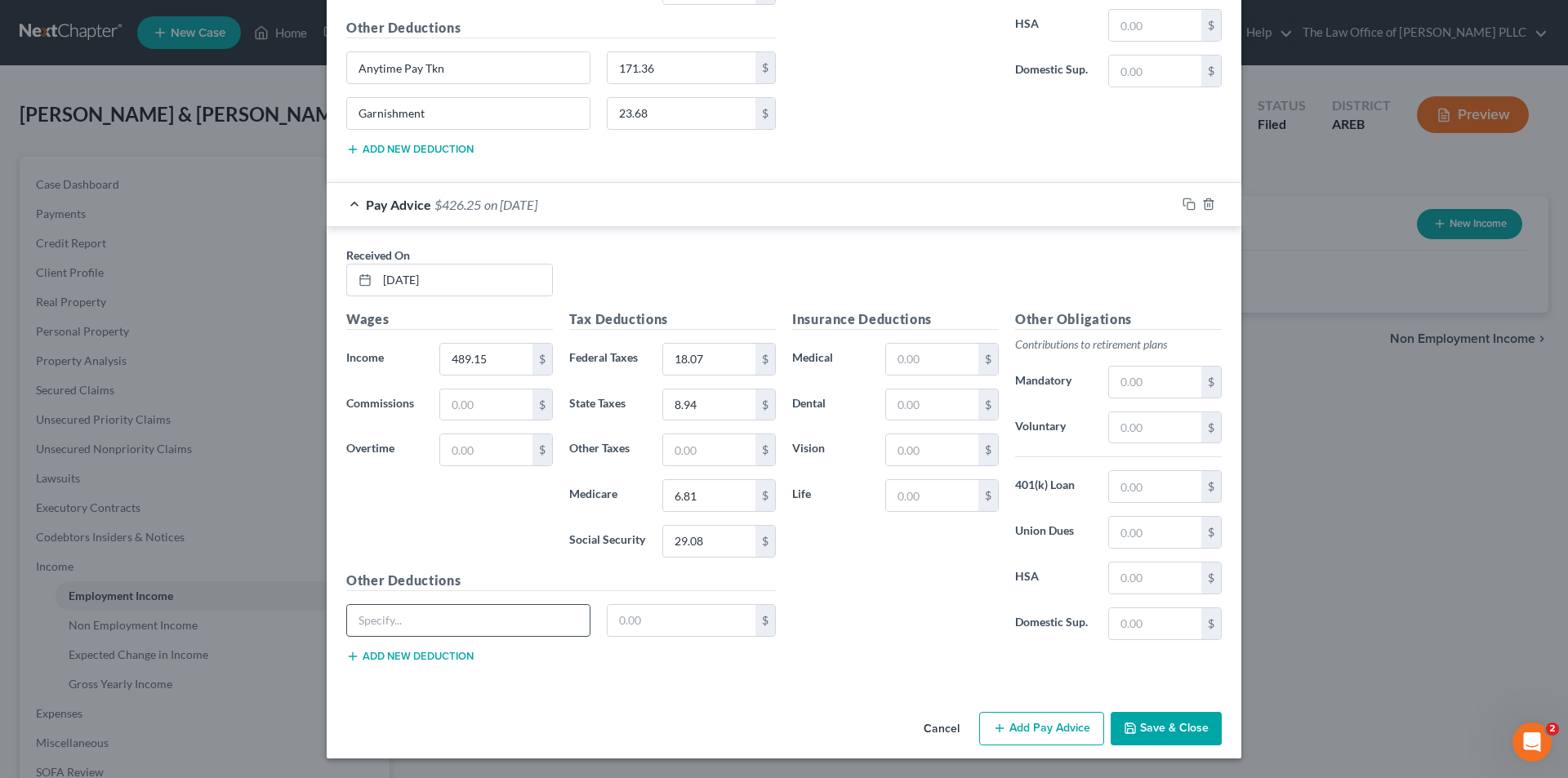
click at [467, 626] on input "text" at bounding box center [468, 621] width 242 height 31
type input "Anytime Pay Tkn"
type input "304.69"
click at [414, 659] on button "Add new deduction" at bounding box center [409, 656] width 127 height 13
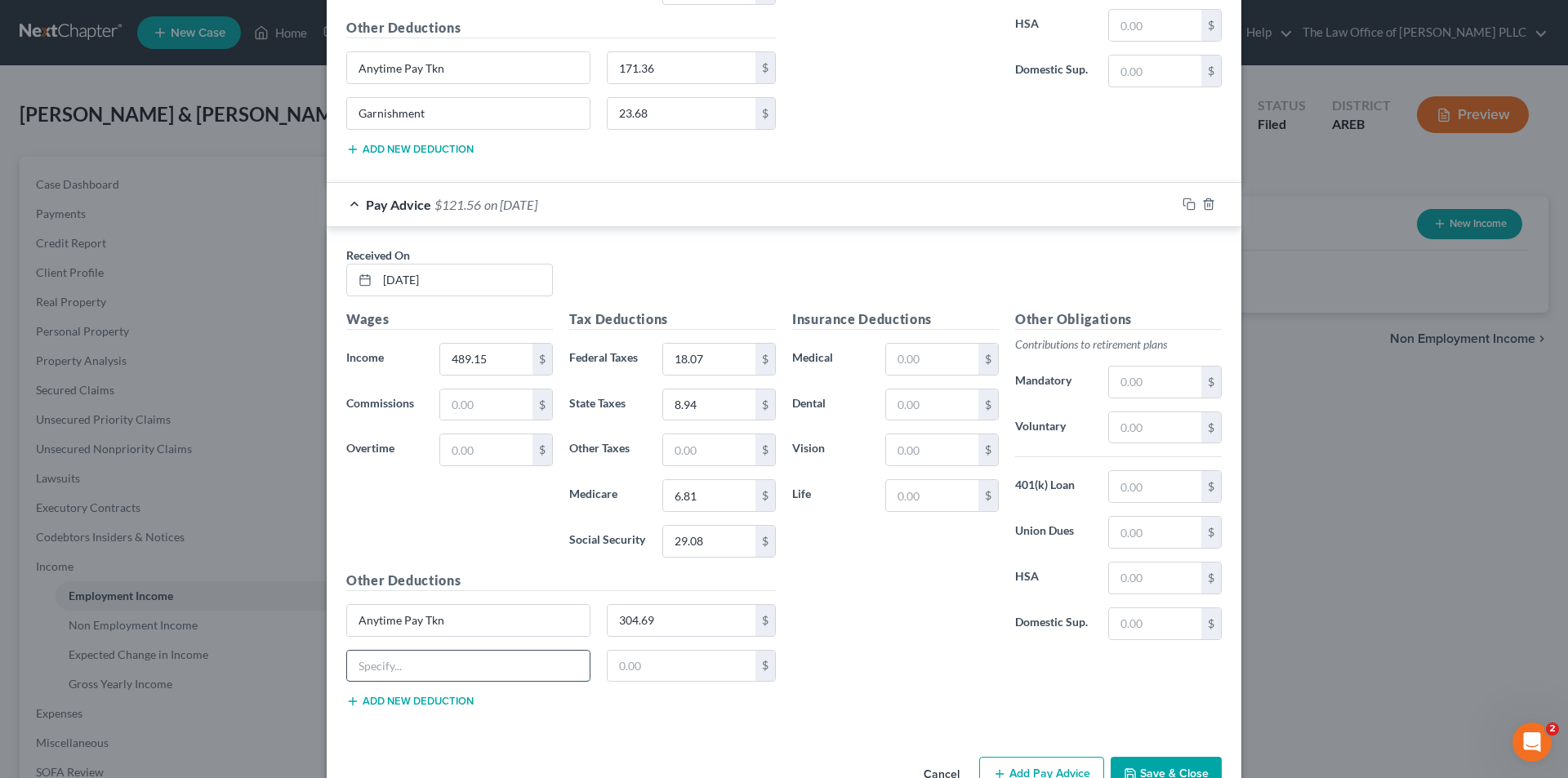
click at [417, 666] on input "text" at bounding box center [468, 666] width 242 height 31
type input "Garnishment"
type input "101.55"
click at [887, 633] on div "Insurance Deductions Medical $ Dental $ Vision $ Life $" at bounding box center [895, 481] width 223 height 344
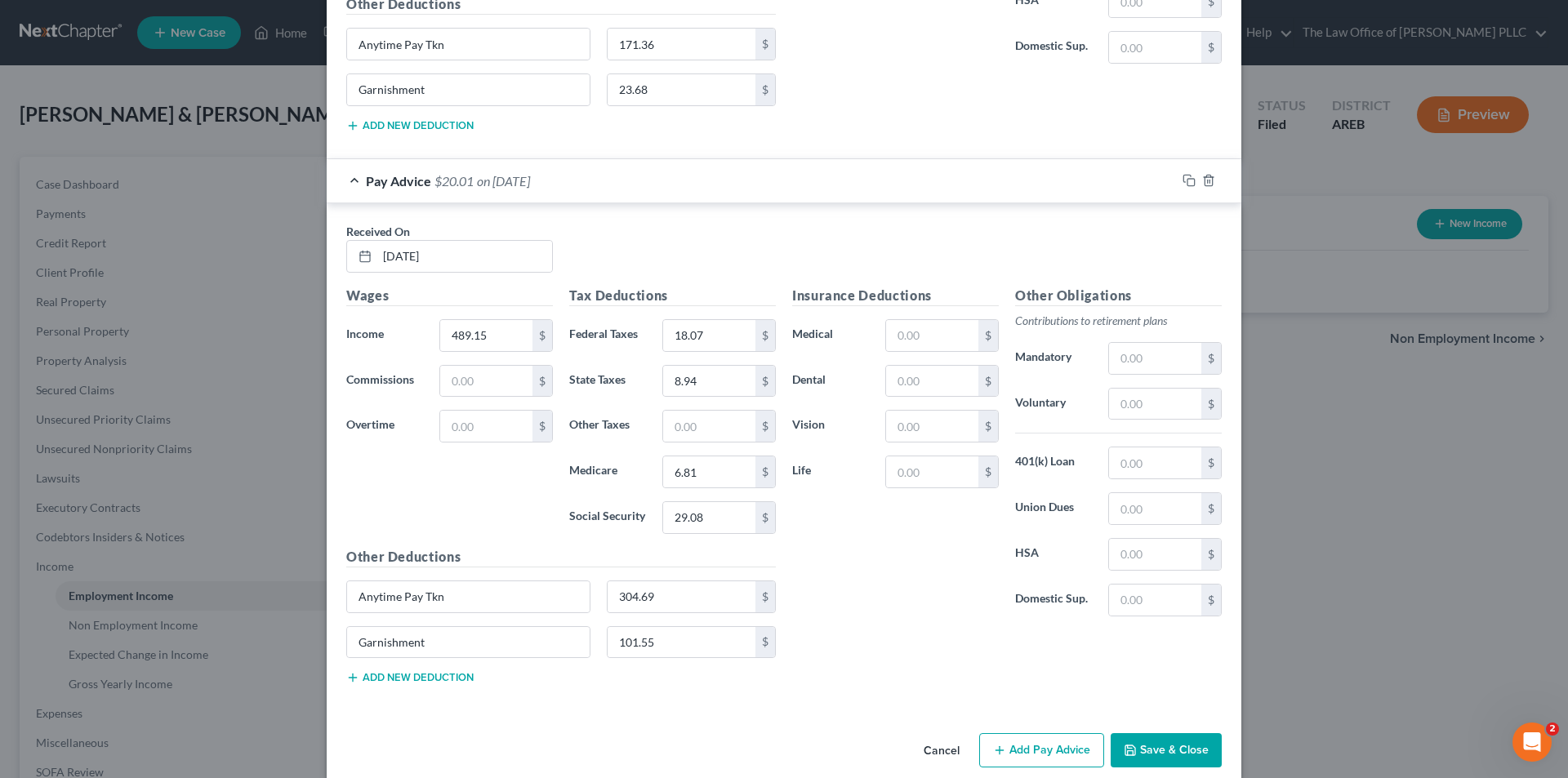
scroll to position [10133, 0]
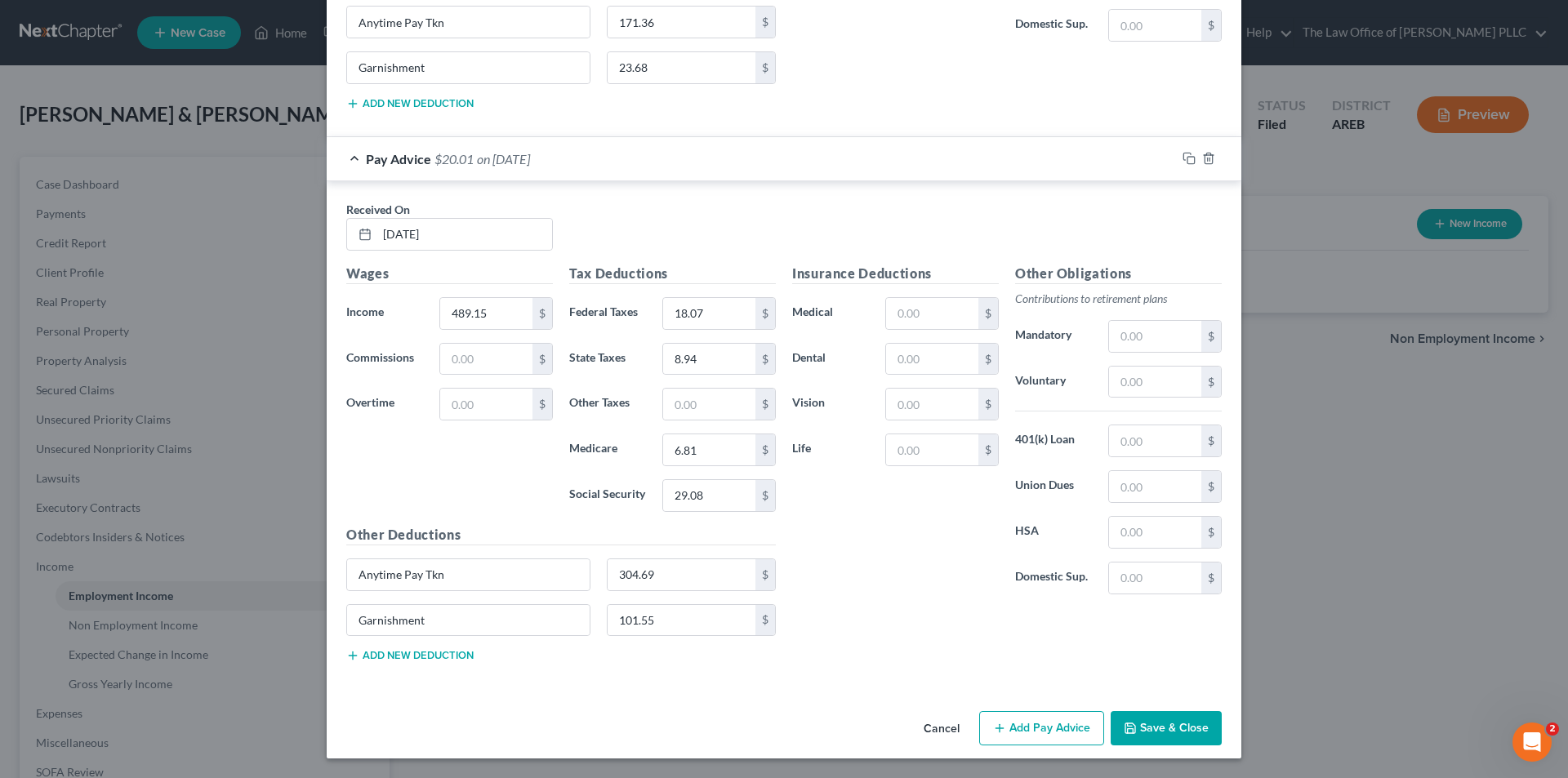
click at [1045, 730] on button "Add Pay Advice" at bounding box center [1041, 728] width 124 height 34
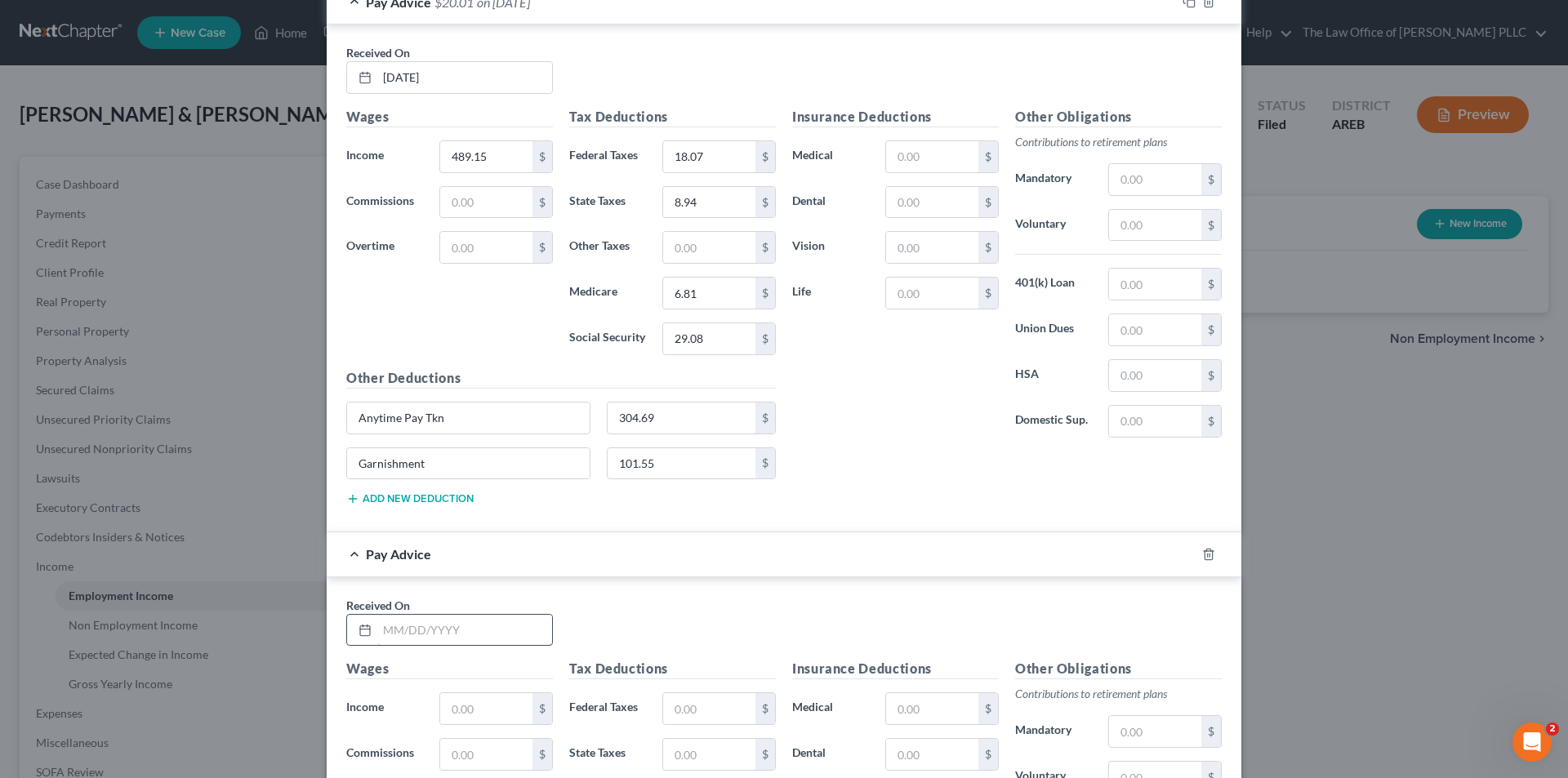
scroll to position [10296, 0]
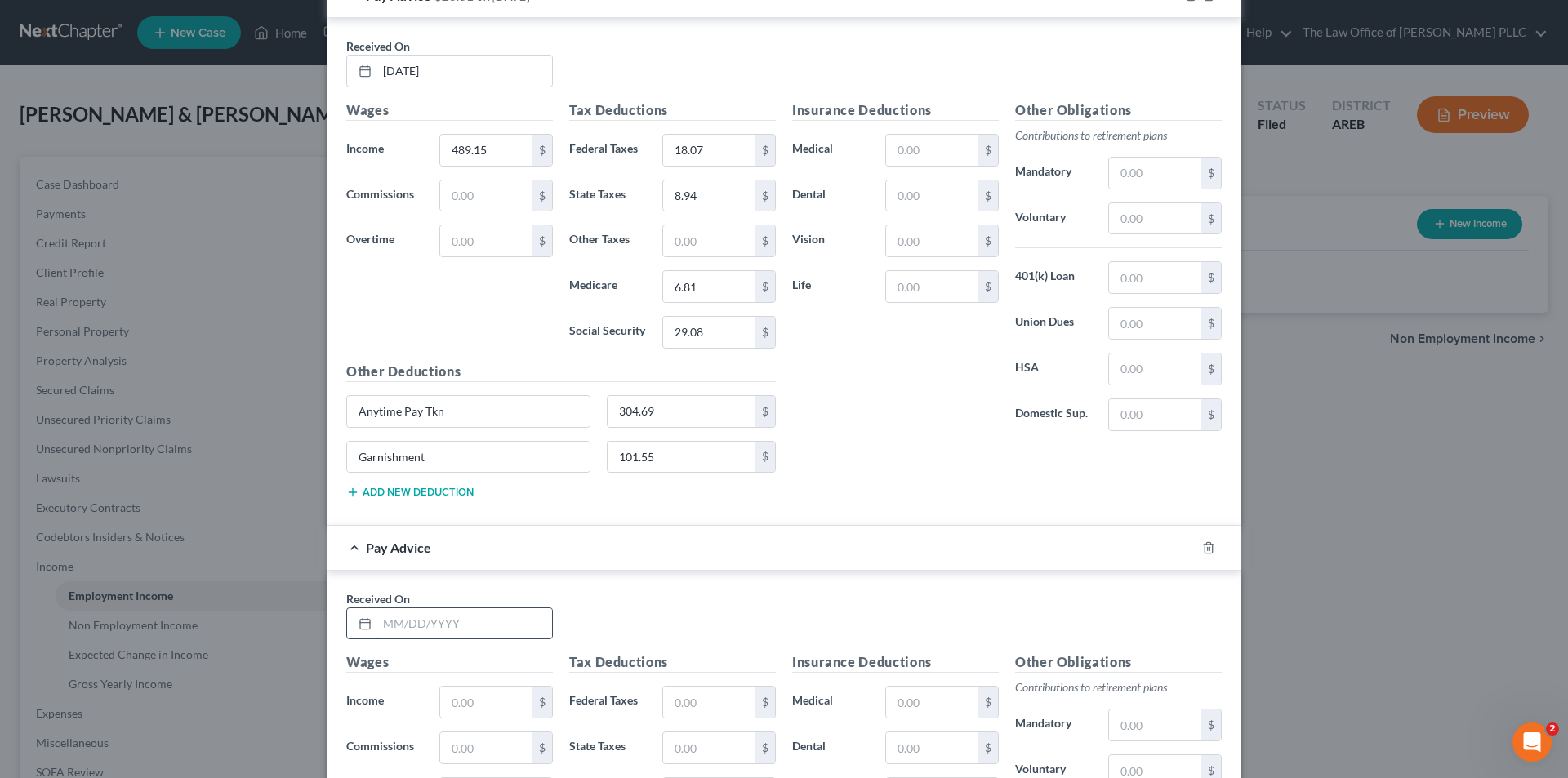
click at [416, 633] on input "text" at bounding box center [464, 623] width 174 height 31
type input "01/17/2025"
click at [449, 709] on input "text" at bounding box center [487, 702] width 92 height 31
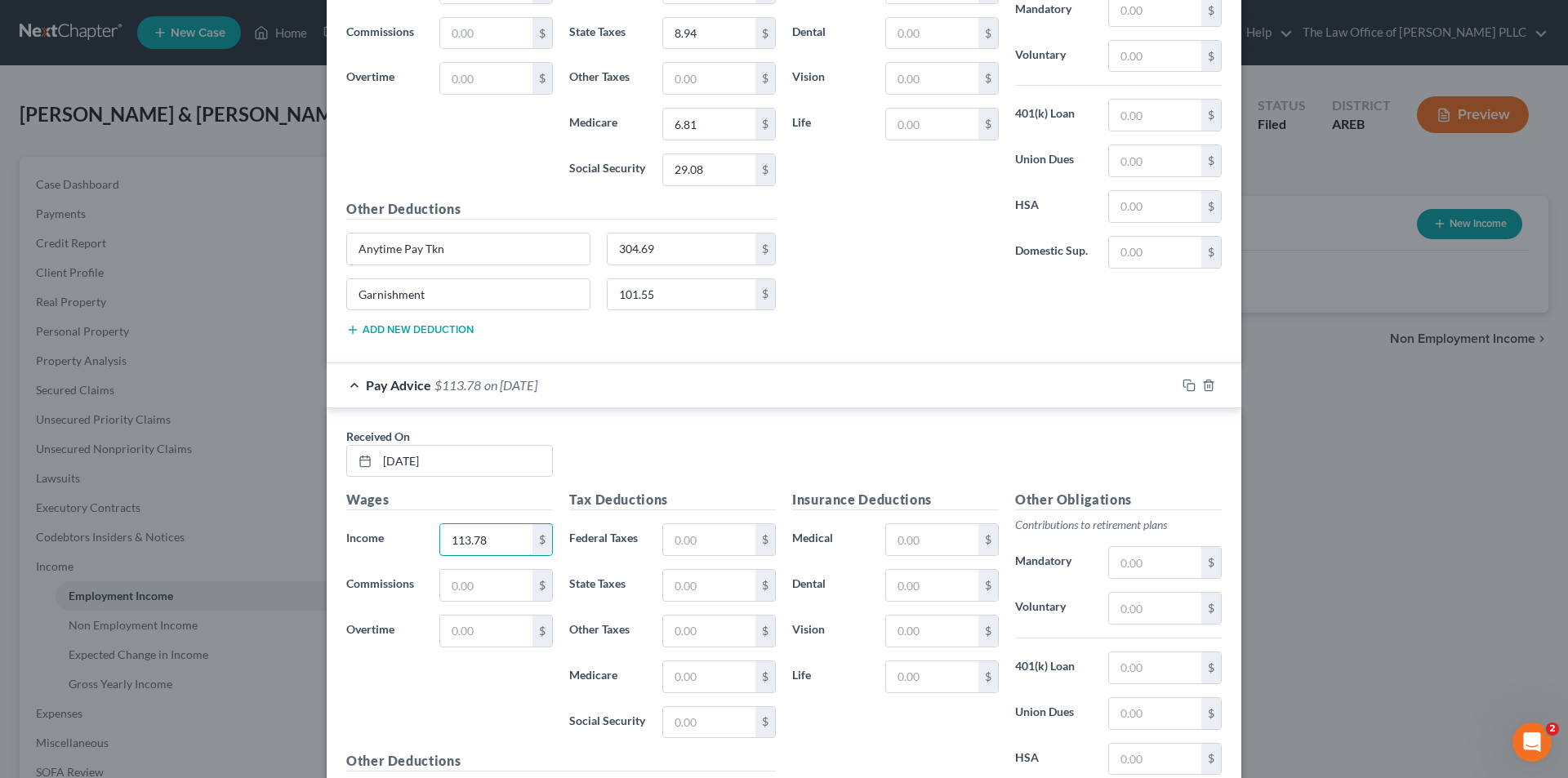
scroll to position [10459, 0]
click at [673, 732] on input "text" at bounding box center [709, 721] width 92 height 31
click at [691, 684] on input "text" at bounding box center [709, 676] width 92 height 31
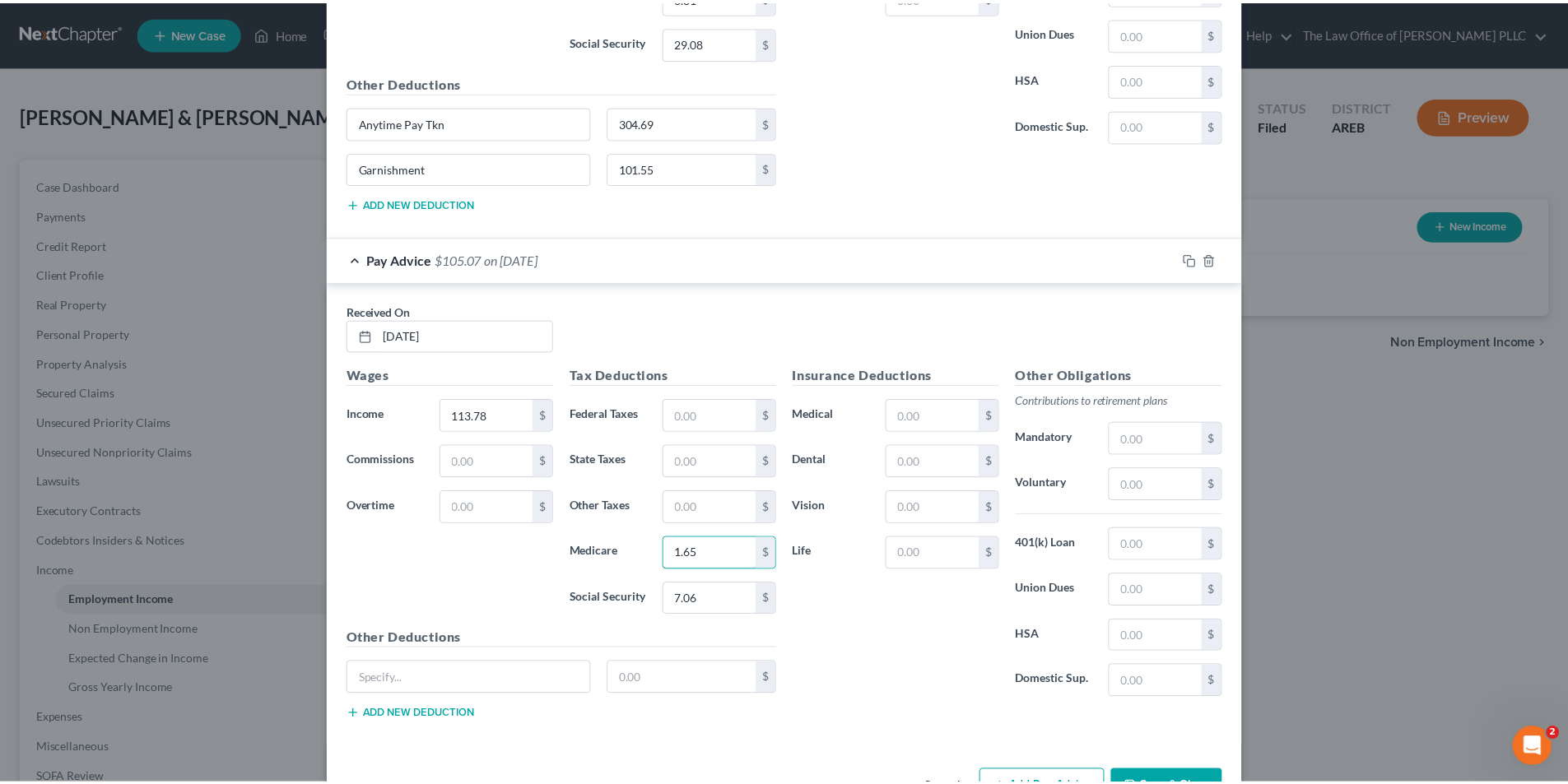
scroll to position [10704, 0]
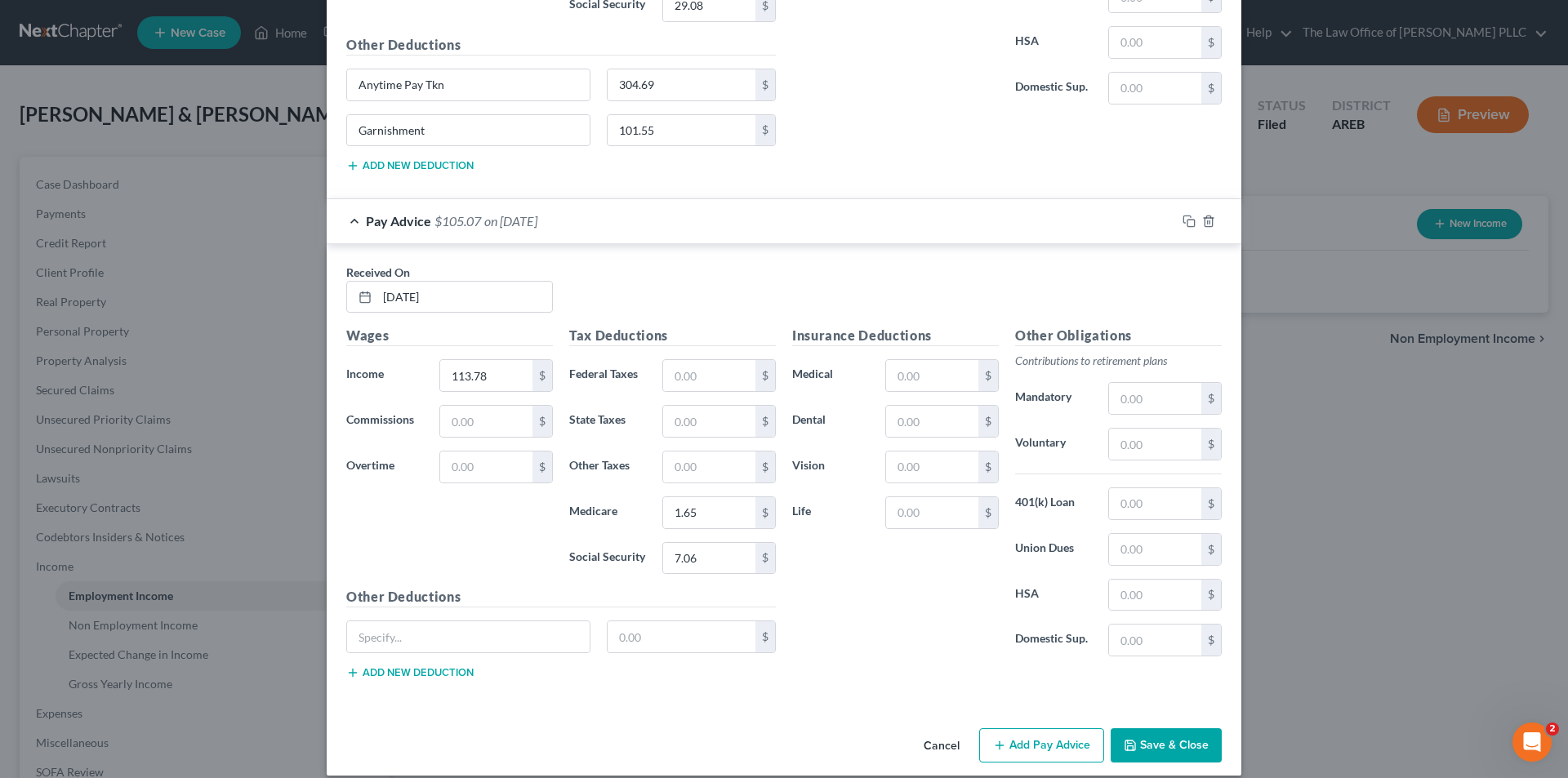
click at [1128, 765] on div "Cancel Add Pay Advice Save & Close" at bounding box center [784, 748] width 915 height 54
click at [1142, 732] on button "Save & Close" at bounding box center [1166, 745] width 111 height 34
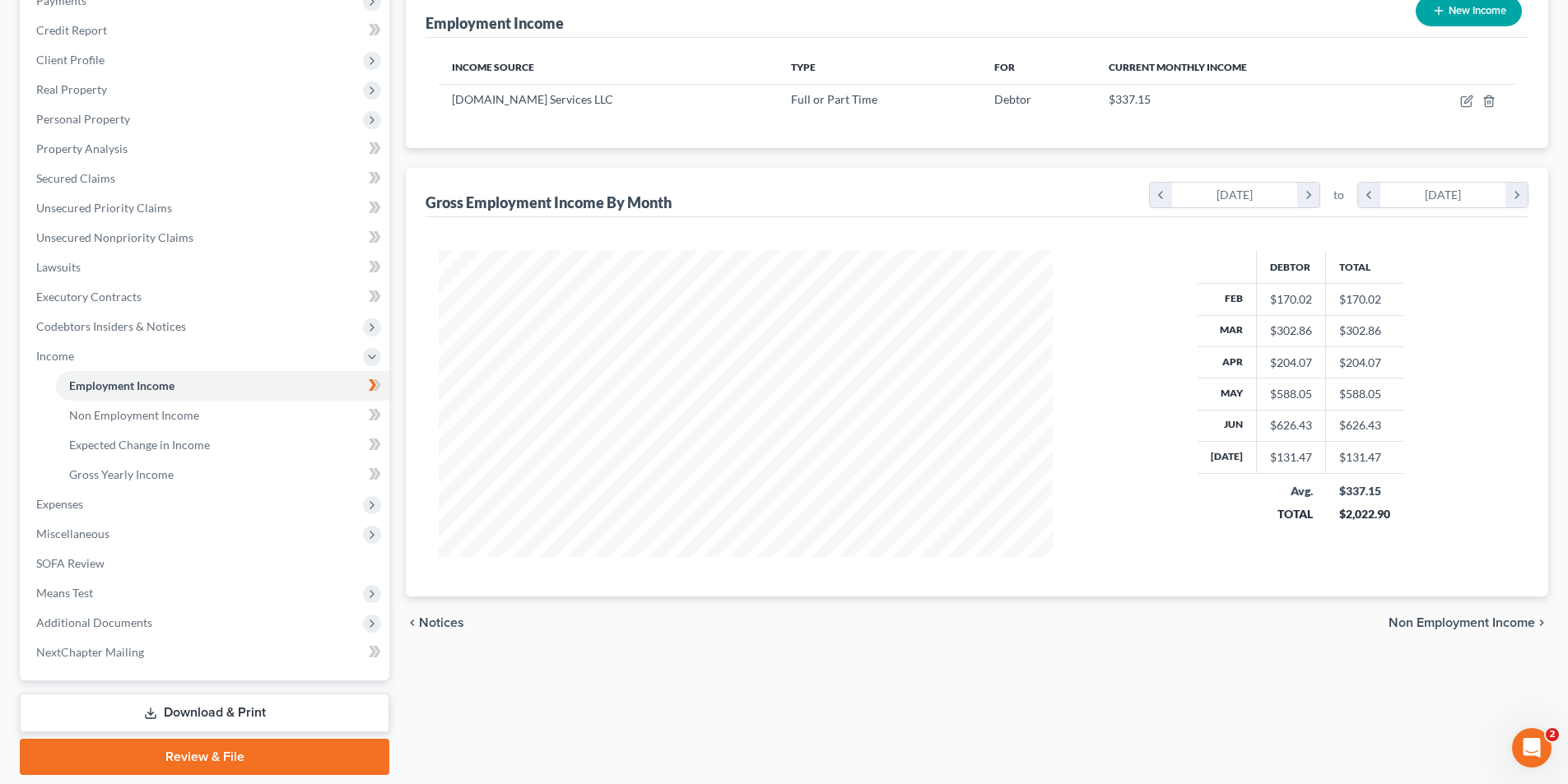
scroll to position [186, 0]
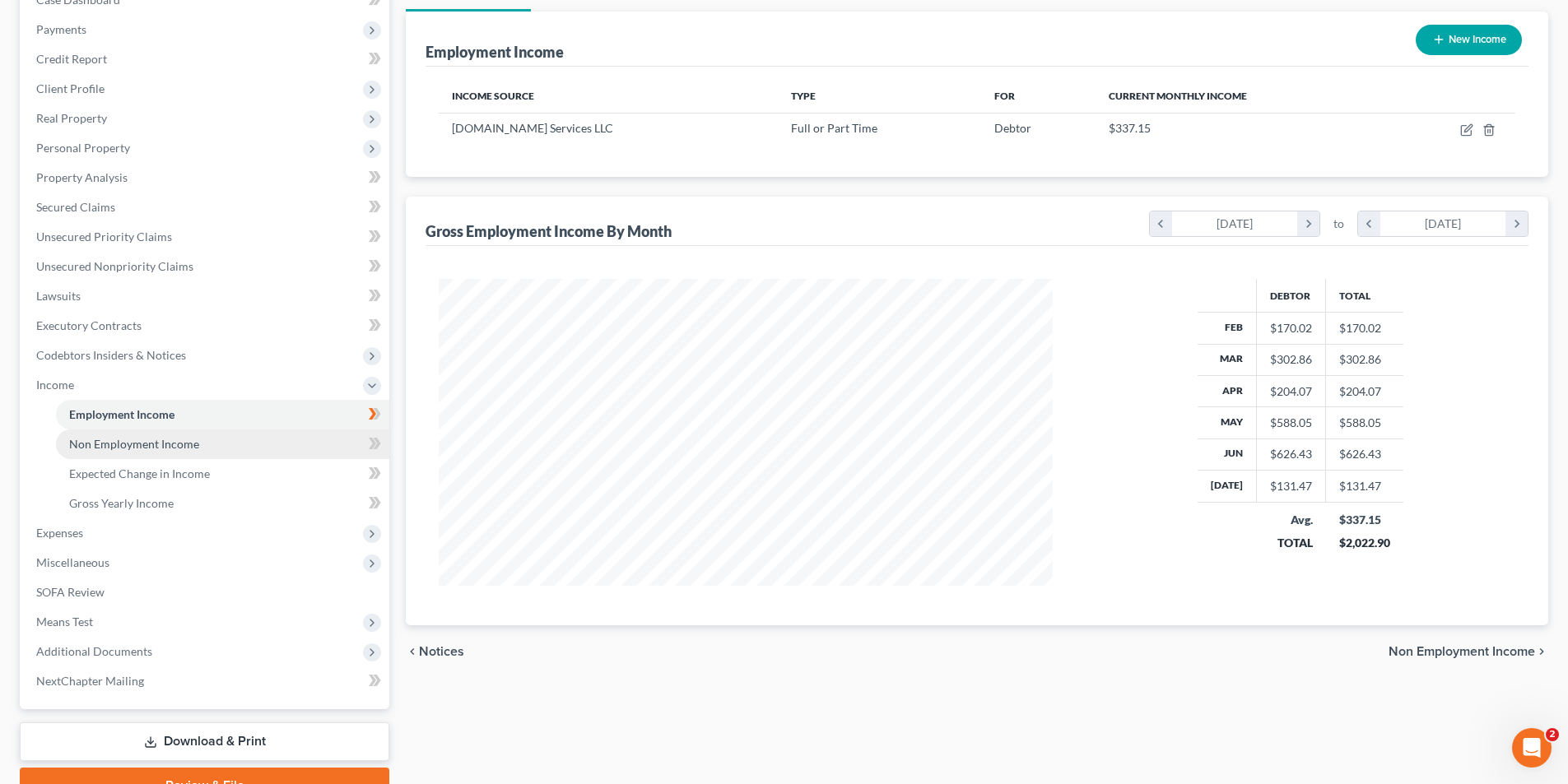
click at [159, 450] on span "Non Employment Income" at bounding box center [134, 444] width 130 height 14
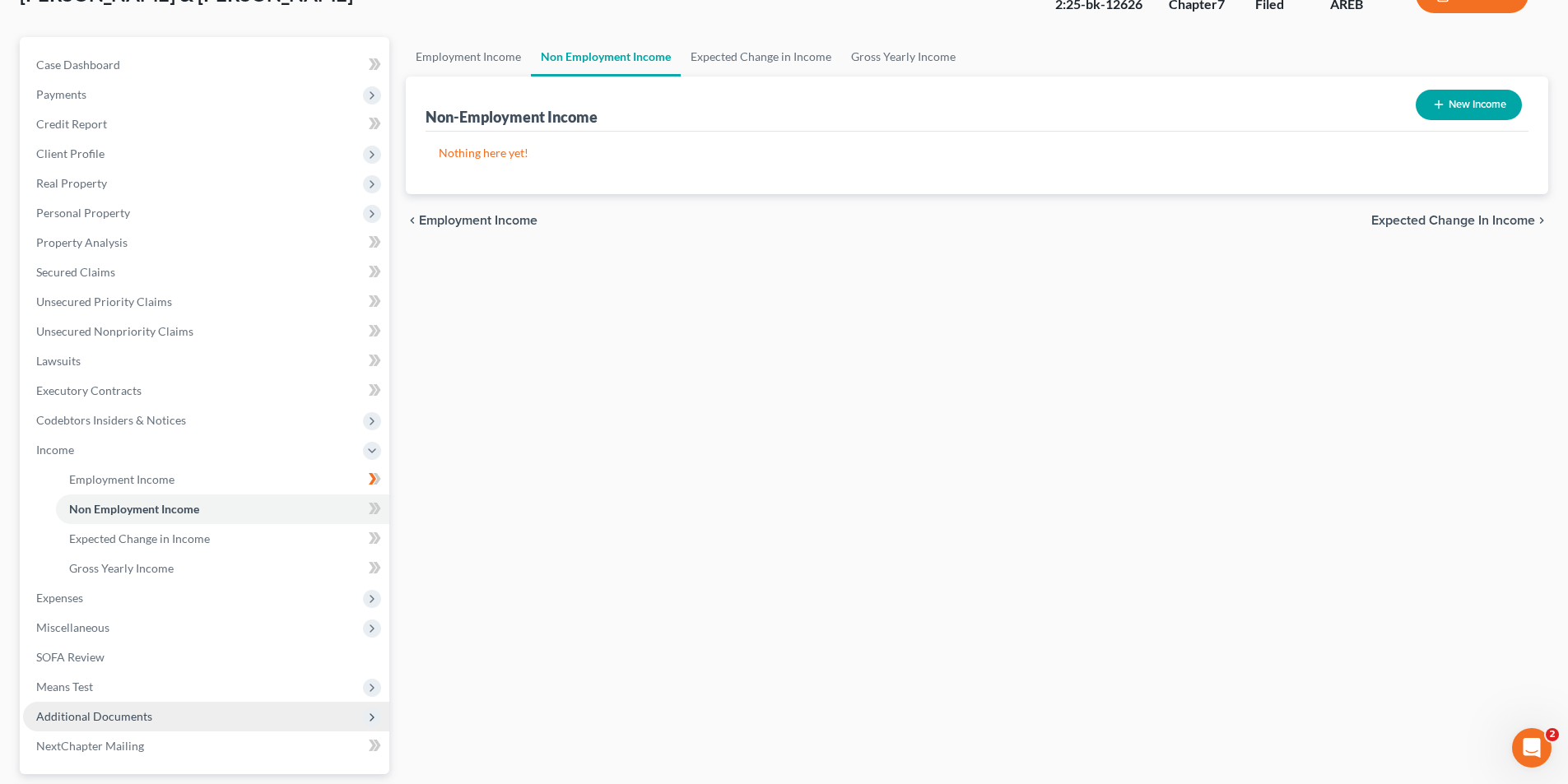
scroll to position [268, 0]
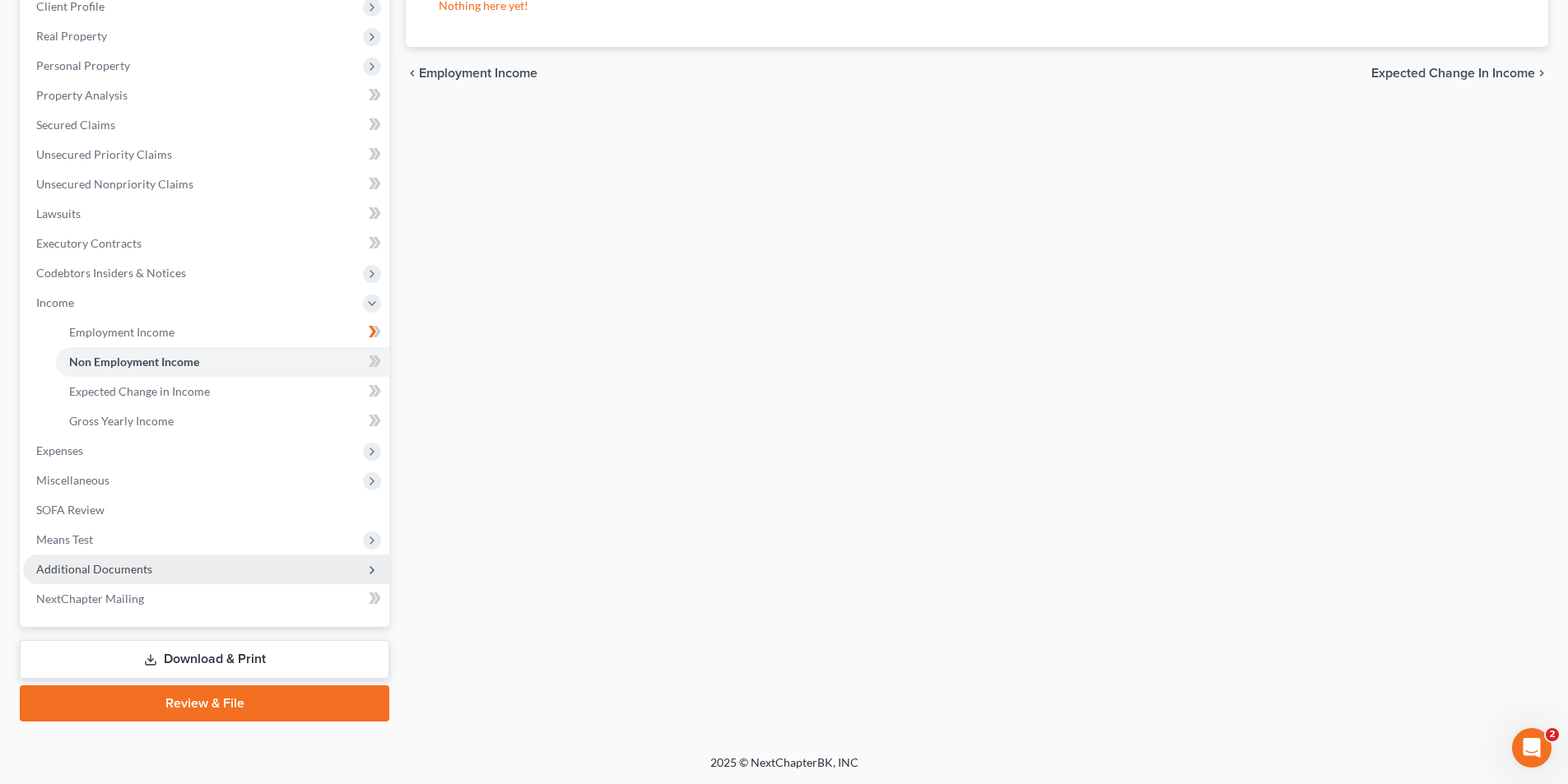
click at [90, 574] on span "Additional Documents" at bounding box center [94, 568] width 116 height 14
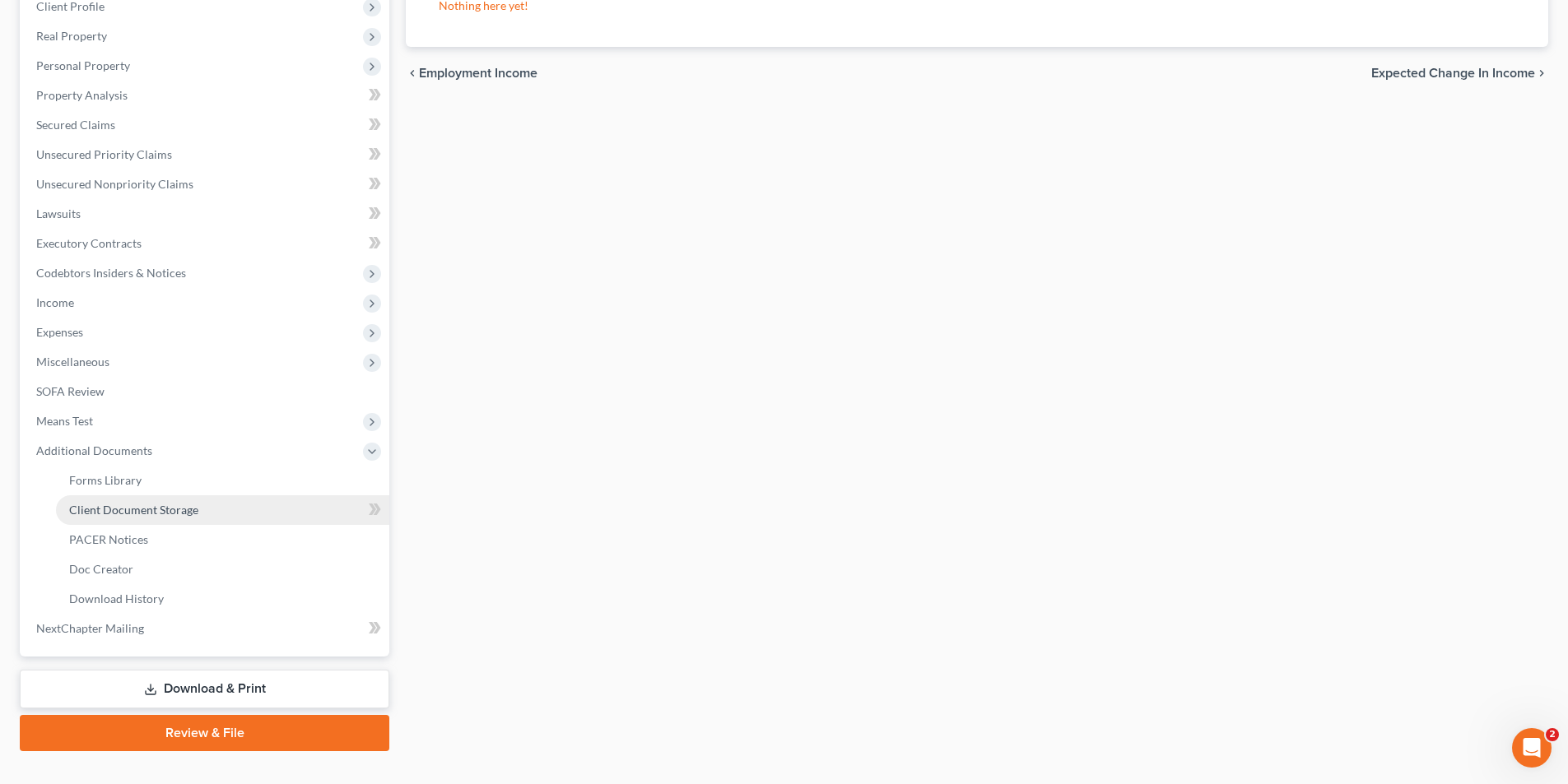
click at [162, 508] on span "Client Document Storage" at bounding box center [134, 509] width 129 height 14
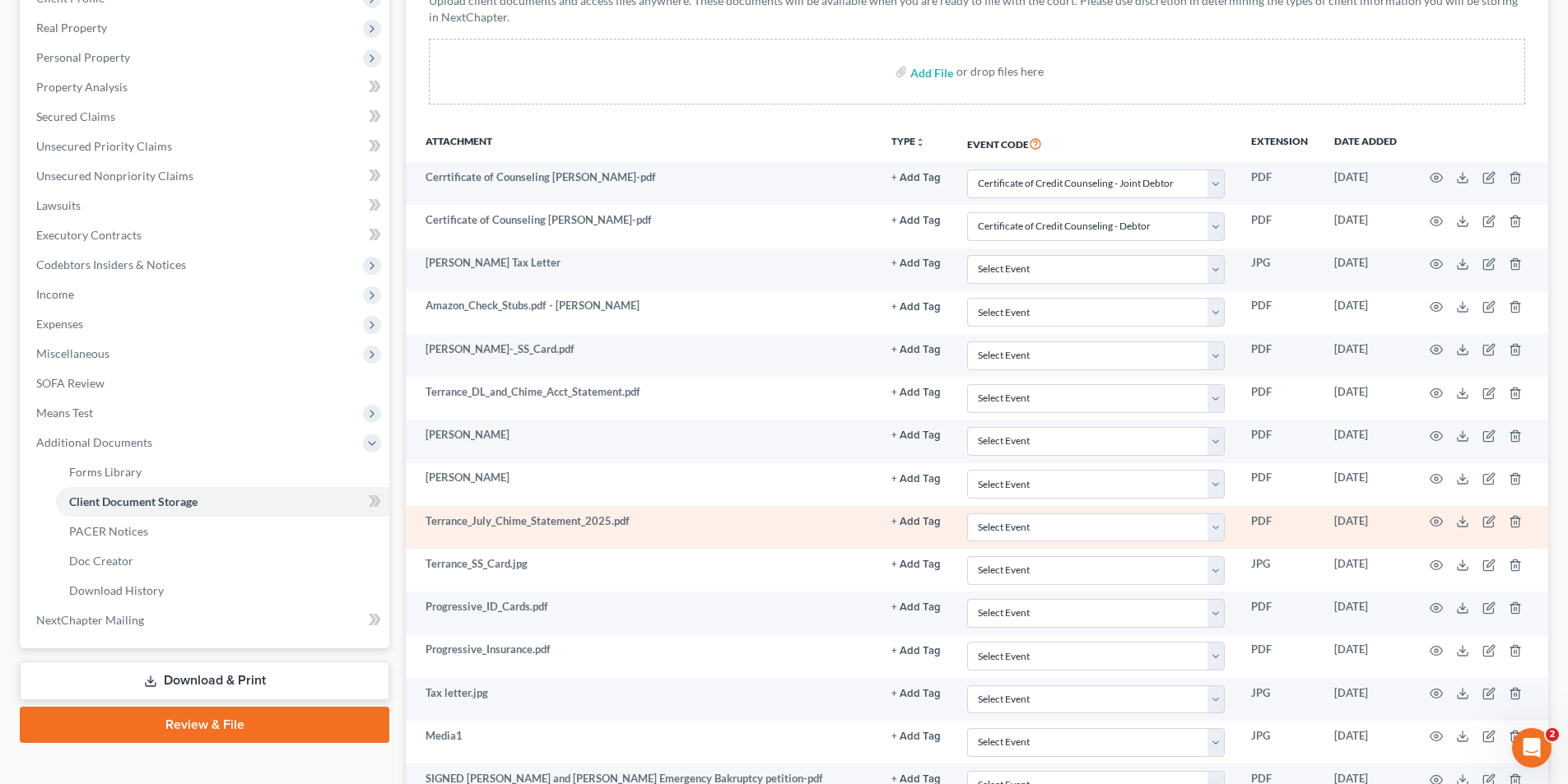
scroll to position [247, 0]
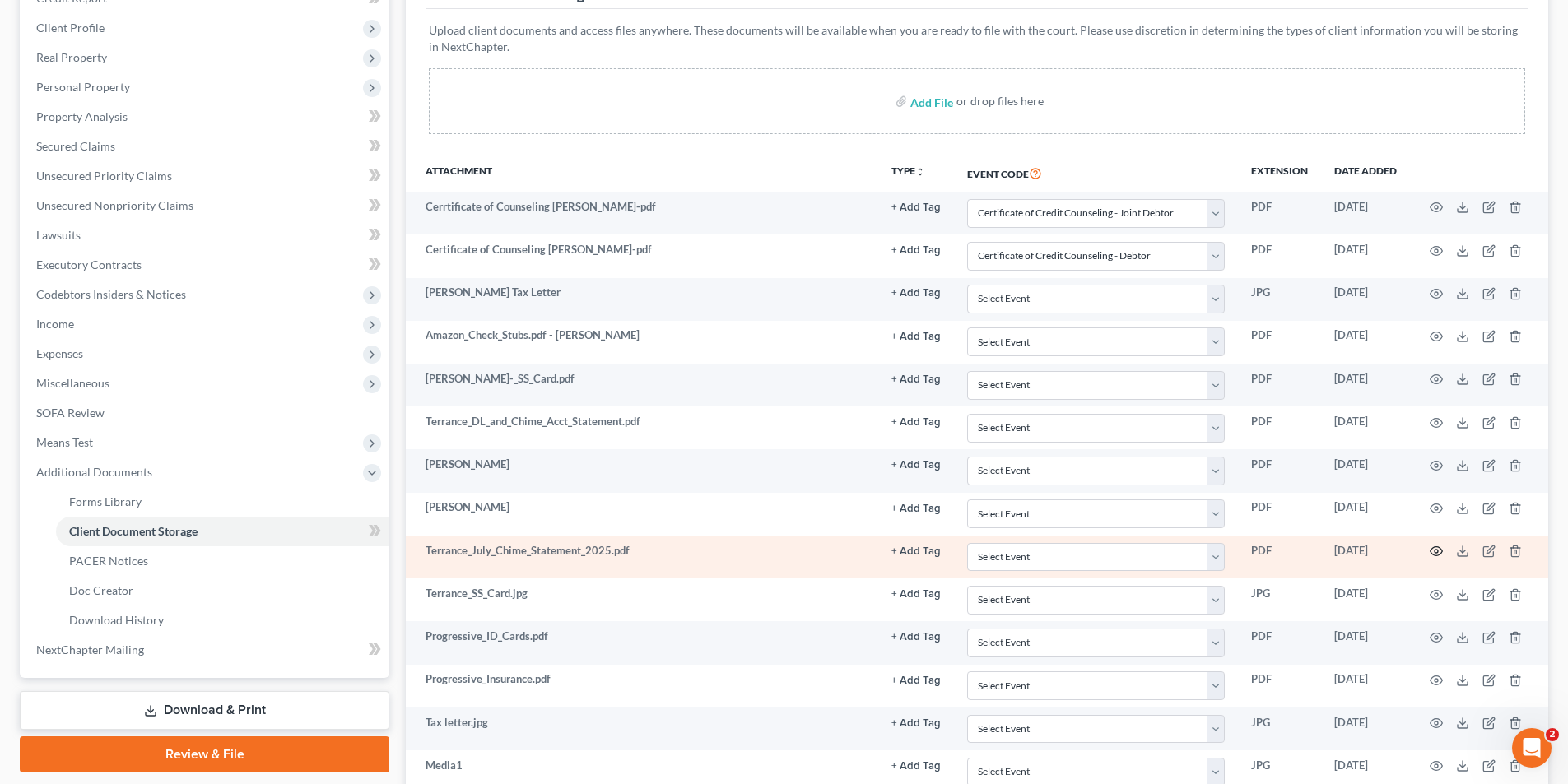
click at [1433, 550] on icon "button" at bounding box center [1436, 551] width 13 height 13
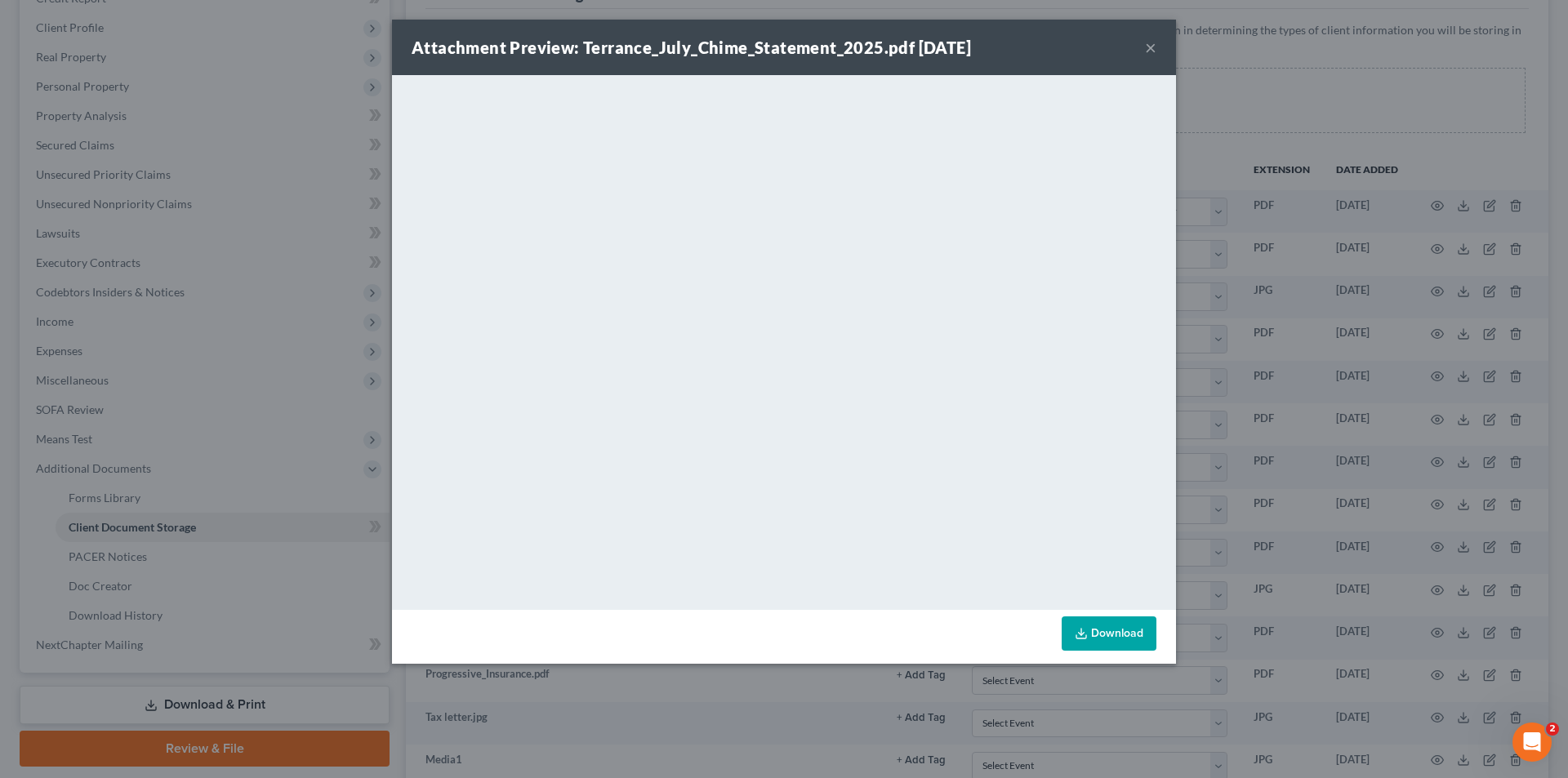
click at [1152, 46] on button "×" at bounding box center [1150, 47] width 11 height 20
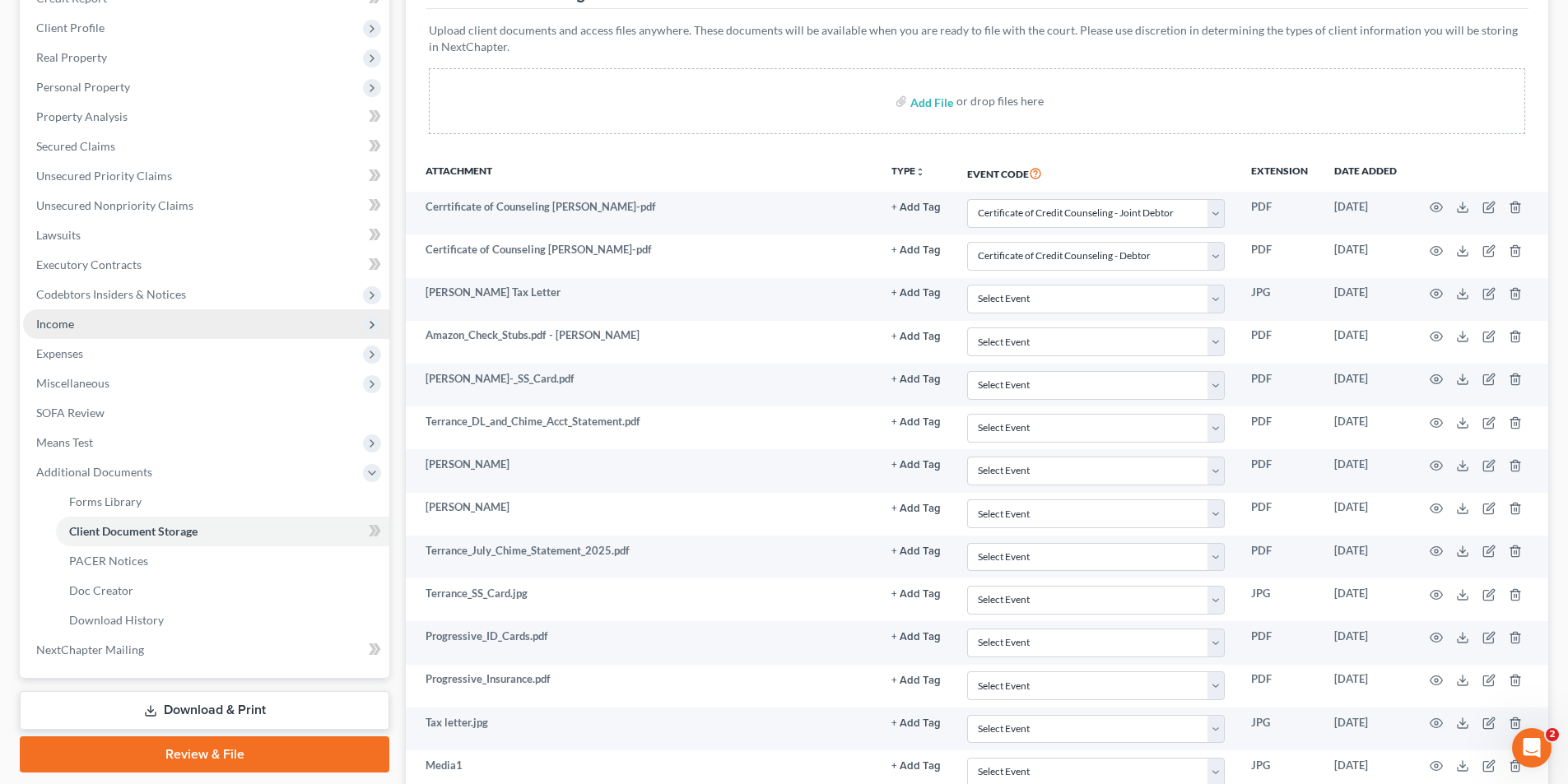
click at [64, 320] on span "Income" at bounding box center [55, 323] width 38 height 14
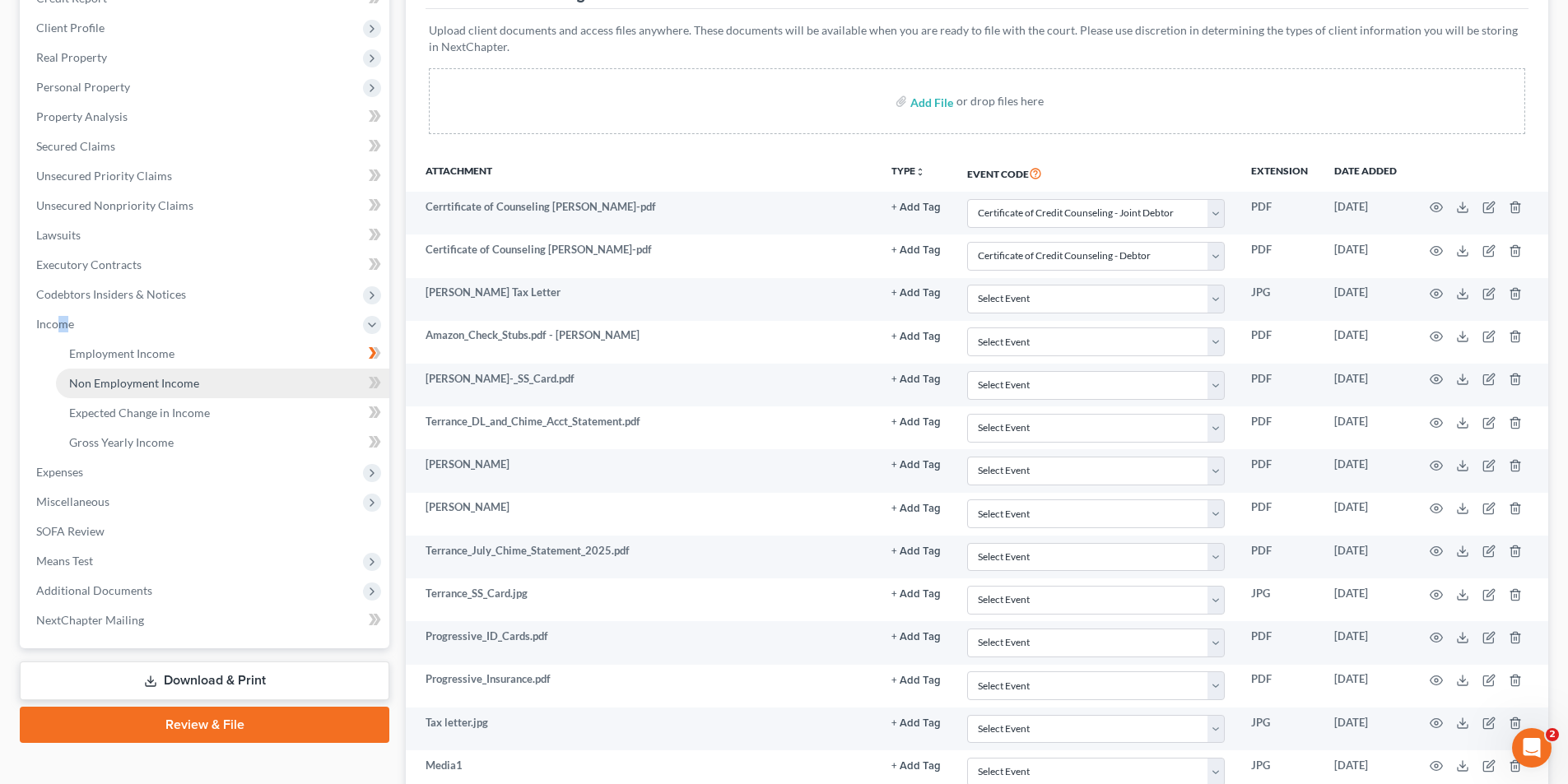
click at [95, 391] on link "Non Employment Income" at bounding box center [222, 383] width 334 height 29
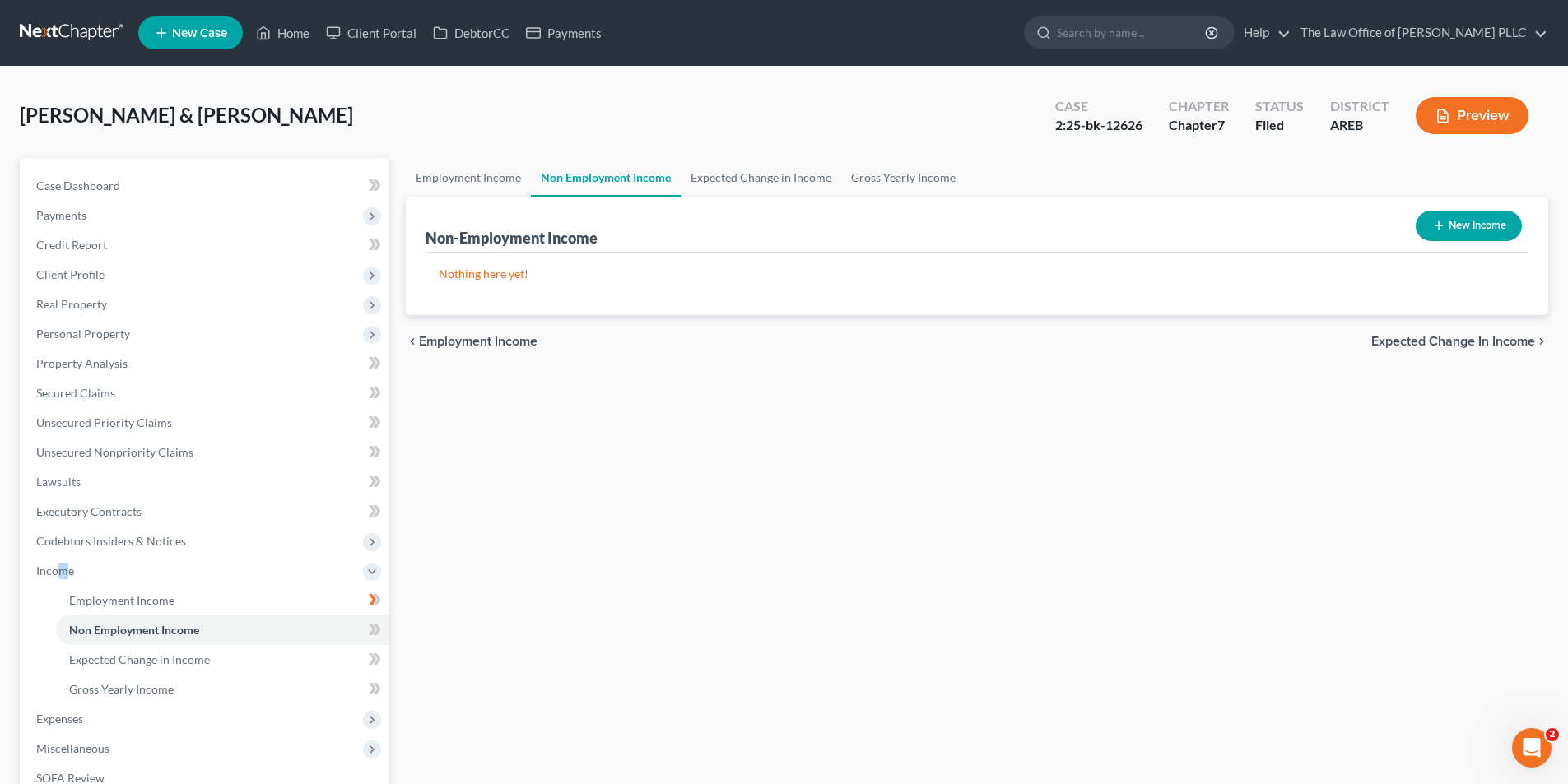
click at [1474, 226] on button "New Income" at bounding box center [1468, 226] width 106 height 30
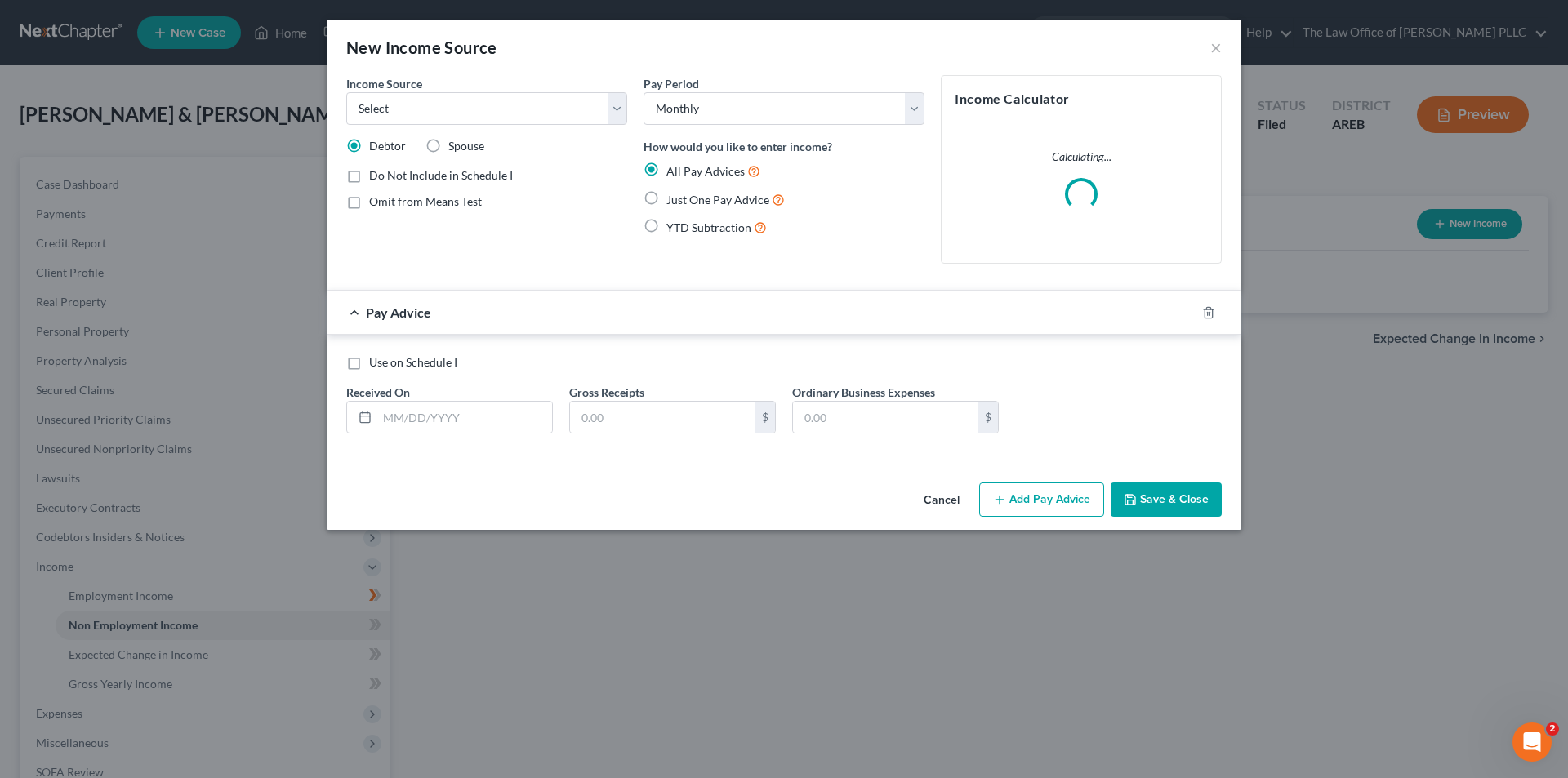
click at [448, 149] on label "Spouse" at bounding box center [466, 145] width 36 height 16
click at [454, 149] on input "Spouse" at bounding box center [459, 142] width 10 height 10
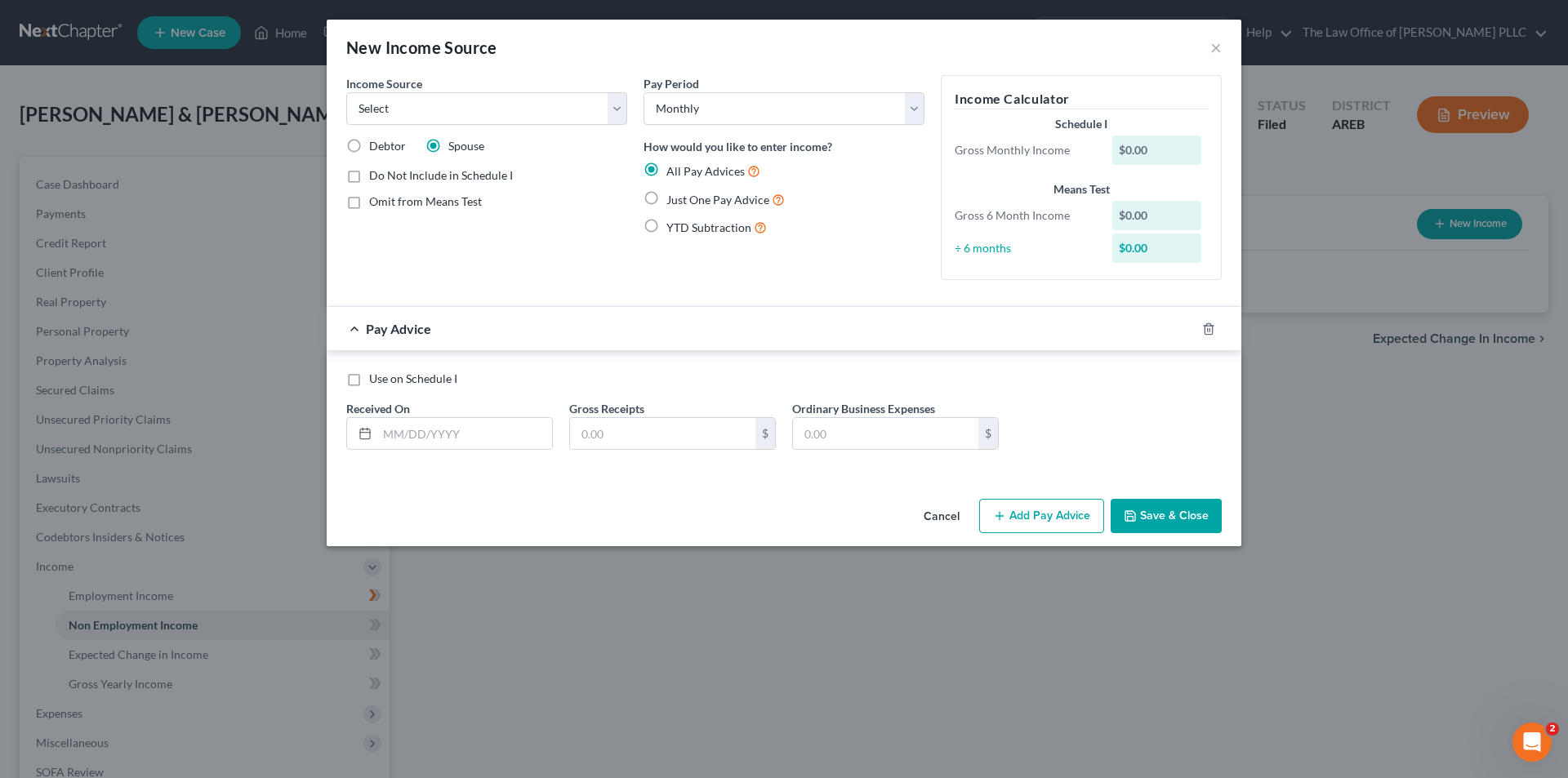
click at [1168, 149] on div "$0.00" at bounding box center [1156, 150] width 90 height 29
click at [1157, 149] on div "$0.00" at bounding box center [1156, 150] width 90 height 29
click at [1158, 149] on div "$0.00" at bounding box center [1156, 150] width 90 height 29
click at [1161, 235] on div "$0.00" at bounding box center [1156, 248] width 90 height 29
click at [454, 441] on input "text" at bounding box center [464, 433] width 174 height 31
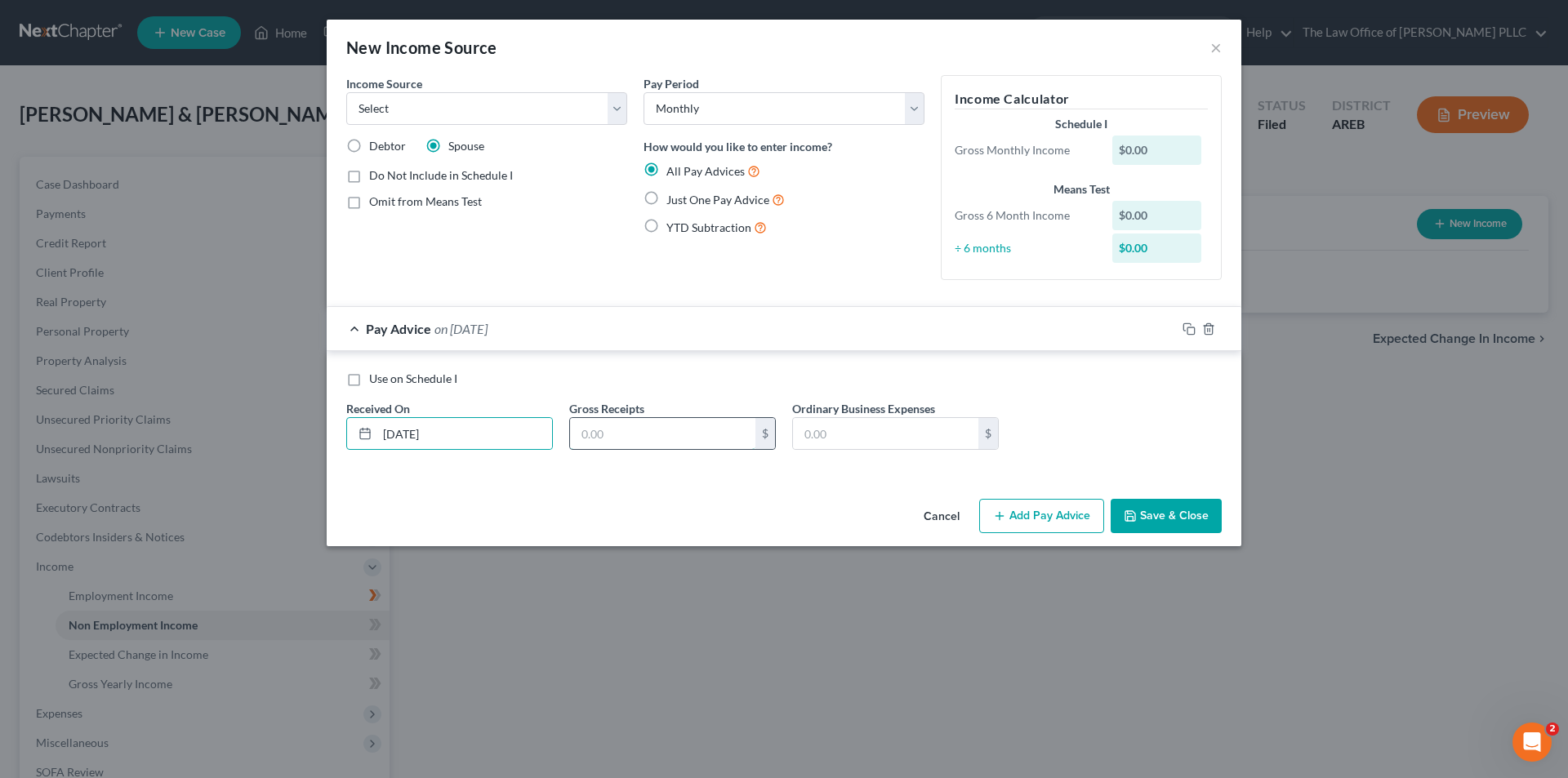
click at [644, 441] on input "text" at bounding box center [662, 433] width 186 height 31
click at [929, 232] on div "Pay Period Select Monthly Twice Monthly Every Other Week Weekly How would you l…" at bounding box center [784, 184] width 297 height 218
click at [1061, 367] on div "Use on Schedule I Received On * 07/29/2025 Gross Receipts 1,604.00 $ Ordinary B…" at bounding box center [784, 413] width 915 height 124
click at [1157, 510] on button "Save & Close" at bounding box center [1166, 516] width 111 height 34
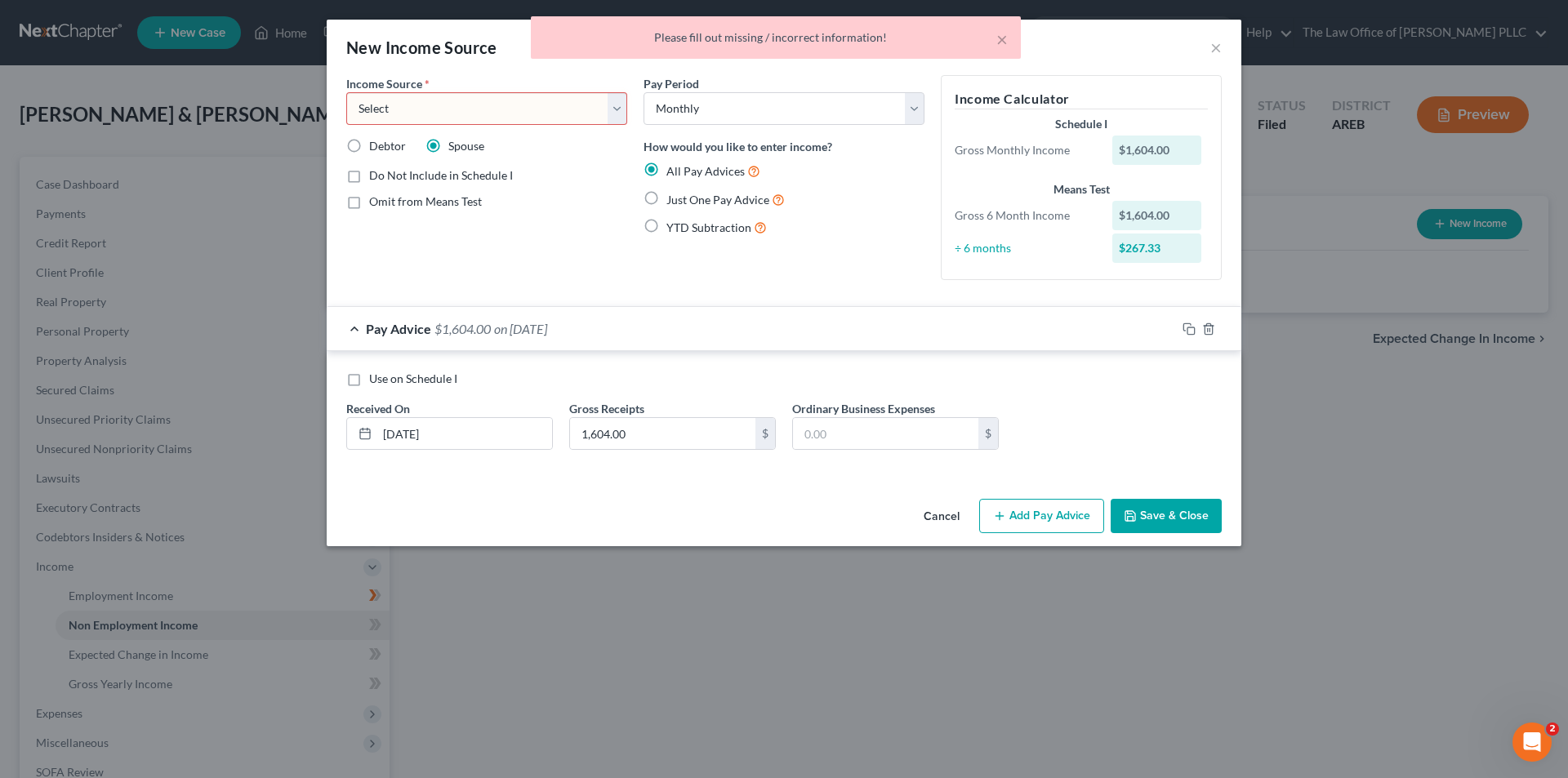
click at [430, 103] on select "Select Unemployment Disability (from employer) Pension Retirement Social Securi…" at bounding box center [487, 108] width 281 height 33
click at [346, 92] on select "Select Unemployment Disability (from employer) Pension Retirement Social Securi…" at bounding box center [487, 108] width 281 height 33
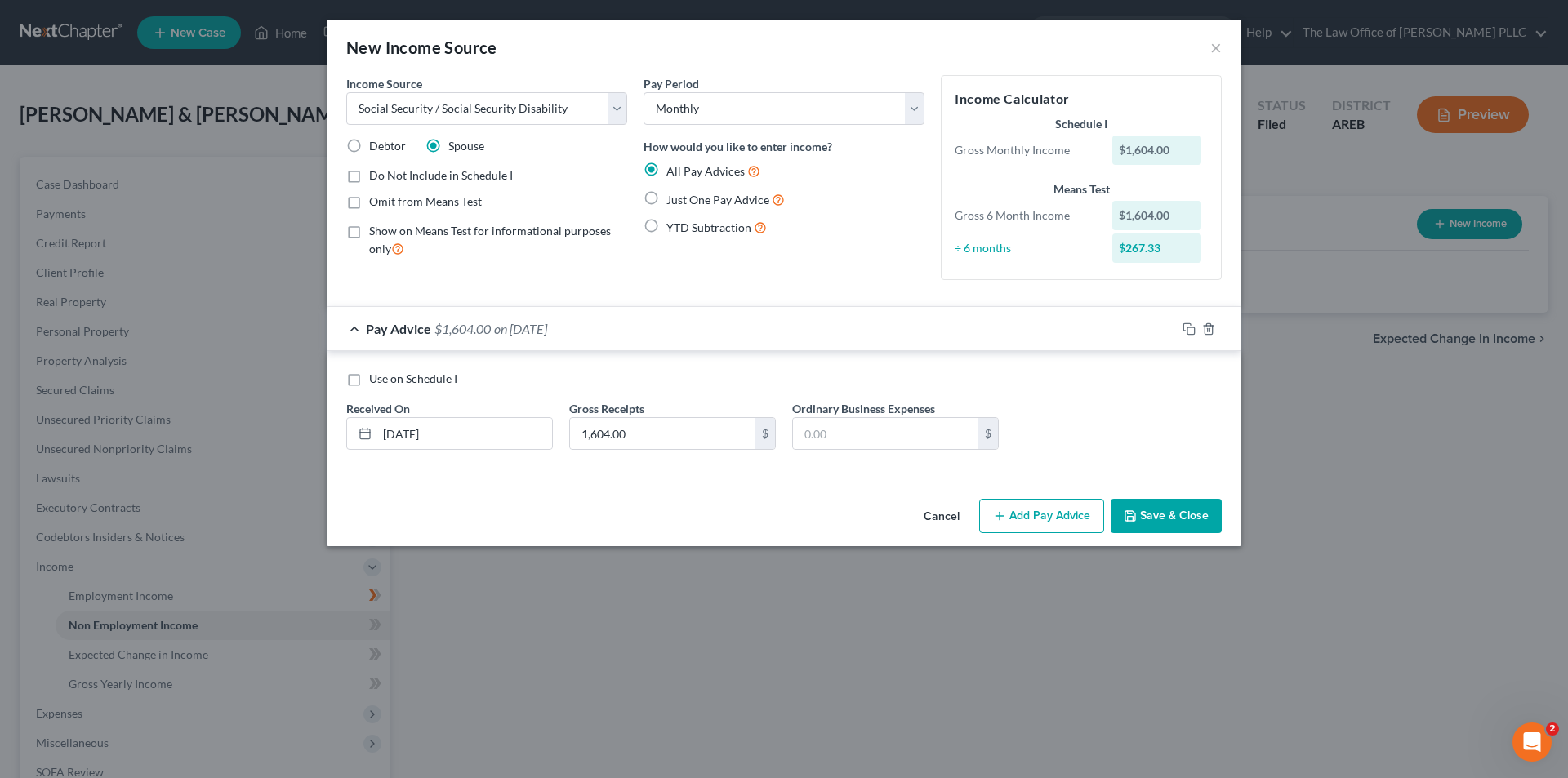
click at [1171, 505] on button "Save & Close" at bounding box center [1166, 516] width 111 height 34
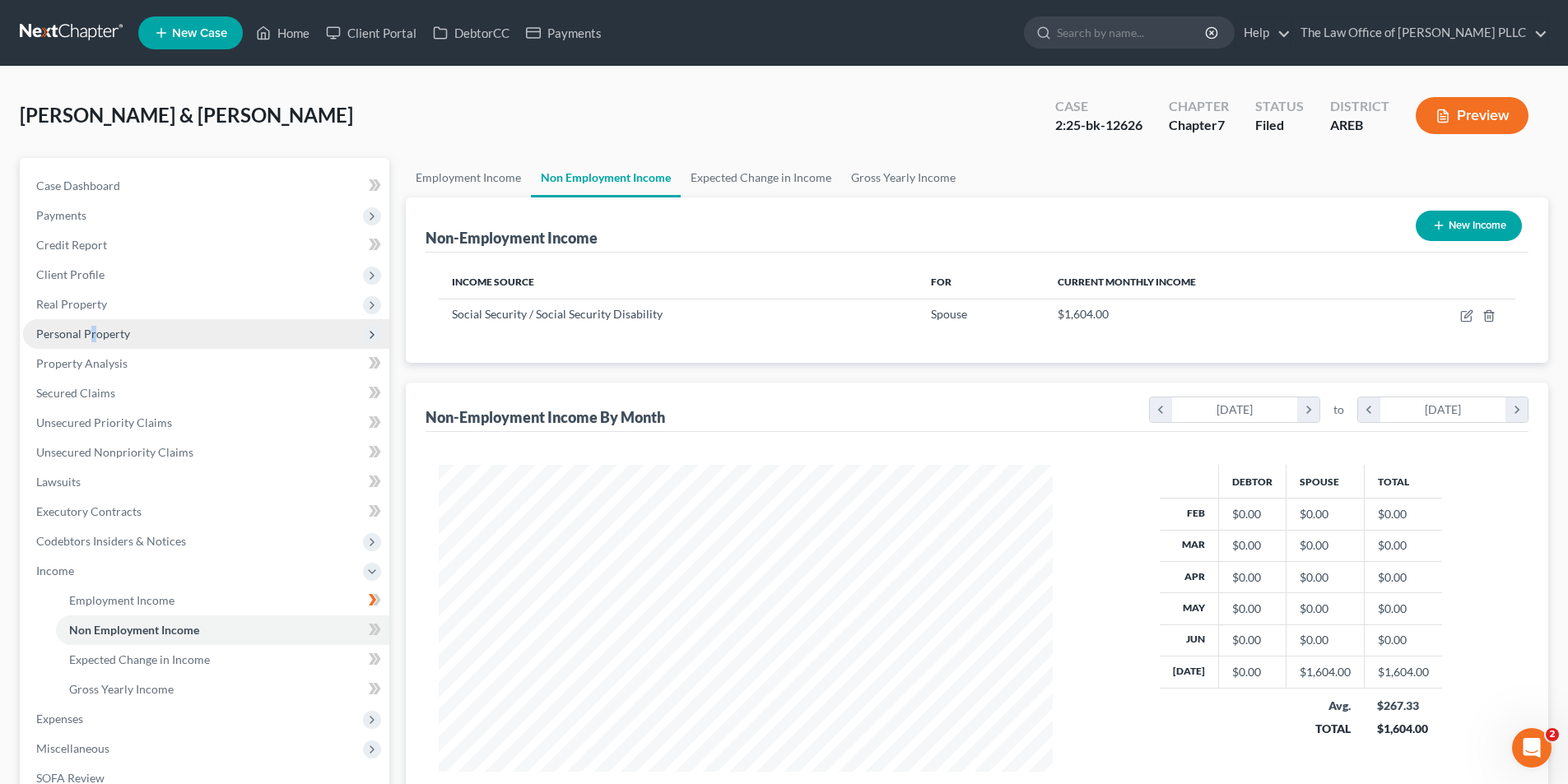
click at [92, 323] on span "Personal Property" at bounding box center [205, 334] width 366 height 29
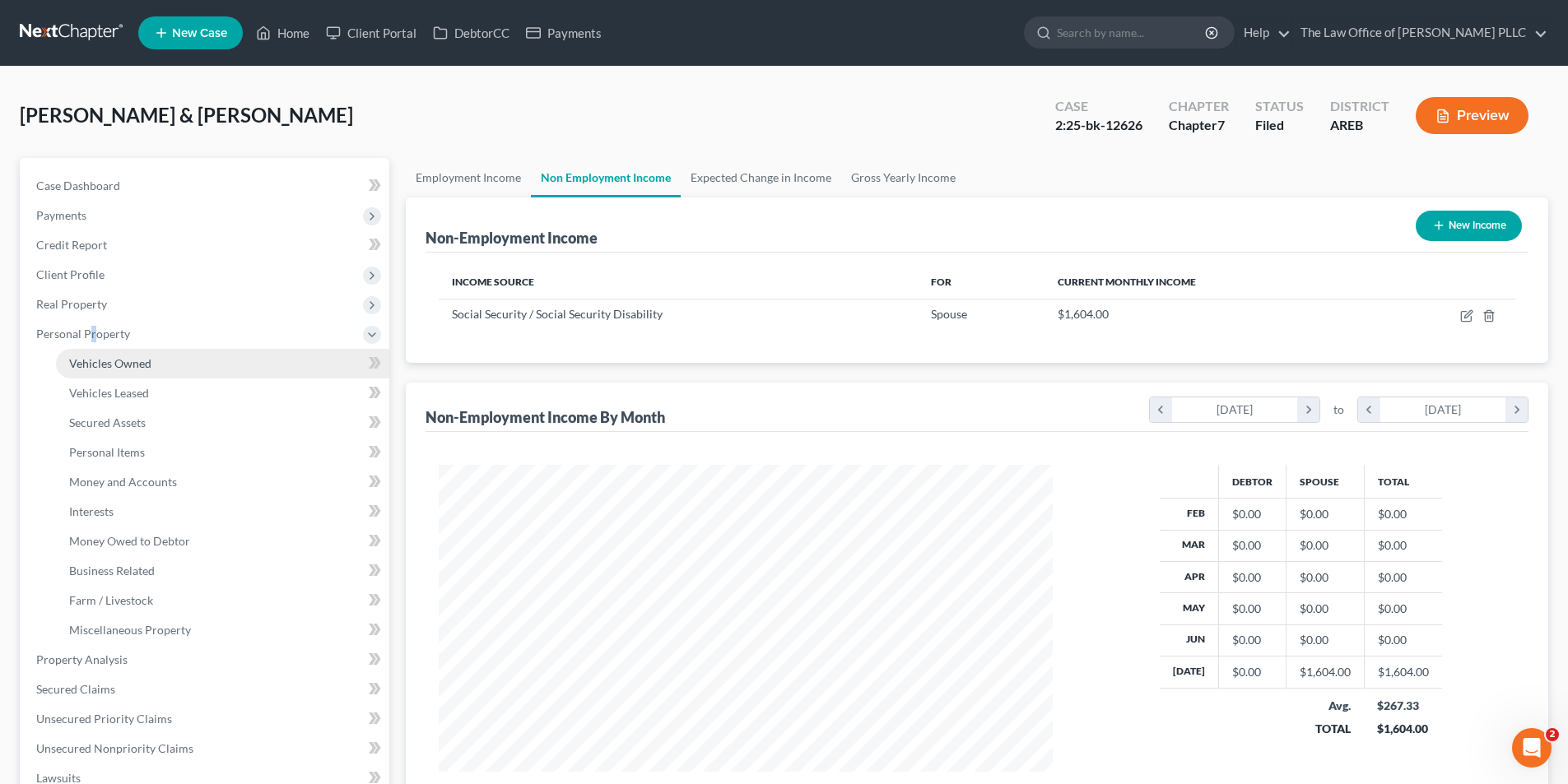
click at [101, 362] on span "Vehicles Owned" at bounding box center [110, 363] width 83 height 14
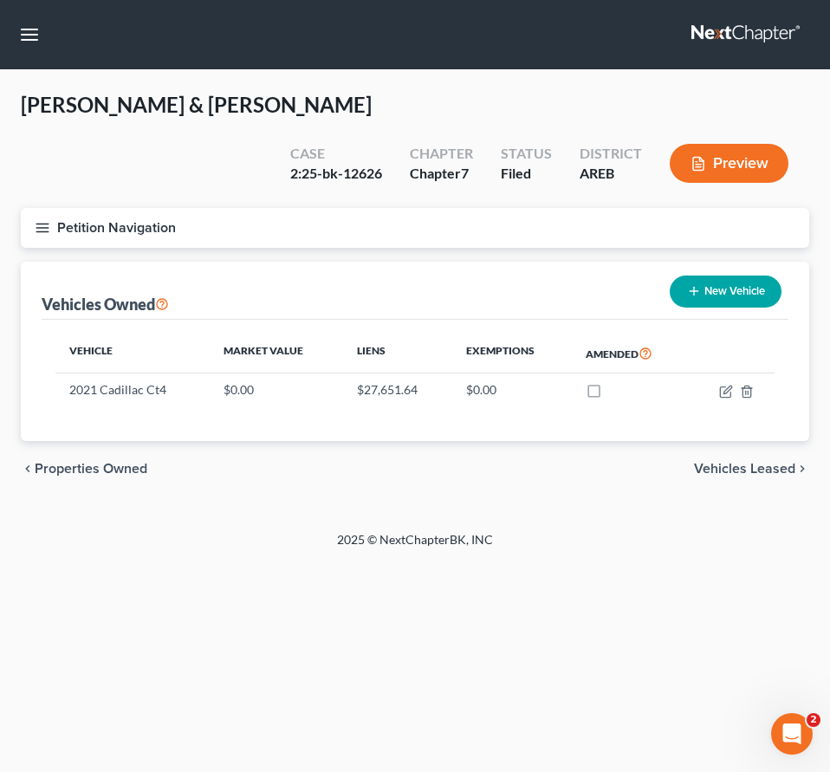
drag, startPoint x: 666, startPoint y: 433, endPoint x: 671, endPoint y: 417, distance: 17.3
click at [666, 441] on div "chevron_left Properties Owned Vehicles Leased chevron_right" at bounding box center [415, 468] width 788 height 55
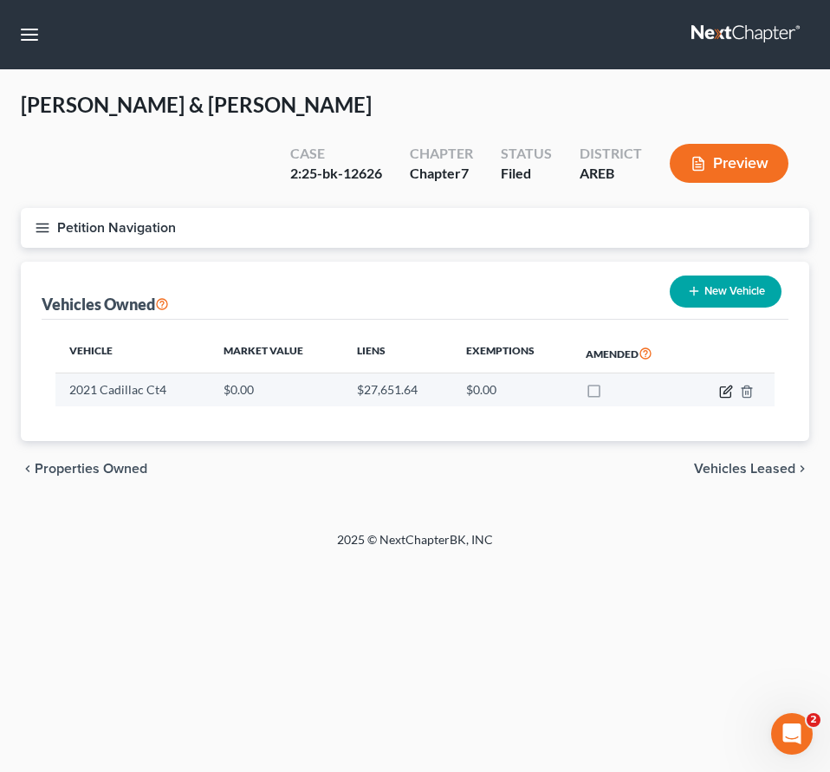
click at [727, 385] on icon "button" at bounding box center [727, 389] width 8 height 8
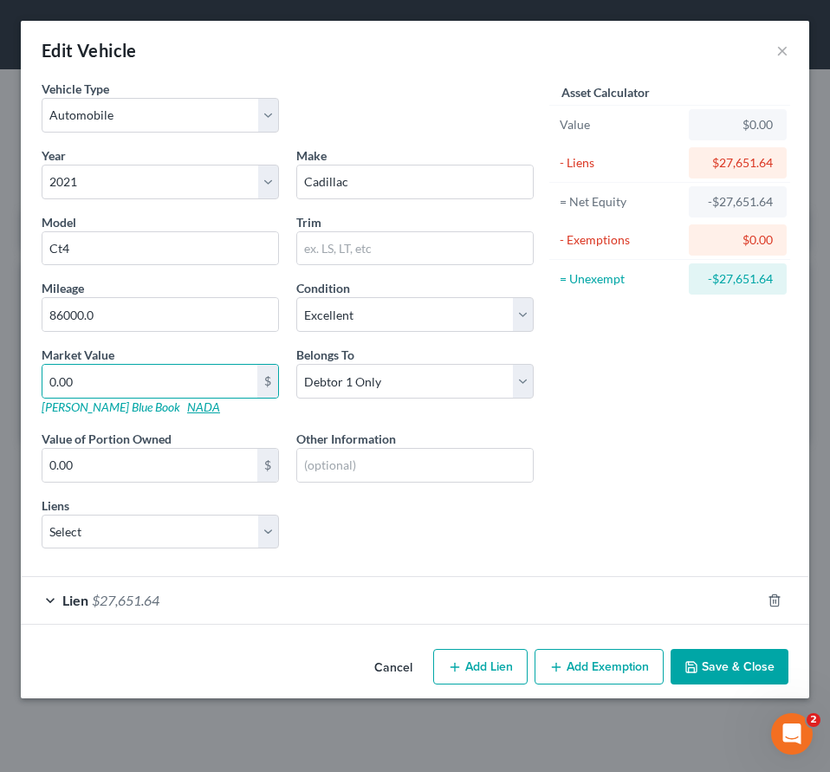
click at [187, 408] on link "NADA" at bounding box center [203, 406] width 33 height 15
drag, startPoint x: 112, startPoint y: 317, endPoint x: 28, endPoint y: 320, distance: 84.0
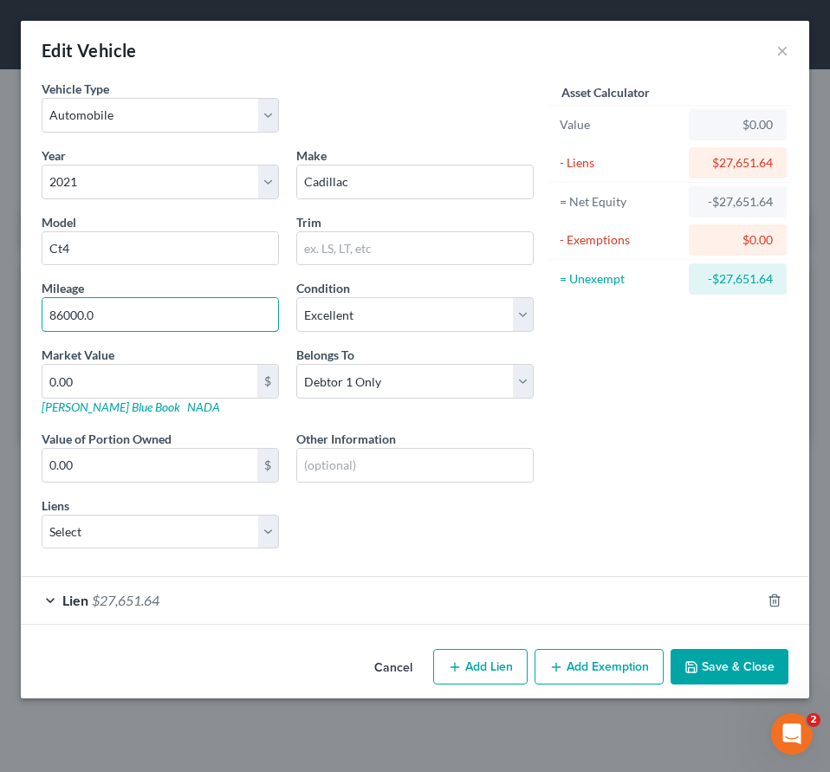
click at [28, 320] on div "Vehicle Type Select Automobile Truck Trailer Watercraft Aircraft Motor Home Atv…" at bounding box center [415, 361] width 788 height 562
click at [155, 382] on input "0.00" at bounding box center [149, 381] width 215 height 33
paste input "$23,2"
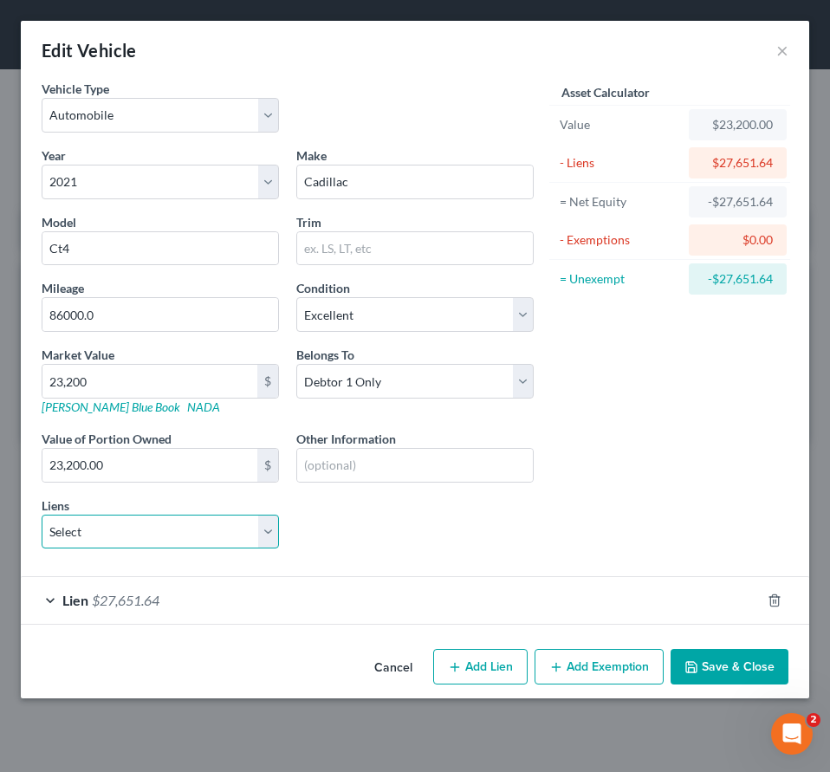
click at [268, 536] on select "Select Point Bank - $26,786.00 Capital One Auto Finan - $22,740.00 Chime Stride…" at bounding box center [160, 531] width 237 height 35
click at [269, 530] on select "Select Point Bank - $26,786.00 Capital One Auto Finan - $22,740.00 Chime Stride…" at bounding box center [160, 531] width 237 height 35
drag, startPoint x: 486, startPoint y: 587, endPoint x: 471, endPoint y: 365, distance: 223.0
click at [492, 583] on div "Lien $27,651.64" at bounding box center [391, 600] width 740 height 46
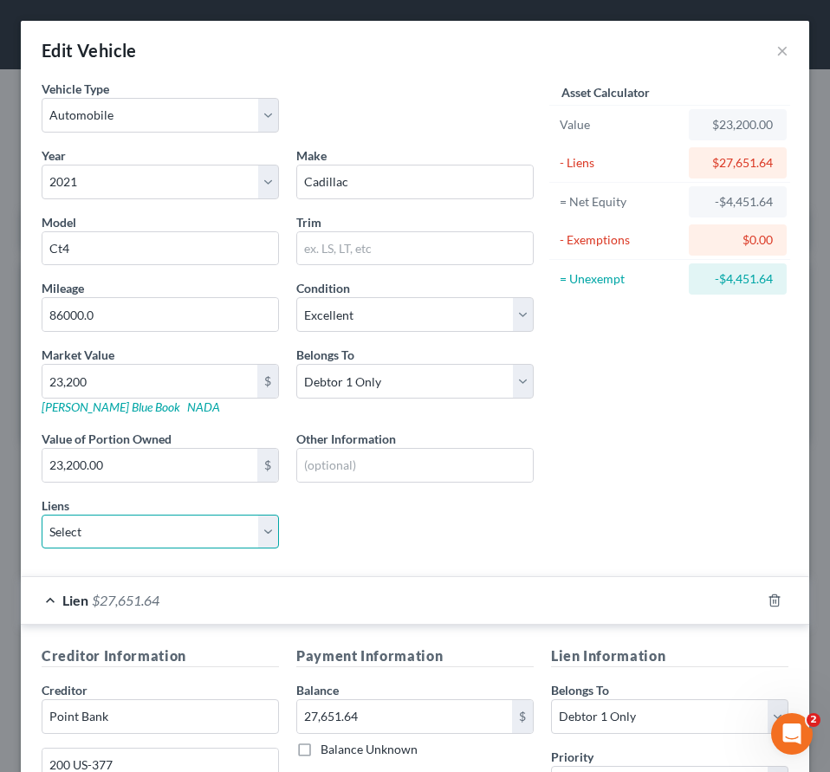
click at [163, 524] on select "Select Point Bank - $26,786.00 Capital One Auto Finan - $22,740.00 Chime Stride…" at bounding box center [160, 531] width 237 height 35
click at [42, 514] on select "Select Point Bank - $26,786.00 Capital One Auto Finan - $22,740.00 Chime Stride…" at bounding box center [160, 531] width 237 height 35
click at [274, 533] on select "Select Capital One Auto Finan - $22,740.00 Chime Stride - $124.00 Credit Accept…" at bounding box center [160, 531] width 237 height 35
click at [417, 558] on div "Year Select 2026 2025 2024 2023 2022 2021 2020 2019 2018 2017 2016 2015 2014 20…" at bounding box center [287, 354] width 509 height 417
click at [259, 533] on select "Select Capital One Auto Finan - $22,740.00 Chime Stride - $124.00 Credit Accept…" at bounding box center [160, 531] width 237 height 35
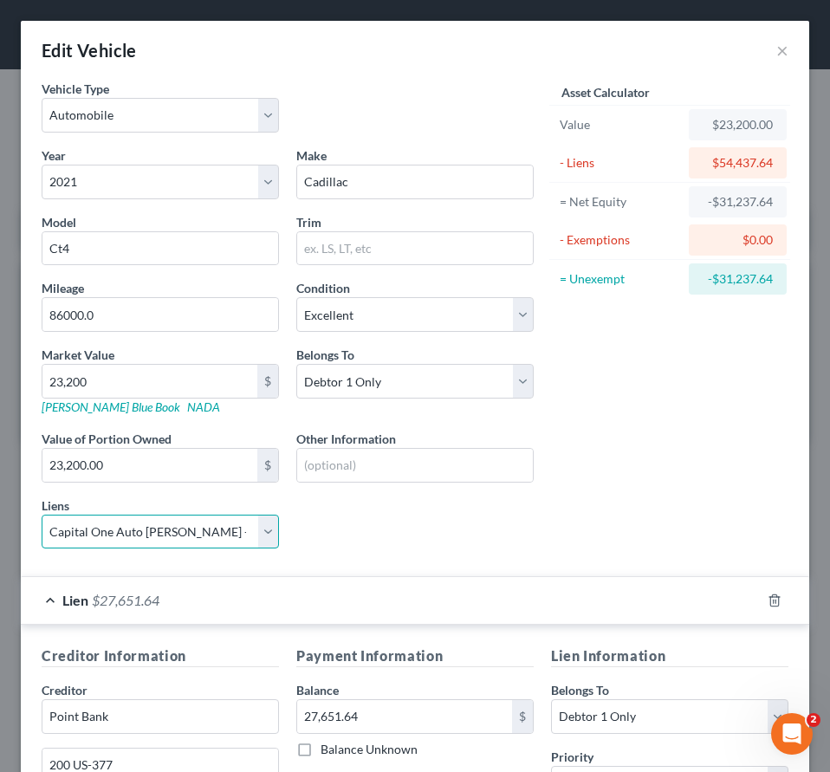
click at [42, 514] on select "Select Capital One Auto Finan - $22,740.00 Chime Stride - $124.00 Credit Accept…" at bounding box center [160, 531] width 237 height 35
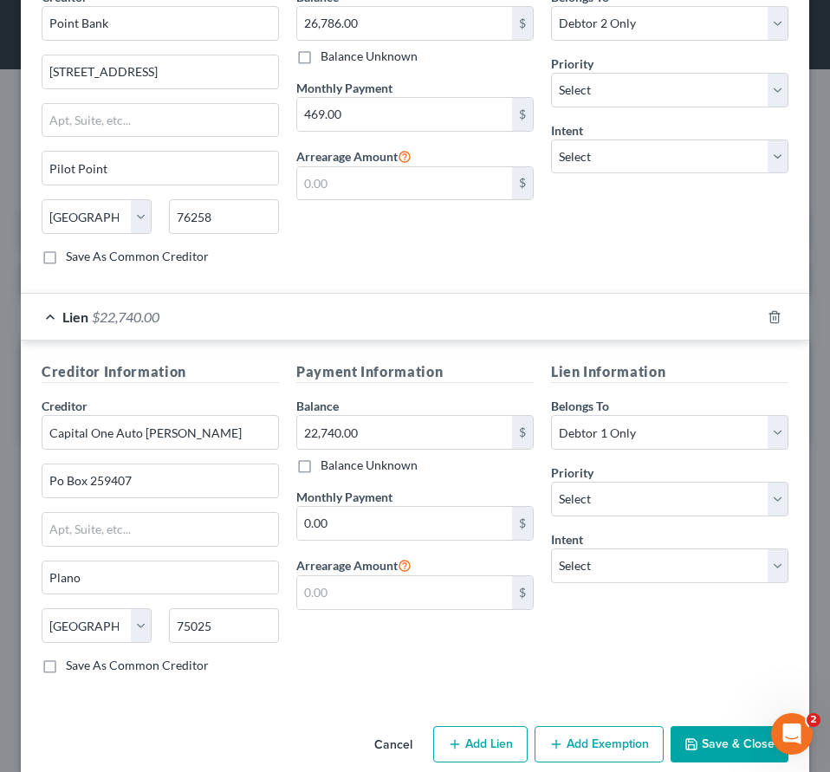
scroll to position [1126, 0]
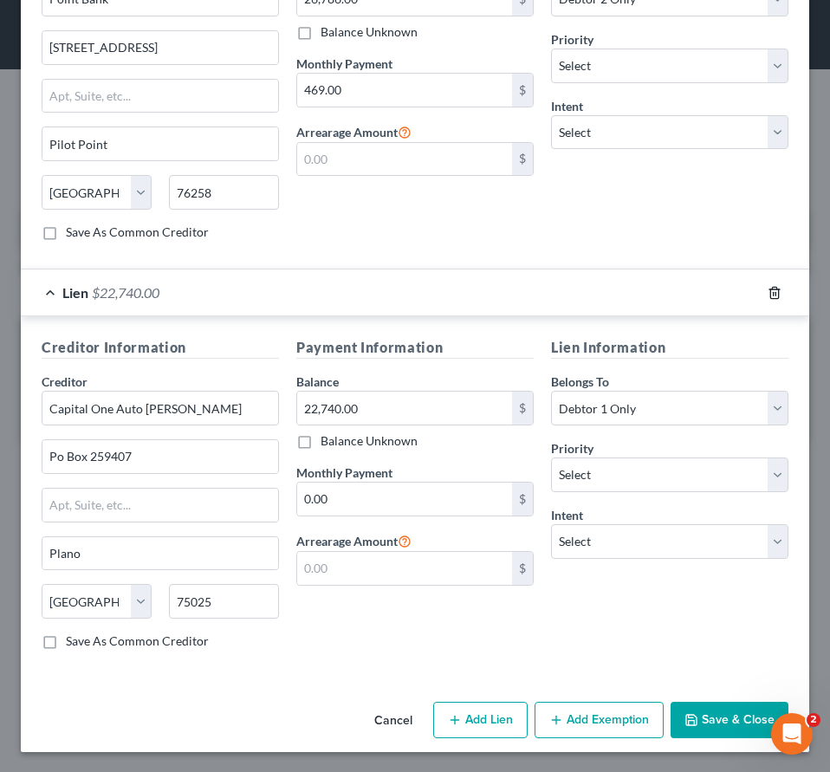
click at [770, 295] on icon "button" at bounding box center [774, 292] width 8 height 11
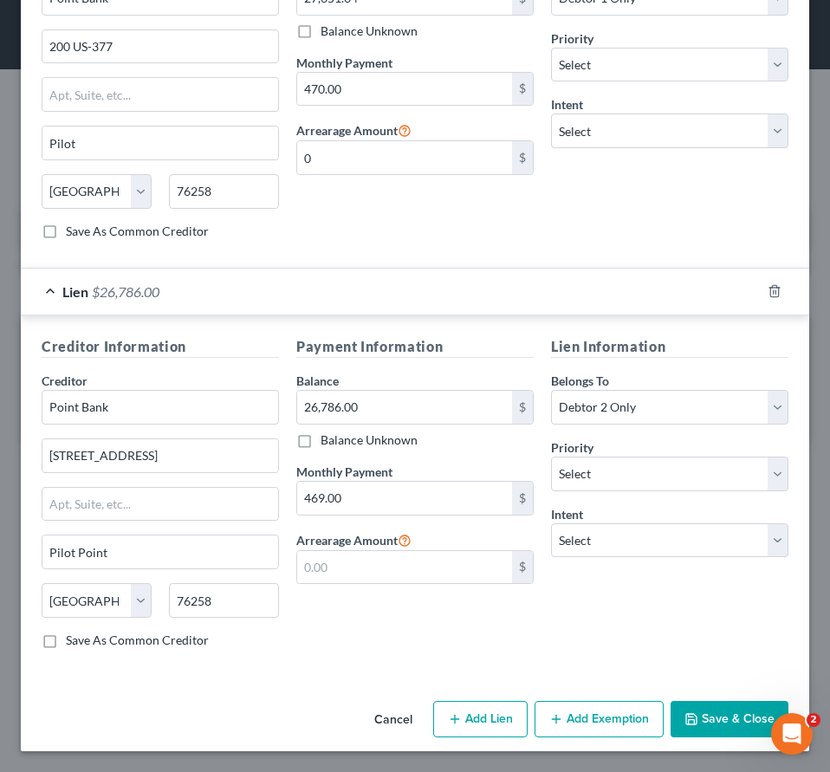
scroll to position [718, 0]
click at [767, 296] on icon "button" at bounding box center [774, 291] width 14 height 14
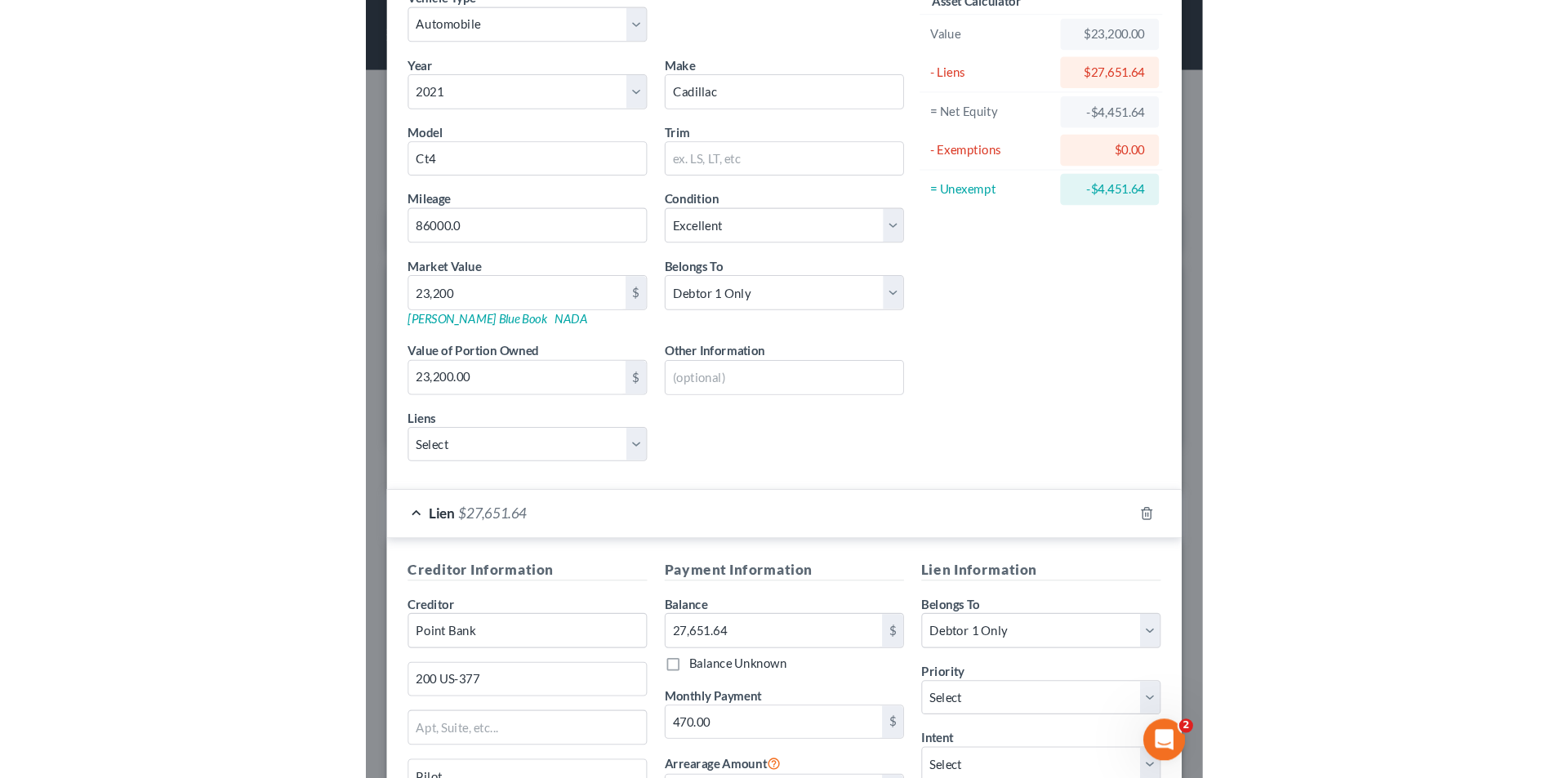
scroll to position [45, 0]
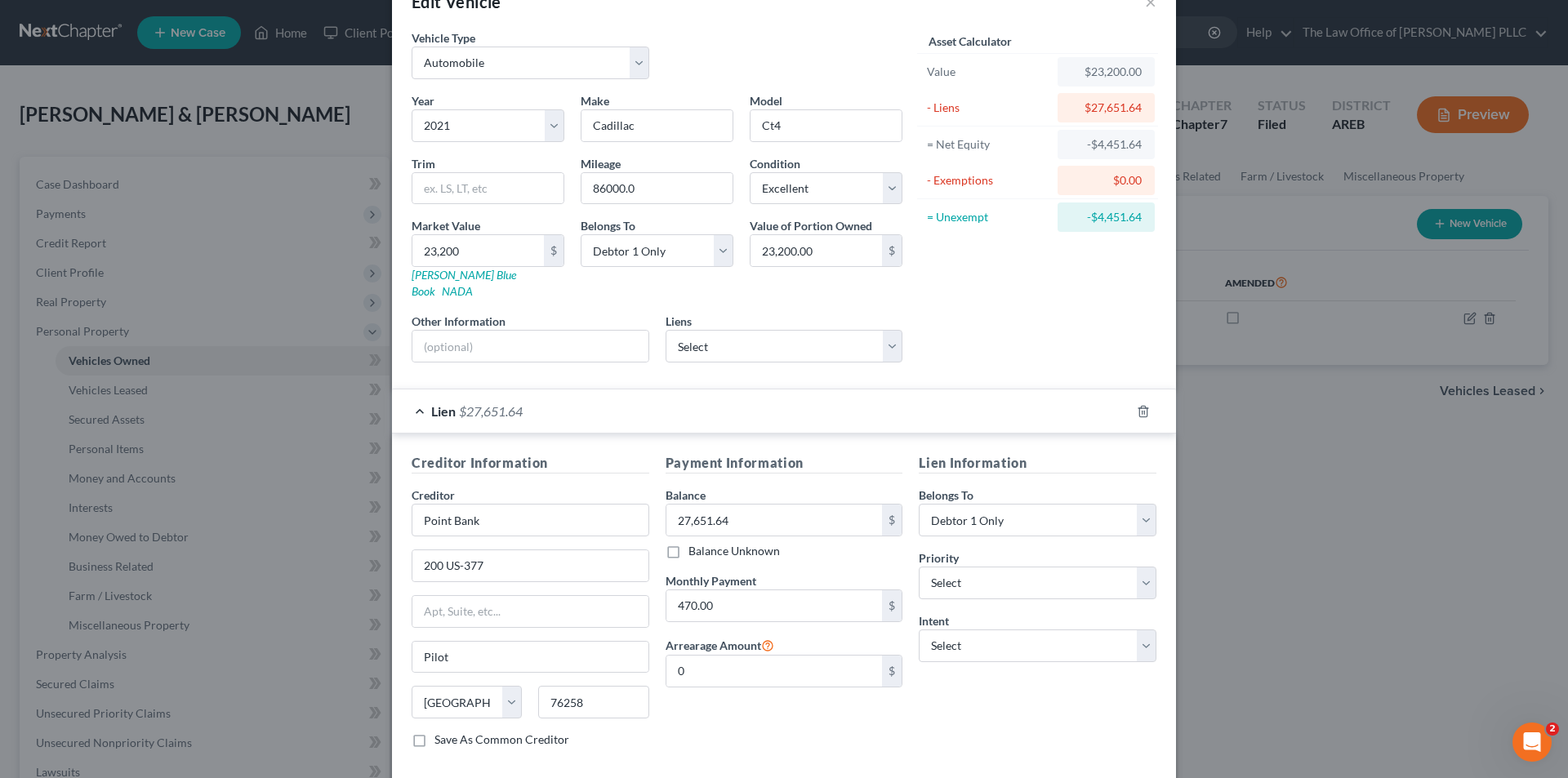
click at [160, 571] on div "Edit Vehicle × Vehicle Type Select Automobile Truck Trailer Watercraft Aircraft…" at bounding box center [784, 389] width 1568 height 778
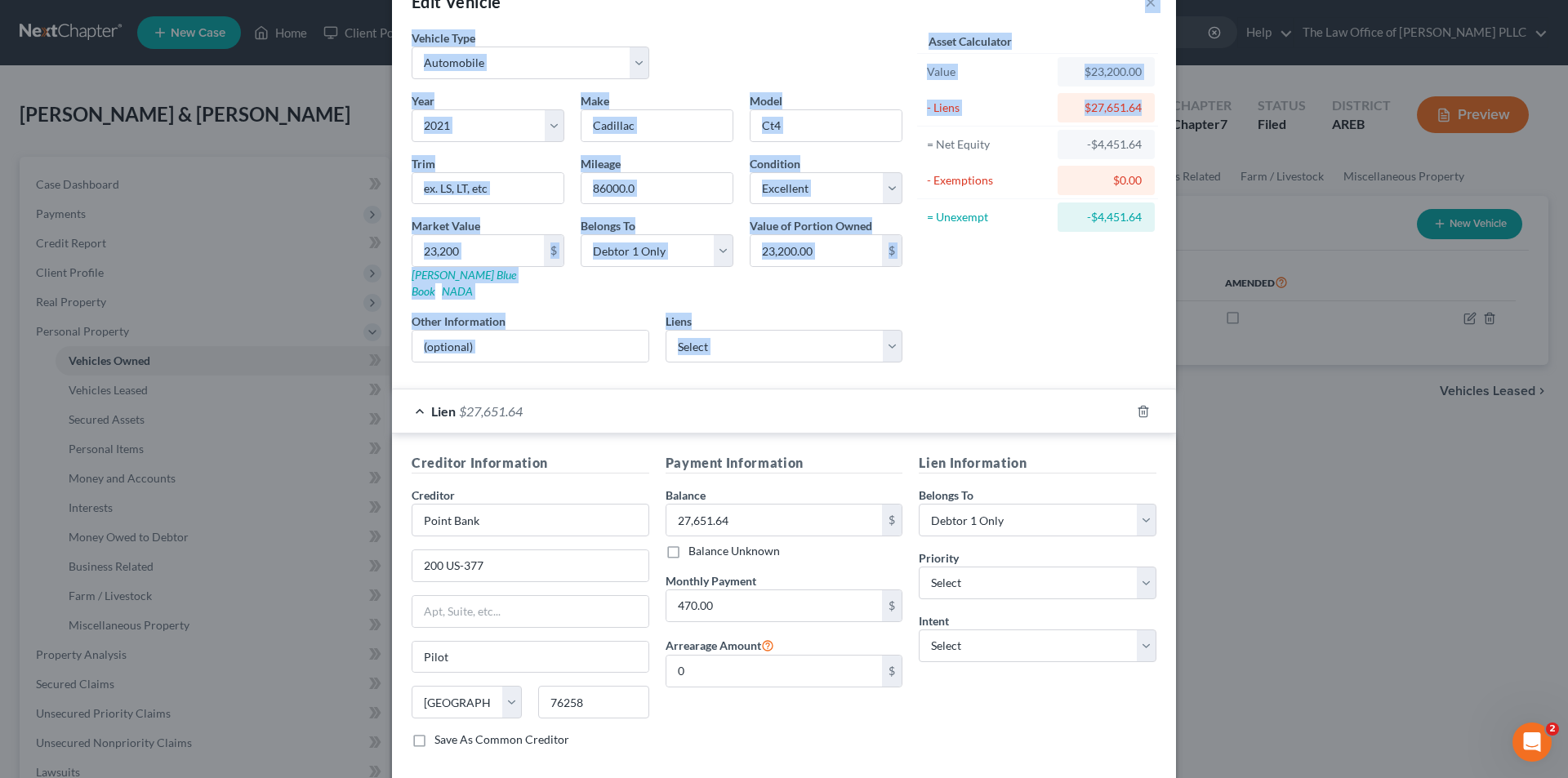
drag, startPoint x: 1142, startPoint y: 21, endPoint x: 1205, endPoint y: 125, distance: 121.6
click at [1205, 125] on div "Edit Vehicle × Vehicle Type Select Automobile Truck Trailer Watercraft Aircraft…" at bounding box center [784, 389] width 1568 height 778
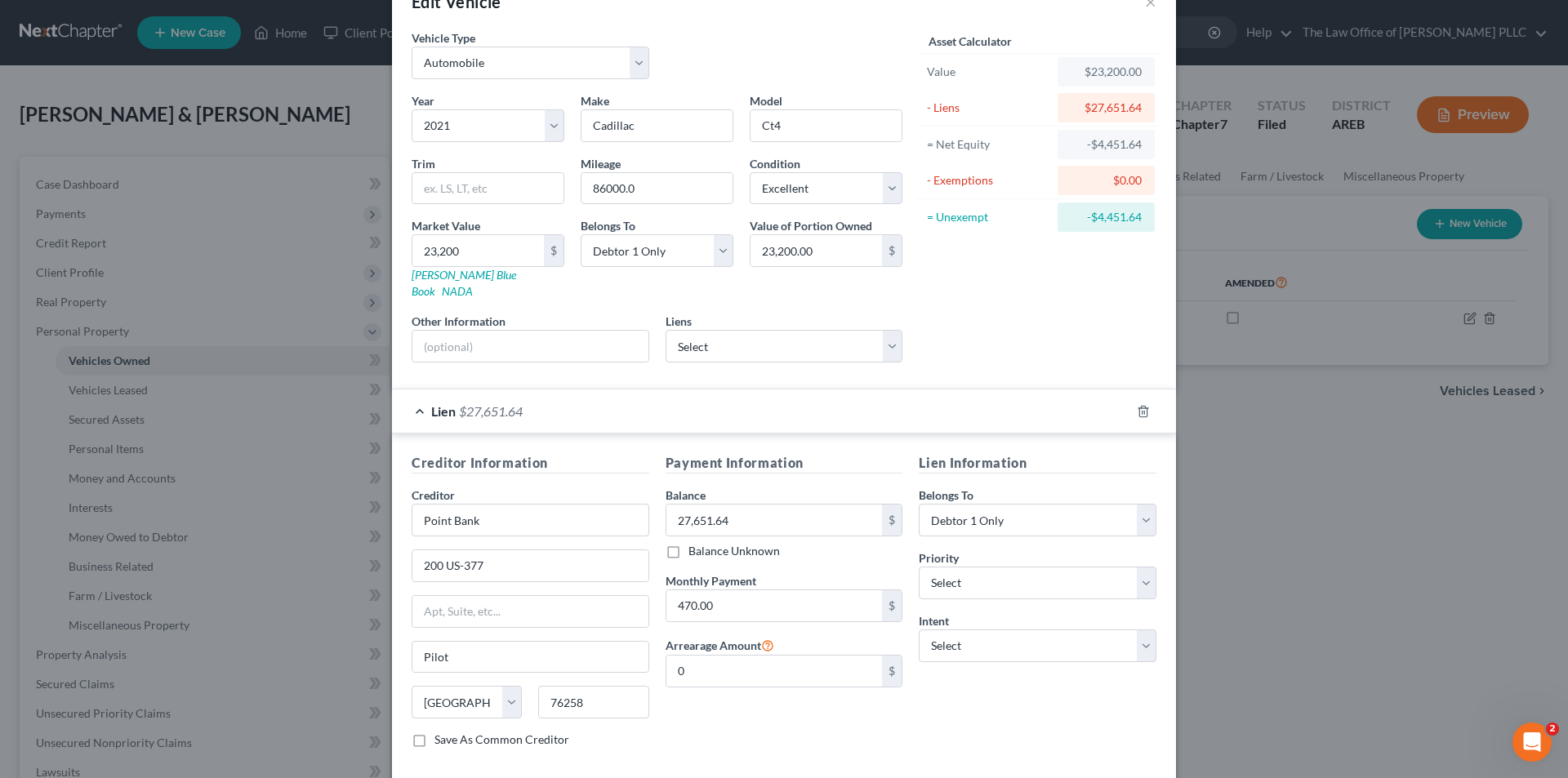
click at [1314, 253] on div "Edit Vehicle × Vehicle Type Select Automobile Truck Trailer Watercraft Aircraft…" at bounding box center [784, 389] width 1568 height 778
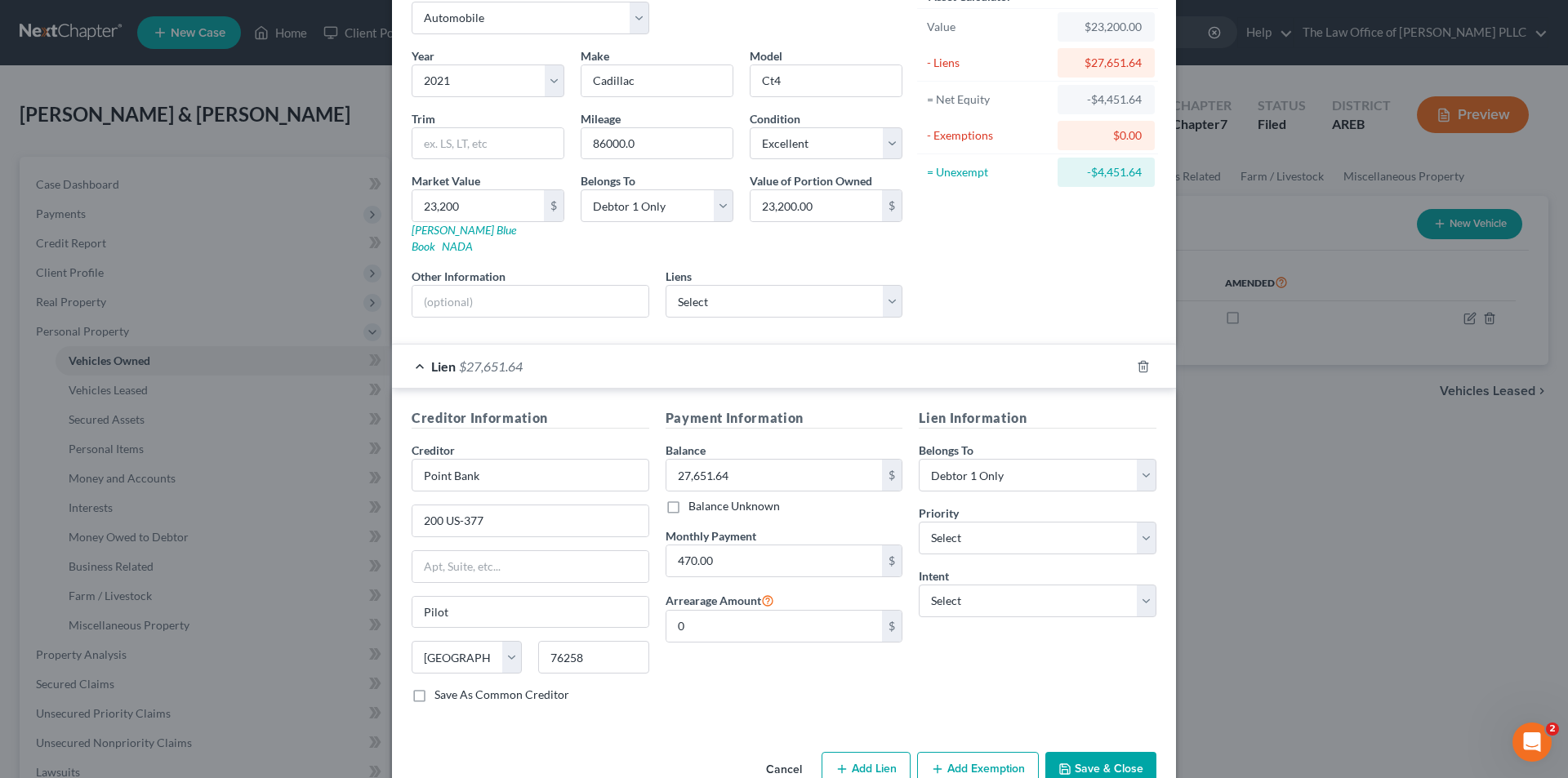
scroll to position [115, 0]
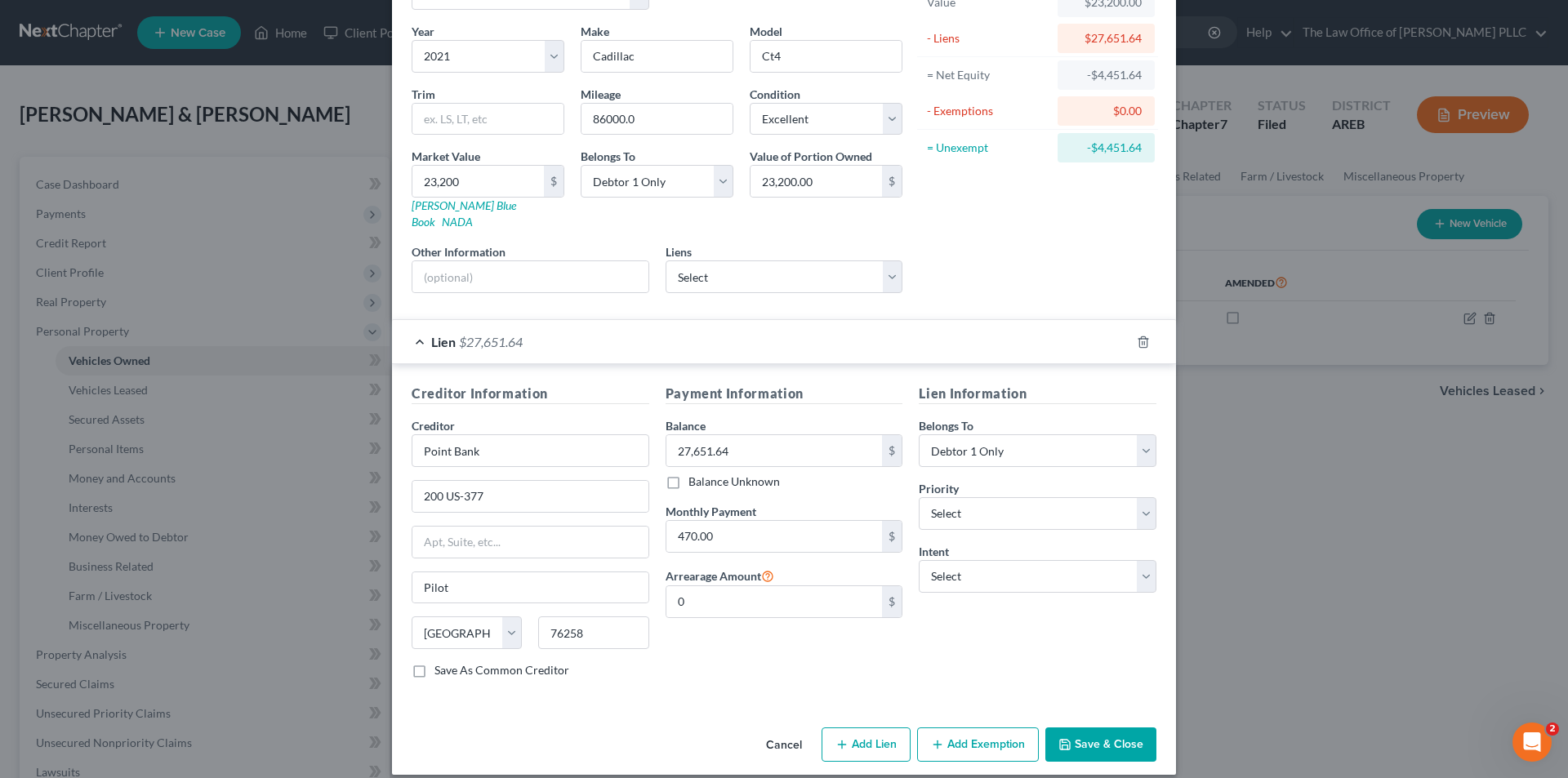
click at [0, 637] on div "Edit Vehicle × Vehicle Type Select Automobile Truck Trailer Watercraft Aircraft…" at bounding box center [784, 389] width 1568 height 778
click at [83, 261] on div "Edit Vehicle × Vehicle Type Select Automobile Truck Trailer Watercraft Aircraft…" at bounding box center [784, 389] width 1568 height 778
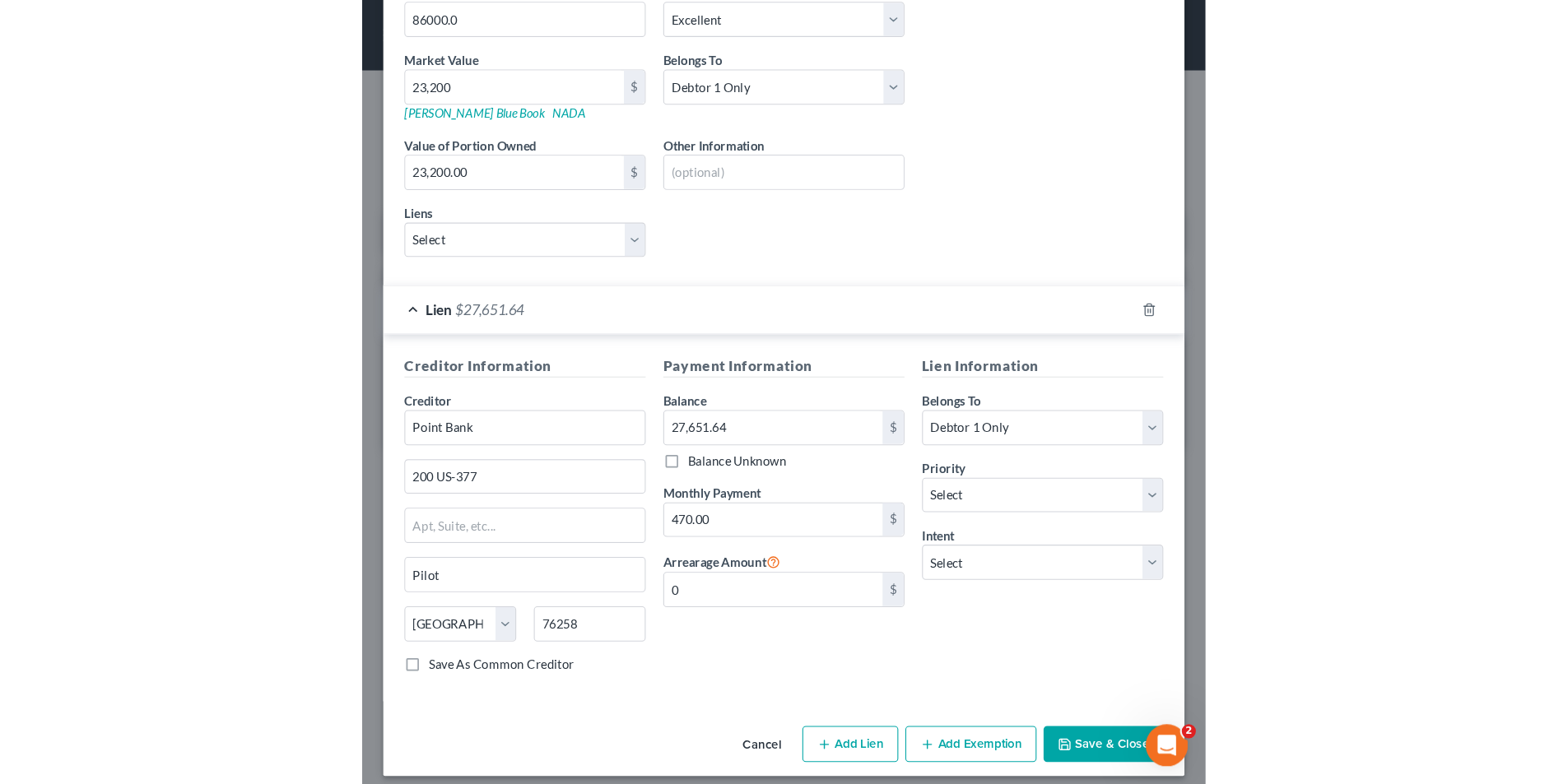
scroll to position [293, 0]
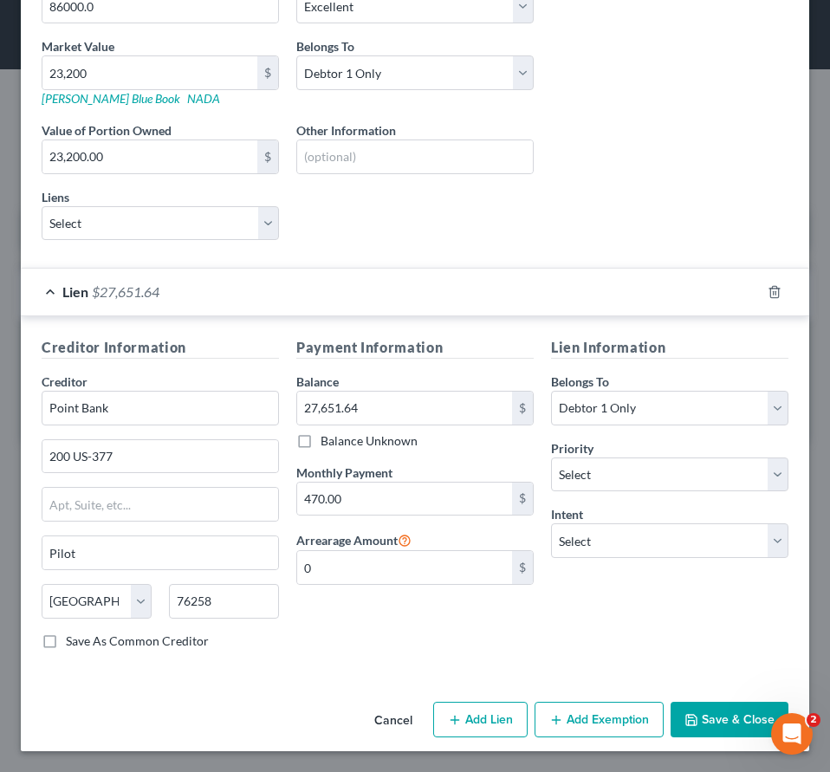
click at [715, 715] on button "Save & Close" at bounding box center [729, 719] width 118 height 36
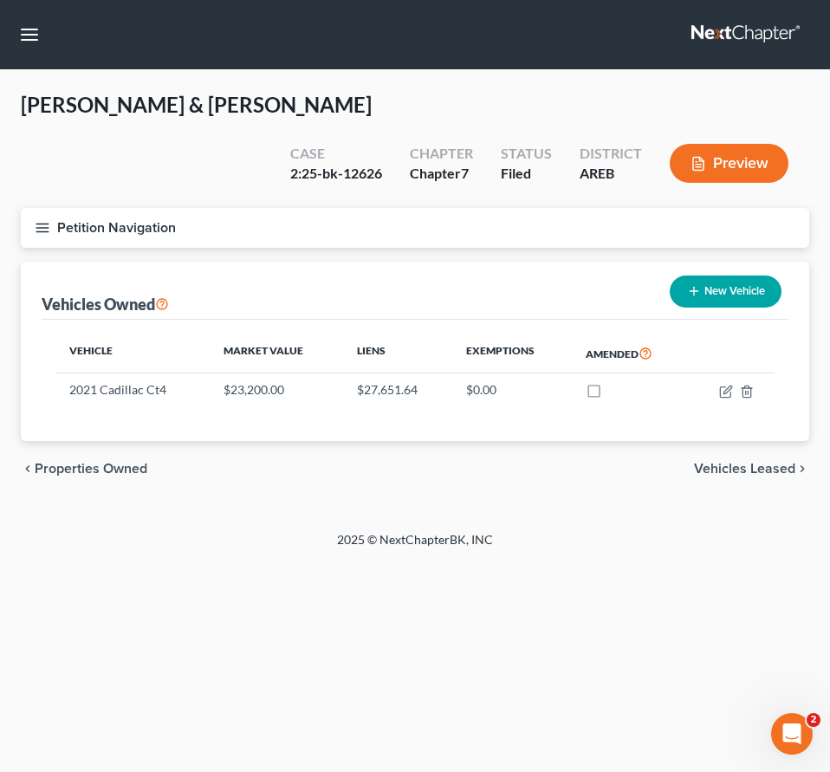
click at [578, 542] on div "Home New Case Client Portal DebtorCC Payments The Law Office of Furonda Brasfie…" at bounding box center [415, 386] width 830 height 772
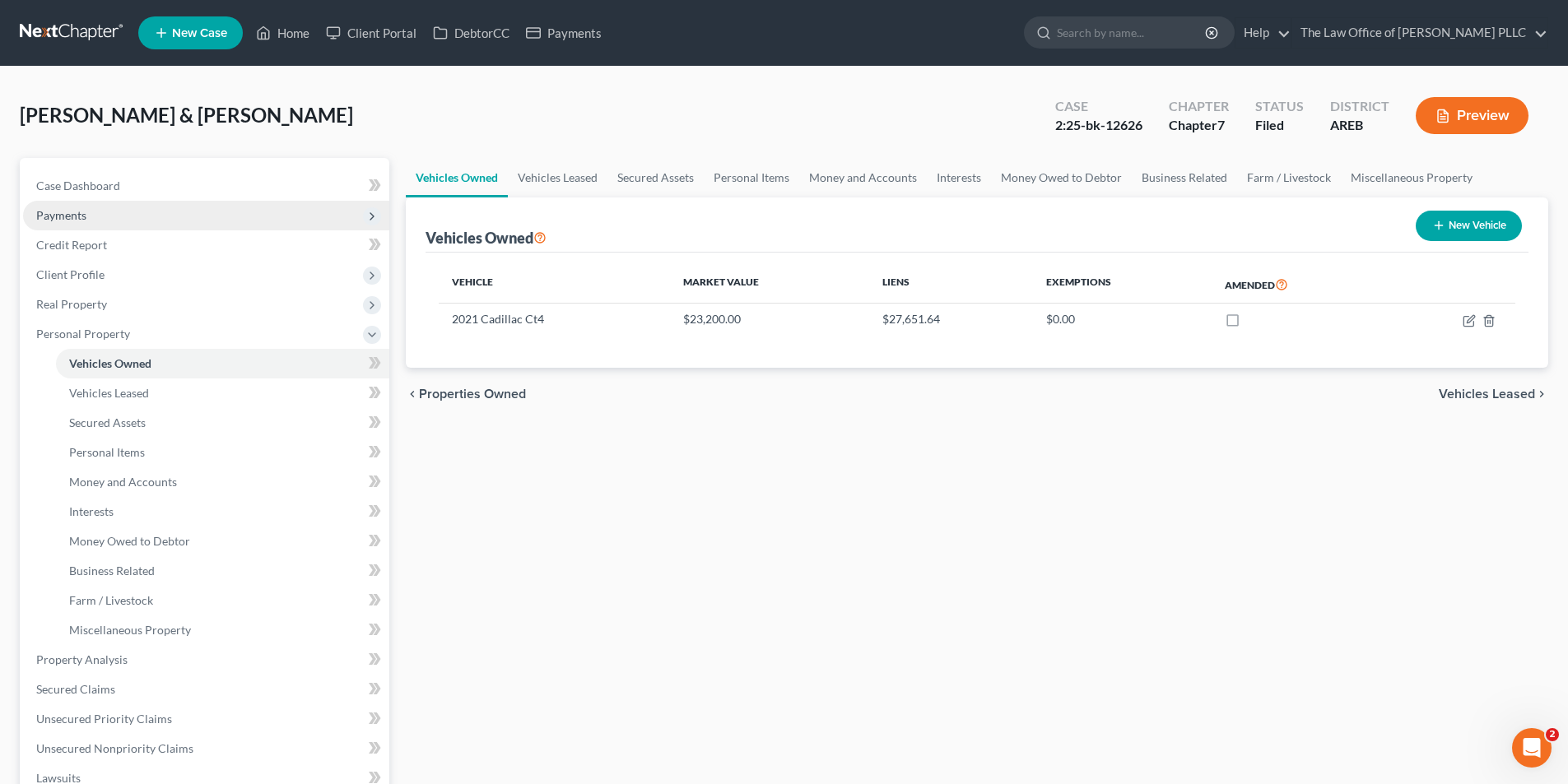
click at [70, 213] on span "Payments" at bounding box center [61, 215] width 50 height 14
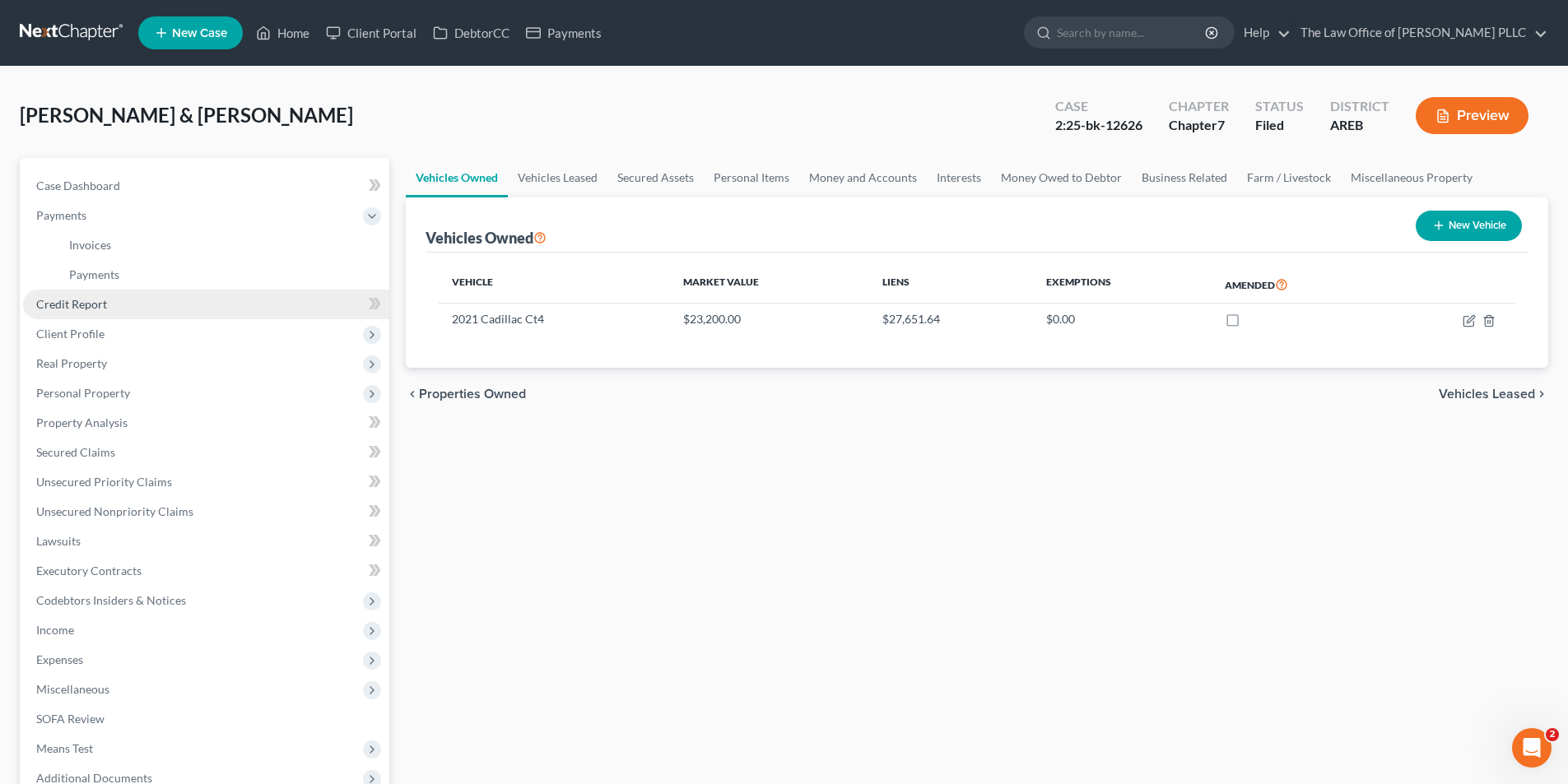
click at [86, 315] on link "Credit Report" at bounding box center [205, 304] width 366 height 29
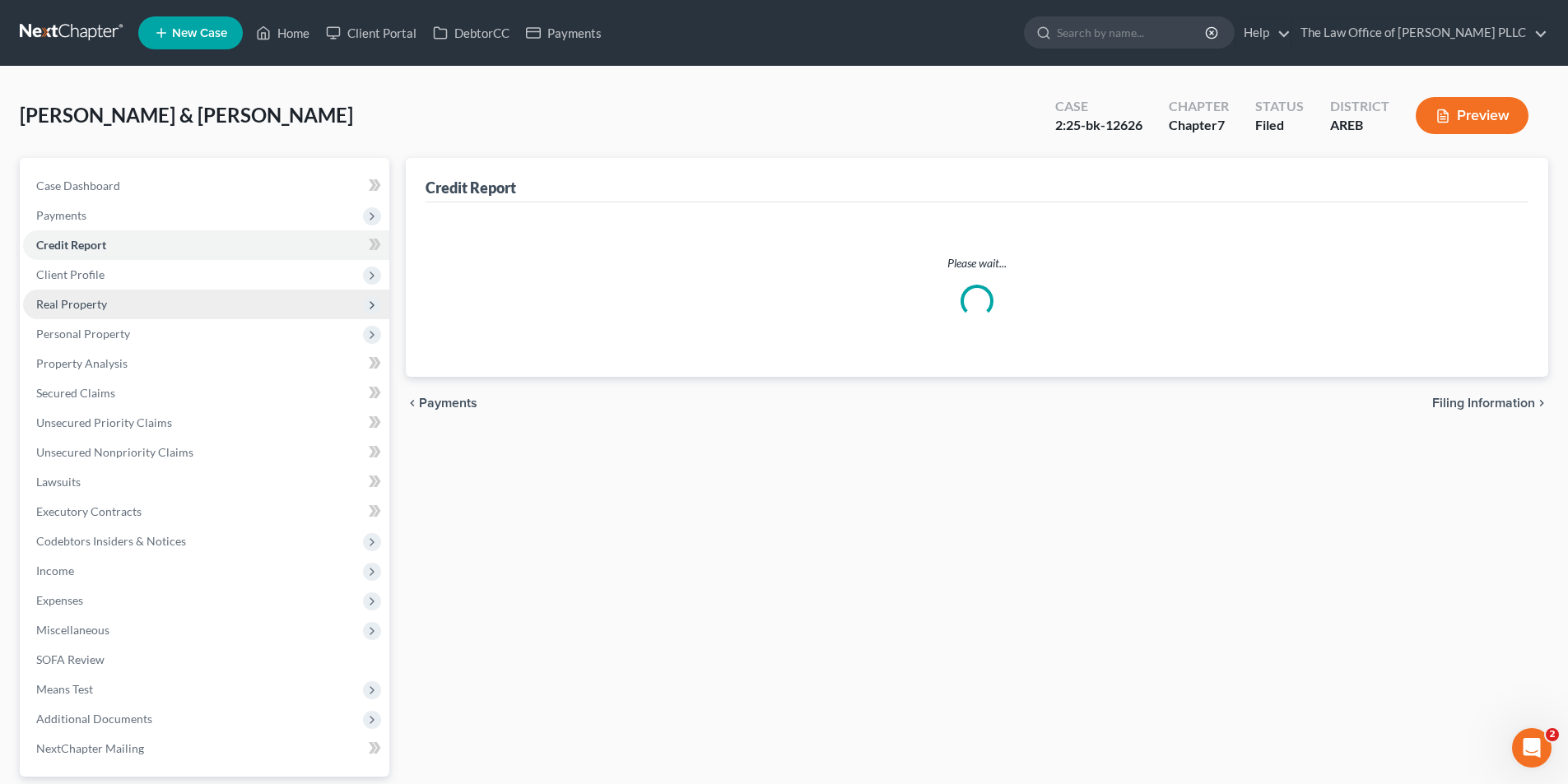
click at [88, 341] on ul "Case Dashboard Payments Invoices Payments Payments Credit Report Client Profile" at bounding box center [205, 467] width 366 height 592
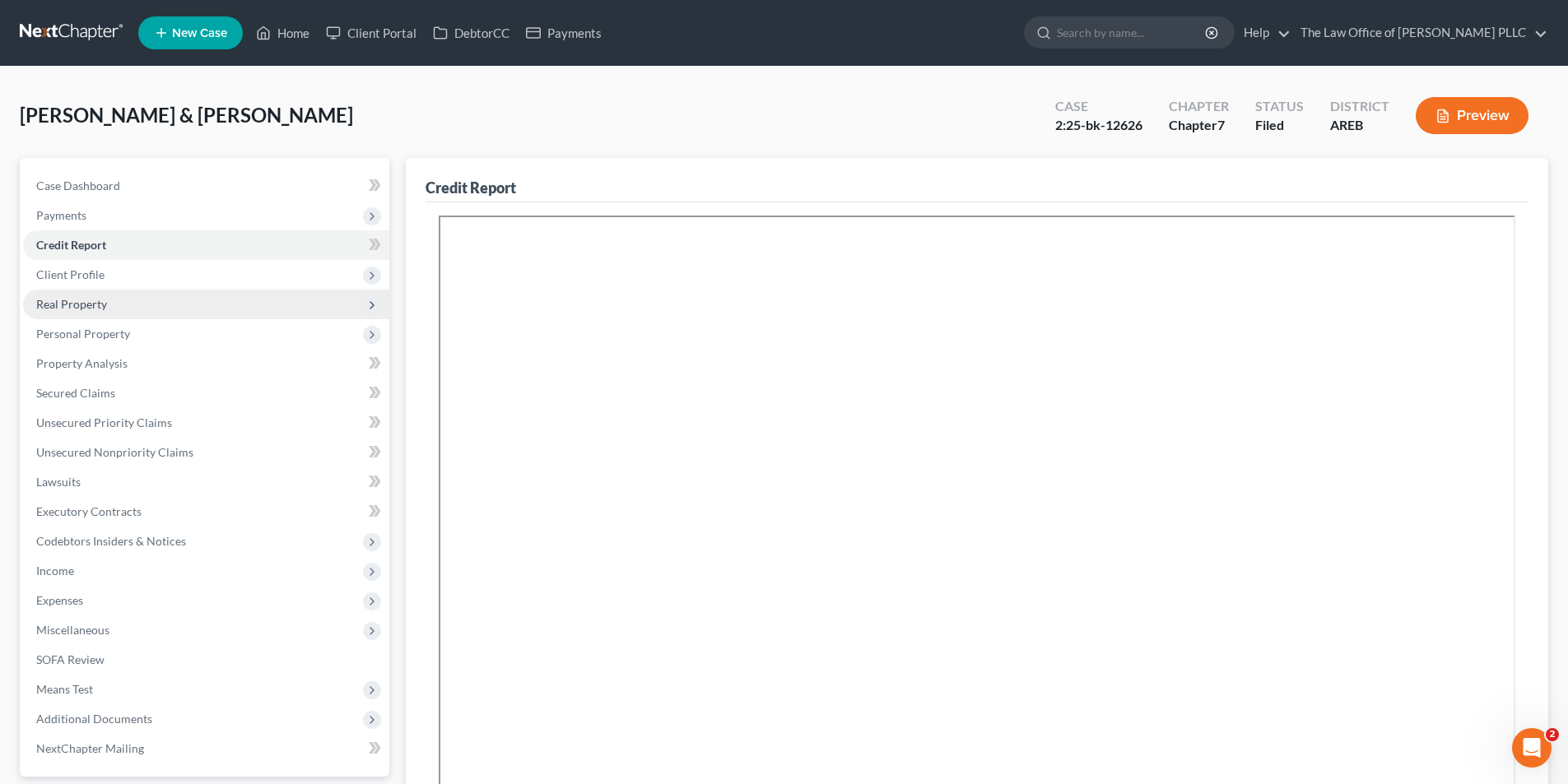
click at [94, 304] on span "Real Property" at bounding box center [71, 304] width 70 height 14
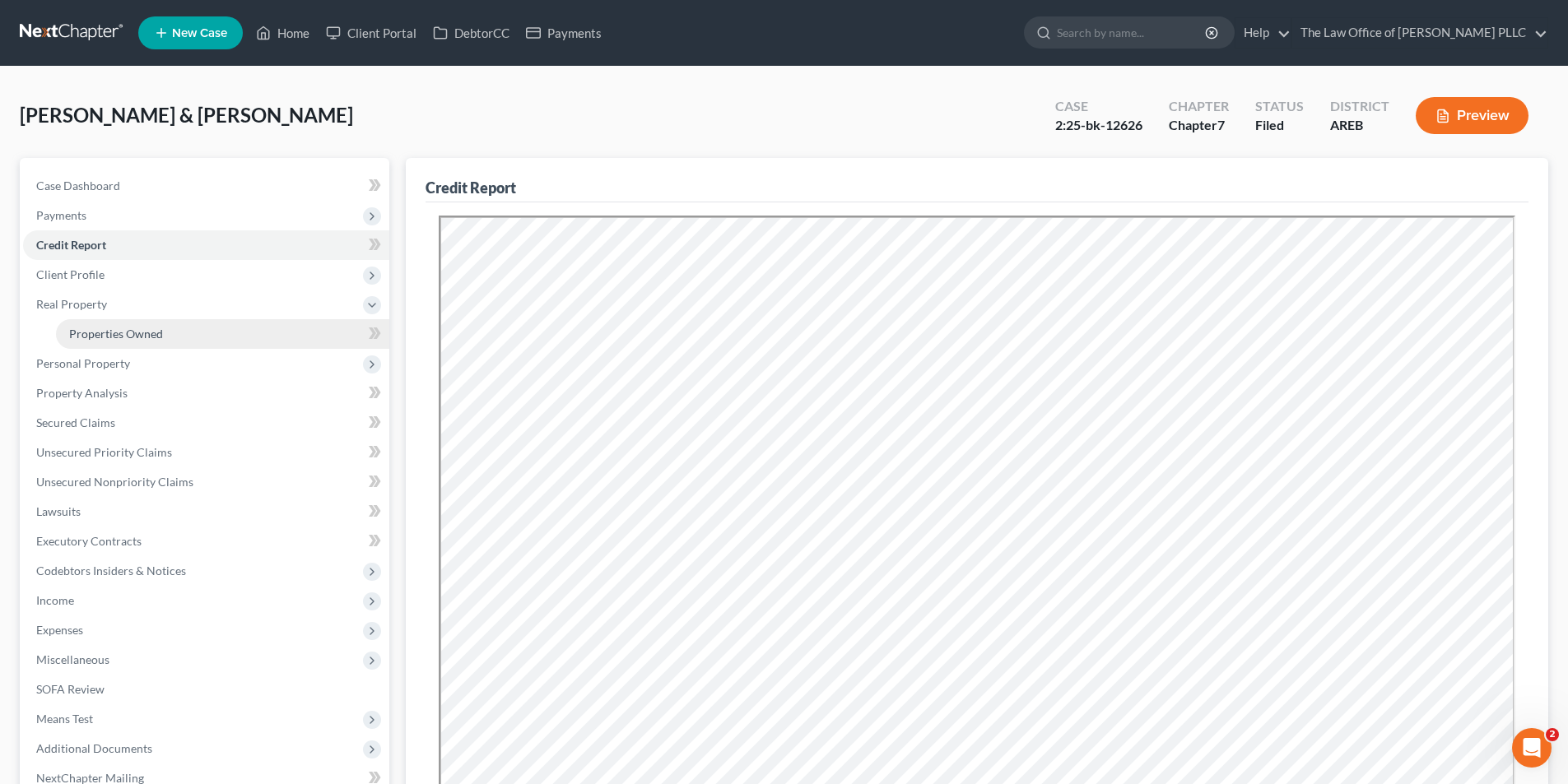
click at [121, 341] on link "Properties Owned" at bounding box center [222, 334] width 334 height 29
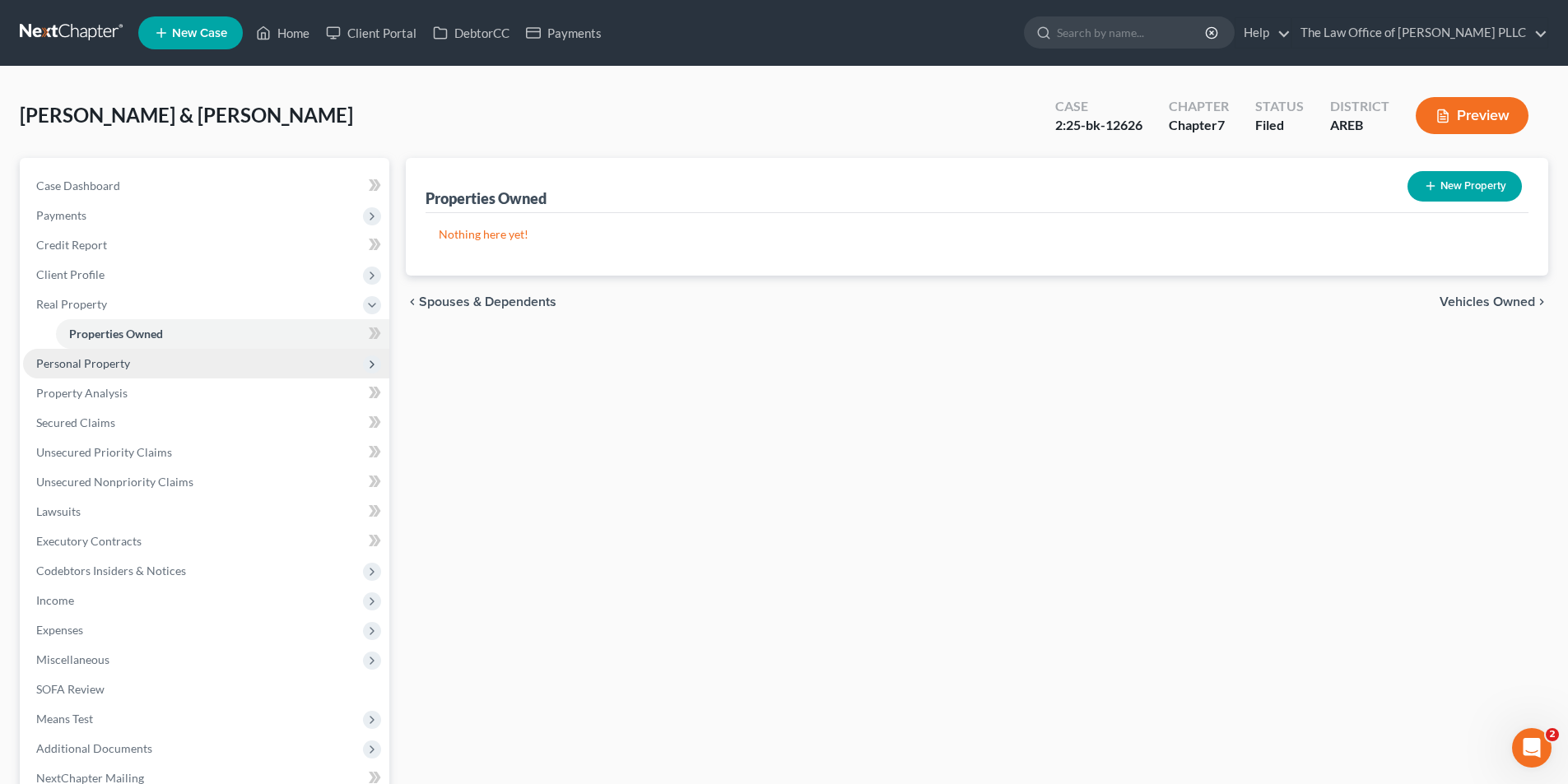
click at [113, 362] on span "Personal Property" at bounding box center [83, 363] width 94 height 14
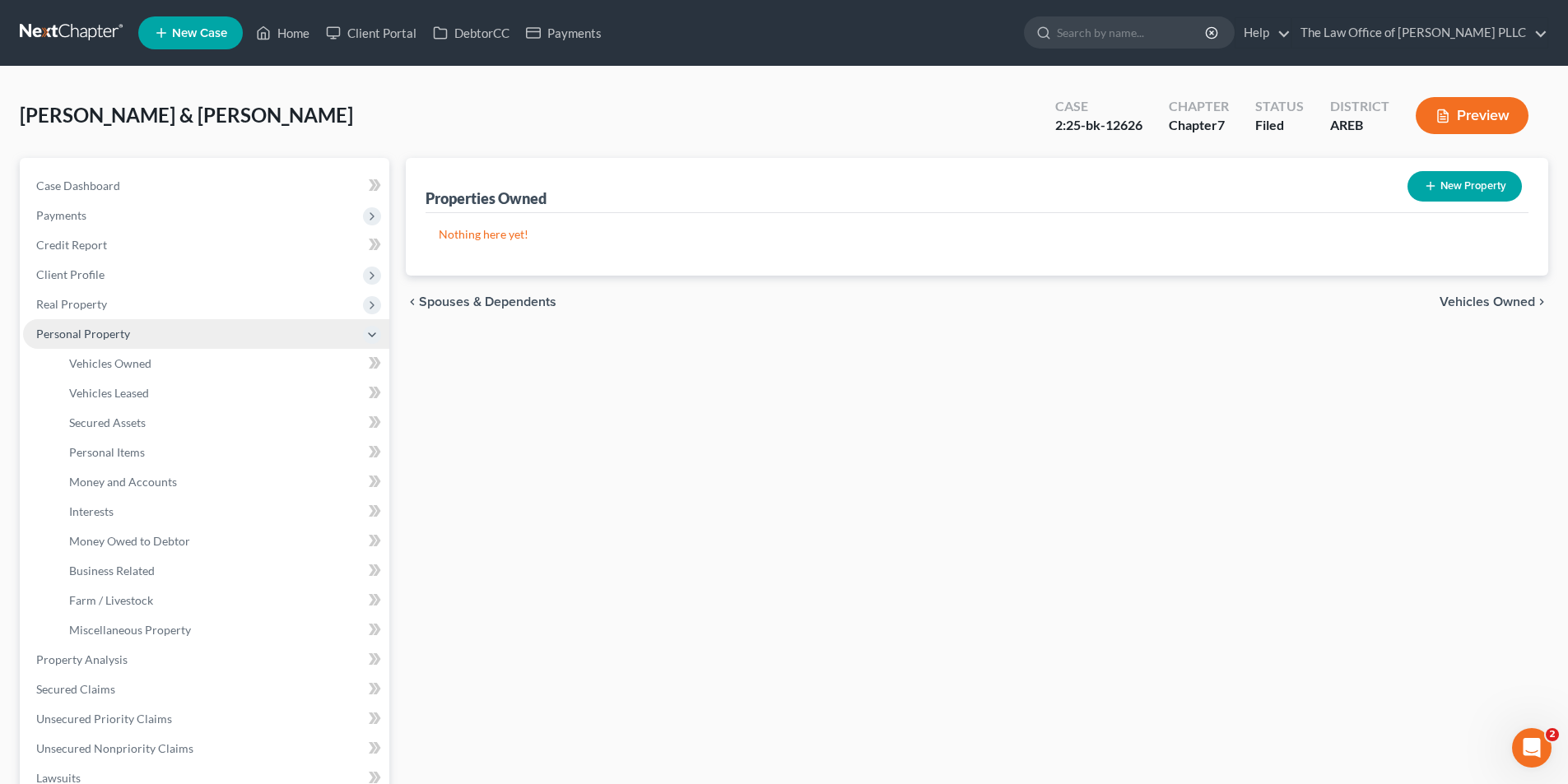
click at [111, 335] on span "Personal Property" at bounding box center [83, 334] width 94 height 14
click at [119, 331] on span "Personal Property" at bounding box center [83, 334] width 94 height 14
click at [124, 364] on span "Vehicles Owned" at bounding box center [110, 363] width 83 height 14
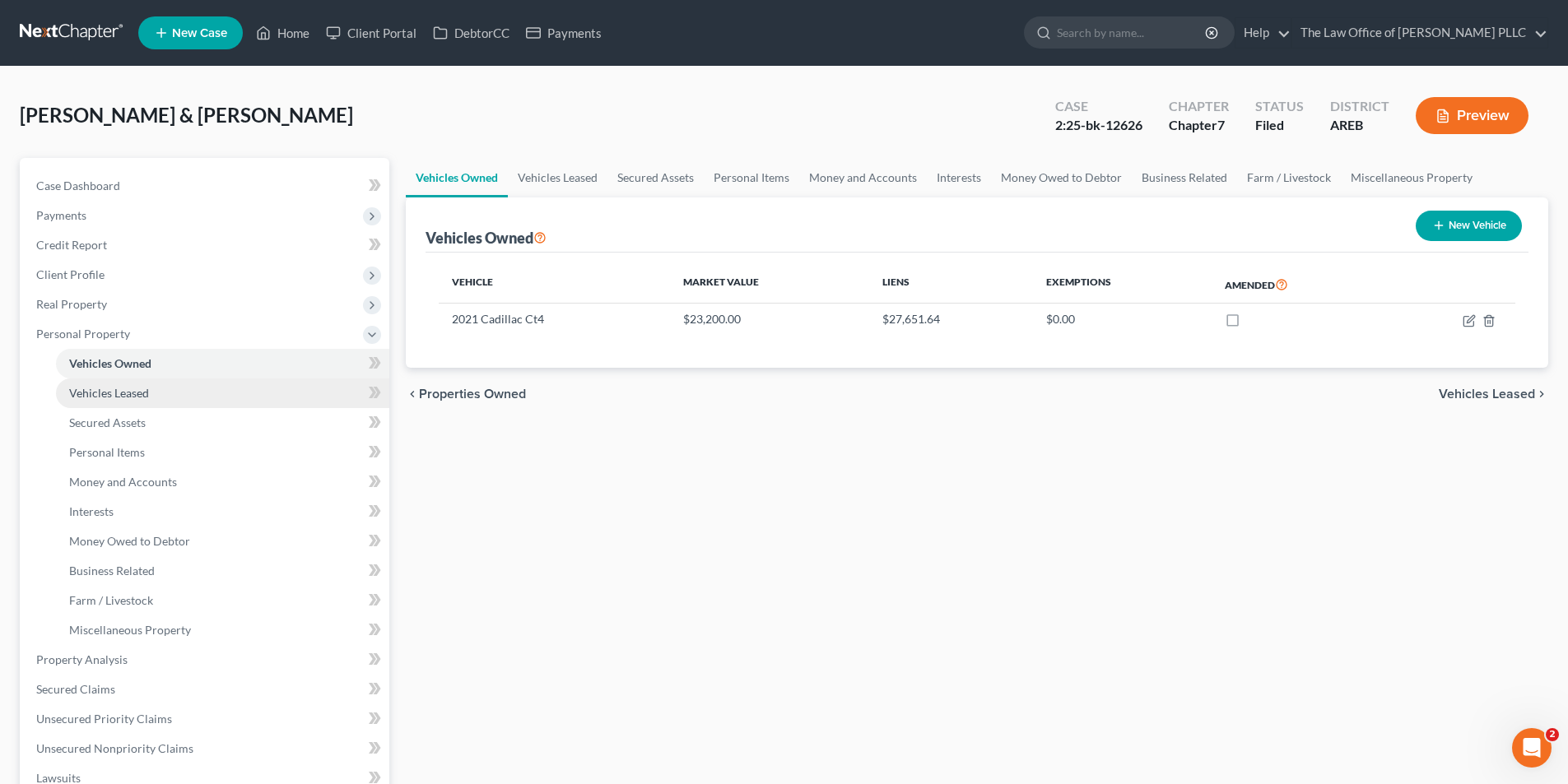
click at [126, 393] on span "Vehicles Leased" at bounding box center [109, 392] width 80 height 14
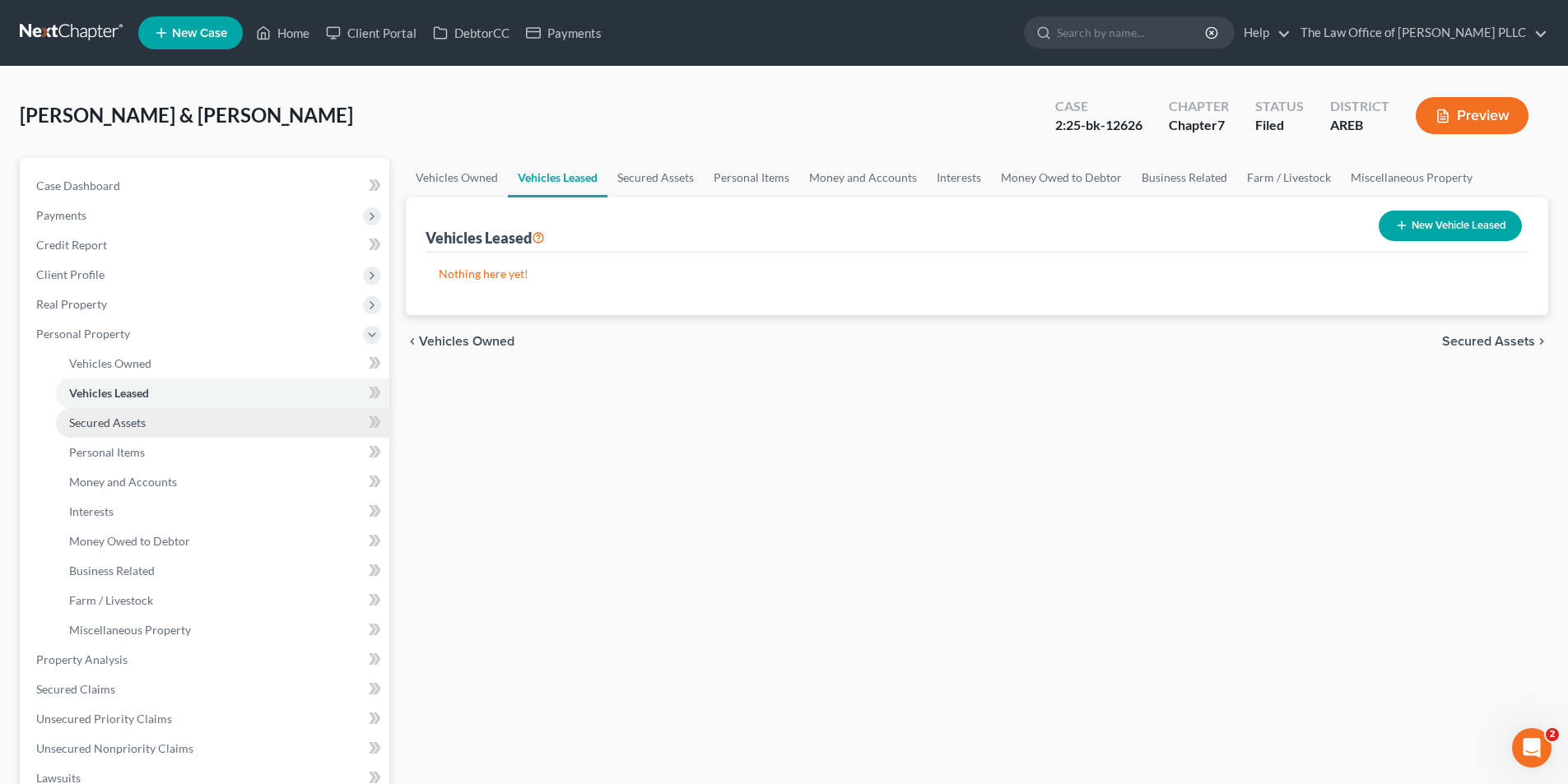
click at [126, 423] on span "Secured Assets" at bounding box center [107, 422] width 77 height 14
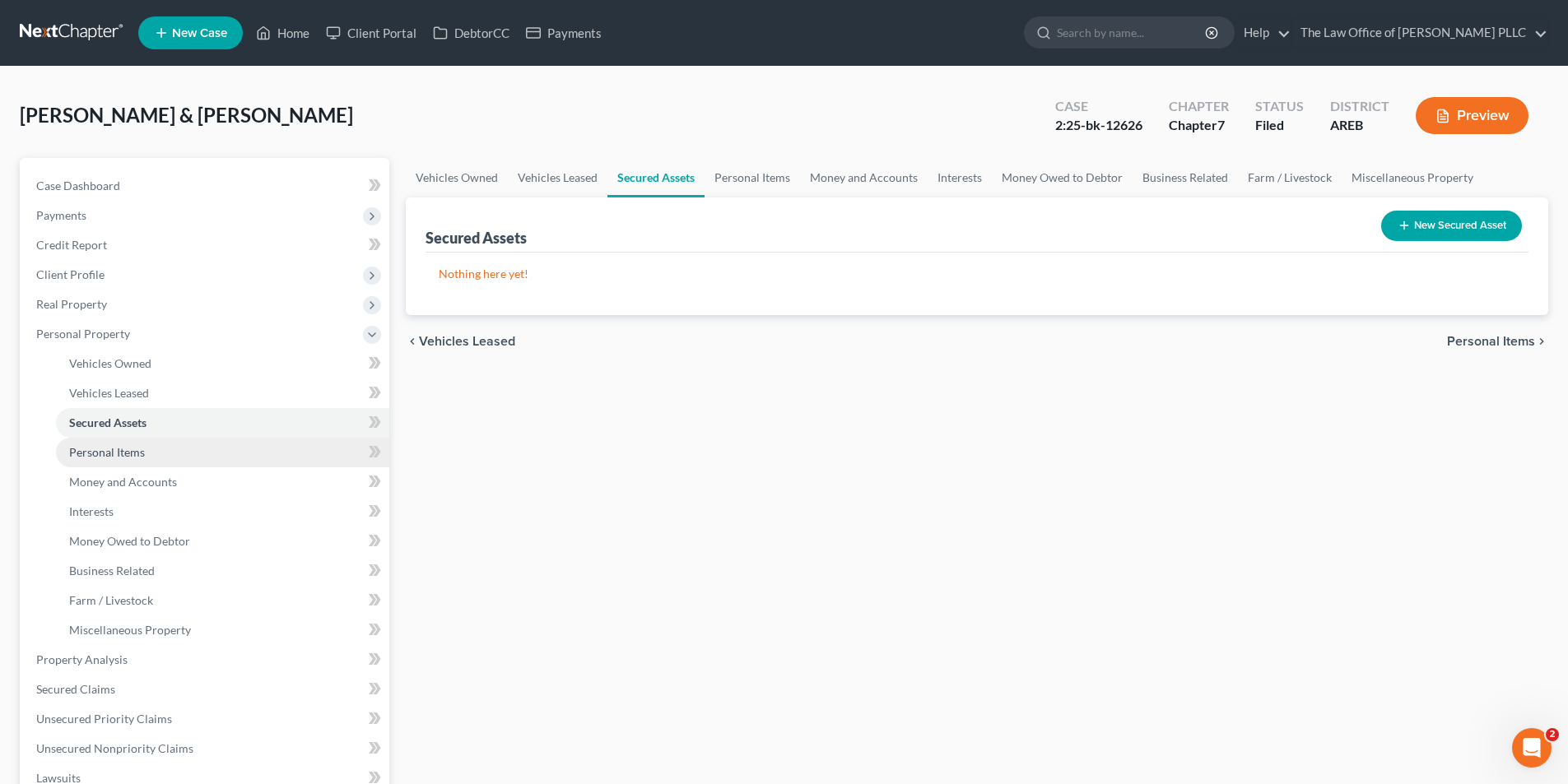
click at [115, 452] on span "Personal Items" at bounding box center [107, 451] width 76 height 14
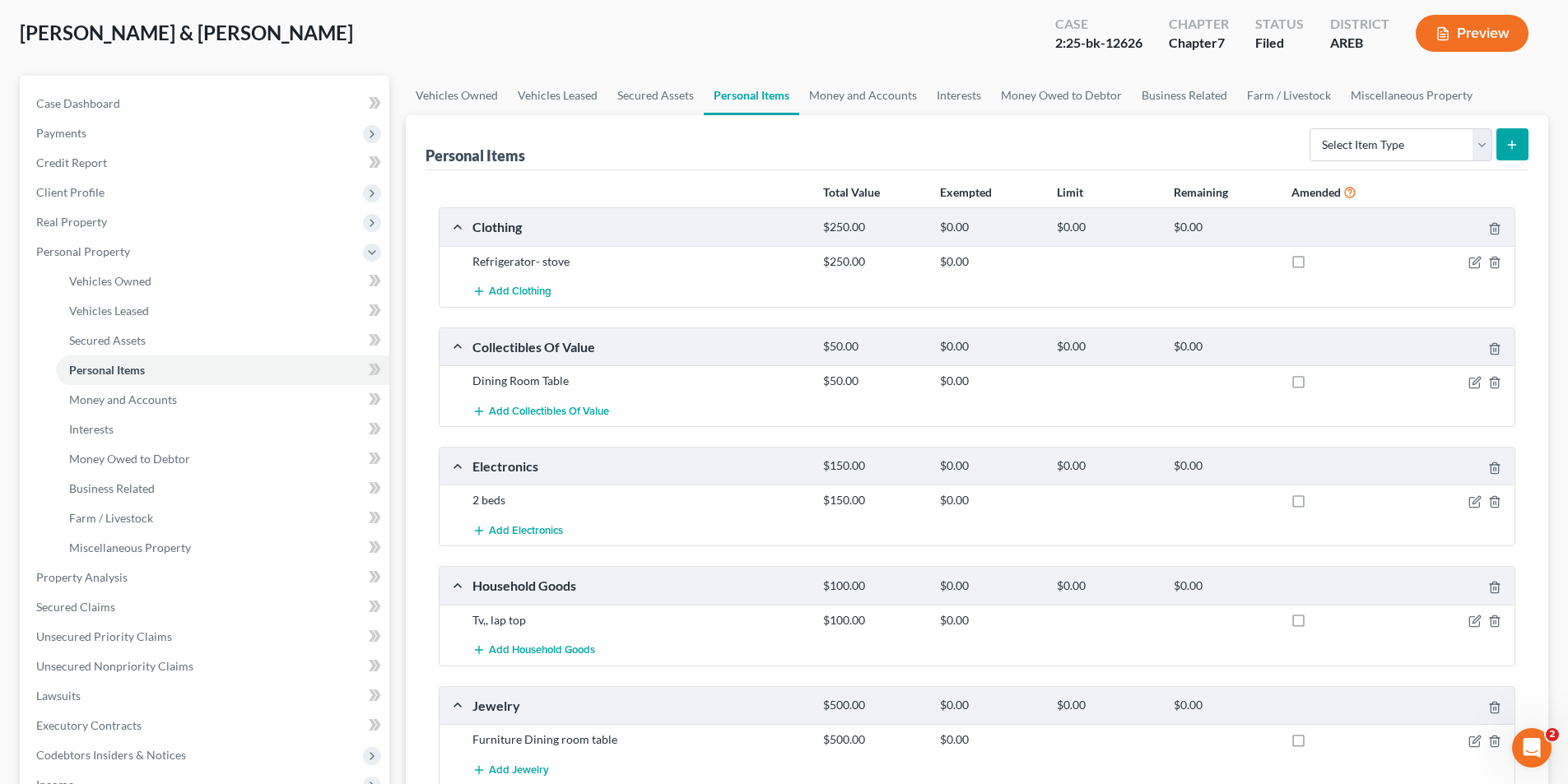
scroll to position [446, 0]
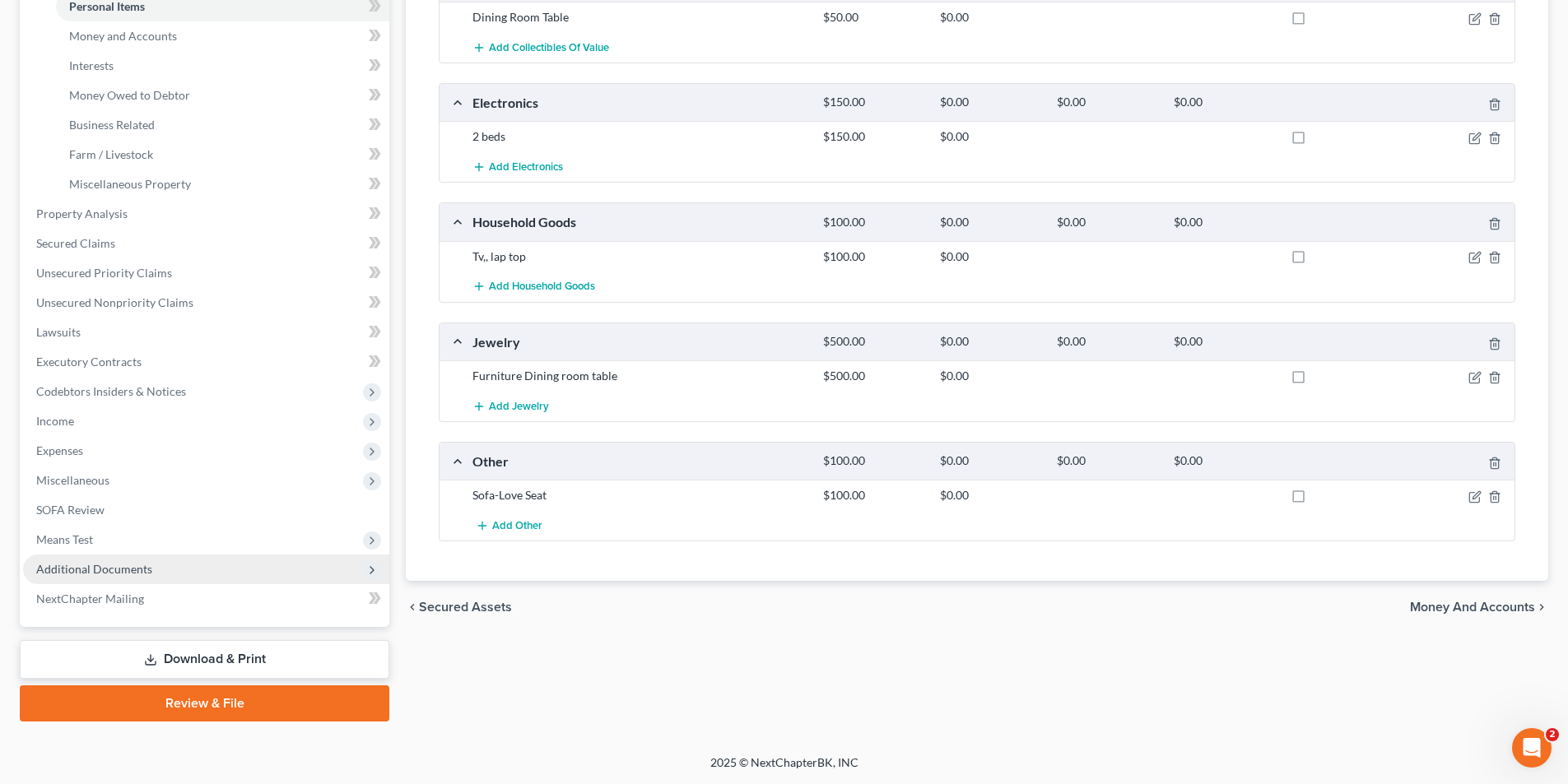
click at [124, 575] on span "Additional Documents" at bounding box center [94, 568] width 116 height 14
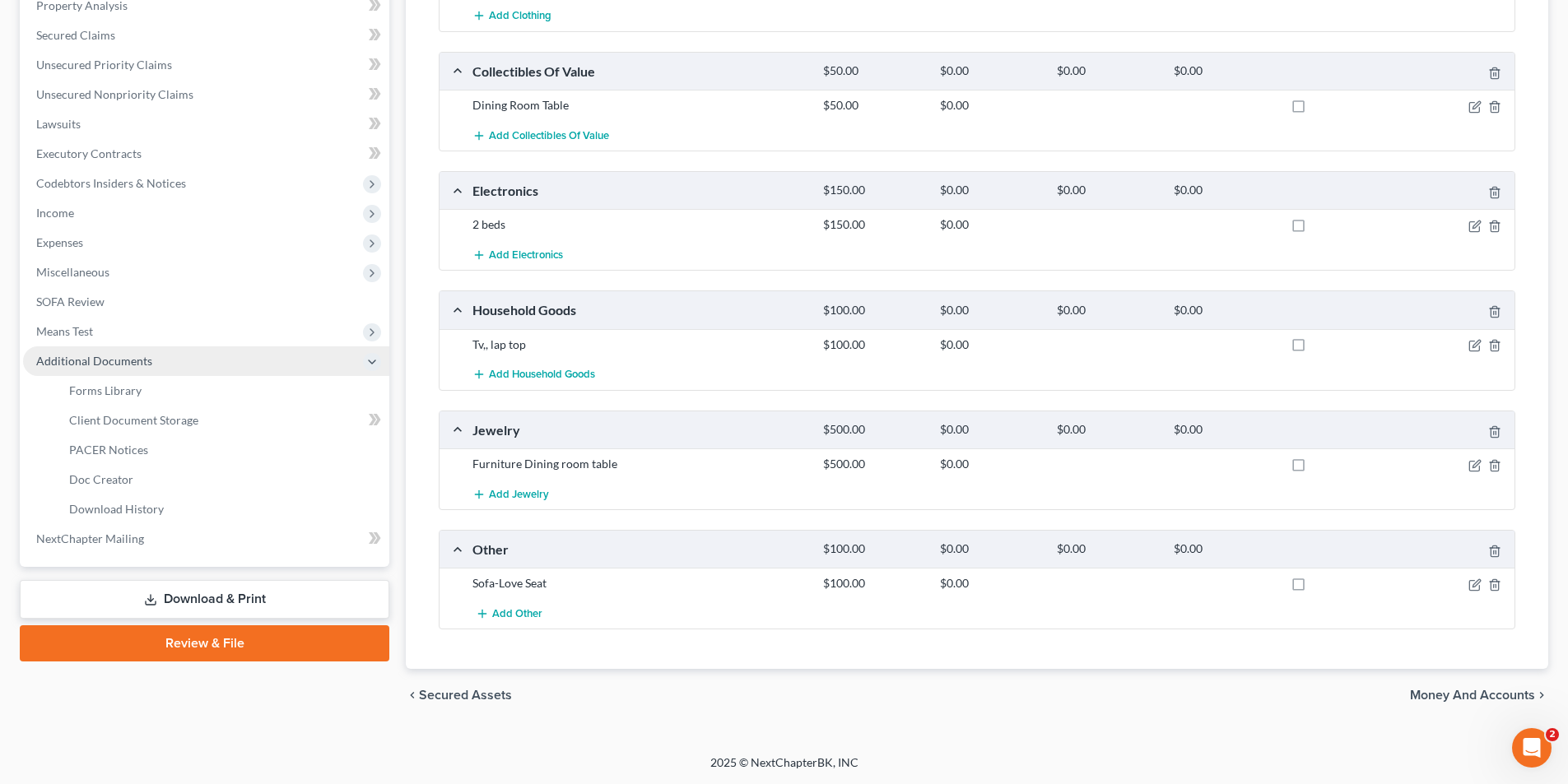
scroll to position [358, 0]
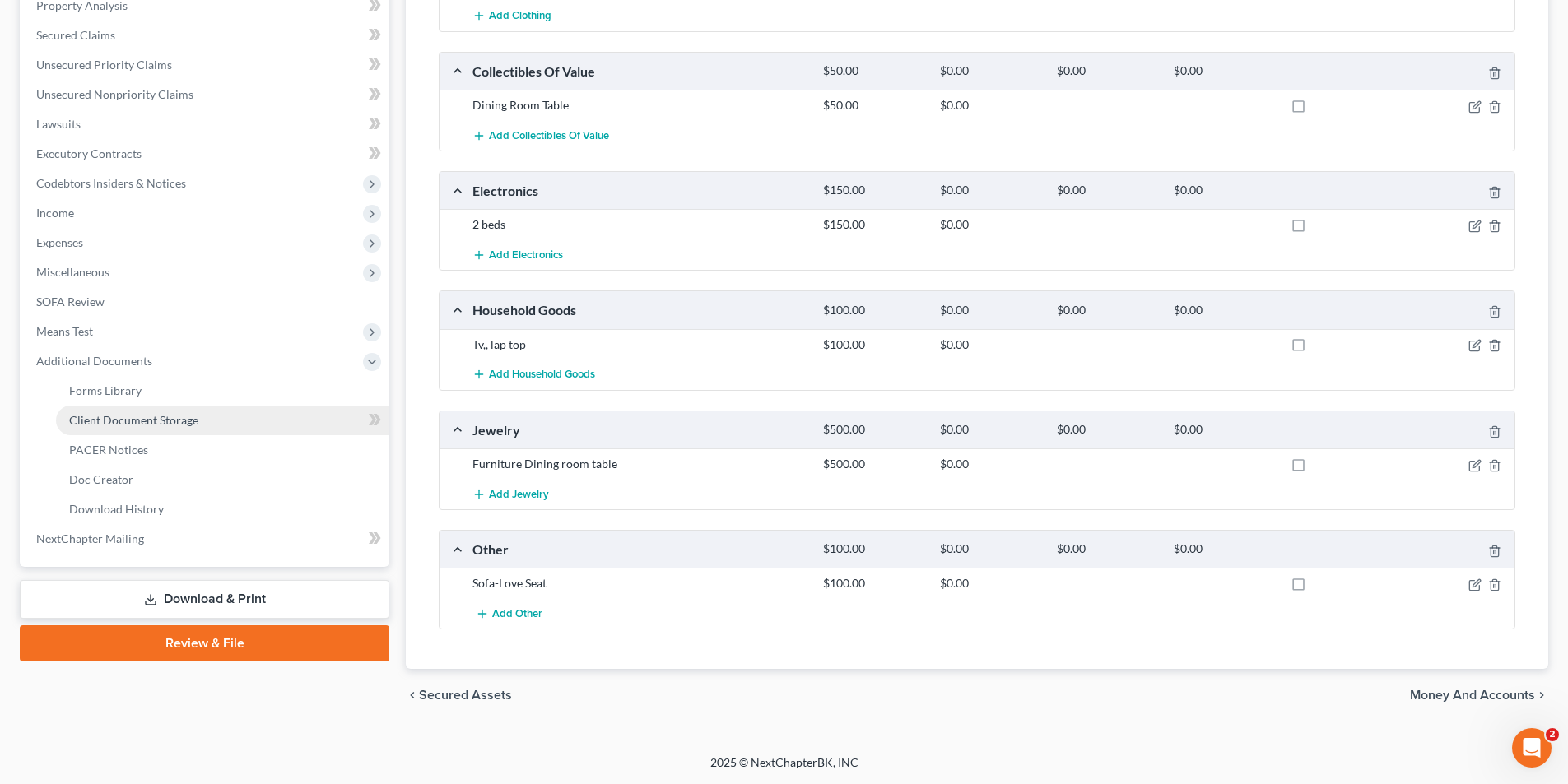
click at [125, 423] on span "Client Document Storage" at bounding box center [134, 420] width 129 height 14
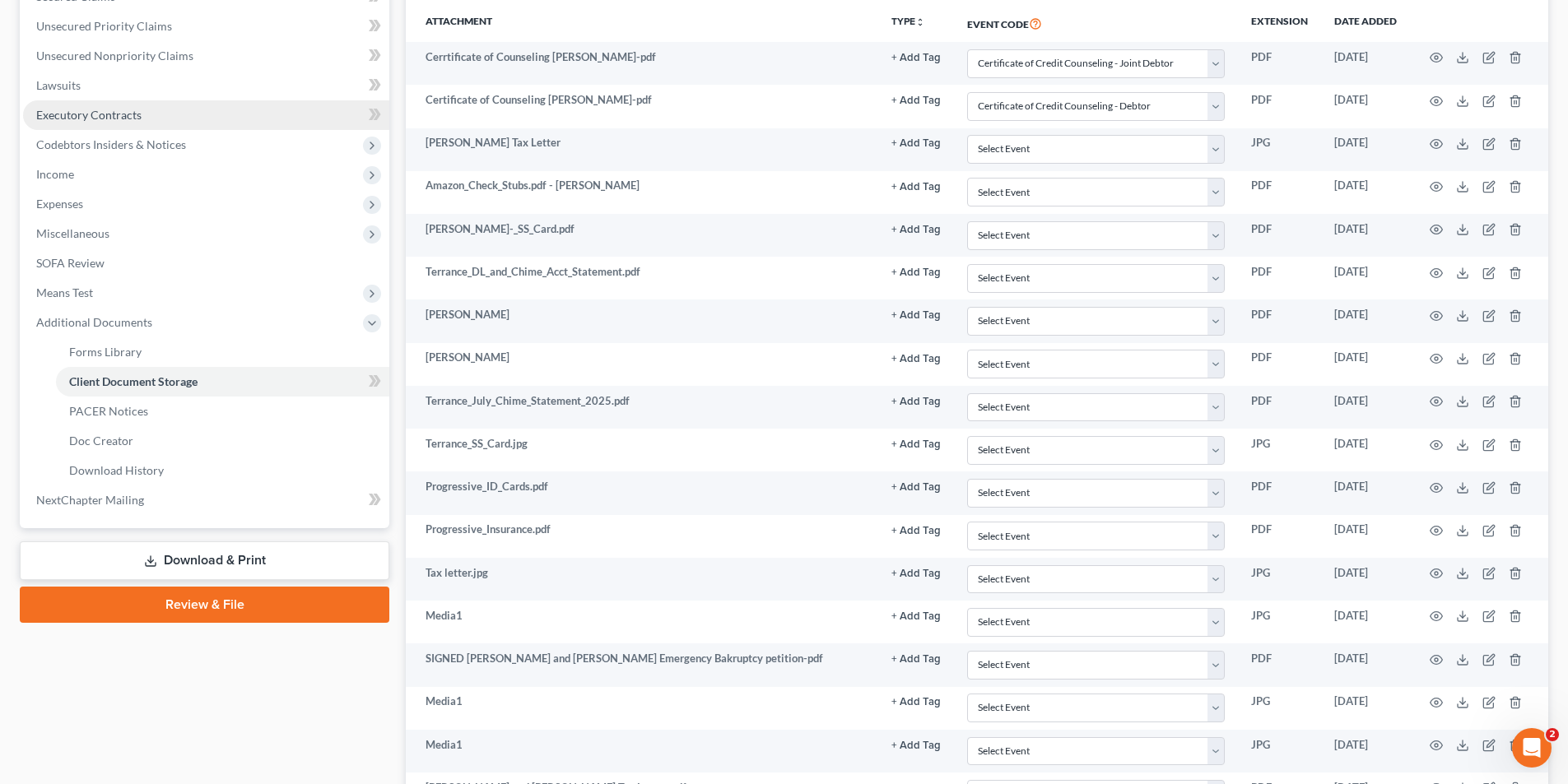
scroll to position [247, 0]
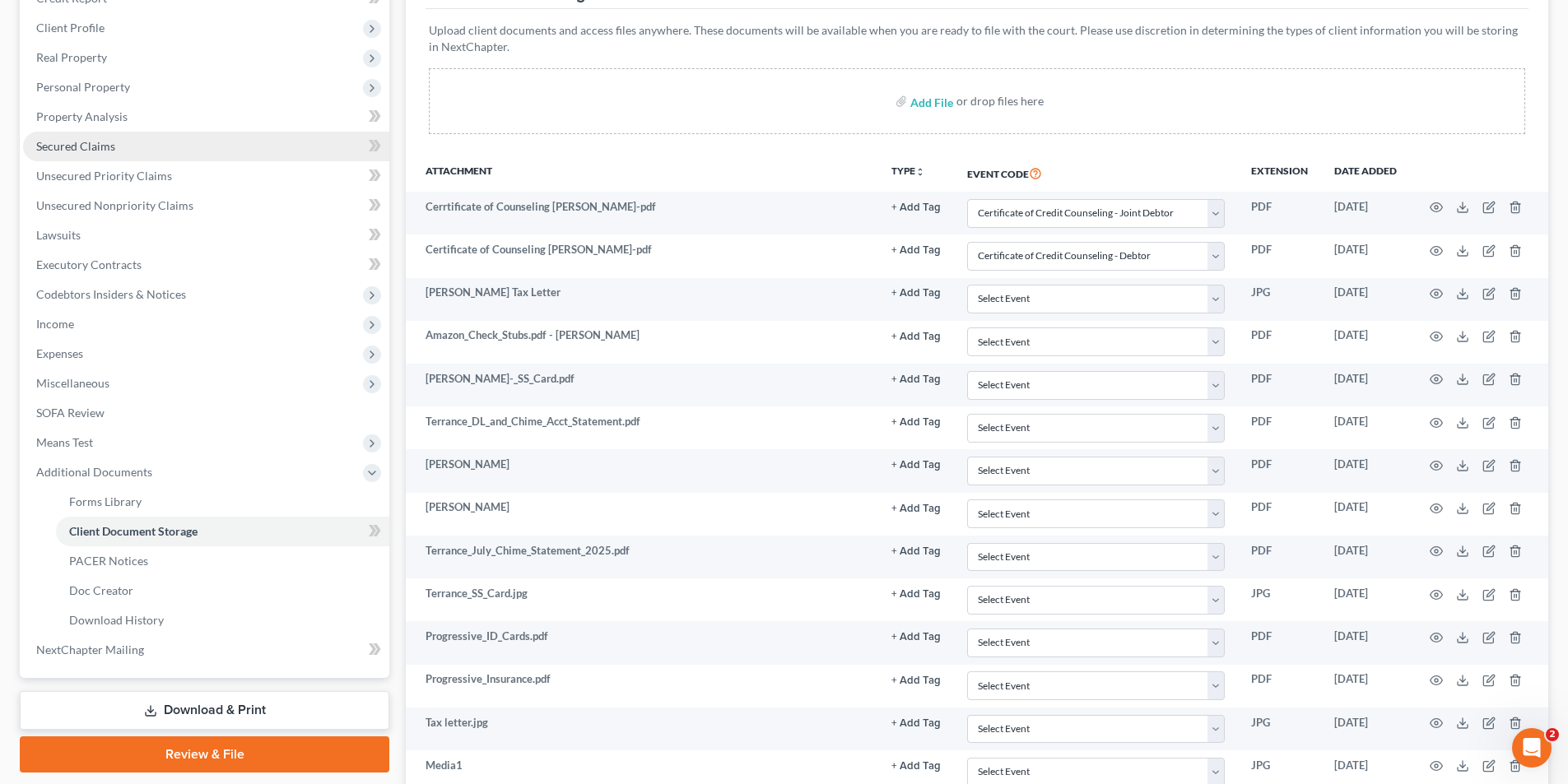
click at [108, 147] on span "Secured Claims" at bounding box center [75, 145] width 79 height 14
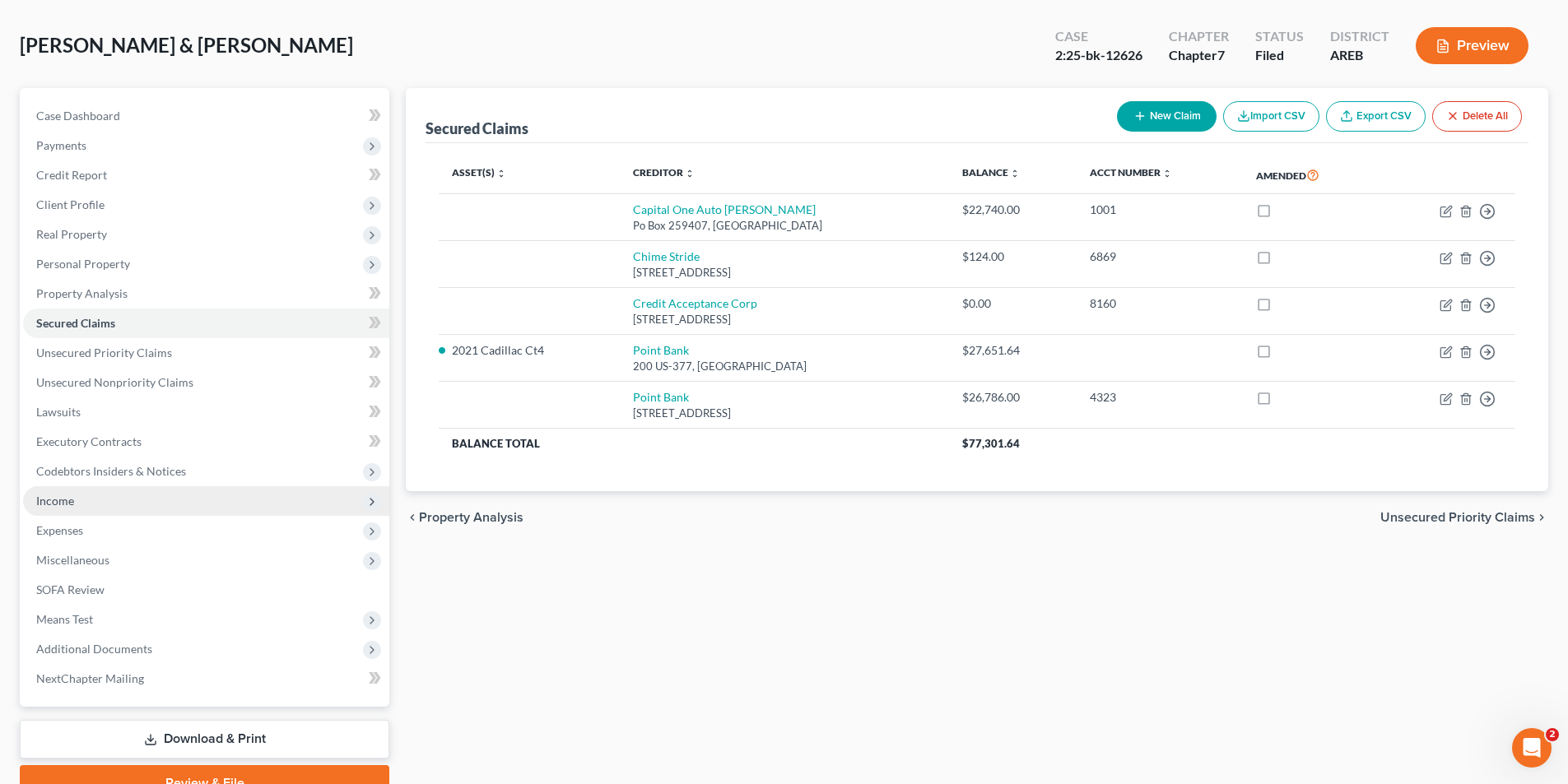
scroll to position [150, 0]
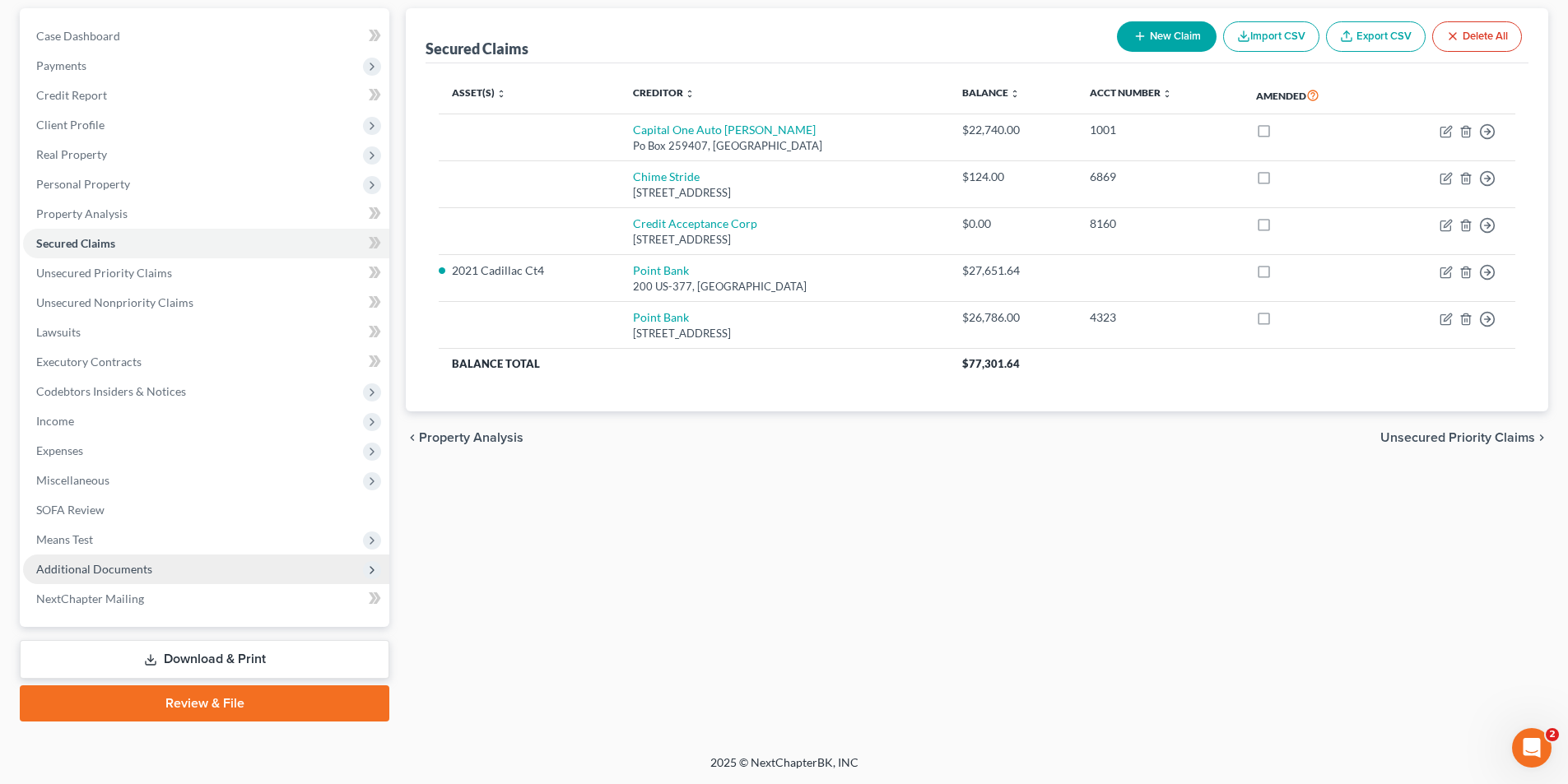
click at [106, 576] on span "Additional Documents" at bounding box center [205, 569] width 366 height 29
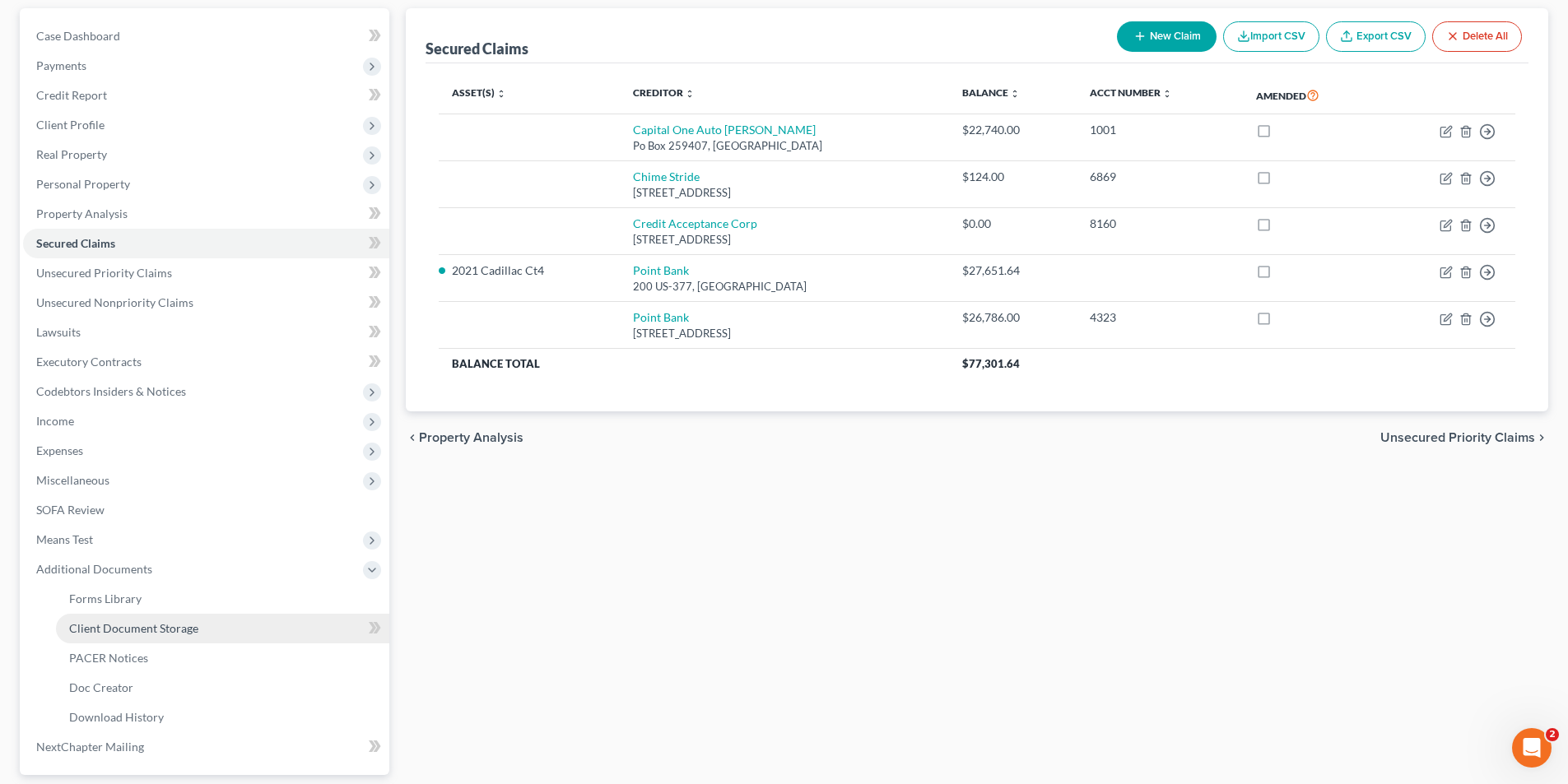
click at [124, 634] on span "Client Document Storage" at bounding box center [134, 628] width 129 height 14
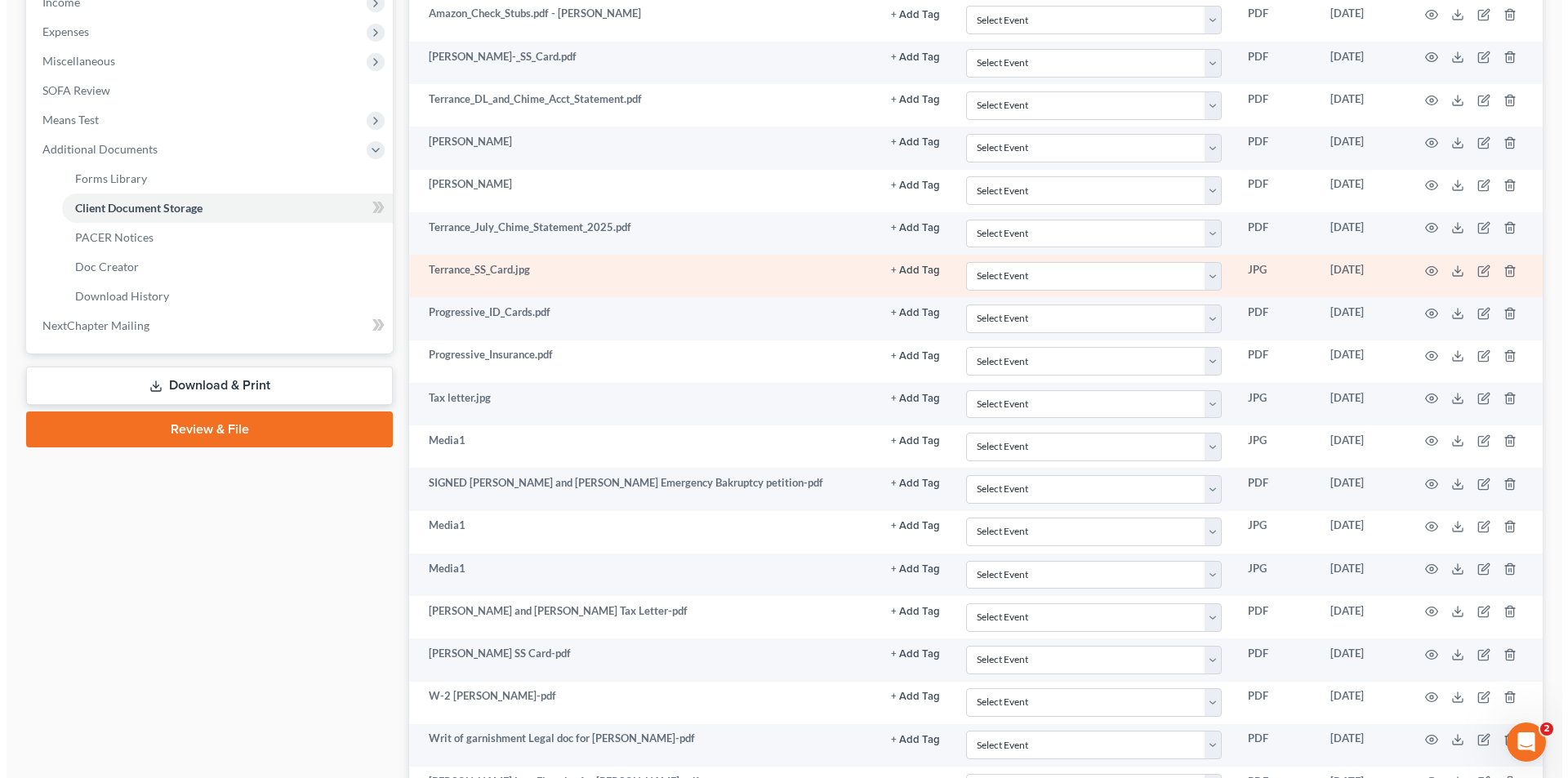
scroll to position [722, 0]
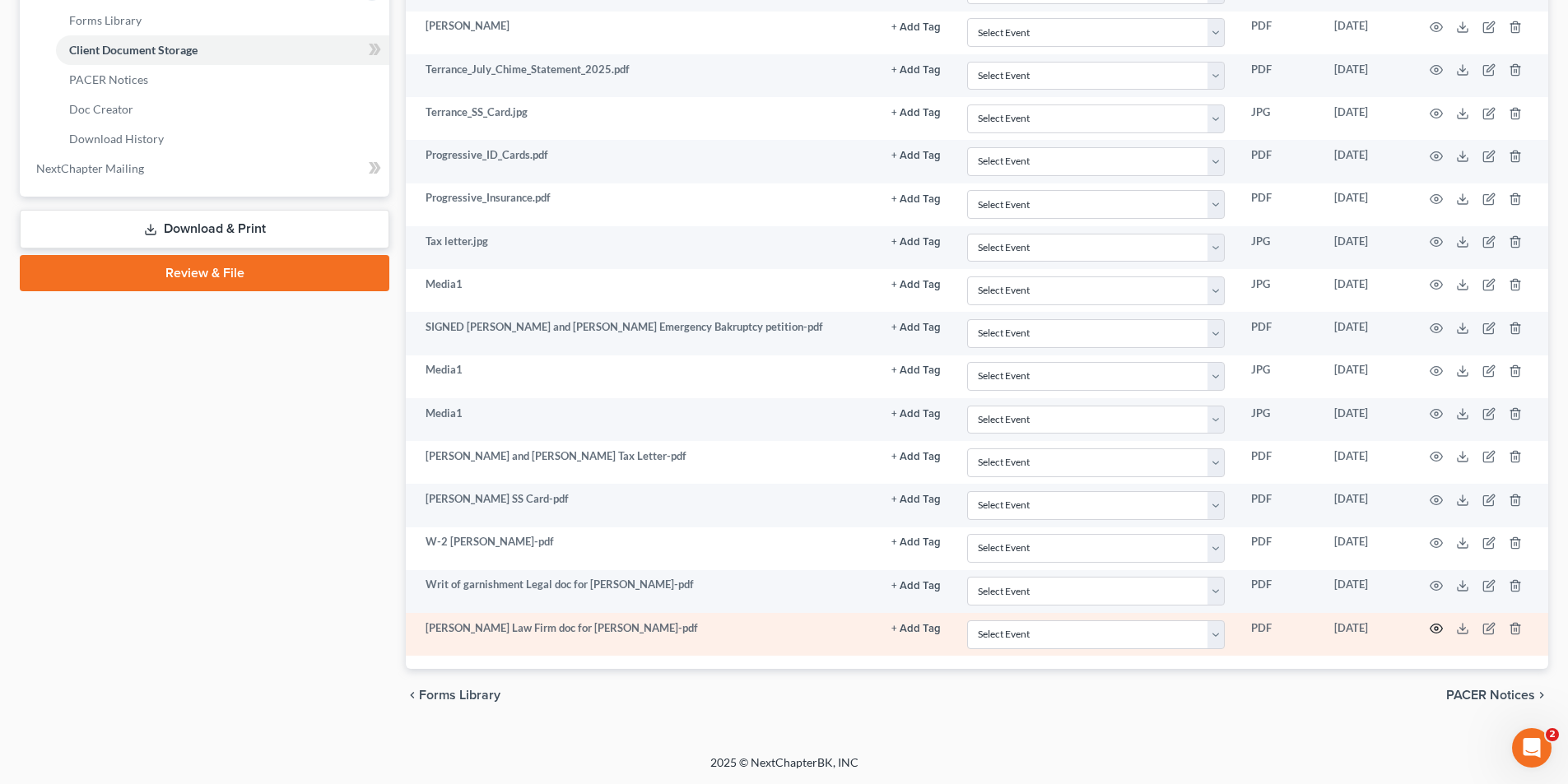
click at [1431, 632] on icon "button" at bounding box center [1436, 629] width 13 height 13
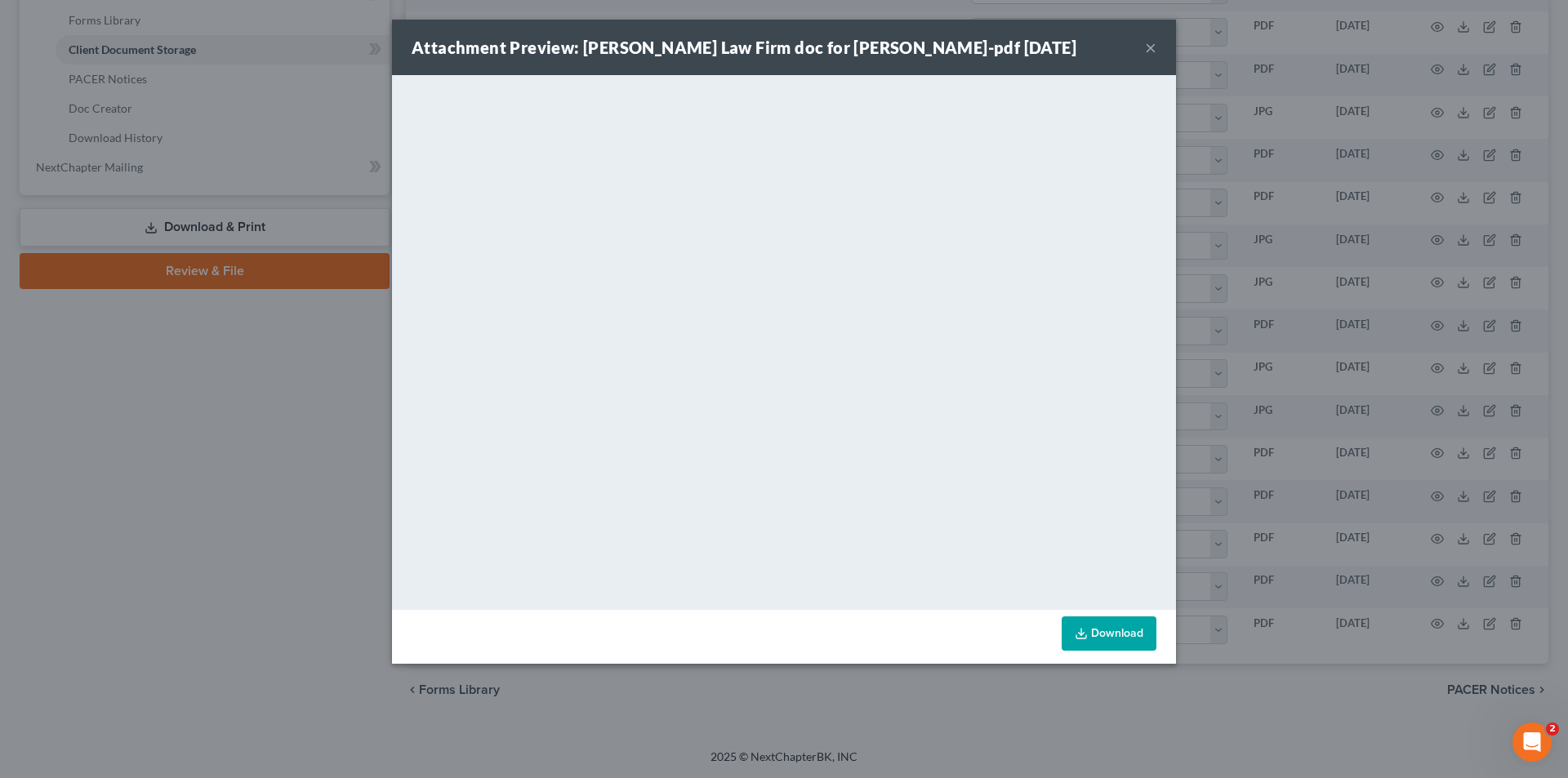
click at [1155, 47] on button "×" at bounding box center [1150, 47] width 11 height 20
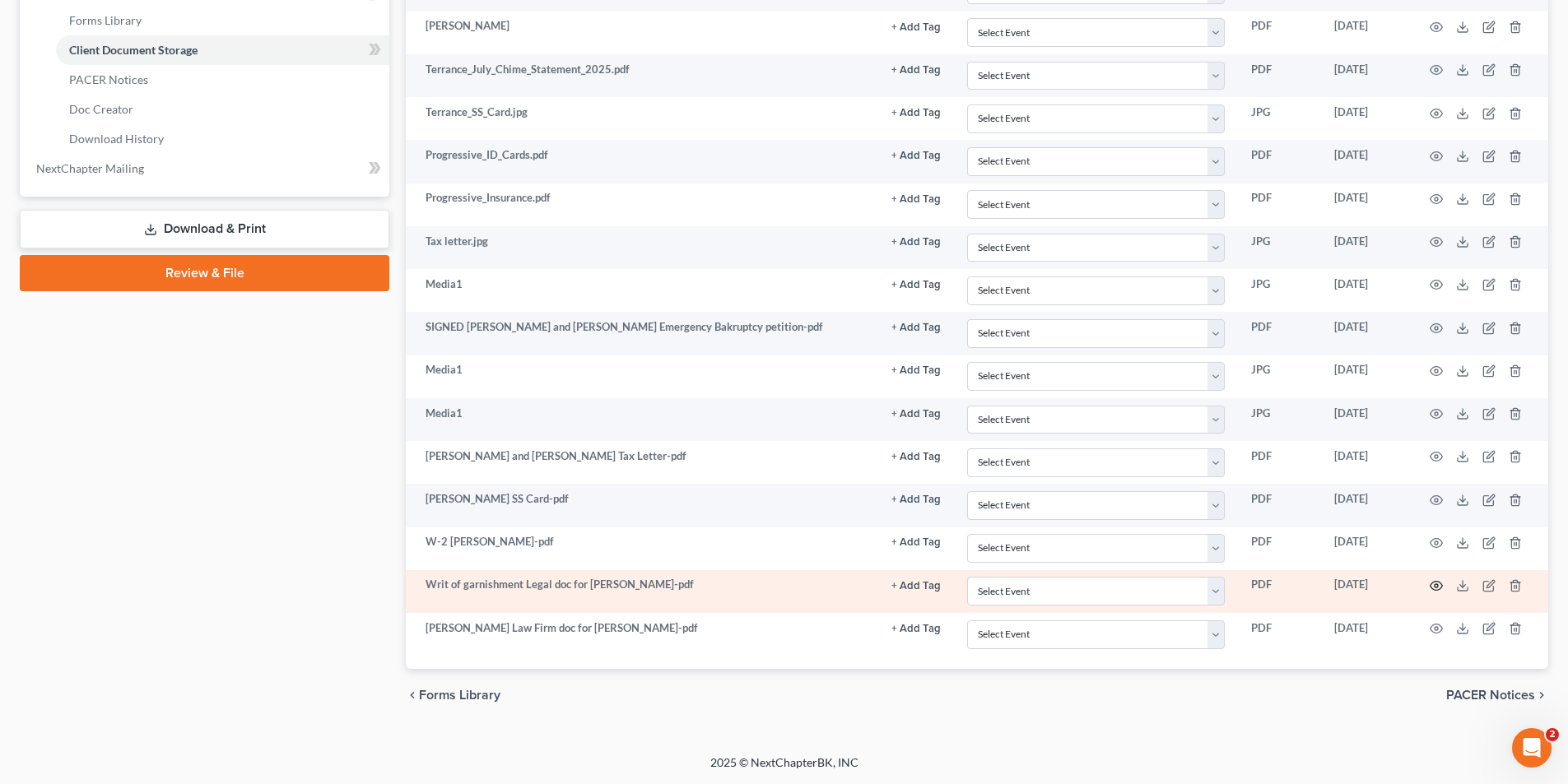
click at [1437, 583] on icon "button" at bounding box center [1436, 586] width 13 height 13
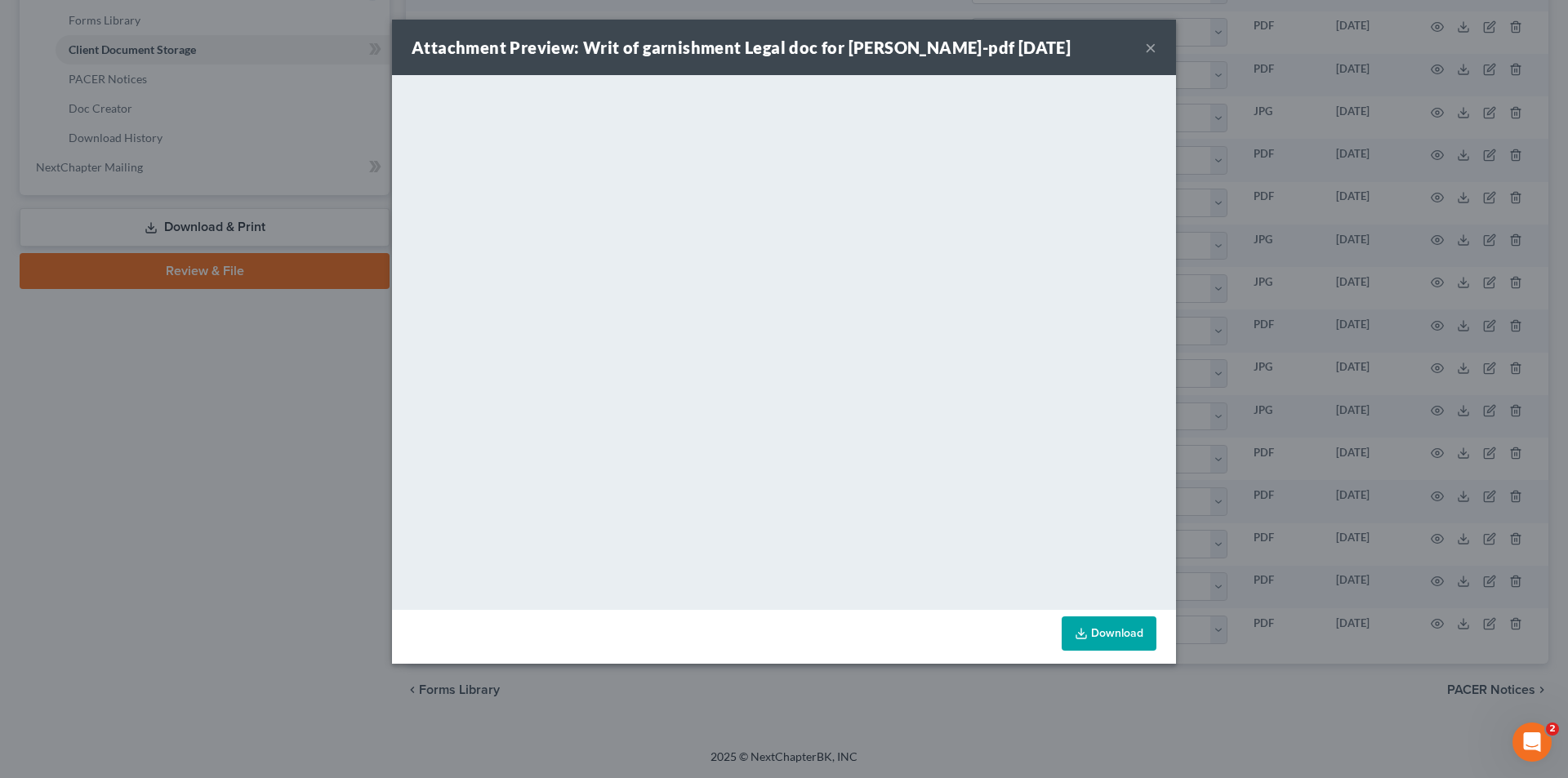
click at [1152, 50] on button "×" at bounding box center [1150, 47] width 11 height 20
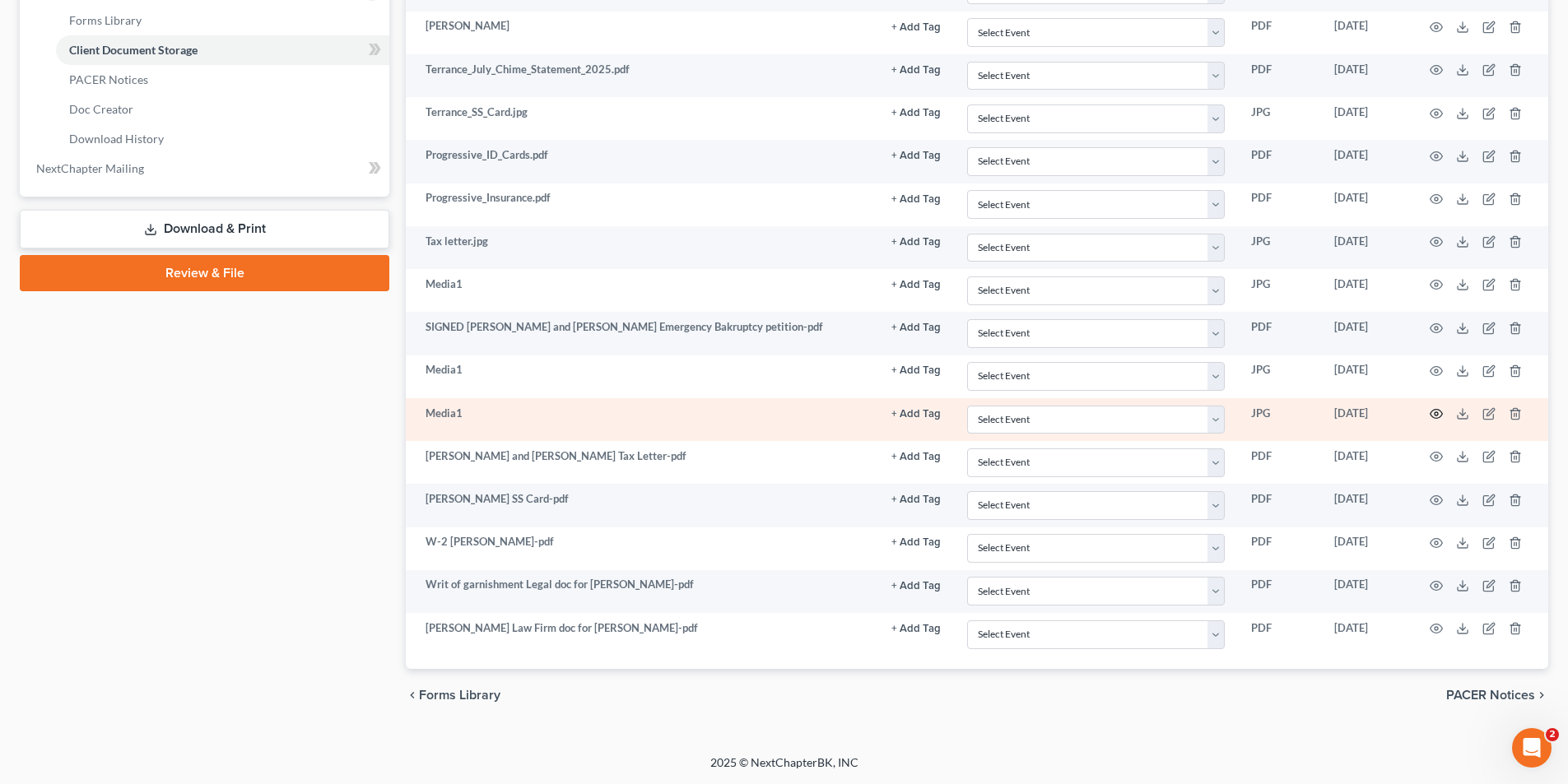
click at [1439, 413] on icon "button" at bounding box center [1436, 414] width 13 height 13
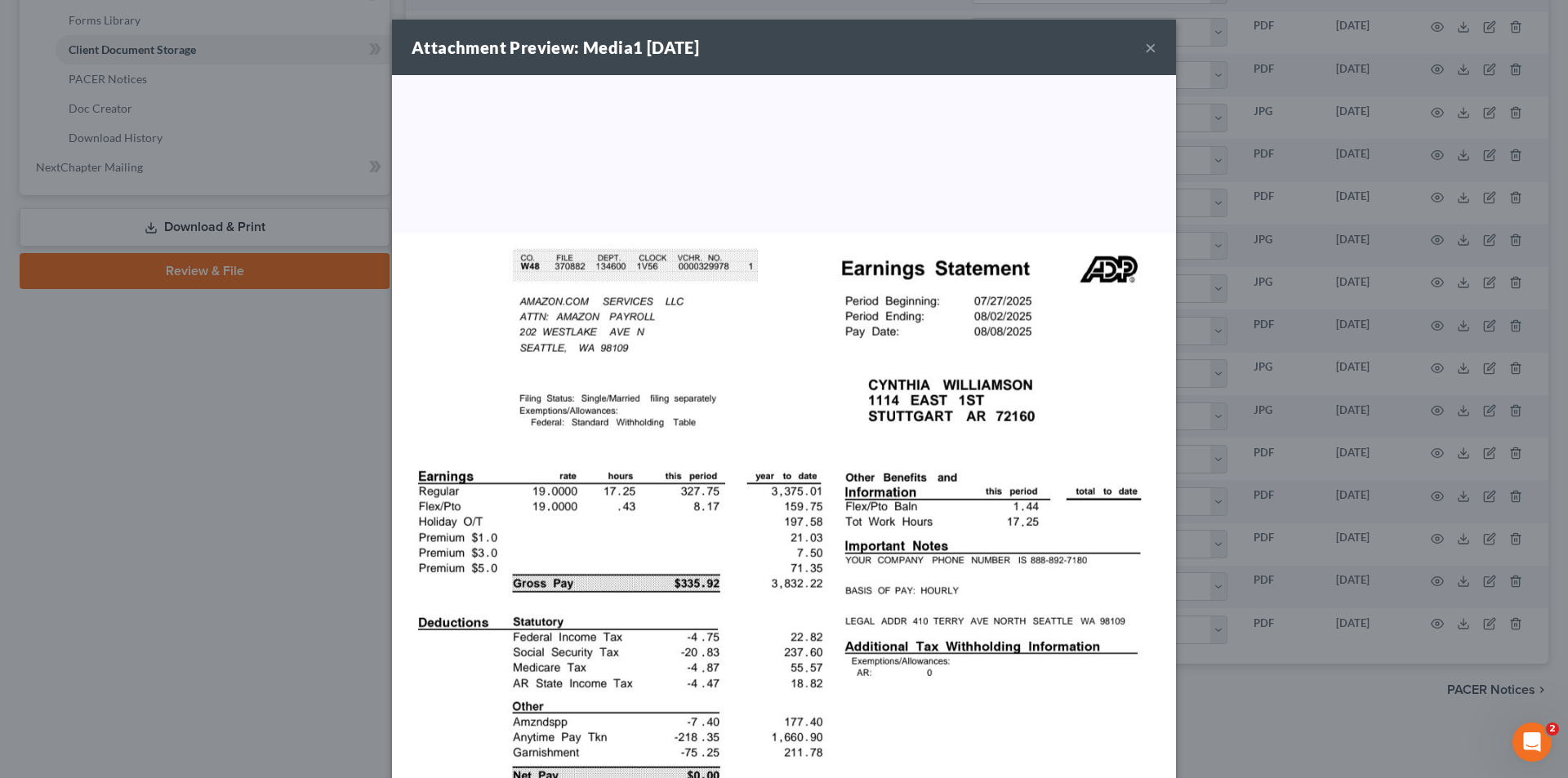
click at [1148, 34] on div "Attachment Preview: Media1 08/11/2025 ×" at bounding box center [784, 47] width 784 height 56
click at [1148, 46] on button "×" at bounding box center [1150, 47] width 11 height 20
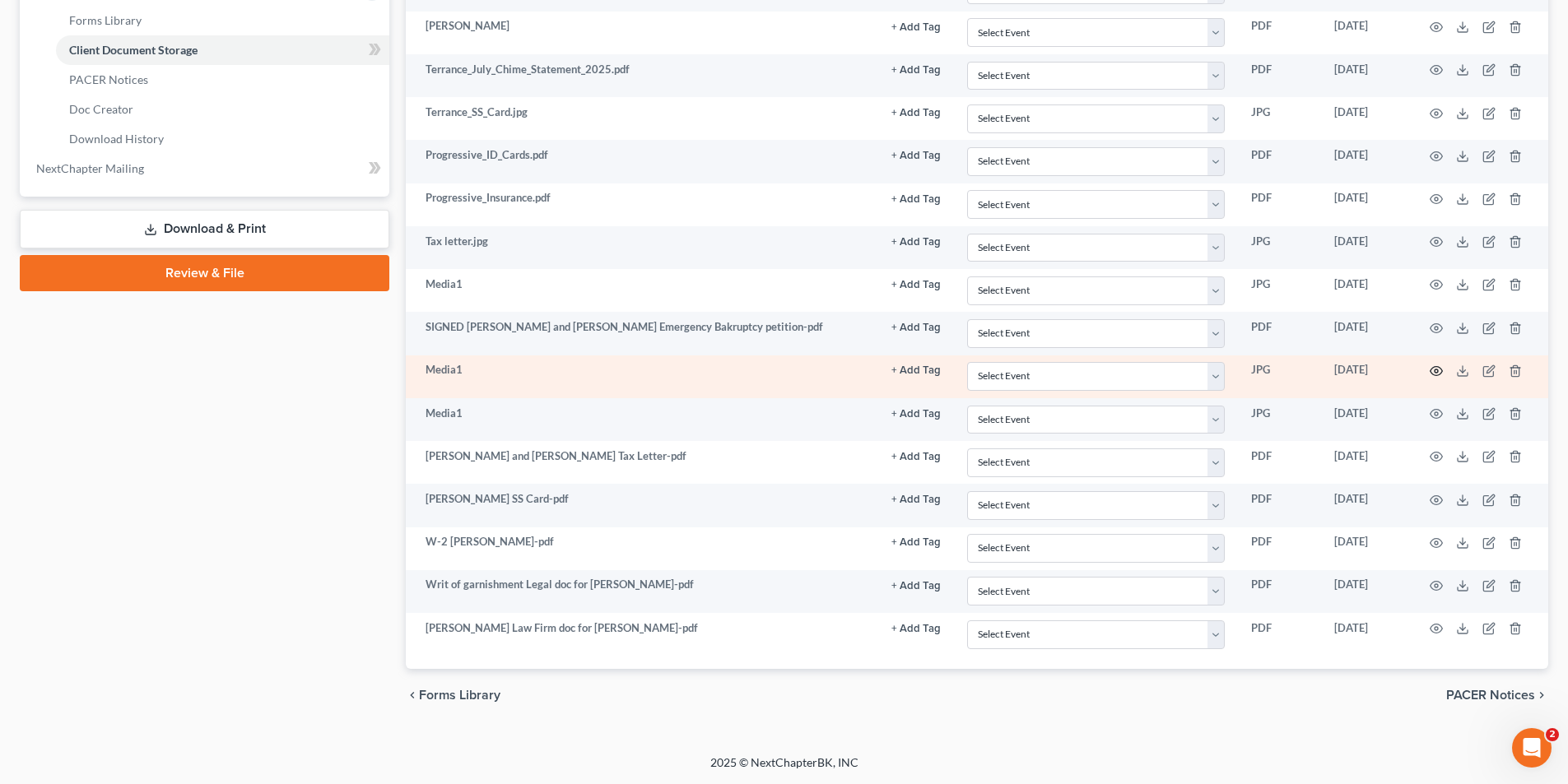
click at [1442, 368] on icon "button" at bounding box center [1436, 372] width 13 height 13
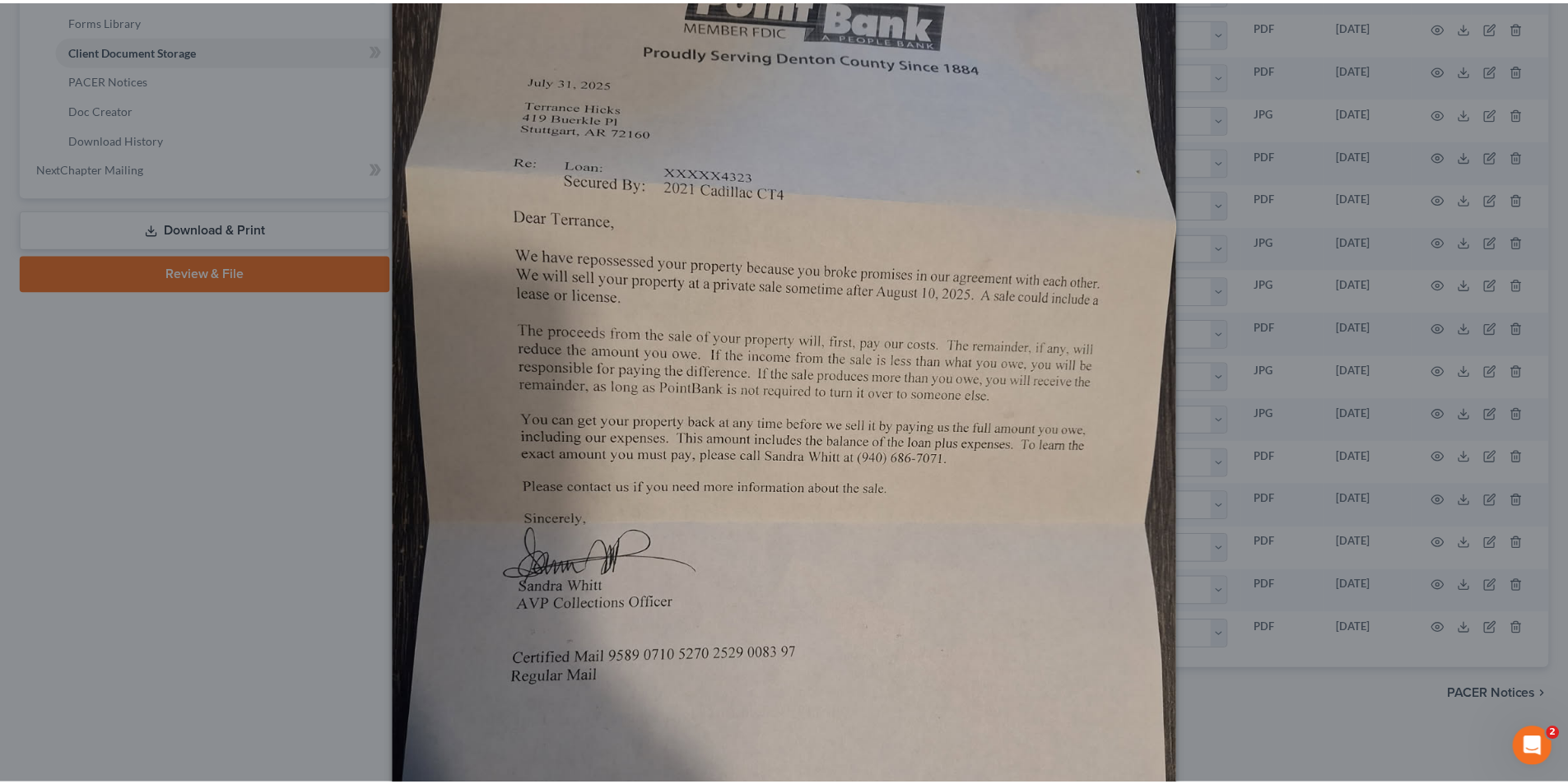
scroll to position [0, 0]
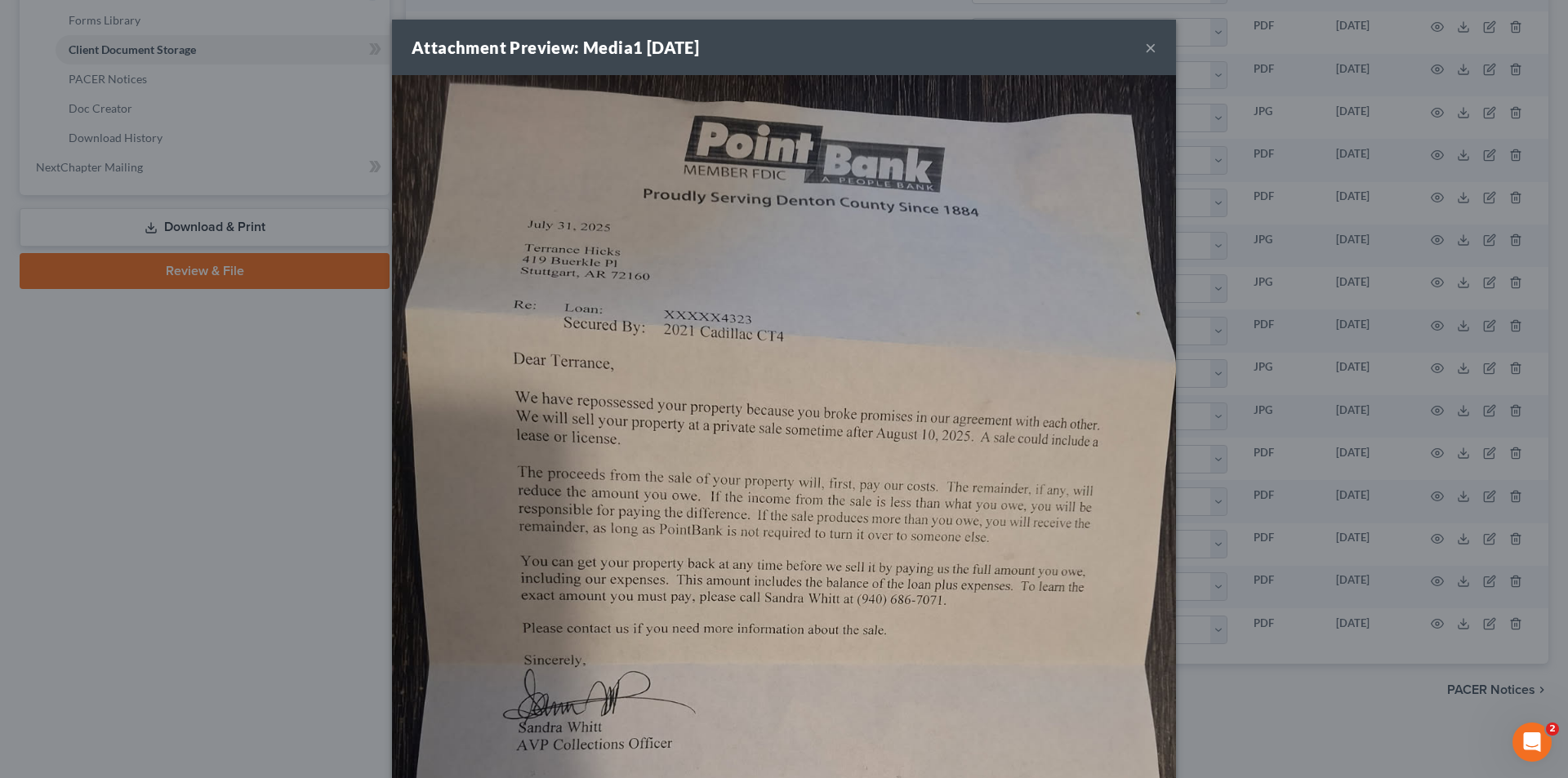
click at [283, 490] on div "Attachment Preview: Media1 08/07/2025 × Download" at bounding box center [784, 389] width 1568 height 778
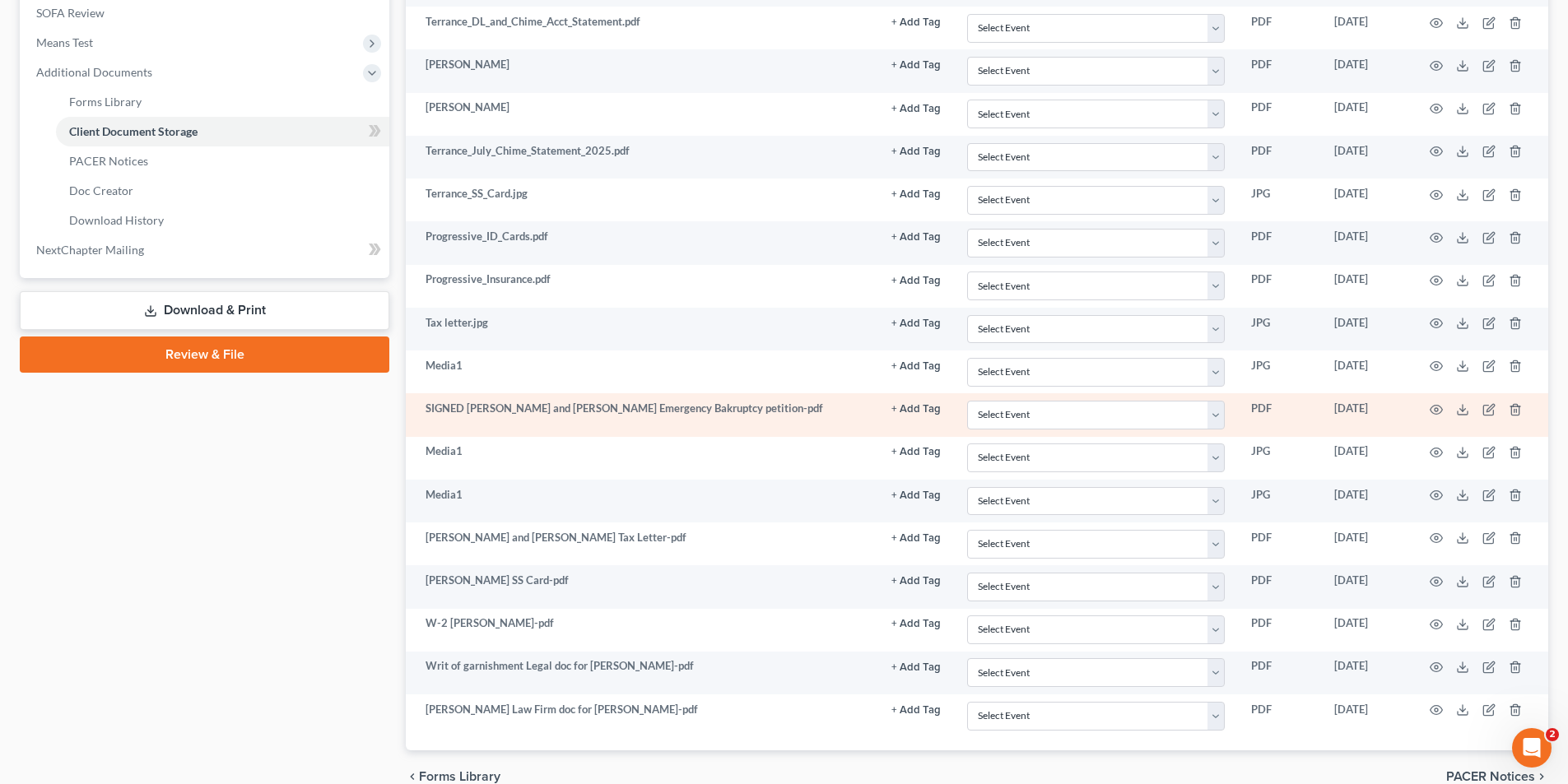
scroll to position [646, 0]
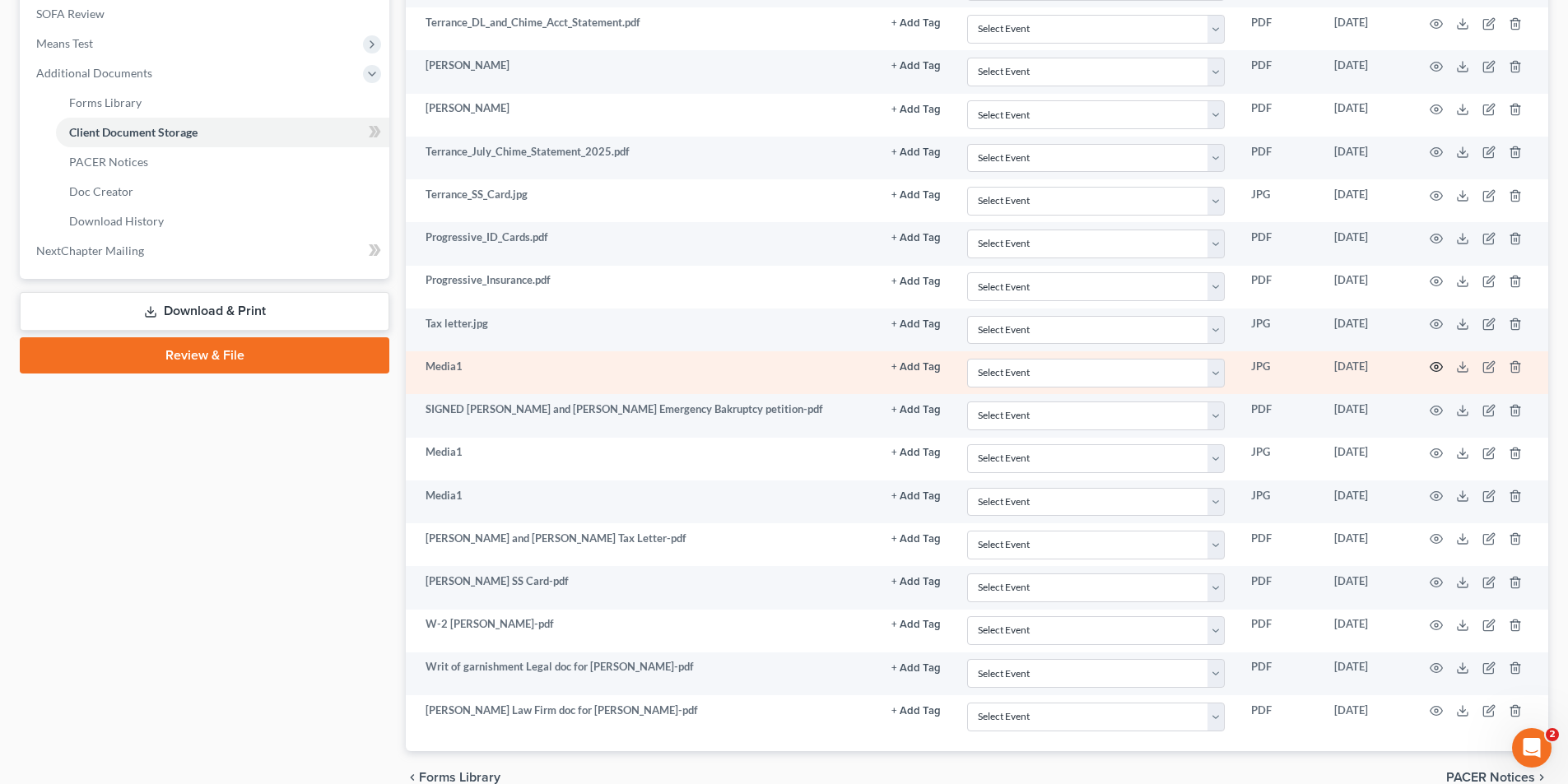
click at [1429, 367] on icon "button" at bounding box center [1436, 367] width 13 height 13
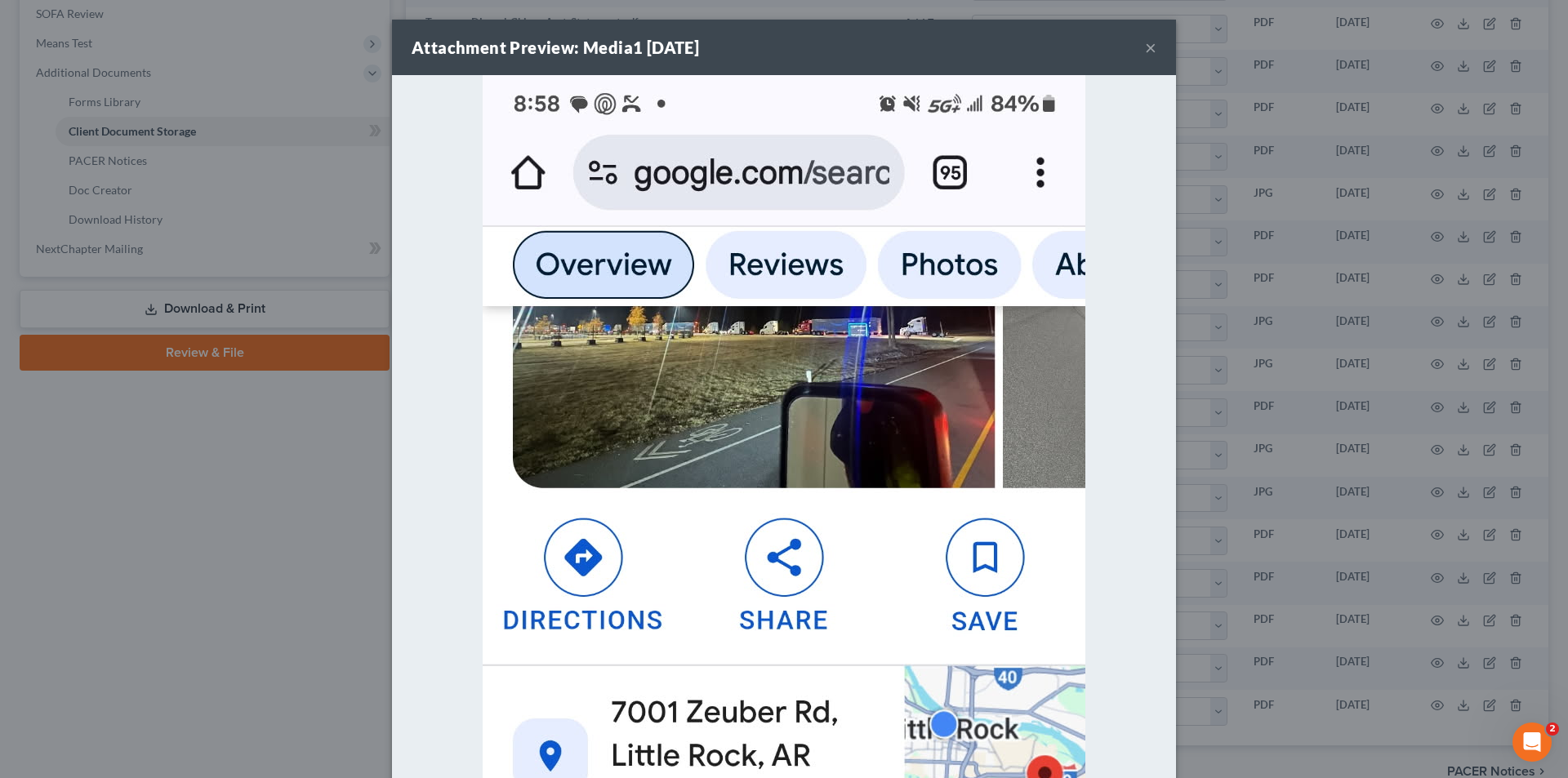
click at [1145, 39] on button "×" at bounding box center [1150, 47] width 11 height 20
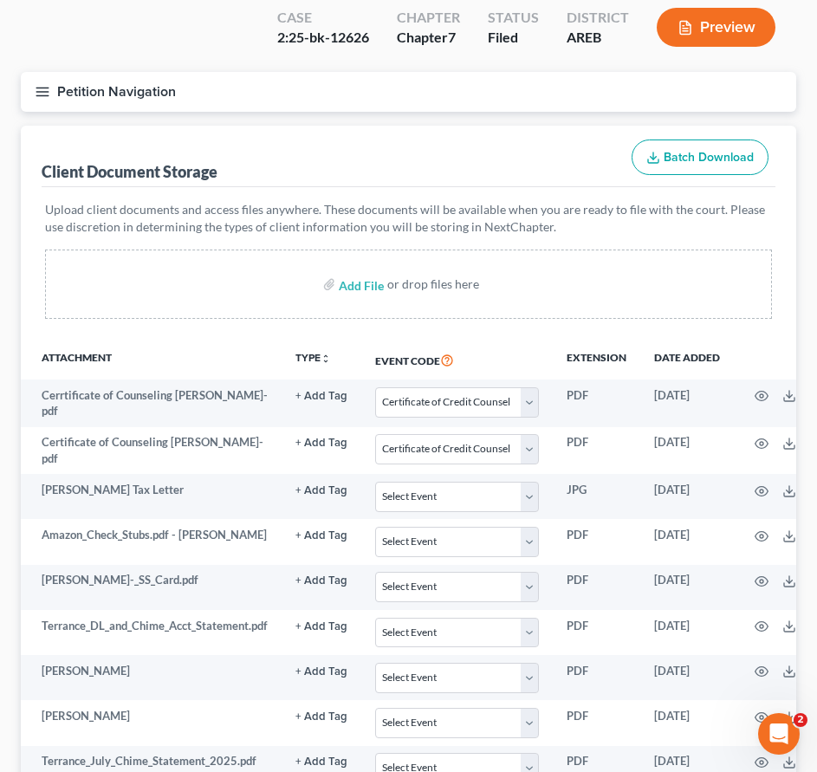
scroll to position [0, 0]
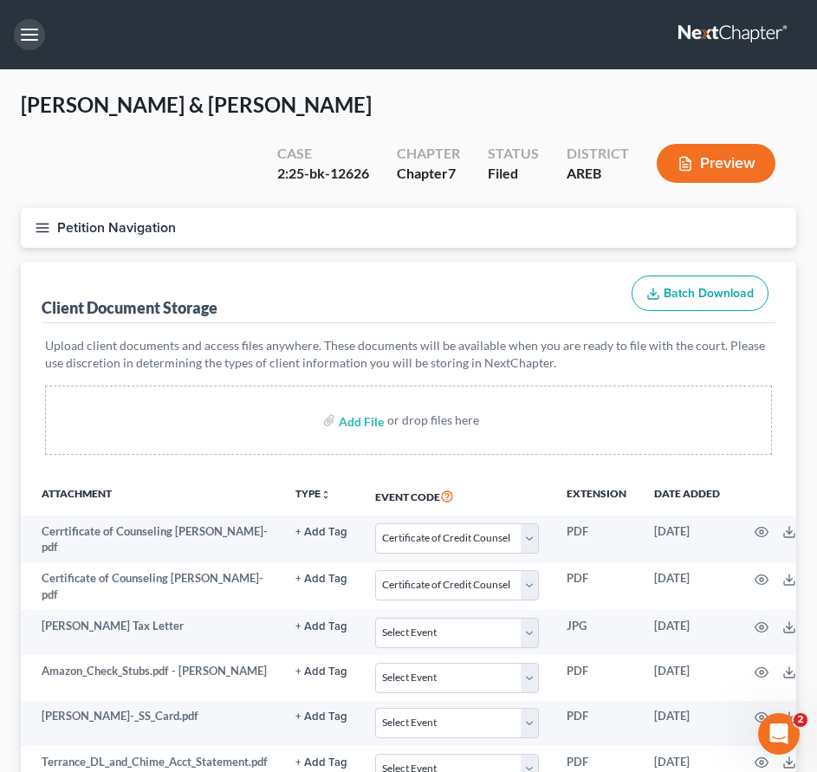
click at [27, 30] on button "button" at bounding box center [29, 34] width 31 height 31
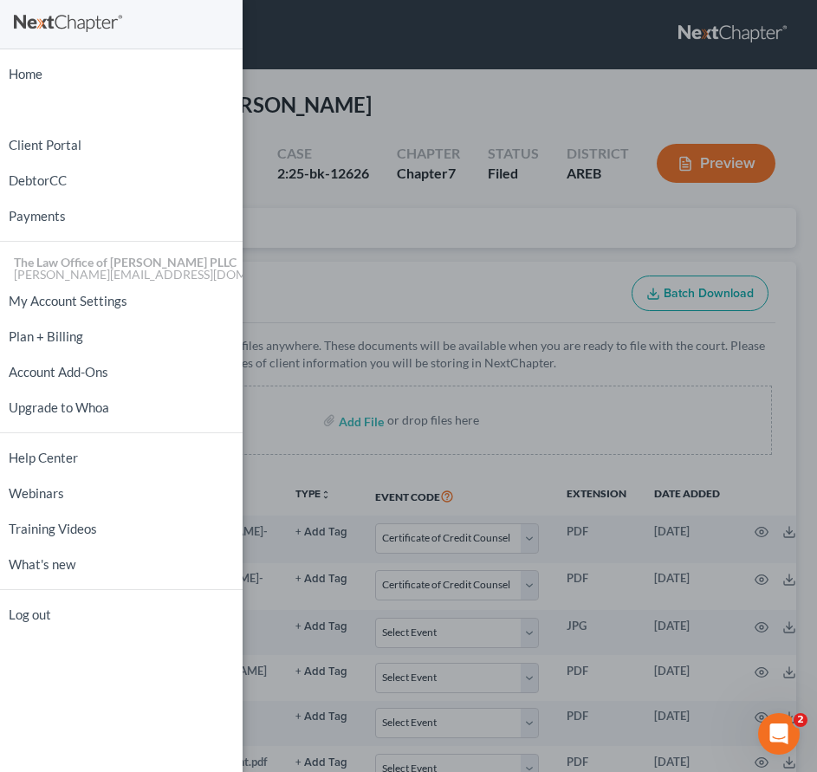
click at [28, 30] on link at bounding box center [121, 24] width 215 height 31
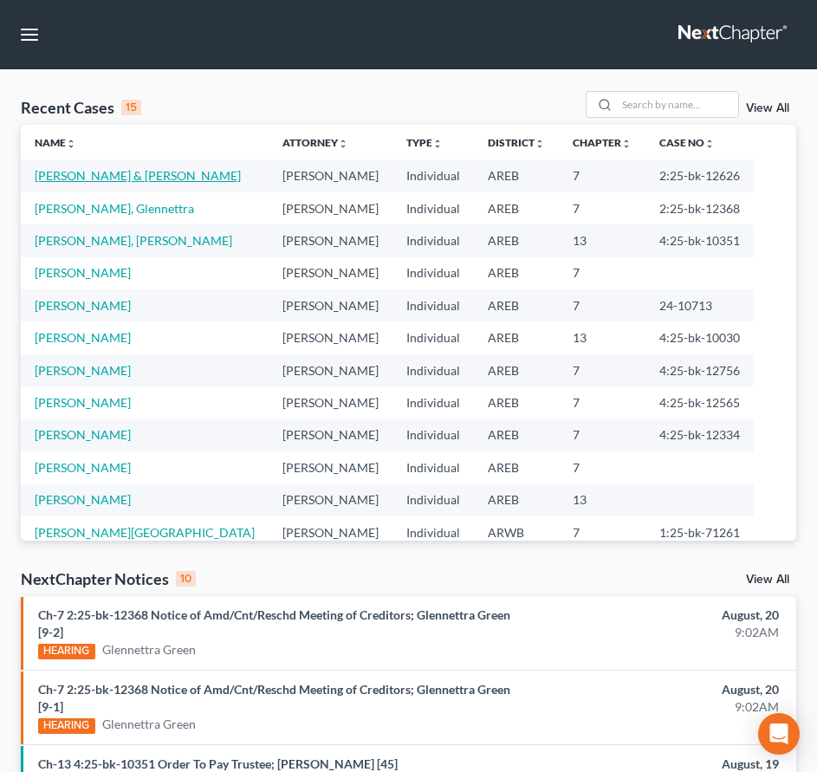
click at [115, 171] on link "[PERSON_NAME] & [PERSON_NAME]" at bounding box center [138, 175] width 206 height 15
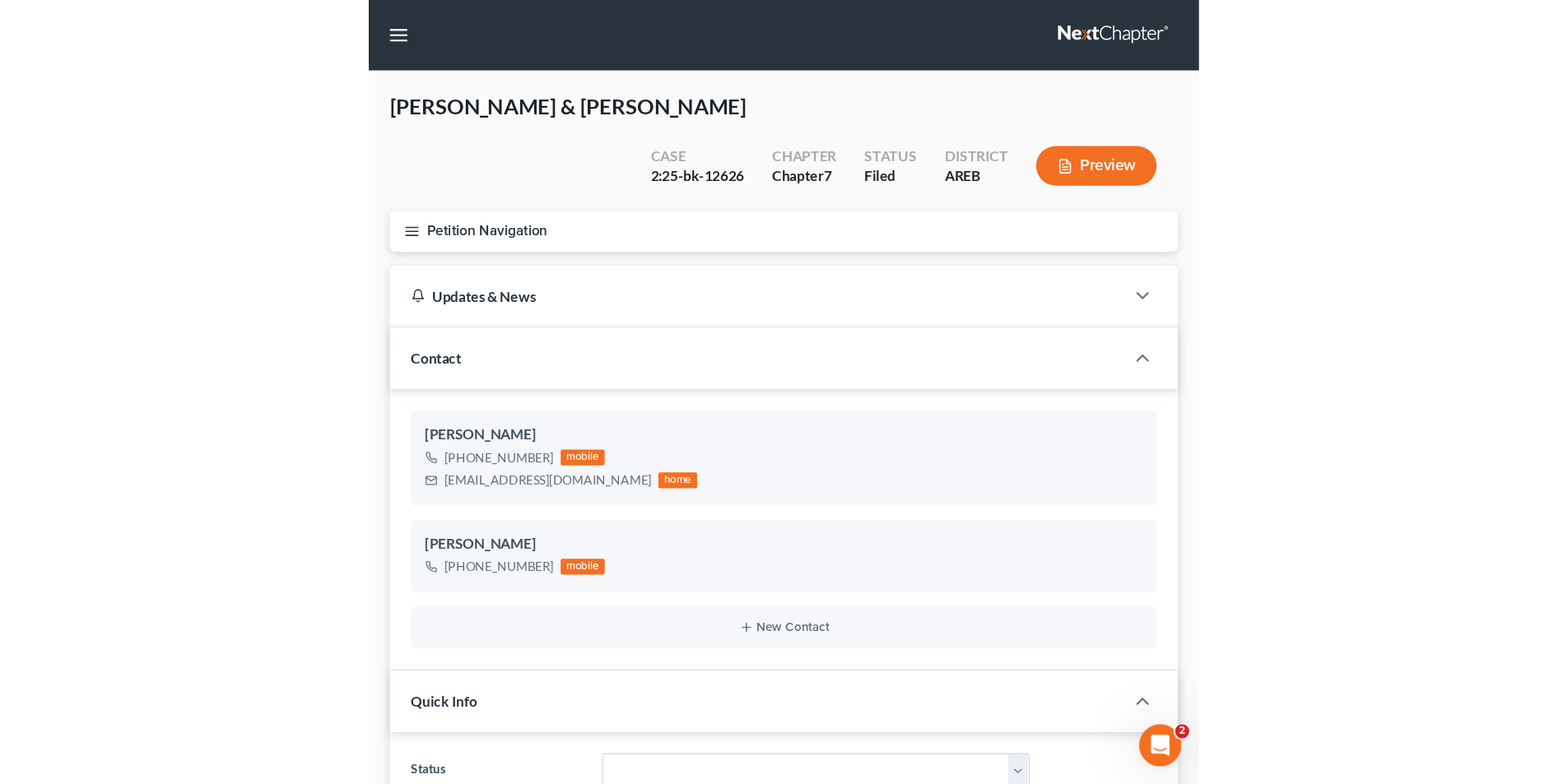
scroll to position [4947, 0]
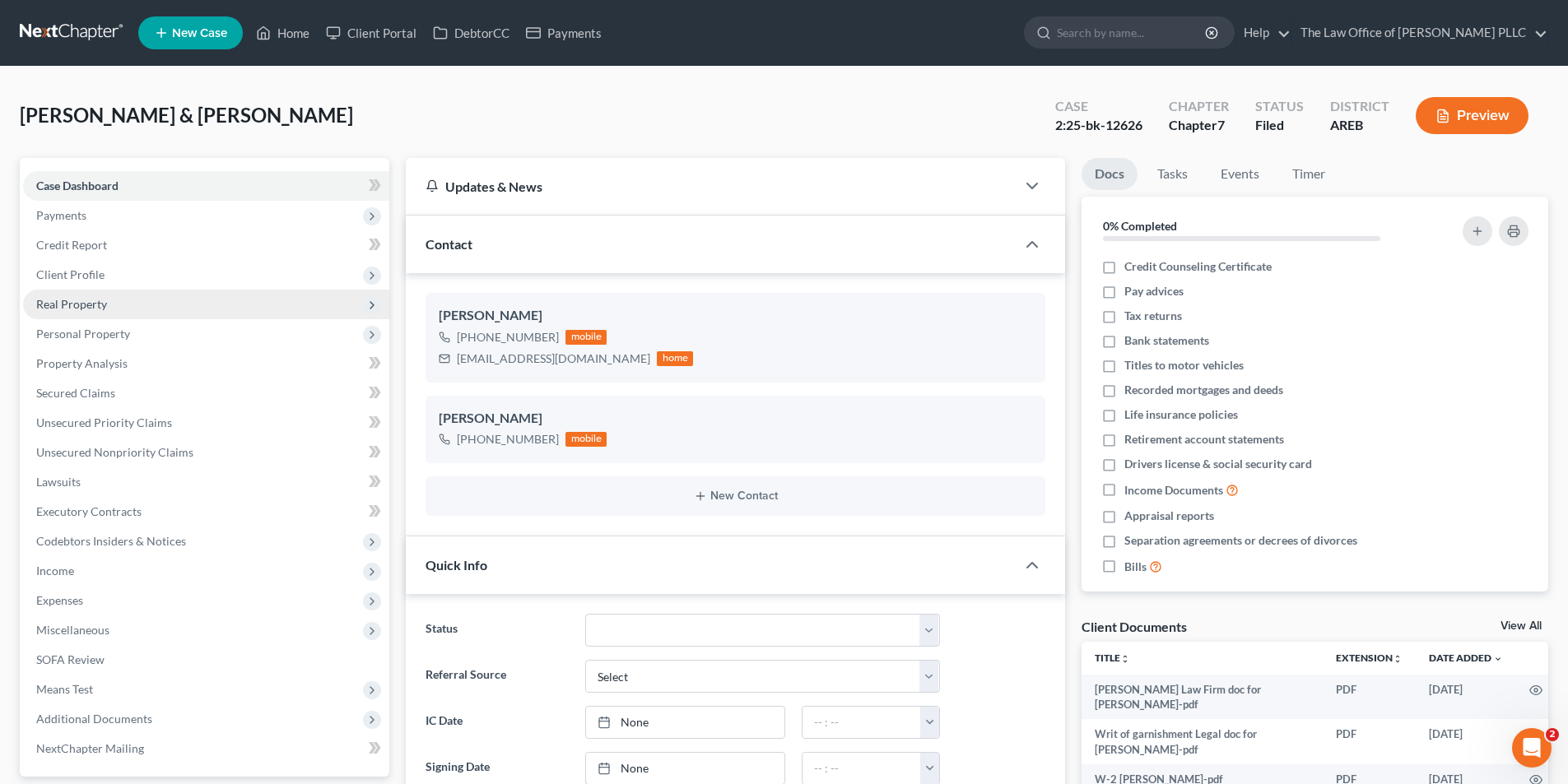
click at [93, 304] on span "Real Property" at bounding box center [71, 304] width 70 height 14
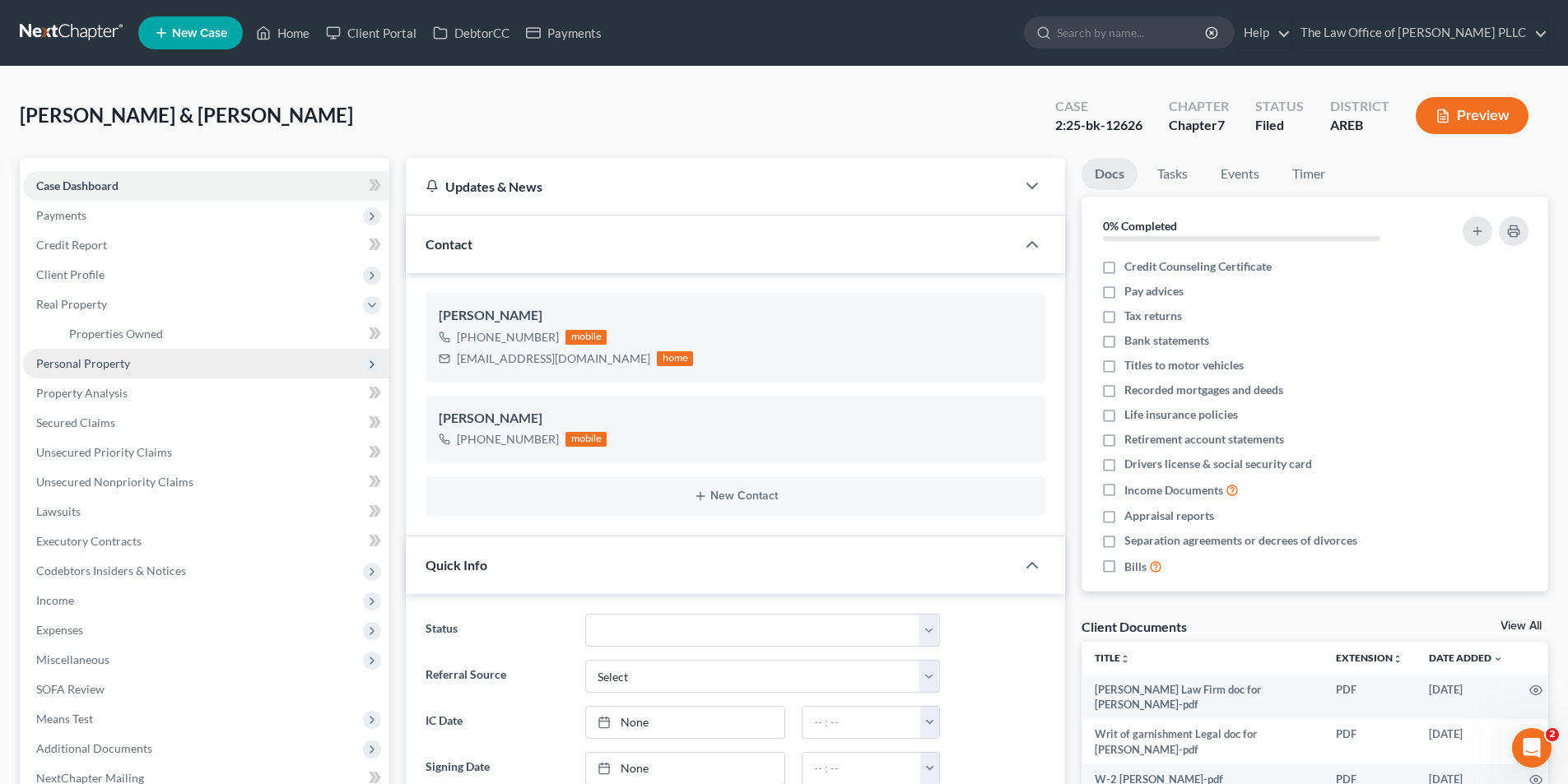
click at [82, 370] on span "Personal Property" at bounding box center [83, 363] width 94 height 14
click at [127, 362] on span "Vehicles Owned" at bounding box center [110, 363] width 83 height 14
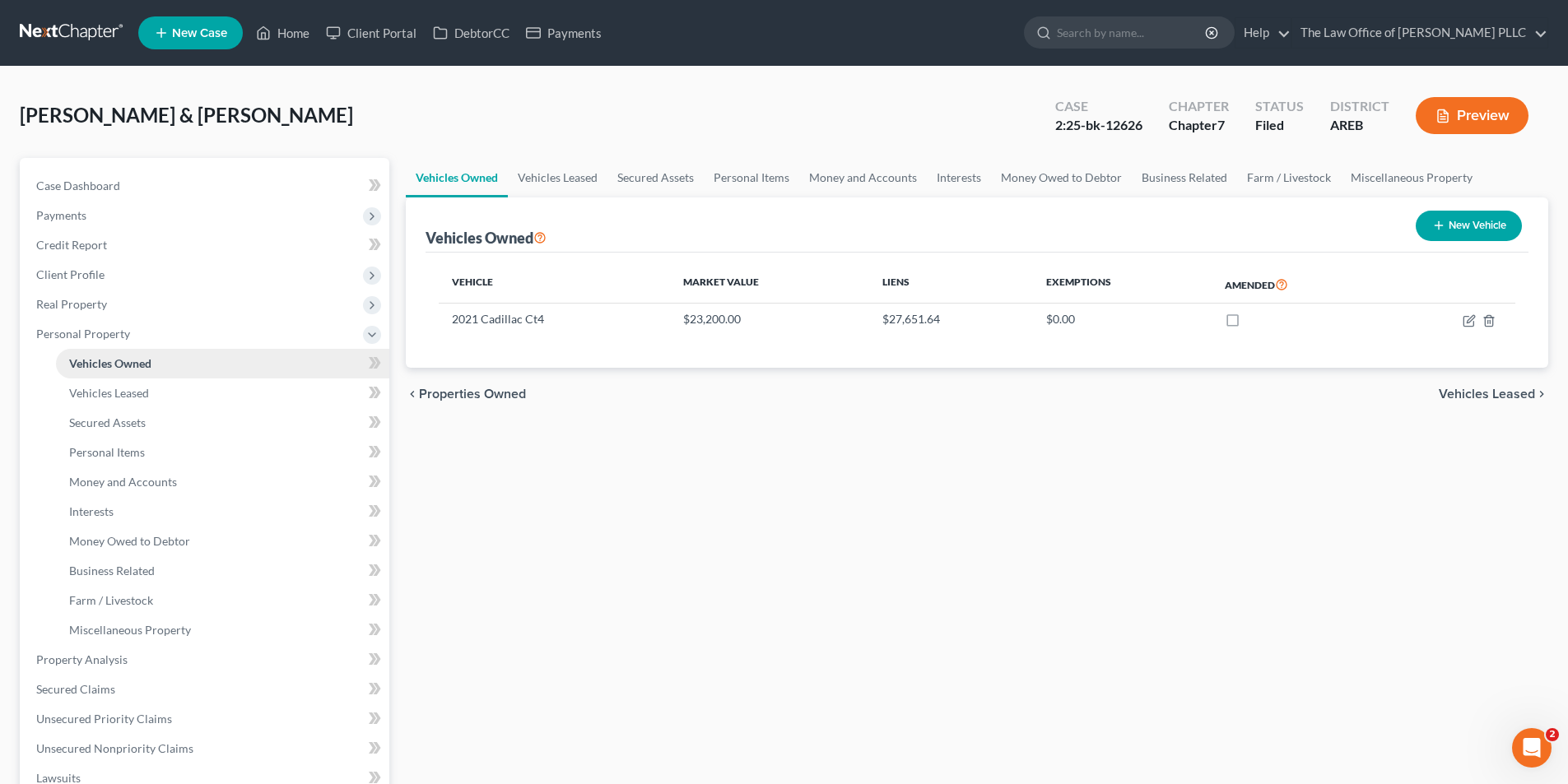
click at [149, 361] on span "Vehicles Owned" at bounding box center [110, 363] width 83 height 14
click at [379, 362] on icon at bounding box center [377, 363] width 8 height 11
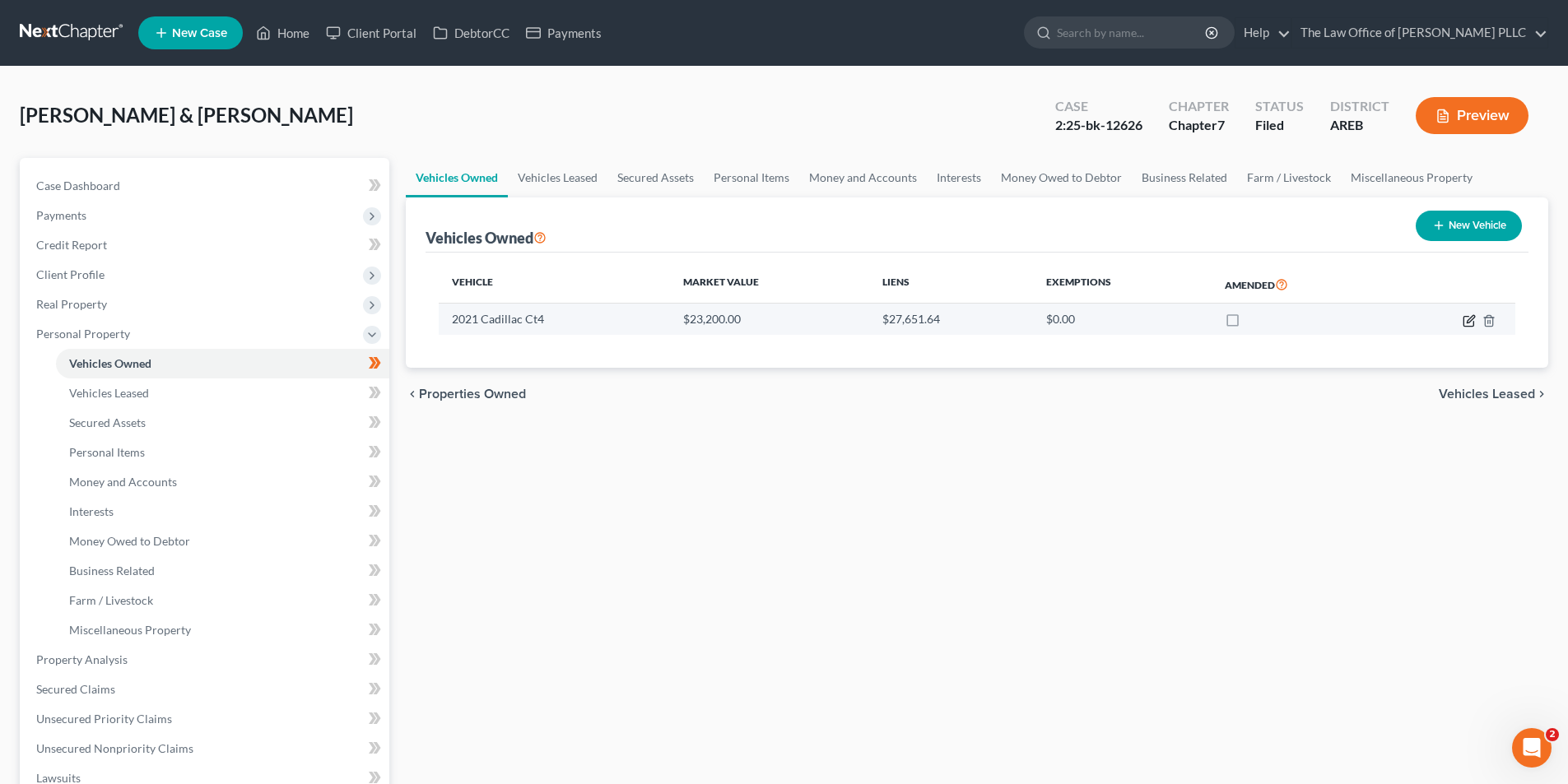
click at [788, 325] on icon "button" at bounding box center [1468, 321] width 10 height 10
select select "0"
select select "5"
select select "0"
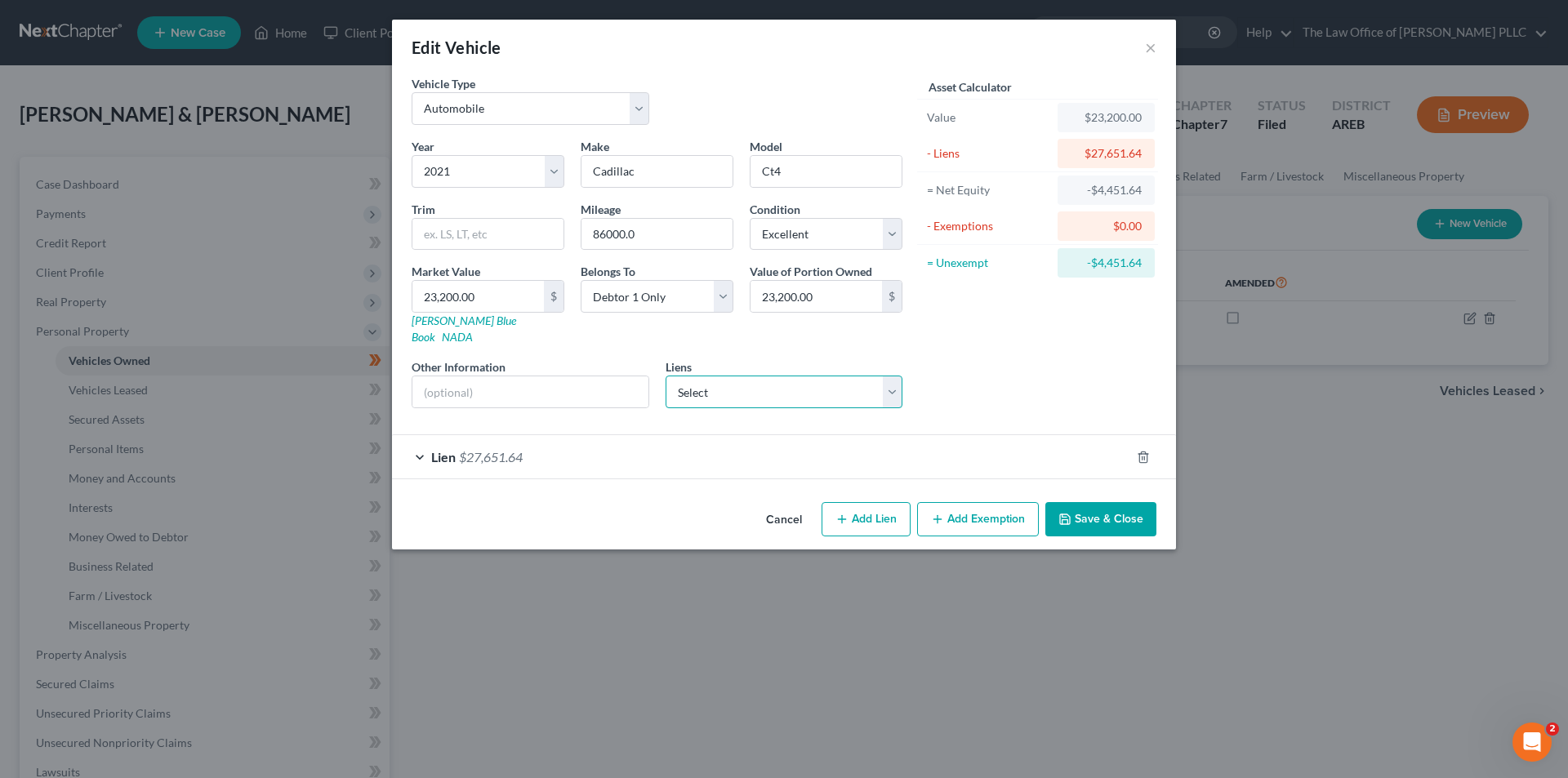
click at [782, 375] on select "Select Point Bank - $26,786.00 Capital One Auto Finan - $22,740.00 Chime Stride…" at bounding box center [784, 391] width 238 height 33
click at [782, 367] on div "Asset Calculator Value $23,200.00 - Liens $27,651.64 = Net Equity -$4,451.64 - …" at bounding box center [1037, 248] width 254 height 346
click at [782, 522] on div "Cancel Add Lien Add Lease Add Exemption Save & Close" at bounding box center [784, 522] width 784 height 54
click at [782, 503] on button "Save & Close" at bounding box center [1100, 520] width 111 height 34
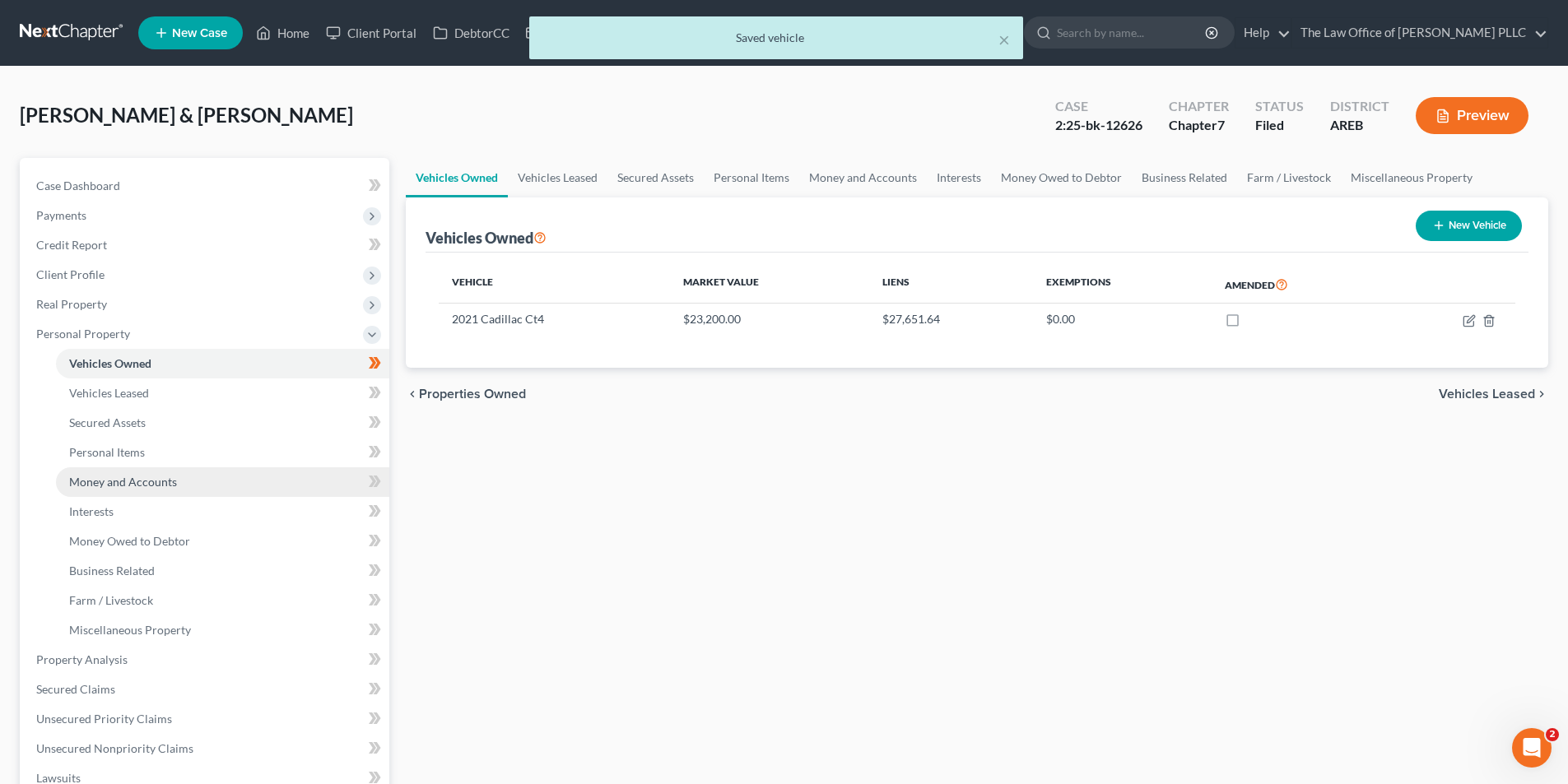
click at [102, 486] on span "Money and Accounts" at bounding box center [123, 482] width 107 height 14
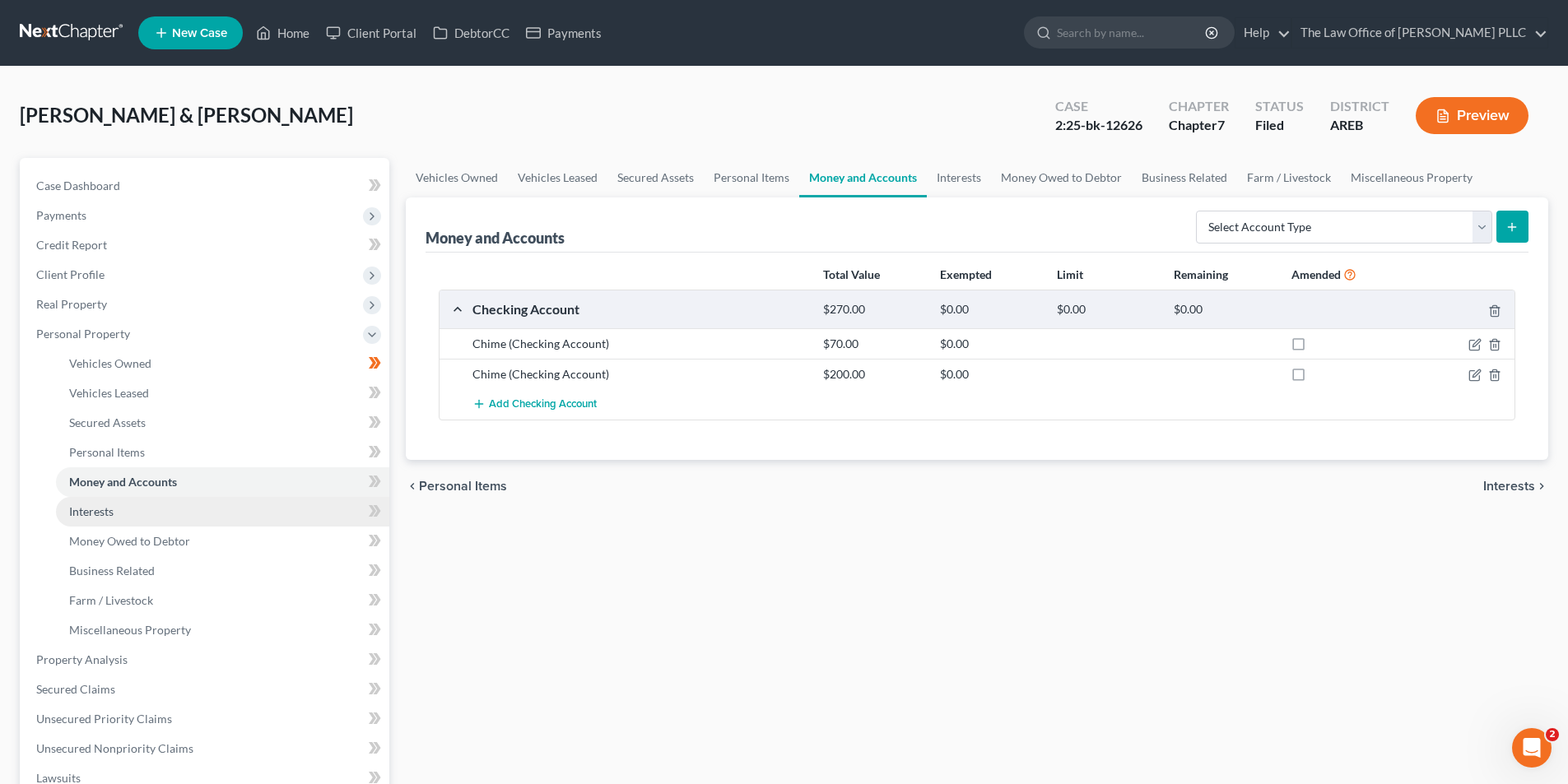
click at [101, 514] on span "Interests" at bounding box center [91, 511] width 45 height 14
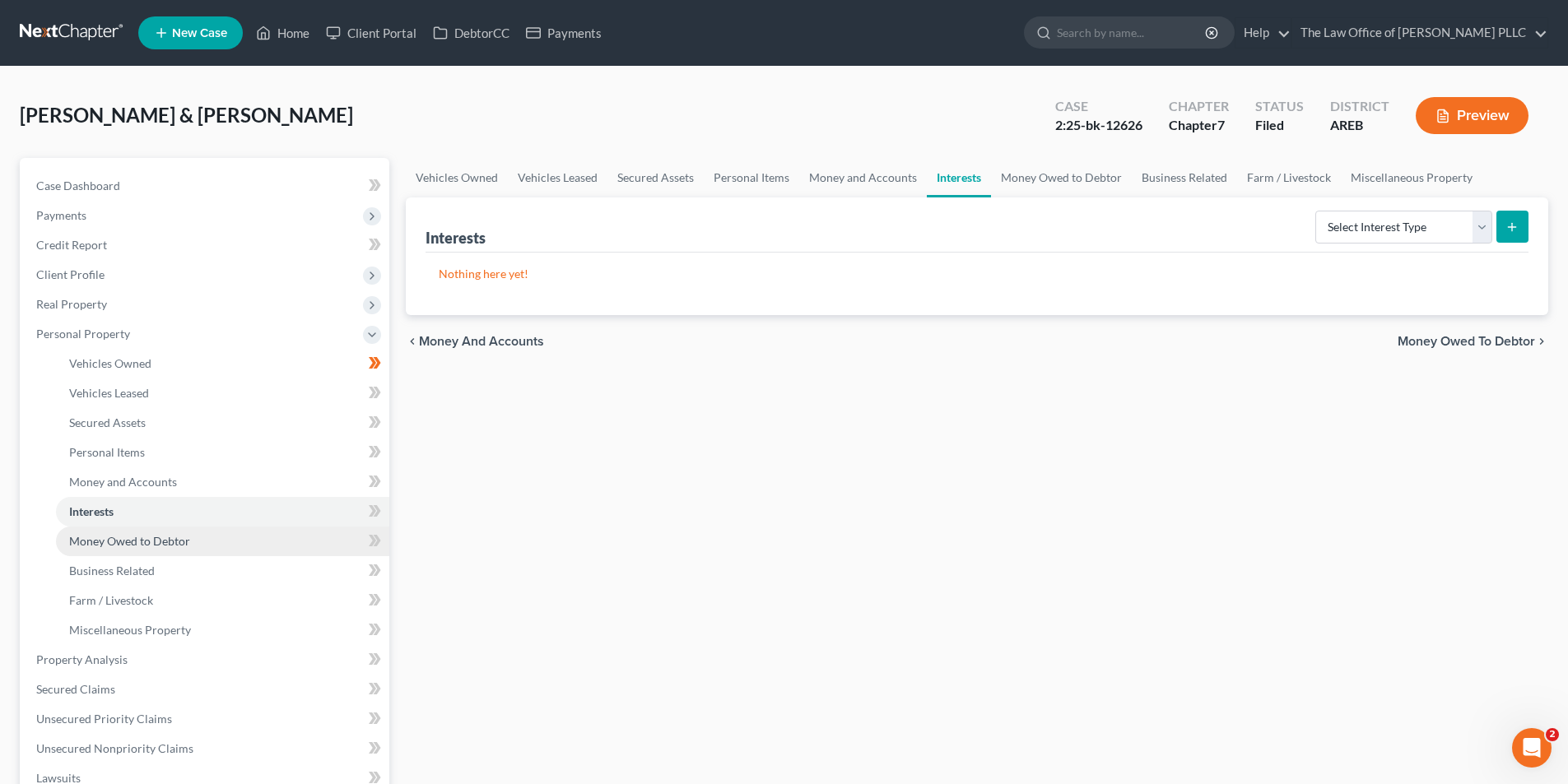
click at [107, 545] on span "Money Owed to Debtor" at bounding box center [129, 541] width 121 height 14
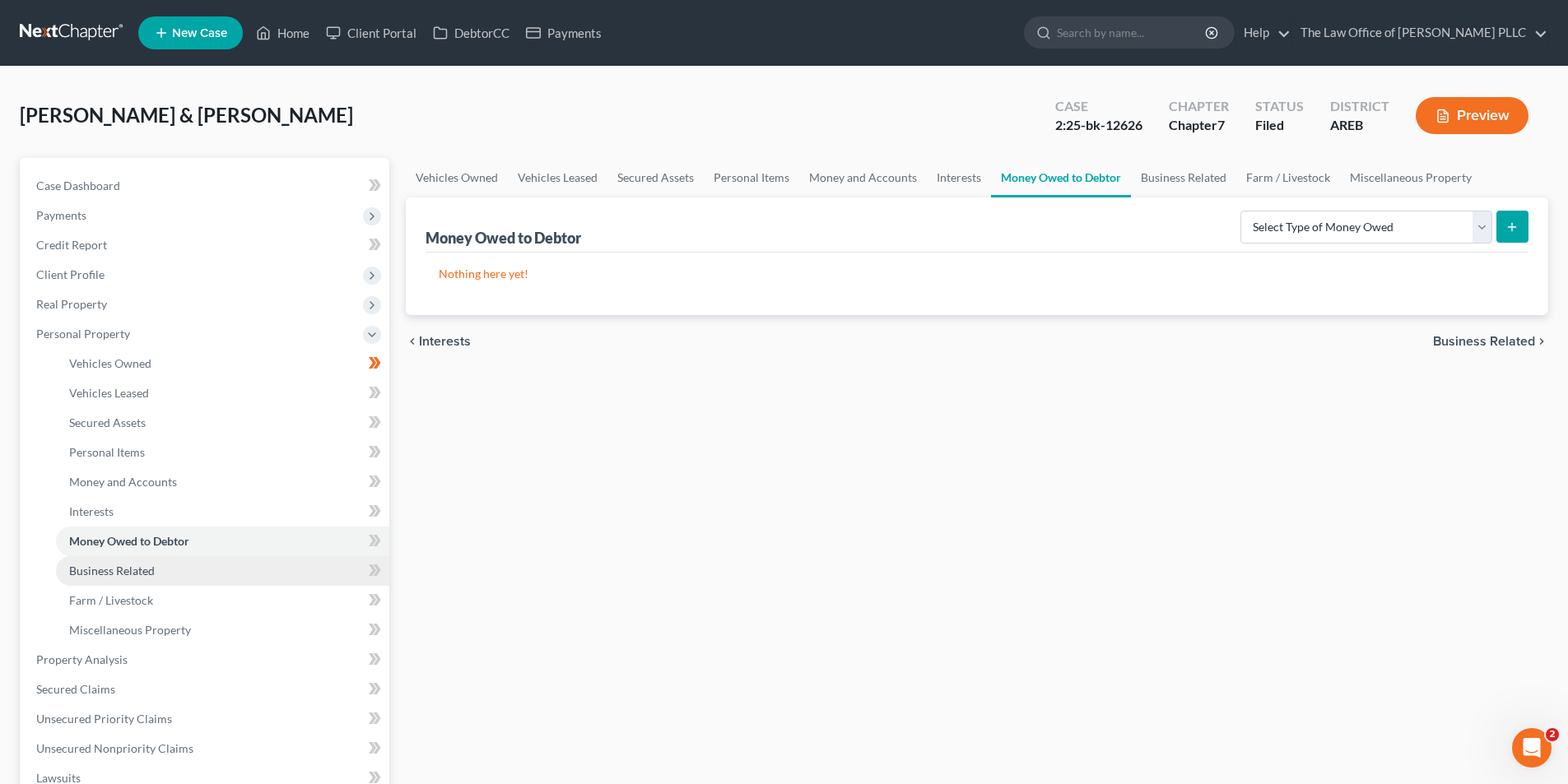
click at [120, 579] on link "Business Related" at bounding box center [222, 570] width 334 height 29
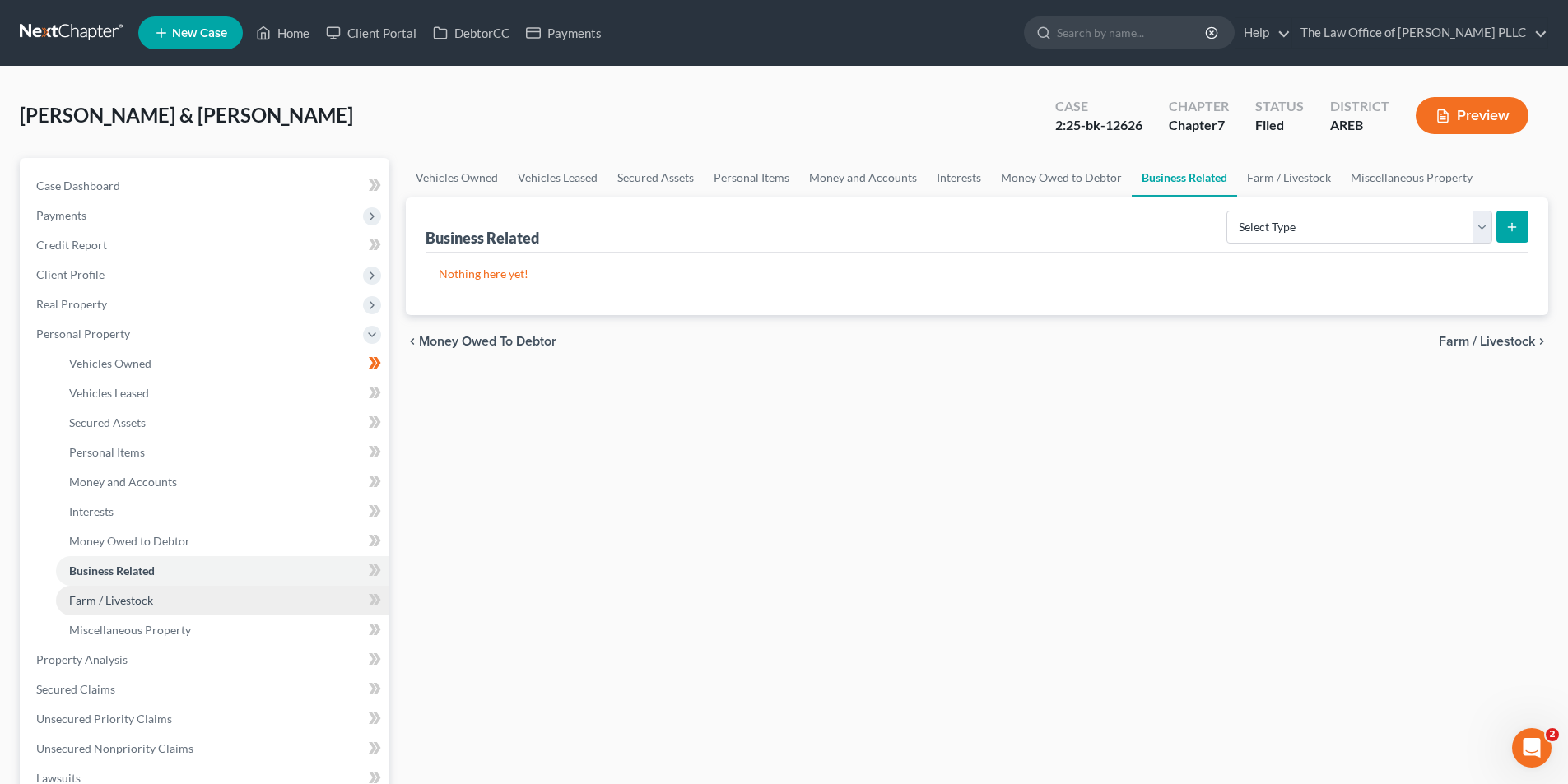
click at [125, 605] on span "Farm / Livestock" at bounding box center [111, 600] width 84 height 14
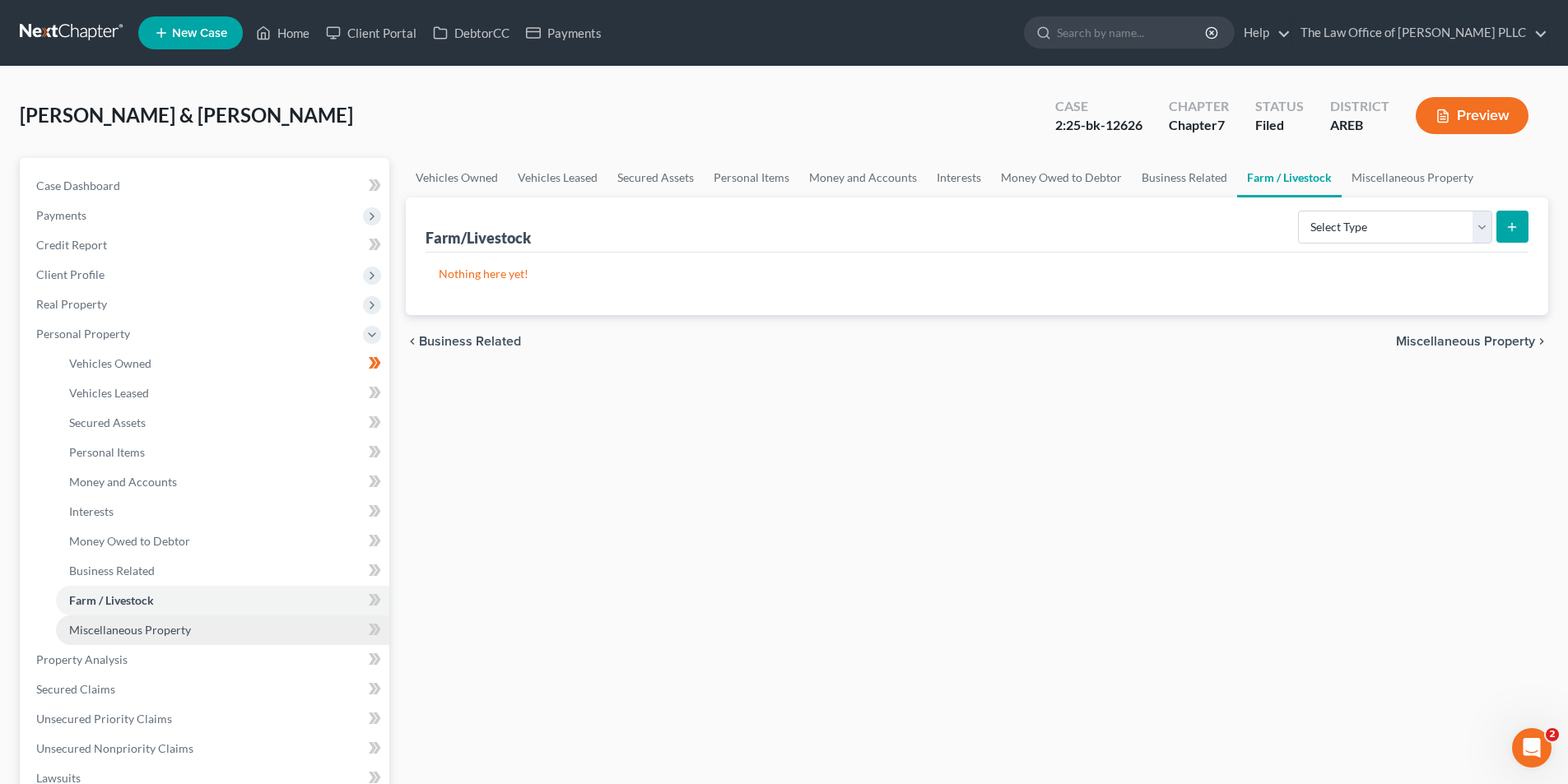
click at [125, 633] on span "Miscellaneous Property" at bounding box center [130, 630] width 122 height 14
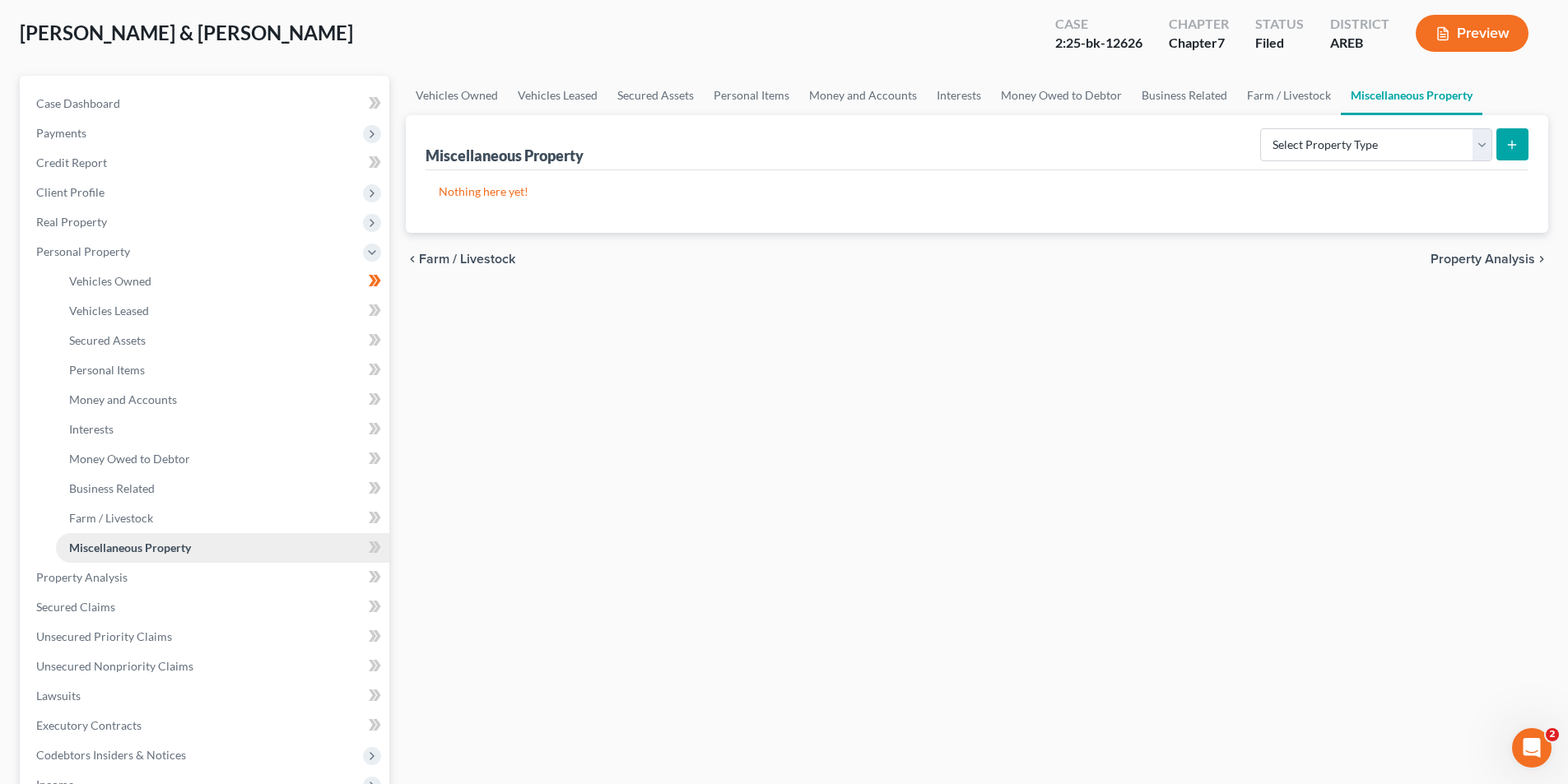
scroll to position [164, 0]
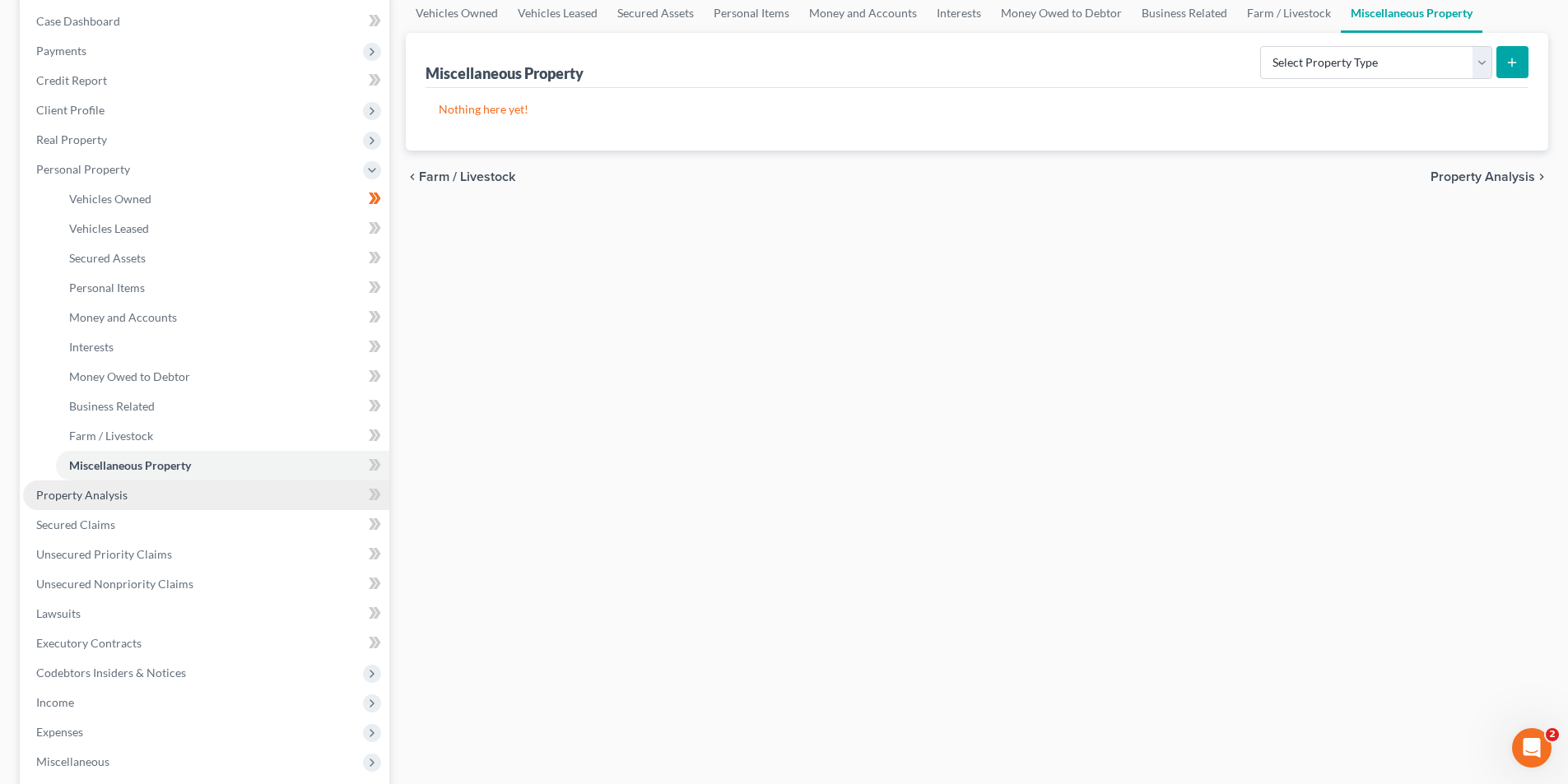
click at [86, 490] on span "Property Analysis" at bounding box center [82, 495] width 91 height 14
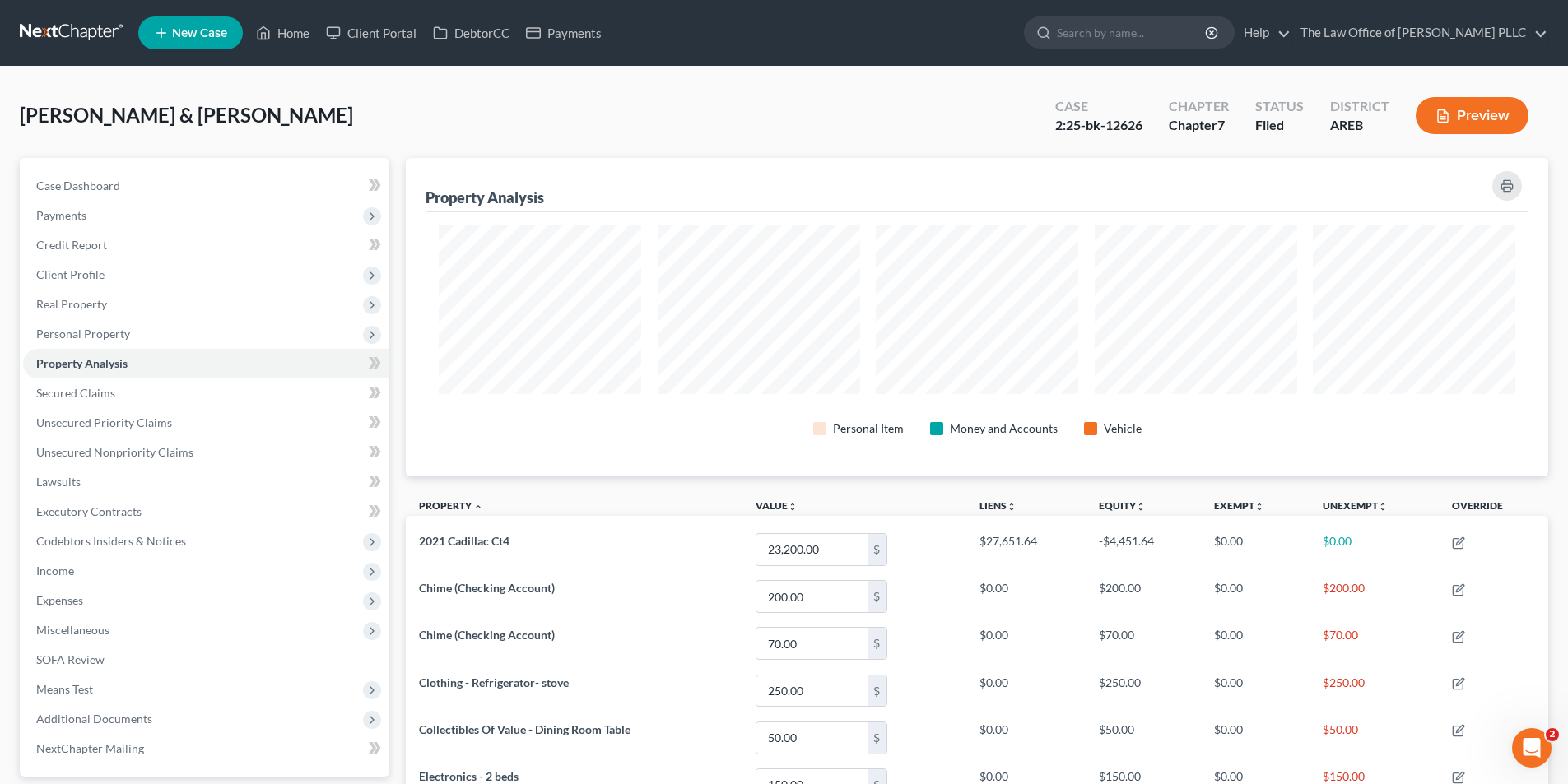
scroll to position [83, 0]
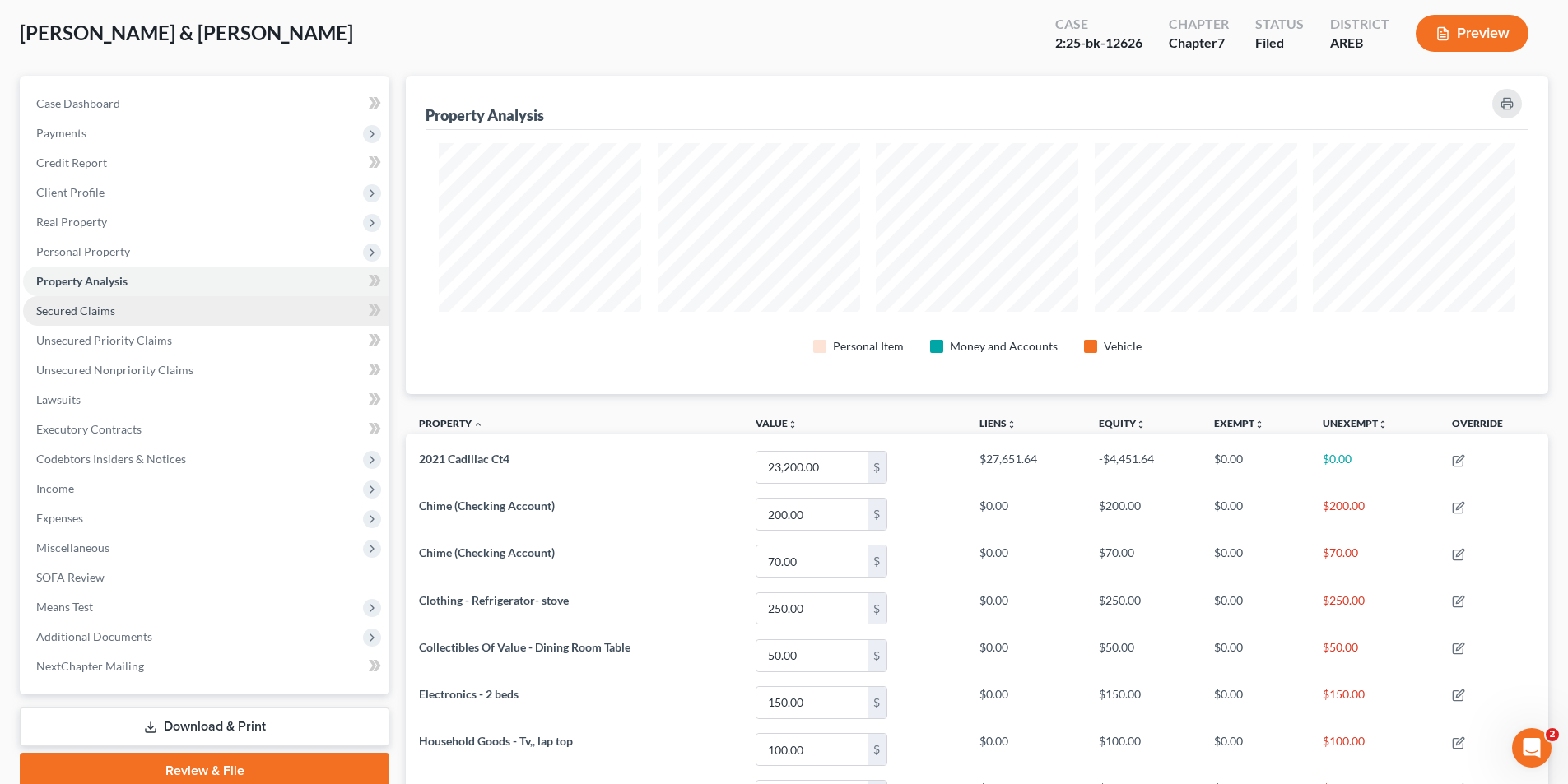
click at [93, 313] on span "Secured Claims" at bounding box center [75, 311] width 79 height 14
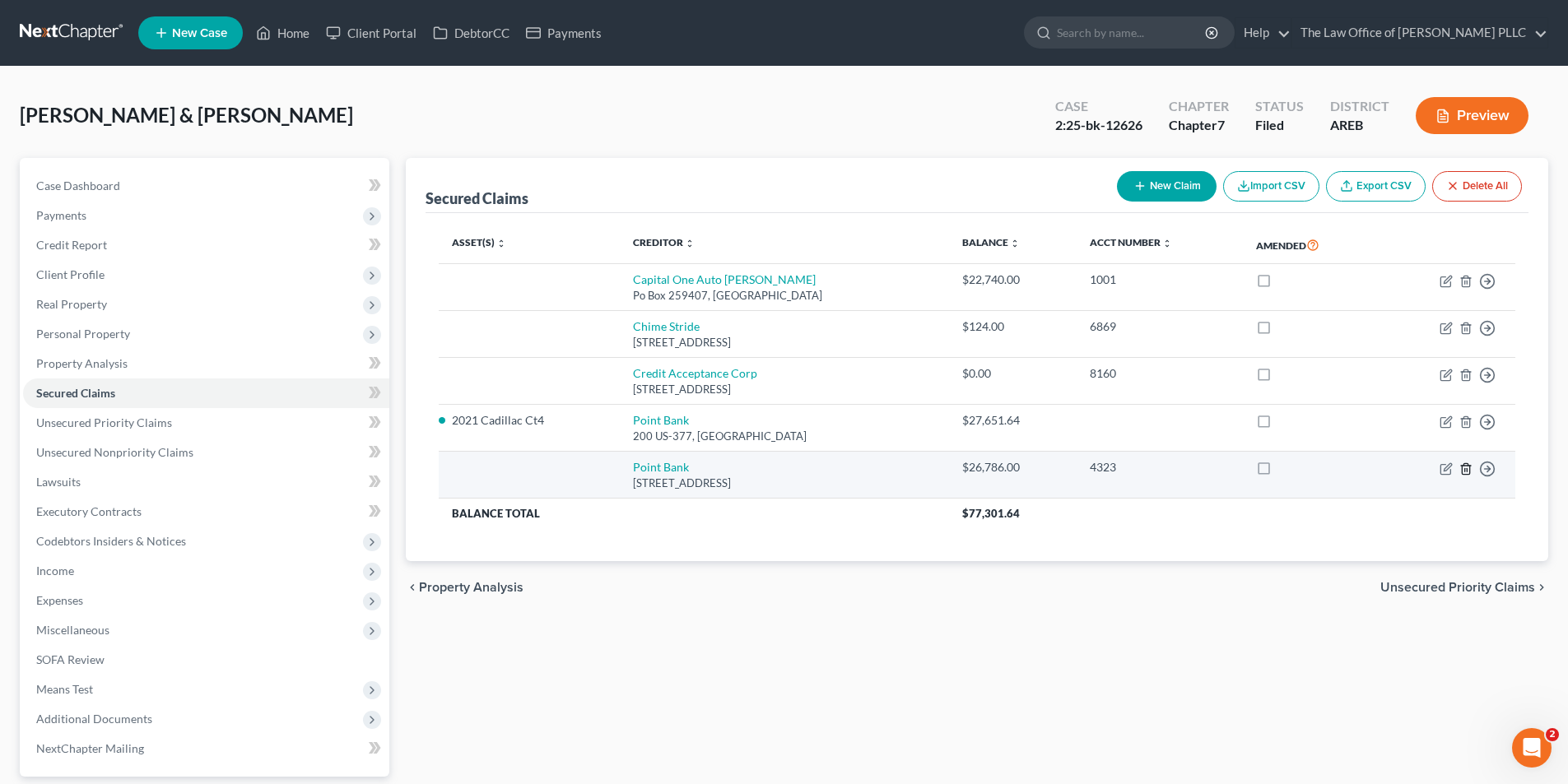
click at [788, 471] on icon "button" at bounding box center [1465, 468] width 8 height 10
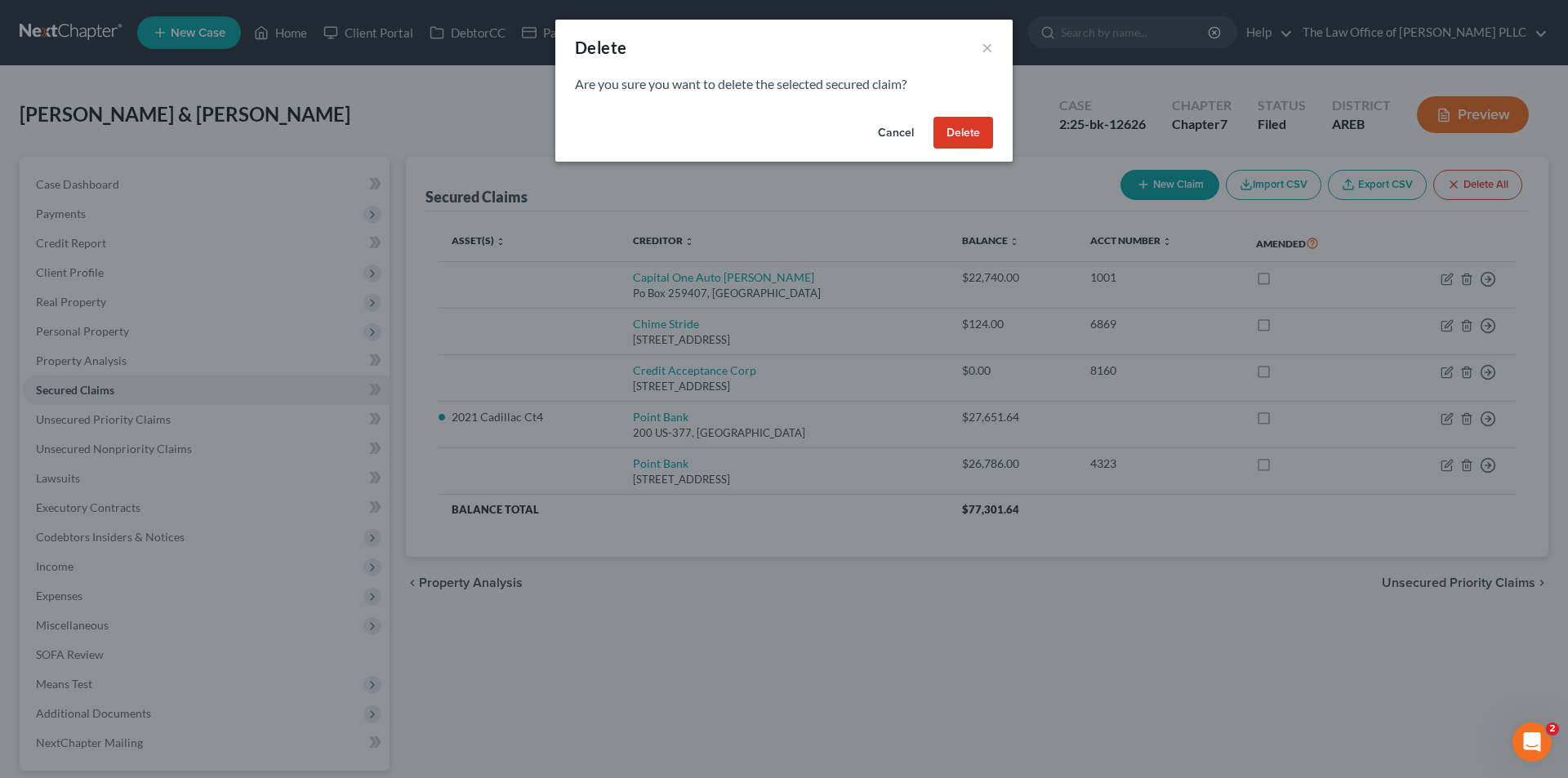
click at [782, 133] on button "Delete" at bounding box center [963, 133] width 59 height 33
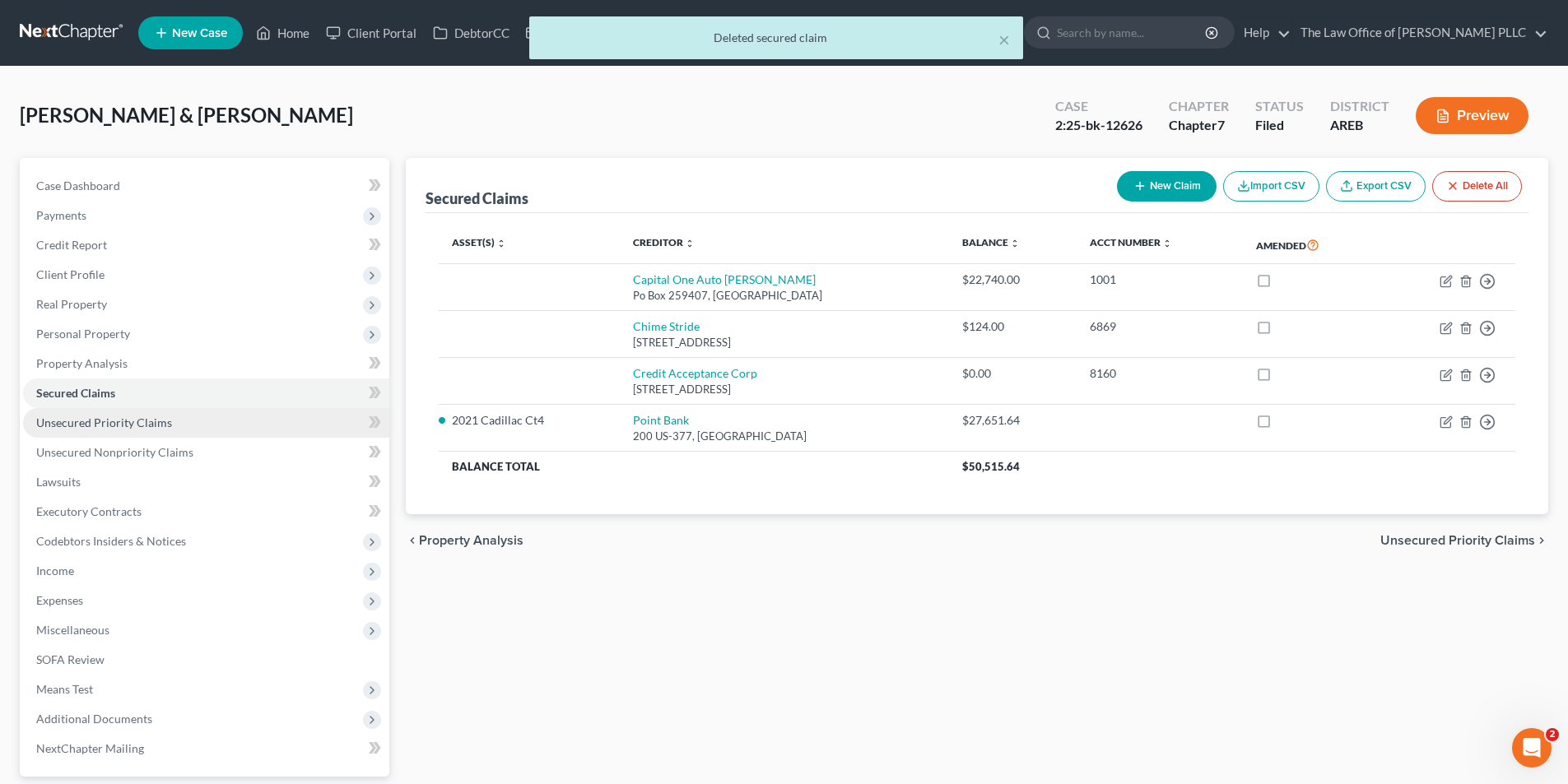
click at [104, 427] on span "Unsecured Priority Claims" at bounding box center [104, 422] width 136 height 14
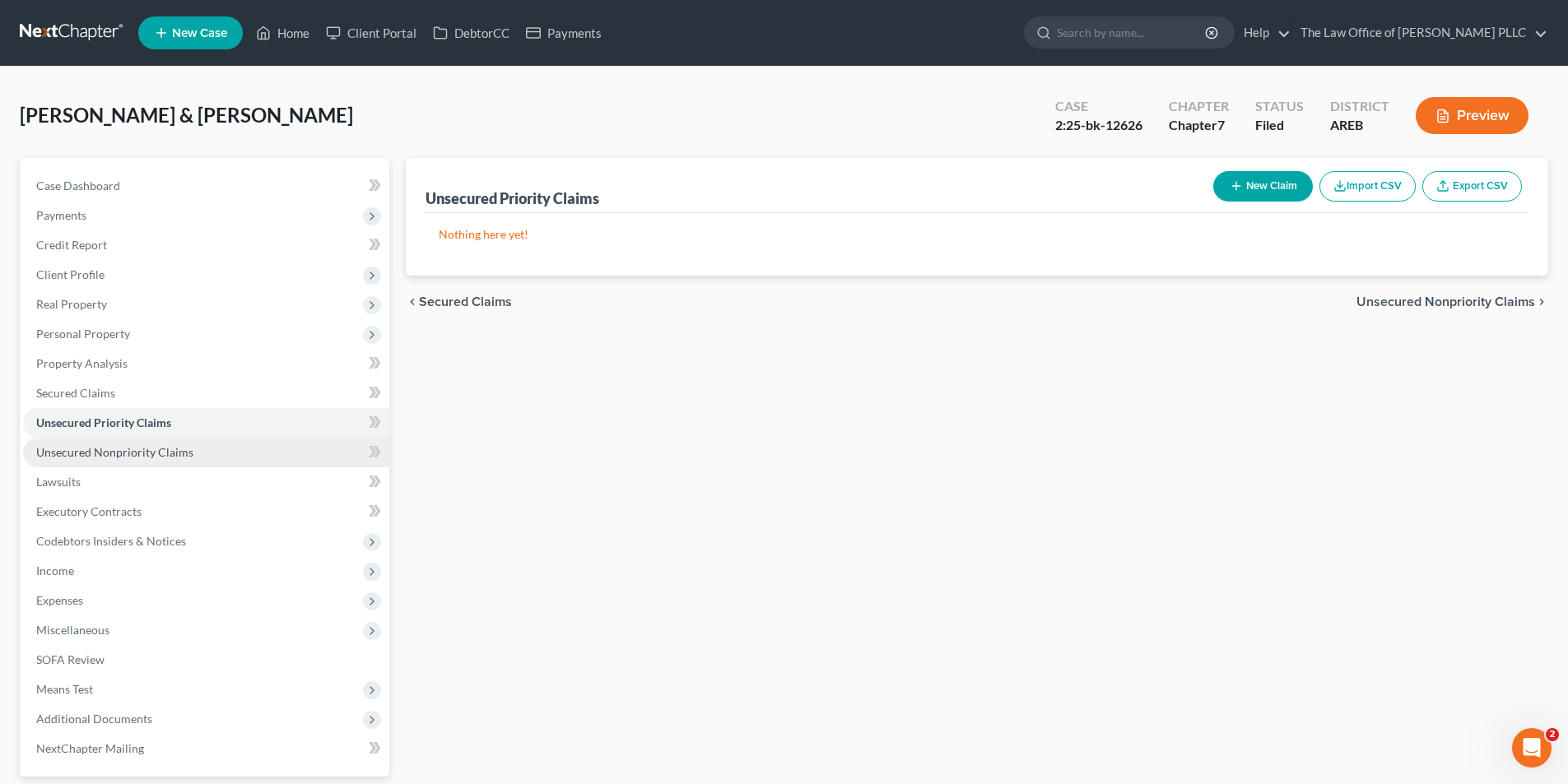
click at [110, 446] on span "Unsecured Nonpriority Claims" at bounding box center [114, 451] width 157 height 14
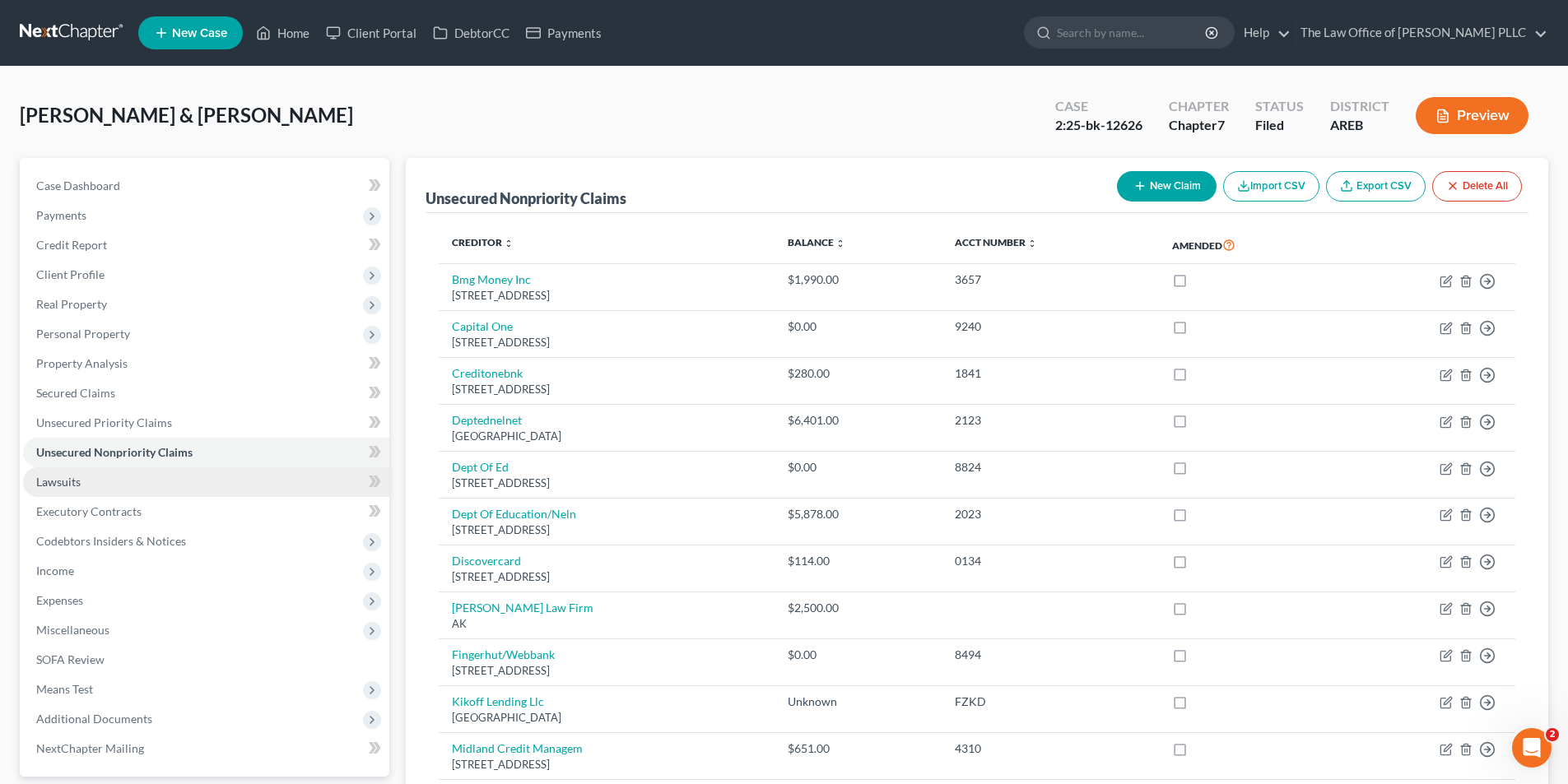
click at [64, 486] on span "Lawsuits" at bounding box center [58, 482] width 45 height 14
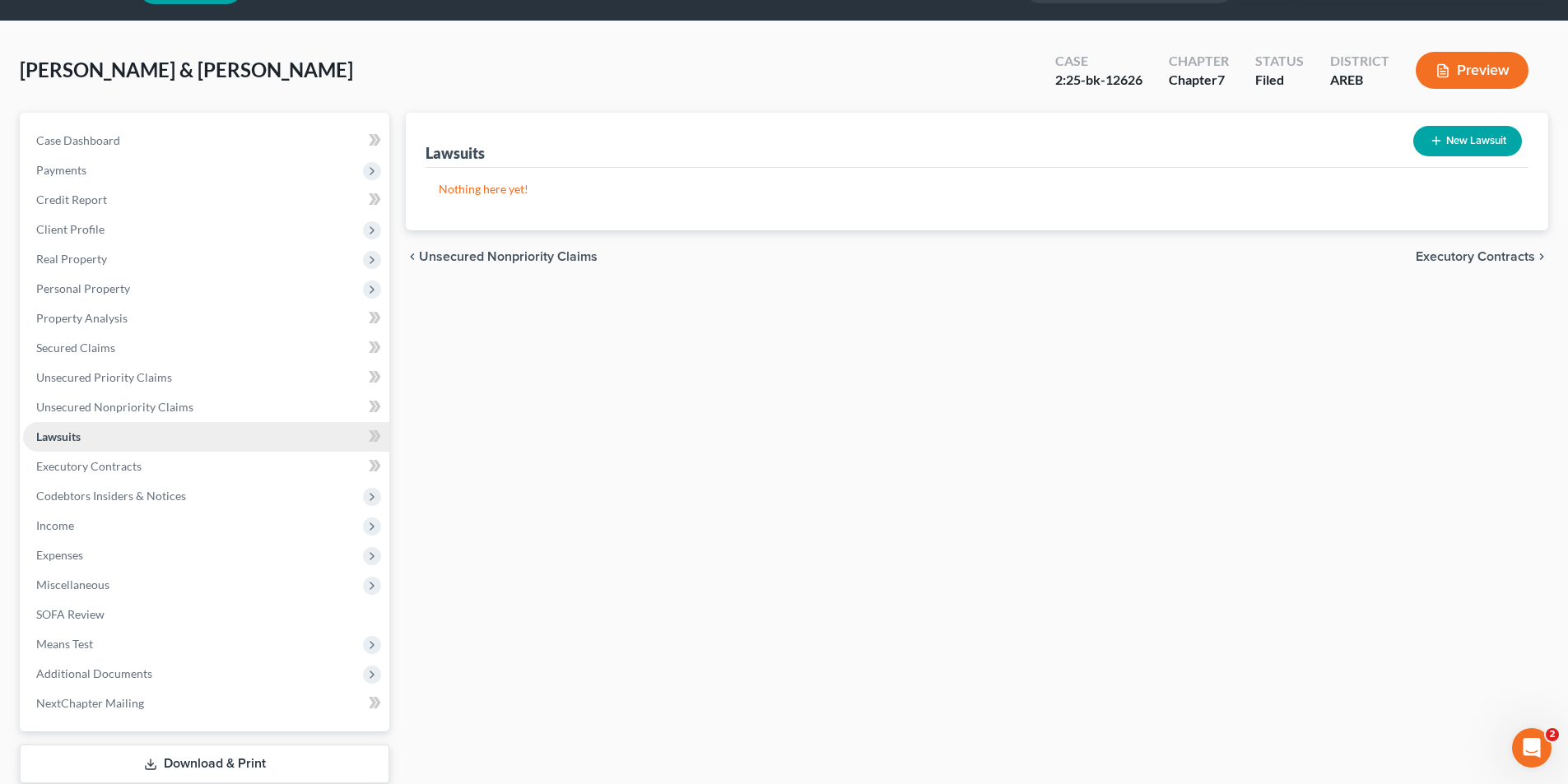
scroll to position [83, 0]
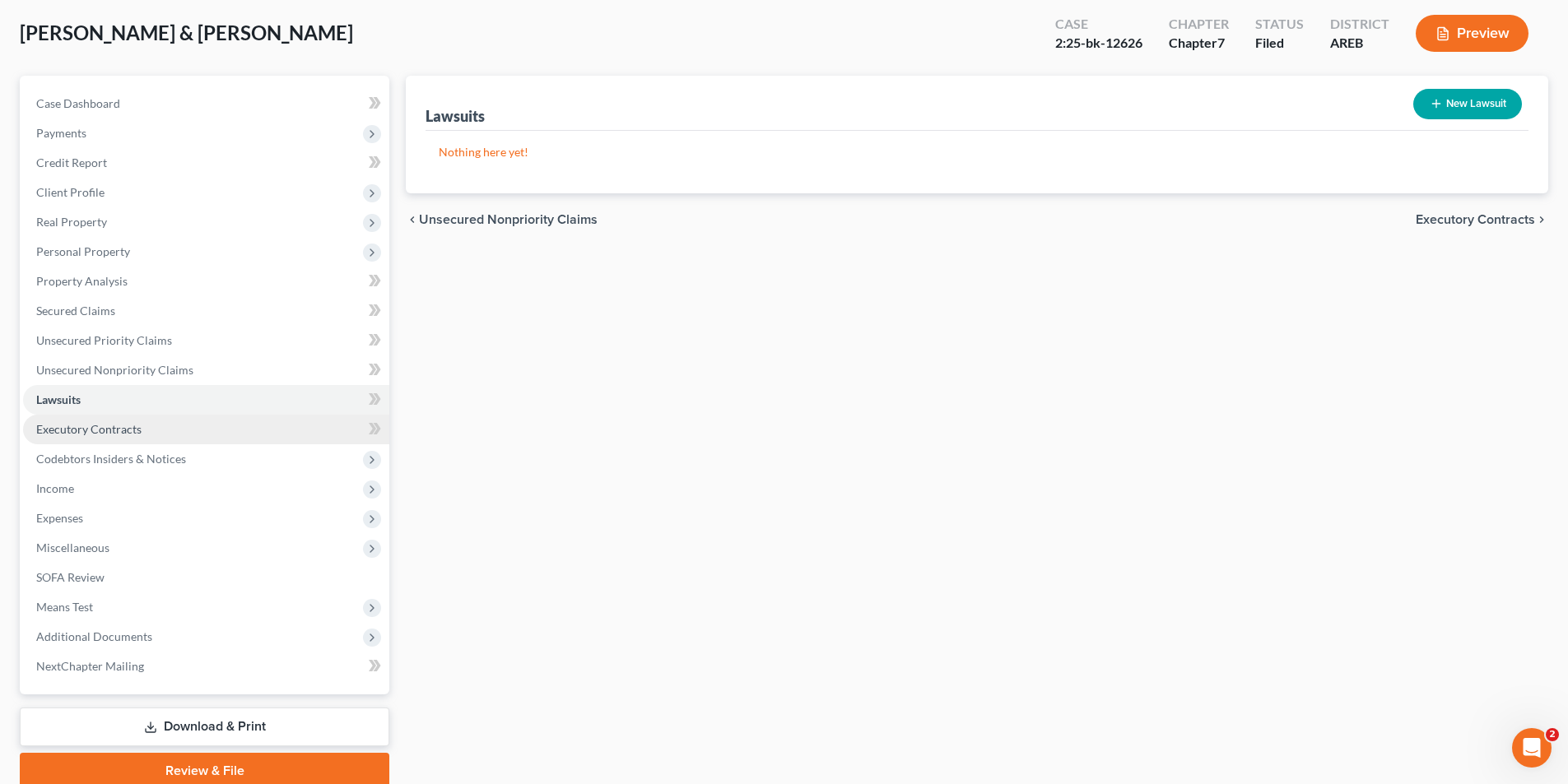
click at [66, 431] on span "Executory Contracts" at bounding box center [88, 429] width 105 height 14
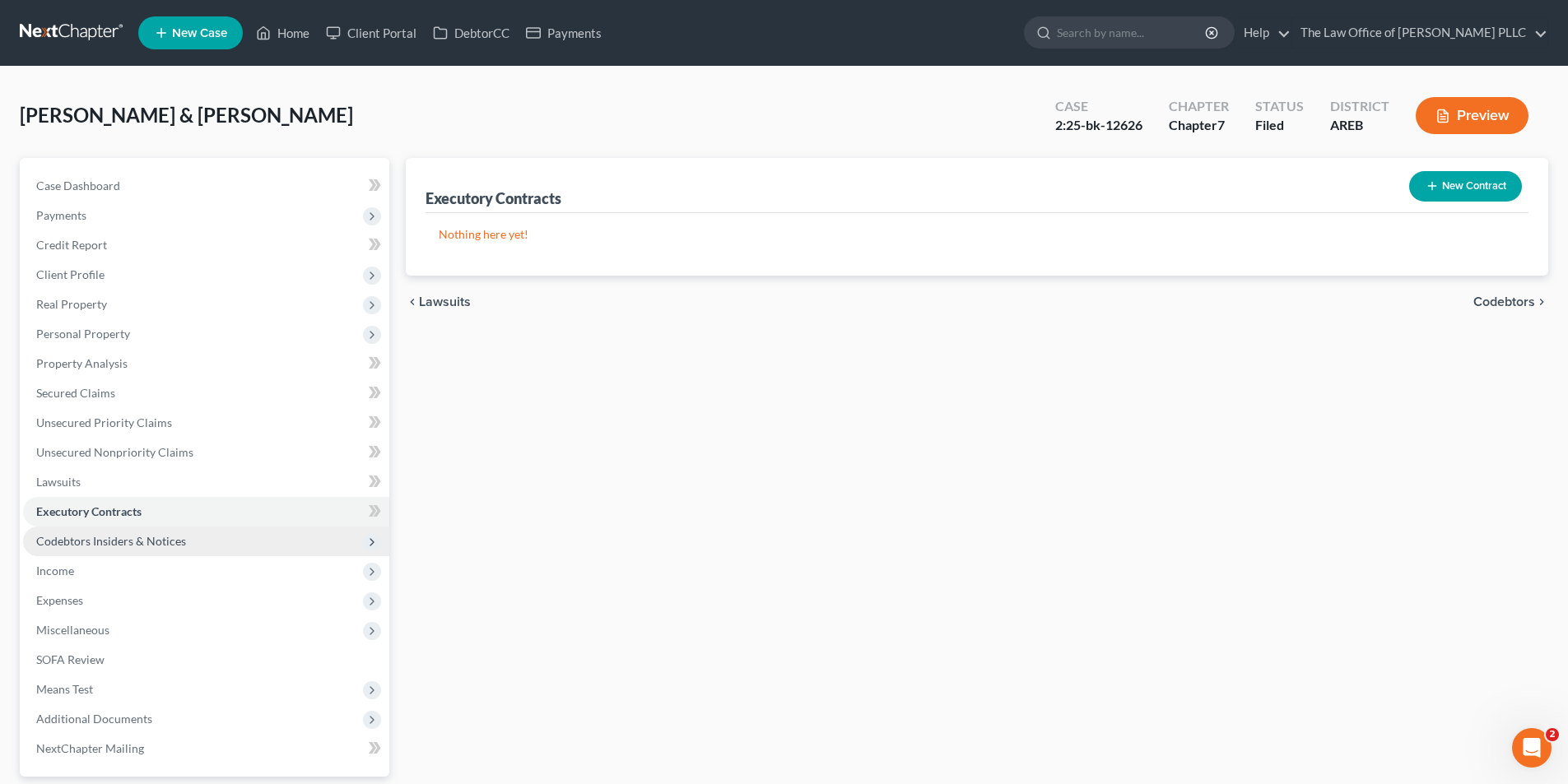
click at [75, 538] on span "Codebtors Insiders & Notices" at bounding box center [111, 541] width 150 height 14
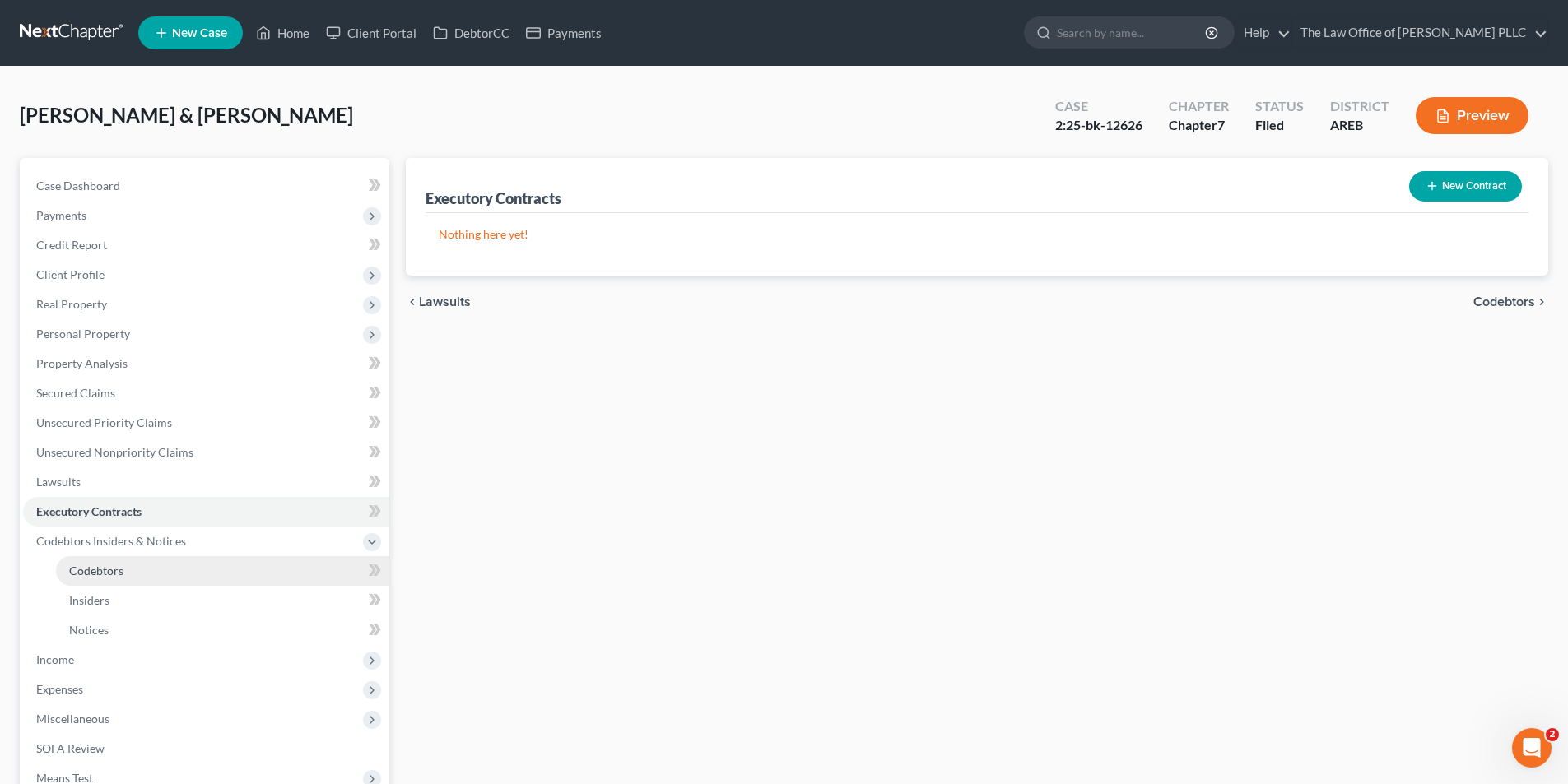
click at [110, 573] on span "Codebtors" at bounding box center [96, 570] width 54 height 14
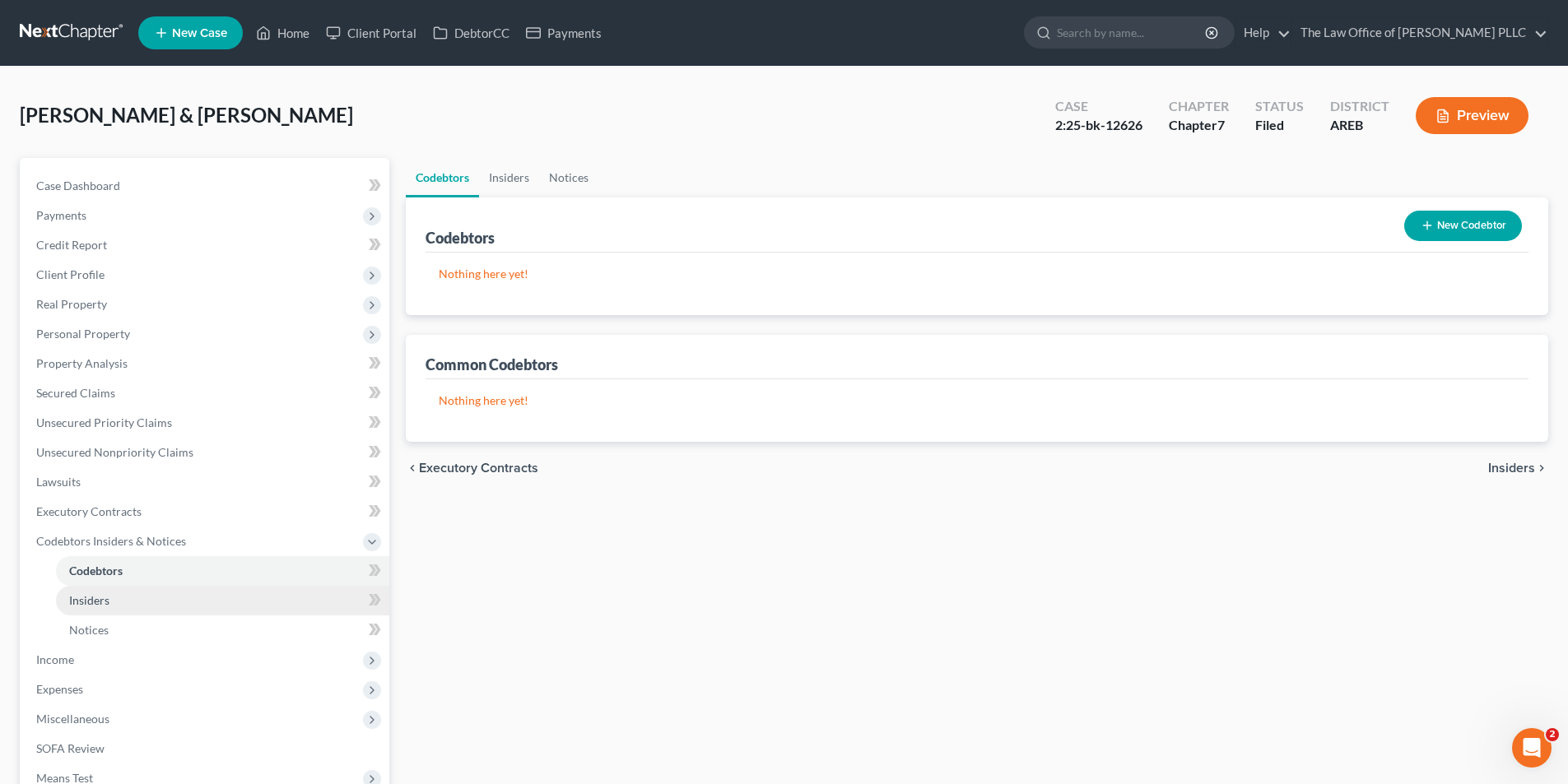
click at [94, 604] on span "Insiders" at bounding box center [89, 600] width 40 height 14
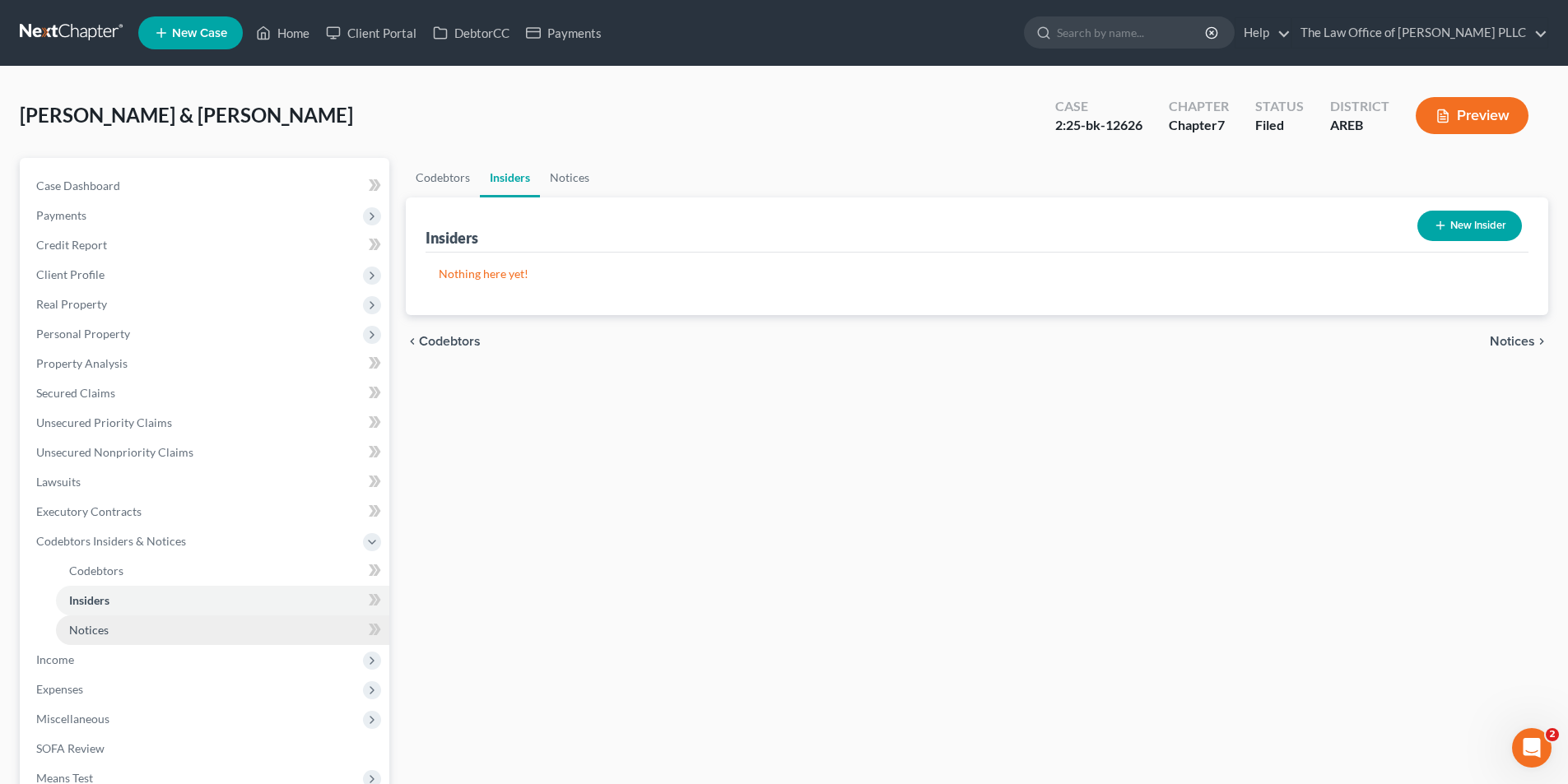
click at [89, 635] on span "Notices" at bounding box center [89, 630] width 40 height 14
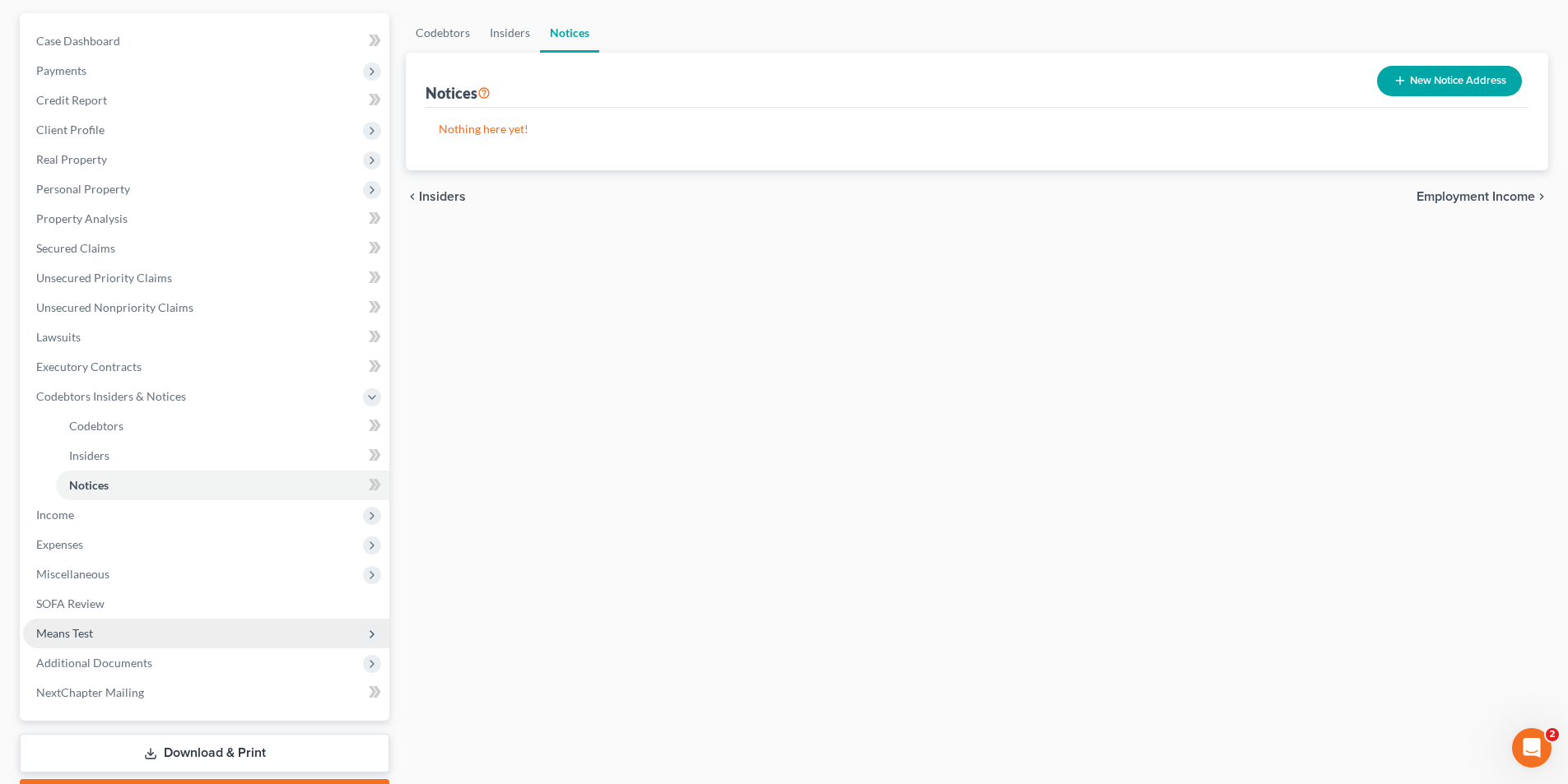
scroll to position [164, 0]
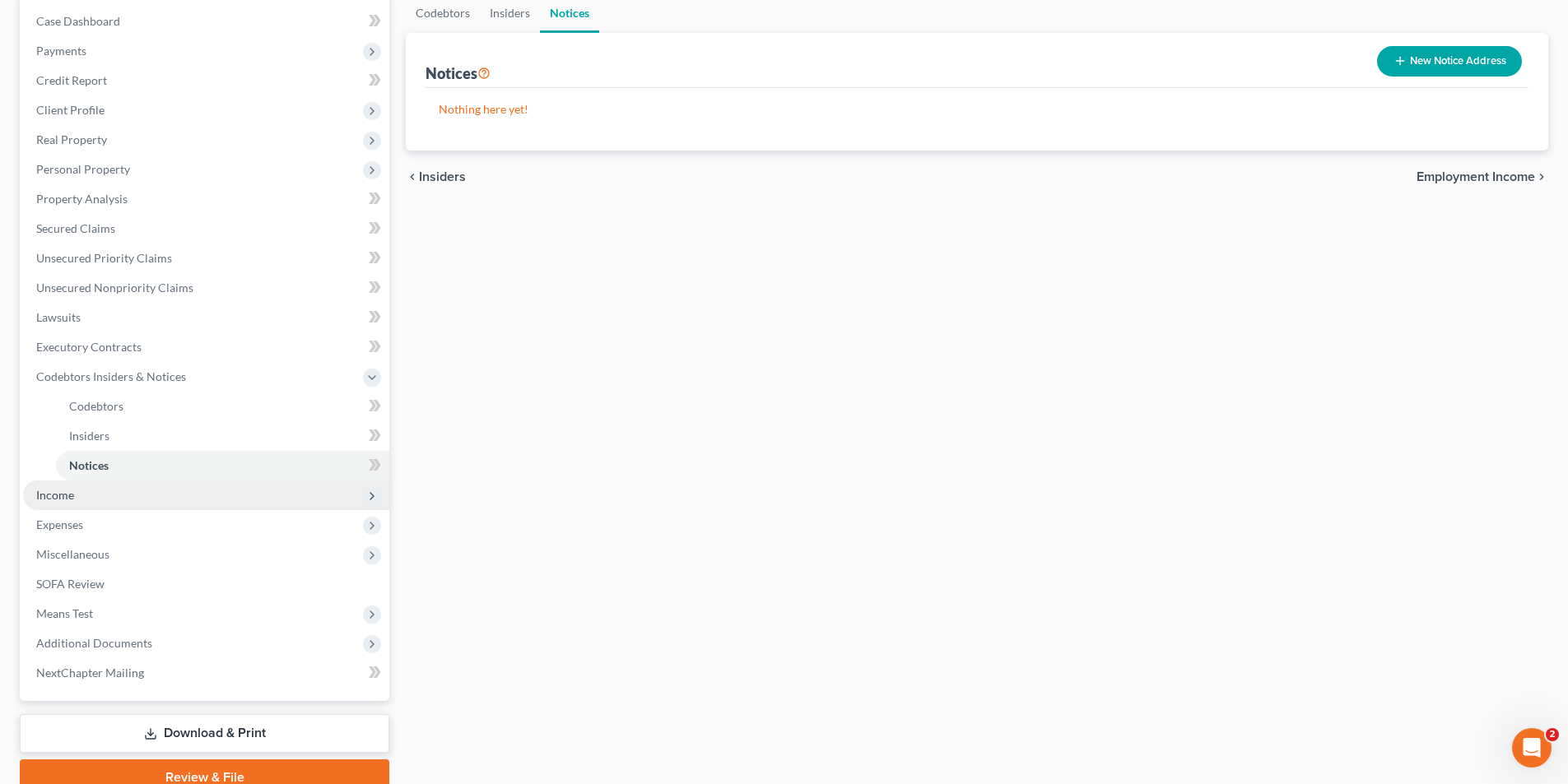
click at [48, 495] on span "Income" at bounding box center [55, 495] width 38 height 14
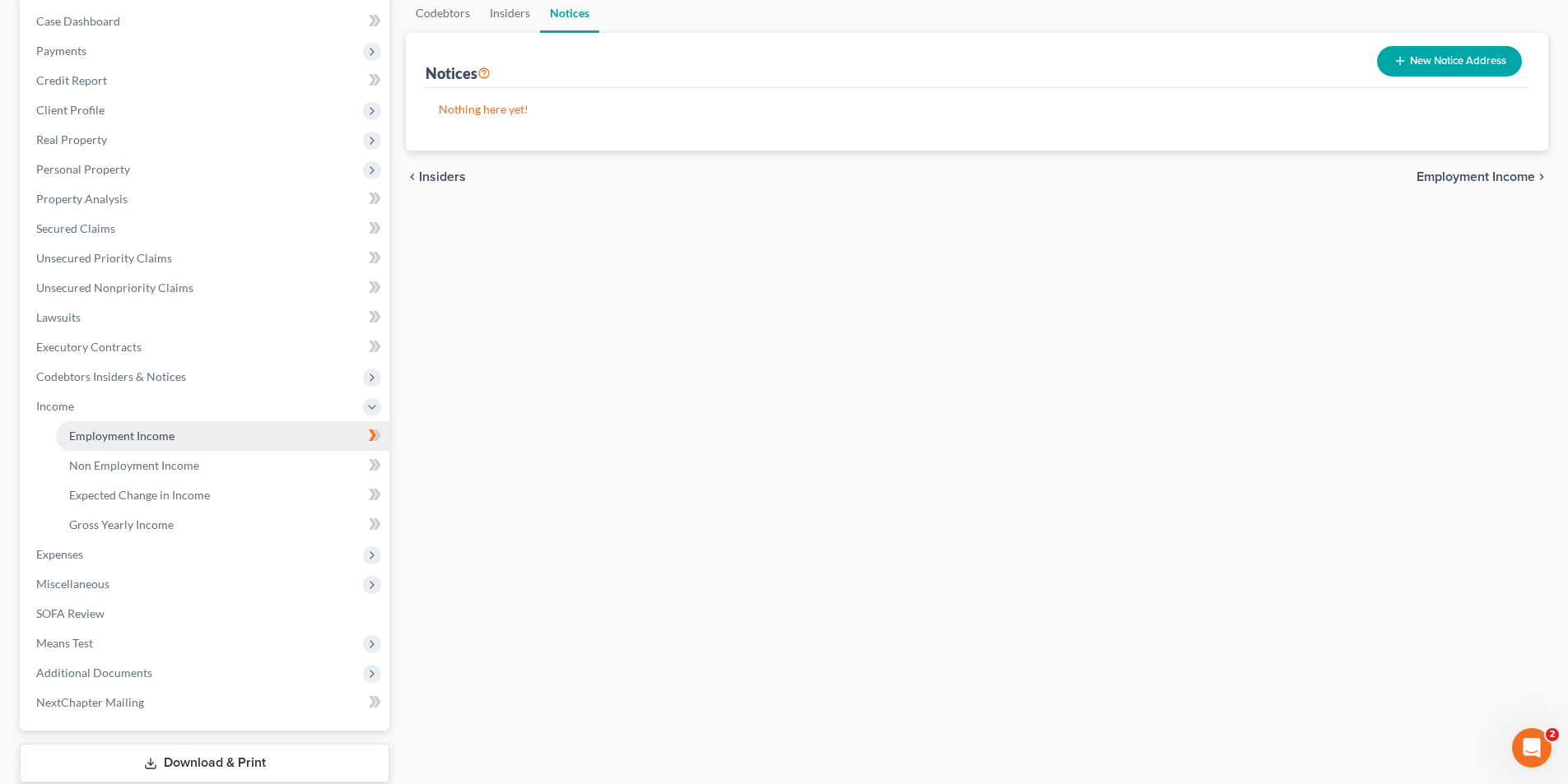
click at [114, 442] on span "Employment Income" at bounding box center [122, 435] width 105 height 14
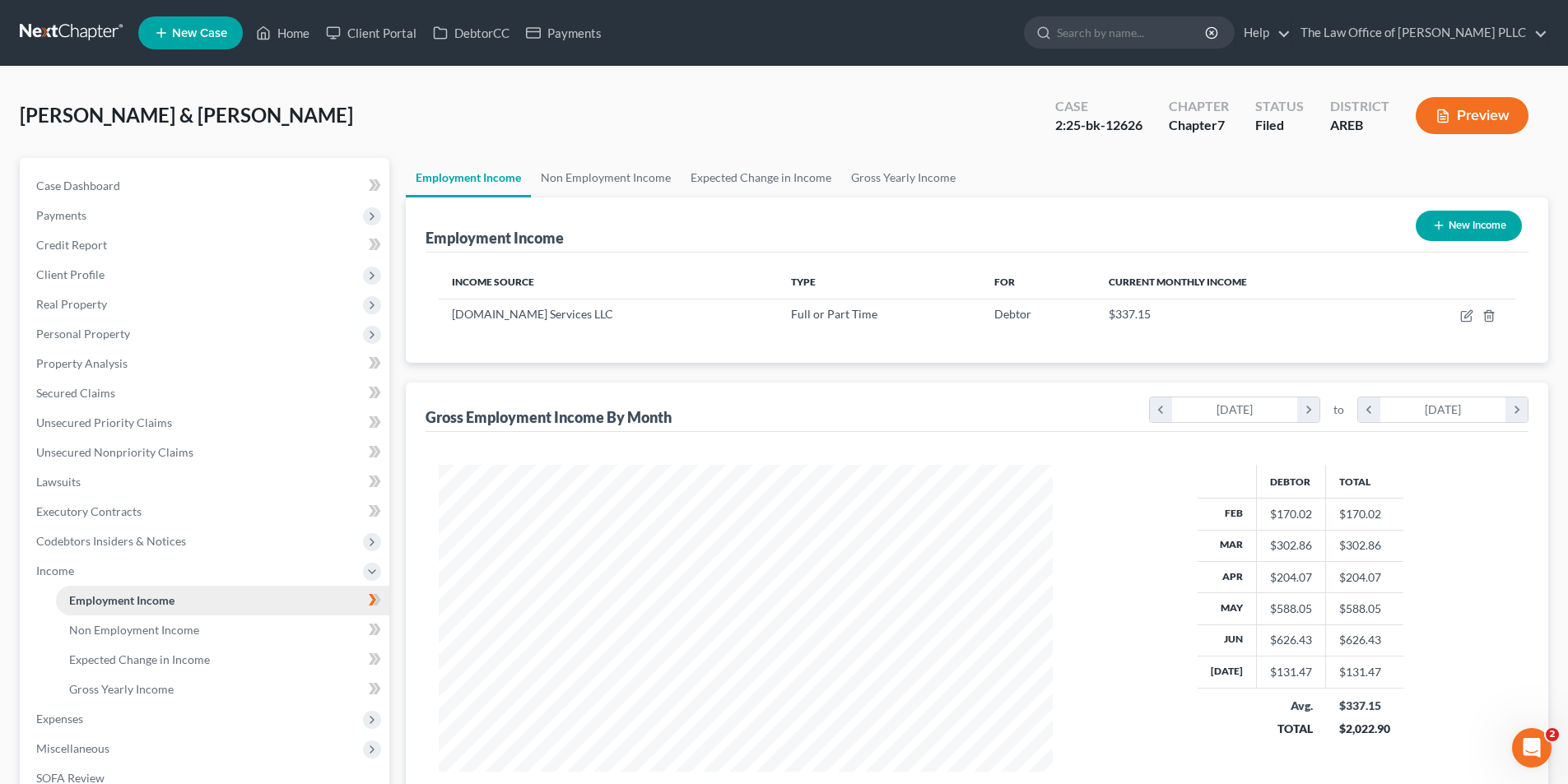
scroll to position [307, 647]
click at [146, 626] on span "Non Employment Income" at bounding box center [134, 630] width 130 height 14
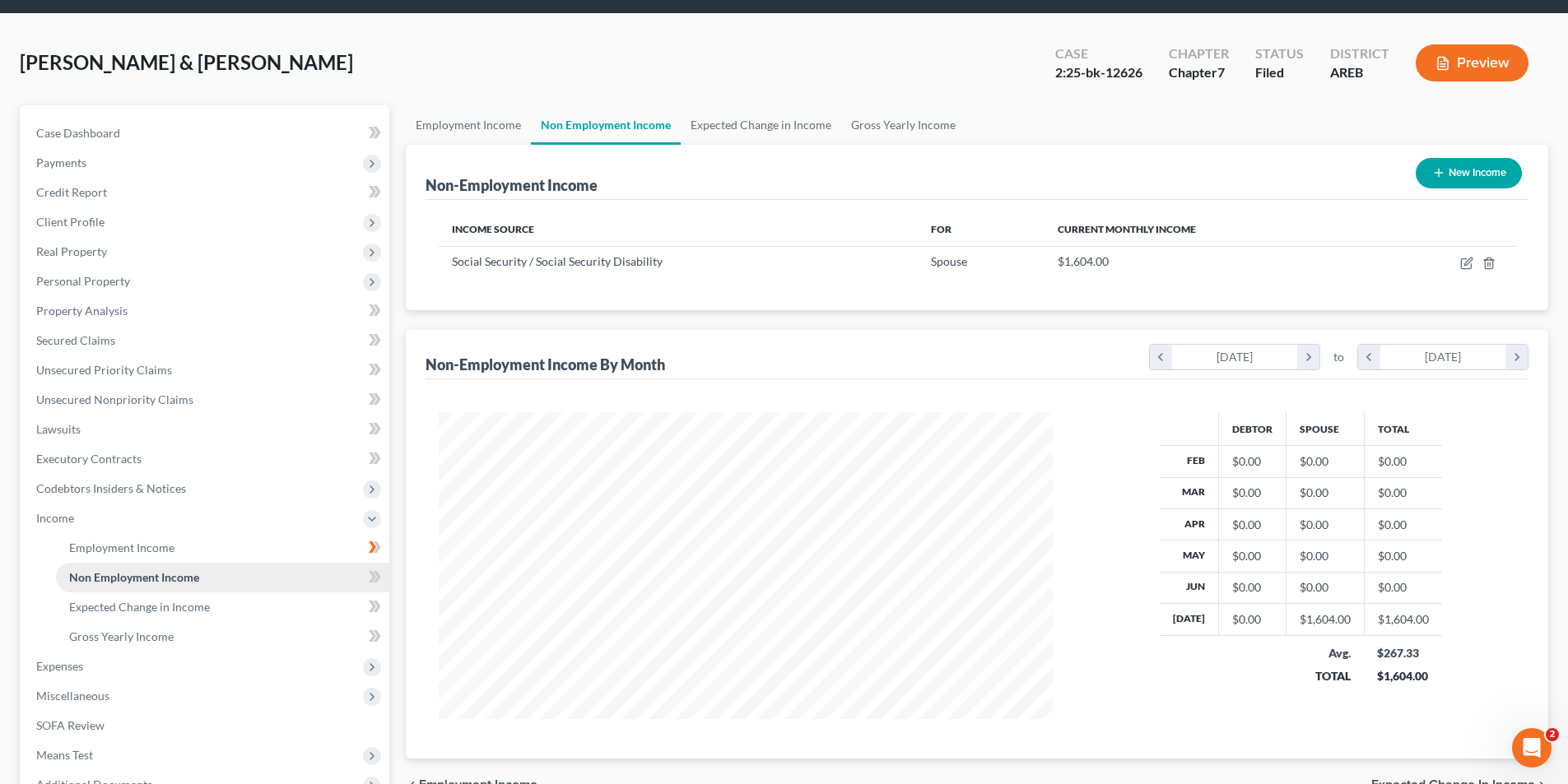
scroll to position [83, 0]
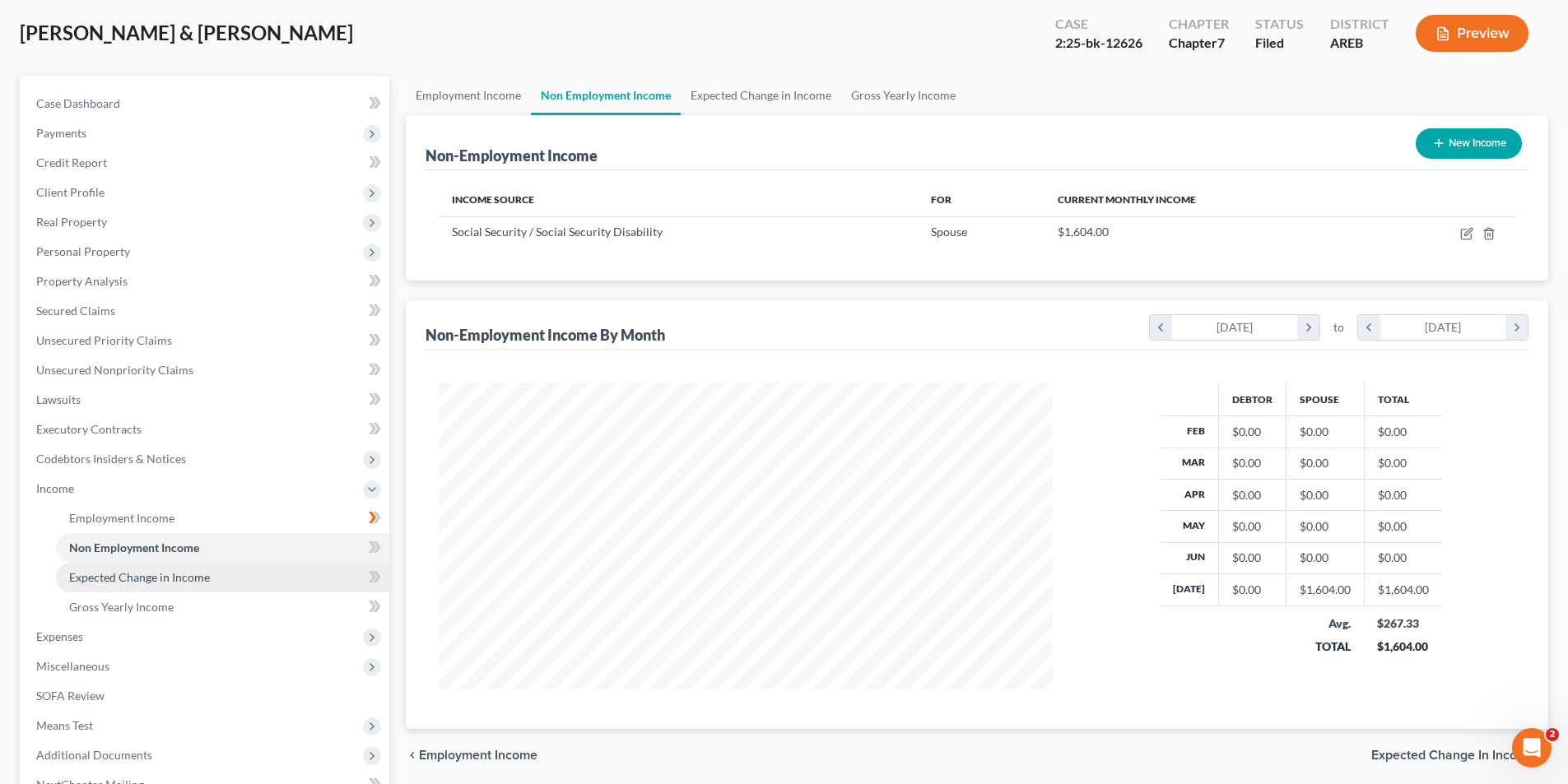
click at [142, 577] on span "Expected Change in Income" at bounding box center [140, 577] width 141 height 14
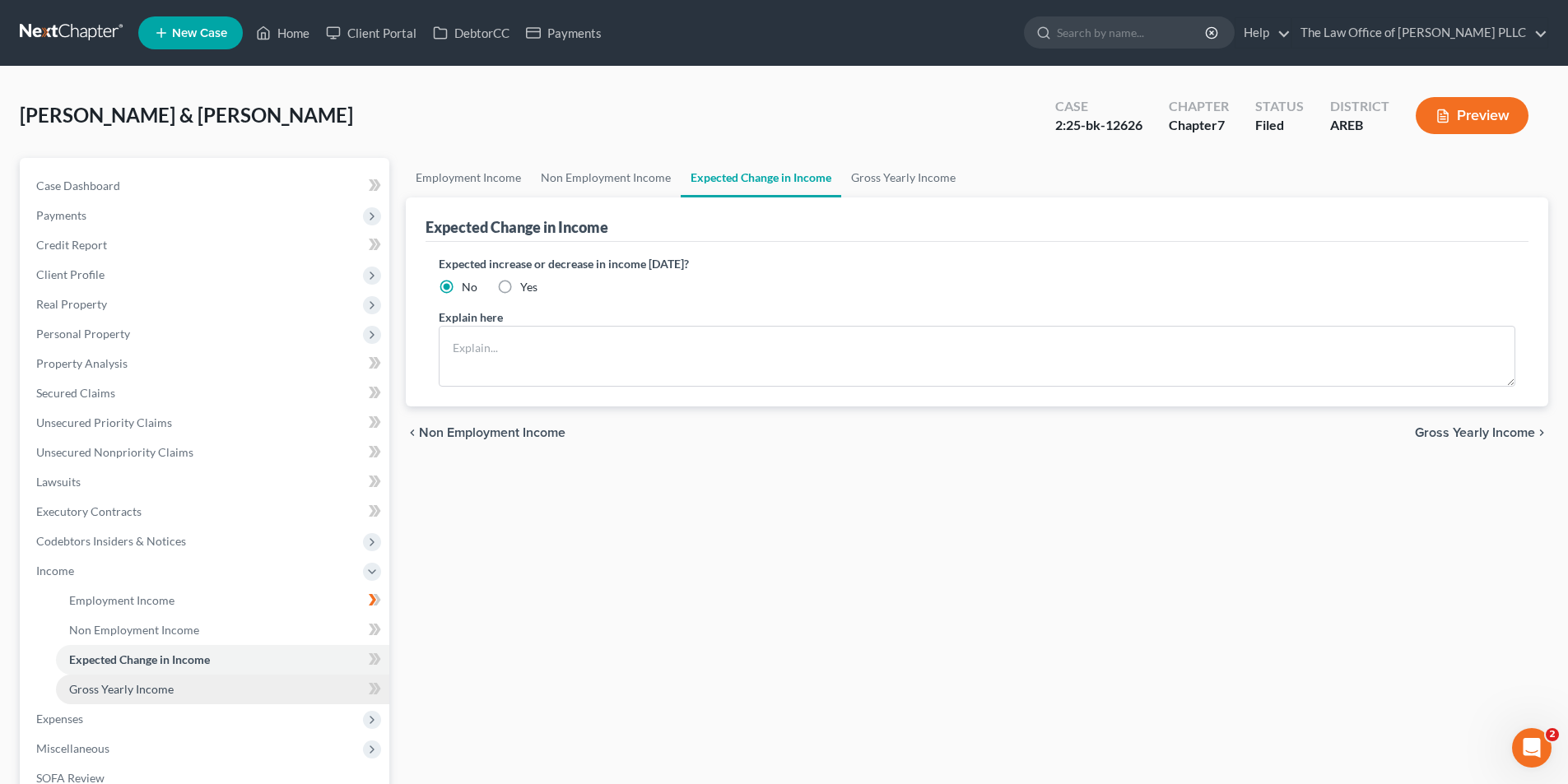
click at [141, 691] on span "Gross Yearly Income" at bounding box center [122, 689] width 105 height 14
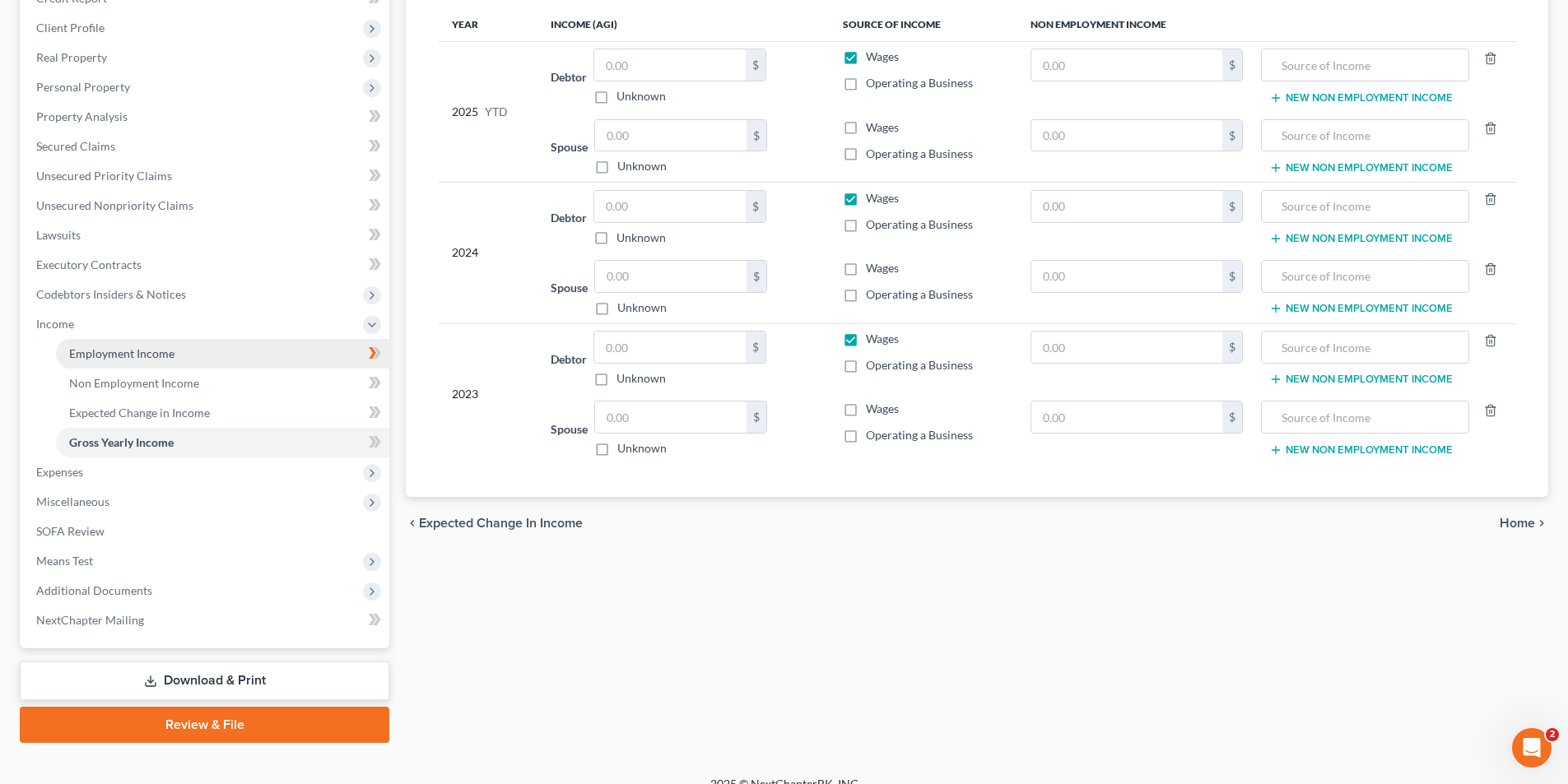
scroll to position [268, 0]
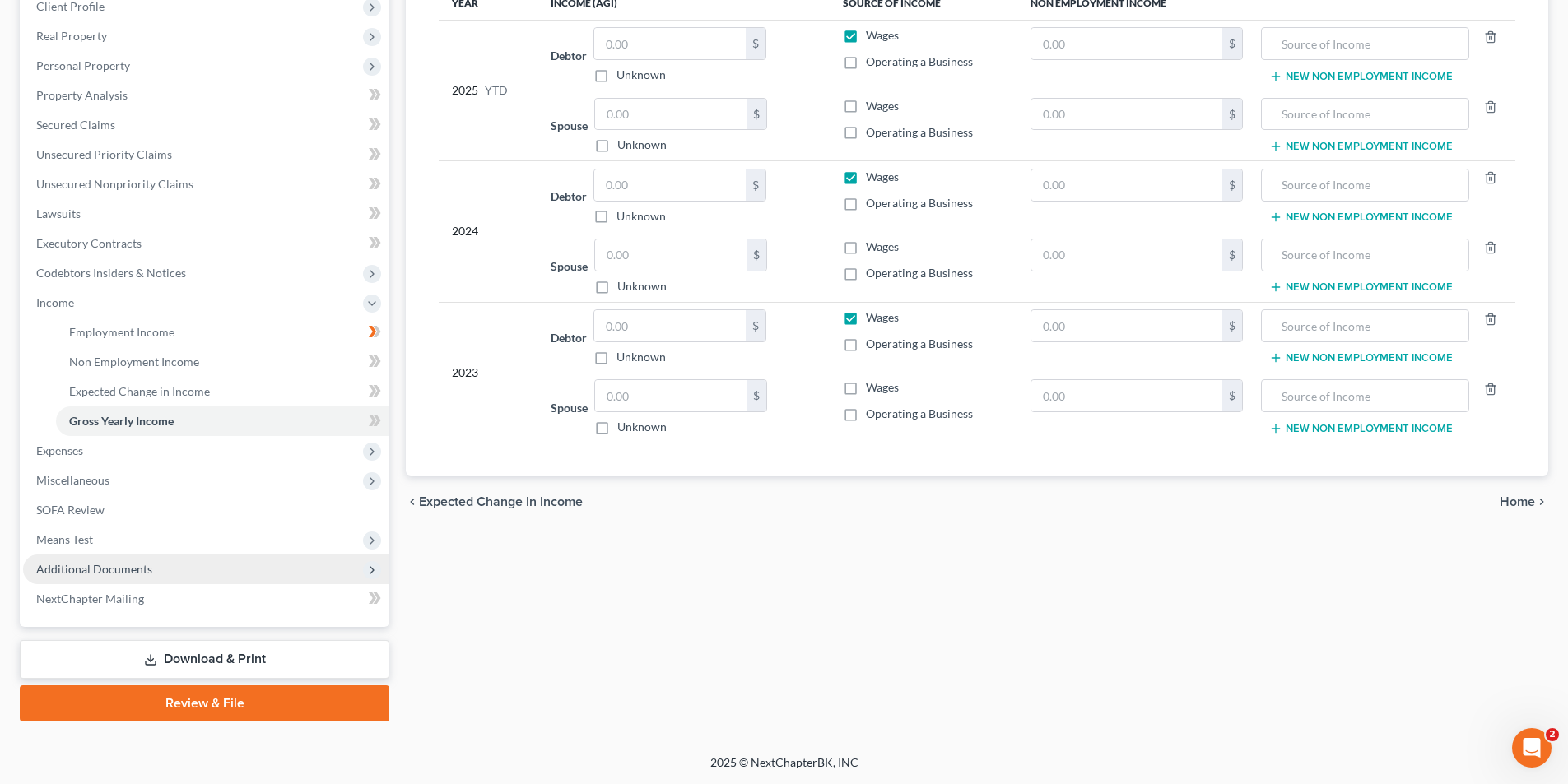
click at [101, 564] on span "Additional Documents" at bounding box center [94, 568] width 116 height 14
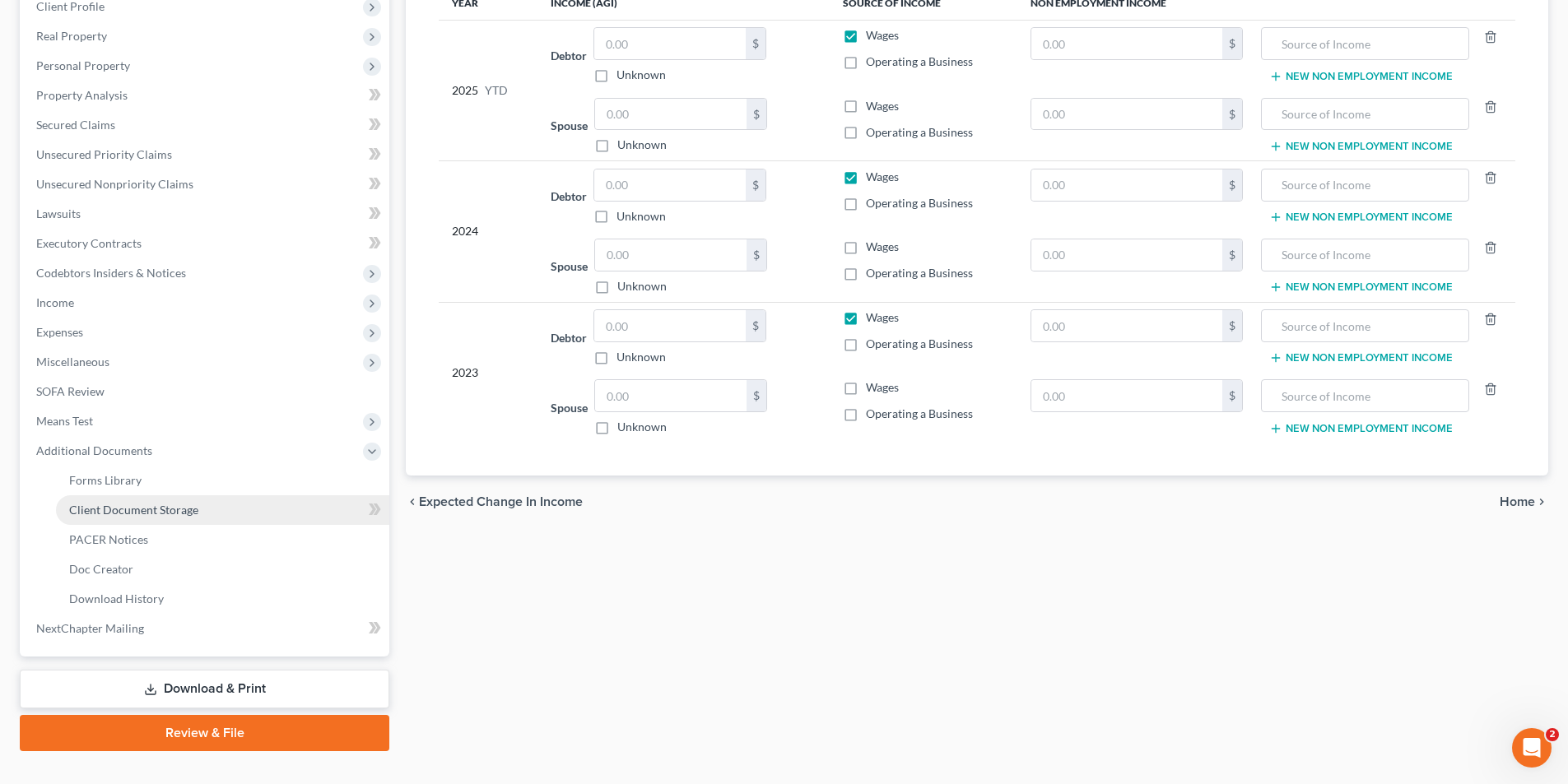
click at [145, 510] on span "Client Document Storage" at bounding box center [134, 509] width 129 height 14
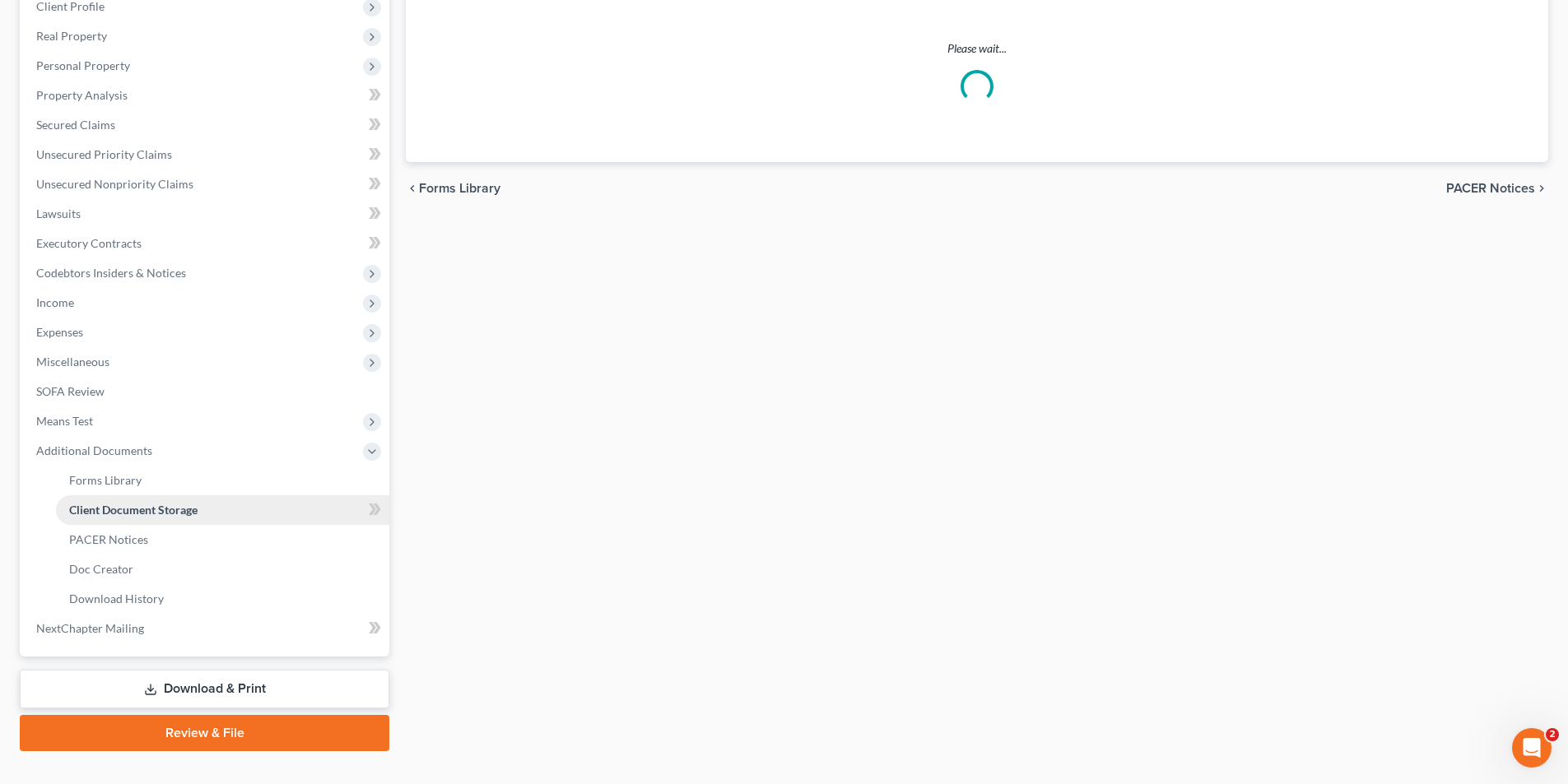
scroll to position [68, 0]
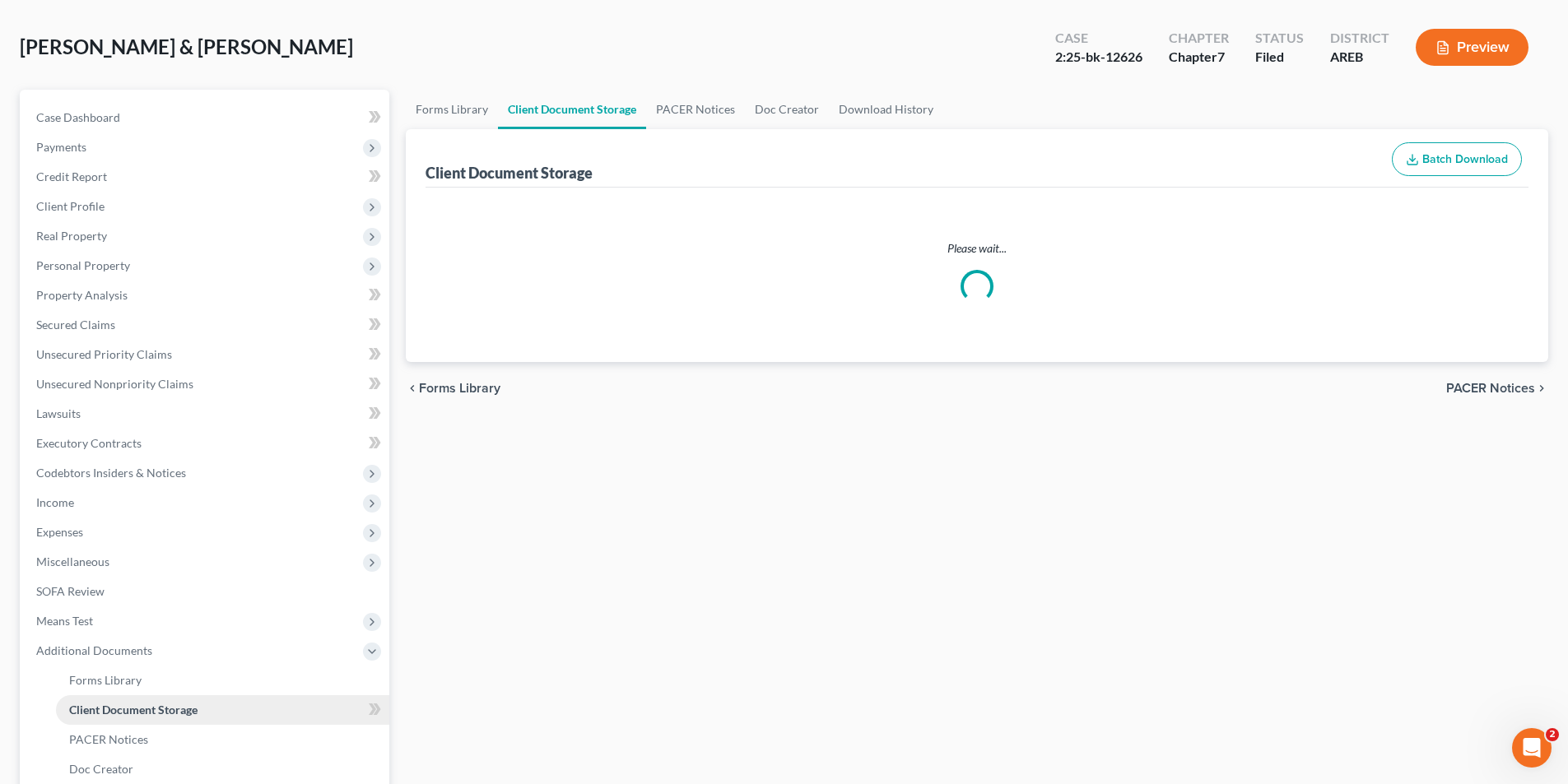
select select "1"
select select "0"
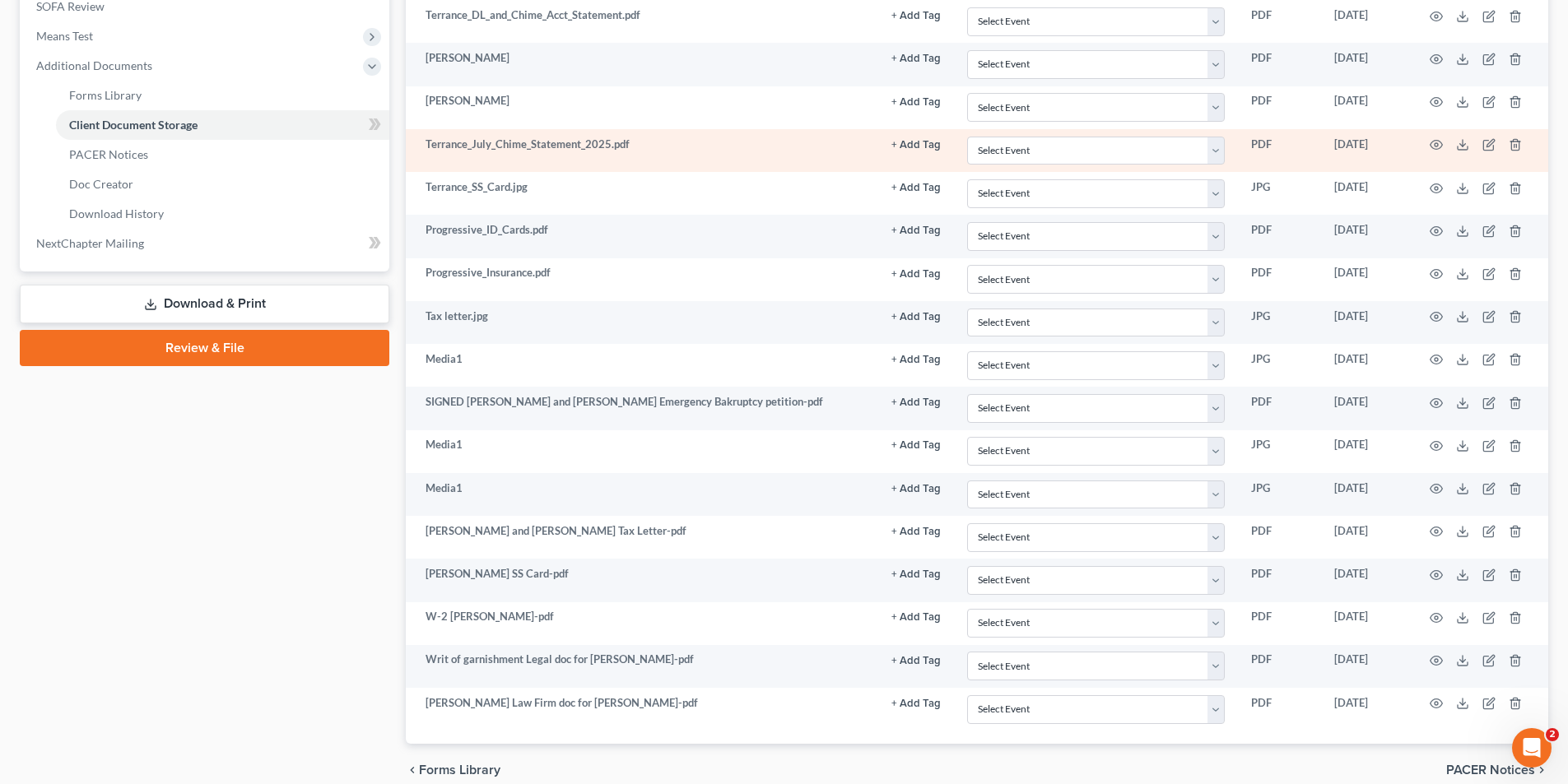
scroll to position [728, 0]
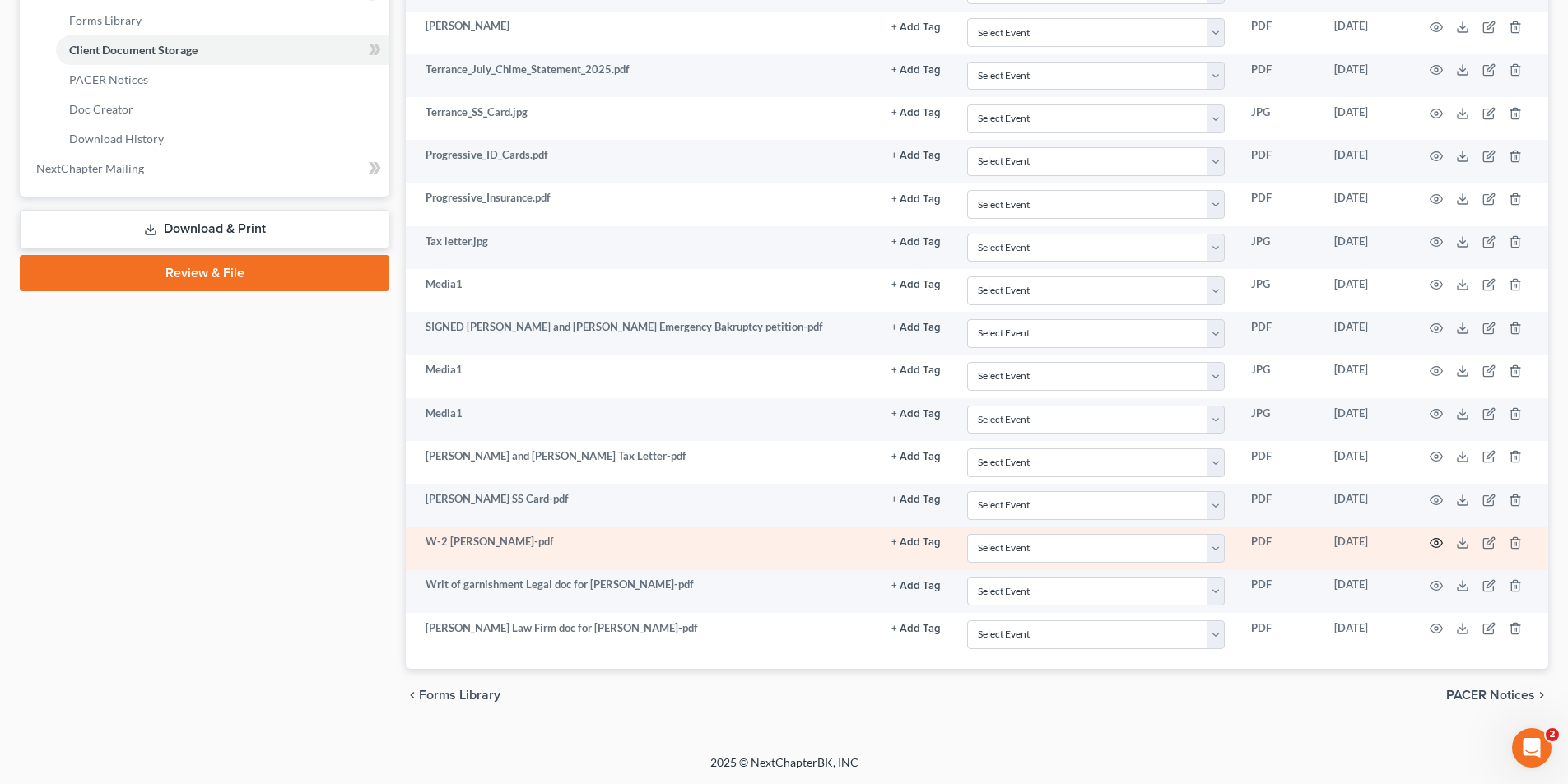
click at [788, 544] on icon "button" at bounding box center [1436, 544] width 13 height 13
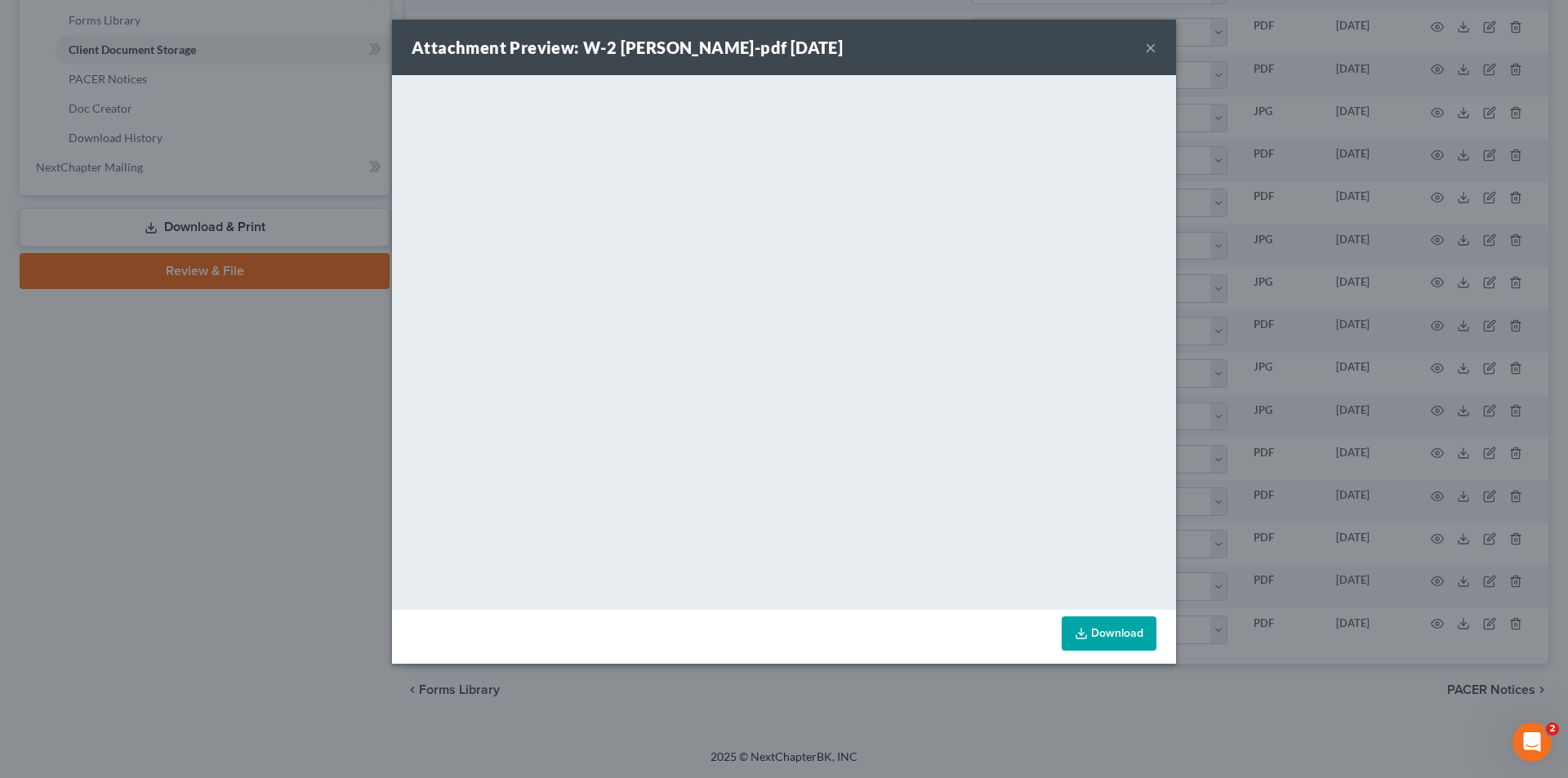
click at [782, 44] on button "×" at bounding box center [1150, 47] width 11 height 20
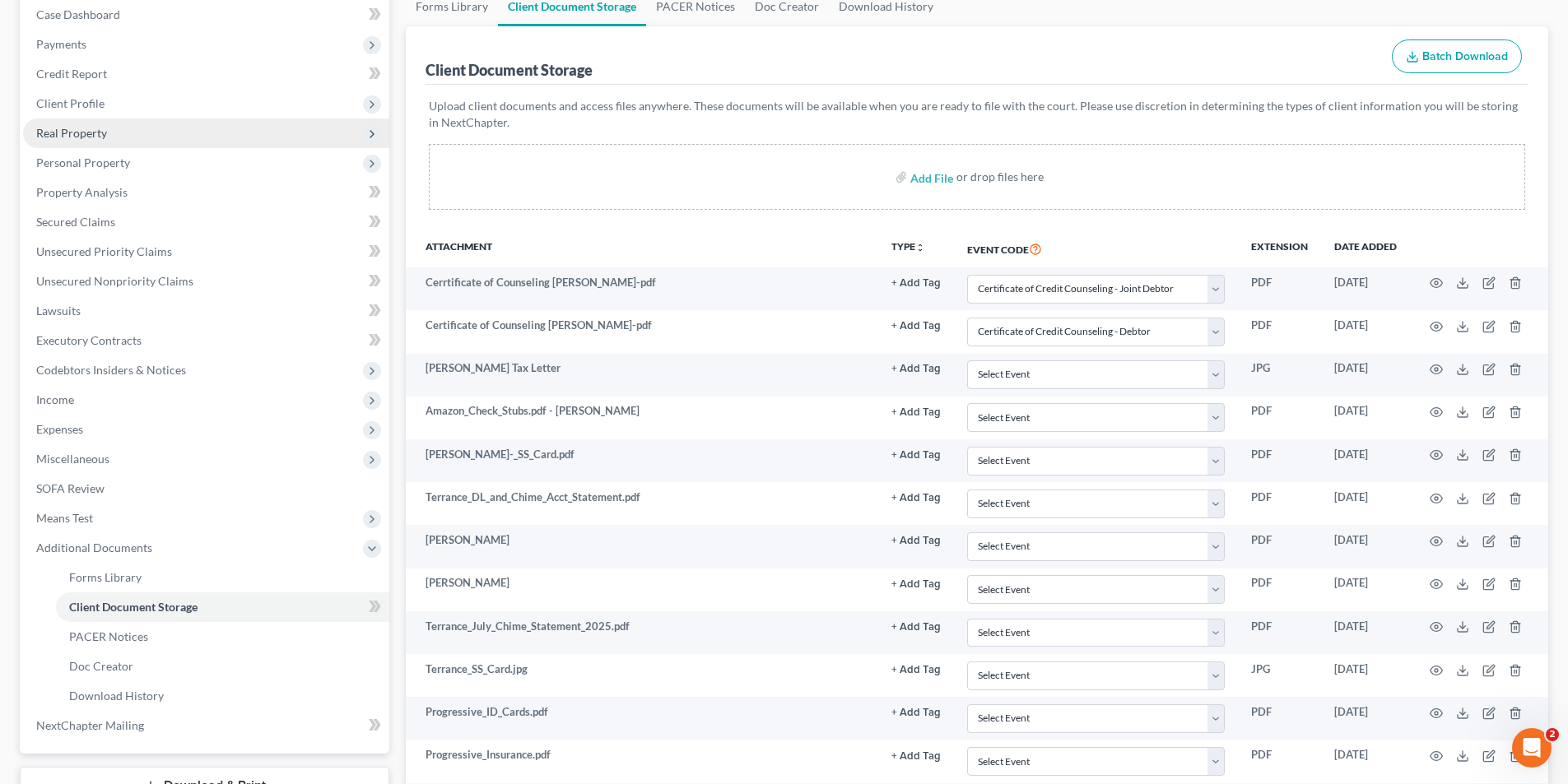
scroll to position [152, 0]
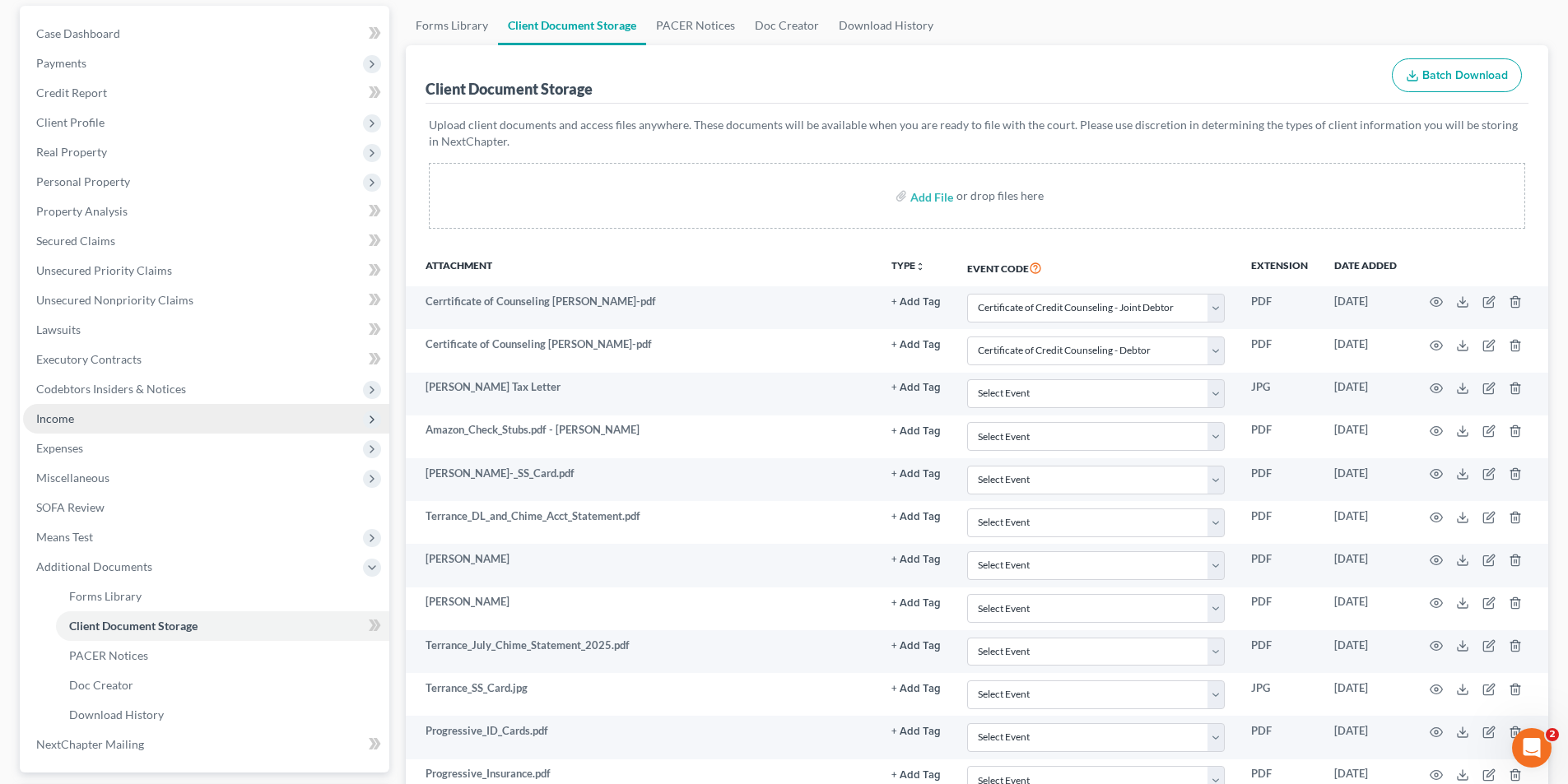
click at [68, 415] on span "Income" at bounding box center [55, 418] width 38 height 14
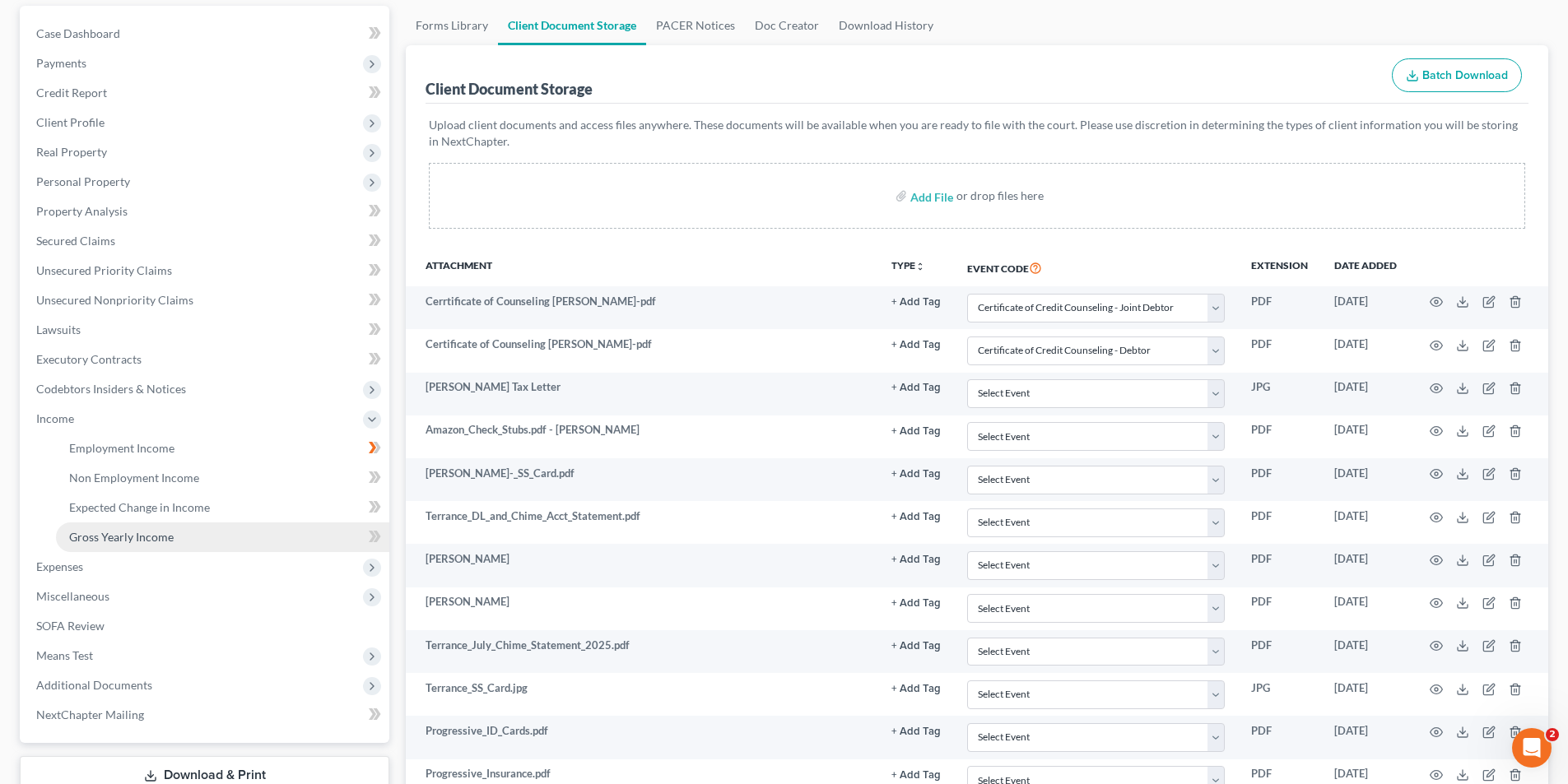
click at [113, 544] on span "Gross Yearly Income" at bounding box center [122, 537] width 105 height 14
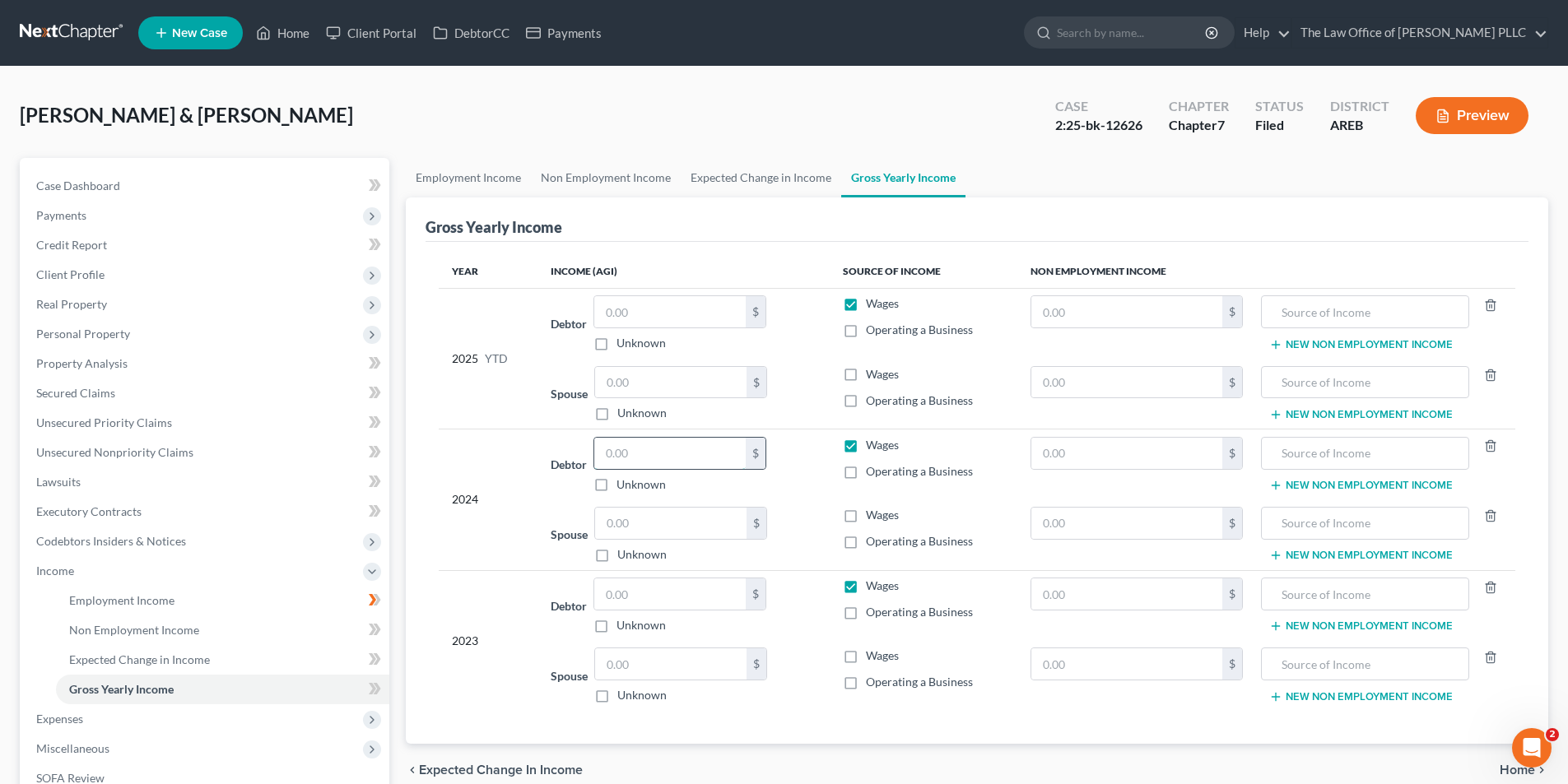
click at [636, 457] on input "text" at bounding box center [669, 453] width 151 height 31
type input "8,195.16"
click at [783, 519] on div "Spouse $ Unknown Balance Undetermined $ Unknown" at bounding box center [682, 534] width 265 height 56
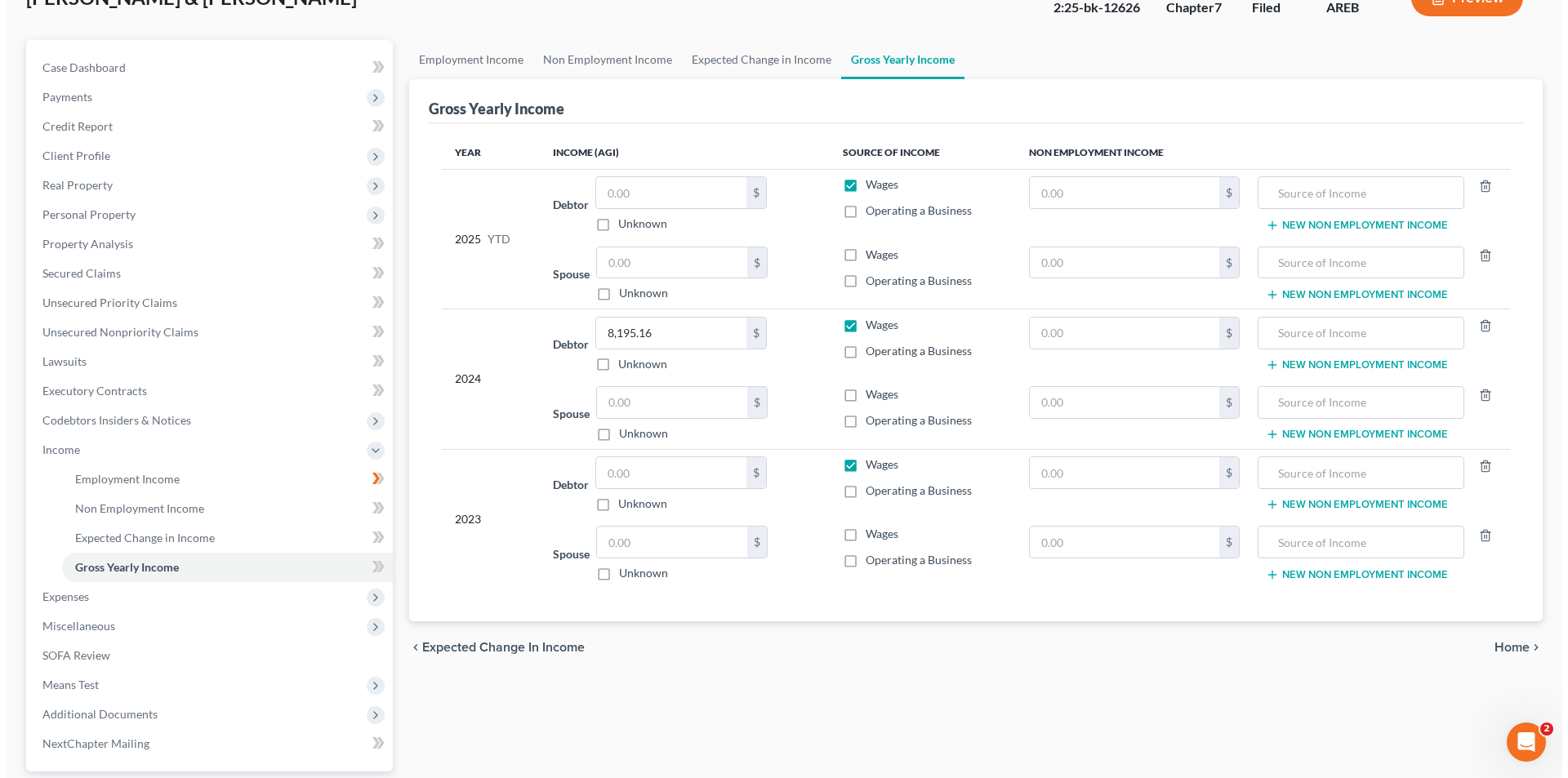
scroll to position [163, 0]
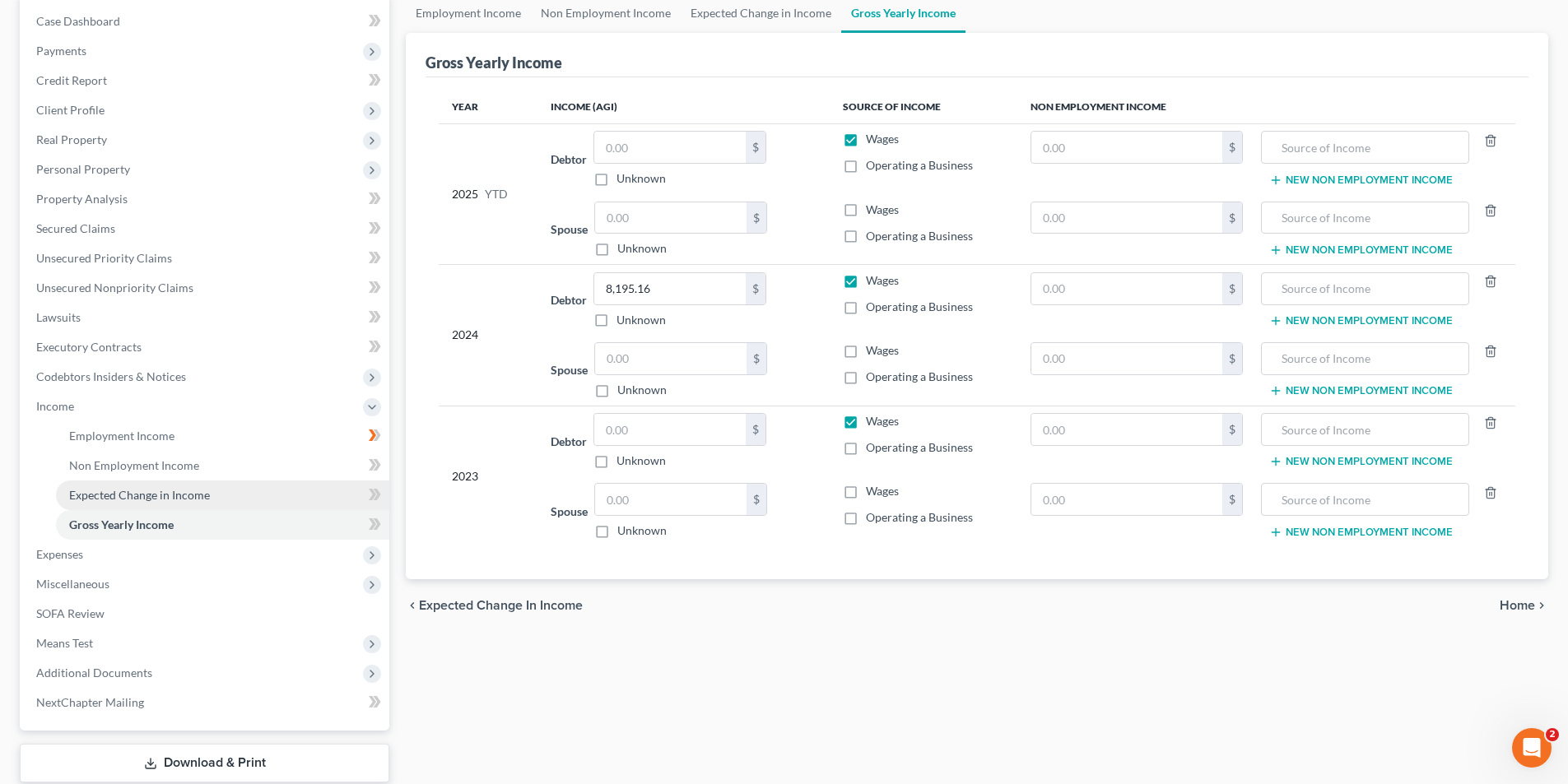
click at [129, 492] on span "Expected Change in Income" at bounding box center [140, 495] width 141 height 14
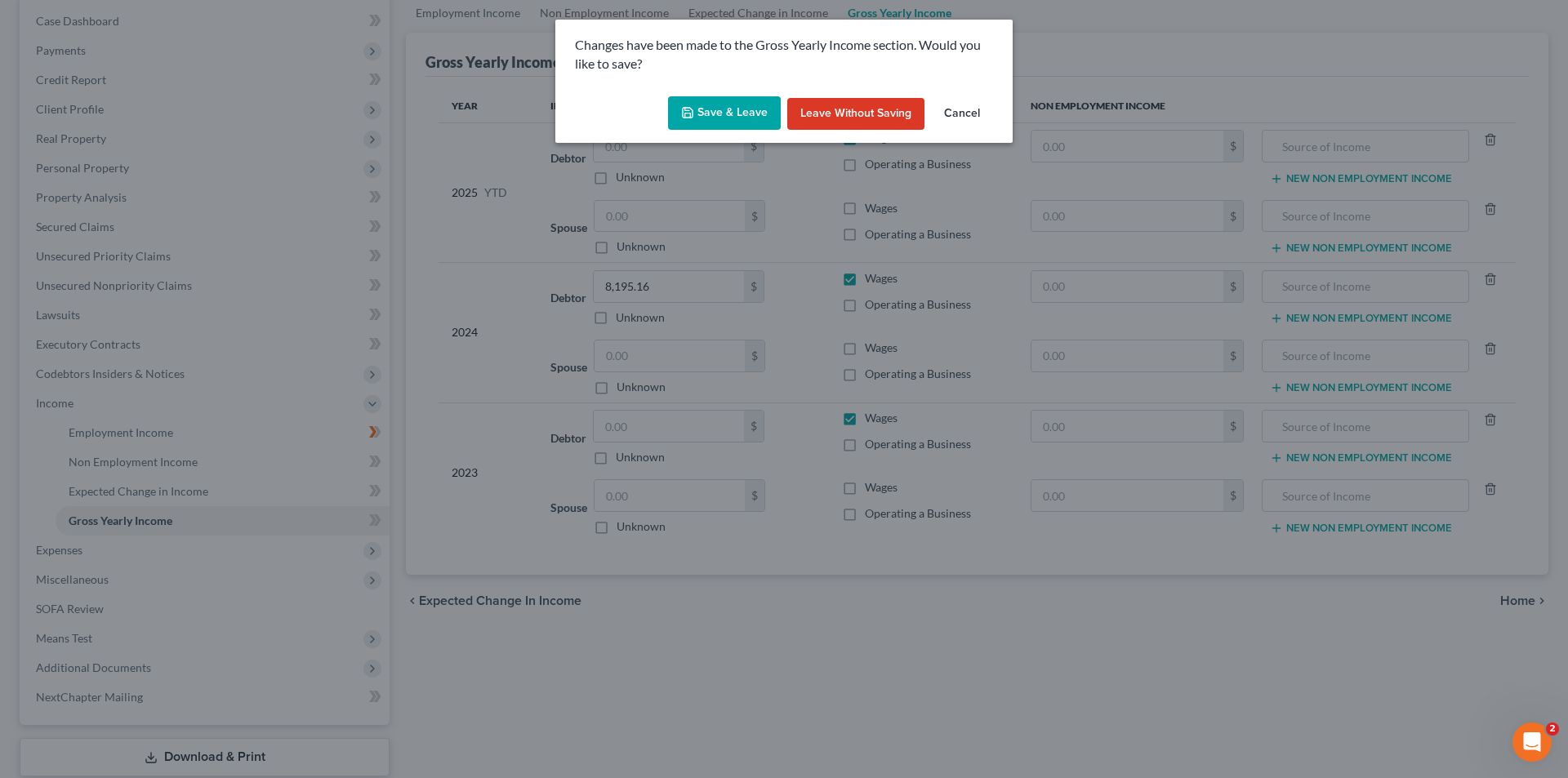
click at [751, 118] on button "Save & Leave" at bounding box center [724, 113] width 113 height 34
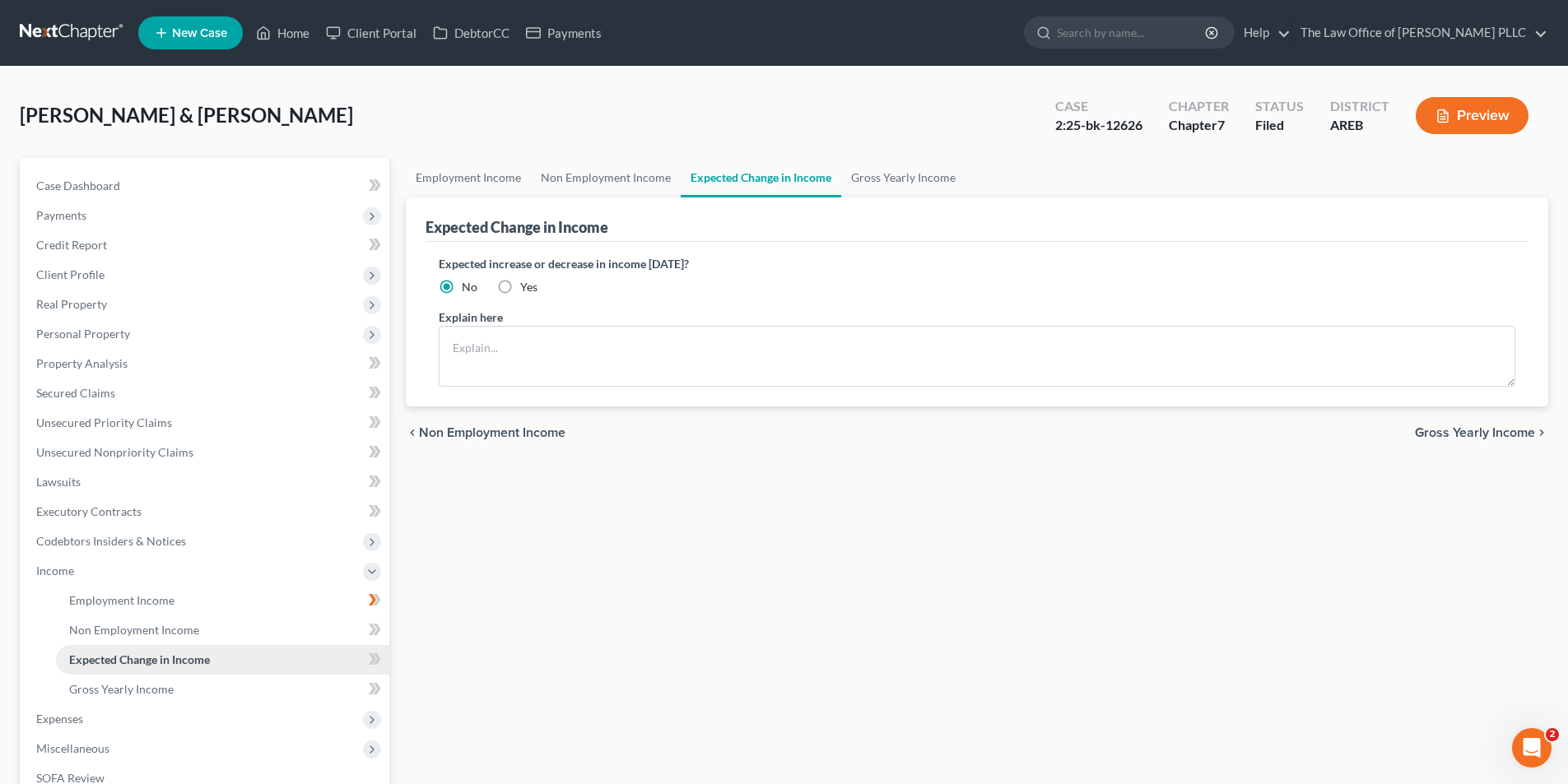
click at [161, 664] on span "Expected Change in Income" at bounding box center [140, 660] width 141 height 14
click at [165, 637] on link "Non Employment Income" at bounding box center [222, 630] width 334 height 29
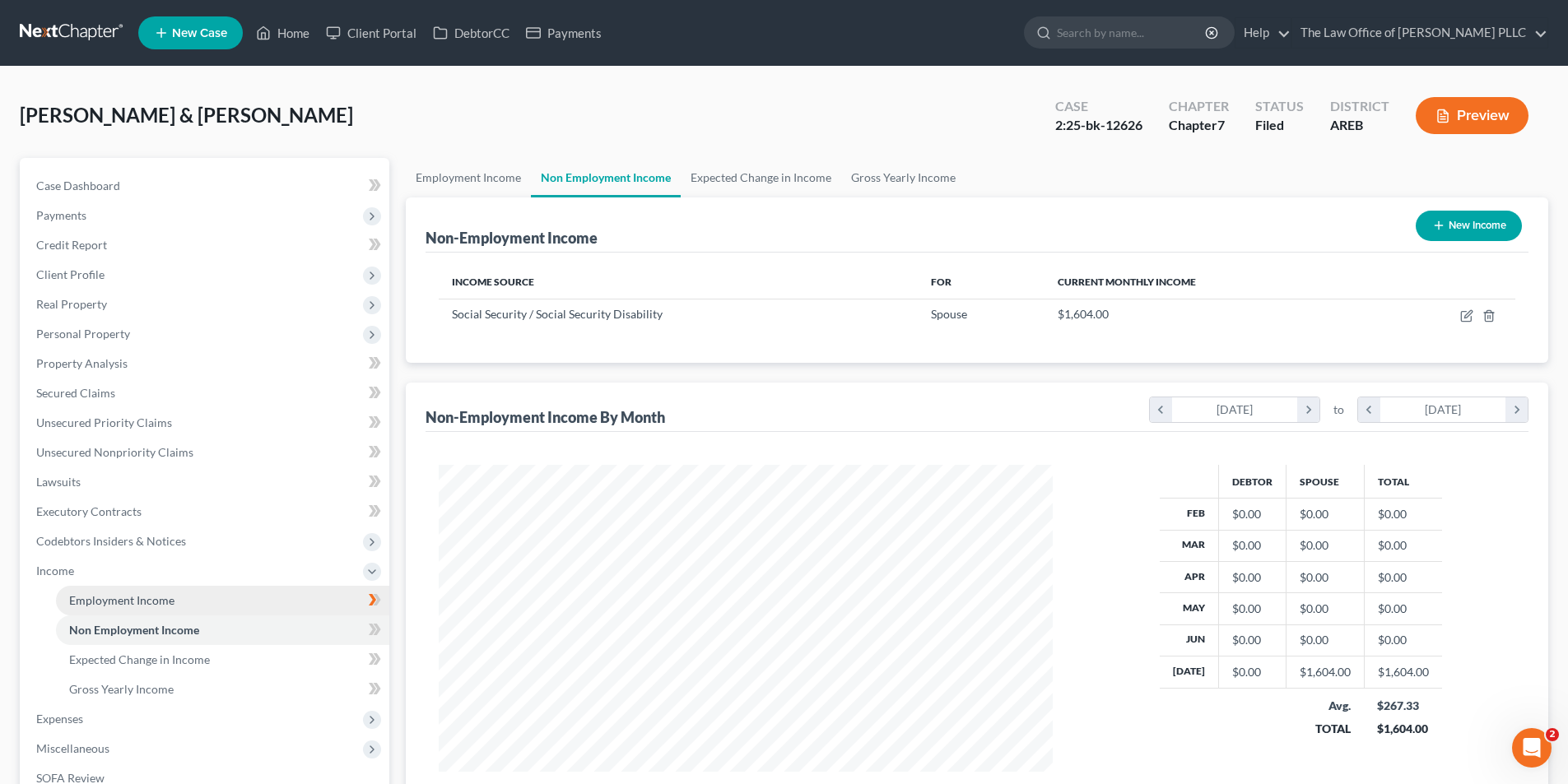
scroll to position [307, 647]
click at [158, 608] on link "Employment Income" at bounding box center [222, 601] width 334 height 29
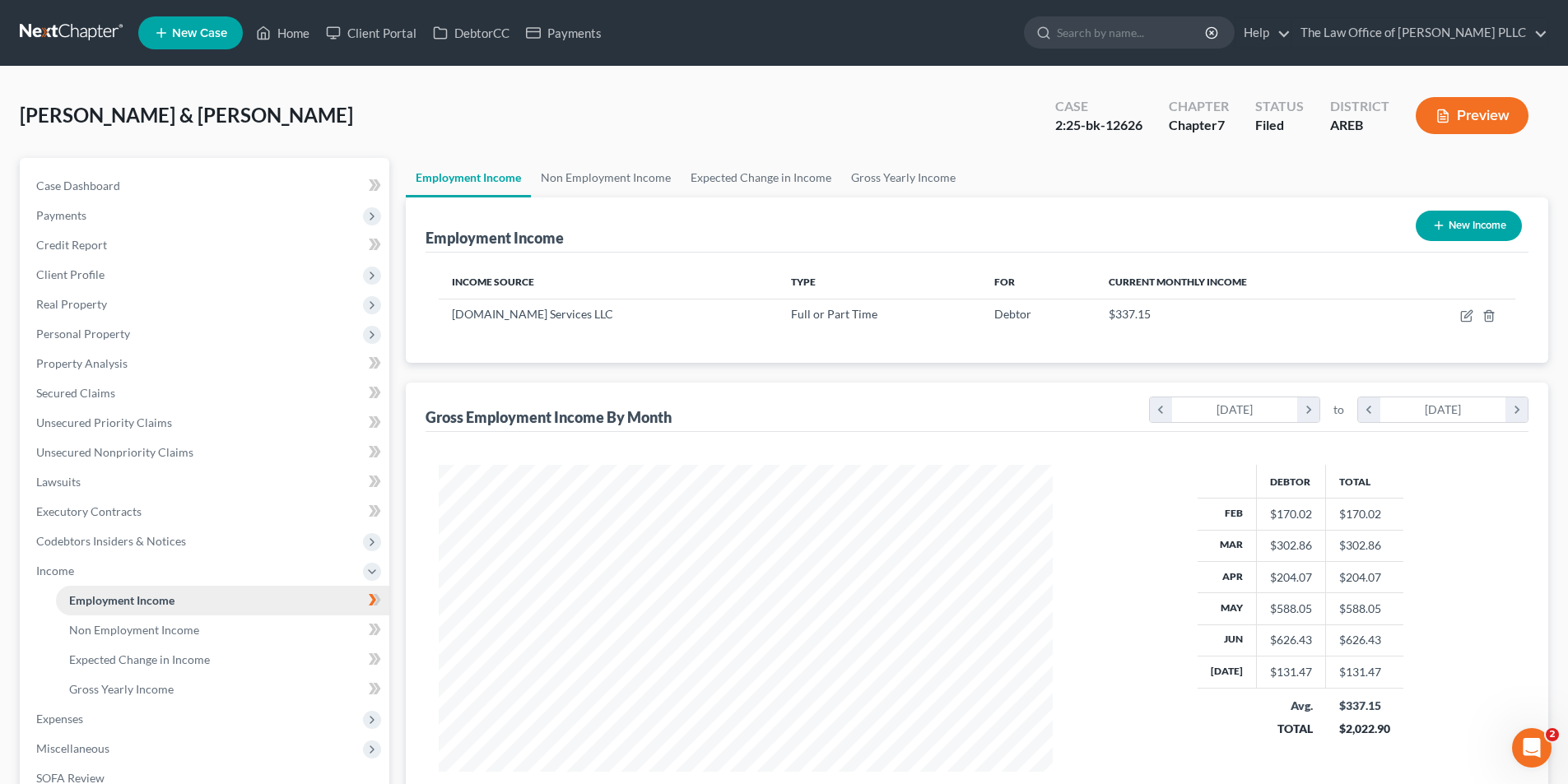
scroll to position [307, 647]
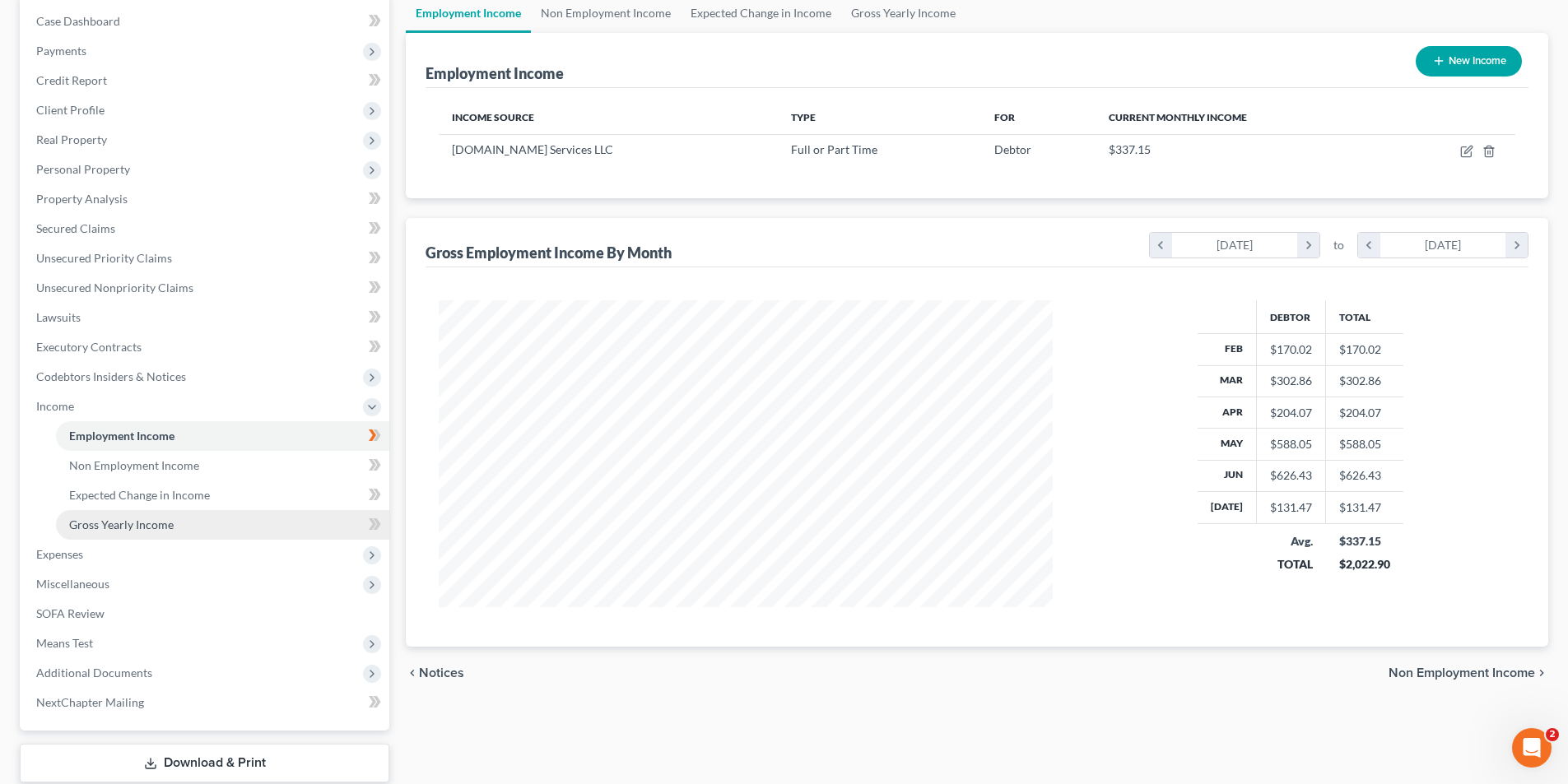
click at [148, 523] on span "Gross Yearly Income" at bounding box center [122, 525] width 105 height 14
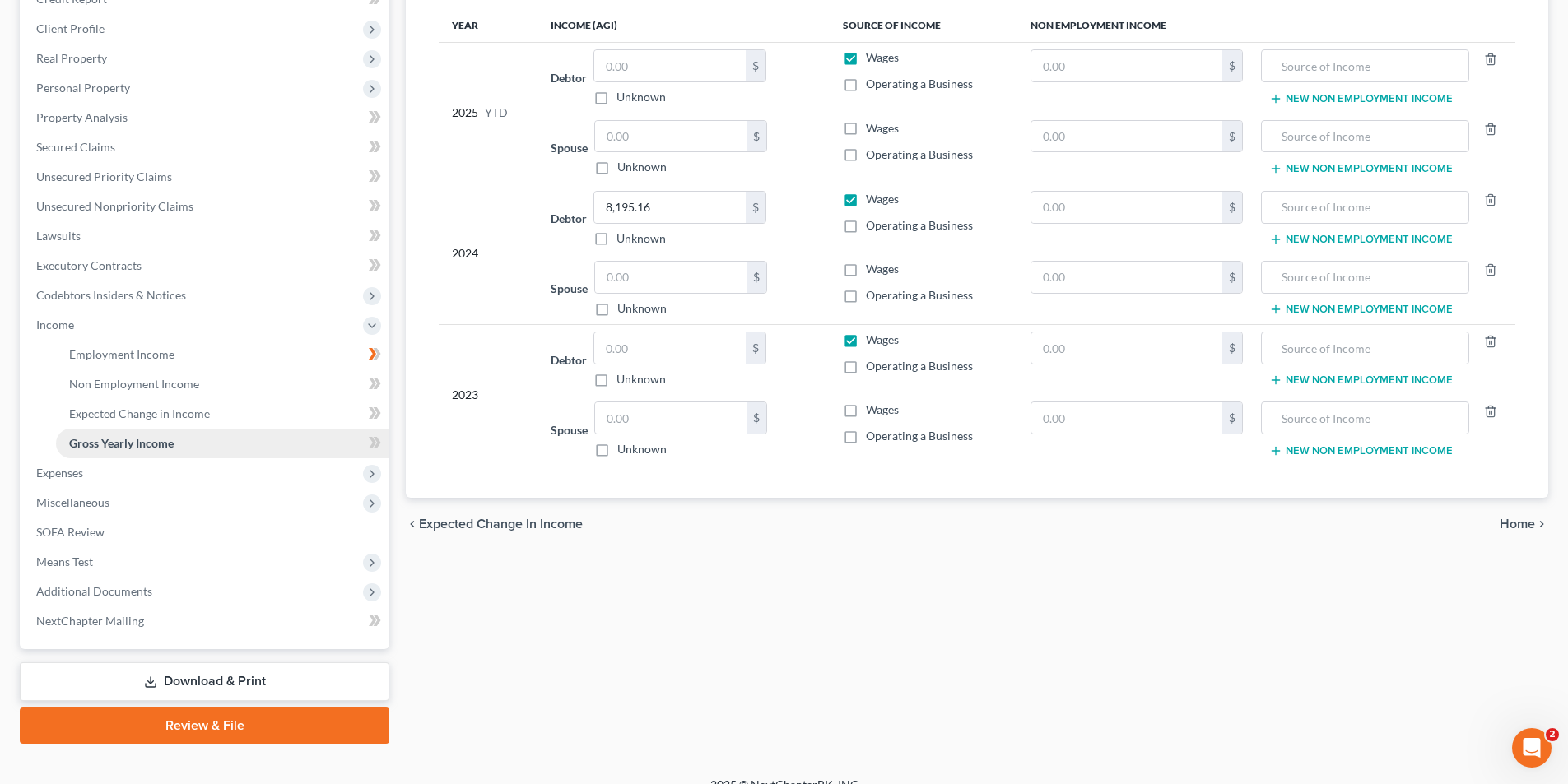
scroll to position [247, 0]
click at [96, 480] on span "Expenses" at bounding box center [205, 471] width 366 height 29
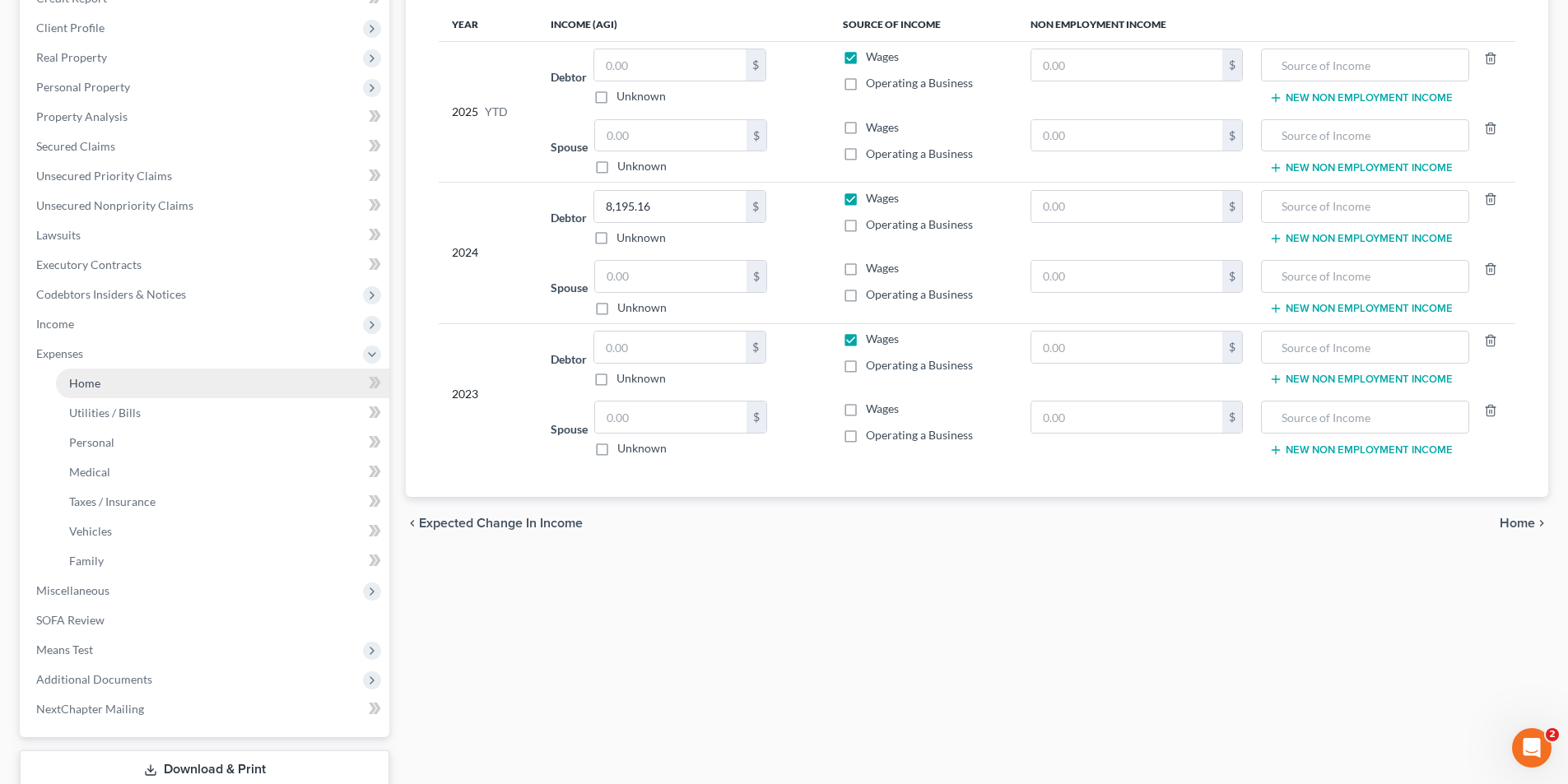
click at [97, 379] on span "Home" at bounding box center [85, 383] width 31 height 14
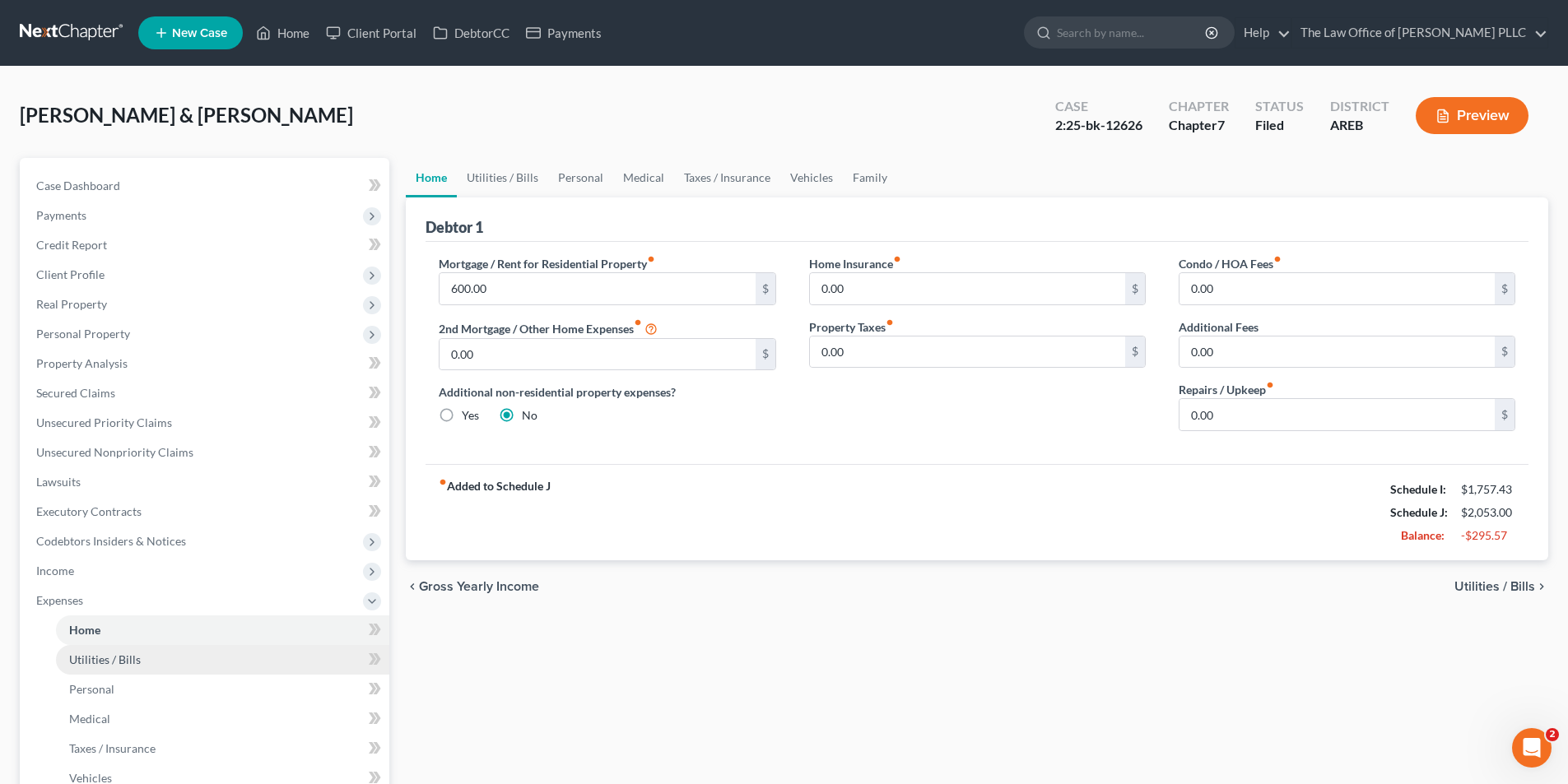
click at [123, 660] on span "Utilities / Bills" at bounding box center [105, 660] width 71 height 14
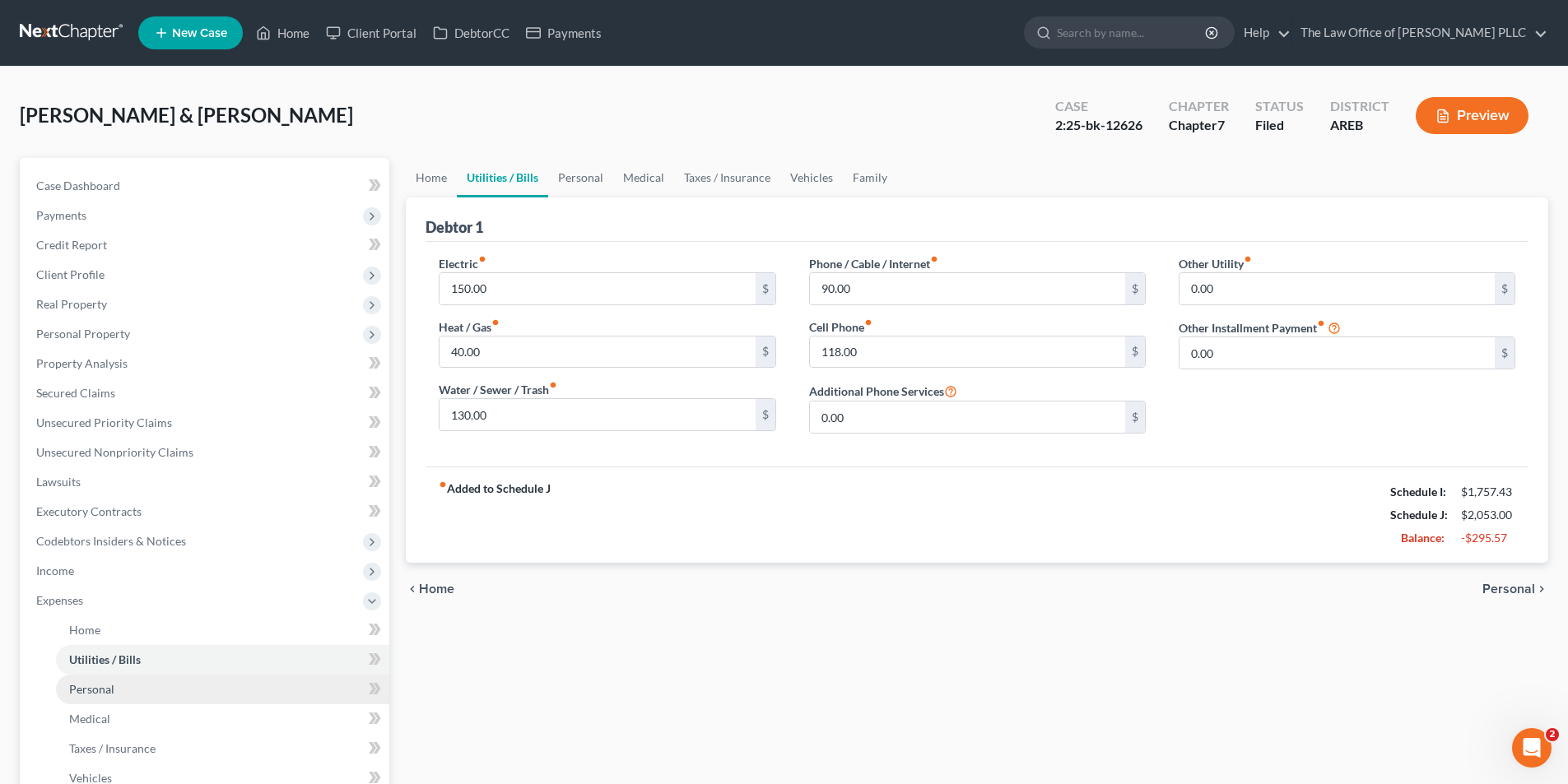
click at [91, 692] on span "Personal" at bounding box center [92, 689] width 46 height 14
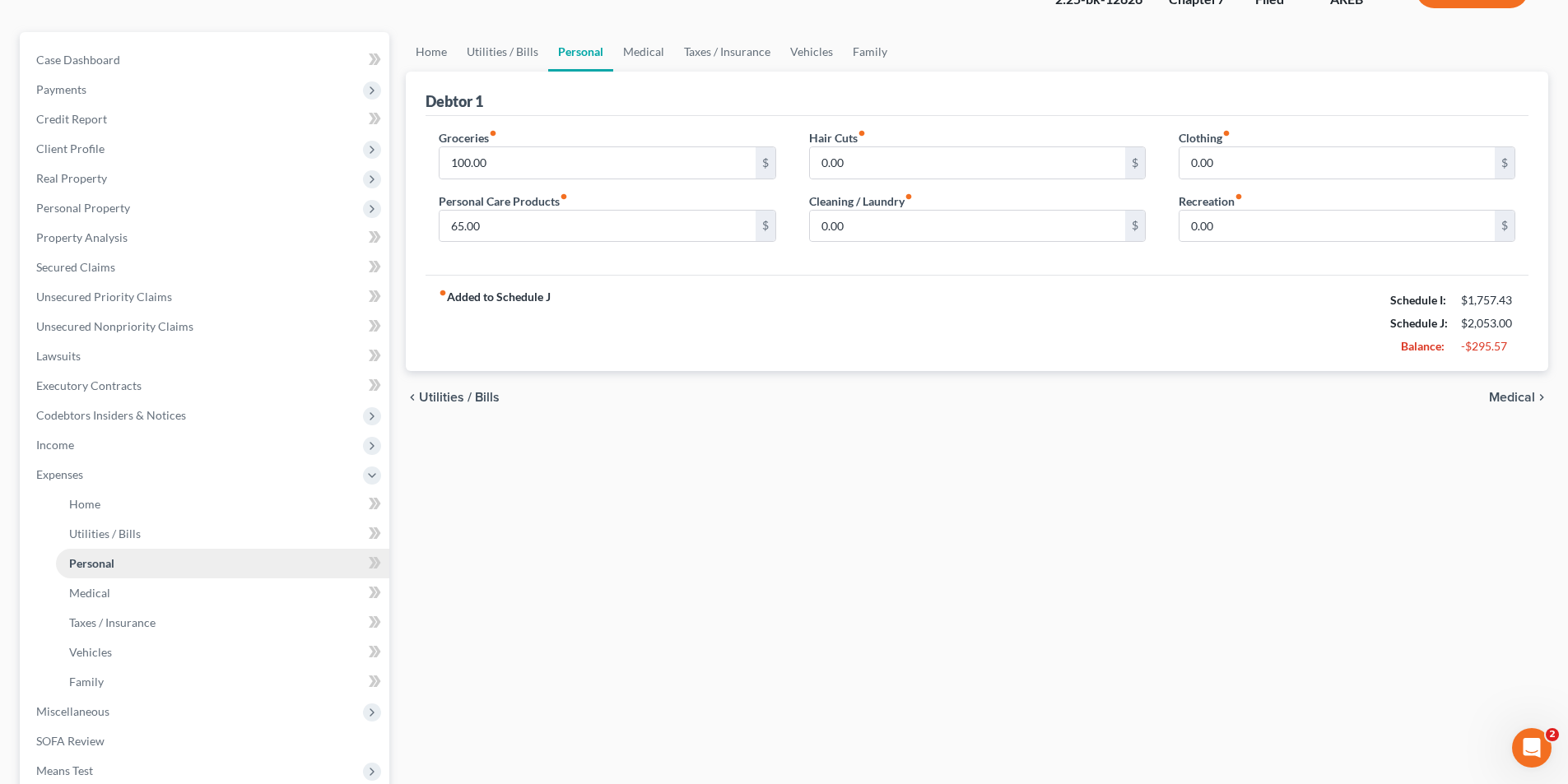
scroll to position [164, 0]
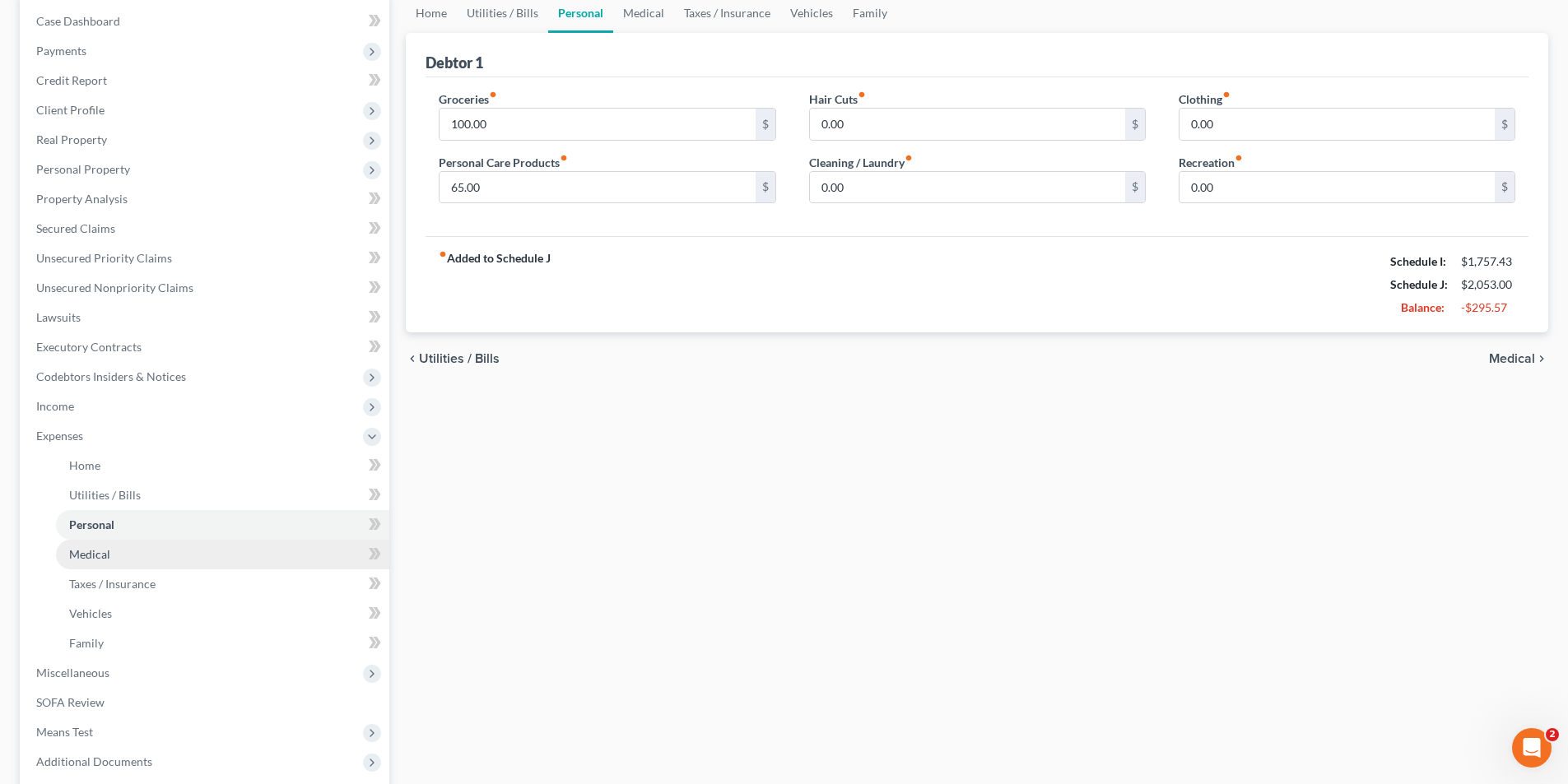
click at [98, 549] on span "Medical" at bounding box center [89, 554] width 41 height 14
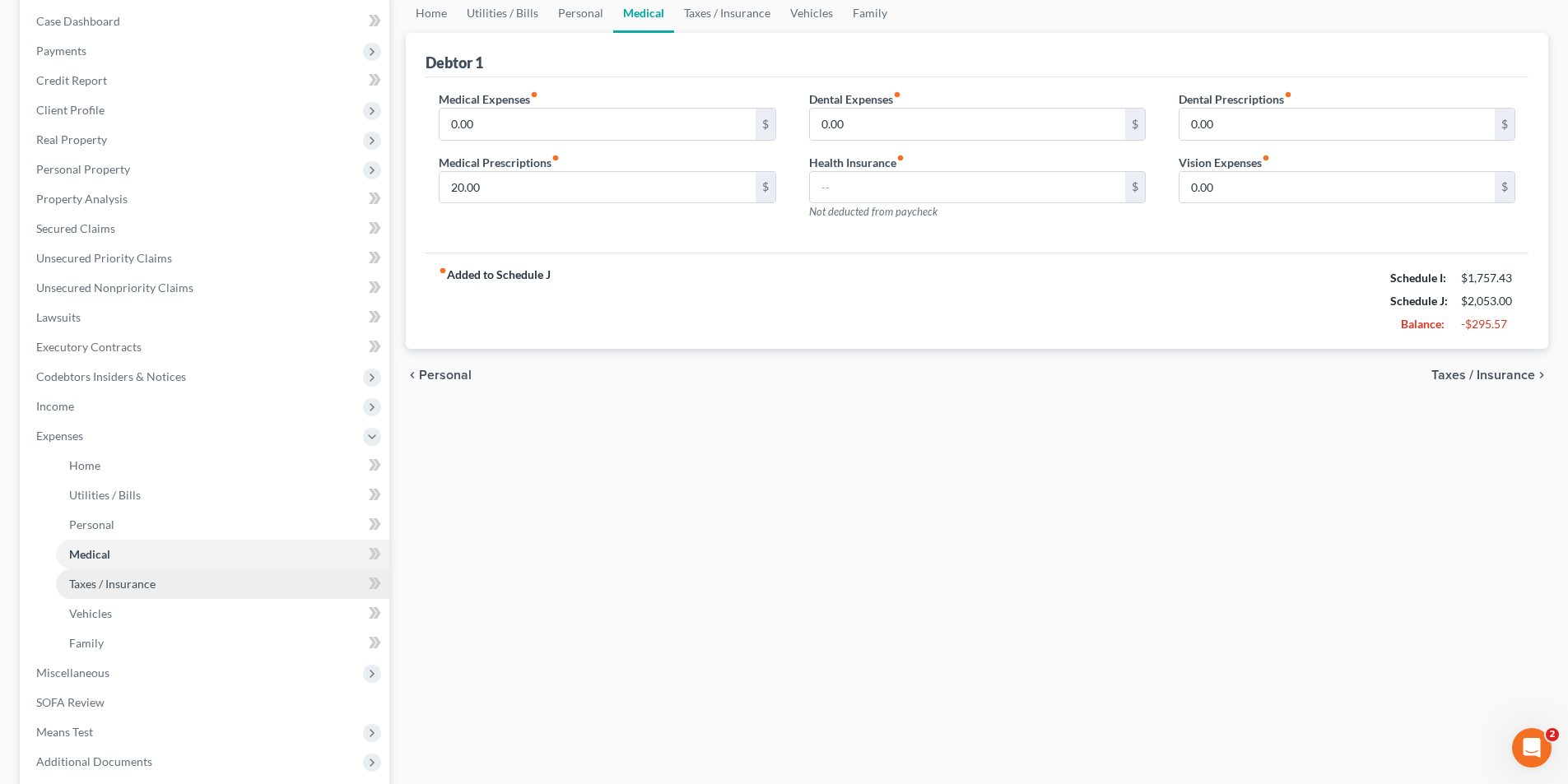
click at [110, 591] on link "Taxes / Insurance" at bounding box center [222, 583] width 334 height 29
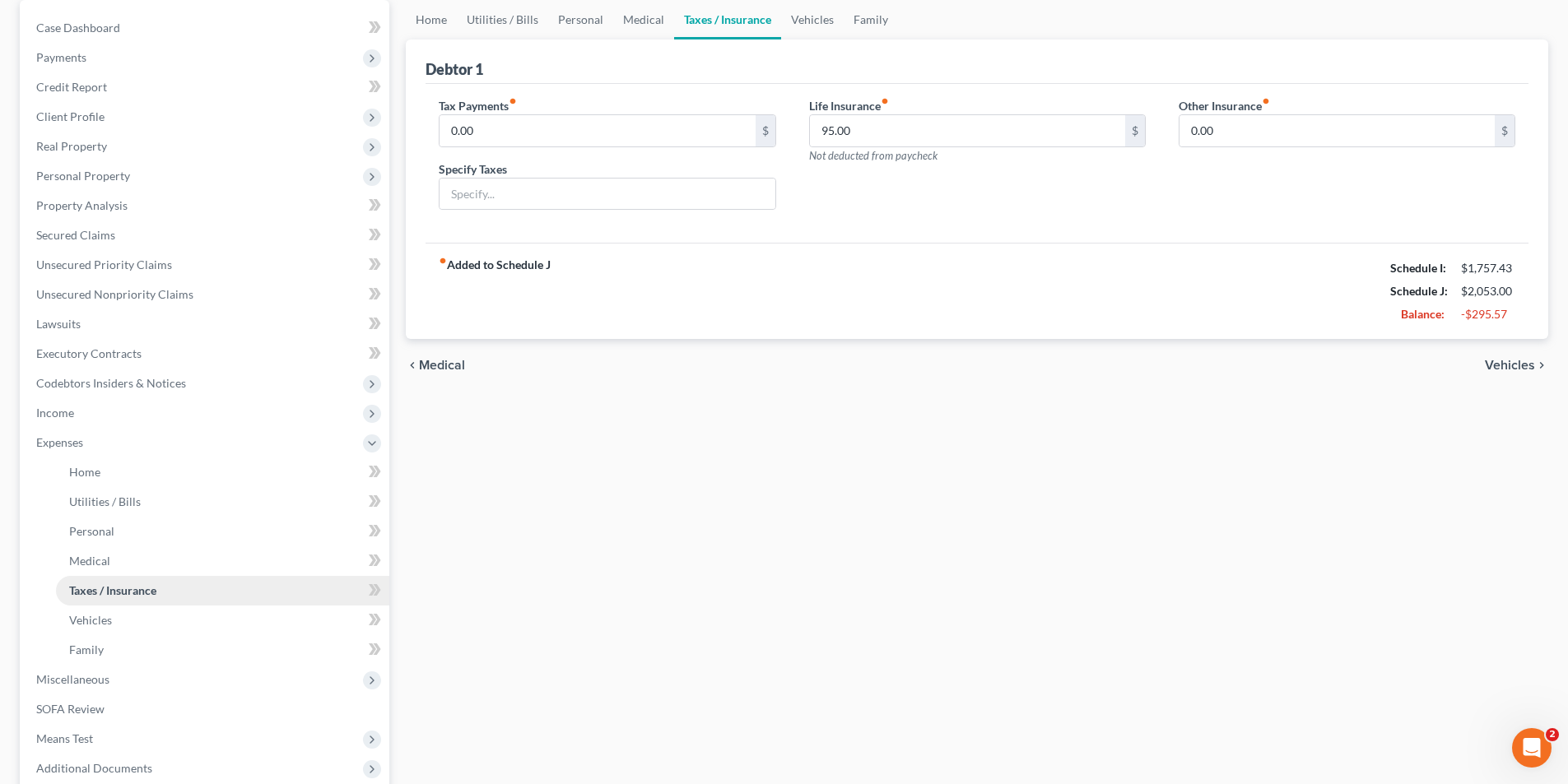
scroll to position [164, 0]
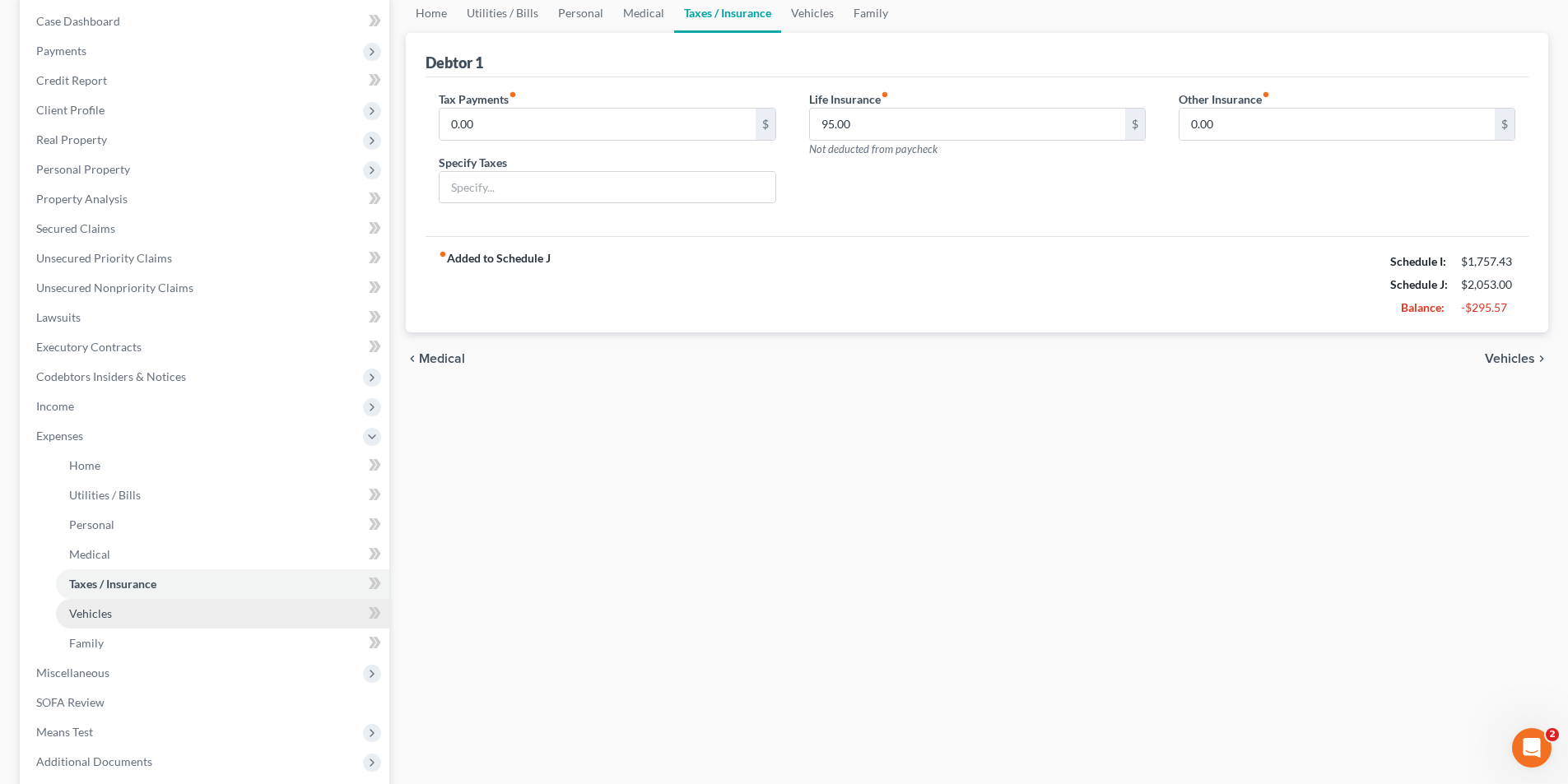
click at [112, 613] on link "Vehicles" at bounding box center [222, 613] width 334 height 29
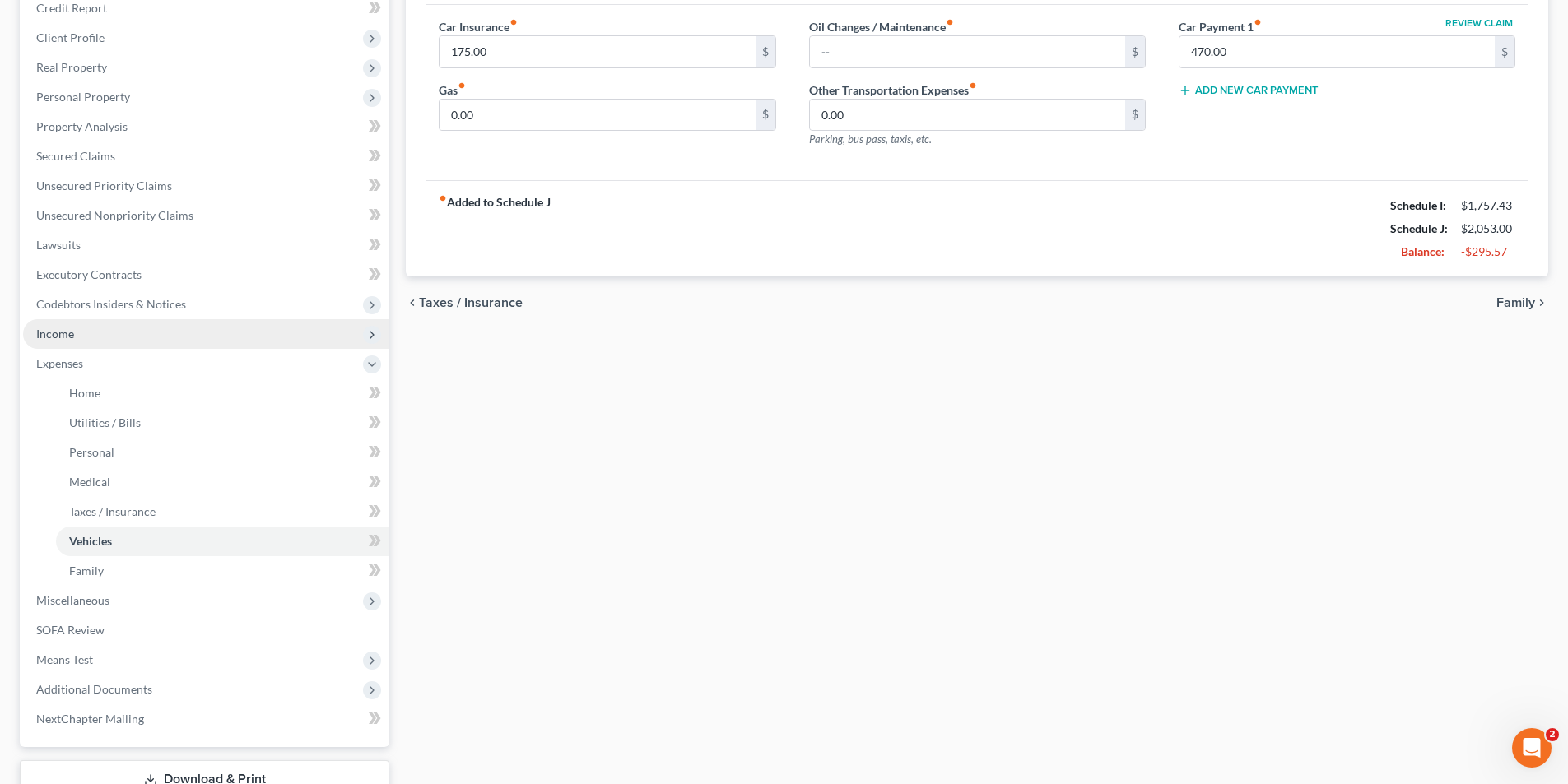
scroll to position [247, 0]
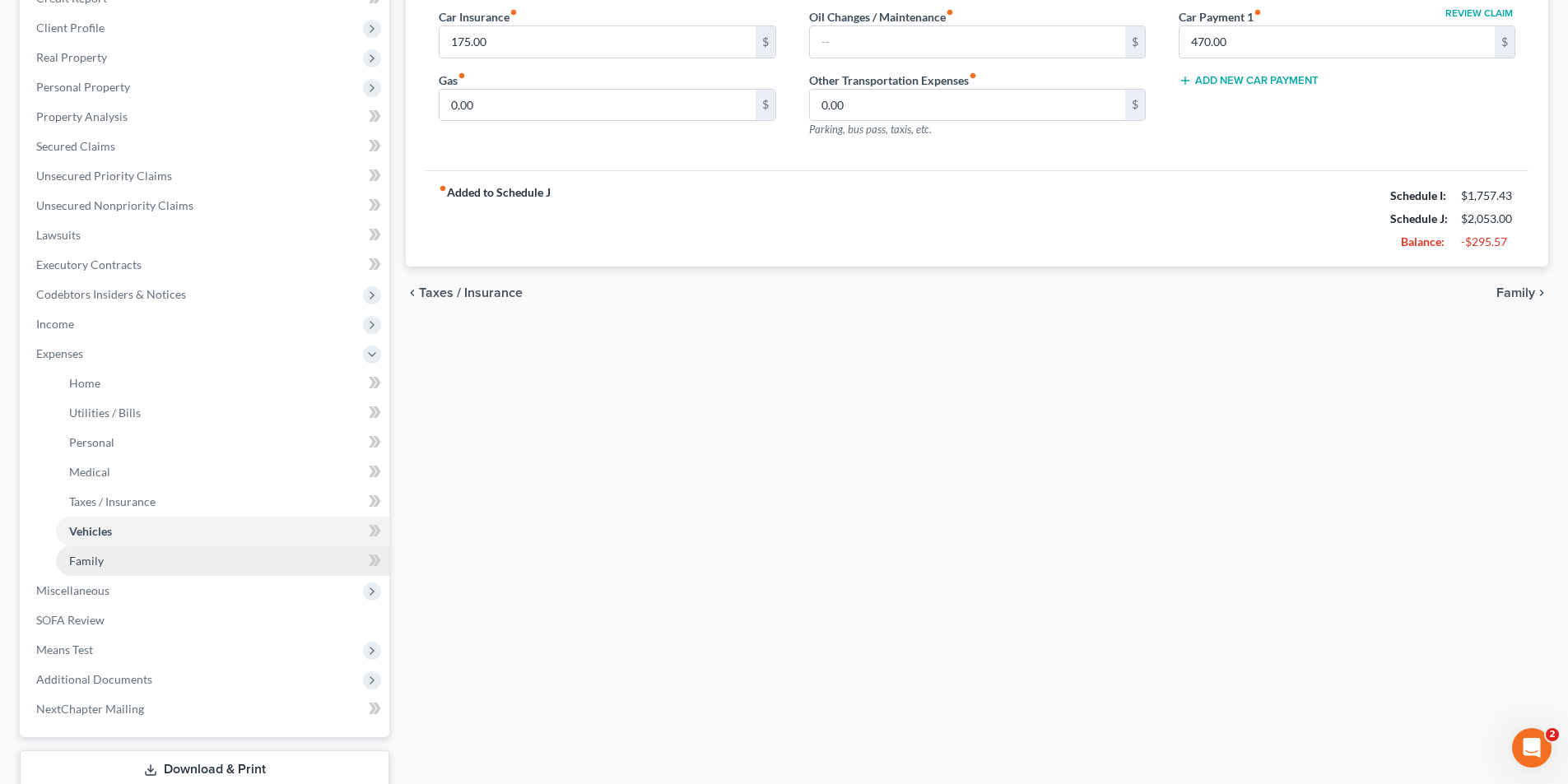
click at [97, 561] on span "Family" at bounding box center [86, 561] width 34 height 14
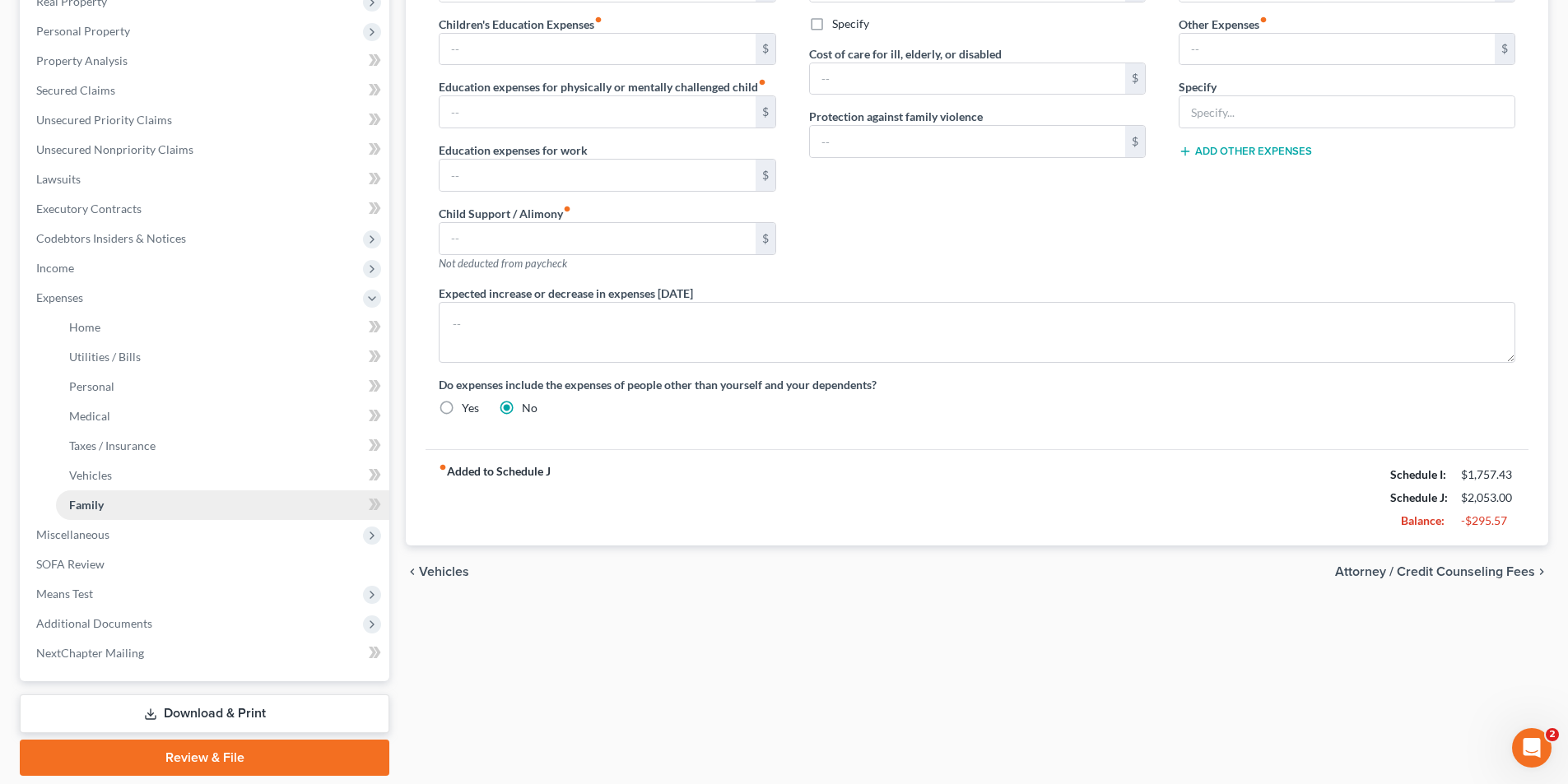
scroll to position [329, 0]
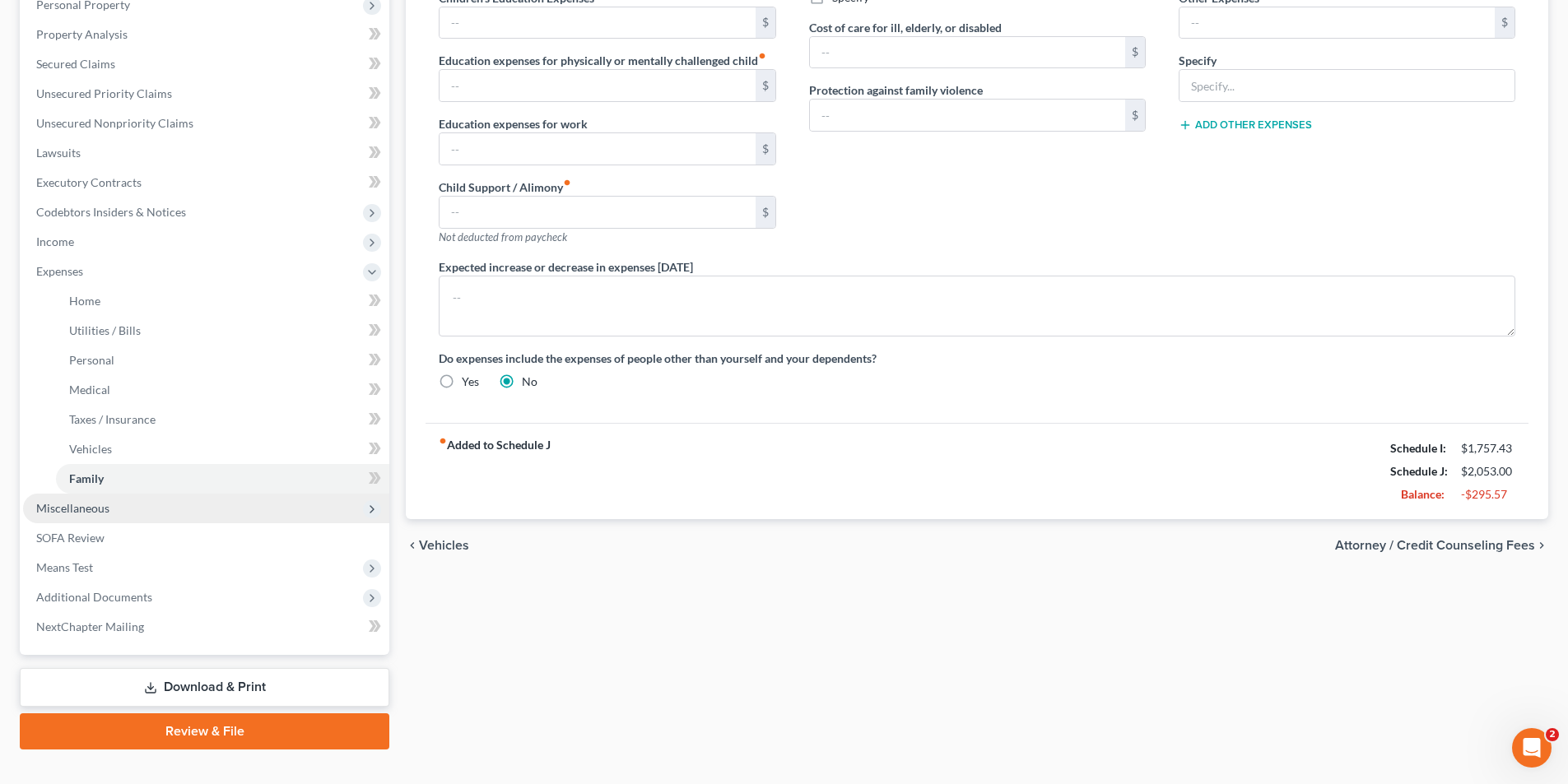
click at [101, 511] on span "Miscellaneous" at bounding box center [72, 507] width 73 height 14
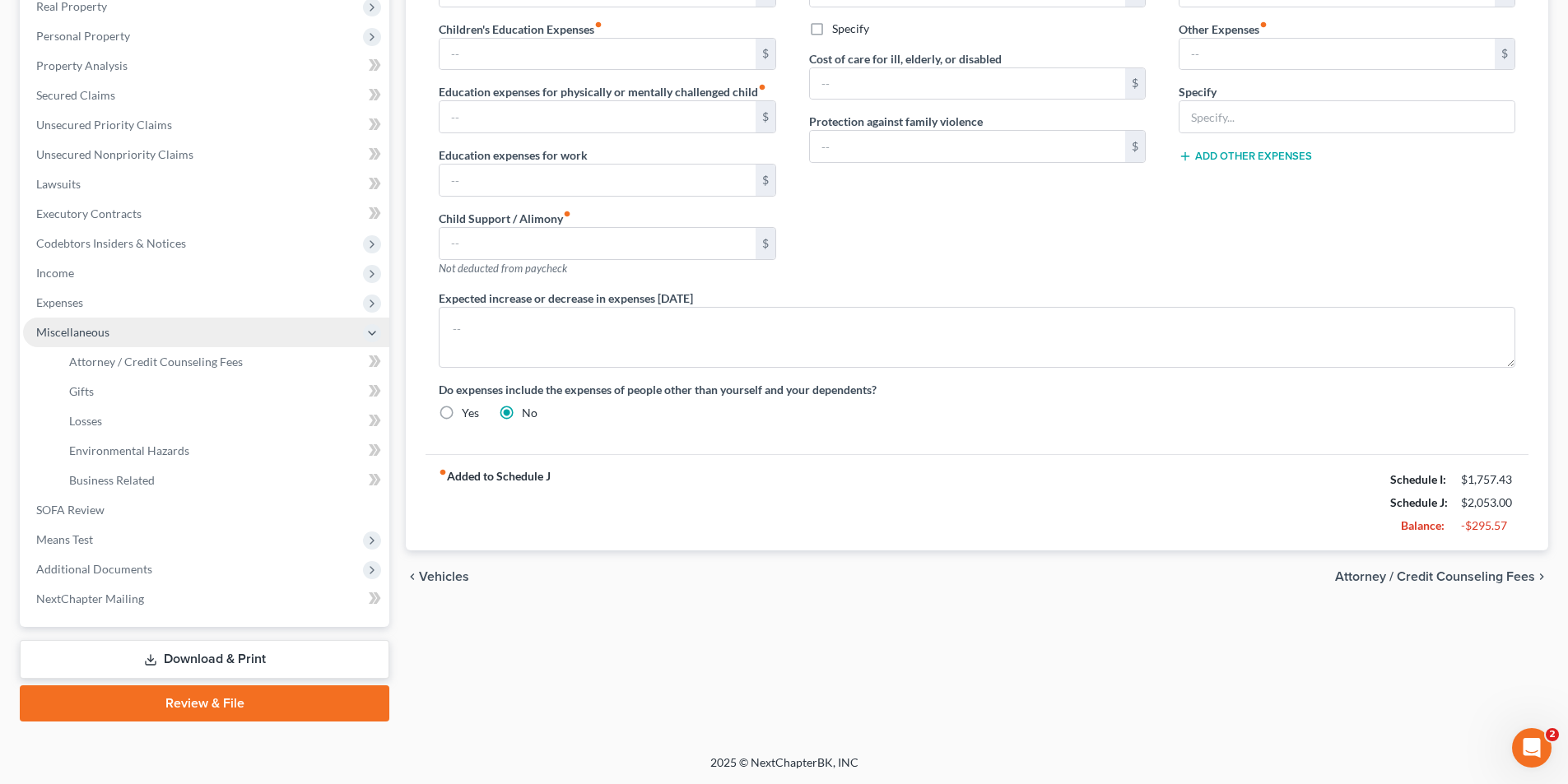
scroll to position [297, 0]
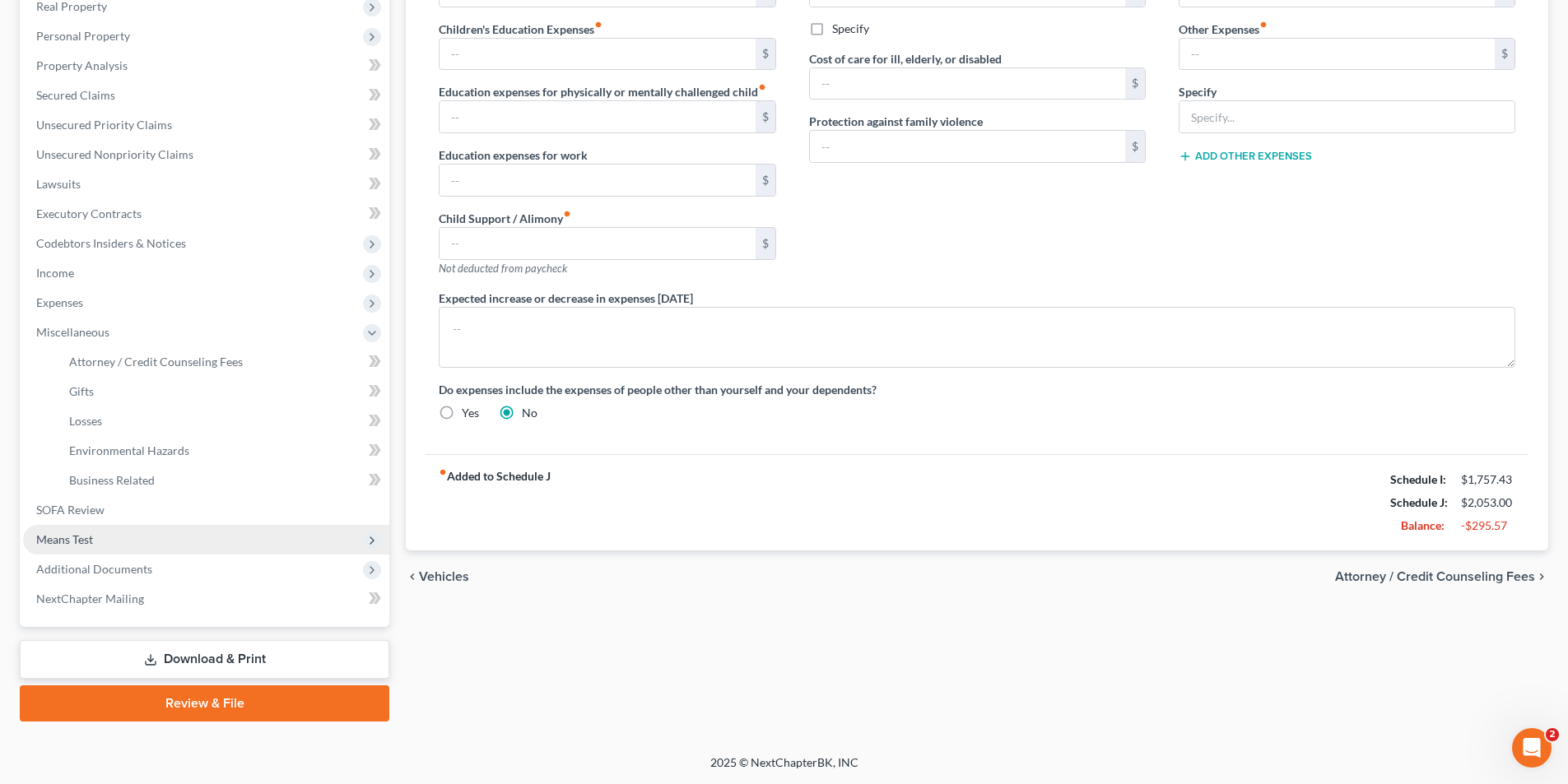
click at [90, 549] on span "Means Test" at bounding box center [205, 539] width 366 height 29
click at [788, 261] on div "Contributions to other family members fiber_manual_record $ Specify Cost of car…" at bounding box center [977, 124] width 370 height 333
click at [182, 652] on link "Download & Print" at bounding box center [204, 660] width 370 height 39
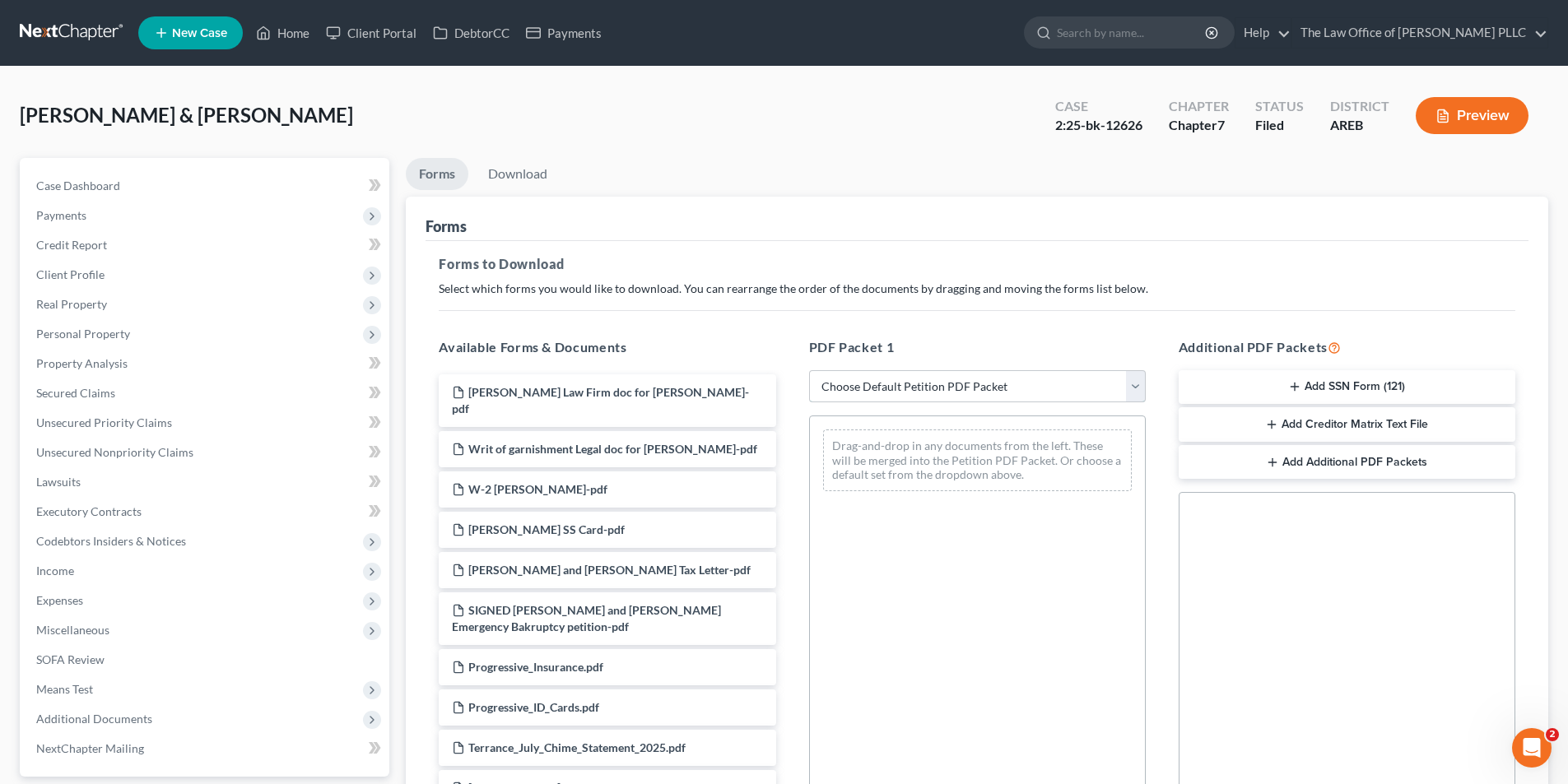
click at [788, 390] on select "Choose Default Petition PDF Packet Complete Bankruptcy Petition (all forms and …" at bounding box center [977, 387] width 336 height 33
select select "6"
click at [788, 371] on select "Choose Default Petition PDF Packet Complete Bankruptcy Petition (all forms and …" at bounding box center [977, 387] width 336 height 33
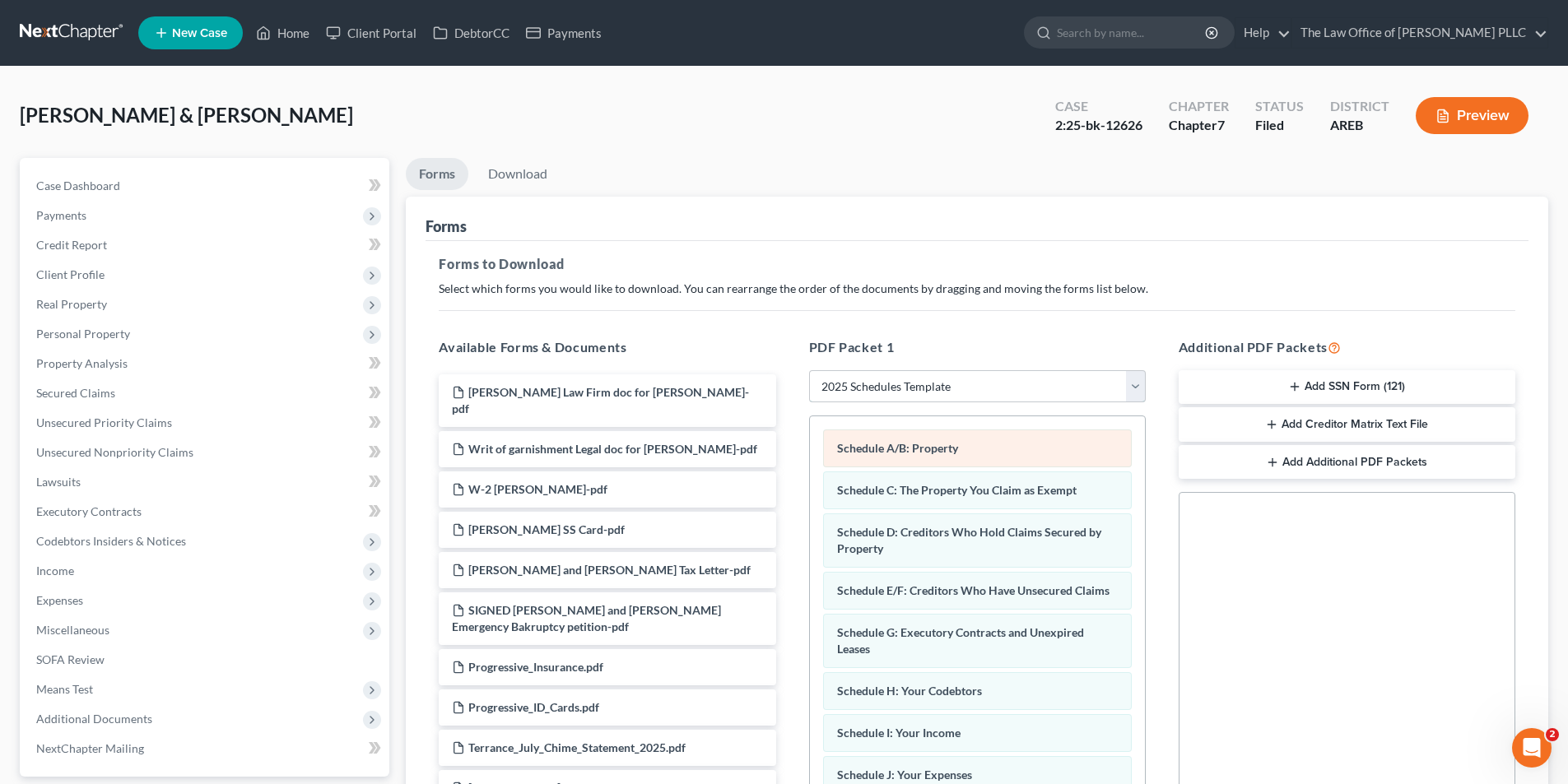
scroll to position [232, 0]
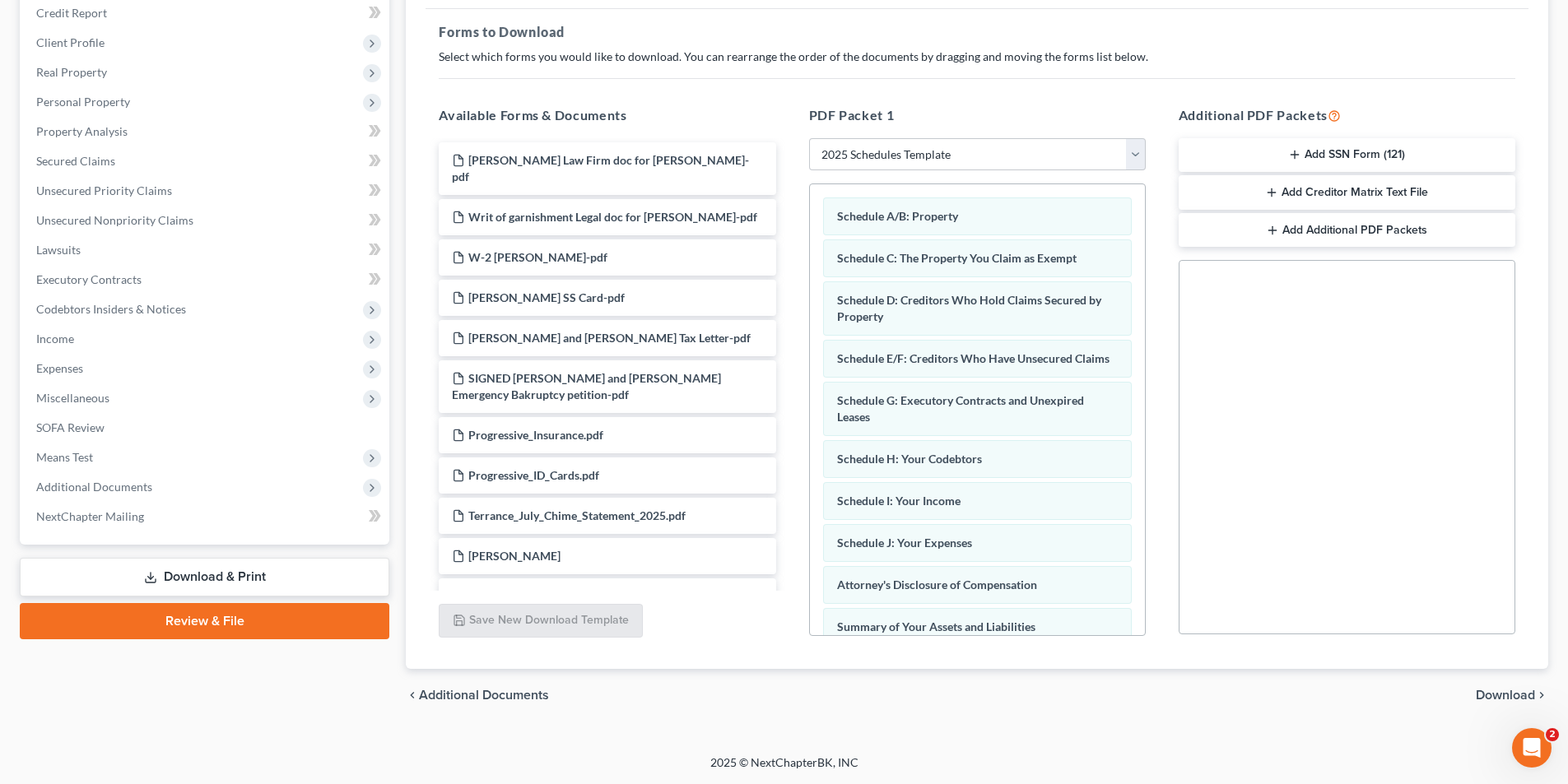
click at [788, 694] on span "Download" at bounding box center [1505, 696] width 59 height 13
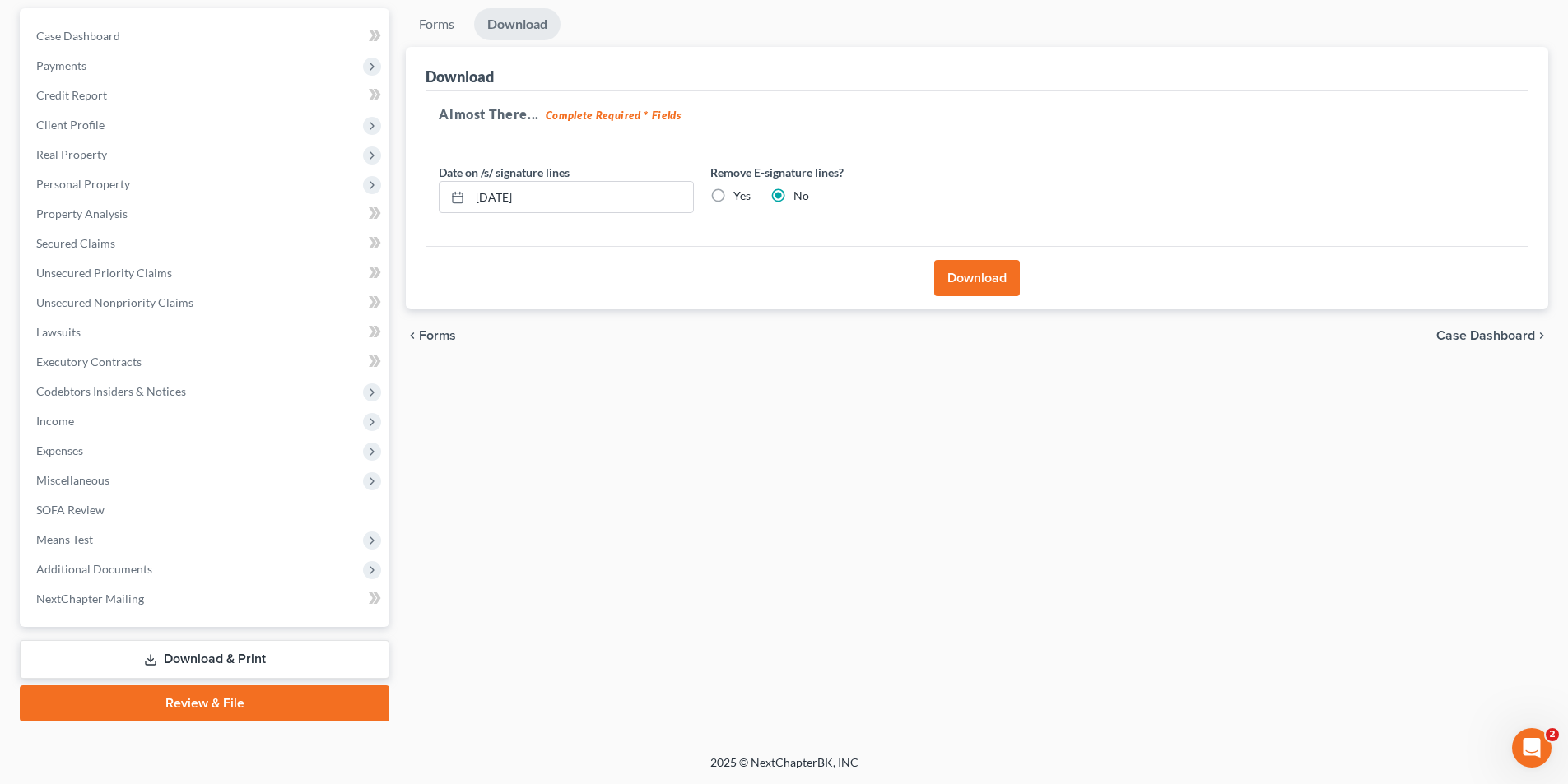
click at [788, 285] on button "Download" at bounding box center [977, 278] width 86 height 36
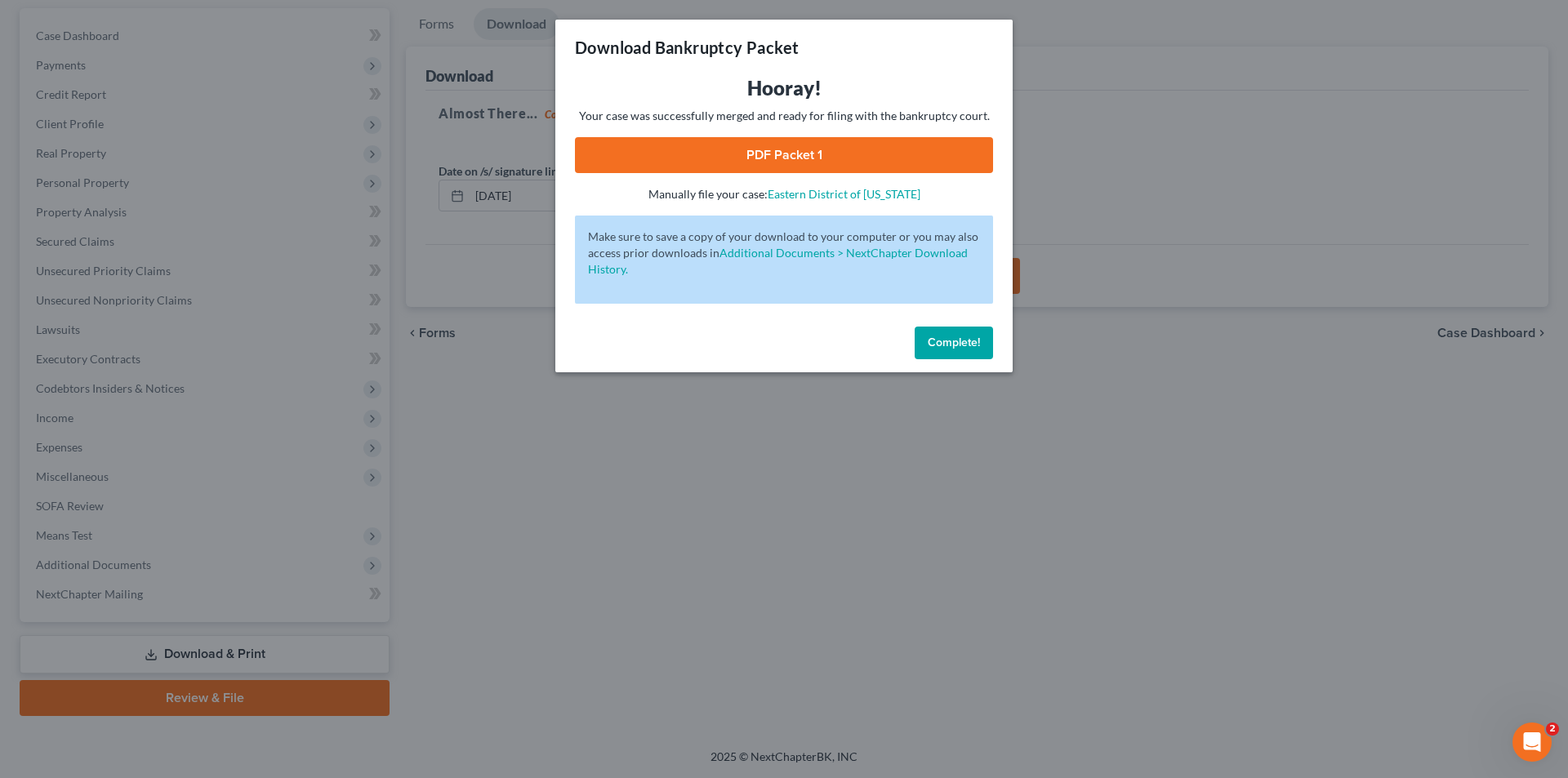
click at [769, 153] on link "PDF Packet 1" at bounding box center [784, 155] width 418 height 36
click at [782, 342] on span "Complete!" at bounding box center [953, 342] width 52 height 14
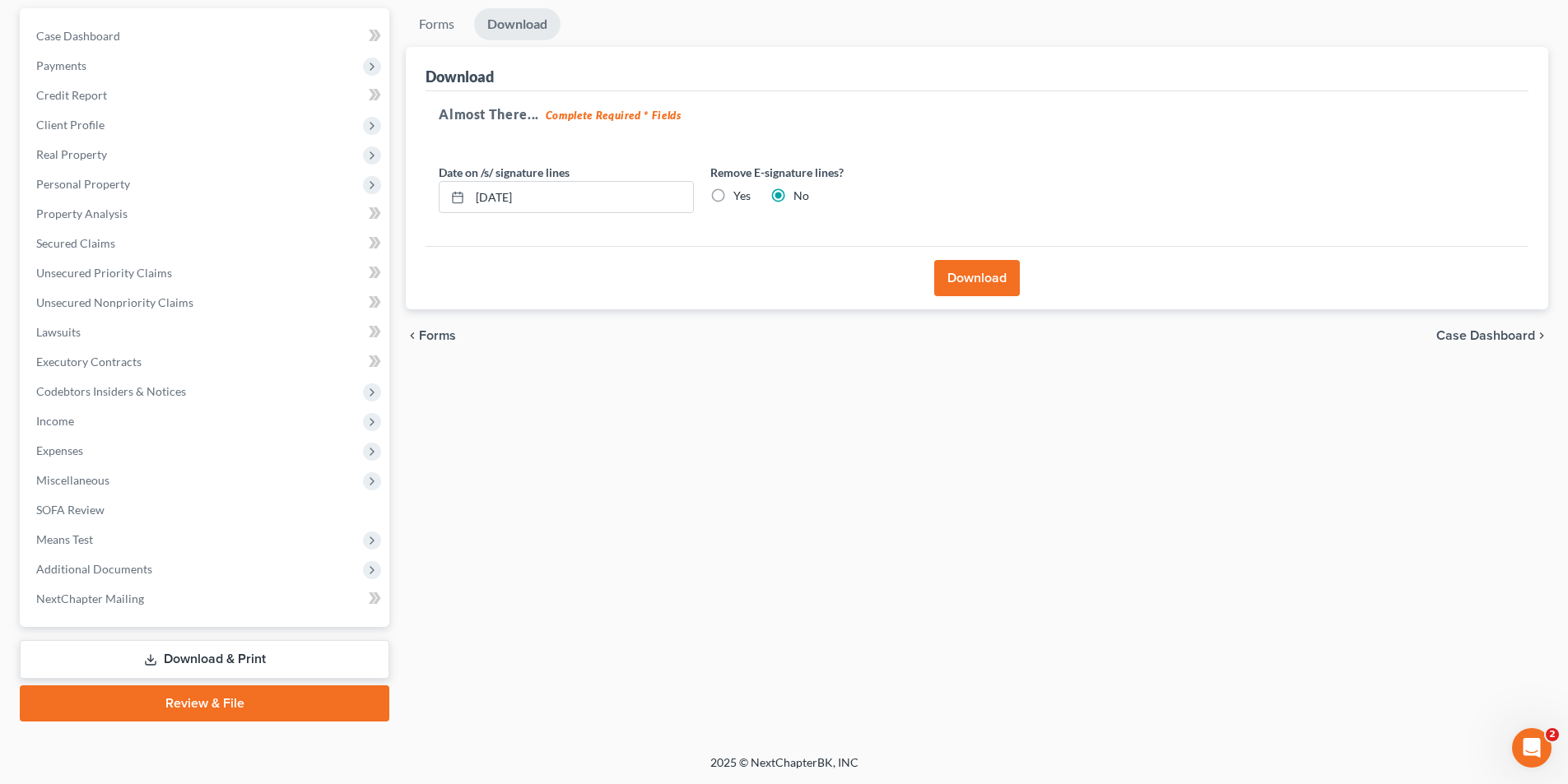
scroll to position [0, 0]
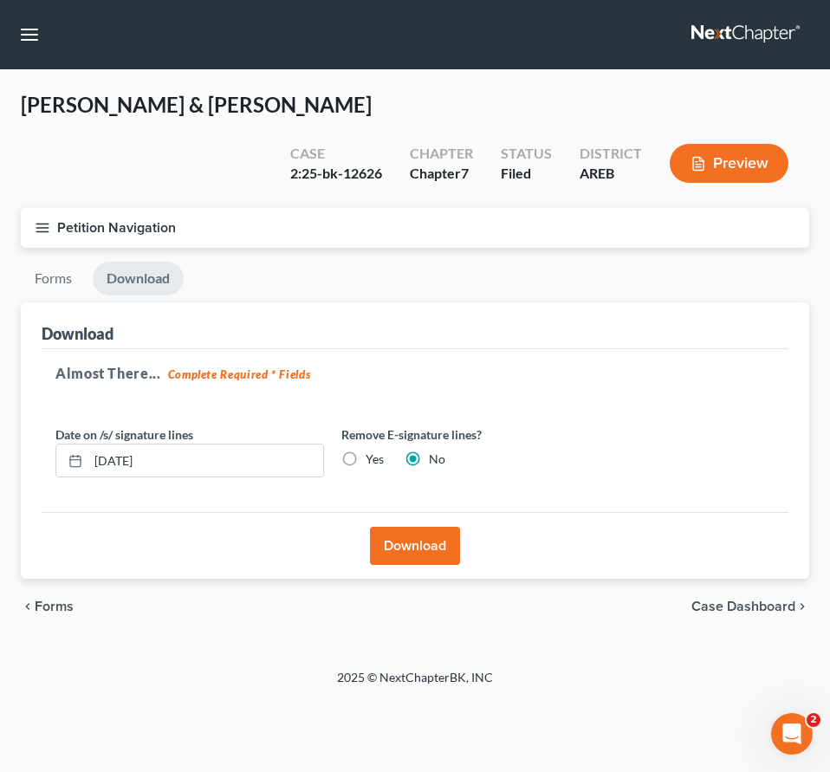
drag, startPoint x: 435, startPoint y: 267, endPoint x: 509, endPoint y: 126, distance: 158.8
click at [435, 302] on div "Download" at bounding box center [415, 325] width 746 height 47
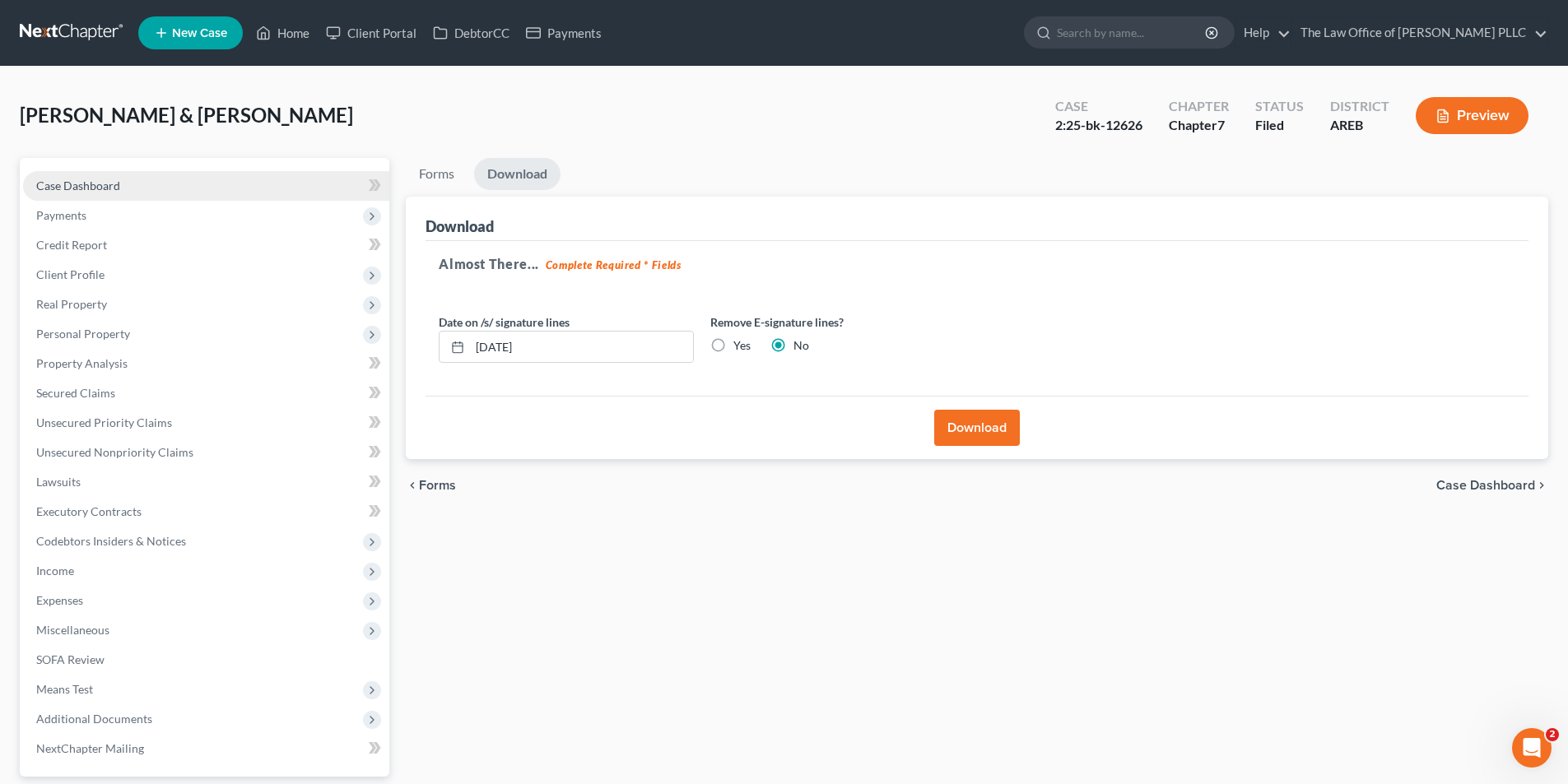
click at [83, 193] on link "Case Dashboard" at bounding box center [205, 185] width 366 height 29
select select "6"
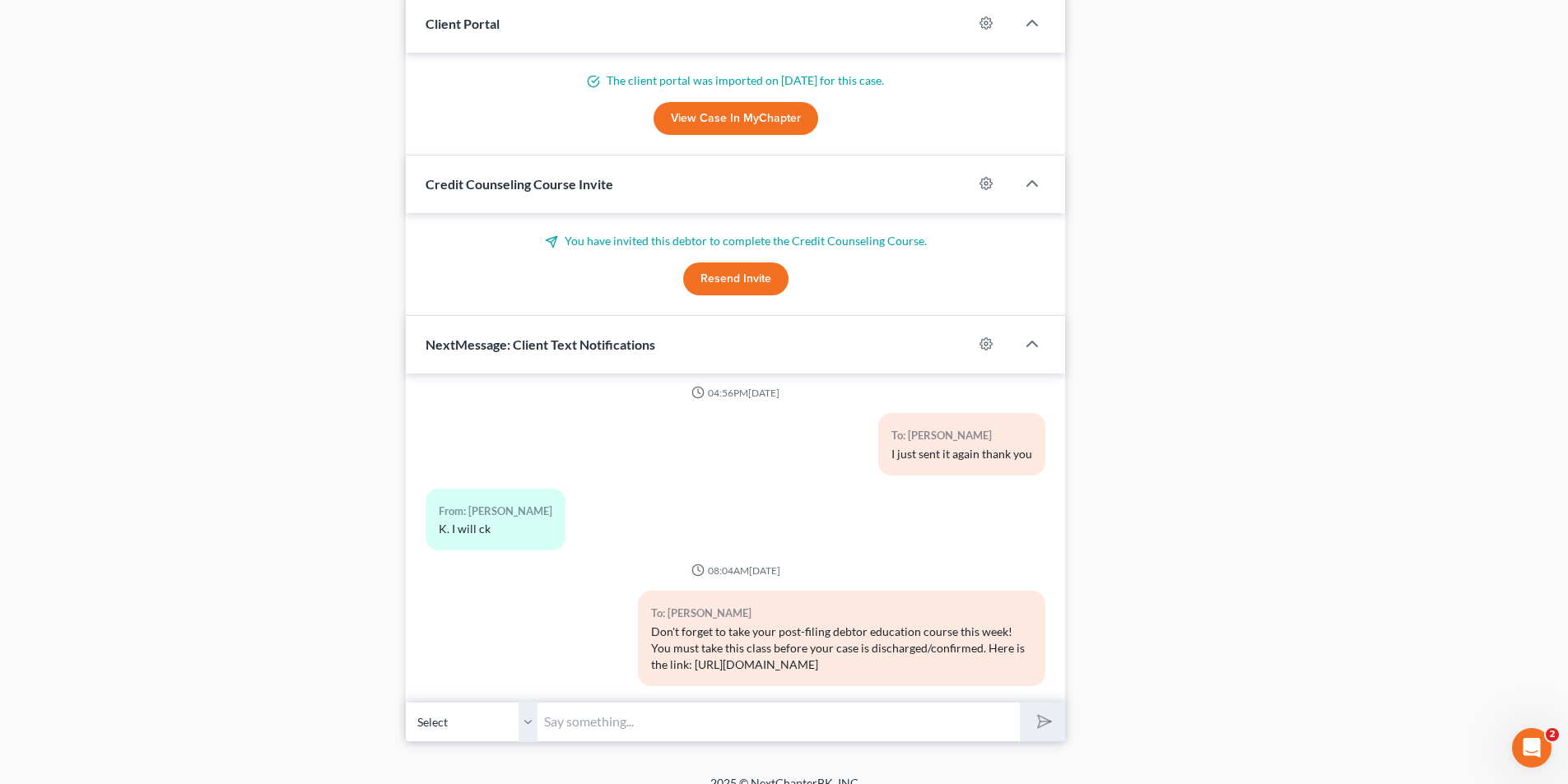
scroll to position [1385, 0]
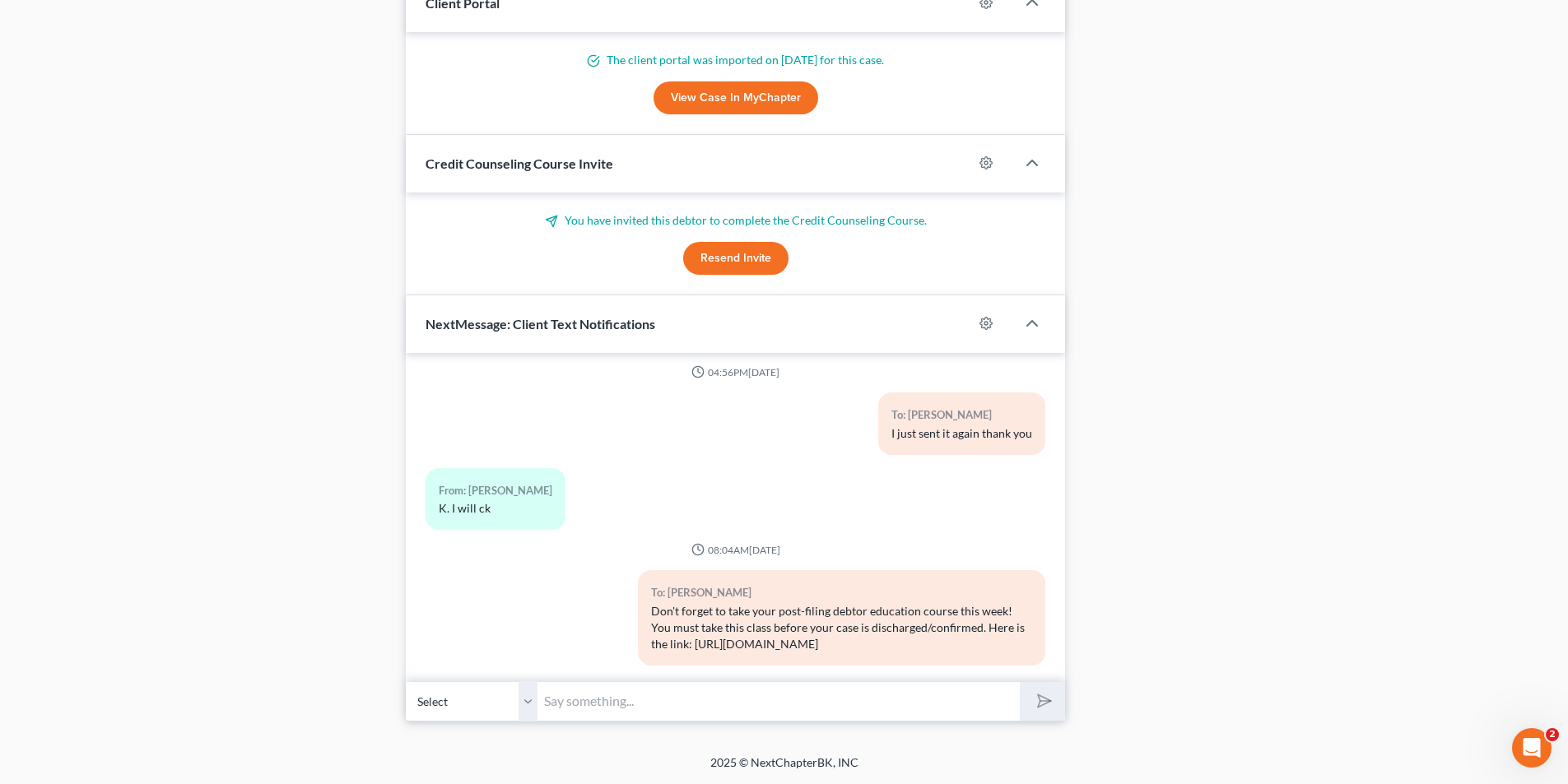
click at [716, 701] on input "text" at bounding box center [777, 701] width 482 height 40
type input "Sent the Post Filing Agreement link this morning. Please get this signed for me…"
click at [788, 709] on button "submit" at bounding box center [1042, 701] width 46 height 39
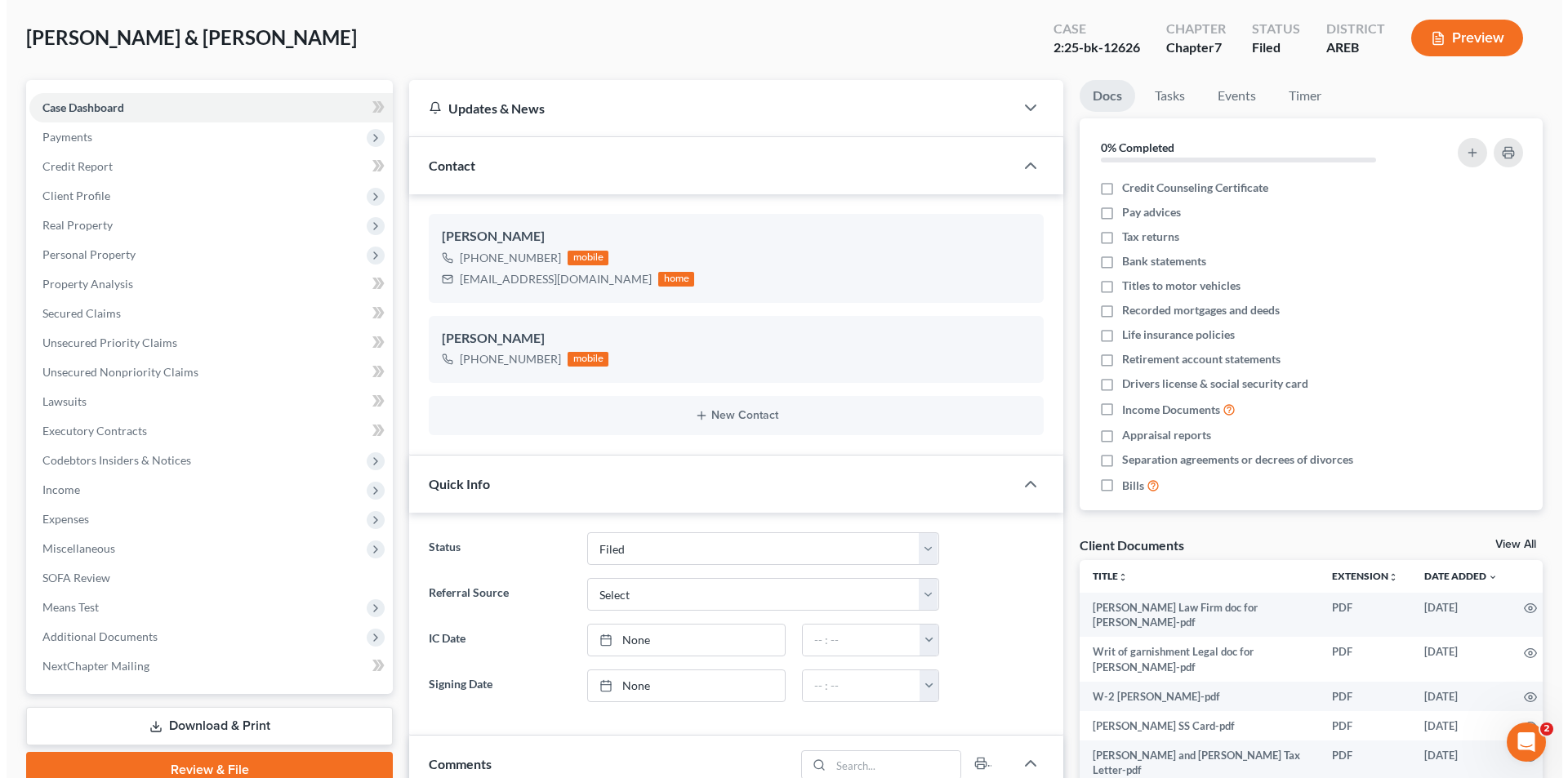
scroll to position [0, 0]
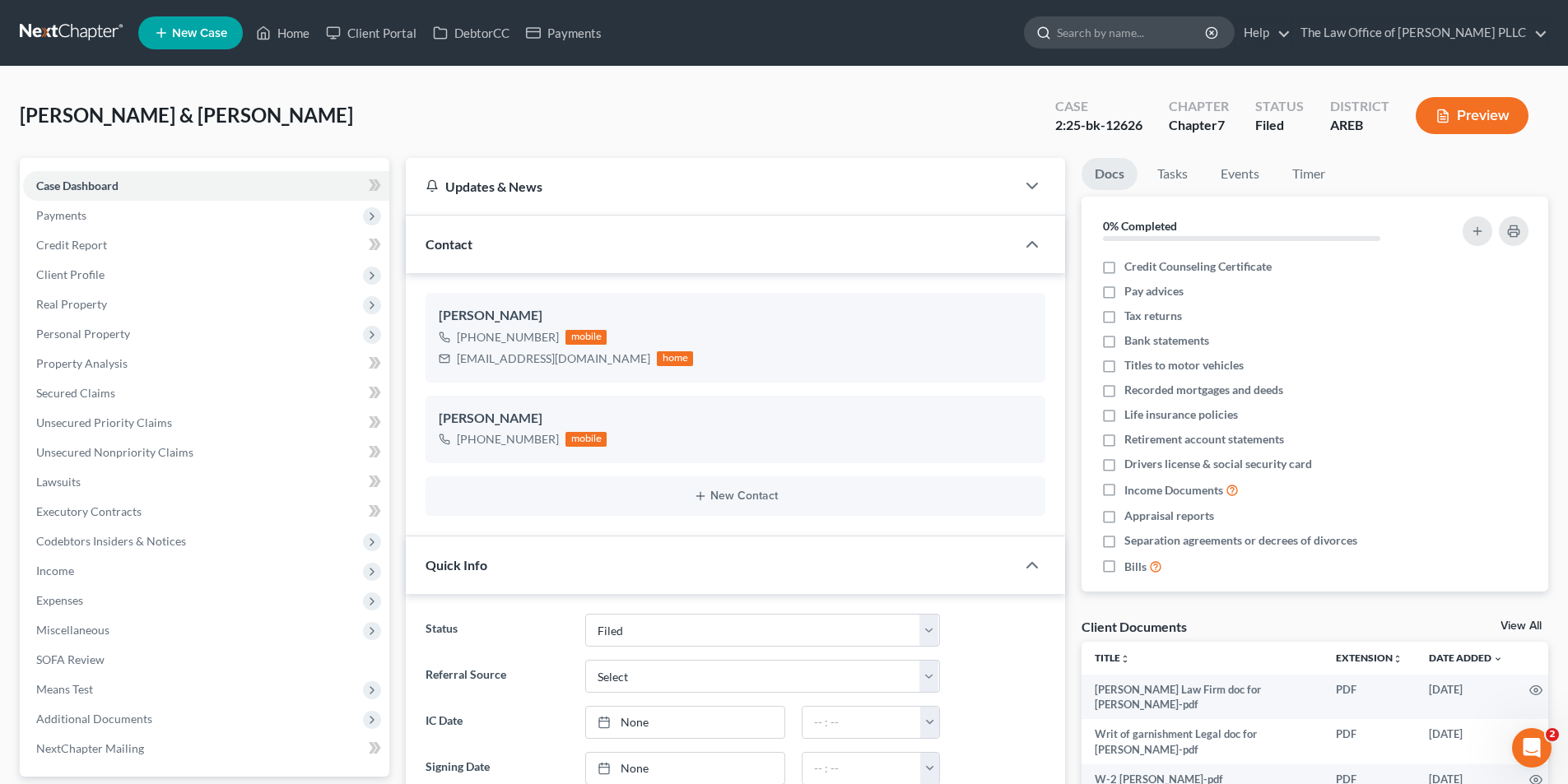
click at [788, 31] on input "search" at bounding box center [1132, 32] width 150 height 30
type input "[PERSON_NAME]"
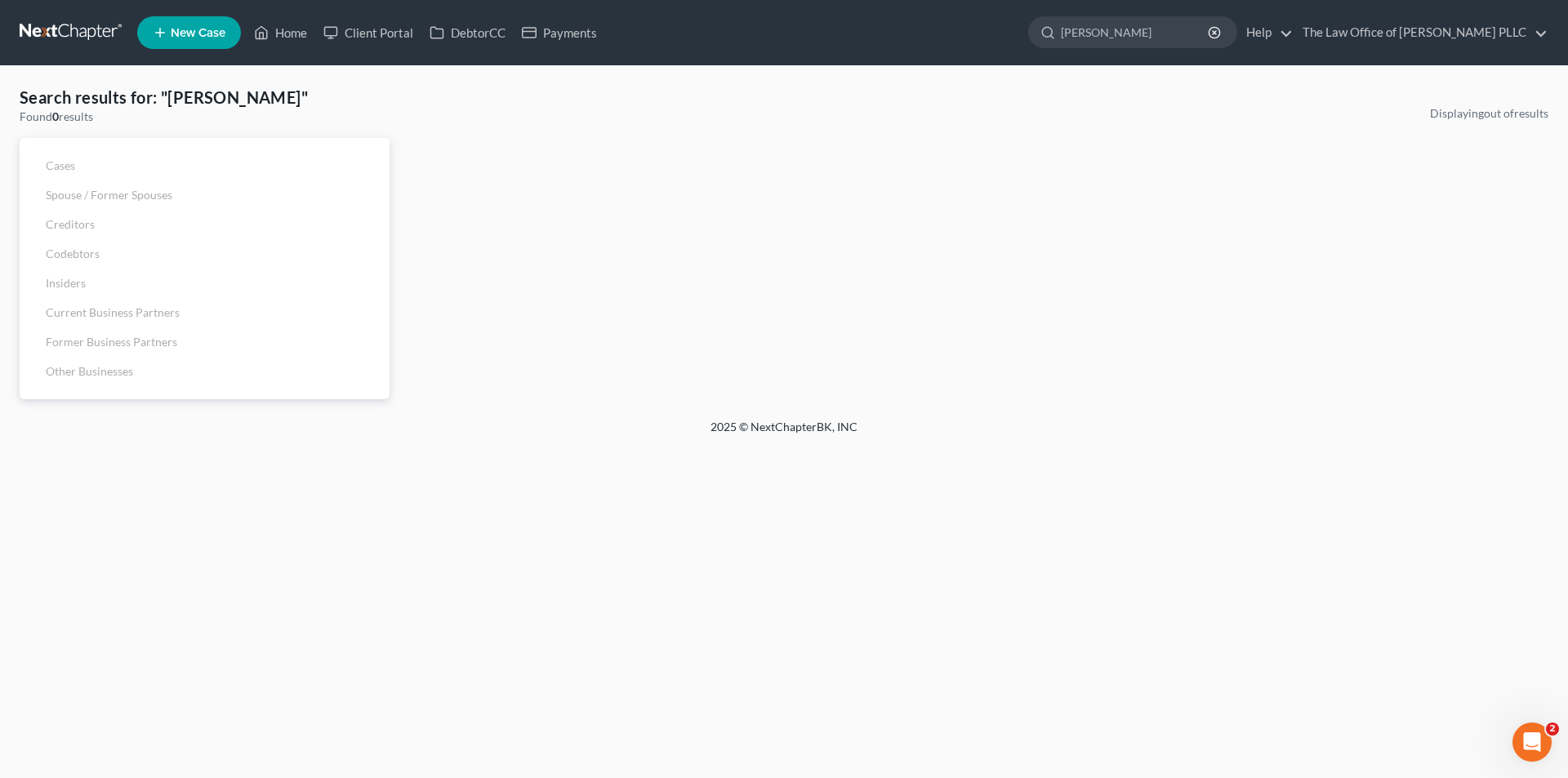
drag, startPoint x: 1137, startPoint y: 34, endPoint x: 999, endPoint y: 27, distance: 138.2
click at [782, 27] on ul "New Case Home Client Portal DebtorCC Payments ashley daniel - No Result - See a…" at bounding box center [842, 32] width 1411 height 42
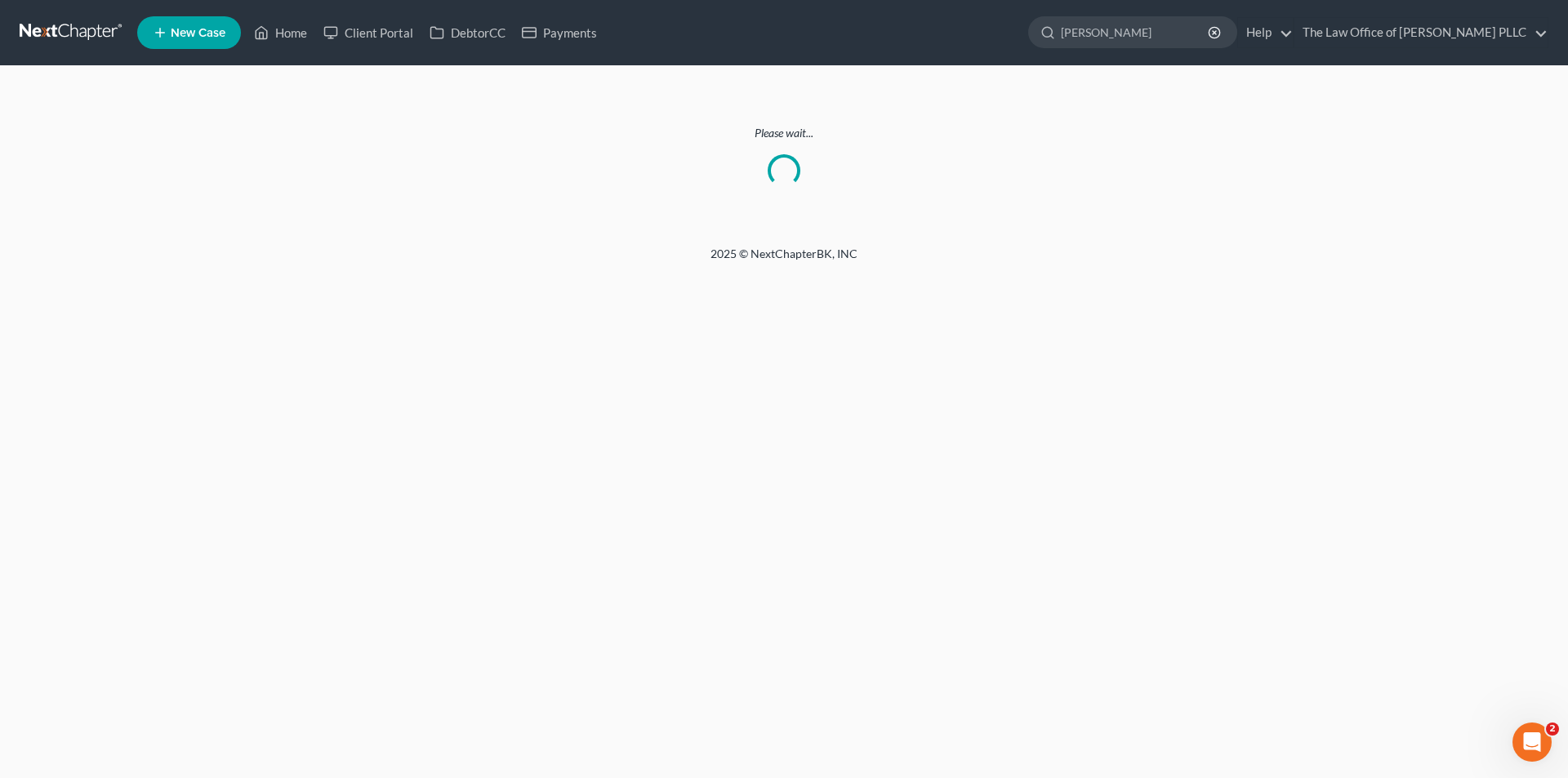
type input "[PERSON_NAME]"
click at [568, 204] on div "Please wait..." at bounding box center [784, 156] width 1568 height 180
click at [782, 35] on input "[PERSON_NAME]" at bounding box center [1135, 32] width 149 height 30
click at [782, 31] on line "button" at bounding box center [1213, 32] width 3 height 3
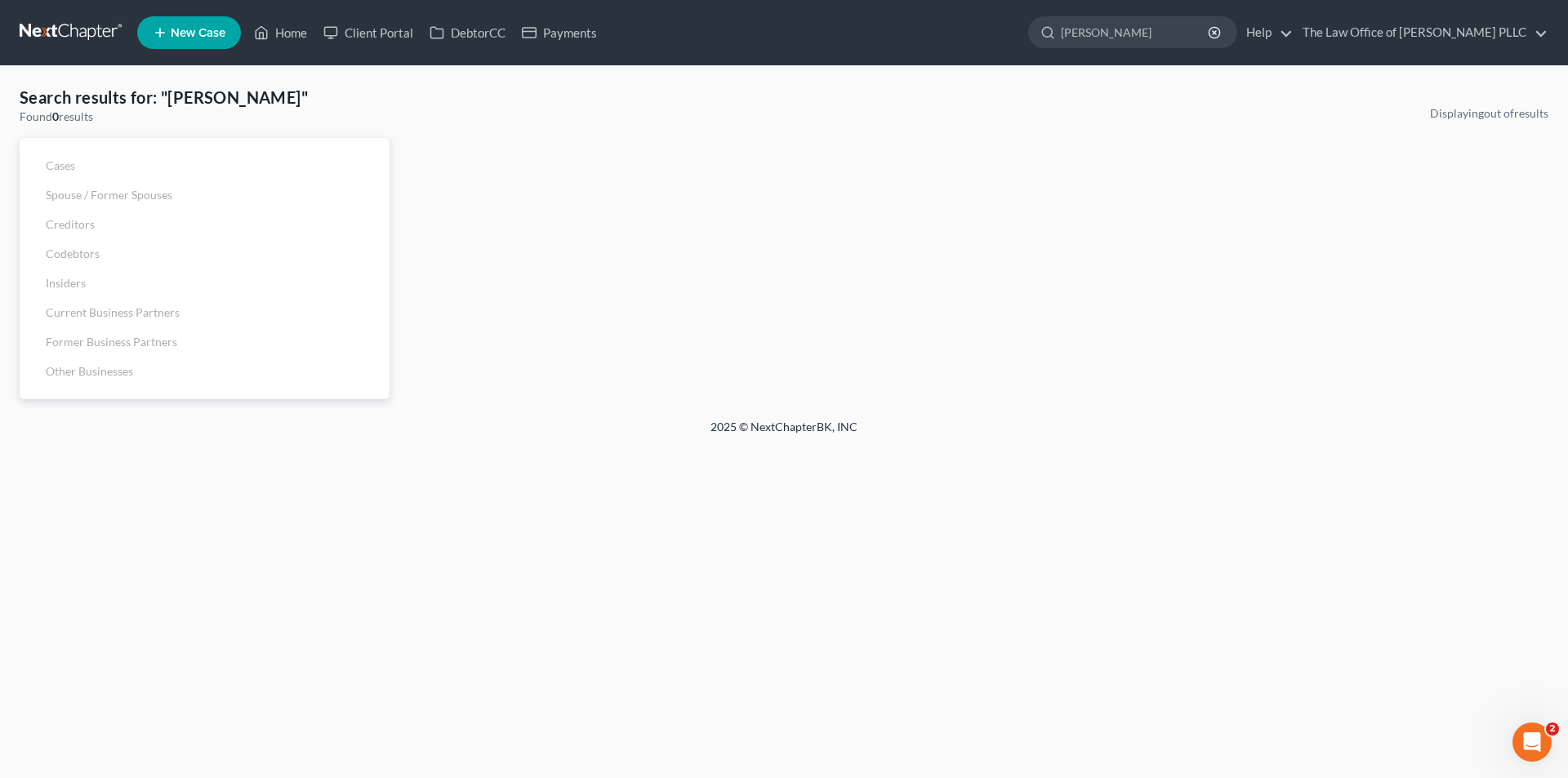
click at [703, 141] on div "Displaying out of results" at bounding box center [977, 253] width 1159 height 294
click at [1225, 30] on div "[PERSON_NAME]" at bounding box center [1132, 32] width 209 height 32
click at [1215, 33] on line "button" at bounding box center [1213, 32] width 3 height 3
click at [1157, 31] on input "search" at bounding box center [1135, 32] width 149 height 30
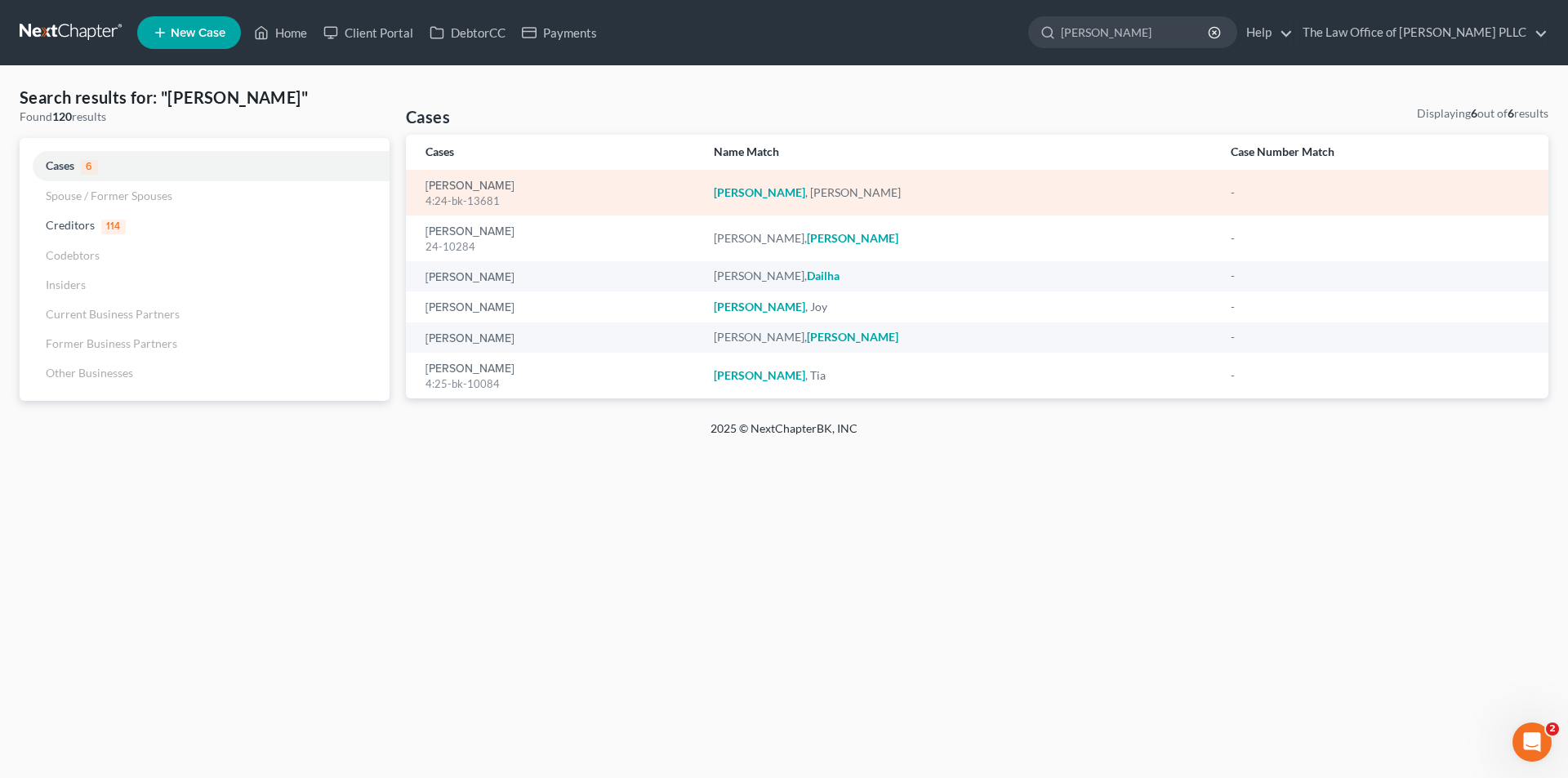
type input "[PERSON_NAME]"
click at [470, 201] on div "4:24-bk-13681" at bounding box center [556, 201] width 262 height 15
click at [805, 191] on em "[PERSON_NAME]" at bounding box center [759, 192] width 91 height 14
click at [467, 188] on link "[PERSON_NAME]" at bounding box center [470, 186] width 89 height 11
select select "6"
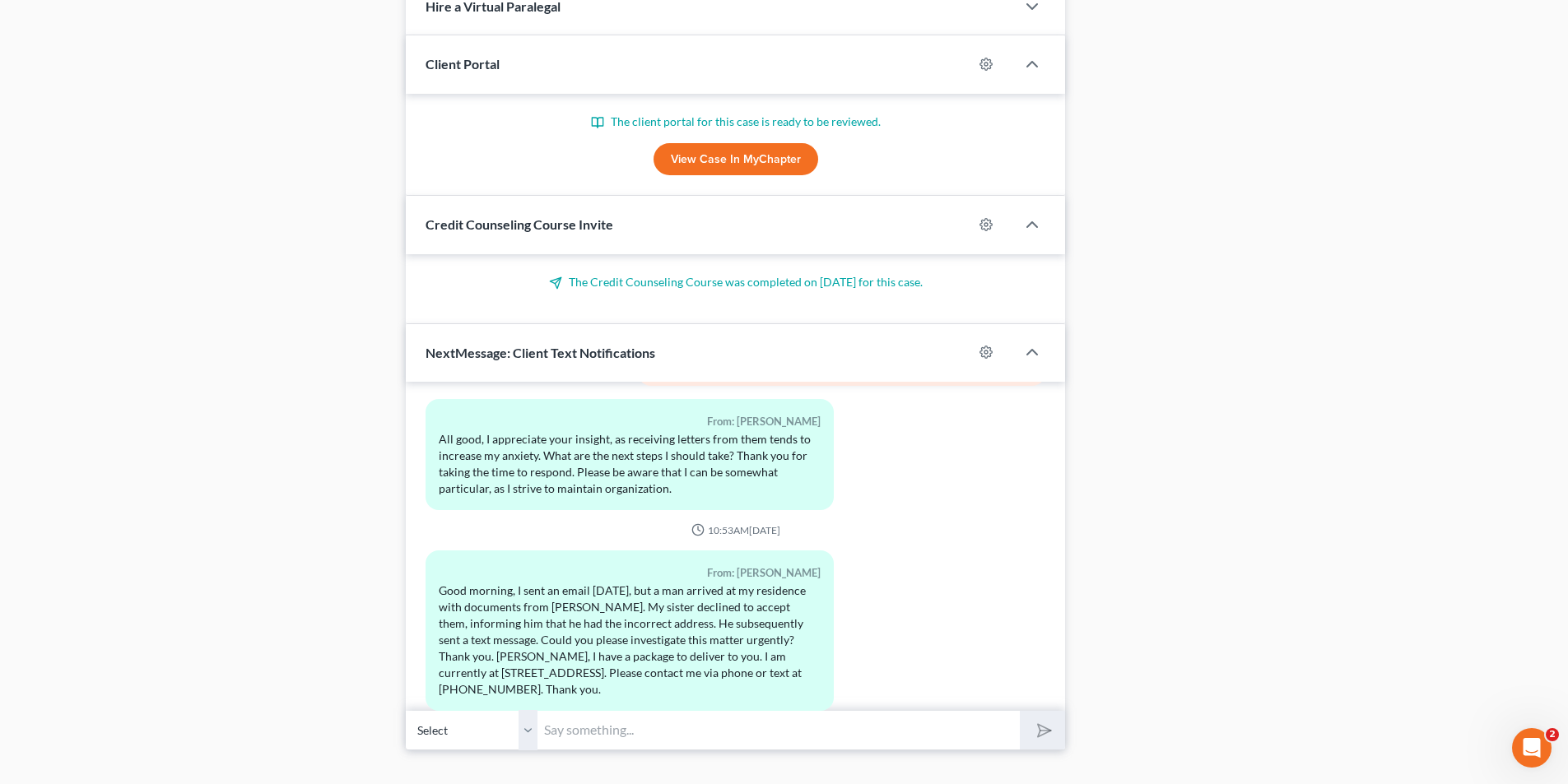
scroll to position [1272, 0]
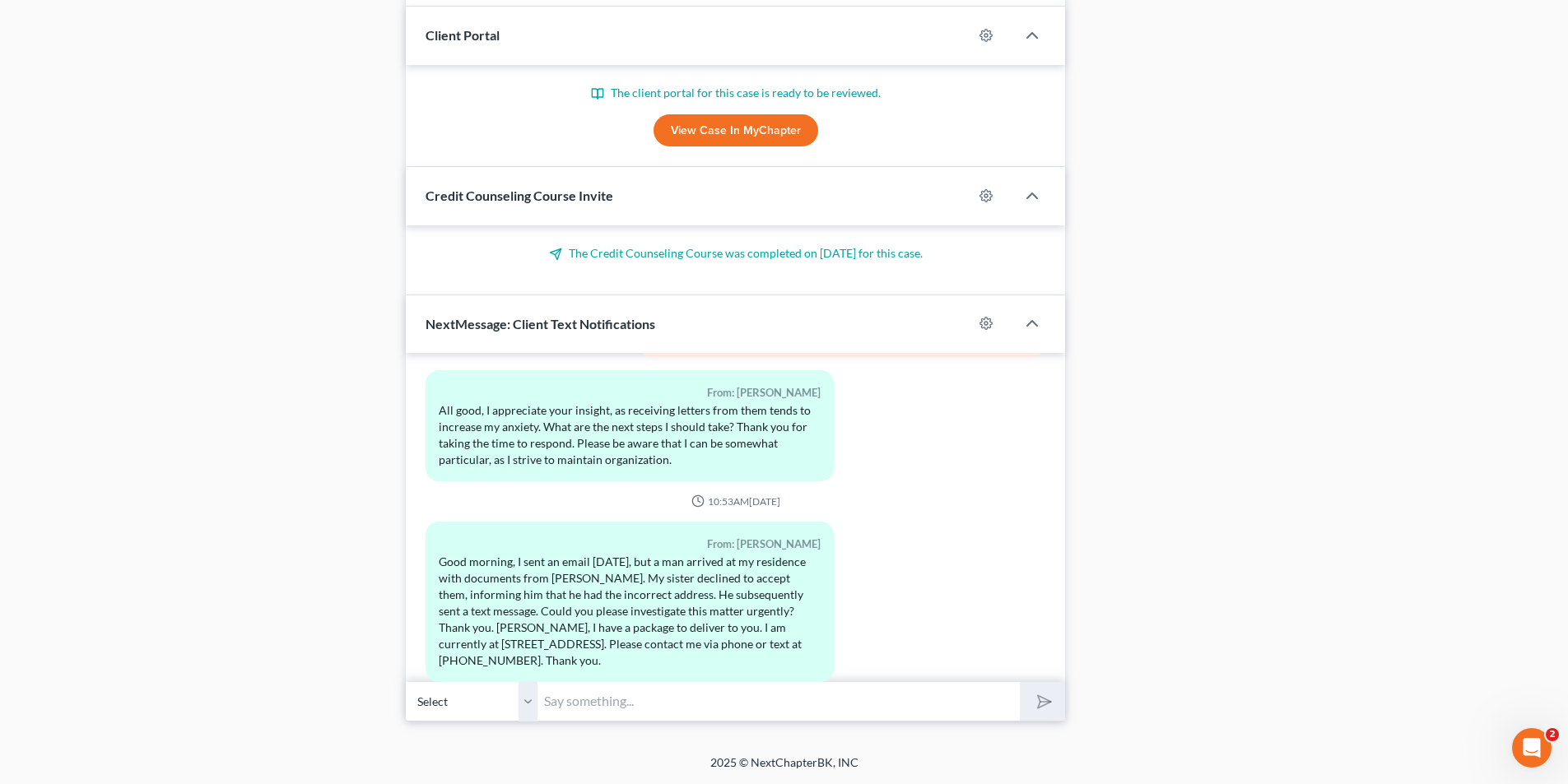
click at [646, 694] on input "text" at bounding box center [777, 701] width 482 height 40
type input "[PERSON_NAME]: Ms. [PERSON_NAME] is aware. She spoke to the process server [DAT…"
click at [1020, 682] on button "submit" at bounding box center [1042, 701] width 46 height 39
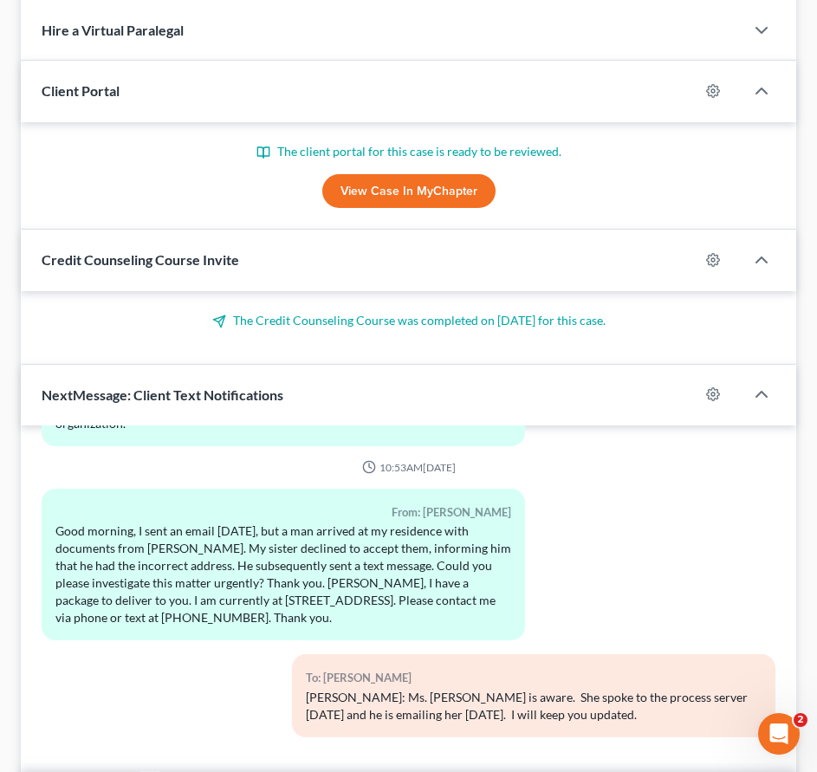
scroll to position [12484, 0]
